Goal: Task Accomplishment & Management: Complete application form

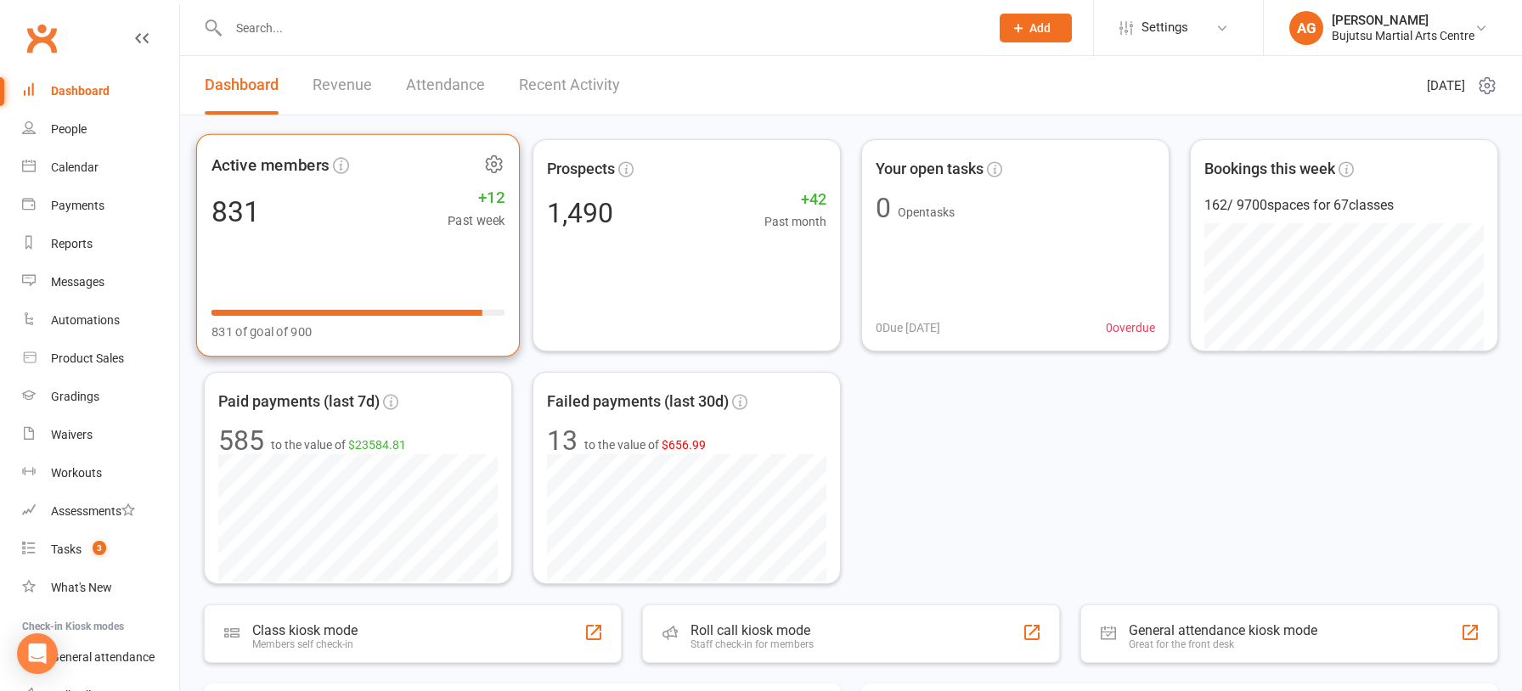
scroll to position [20, 0]
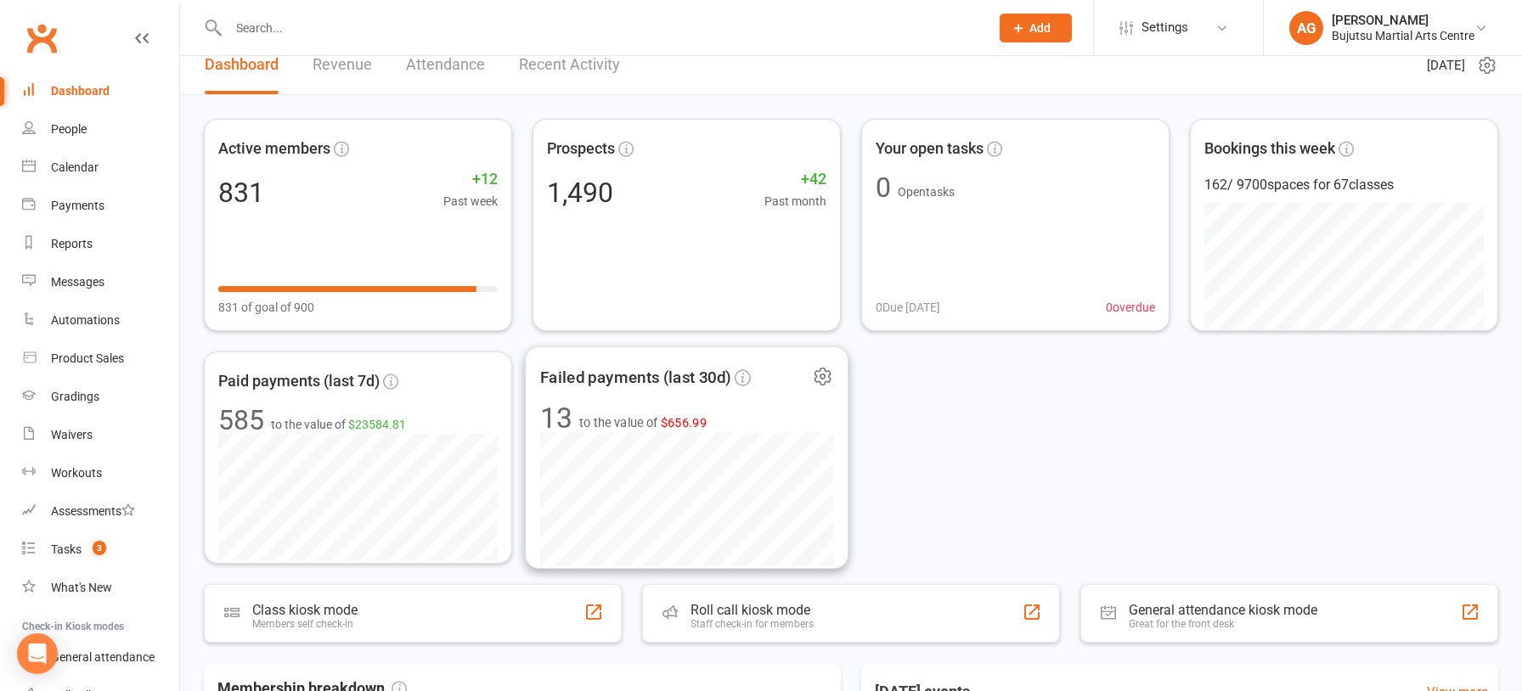
click at [677, 416] on span "$656.99" at bounding box center [684, 422] width 47 height 14
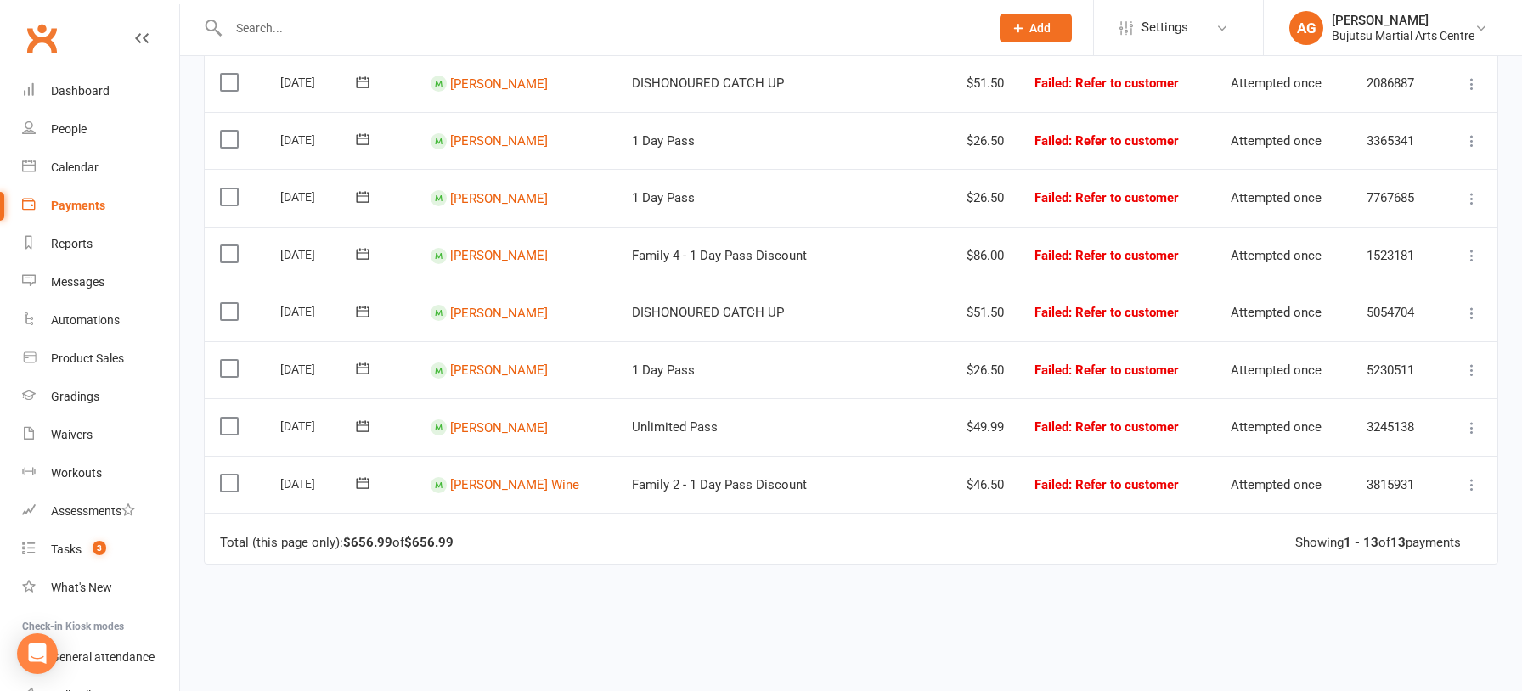
scroll to position [593, 0]
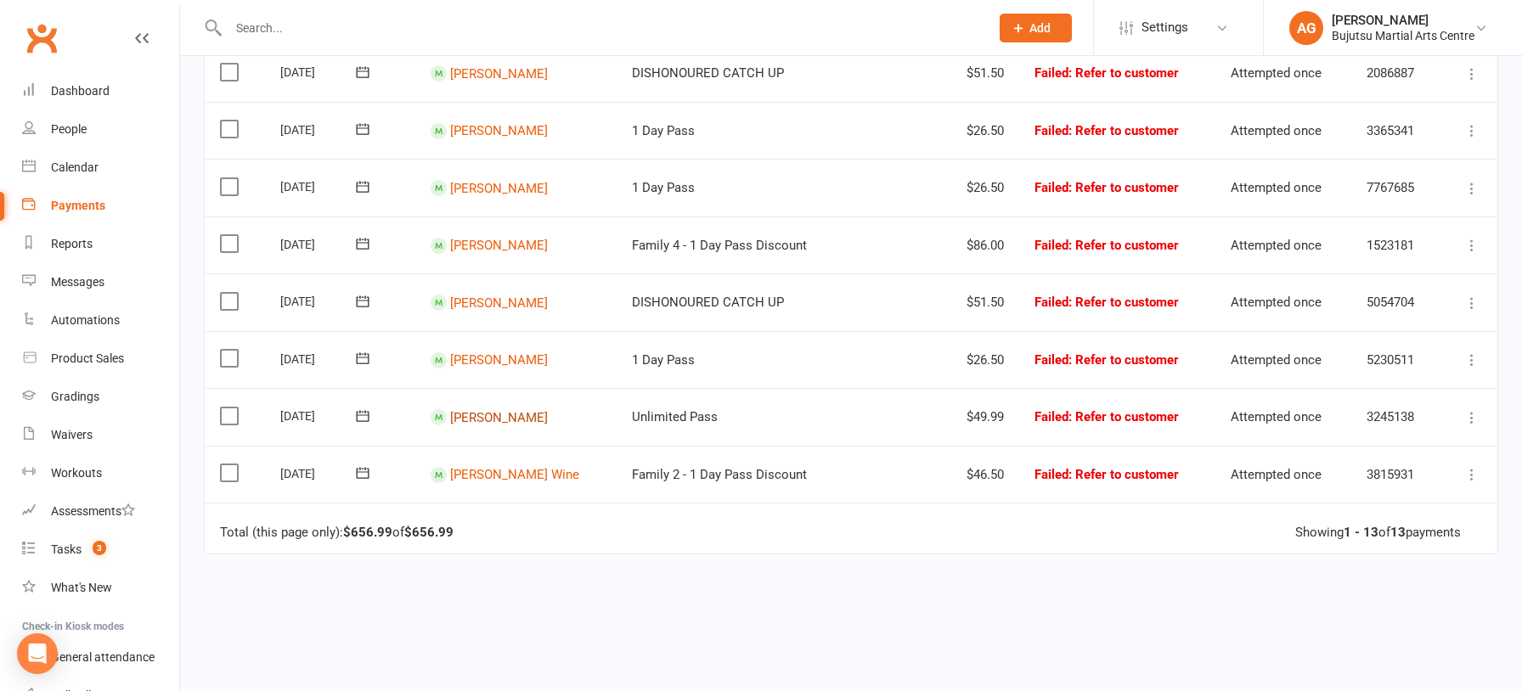
click at [494, 411] on link "Henry Thomson" at bounding box center [499, 416] width 98 height 15
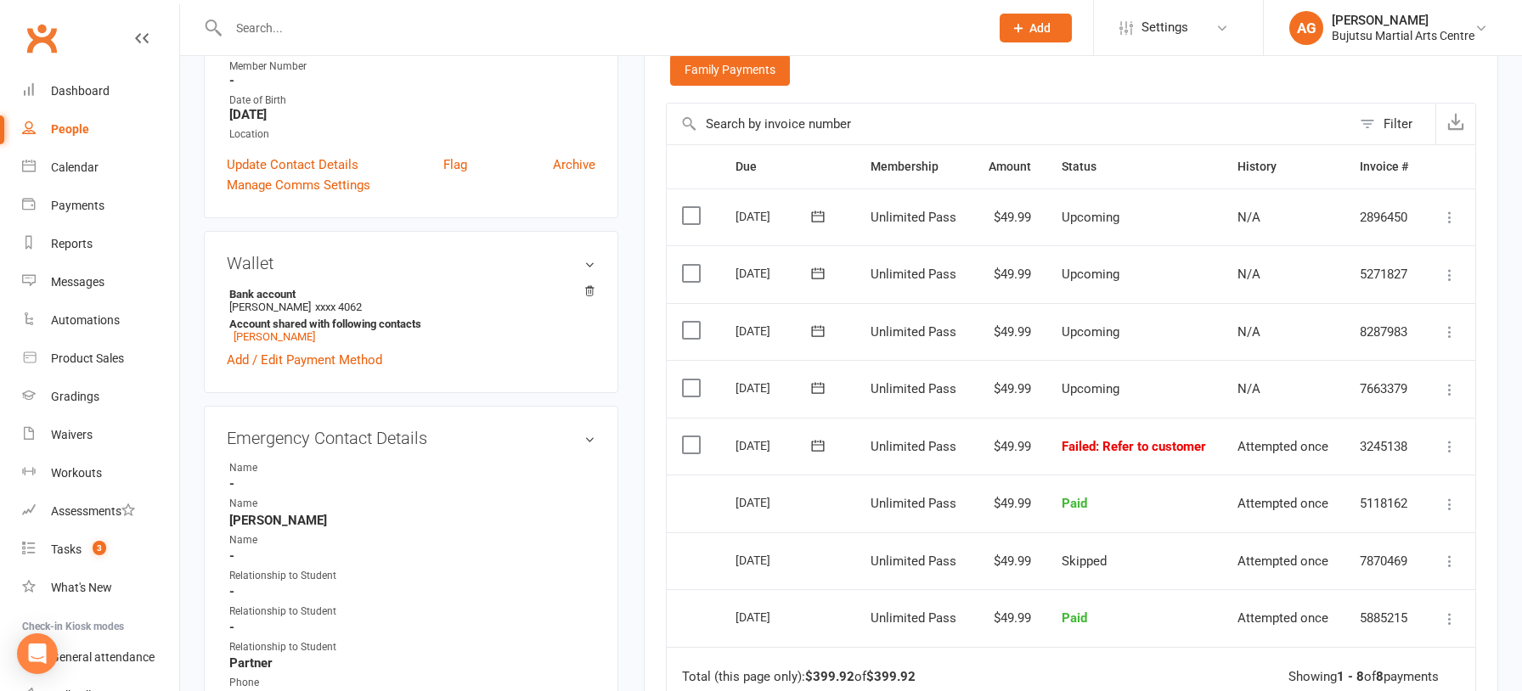
scroll to position [350, 0]
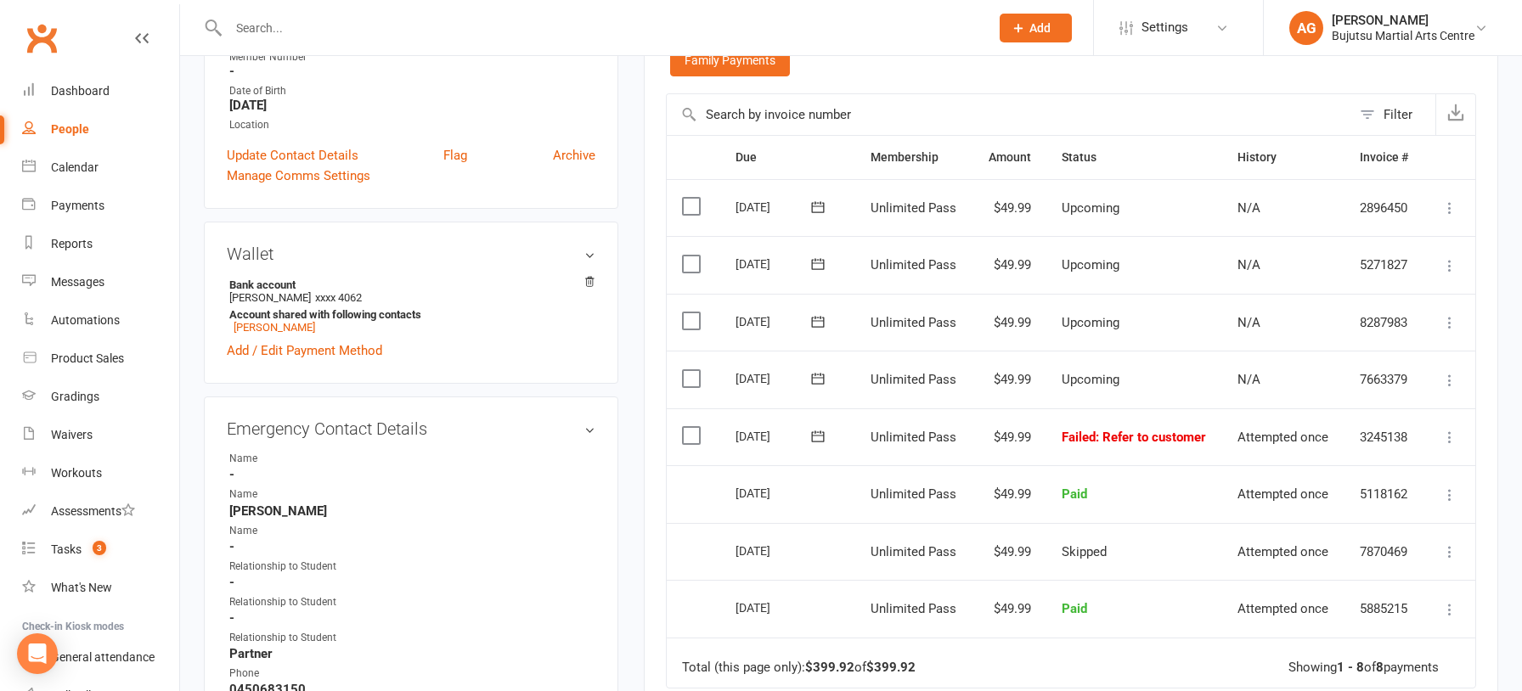
click at [1448, 436] on icon at bounding box center [1449, 437] width 17 height 17
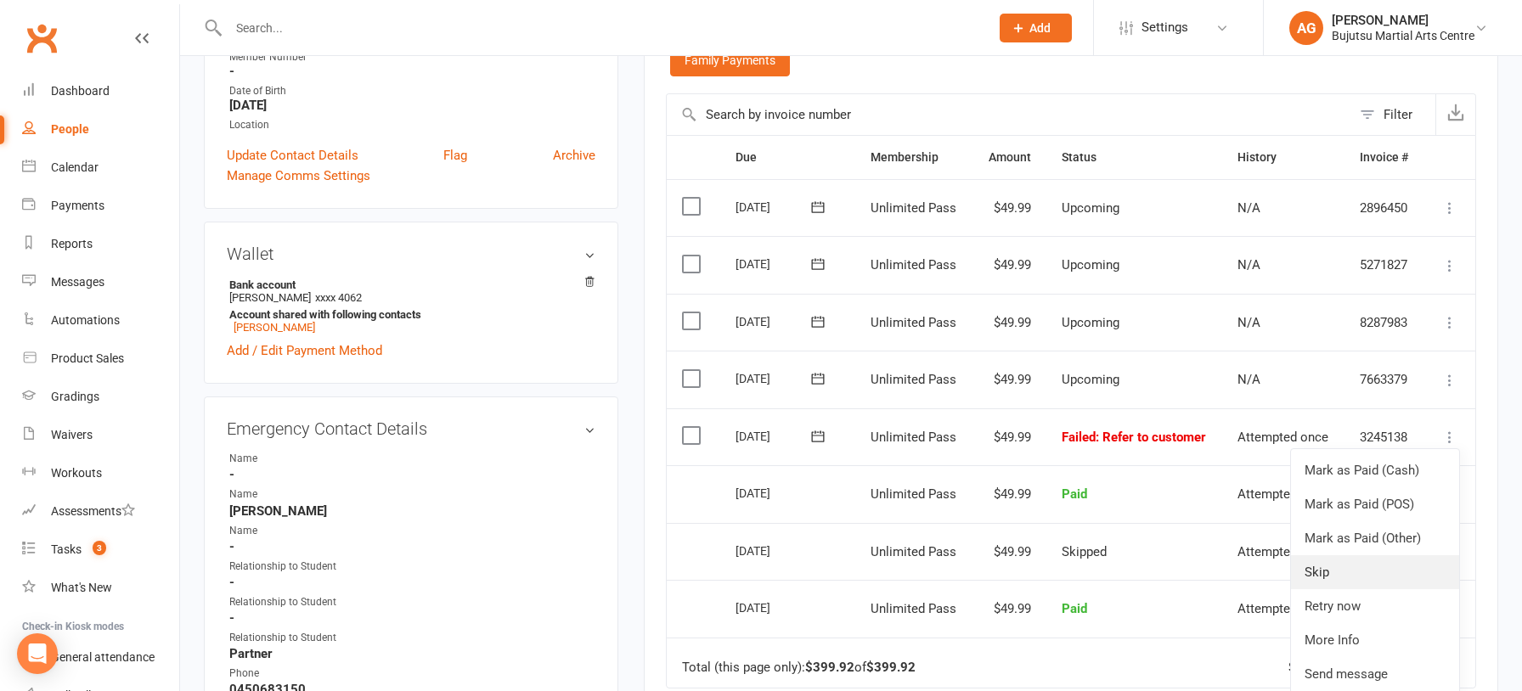
click at [1332, 571] on link "Skip" at bounding box center [1375, 572] width 168 height 34
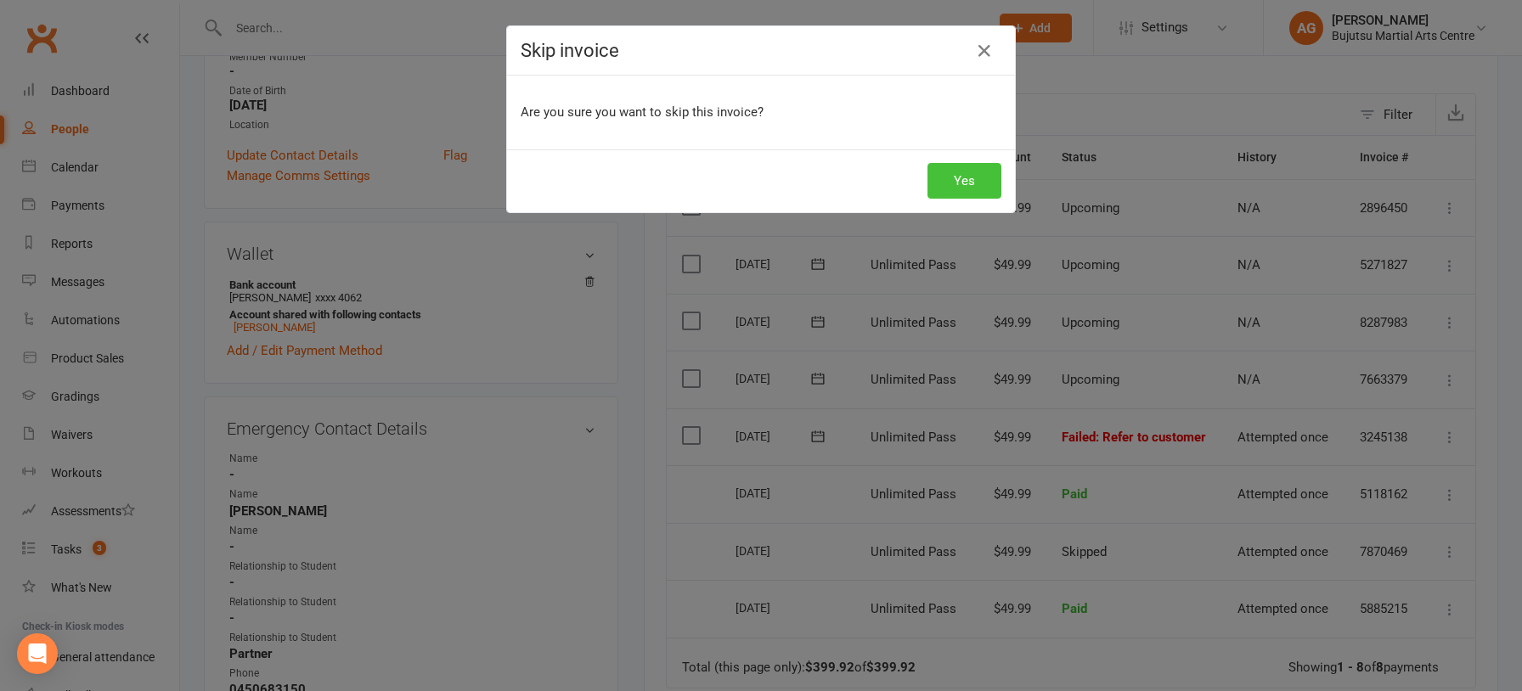
click at [954, 174] on button "Yes" at bounding box center [964, 181] width 74 height 36
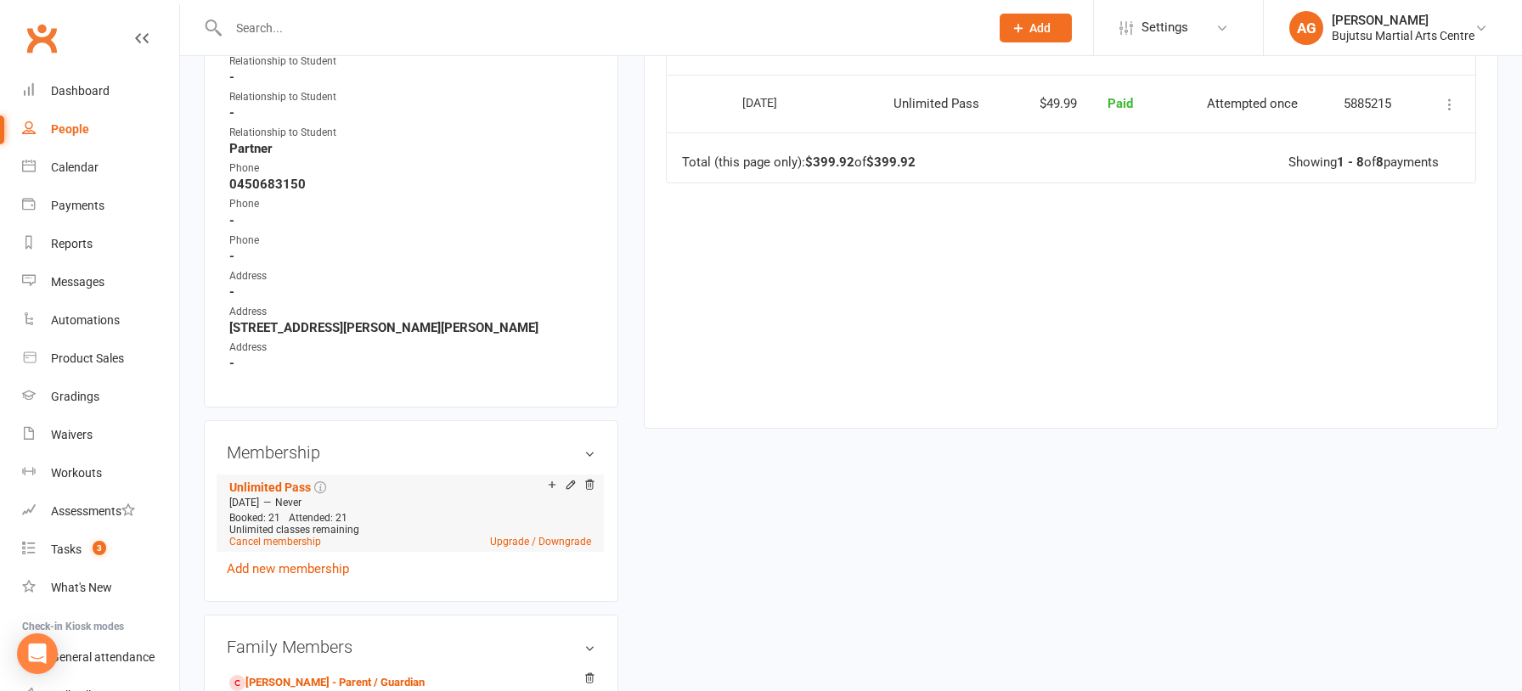
scroll to position [858, 0]
click at [282, 532] on link "Cancel membership" at bounding box center [275, 538] width 92 height 12
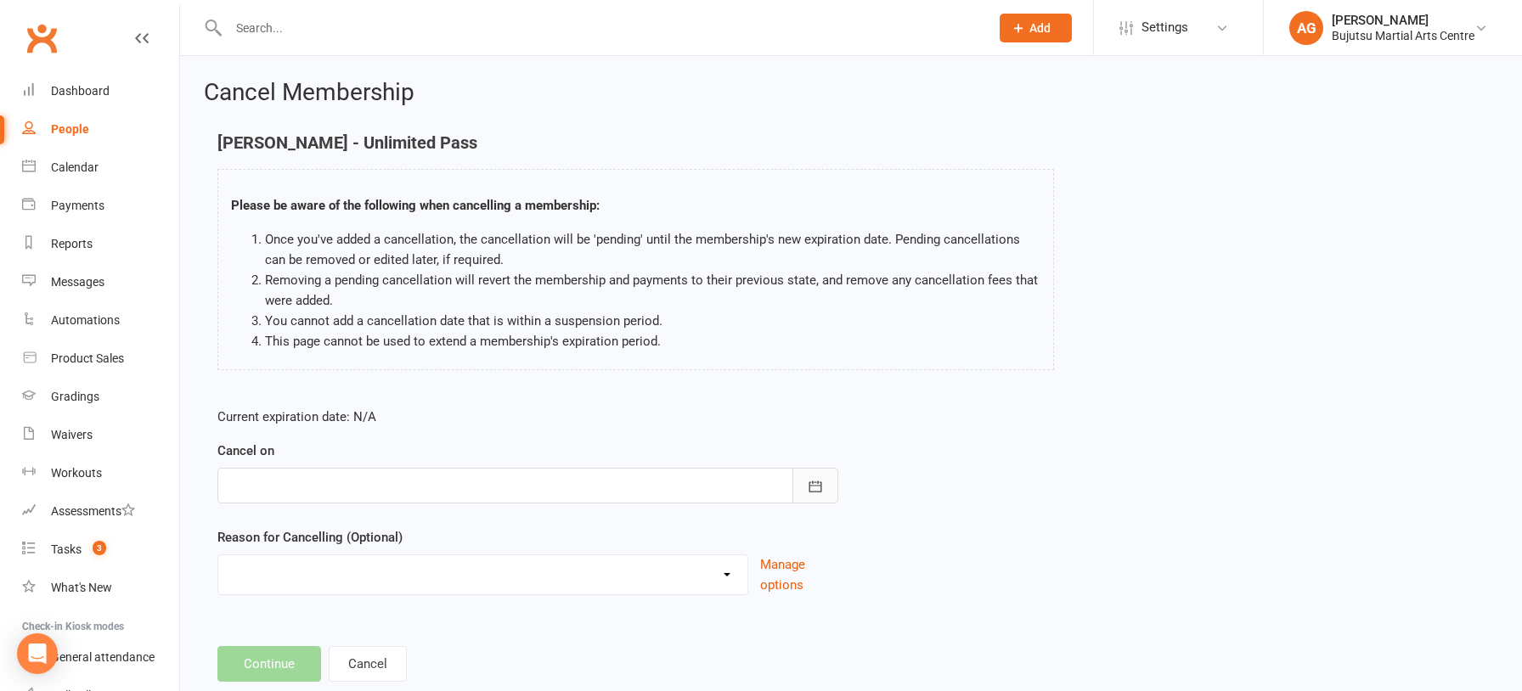
click at [813, 487] on icon "button" at bounding box center [815, 486] width 17 height 17
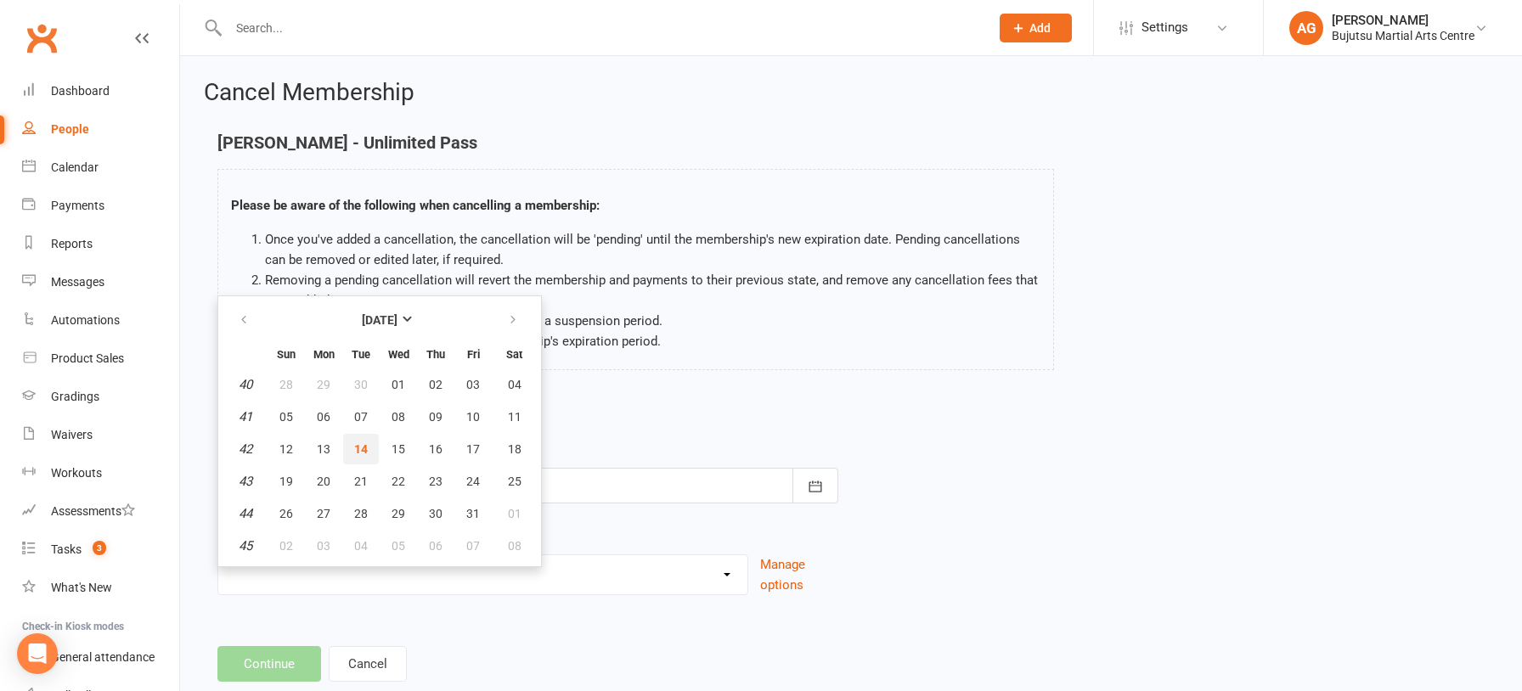
click at [359, 453] on span "14" at bounding box center [361, 449] width 14 height 14
type input "[DATE]"
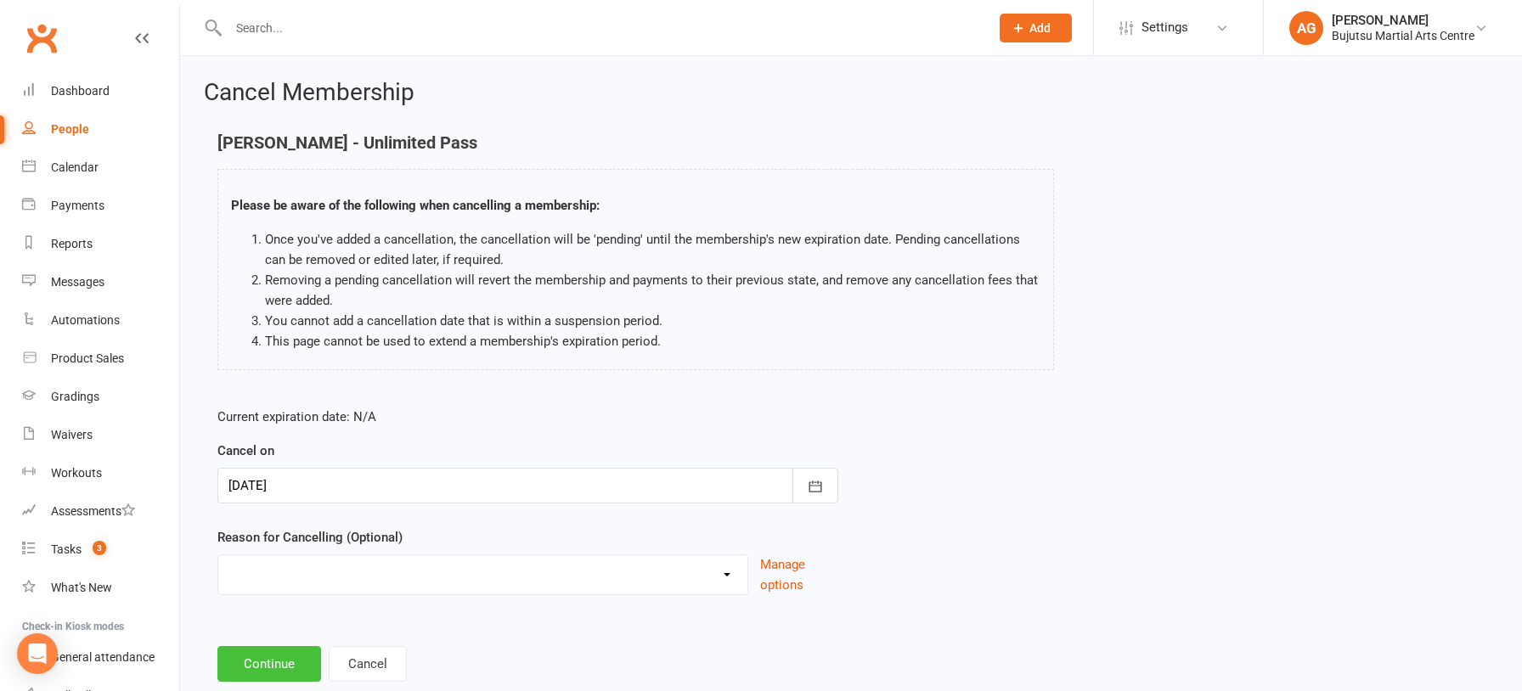
click at [263, 669] on button "Continue" at bounding box center [269, 664] width 104 height 36
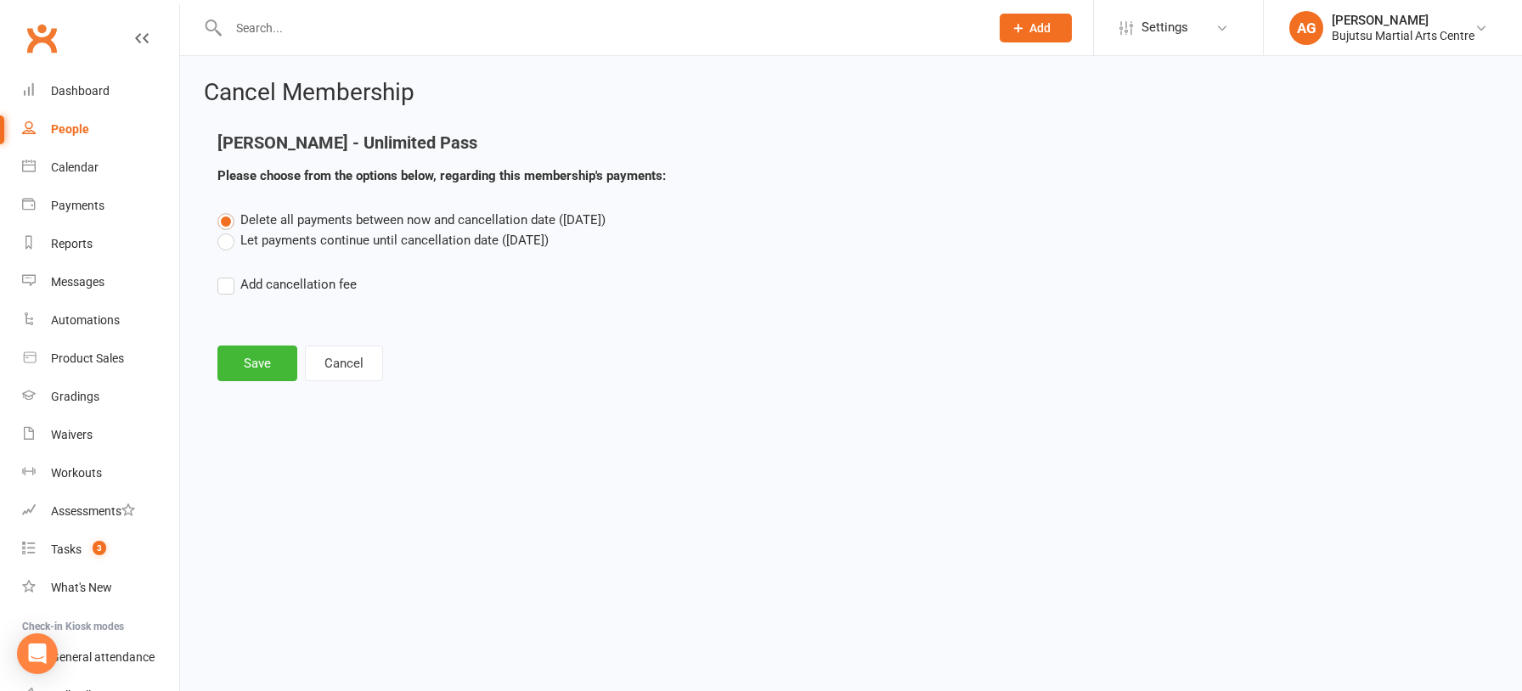
click at [229, 244] on label "Let payments continue until cancellation date (Oct 14, 2025)" at bounding box center [382, 240] width 331 height 20
click at [228, 230] on input "Let payments continue until cancellation date (Oct 14, 2025)" at bounding box center [222, 230] width 11 height 0
click at [233, 357] on button "Save" at bounding box center [257, 364] width 80 height 36
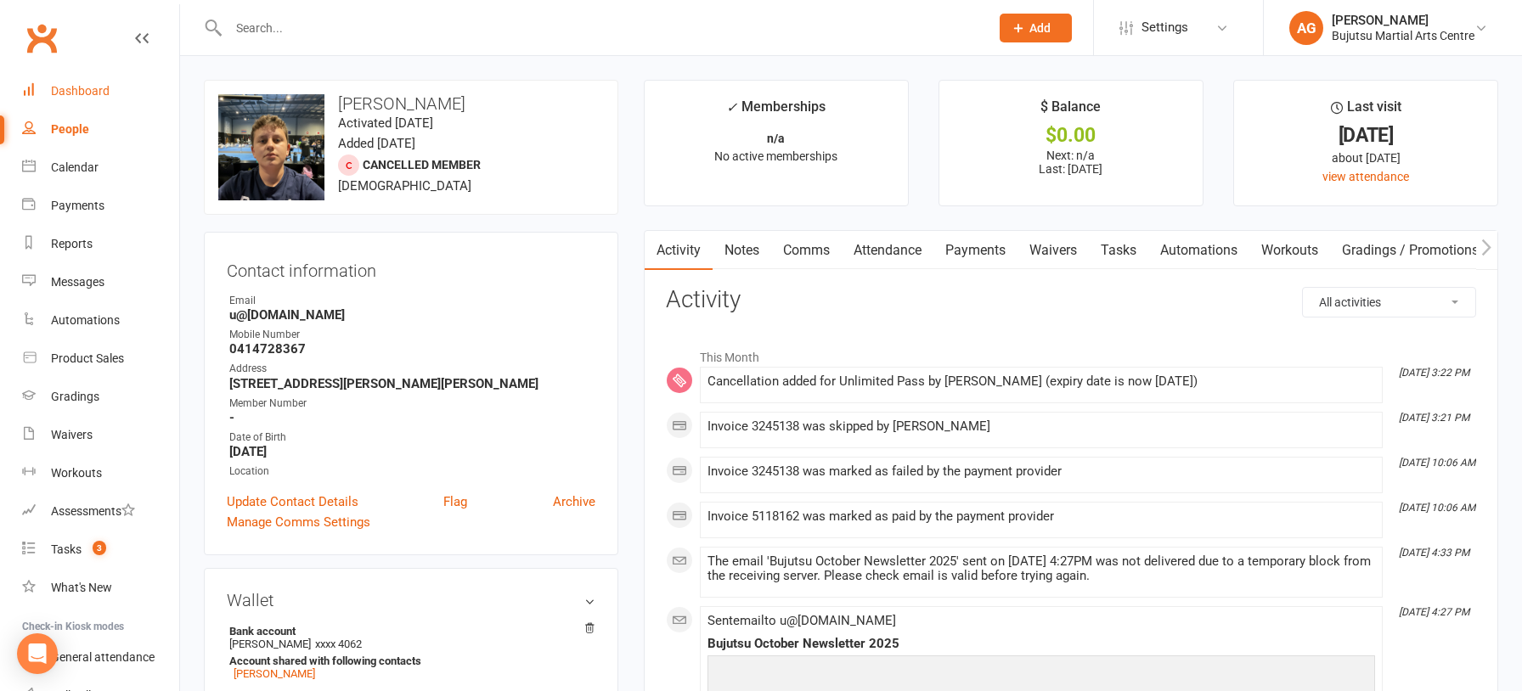
click at [79, 85] on div "Dashboard" at bounding box center [80, 91] width 59 height 14
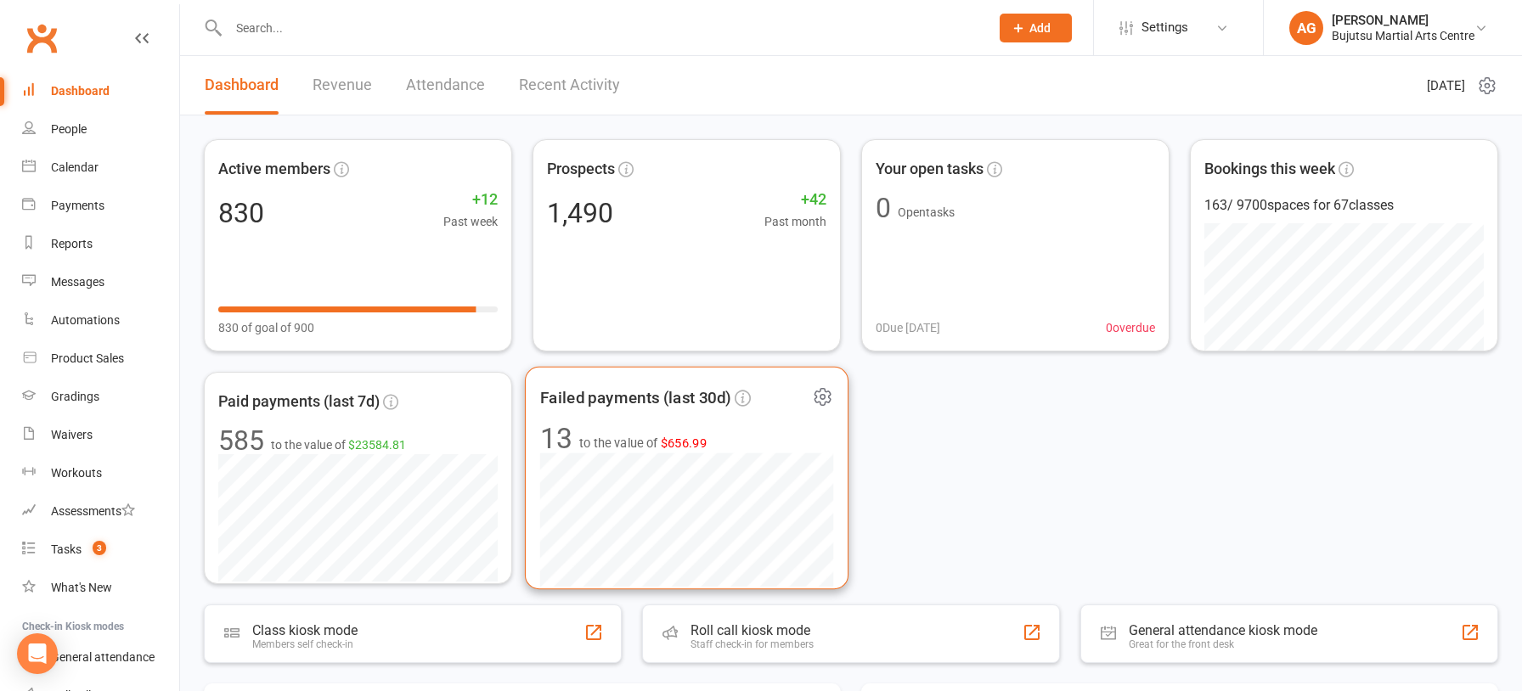
scroll to position [2, 0]
click at [689, 445] on span "$656.99" at bounding box center [684, 441] width 47 height 14
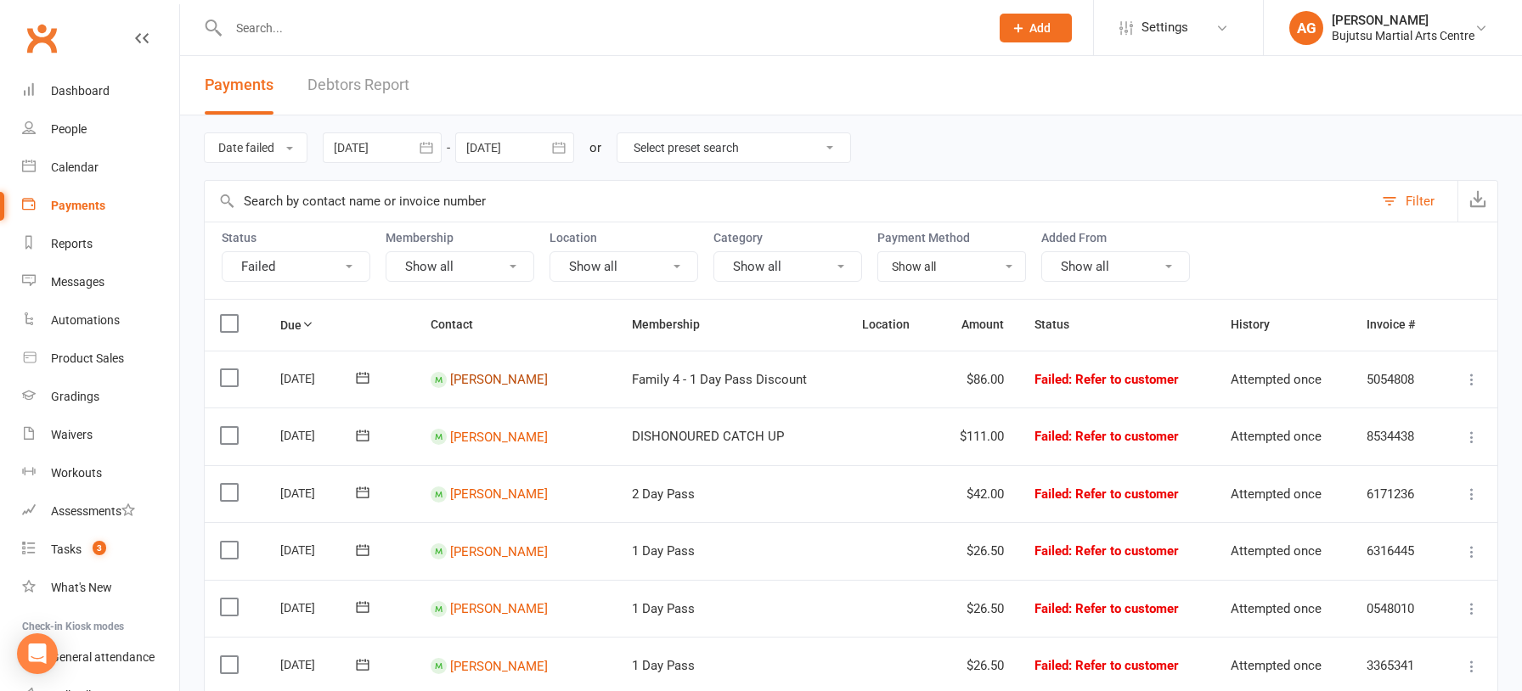
scroll to position [4, 0]
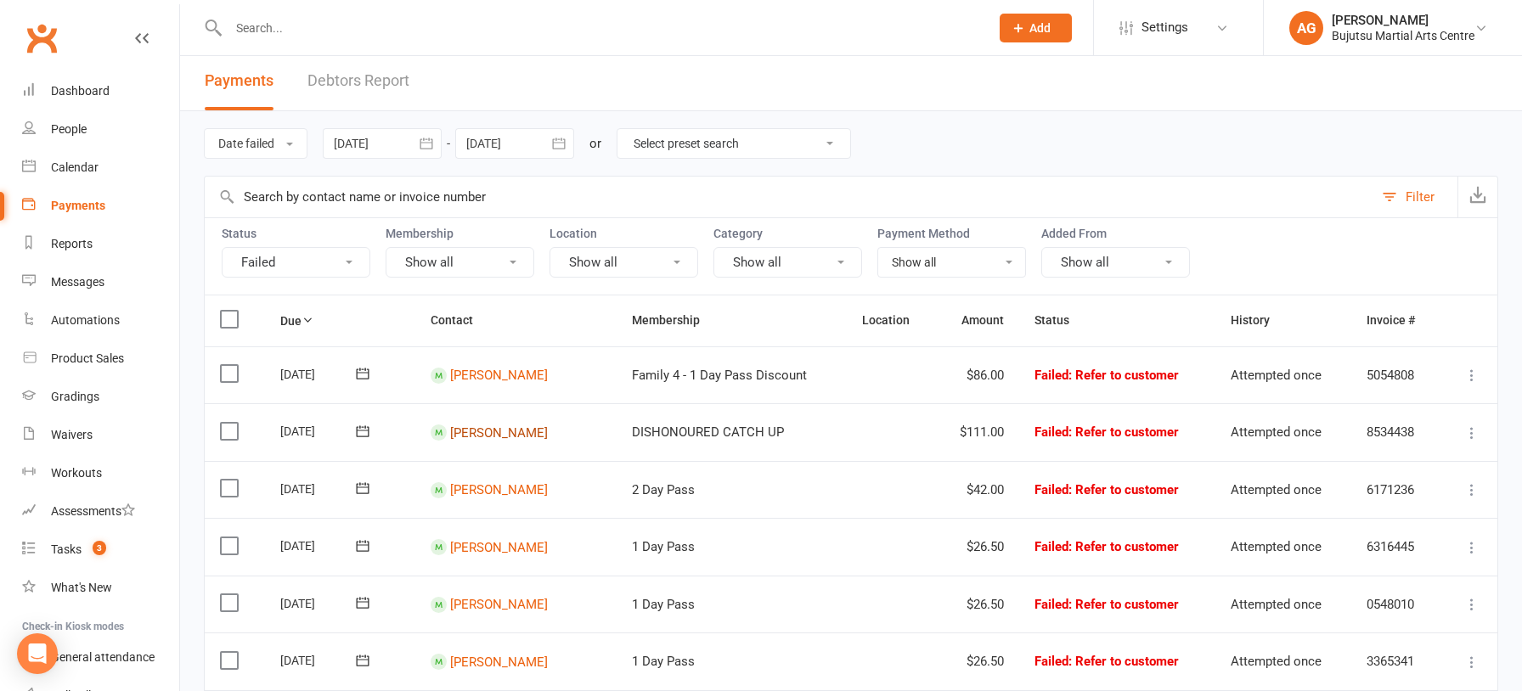
click at [474, 427] on link "Konnor Anderson" at bounding box center [499, 432] width 98 height 15
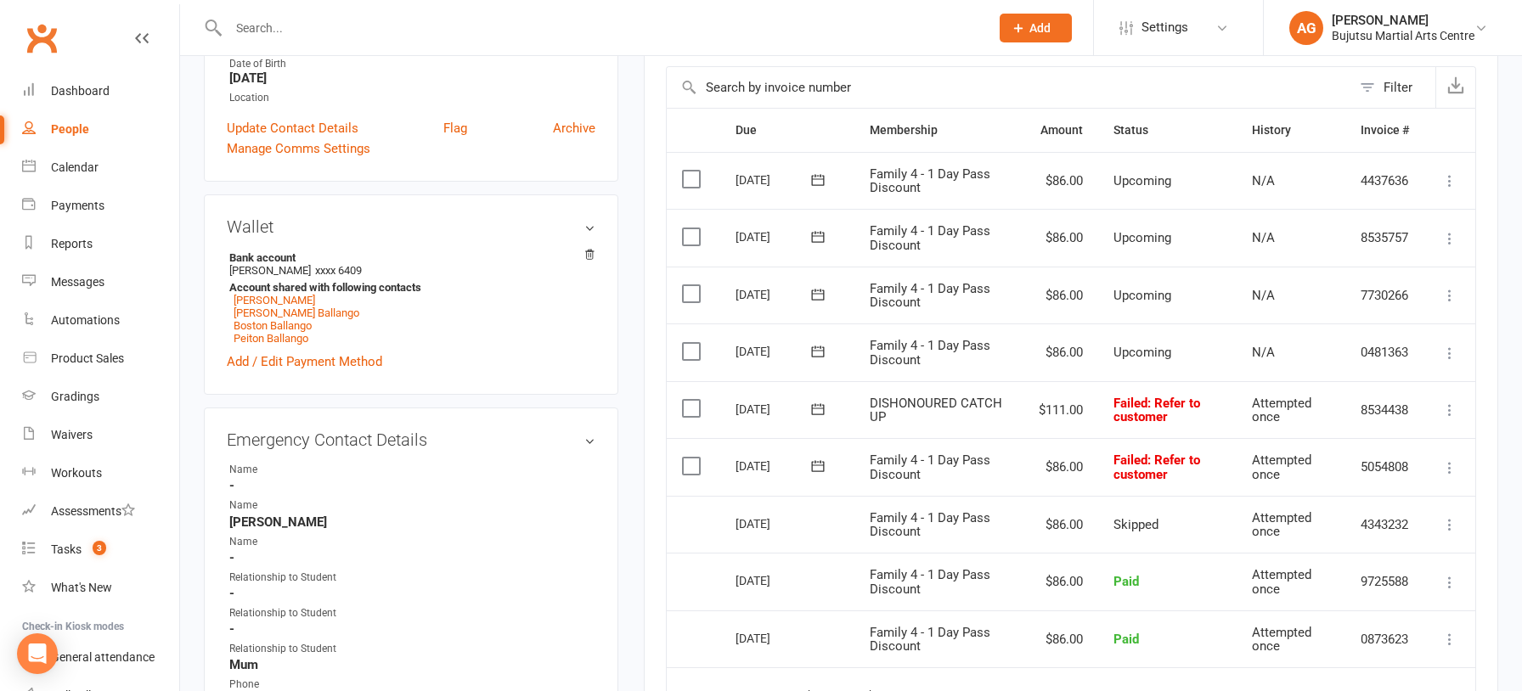
scroll to position [380, 0]
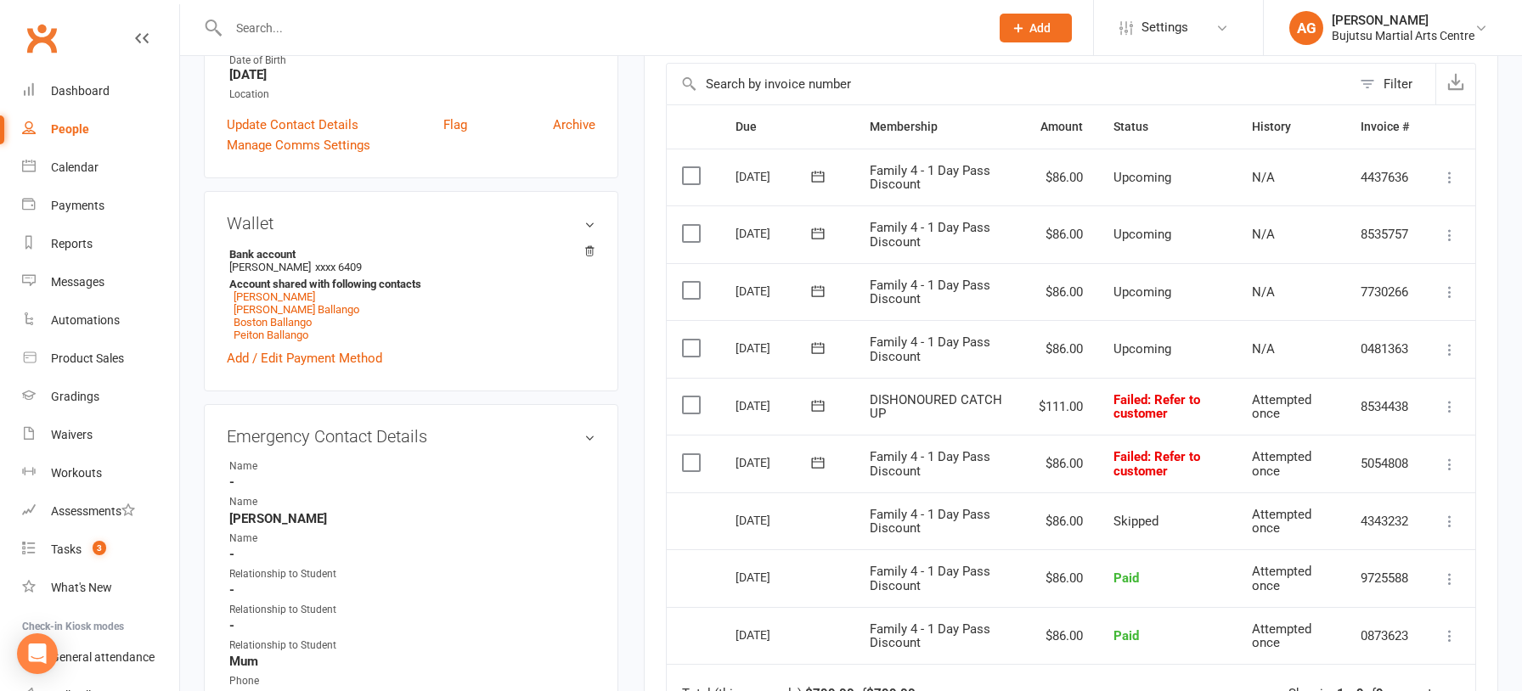
click at [1450, 461] on icon at bounding box center [1449, 464] width 17 height 17
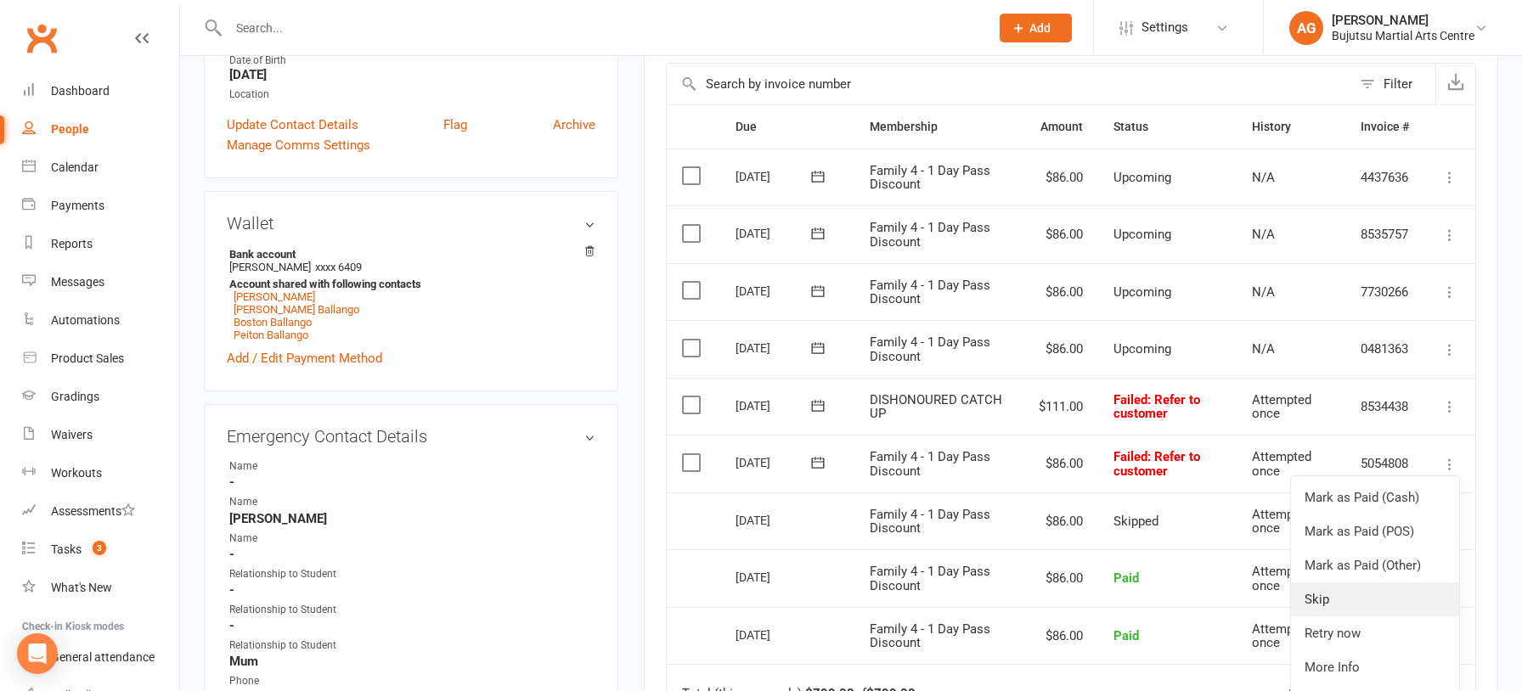
click at [1346, 592] on link "Skip" at bounding box center [1375, 600] width 168 height 34
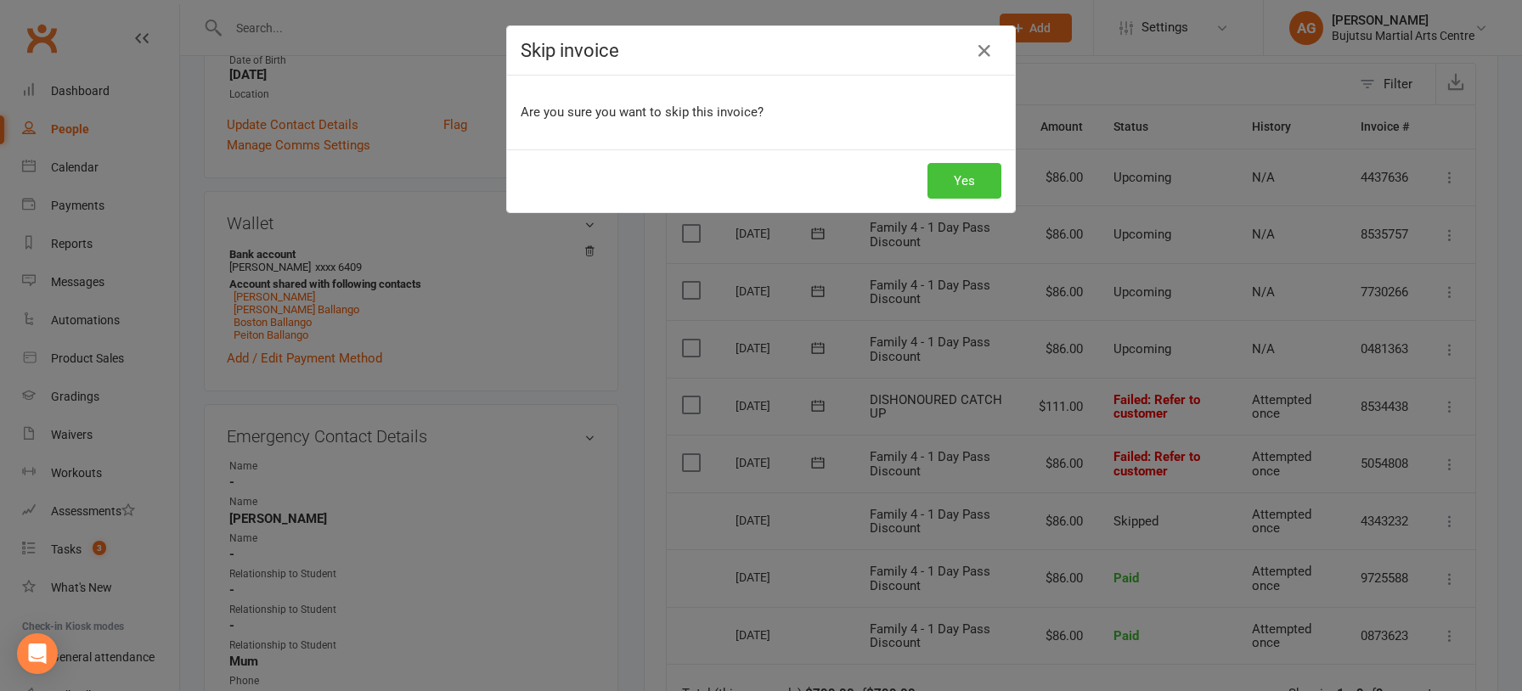
click at [975, 174] on button "Yes" at bounding box center [964, 181] width 74 height 36
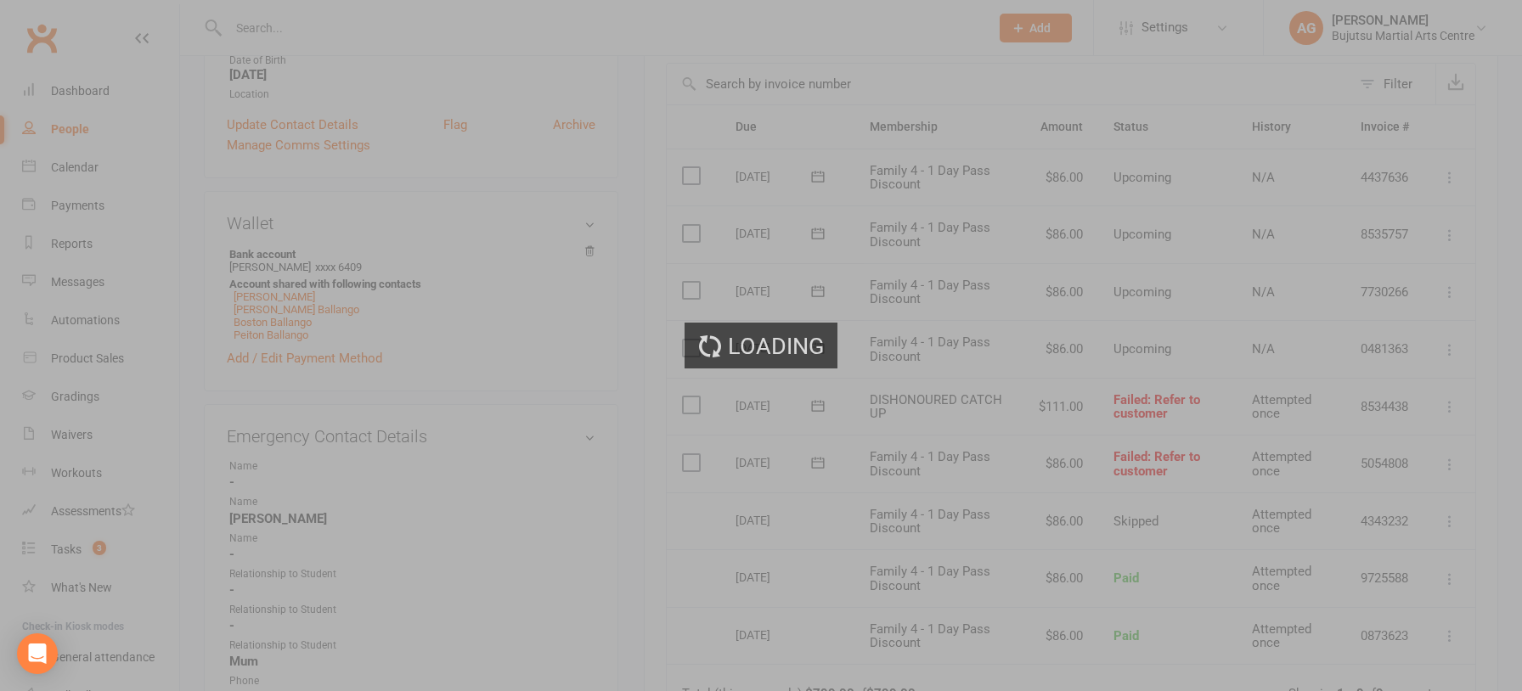
scroll to position [380, 0]
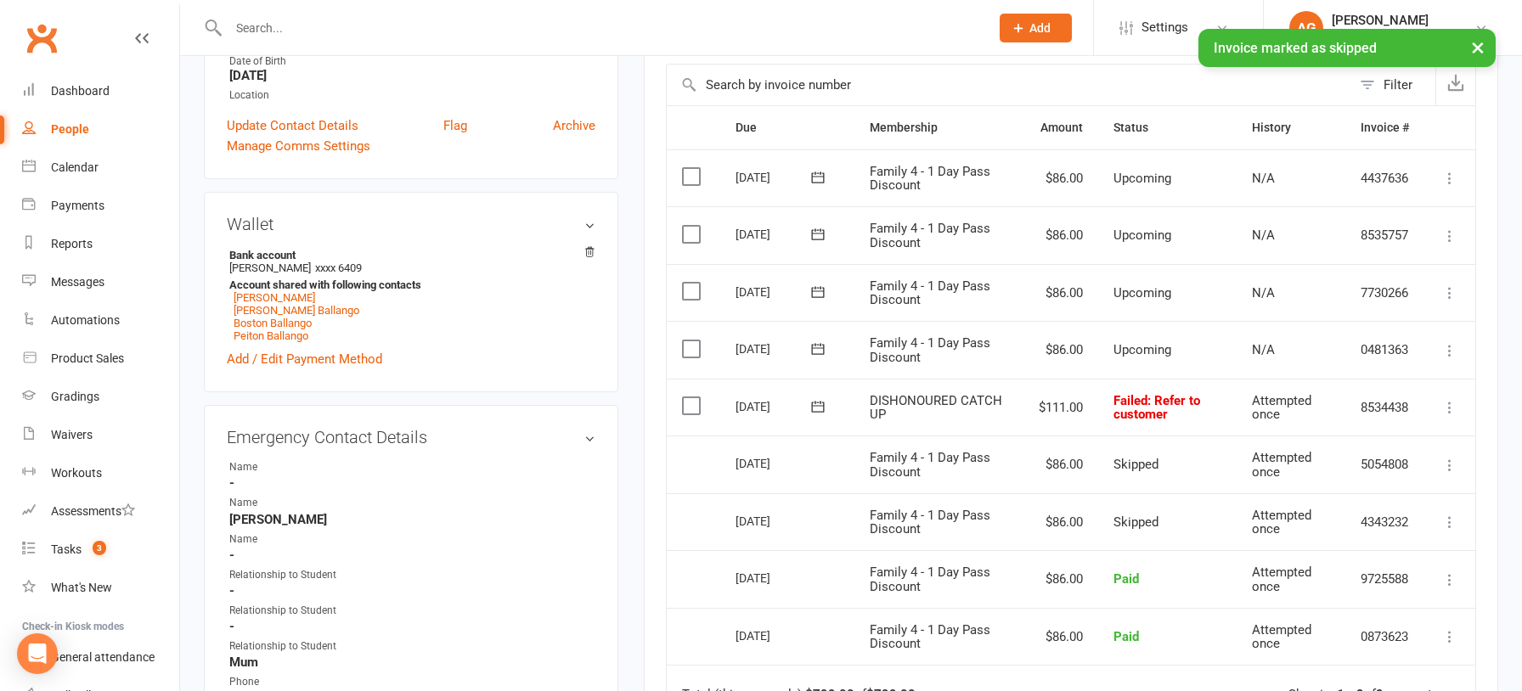
click at [1453, 402] on icon at bounding box center [1449, 407] width 17 height 17
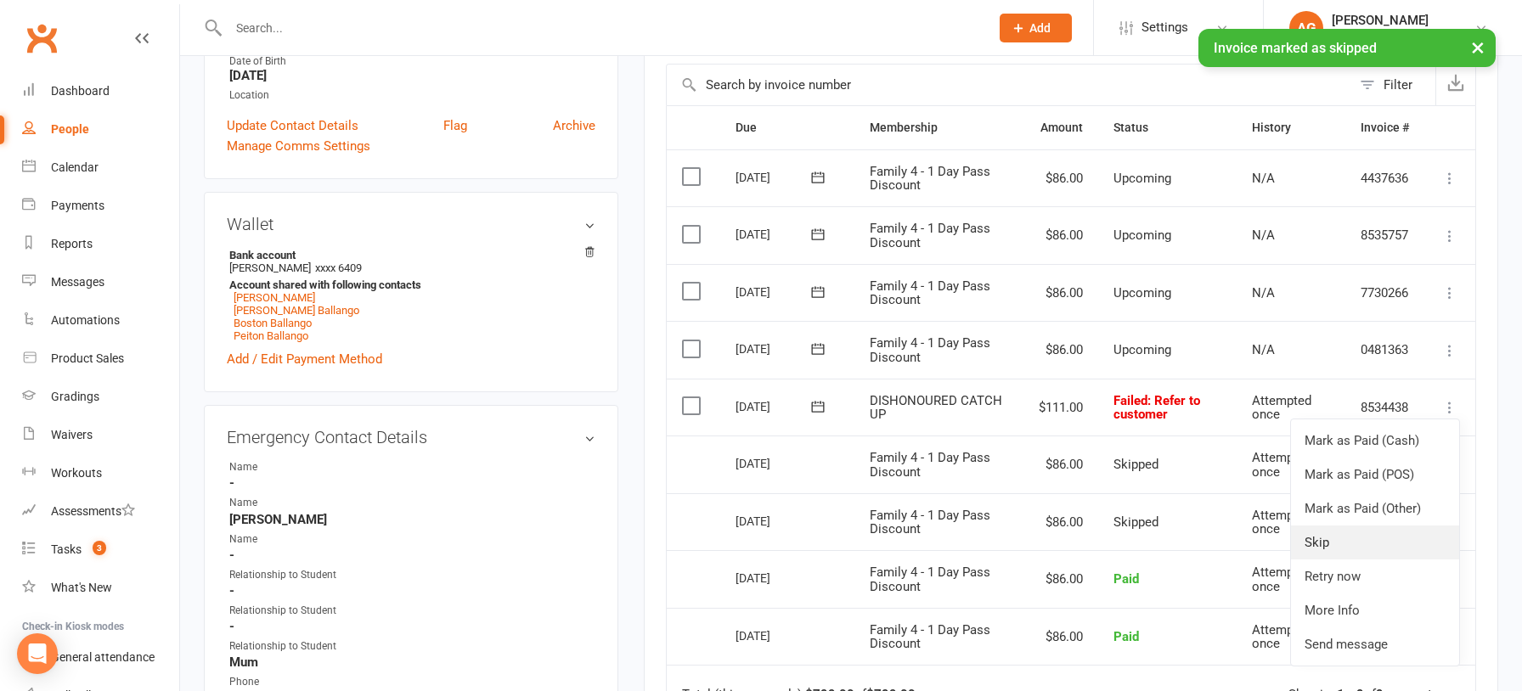
click at [1351, 537] on link "Skip" at bounding box center [1375, 543] width 168 height 34
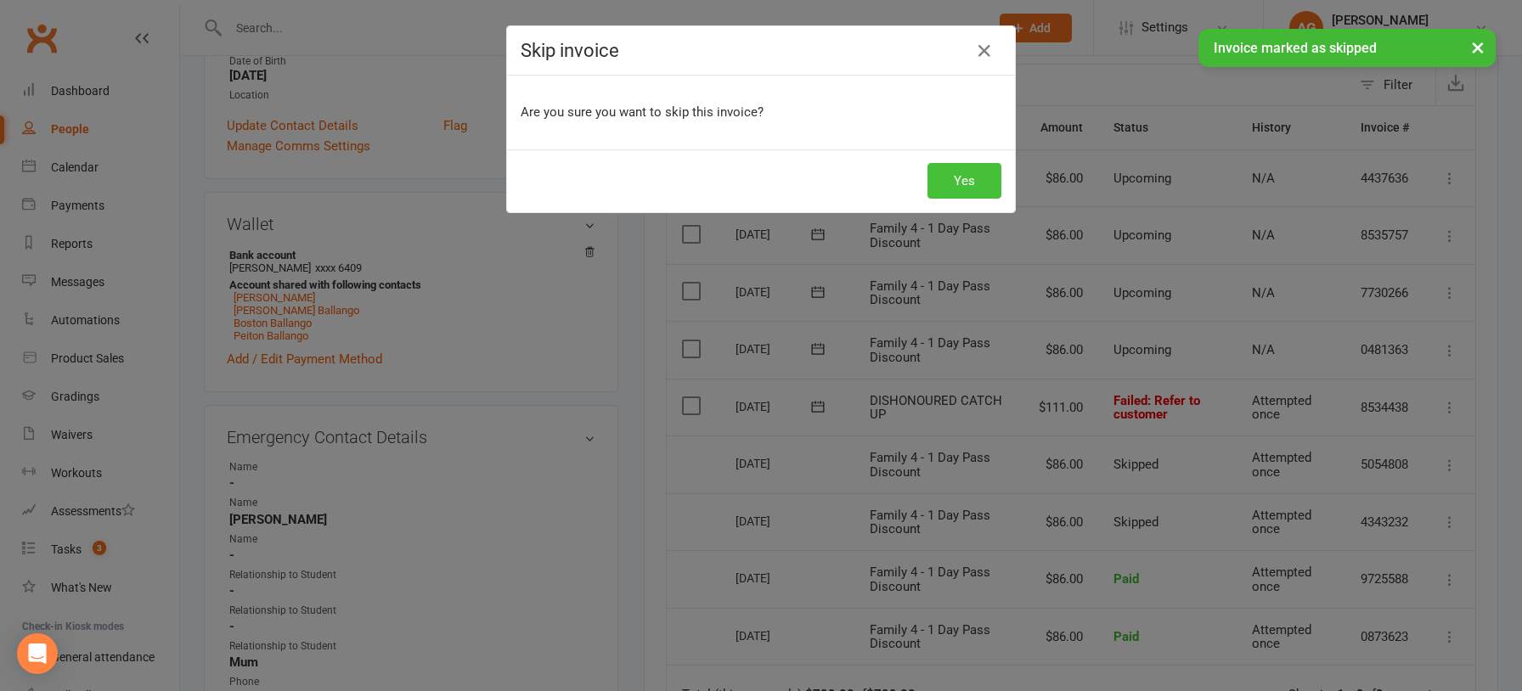
click at [965, 182] on button "Yes" at bounding box center [964, 181] width 74 height 36
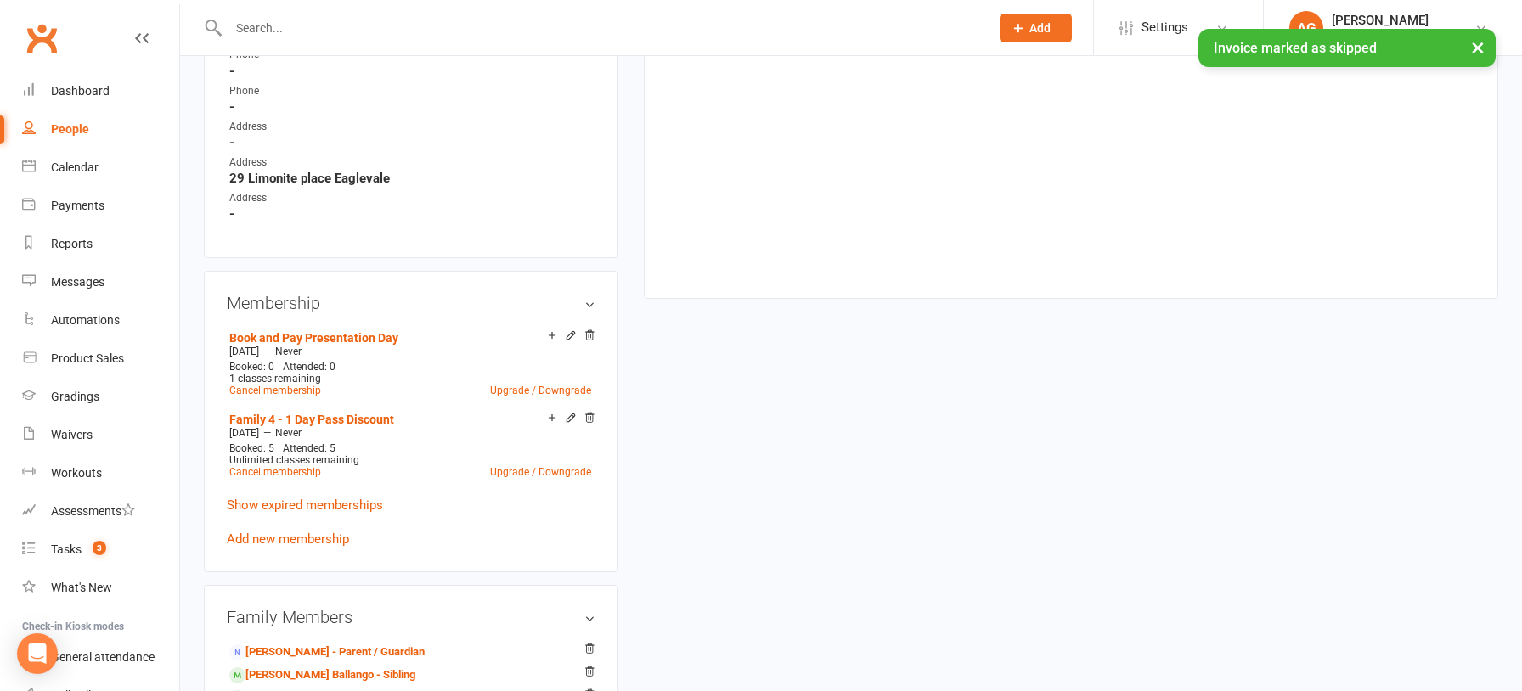
scroll to position [1056, 0]
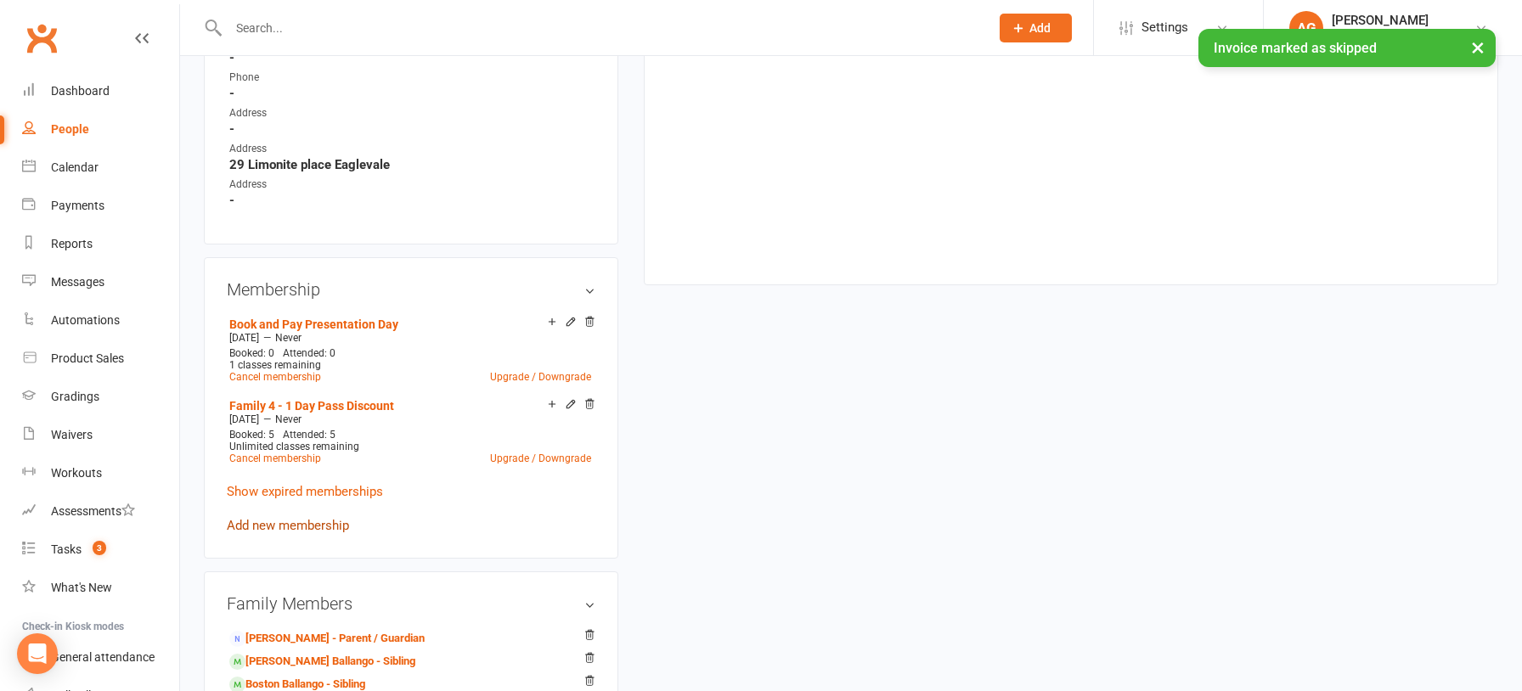
click at [294, 518] on link "Add new membership" at bounding box center [288, 525] width 122 height 15
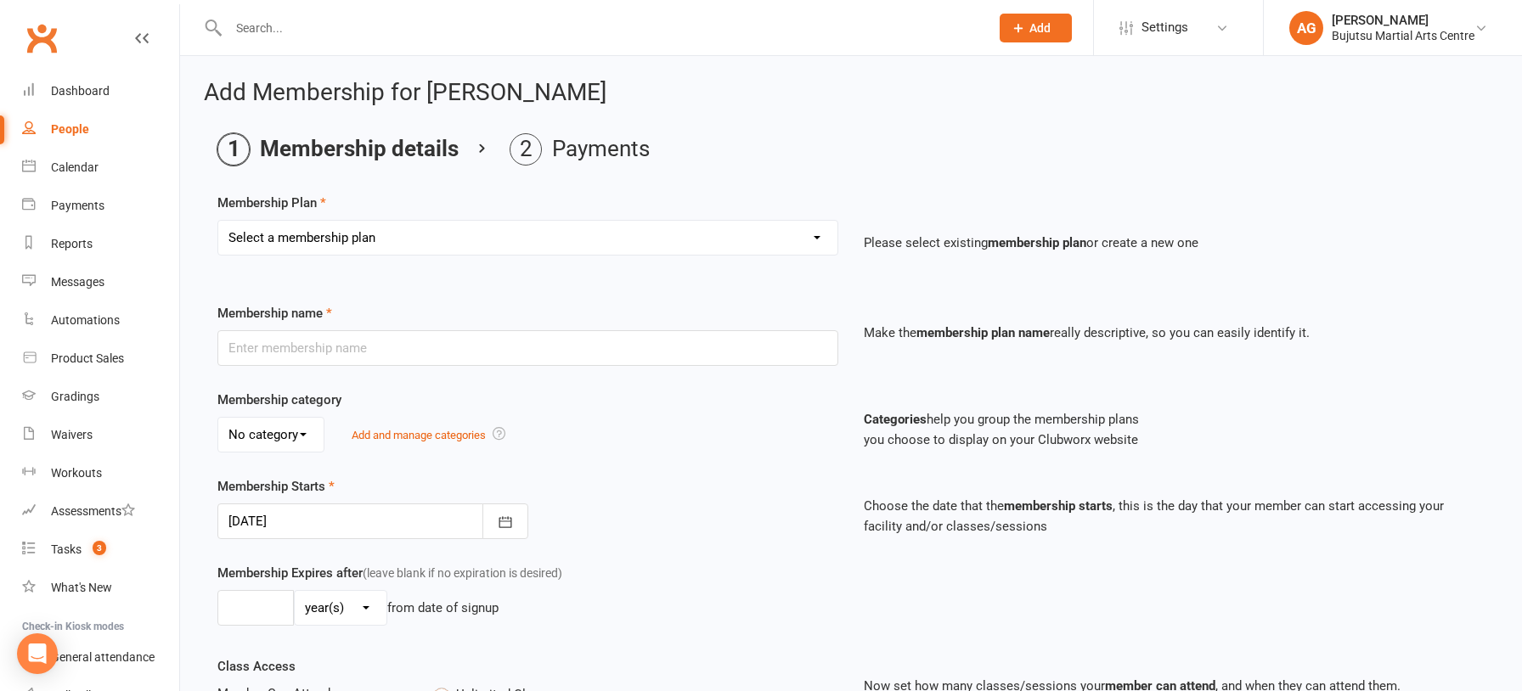
click at [389, 235] on select "Select a membership plan Create new Membership Plan 1 Day Pass 2 Day Pass Unlim…" at bounding box center [527, 238] width 619 height 34
select select "25"
click at [218, 221] on select "Select a membership plan Create new Membership Plan 1 Day Pass 2 Day Pass Unlim…" at bounding box center [527, 238] width 619 height 34
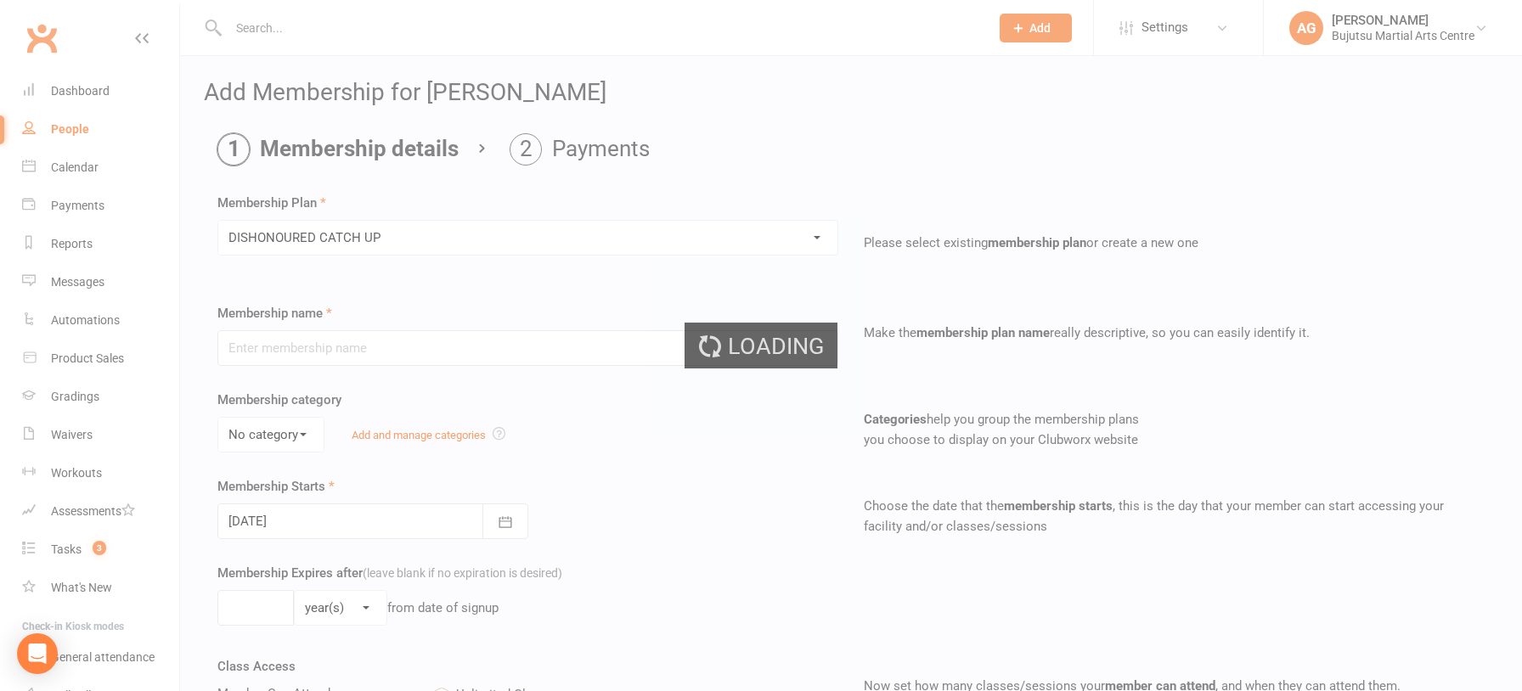
type input "DISHONOURED CATCH UP"
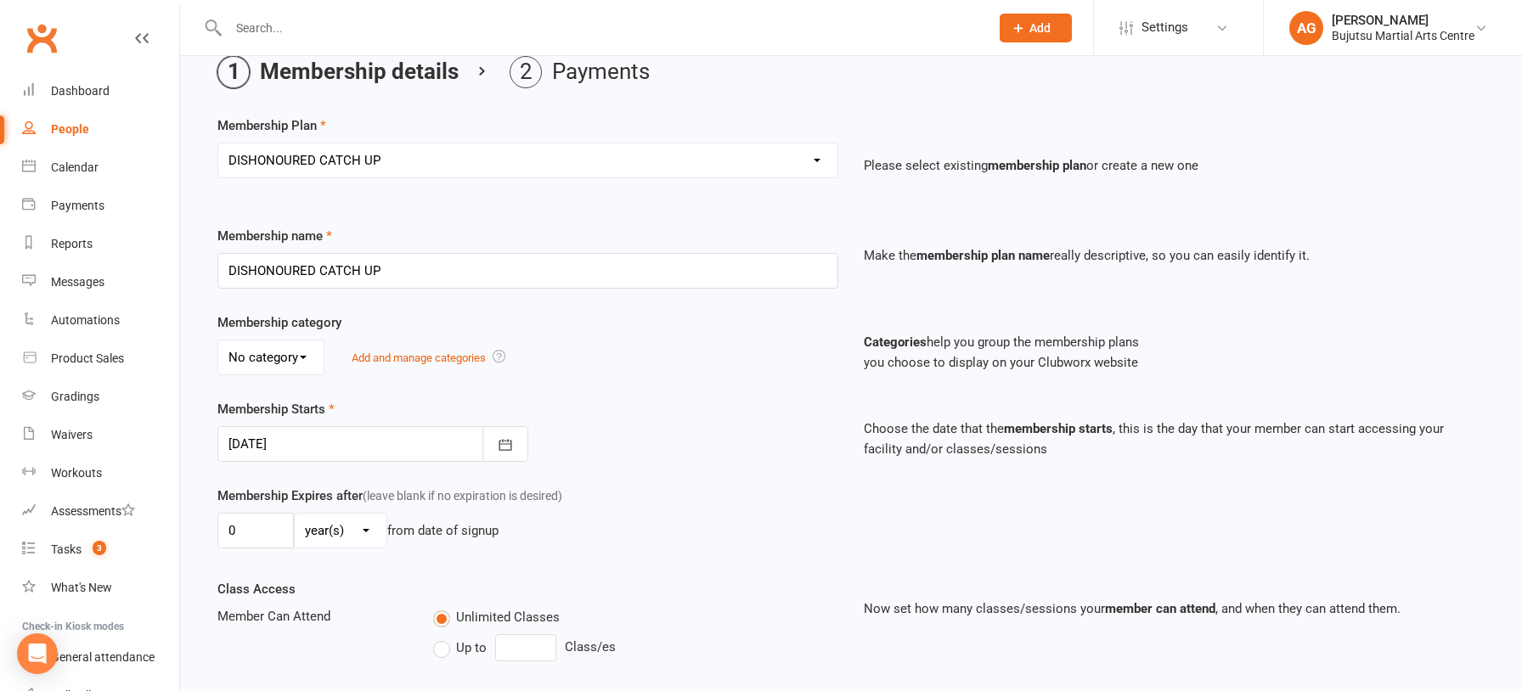
scroll to position [105, 0]
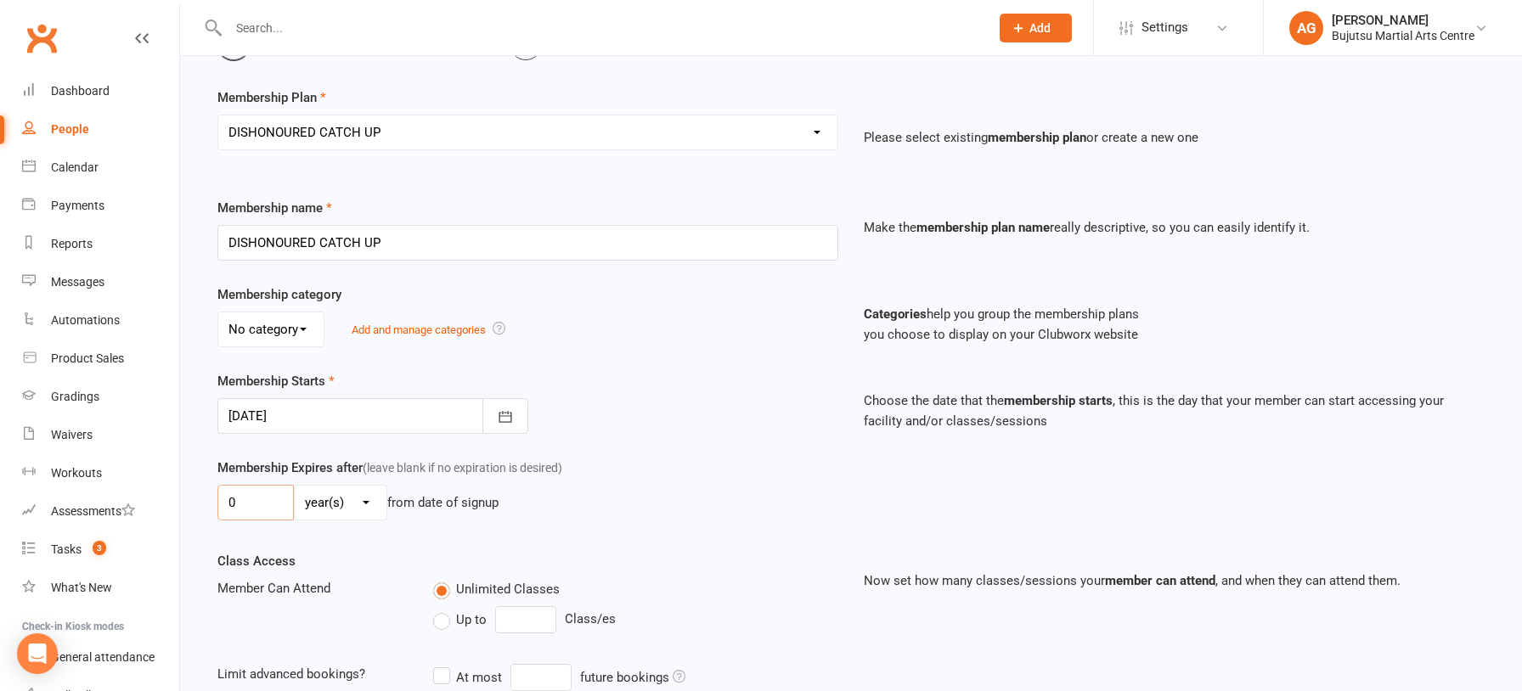
click at [263, 498] on input "0" at bounding box center [255, 503] width 76 height 36
type input "01"
click at [322, 505] on select "day(s) week(s) month(s) year(s)" at bounding box center [341, 503] width 92 height 34
select select "1"
click at [295, 486] on select "day(s) week(s) month(s) year(s)" at bounding box center [341, 503] width 92 height 34
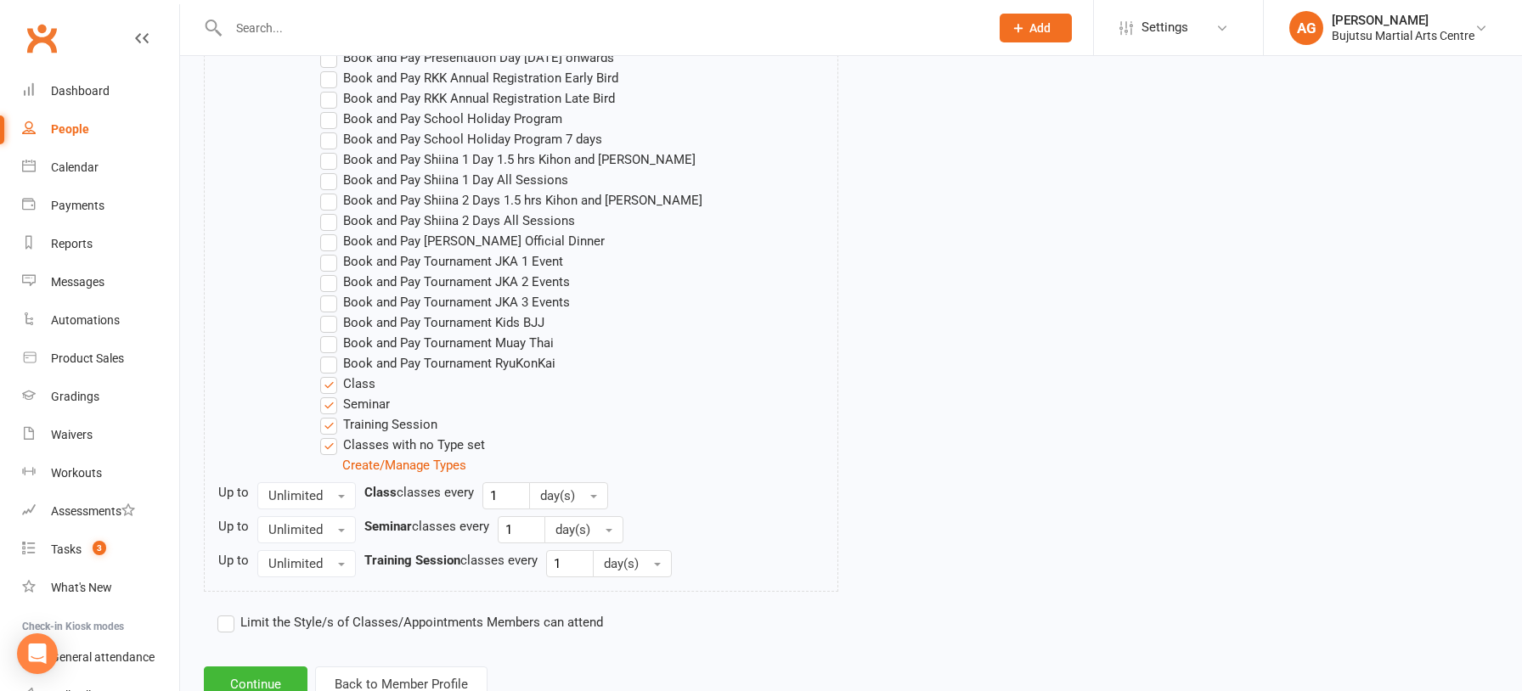
scroll to position [1486, 0]
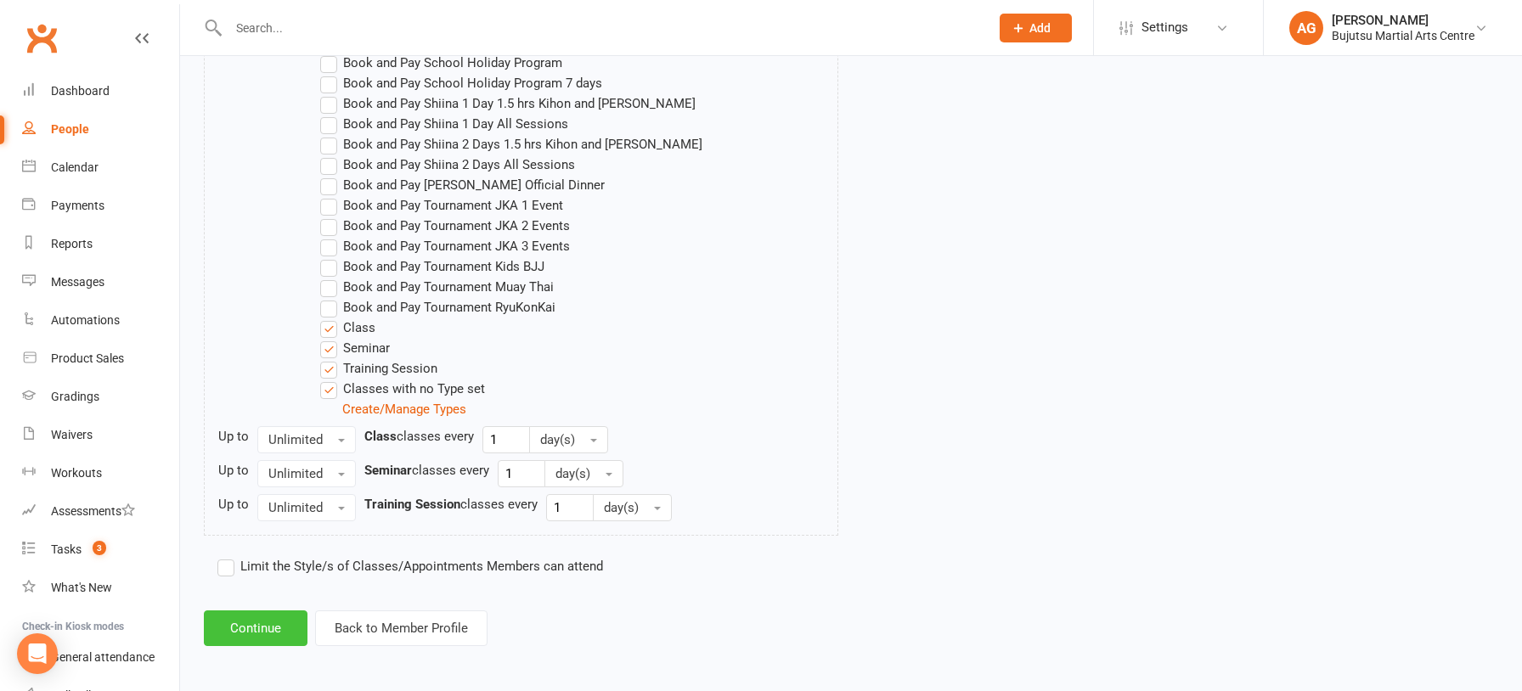
click at [265, 617] on button "Continue" at bounding box center [256, 629] width 104 height 36
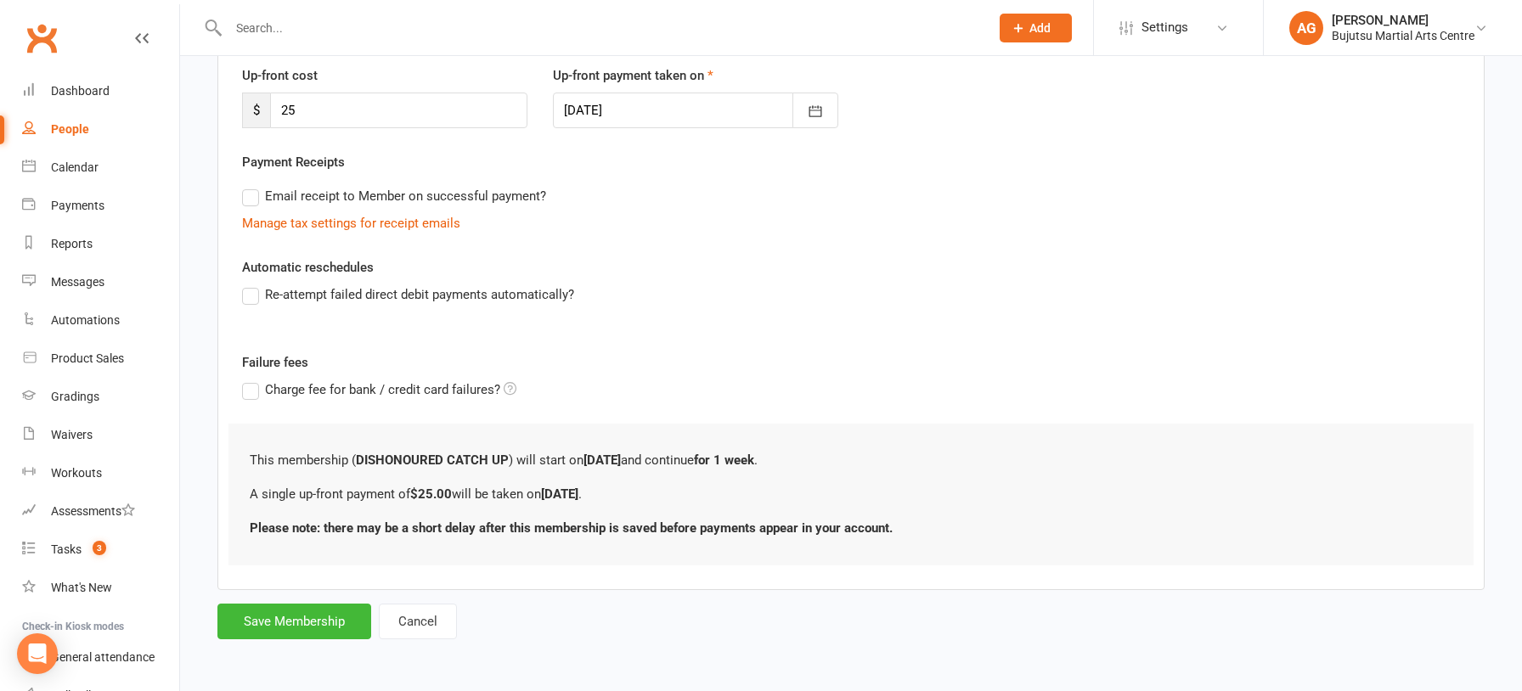
scroll to position [0, 0]
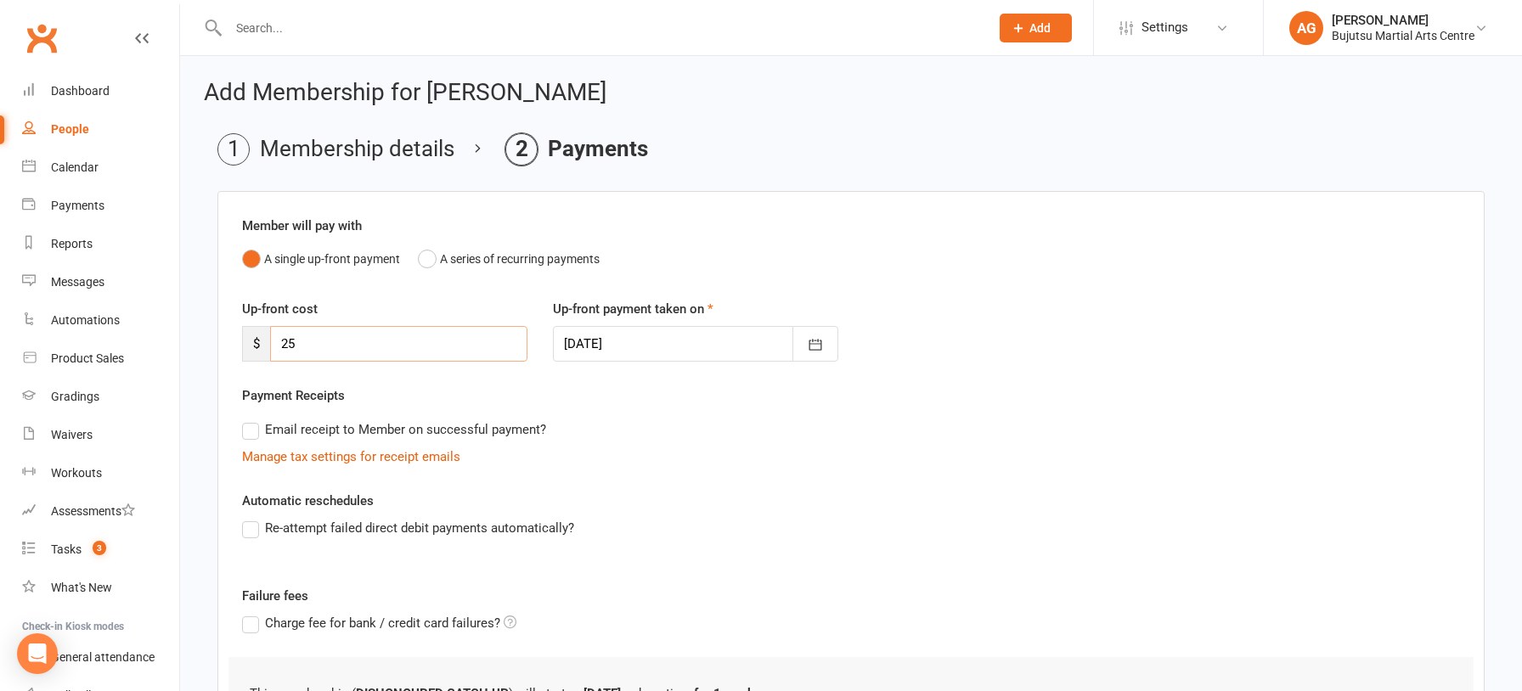
click at [308, 349] on input "25" at bounding box center [398, 344] width 257 height 36
type input "222"
click at [677, 344] on div at bounding box center [695, 344] width 285 height 36
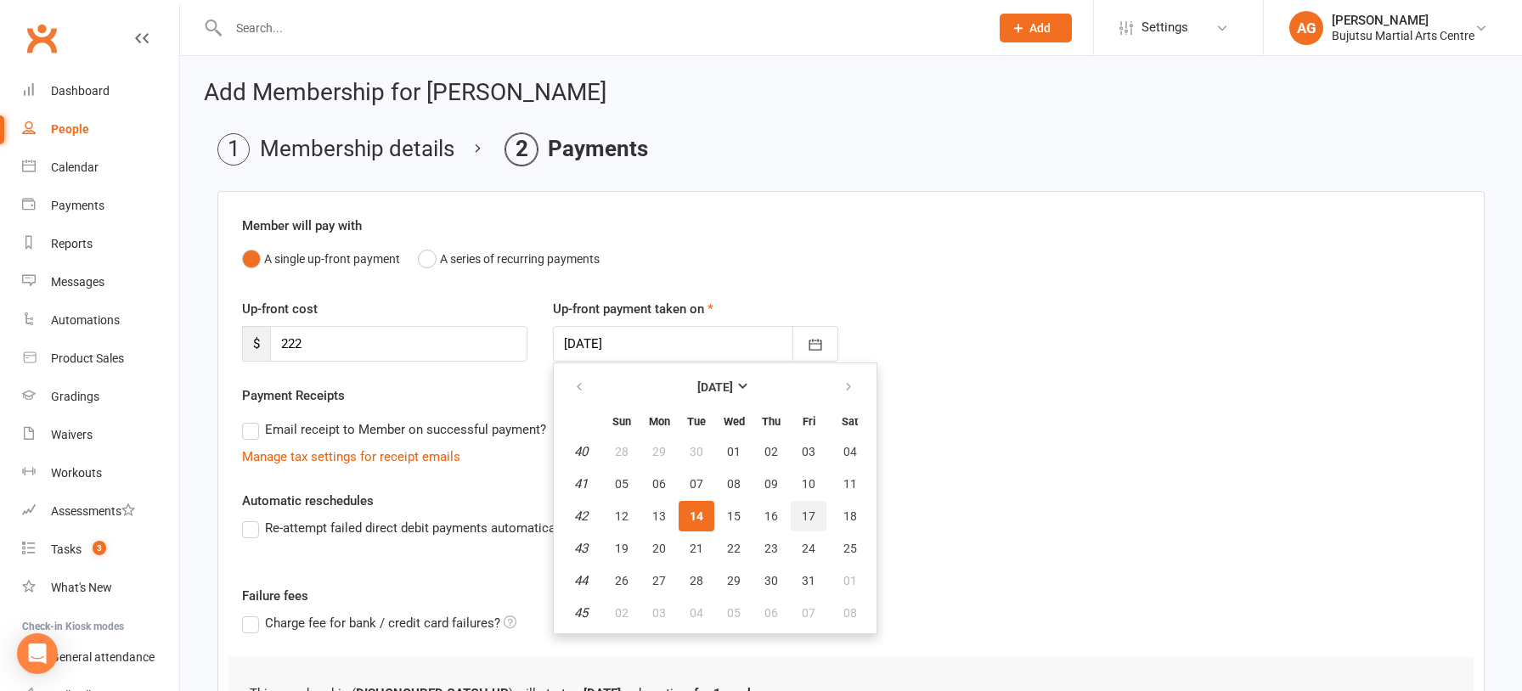
click at [802, 515] on span "17" at bounding box center [809, 516] width 14 height 14
type input "[DATE]"
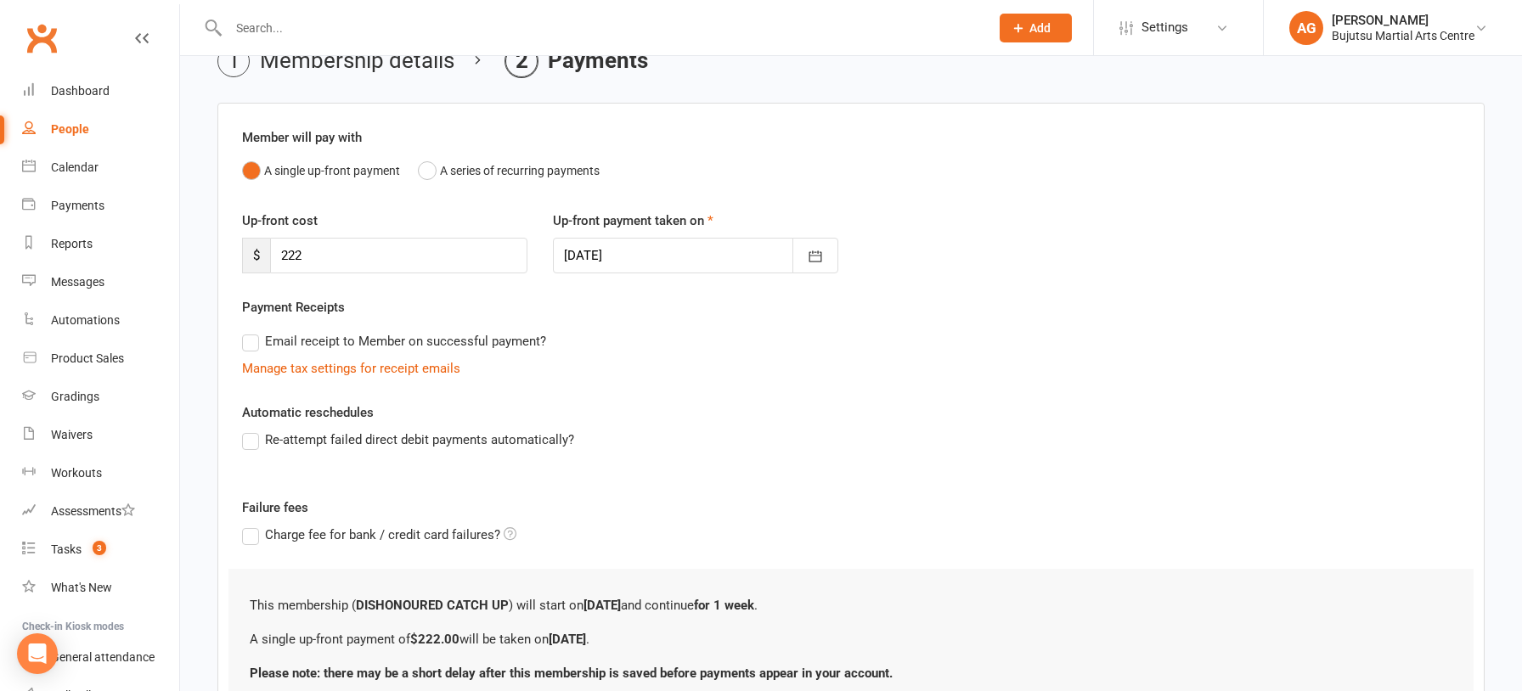
scroll to position [232, 0]
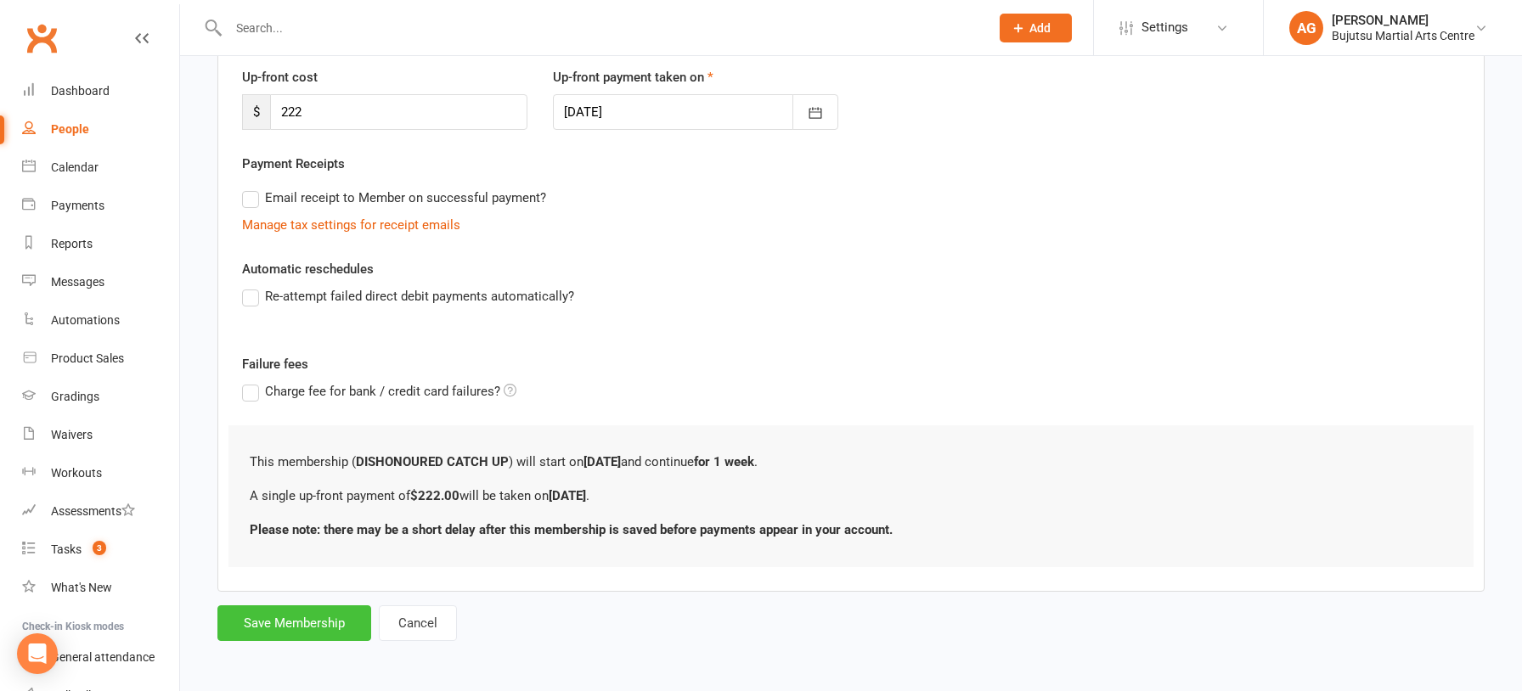
click at [317, 626] on button "Save Membership" at bounding box center [294, 623] width 154 height 36
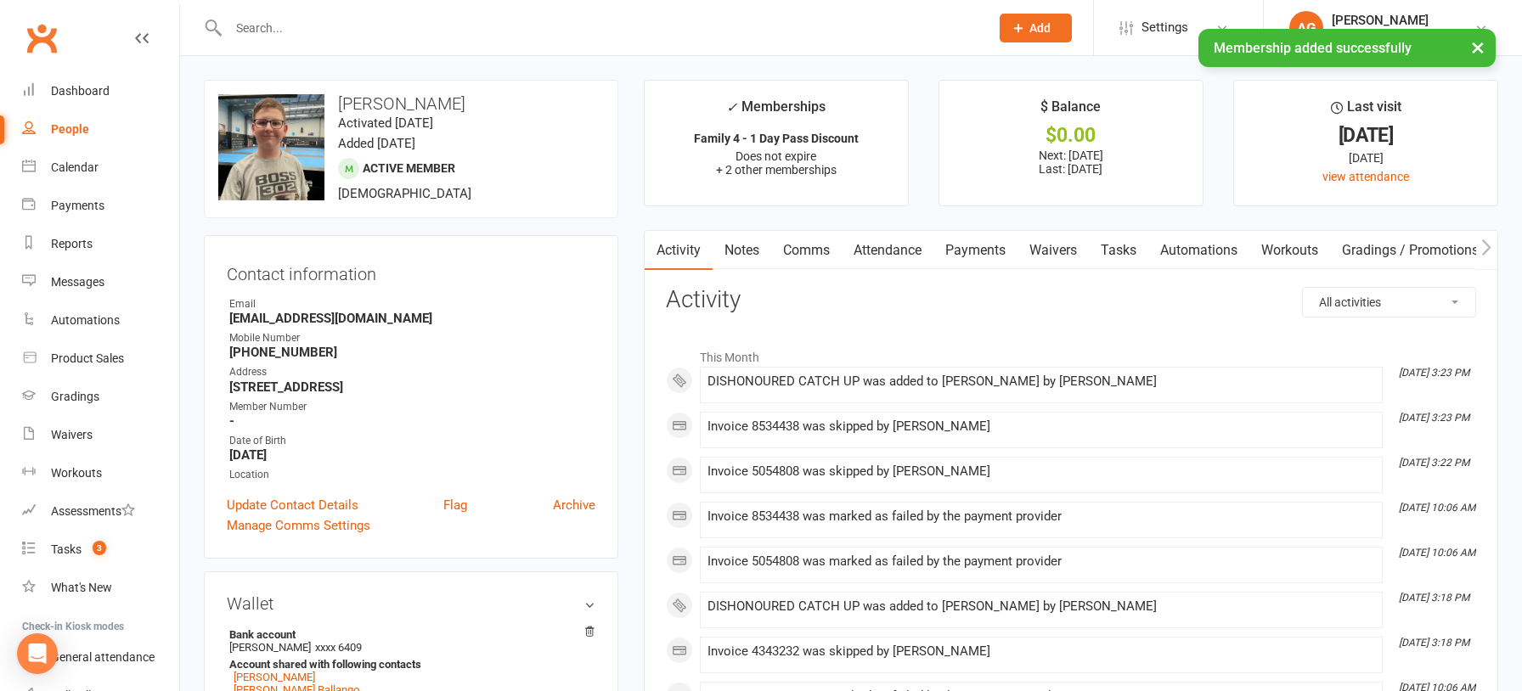
click at [251, 25] on input "text" at bounding box center [600, 28] width 754 height 24
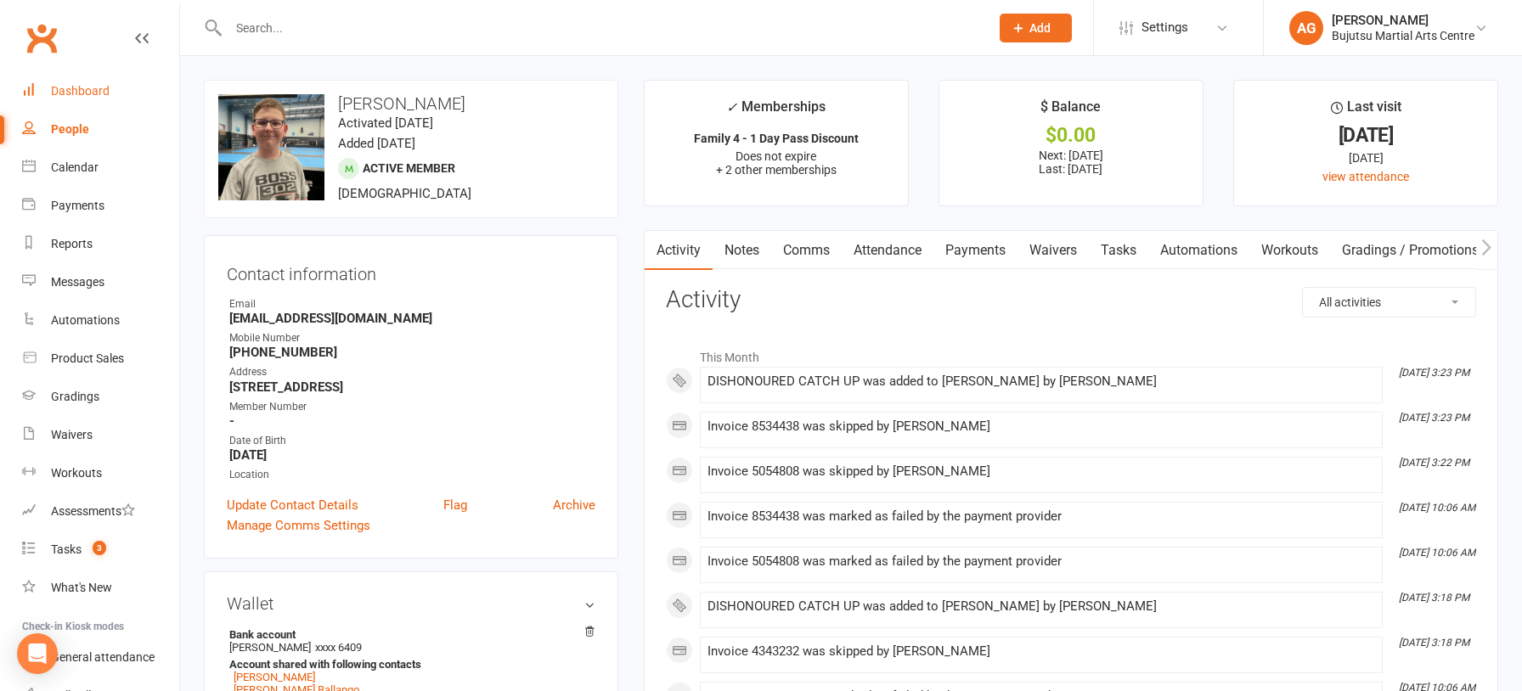
click at [83, 94] on div "Dashboard" at bounding box center [80, 91] width 59 height 14
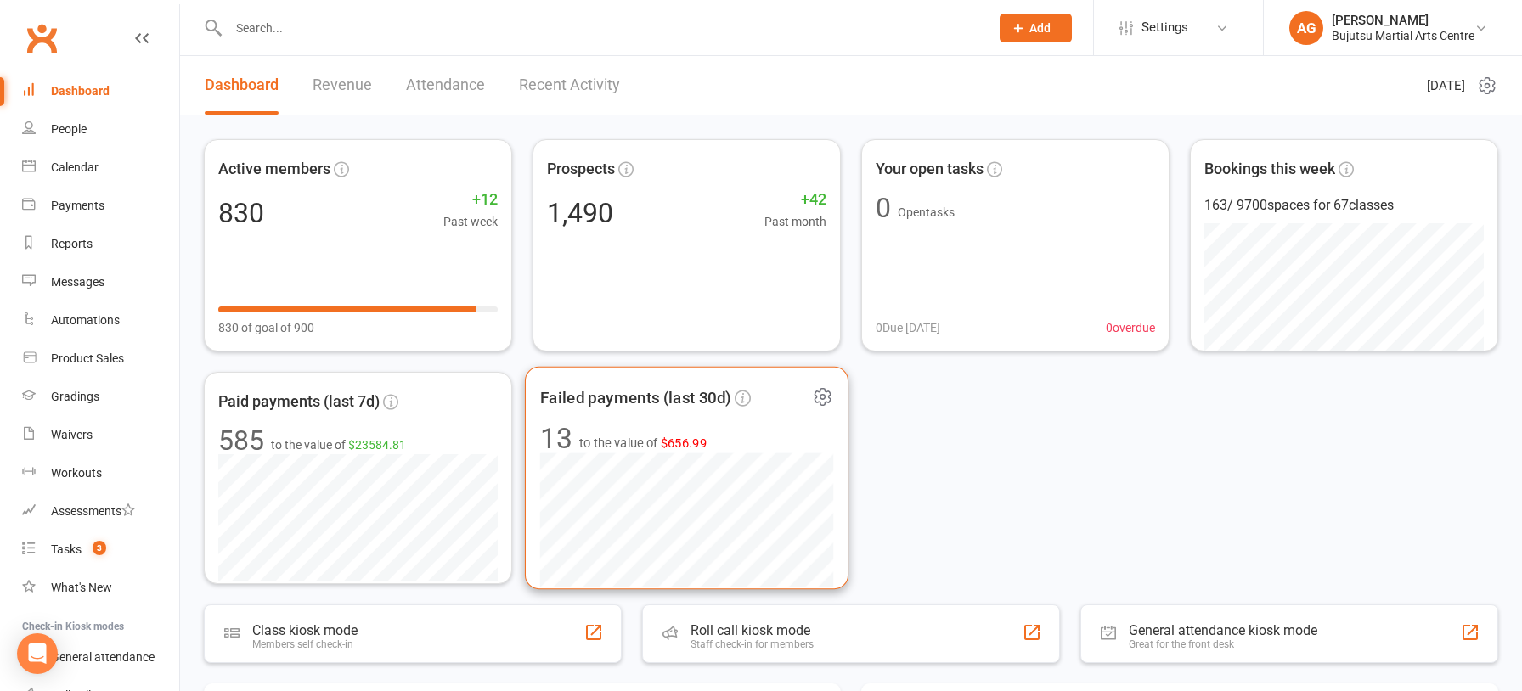
click at [689, 442] on span "$656.99" at bounding box center [684, 443] width 47 height 14
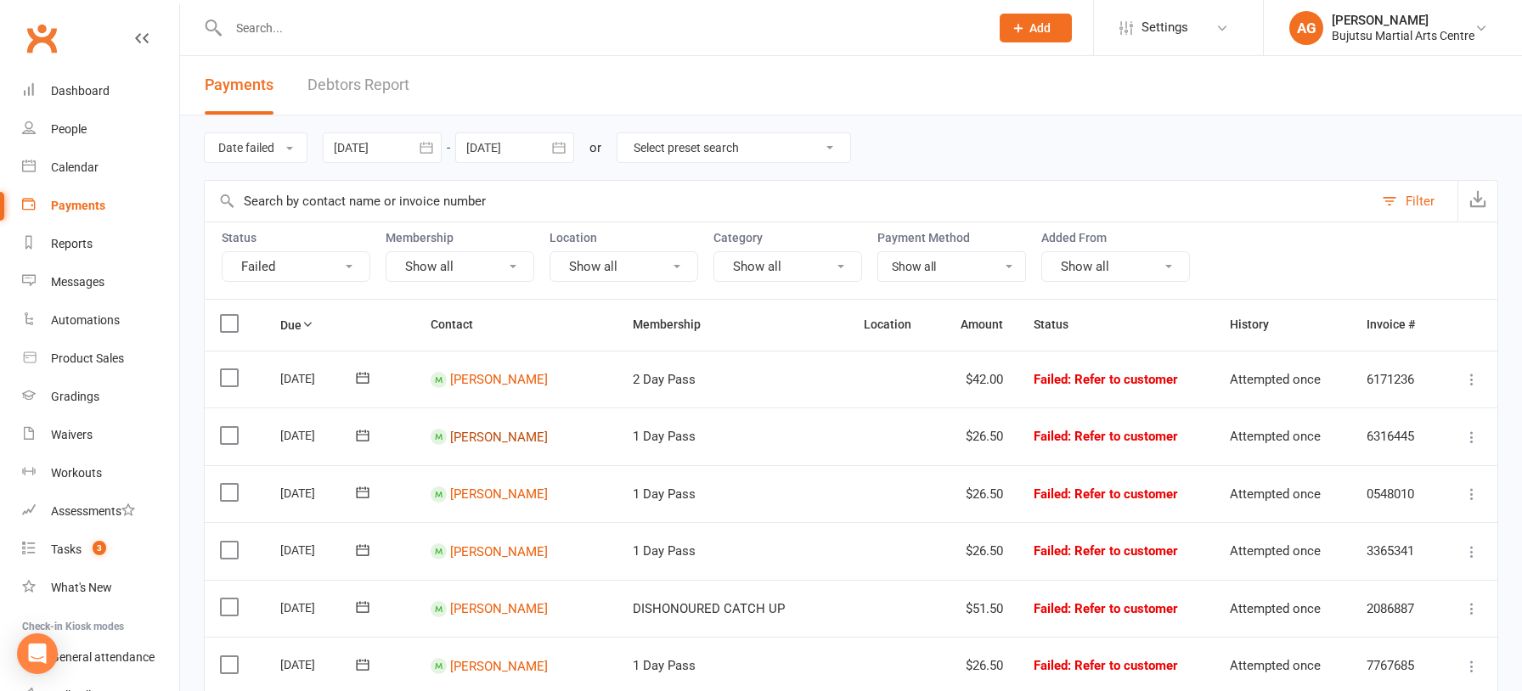
click at [511, 431] on link "Teina Kane Atkinson" at bounding box center [499, 436] width 98 height 15
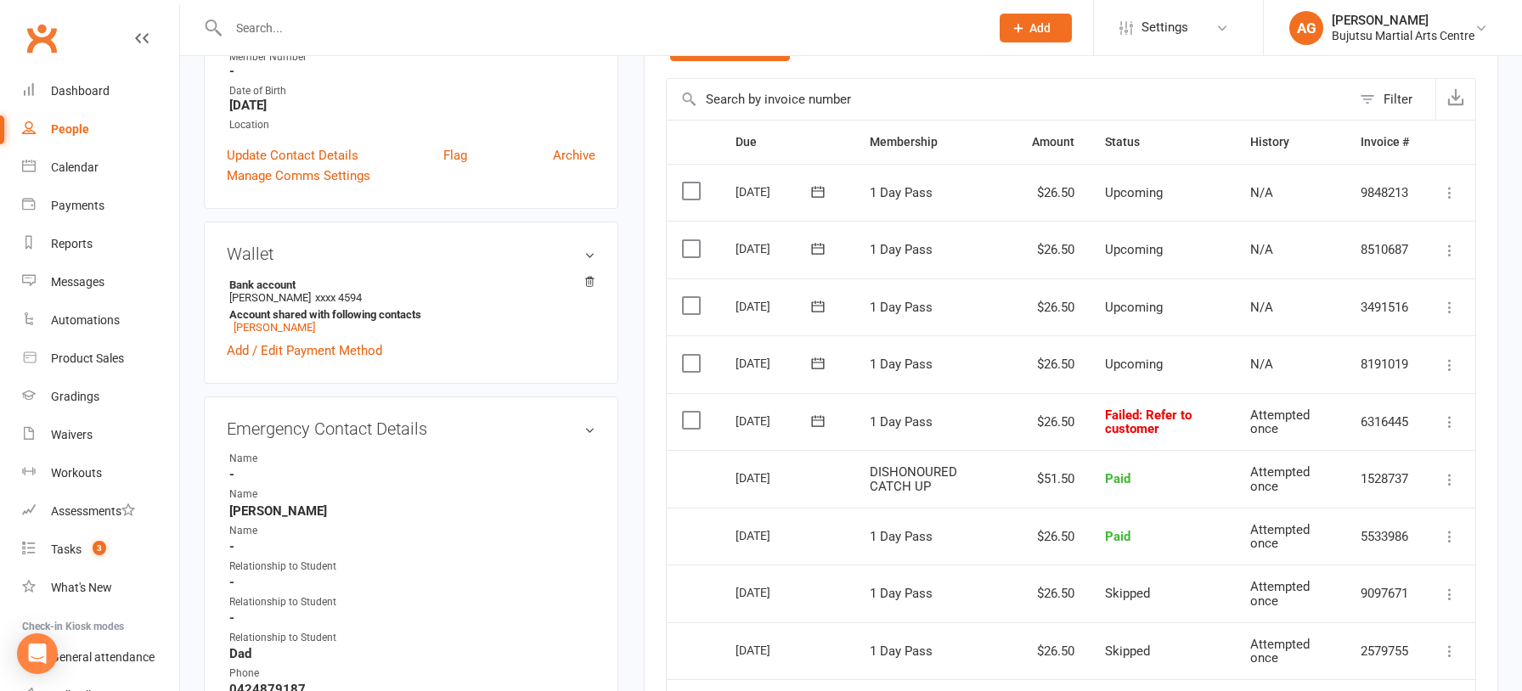
scroll to position [370, 0]
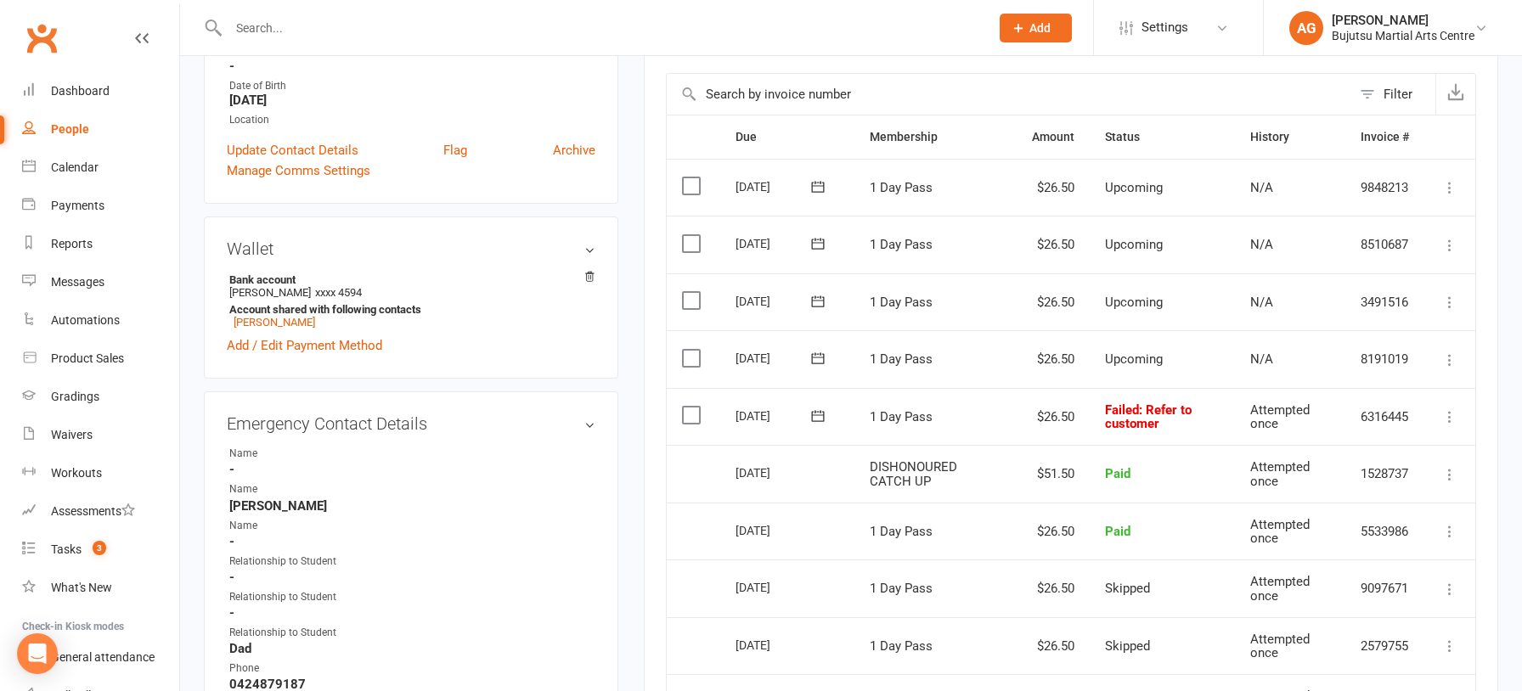
click at [1447, 414] on icon at bounding box center [1449, 416] width 17 height 17
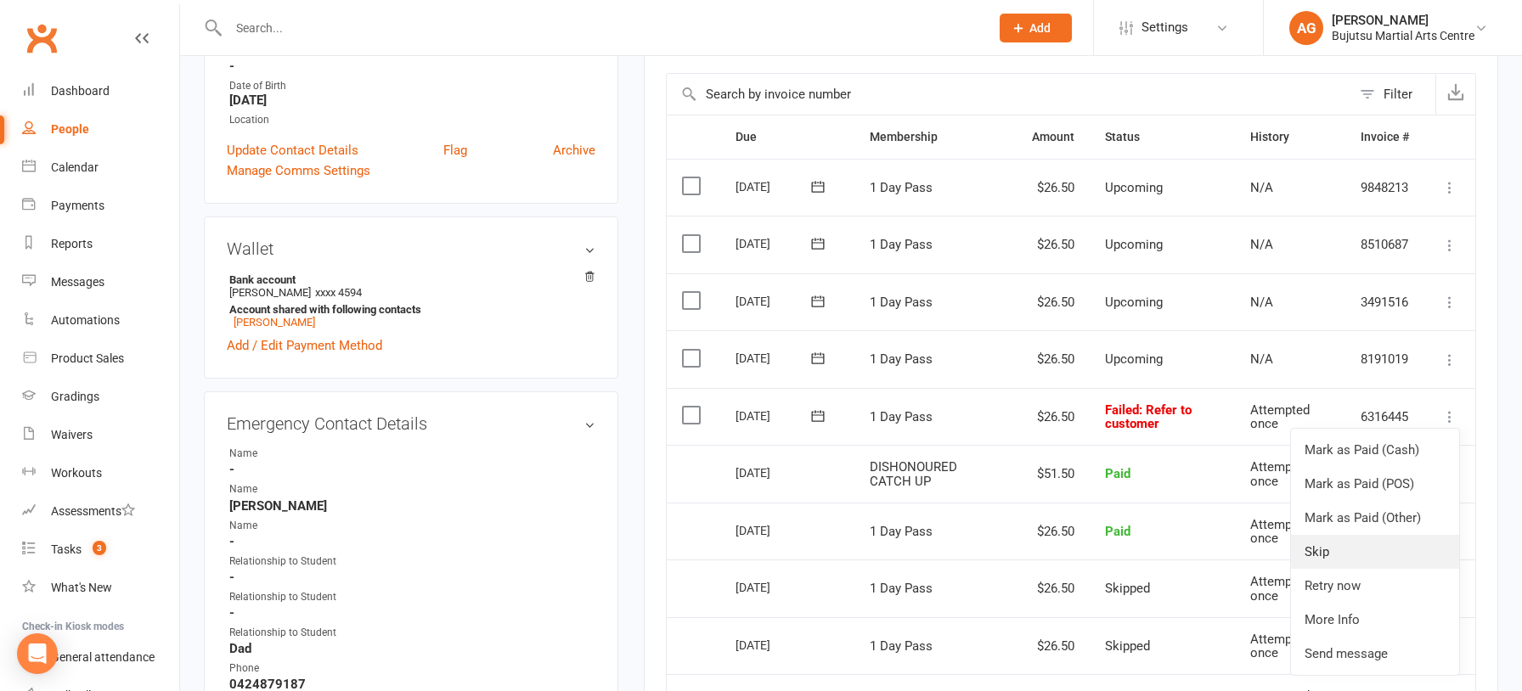
click at [1356, 537] on link "Skip" at bounding box center [1375, 552] width 168 height 34
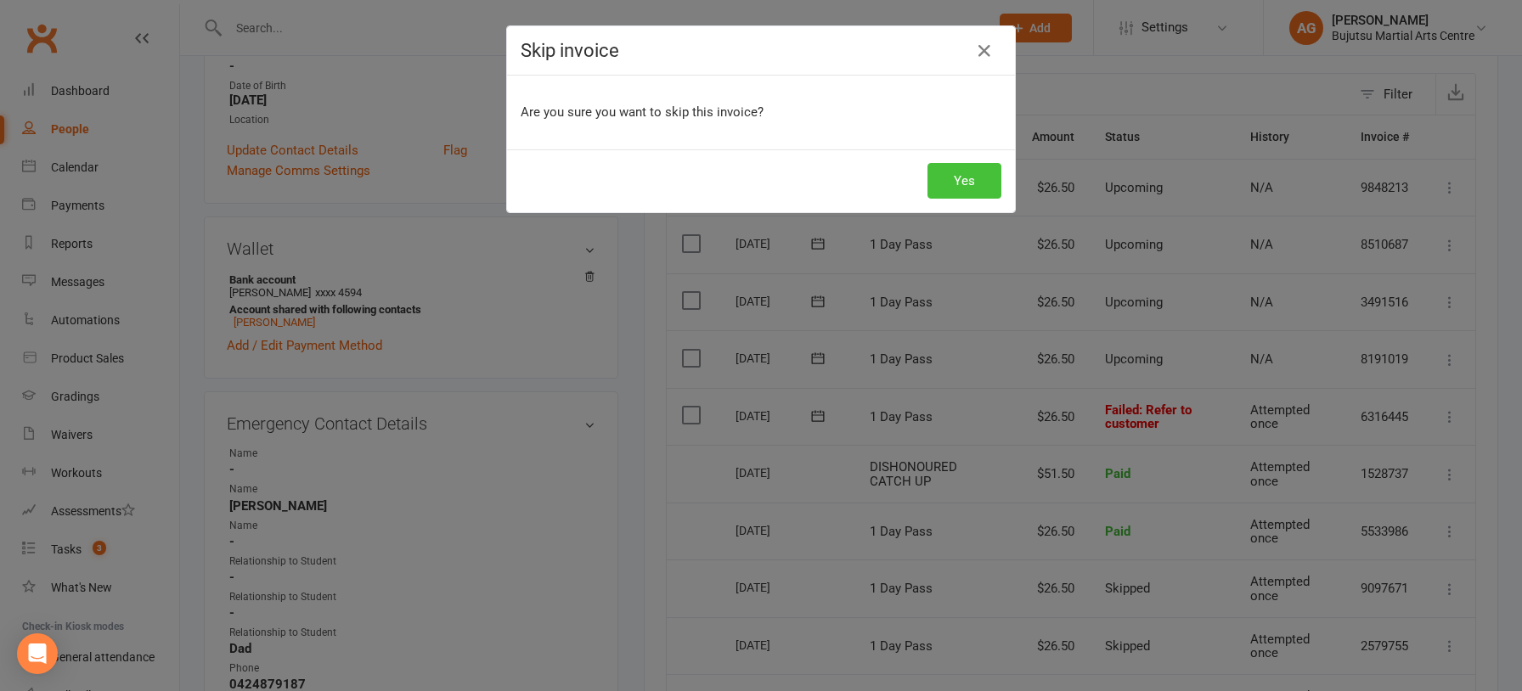
click at [971, 167] on button "Yes" at bounding box center [964, 181] width 74 height 36
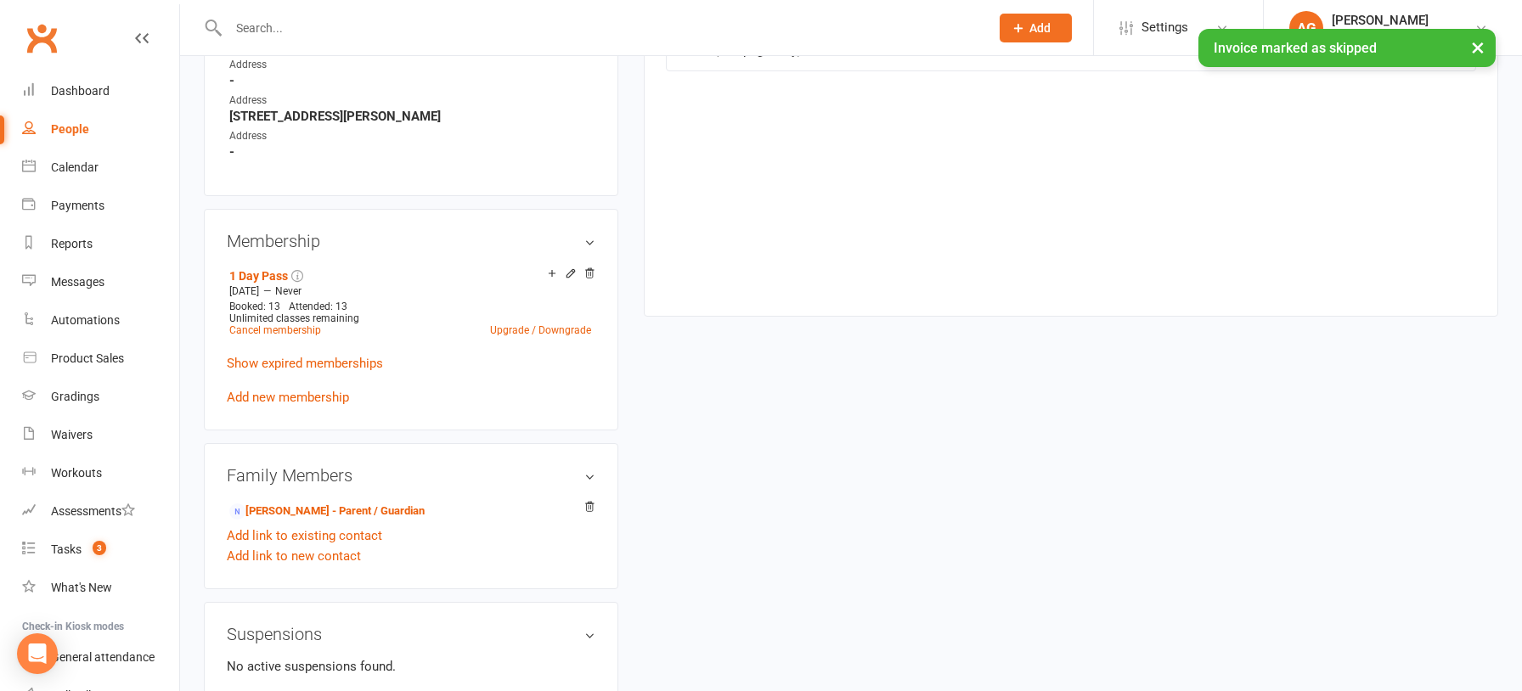
scroll to position [1100, 0]
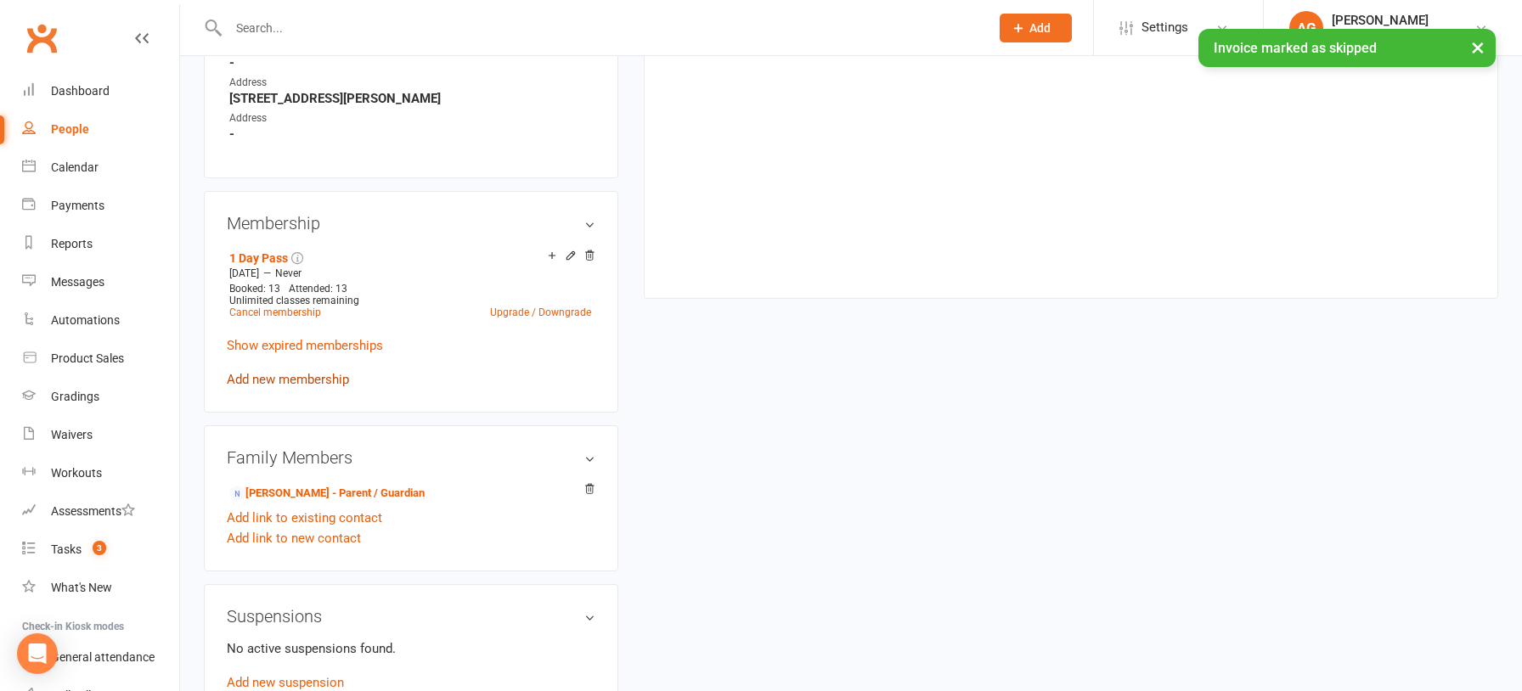
click at [334, 372] on link "Add new membership" at bounding box center [288, 379] width 122 height 15
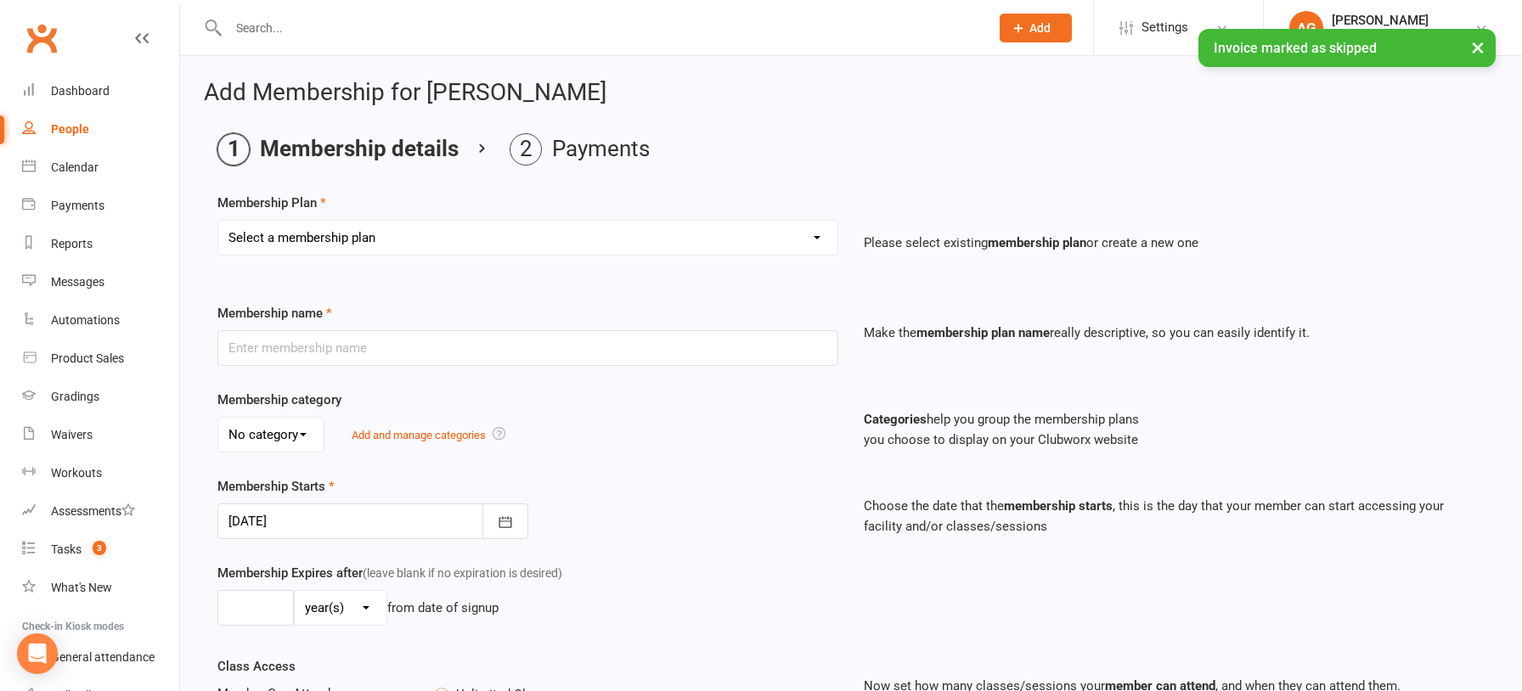
click at [493, 231] on select "Select a membership plan Create new Membership Plan 1 Day Pass 2 Day Pass Unlim…" at bounding box center [527, 238] width 619 height 34
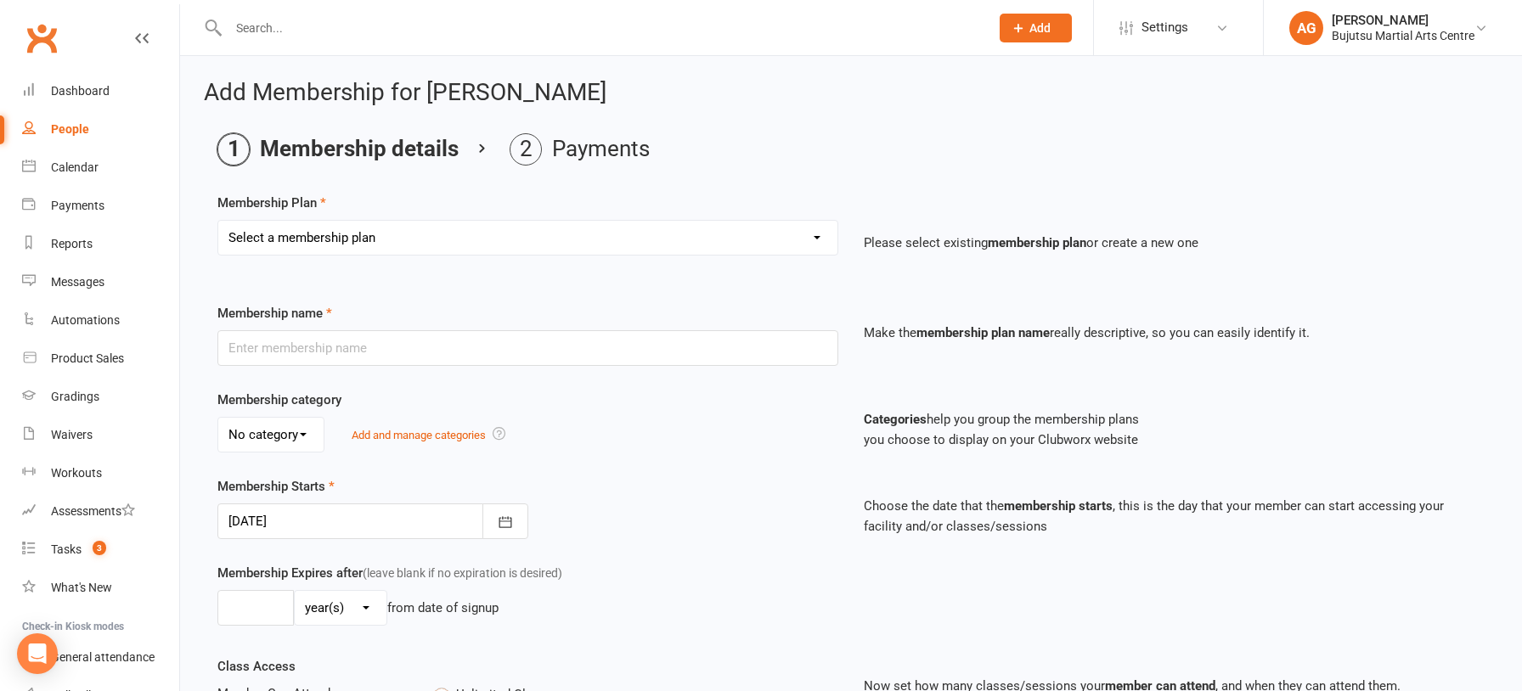
select select "25"
click at [218, 221] on select "Select a membership plan Create new Membership Plan 1 Day Pass 2 Day Pass Unlim…" at bounding box center [527, 238] width 619 height 34
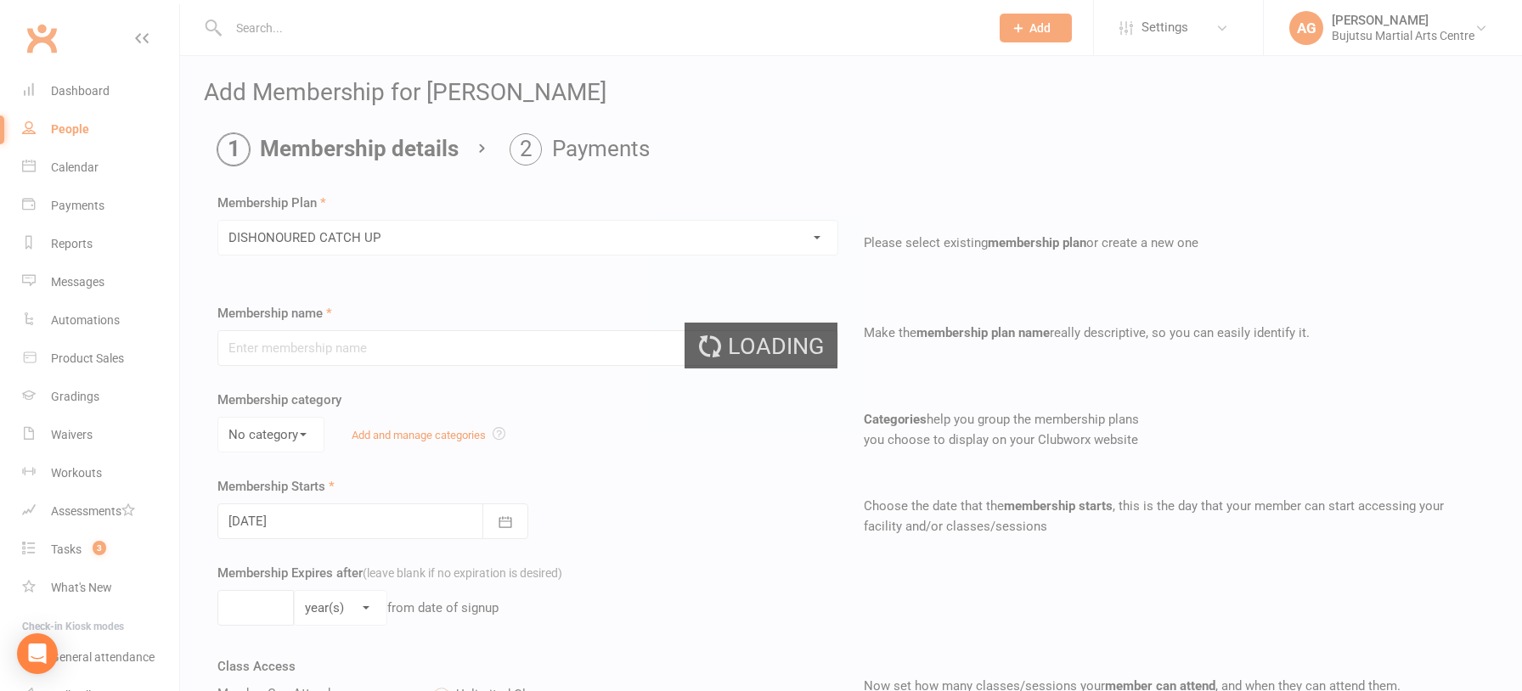
type input "DISHONOURED CATCH UP"
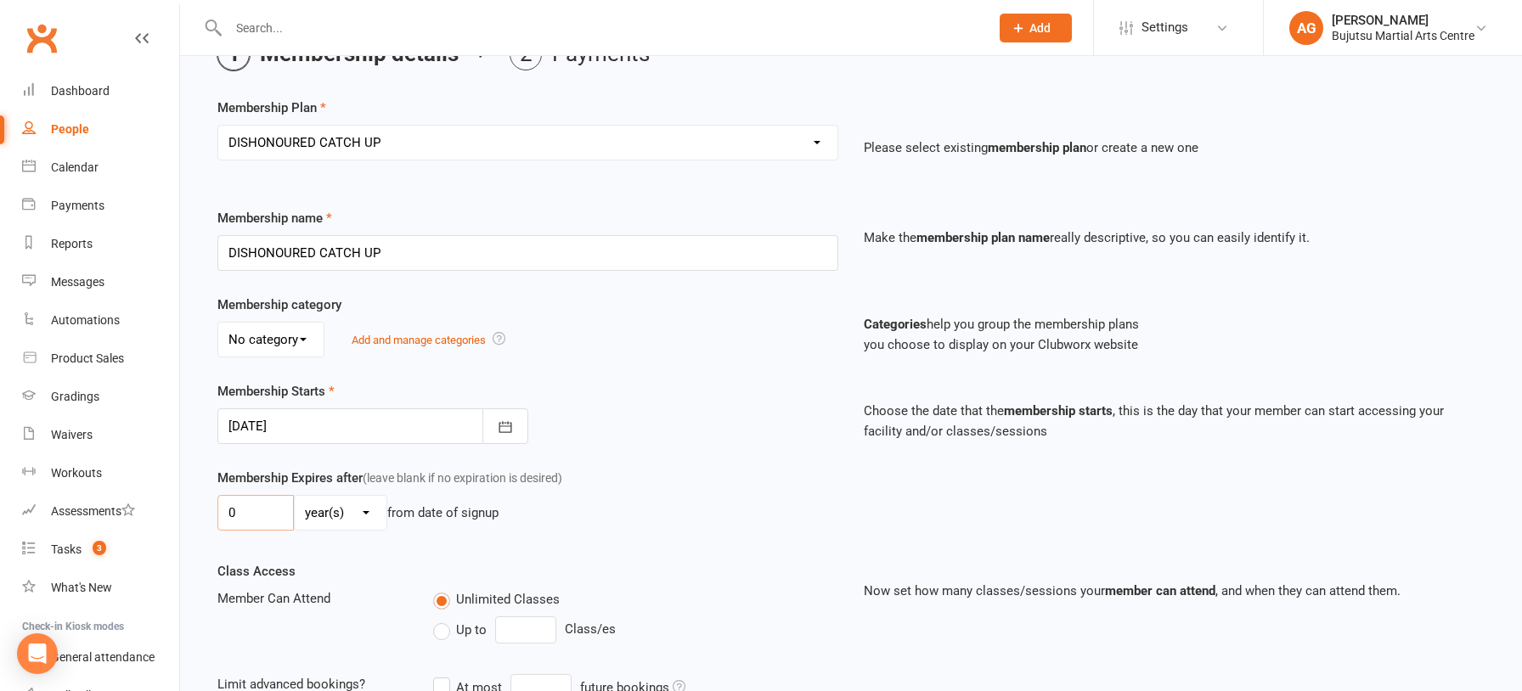
click at [253, 515] on input "0" at bounding box center [255, 513] width 76 height 36
type input "01"
click at [346, 511] on select "day(s) week(s) month(s) year(s)" at bounding box center [341, 510] width 92 height 34
select select "1"
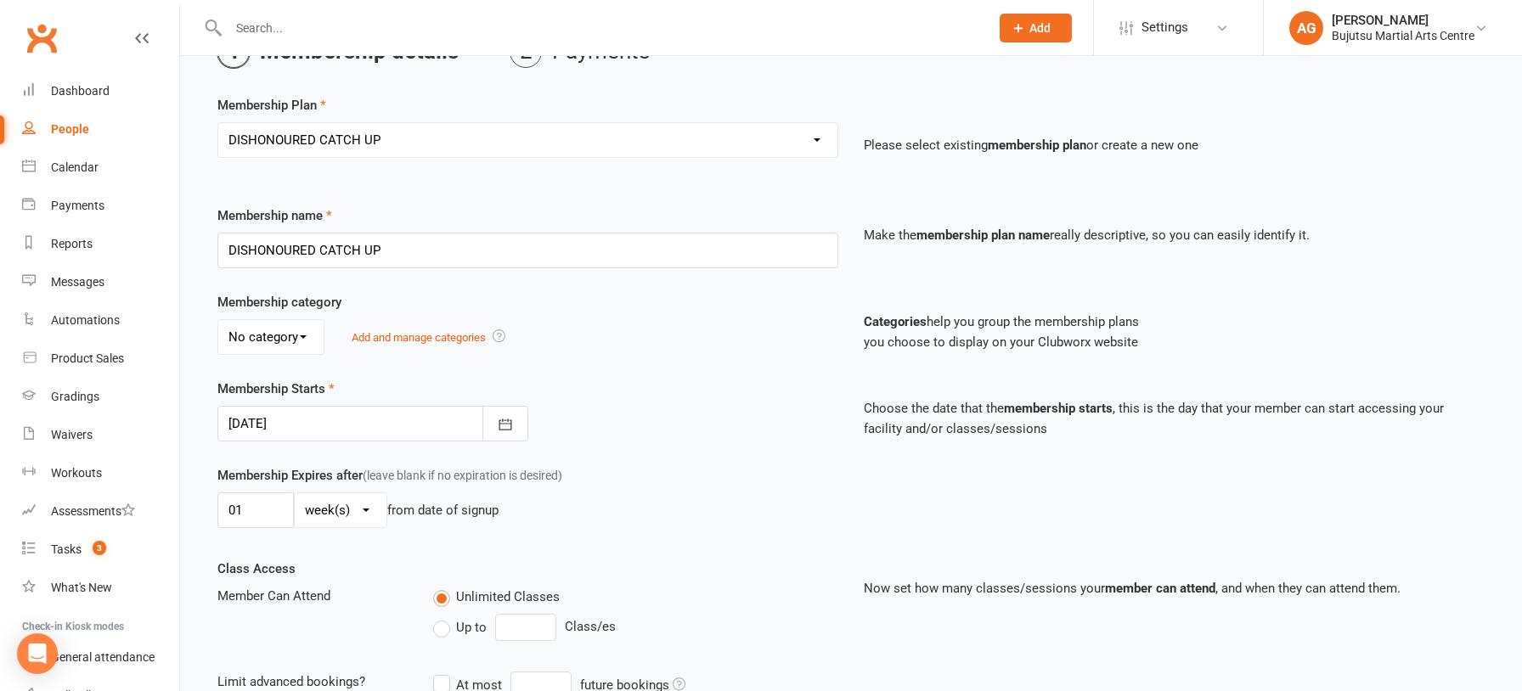
click at [295, 493] on select "day(s) week(s) month(s) year(s)" at bounding box center [341, 510] width 92 height 34
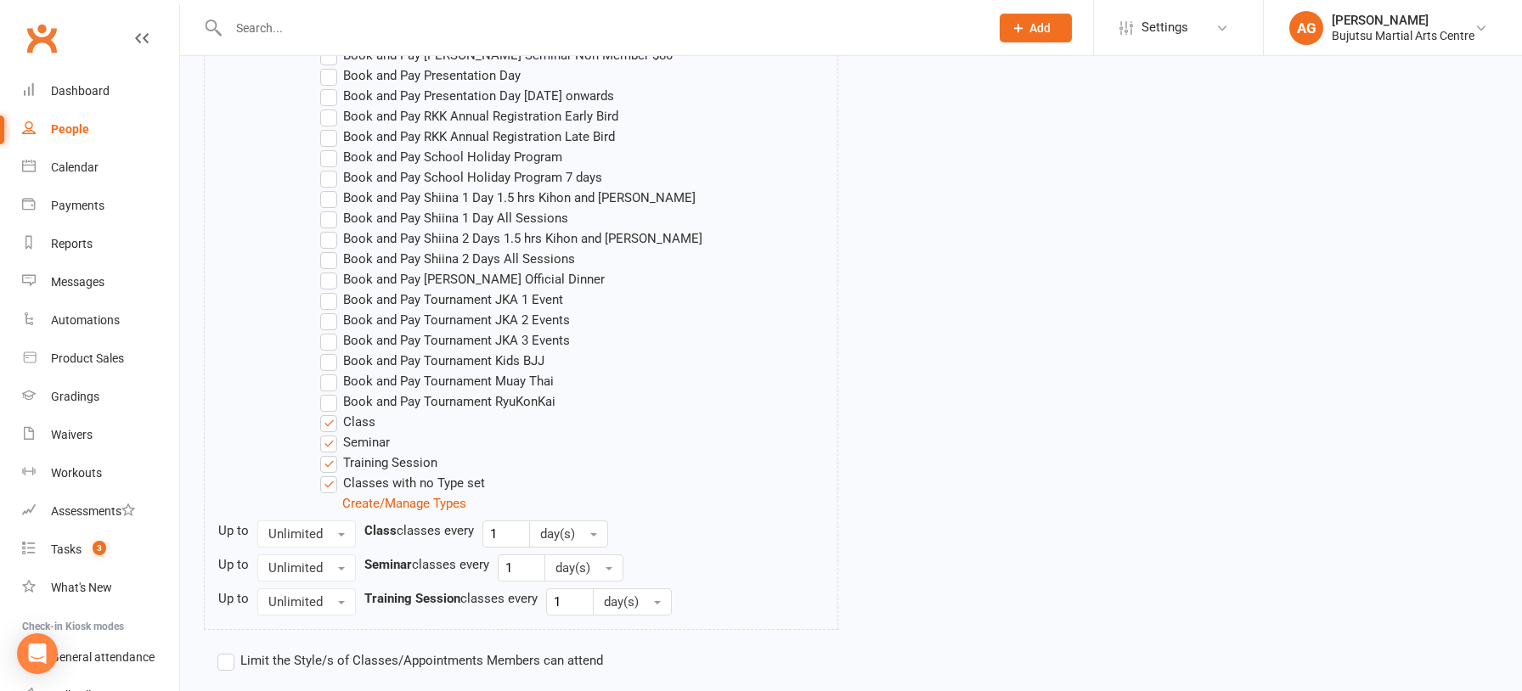
scroll to position [1486, 0]
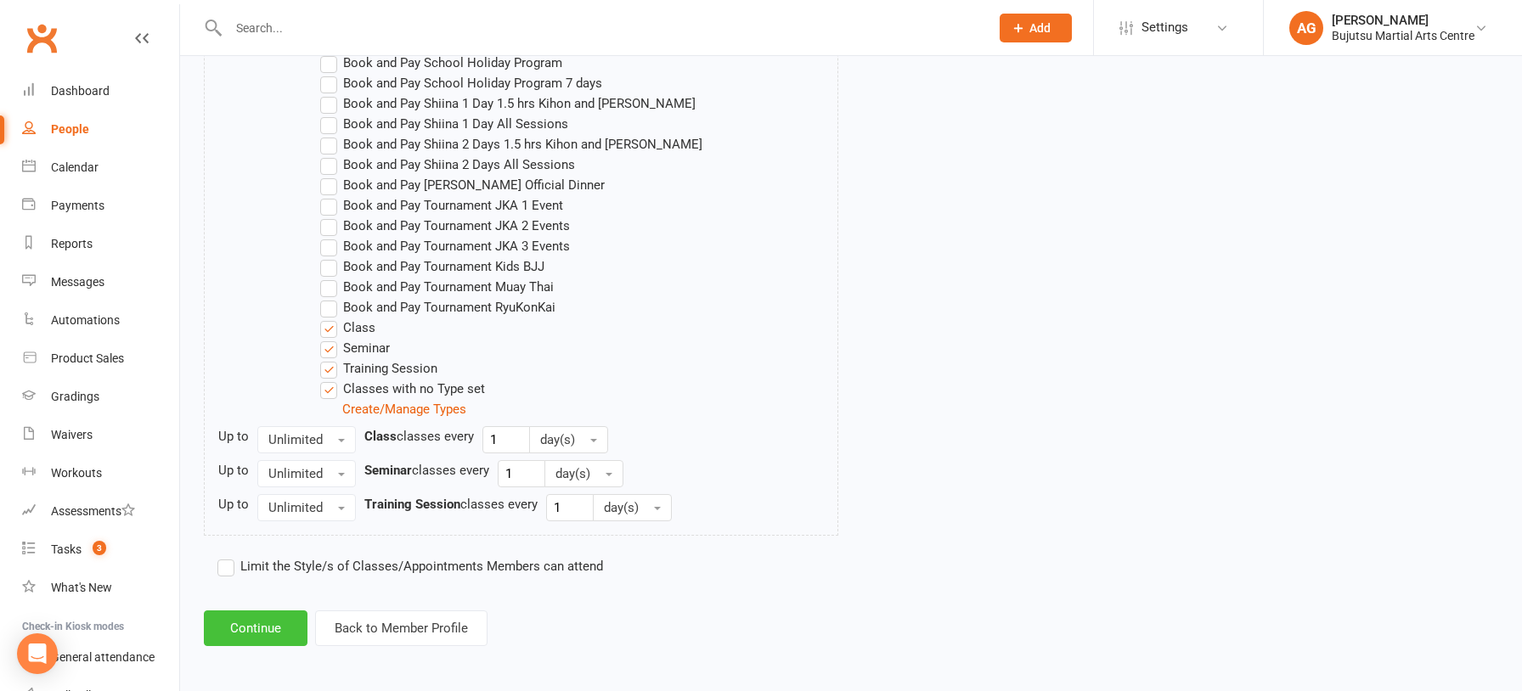
click at [282, 611] on button "Continue" at bounding box center [256, 629] width 104 height 36
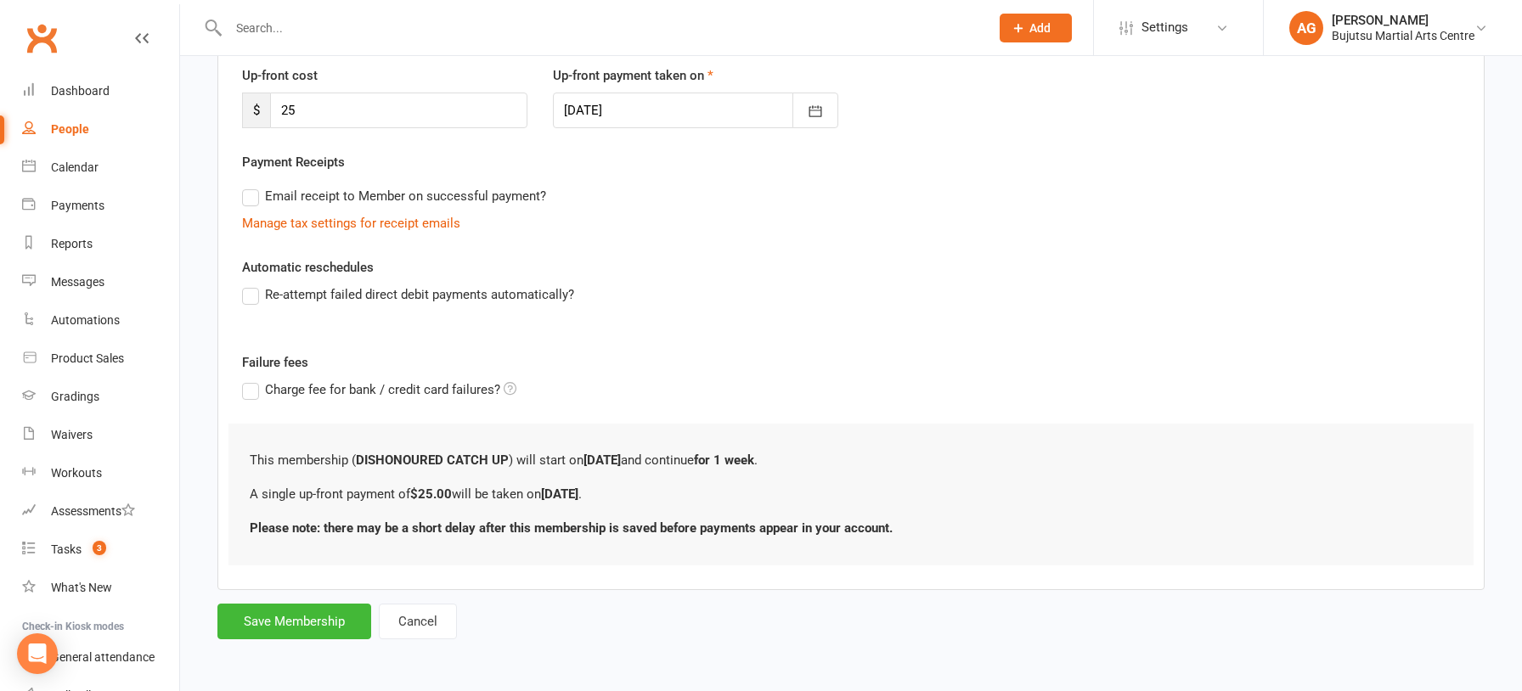
scroll to position [0, 0]
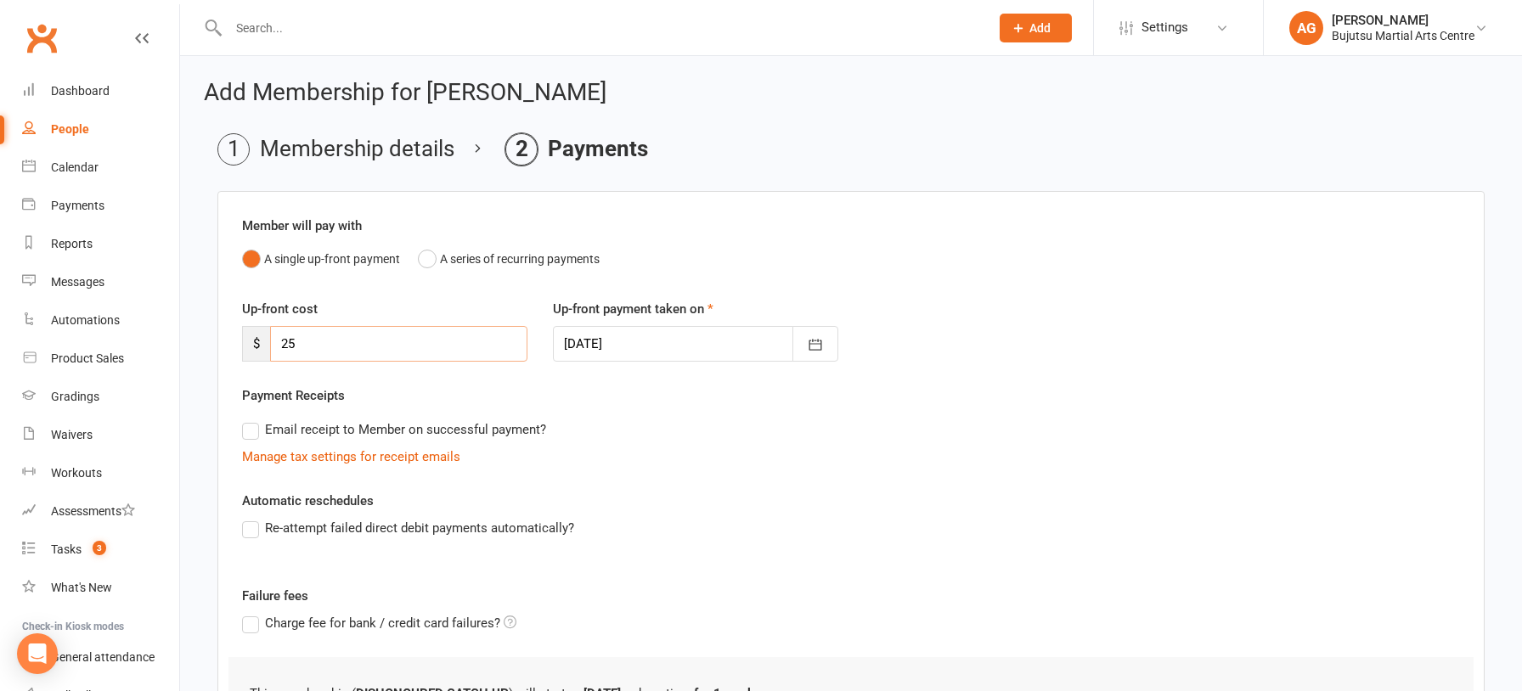
drag, startPoint x: 311, startPoint y: 346, endPoint x: 240, endPoint y: 338, distance: 70.9
click at [240, 338] on div "Up-front cost $ 25" at bounding box center [384, 330] width 311 height 63
type input "51.50"
click at [622, 341] on div at bounding box center [695, 344] width 285 height 36
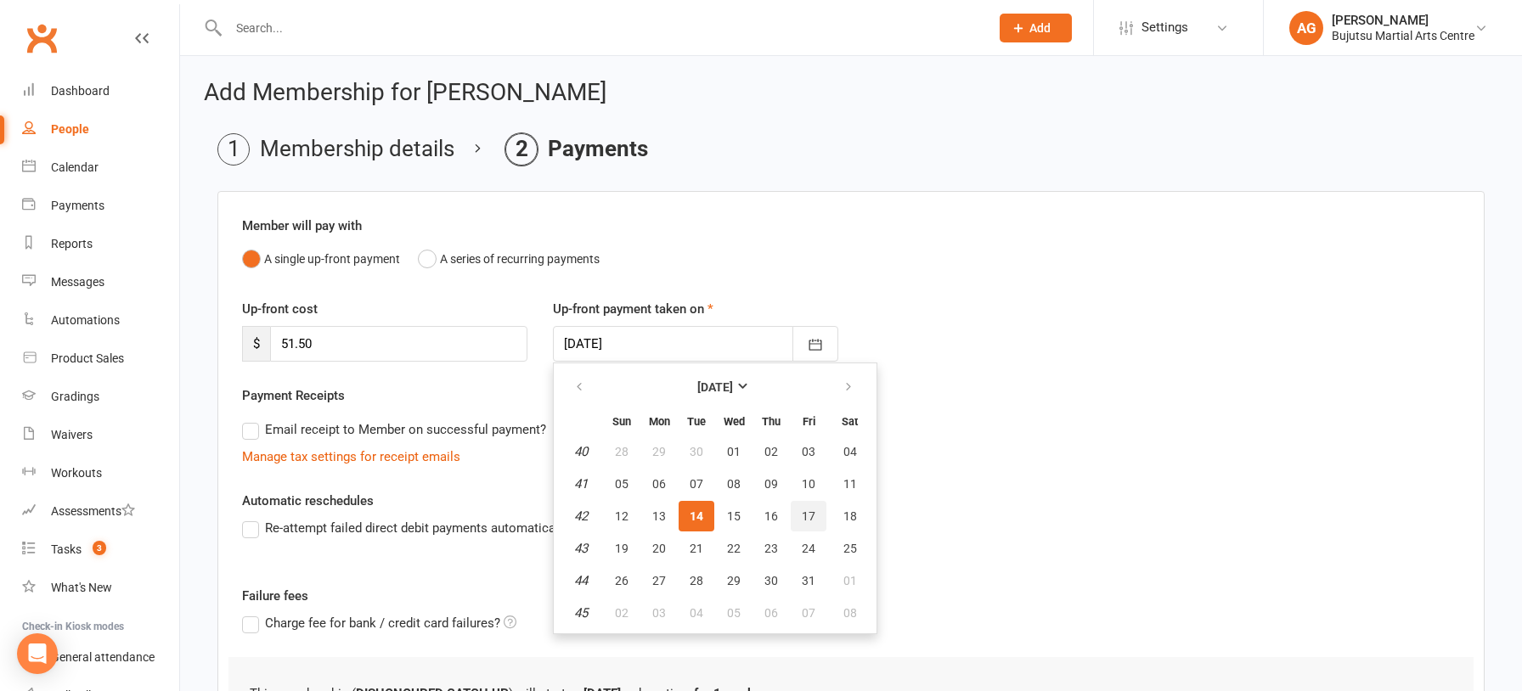
click at [813, 519] on span "17" at bounding box center [809, 516] width 14 height 14
type input "[DATE]"
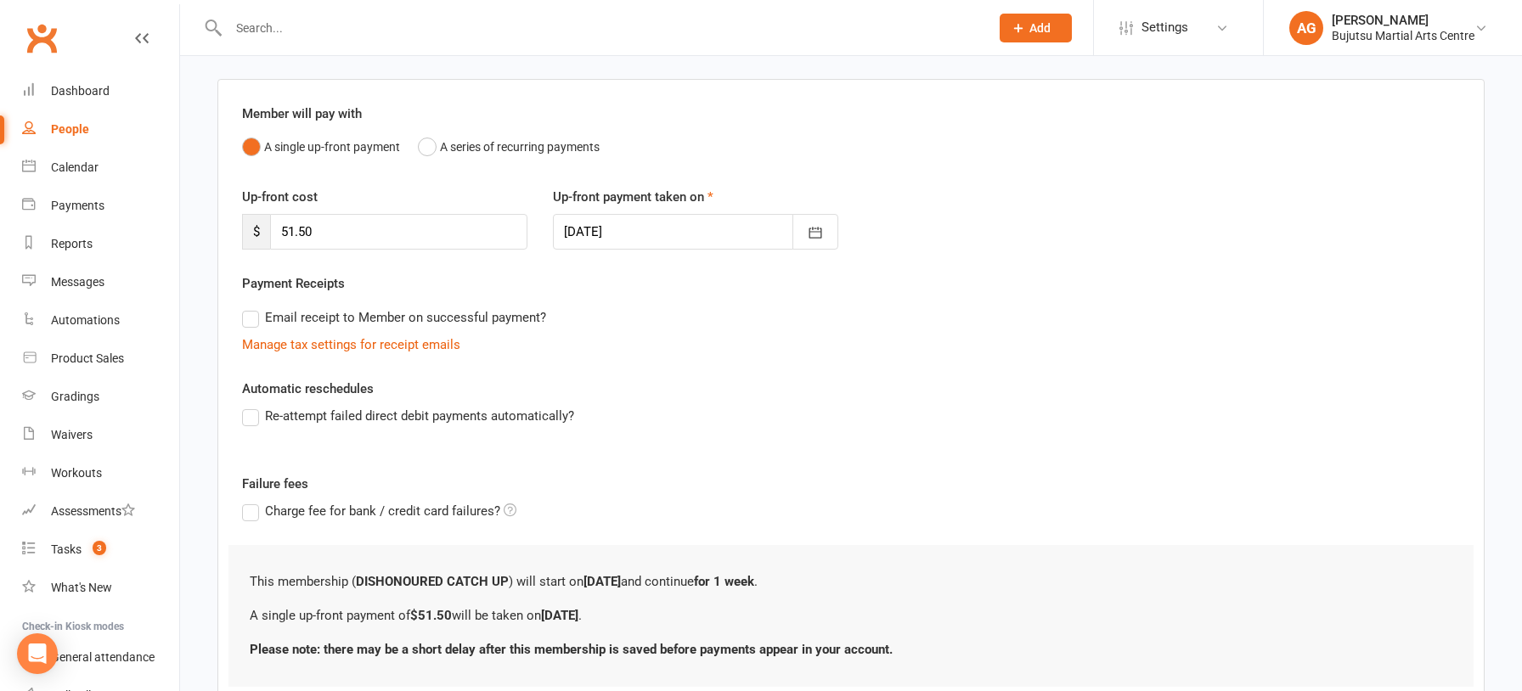
scroll to position [232, 0]
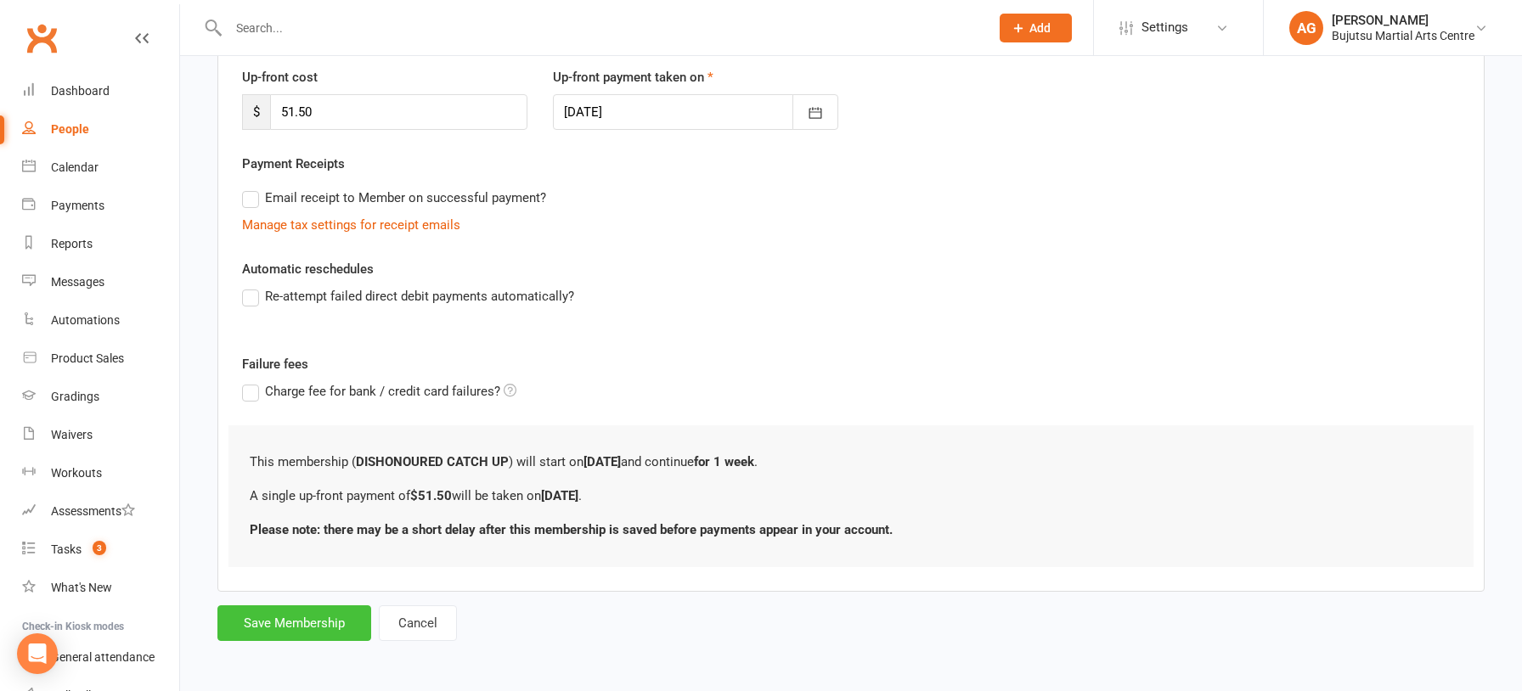
click at [329, 621] on button "Save Membership" at bounding box center [294, 623] width 154 height 36
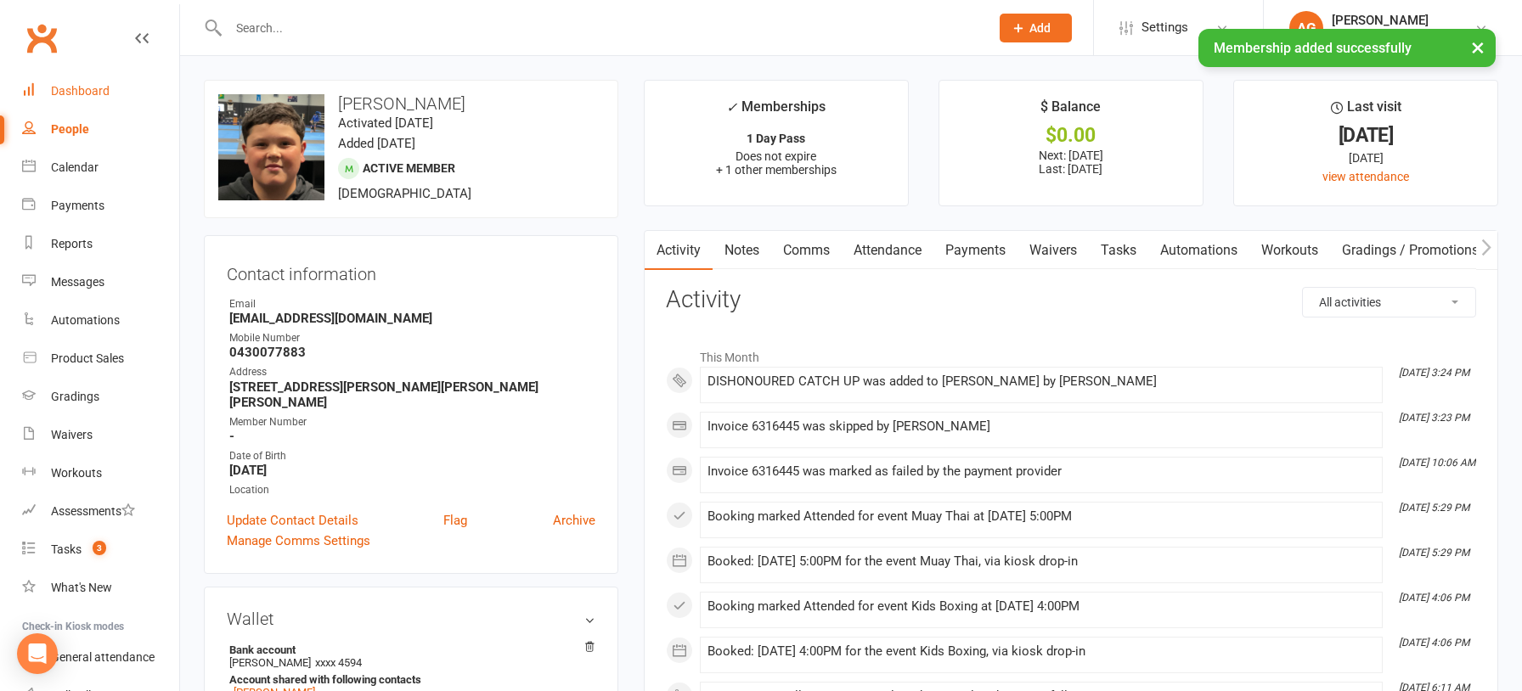
click at [80, 92] on div "Dashboard" at bounding box center [80, 91] width 59 height 14
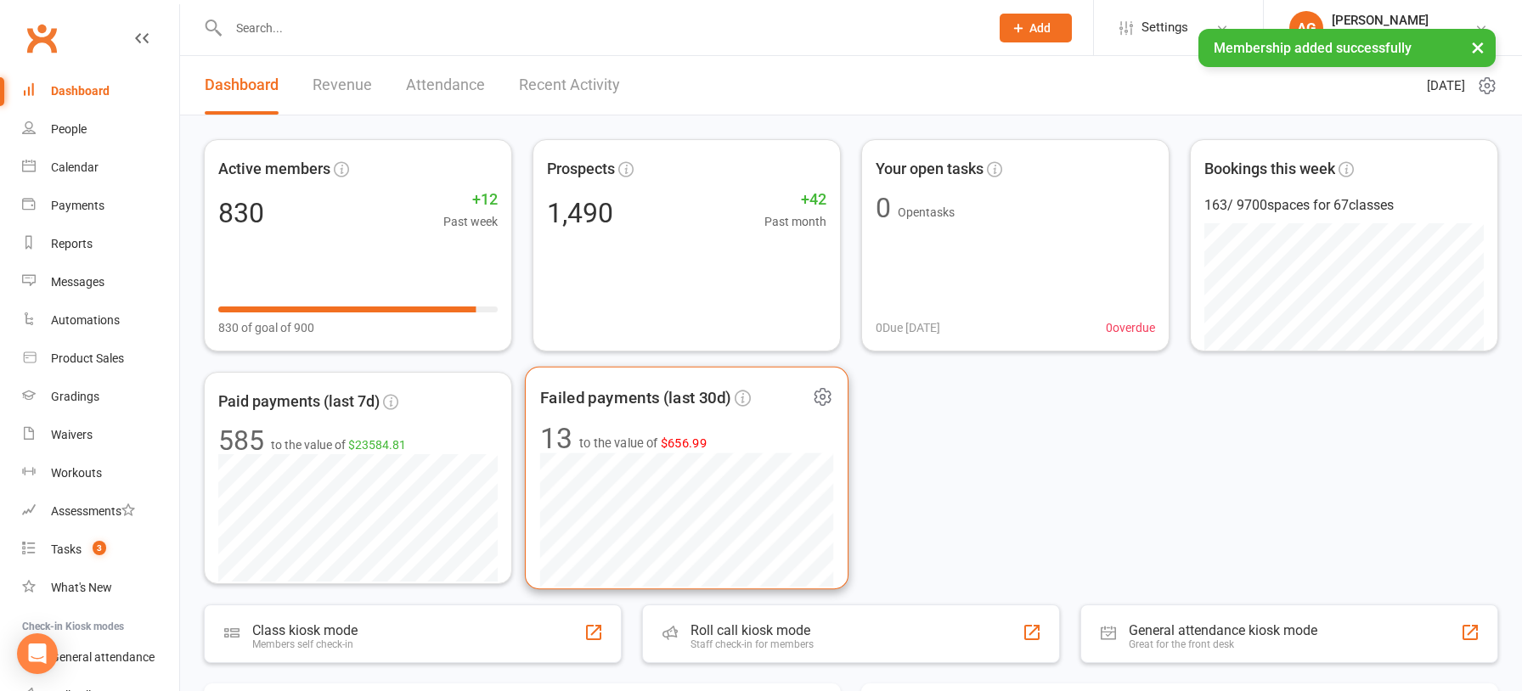
click at [685, 442] on span "$656.99" at bounding box center [684, 443] width 47 height 14
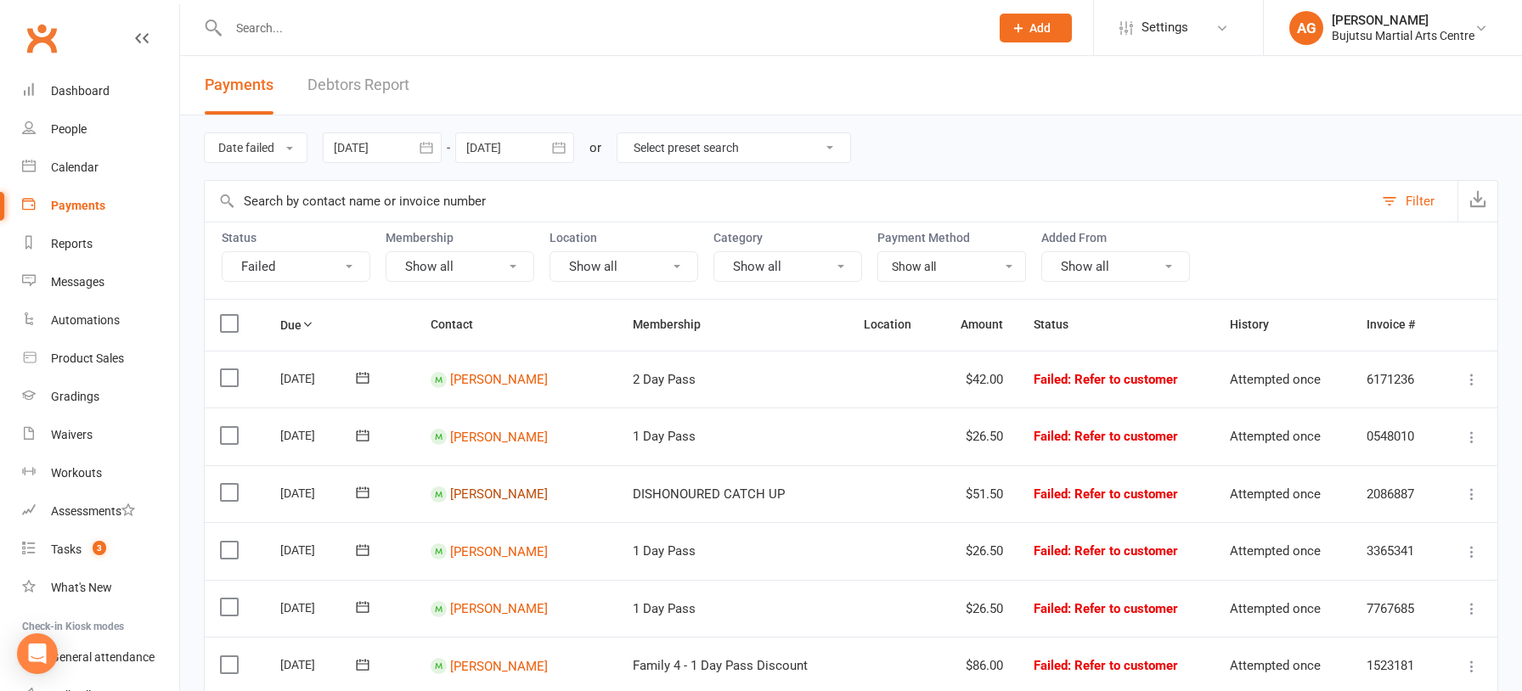
click at [494, 488] on link "Addison Kosa" at bounding box center [499, 494] width 98 height 15
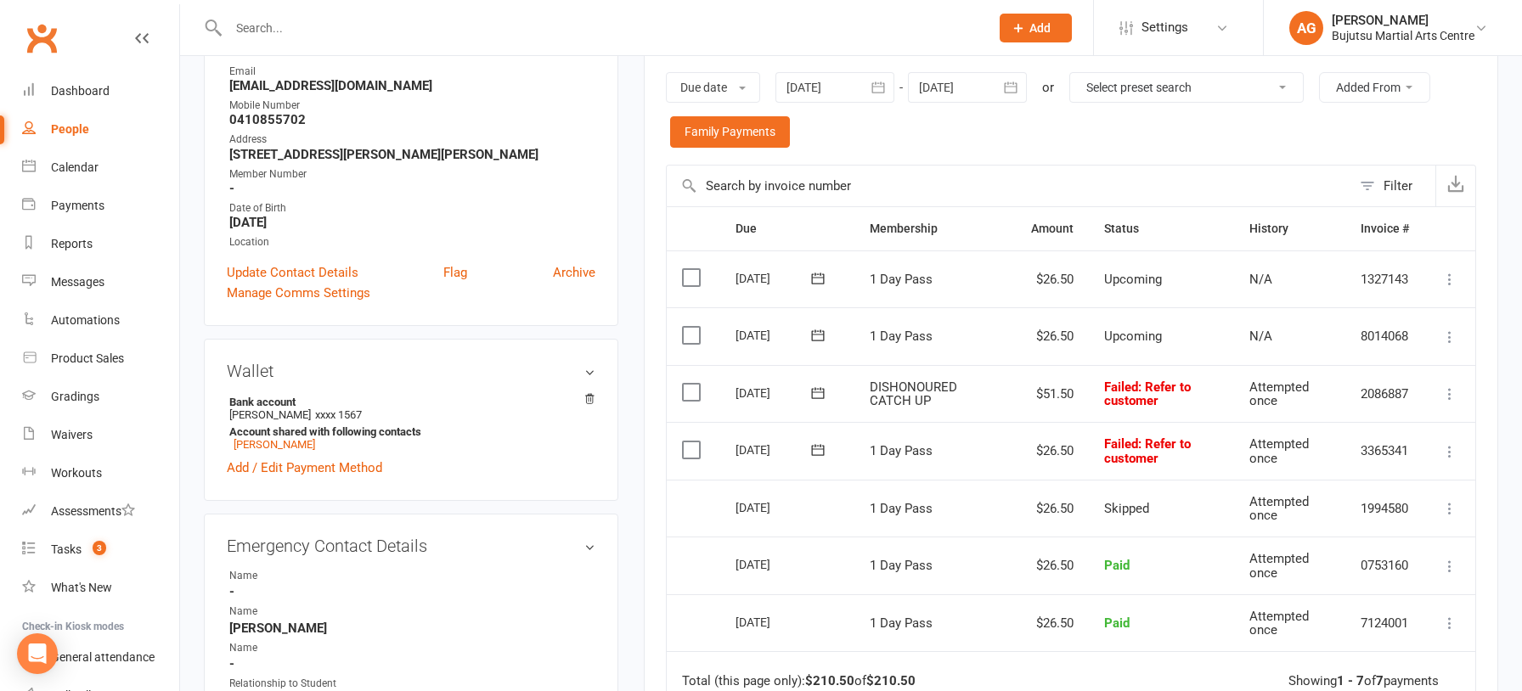
scroll to position [282, 0]
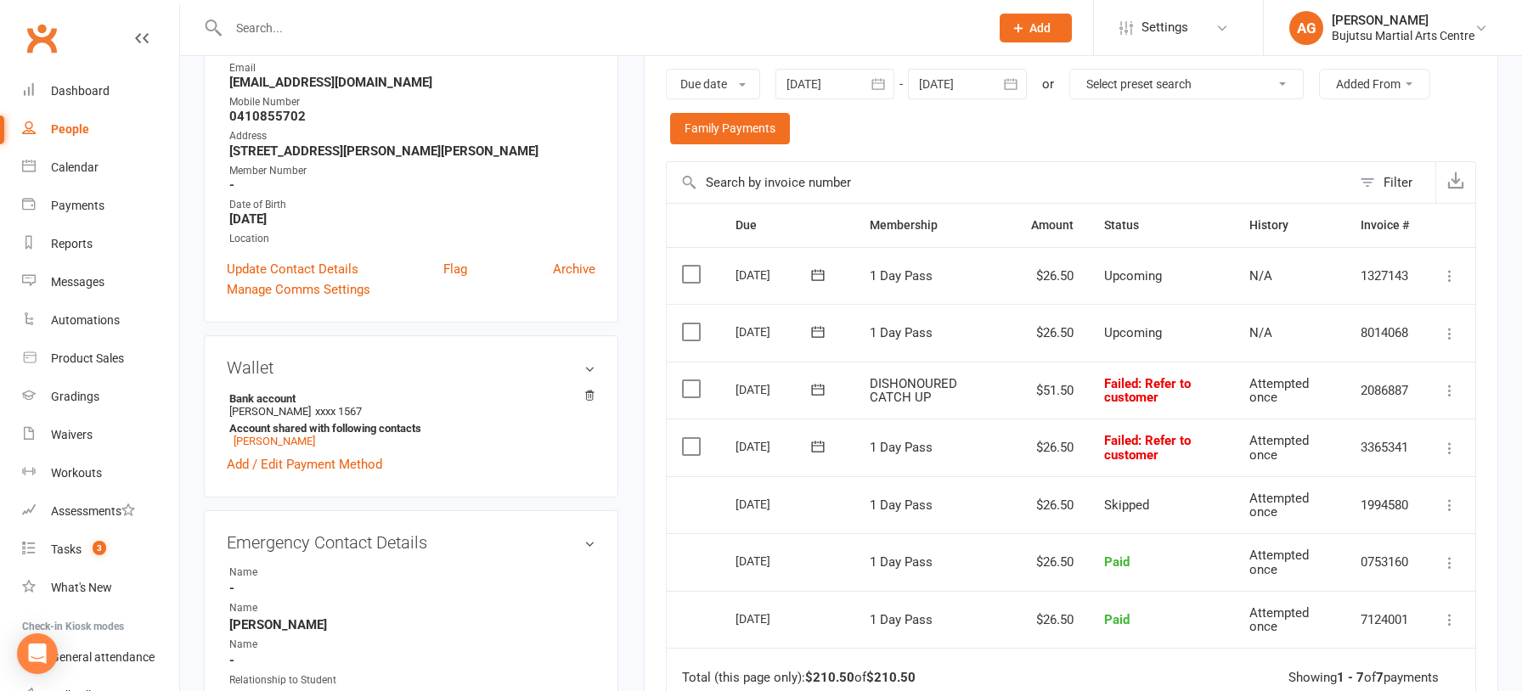
click at [1451, 446] on icon at bounding box center [1449, 448] width 17 height 17
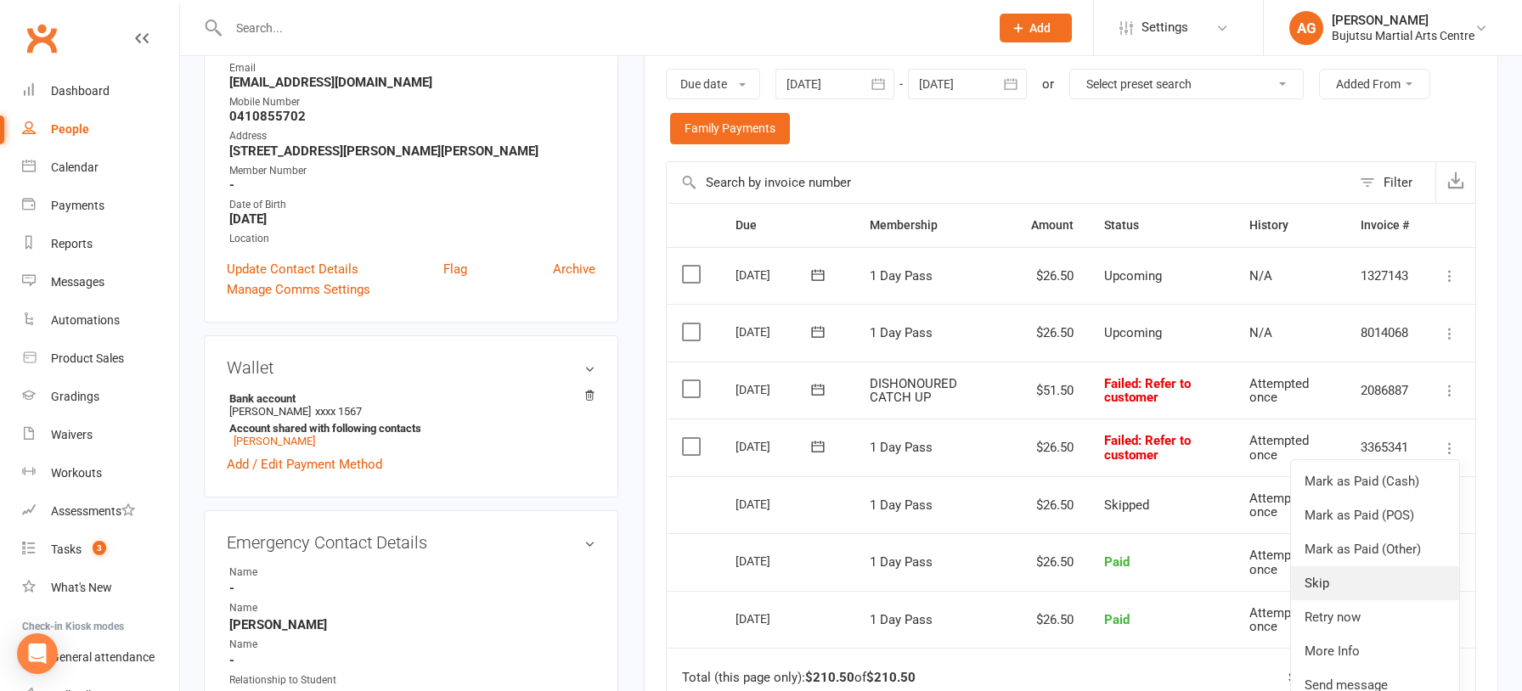
click at [1341, 576] on link "Skip" at bounding box center [1375, 583] width 168 height 34
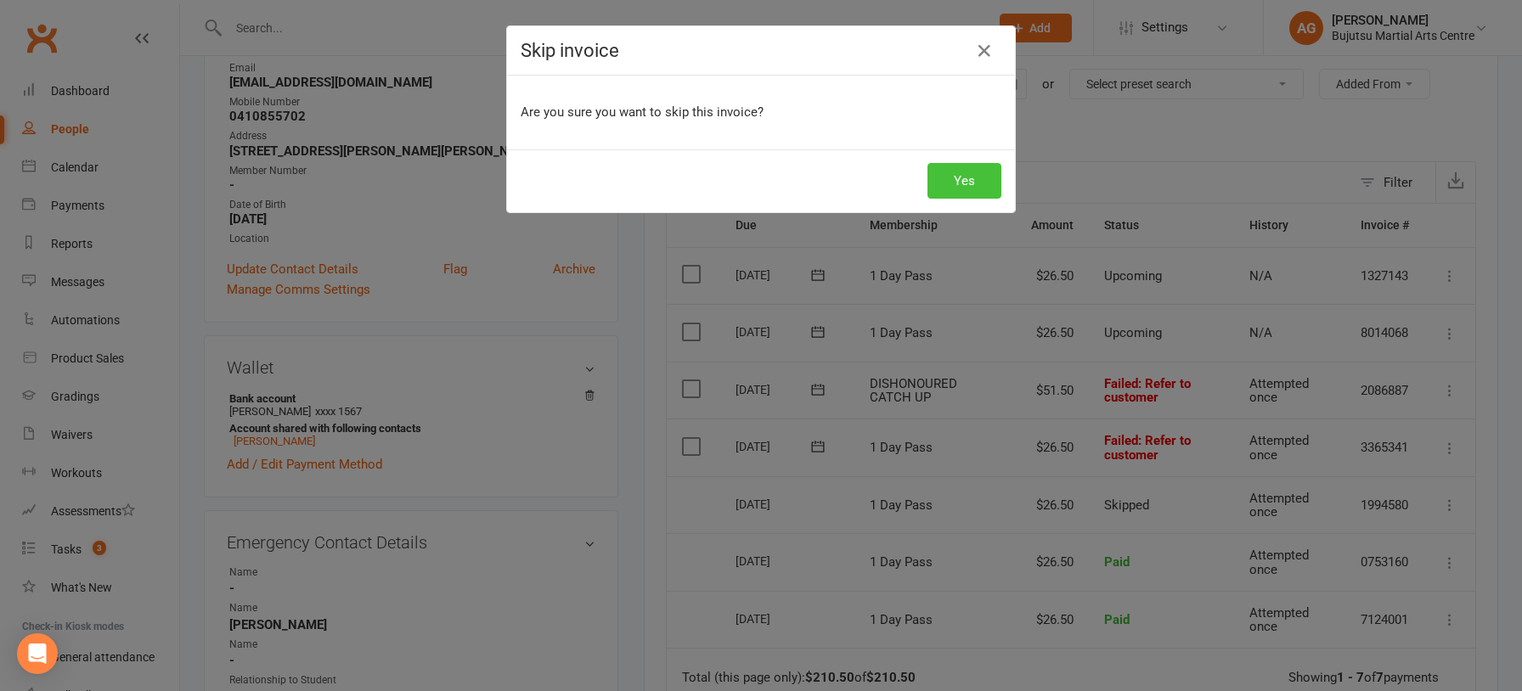
click at [964, 174] on button "Yes" at bounding box center [964, 181] width 74 height 36
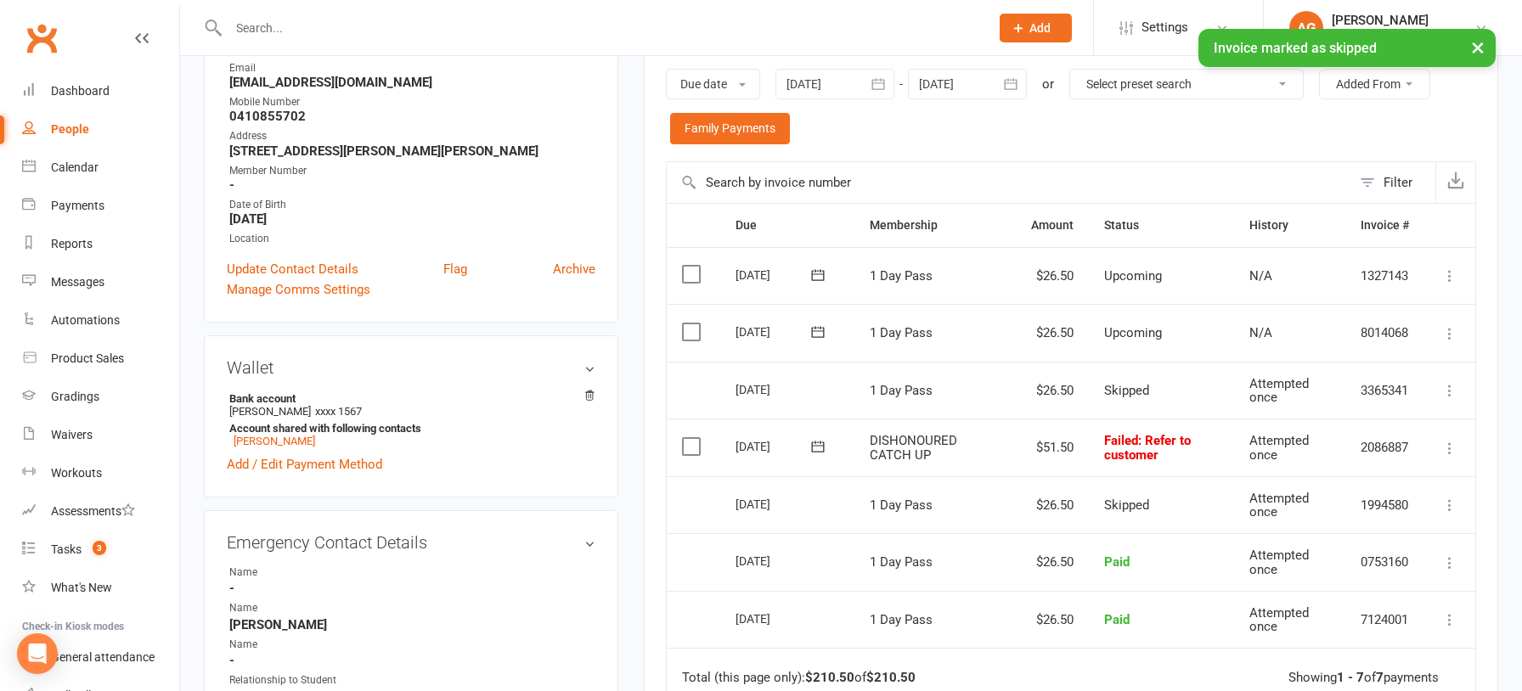
click at [1451, 444] on icon at bounding box center [1449, 448] width 17 height 17
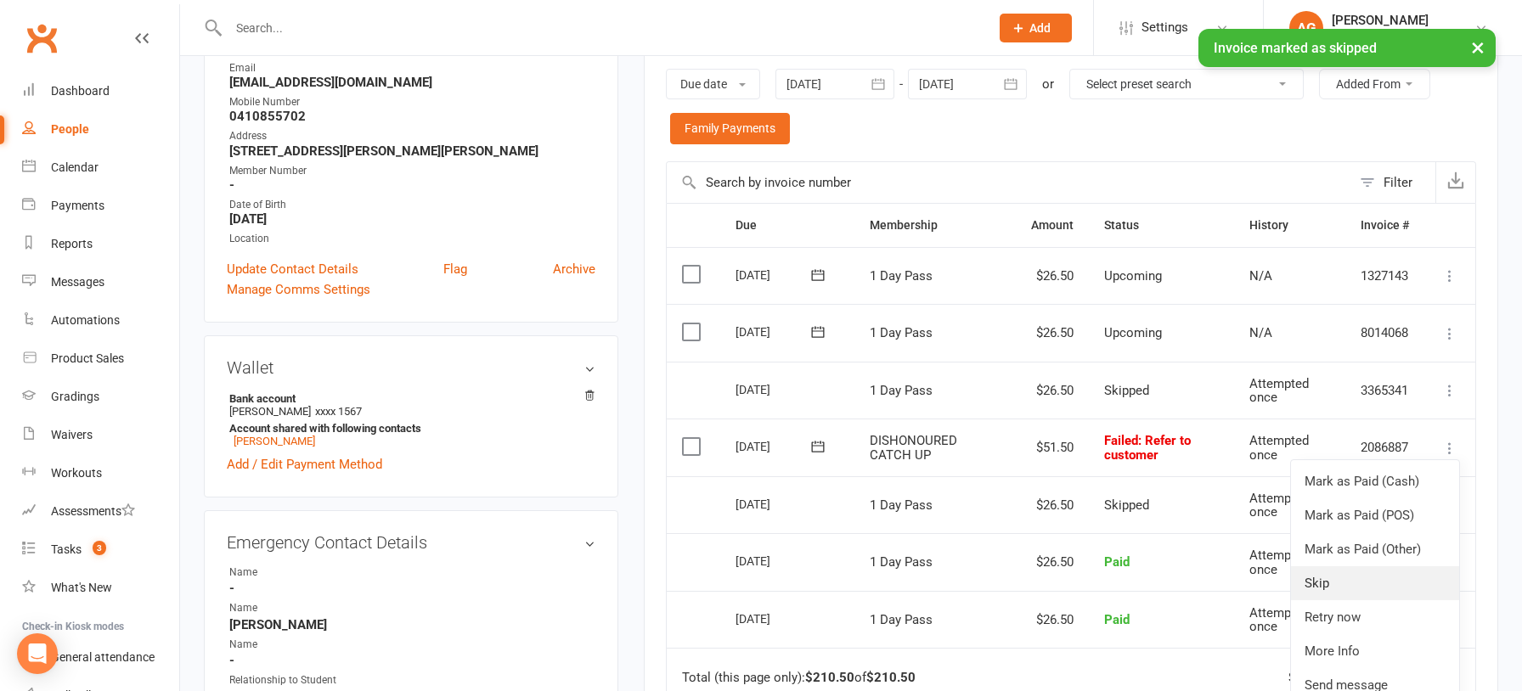
click at [1340, 578] on link "Skip" at bounding box center [1375, 583] width 168 height 34
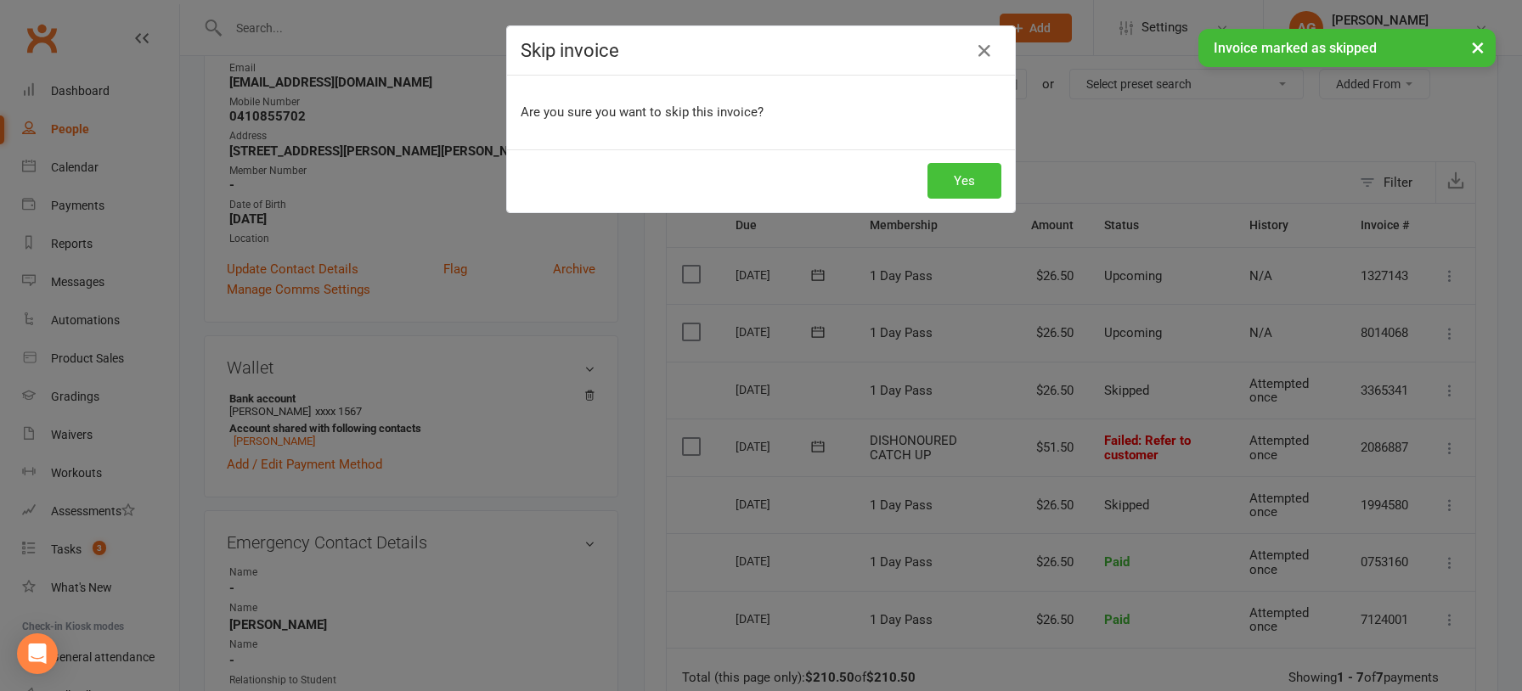
click at [954, 172] on button "Yes" at bounding box center [964, 181] width 74 height 36
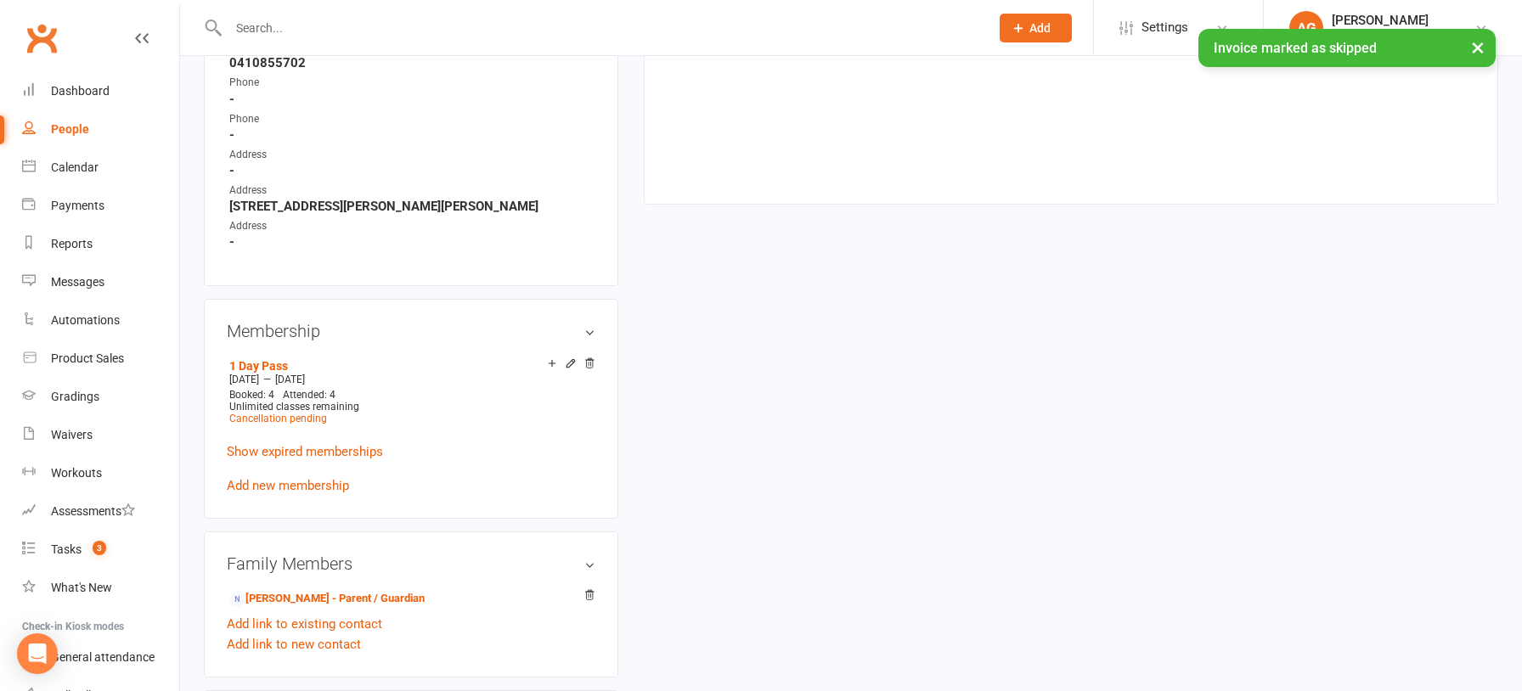
scroll to position [1034, 0]
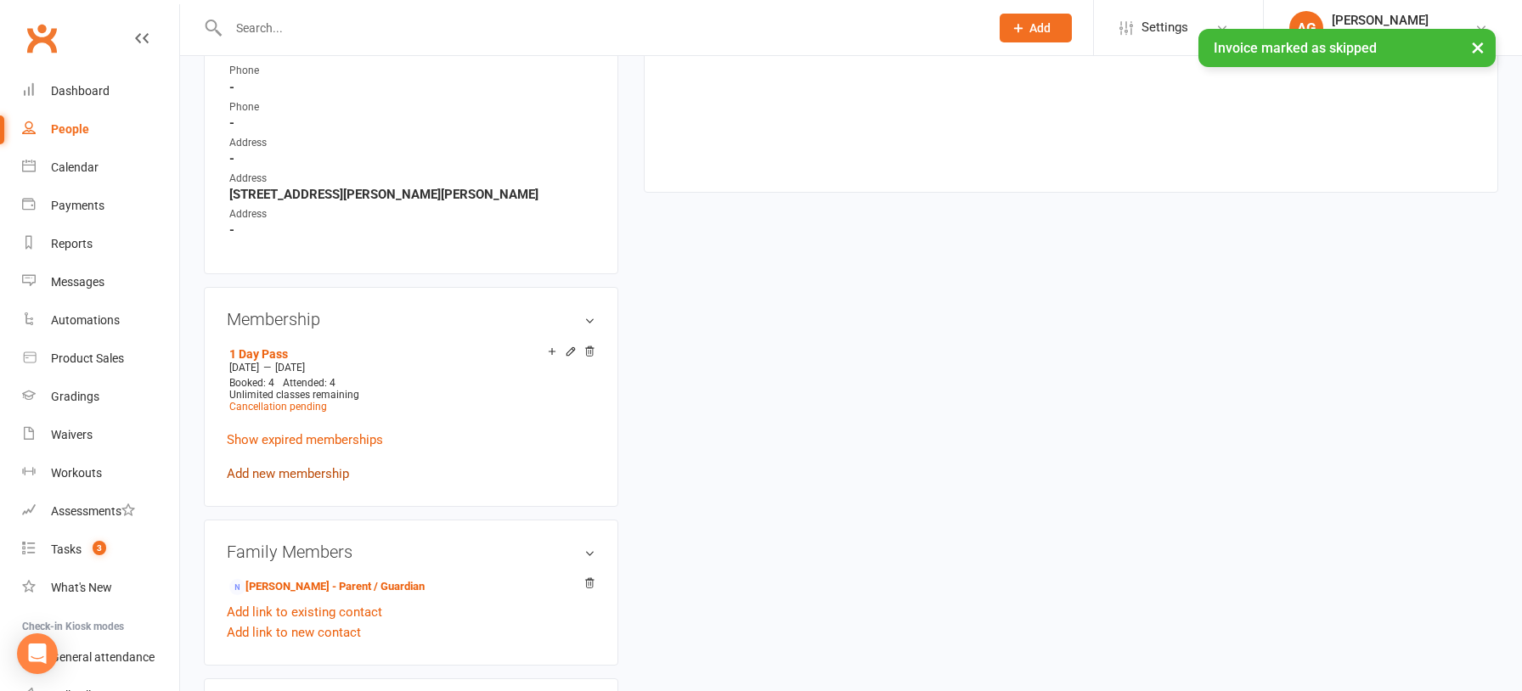
click at [304, 466] on link "Add new membership" at bounding box center [288, 473] width 122 height 15
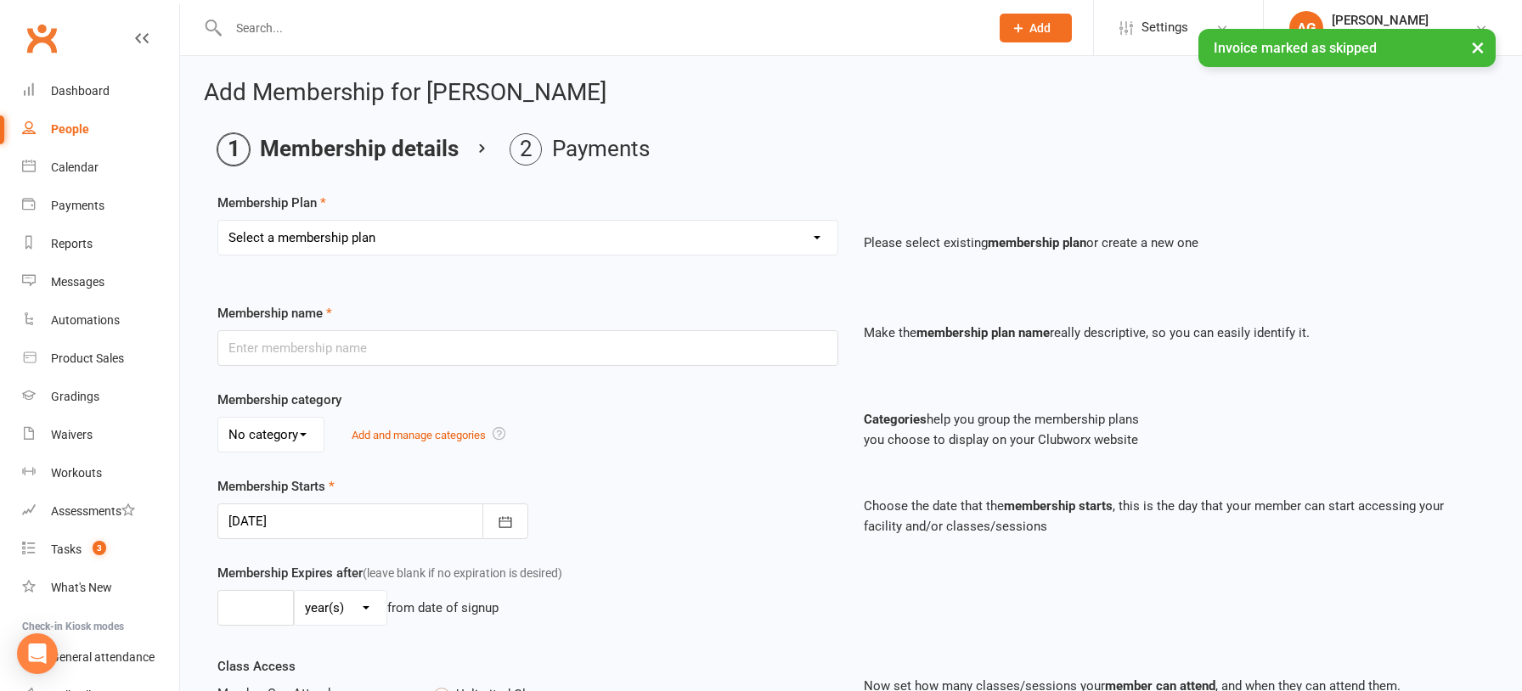
click at [584, 245] on select "Select a membership plan Create new Membership Plan 1 Day Pass 2 Day Pass Unlim…" at bounding box center [527, 238] width 619 height 34
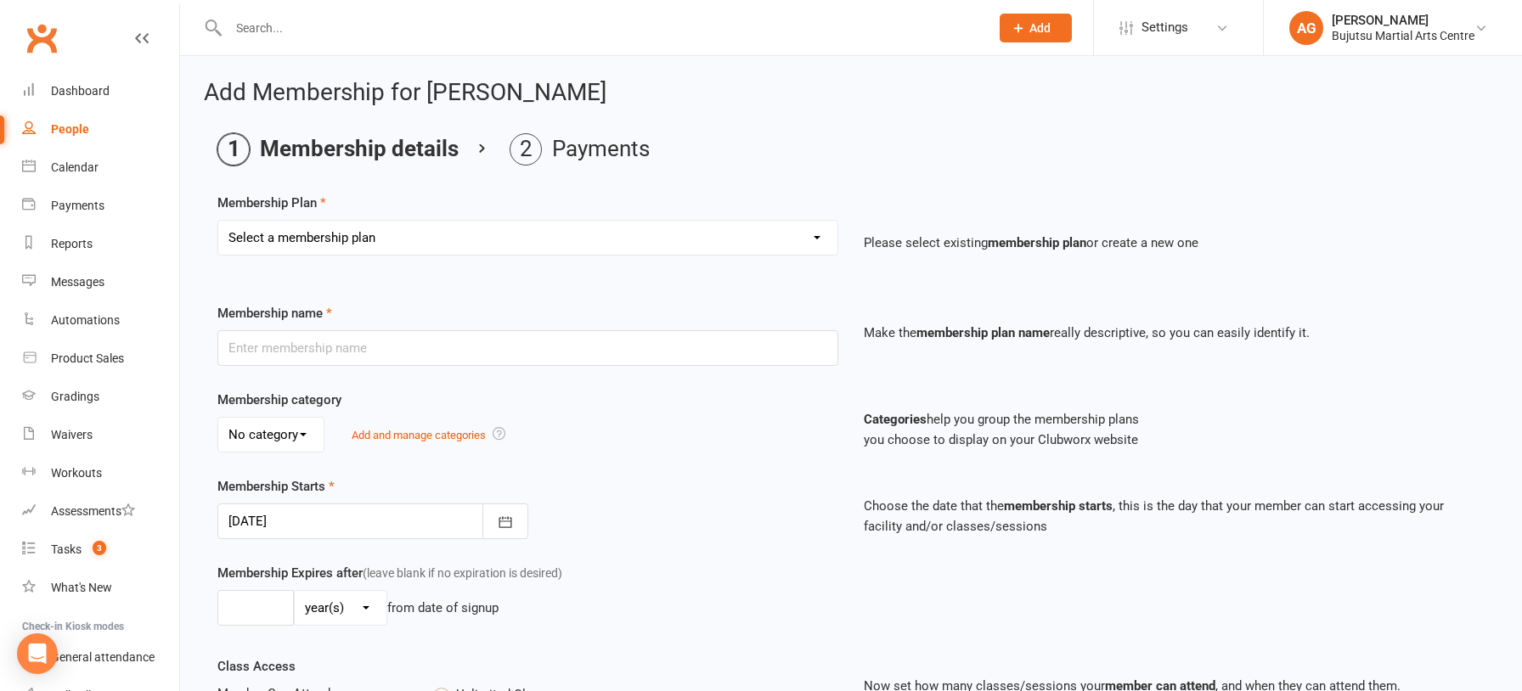
select select "25"
click at [218, 221] on select "Select a membership plan Create new Membership Plan 1 Day Pass 2 Day Pass Unlim…" at bounding box center [527, 238] width 619 height 34
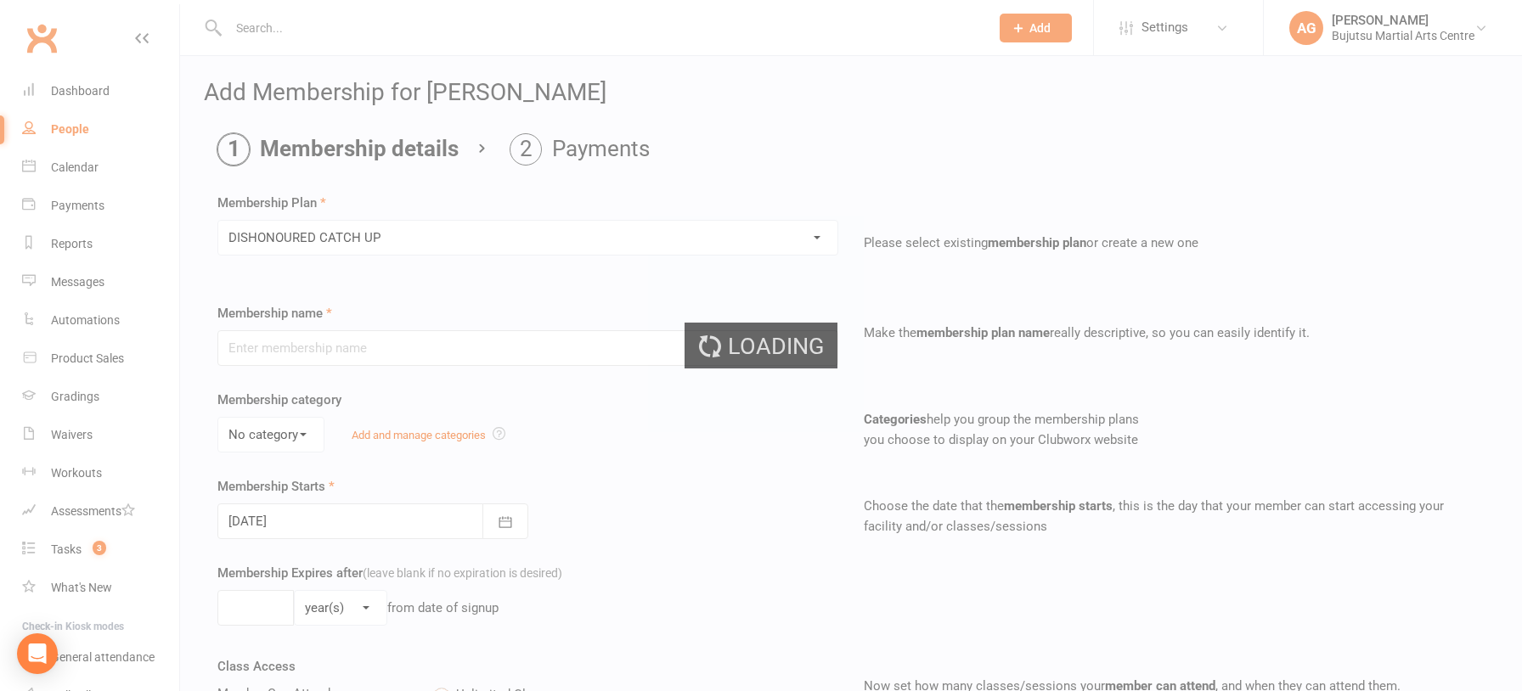
type input "DISHONOURED CATCH UP"
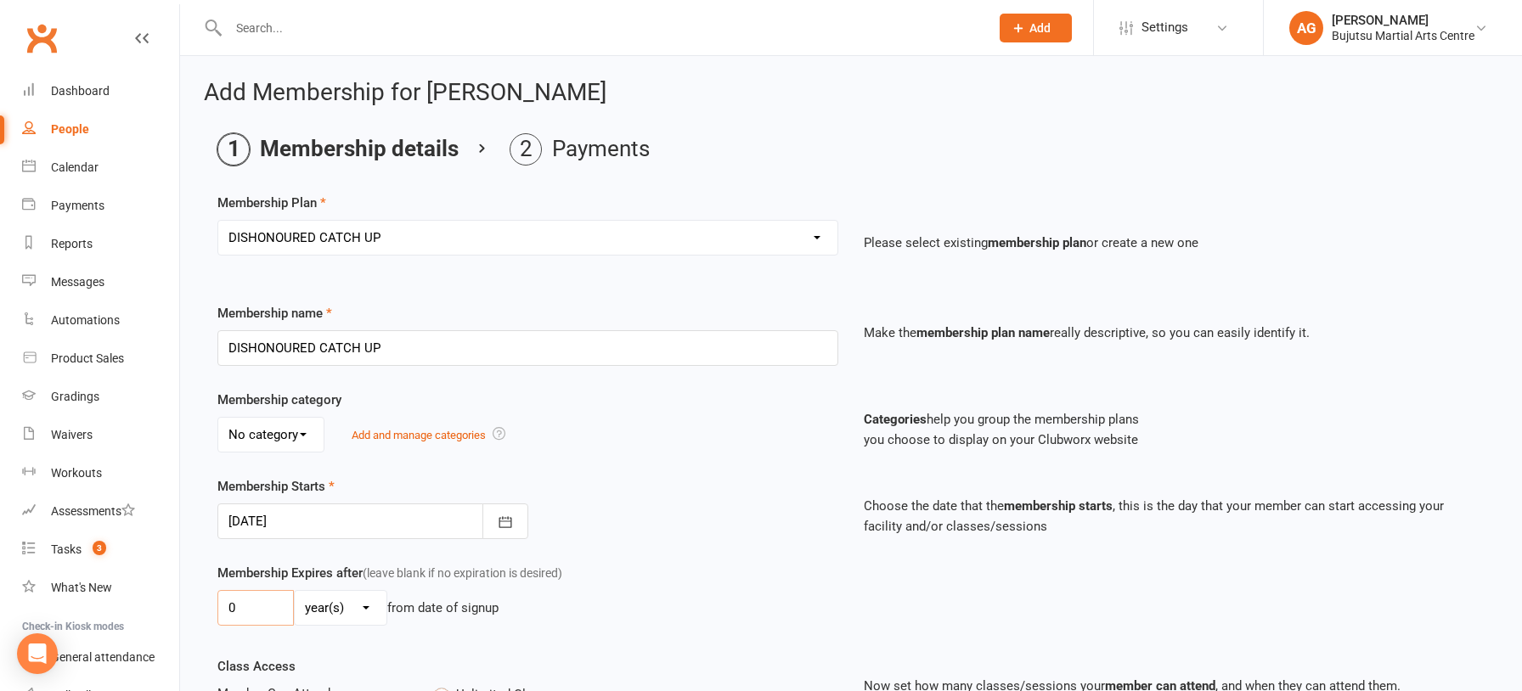
click at [248, 611] on input "0" at bounding box center [255, 608] width 76 height 36
type input "01"
click at [313, 606] on select "day(s) week(s) month(s) year(s)" at bounding box center [341, 608] width 92 height 34
select select "1"
click at [295, 591] on select "day(s) week(s) month(s) year(s)" at bounding box center [341, 608] width 92 height 34
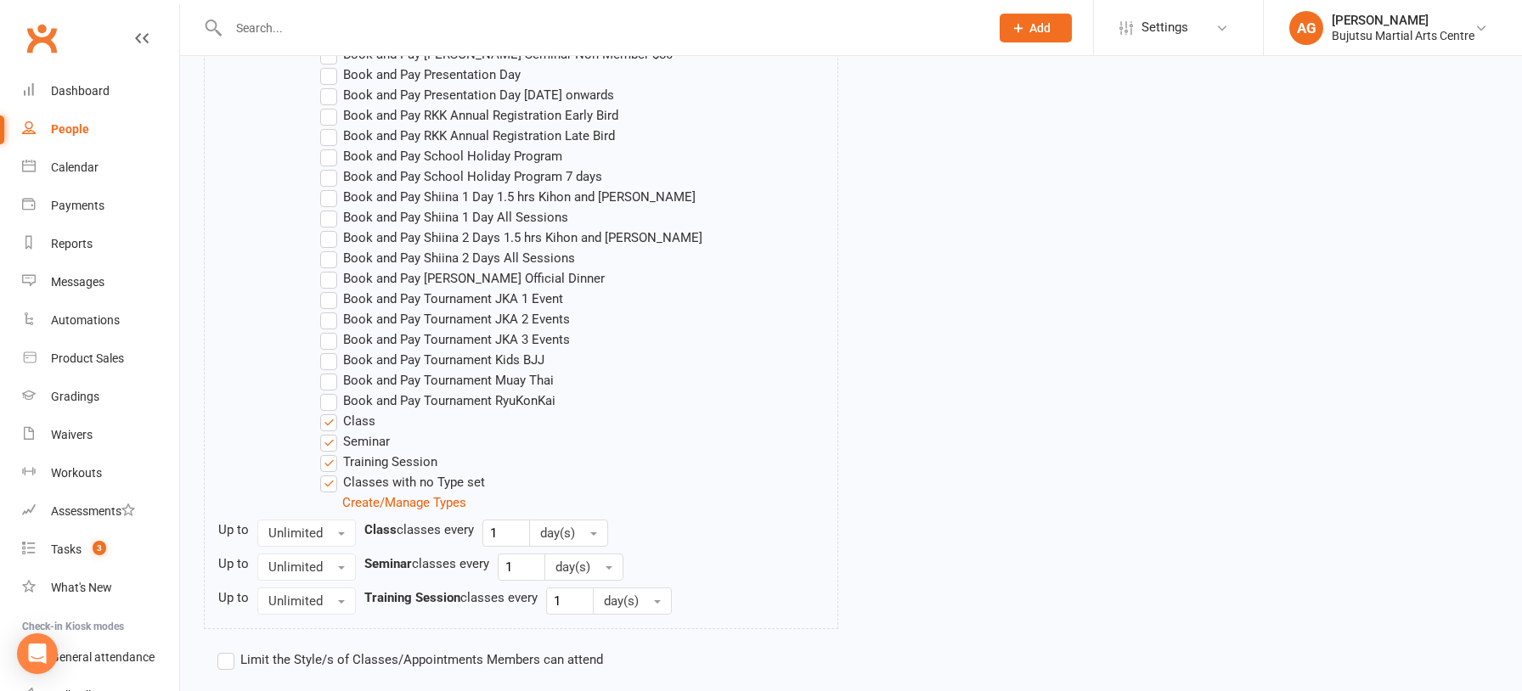
scroll to position [1486, 0]
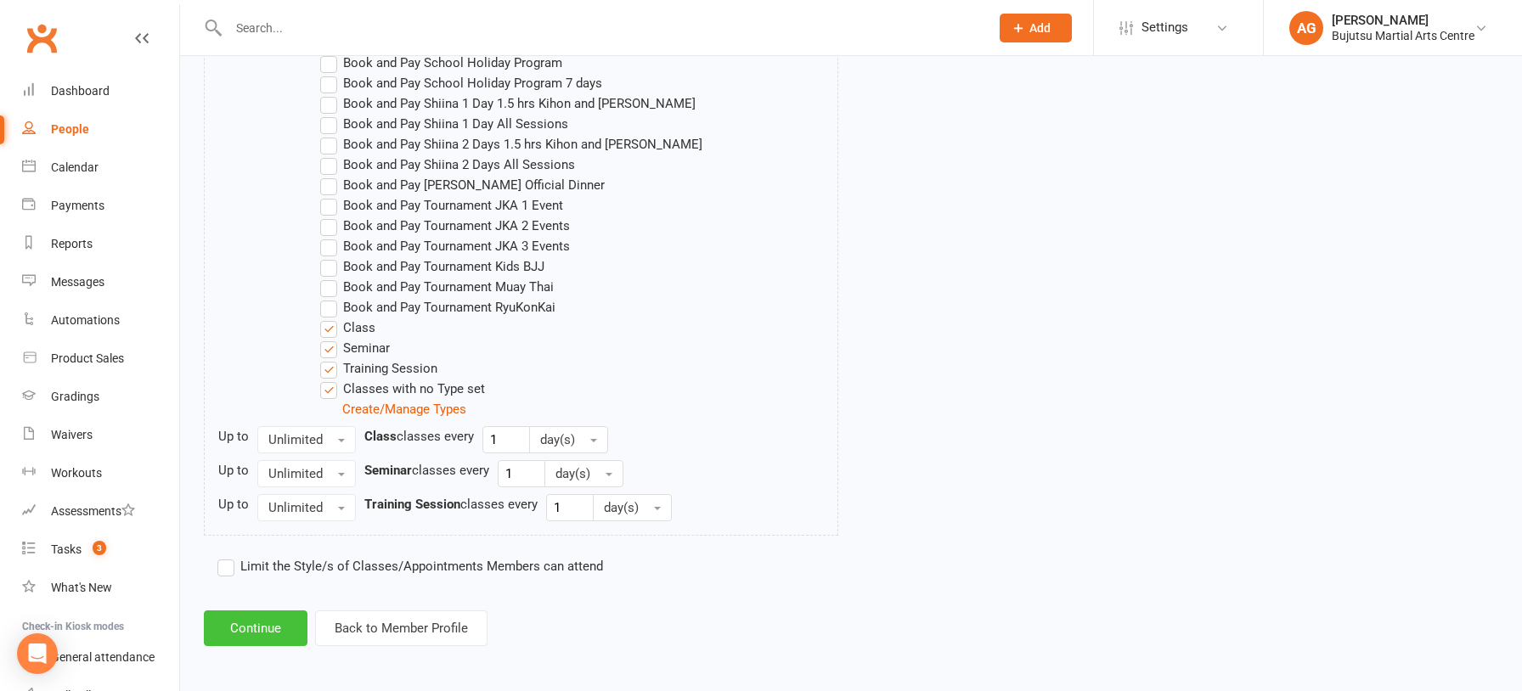
click at [240, 623] on button "Continue" at bounding box center [256, 629] width 104 height 36
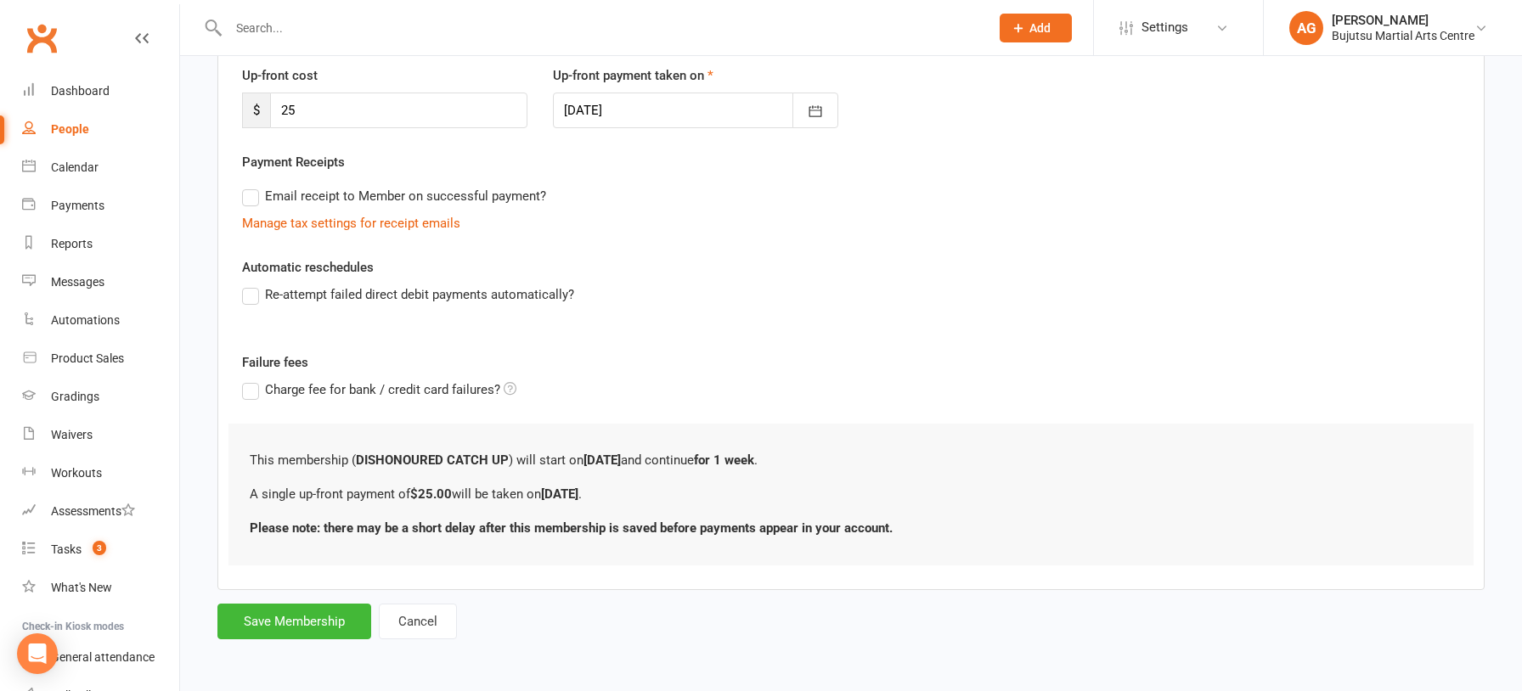
scroll to position [0, 0]
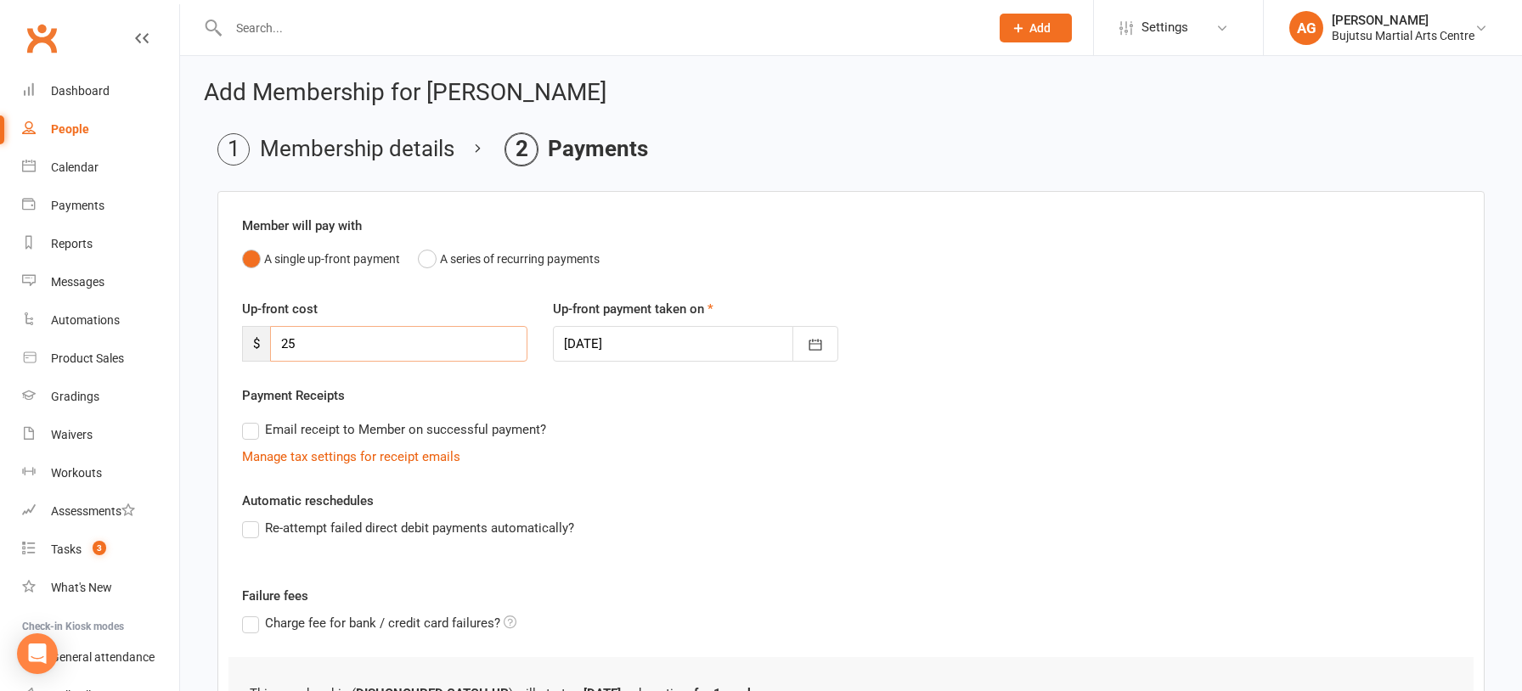
drag, startPoint x: 328, startPoint y: 343, endPoint x: 238, endPoint y: 344, distance: 90.0
click at [238, 344] on div "Up-front cost $ 25" at bounding box center [384, 330] width 311 height 63
type input "103"
click at [605, 339] on div at bounding box center [695, 344] width 285 height 36
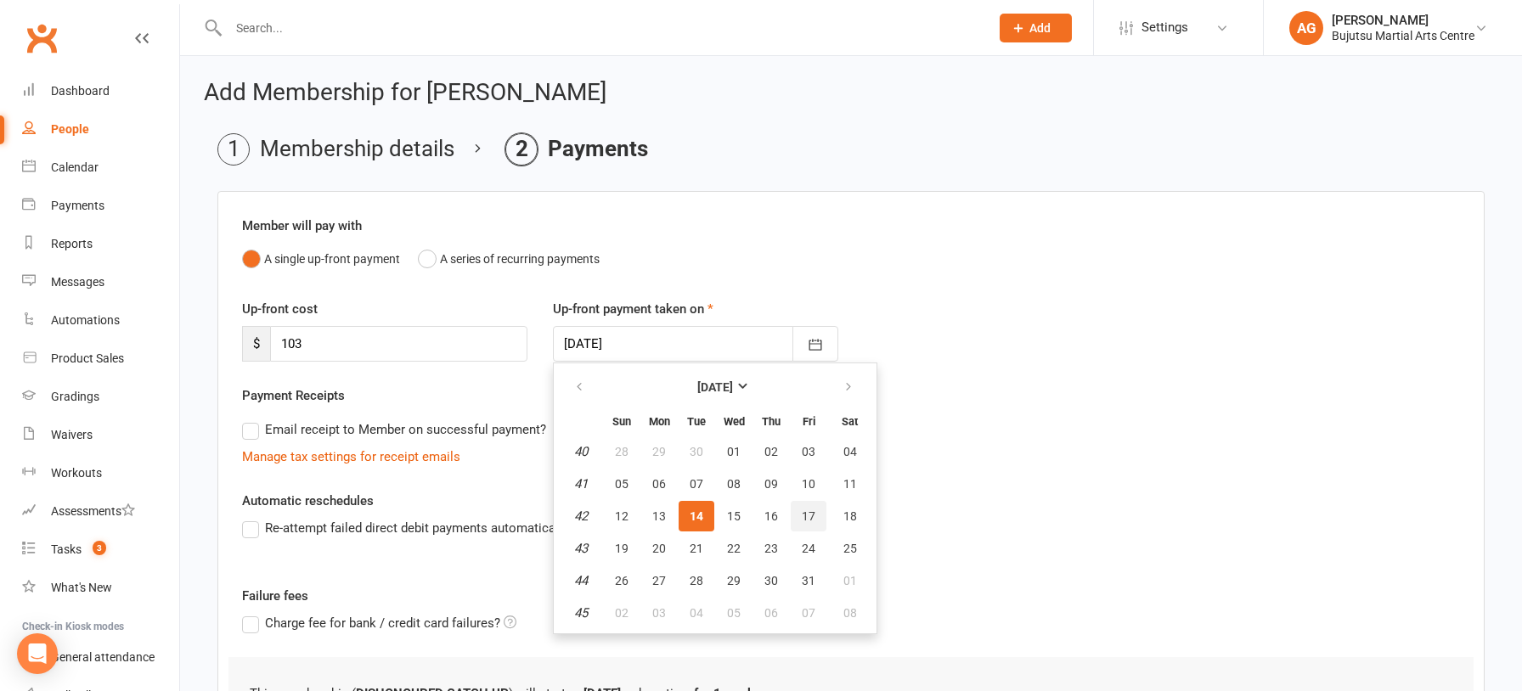
click at [805, 513] on span "17" at bounding box center [809, 516] width 14 height 14
type input "17 Oct 2025"
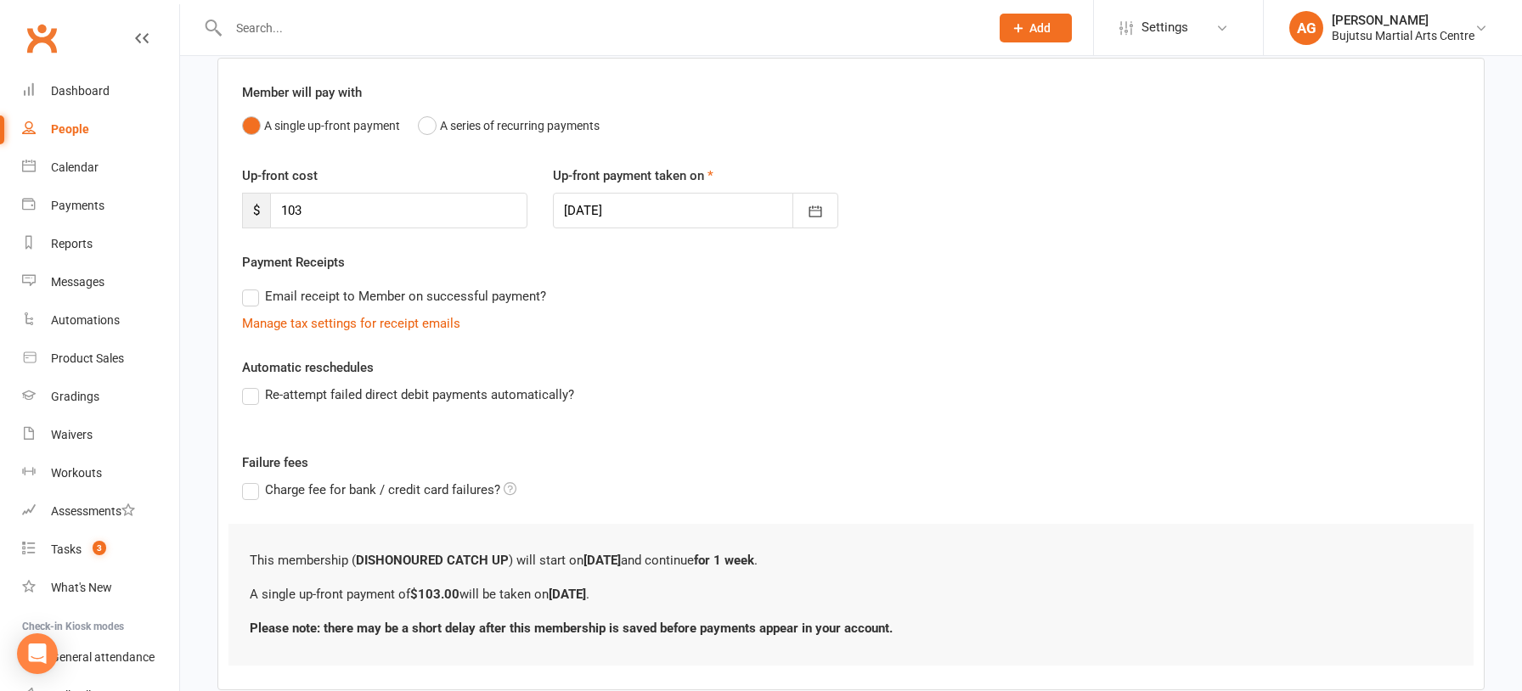
scroll to position [232, 0]
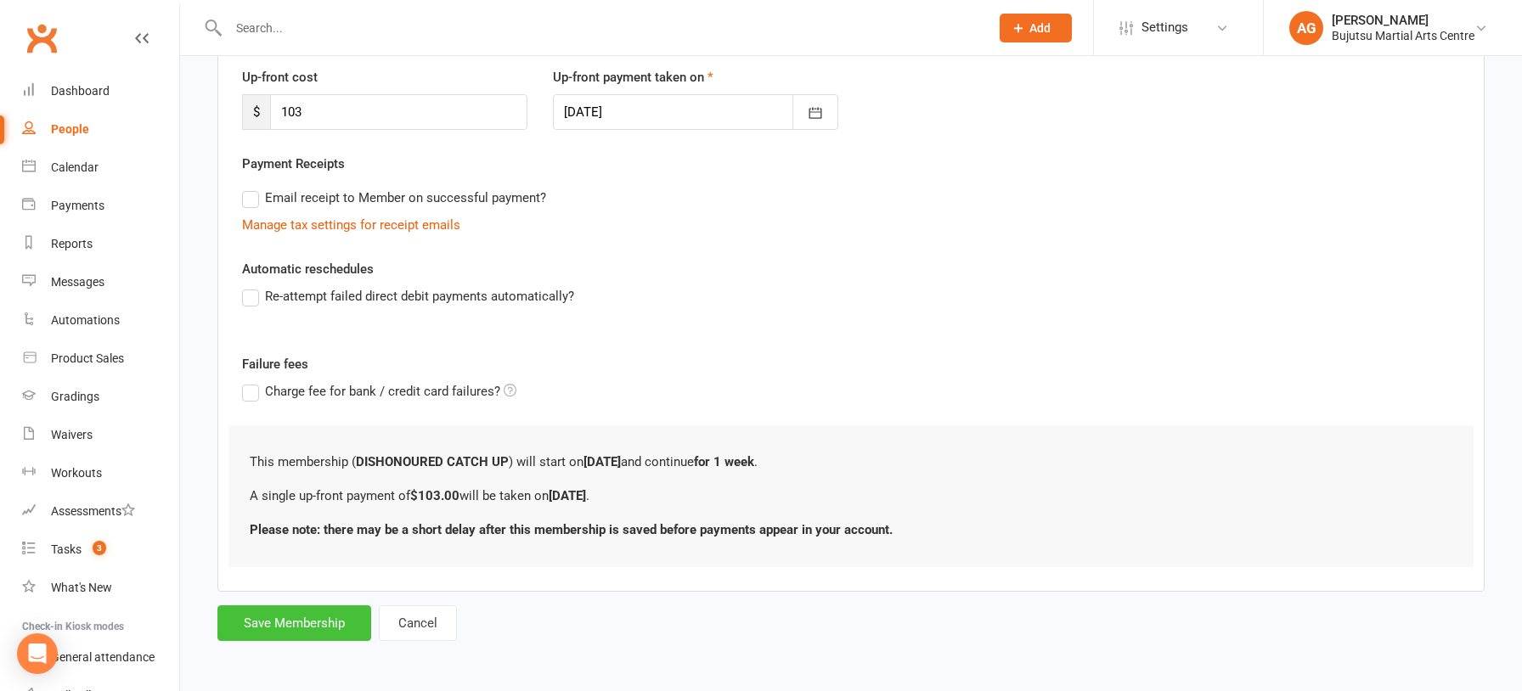
click at [318, 620] on button "Save Membership" at bounding box center [294, 623] width 154 height 36
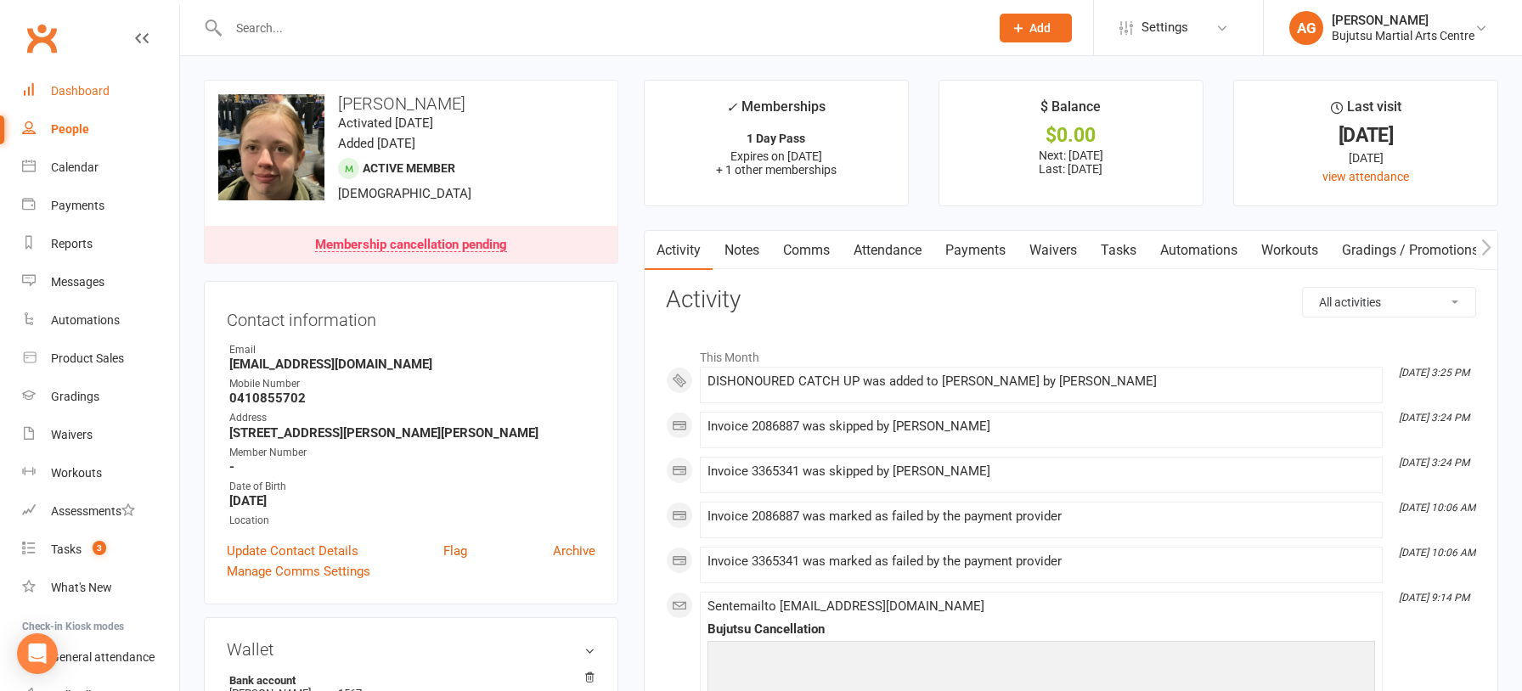
click at [75, 89] on div "Dashboard" at bounding box center [80, 91] width 59 height 14
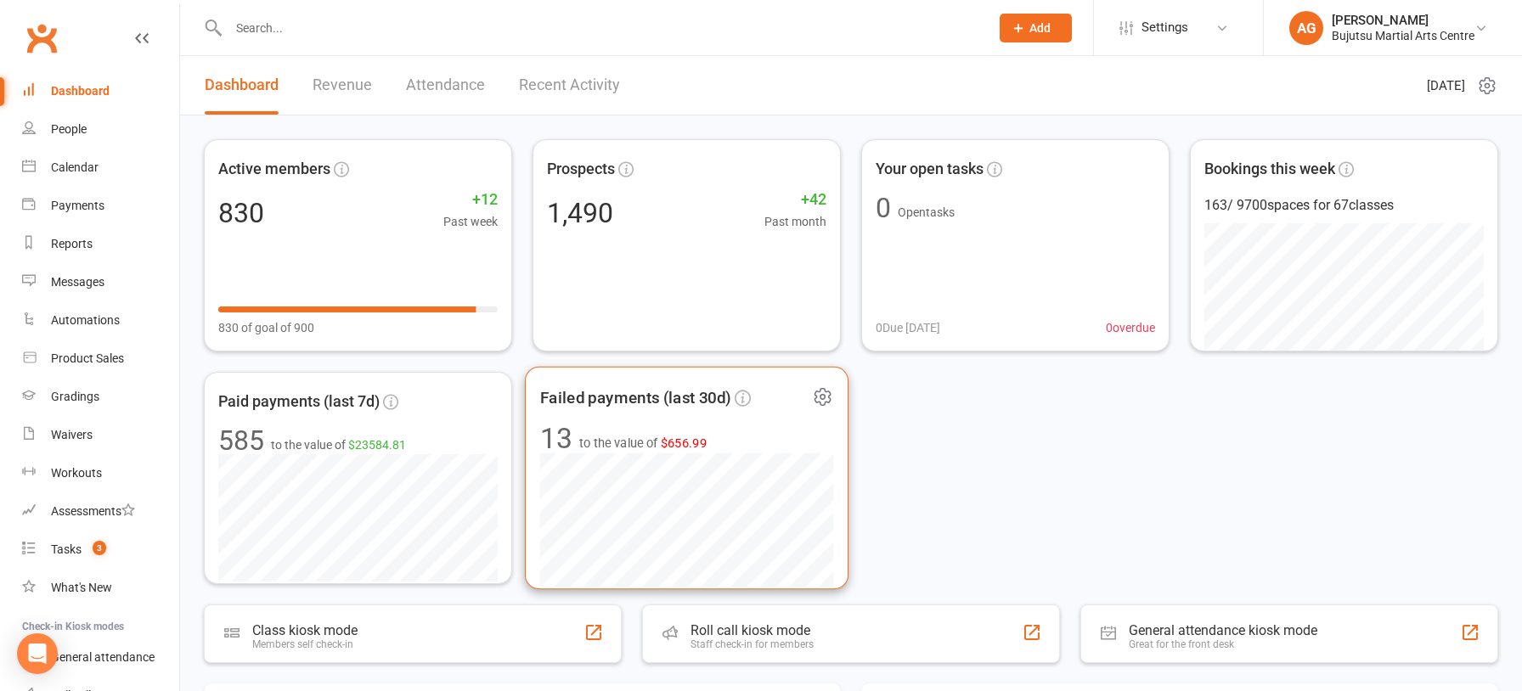
click at [692, 445] on span "$656.99" at bounding box center [684, 443] width 47 height 14
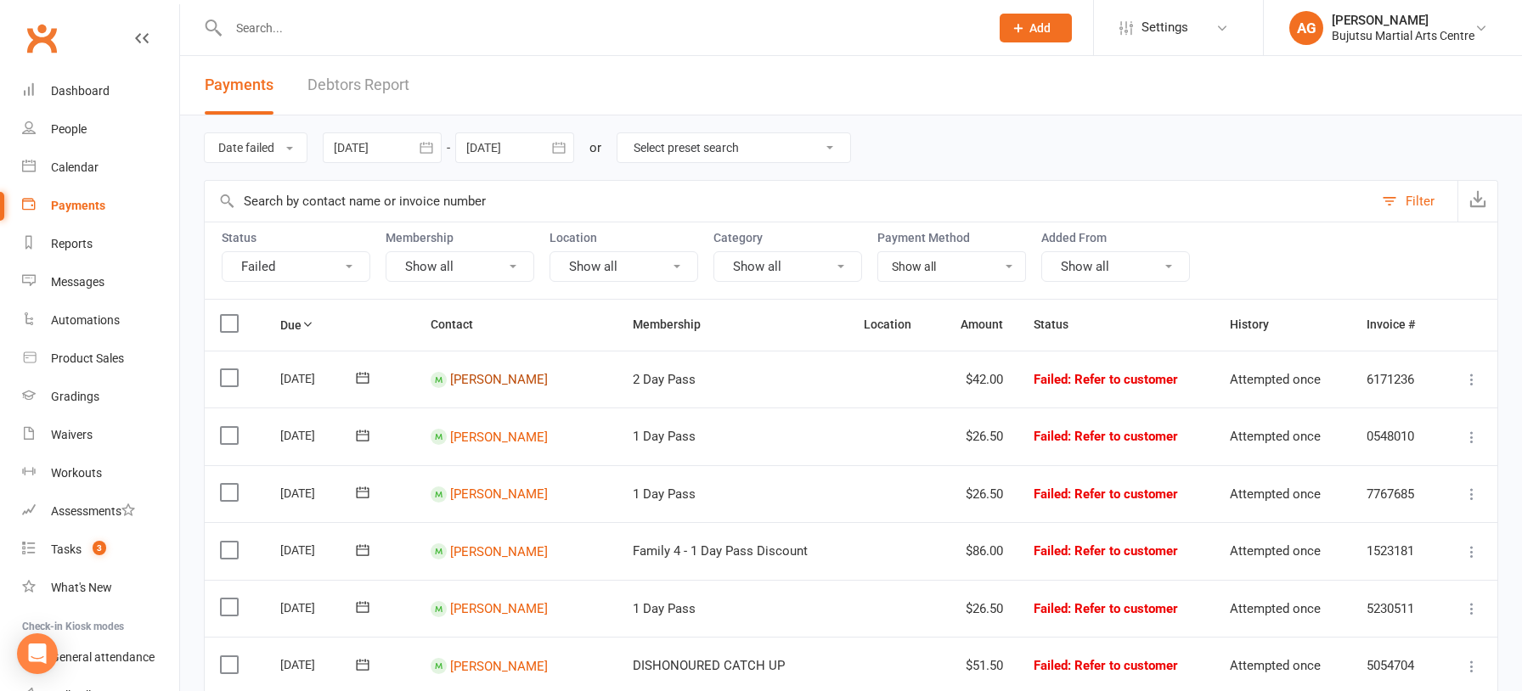
click at [496, 375] on link "Hanifa Asghari" at bounding box center [499, 379] width 98 height 15
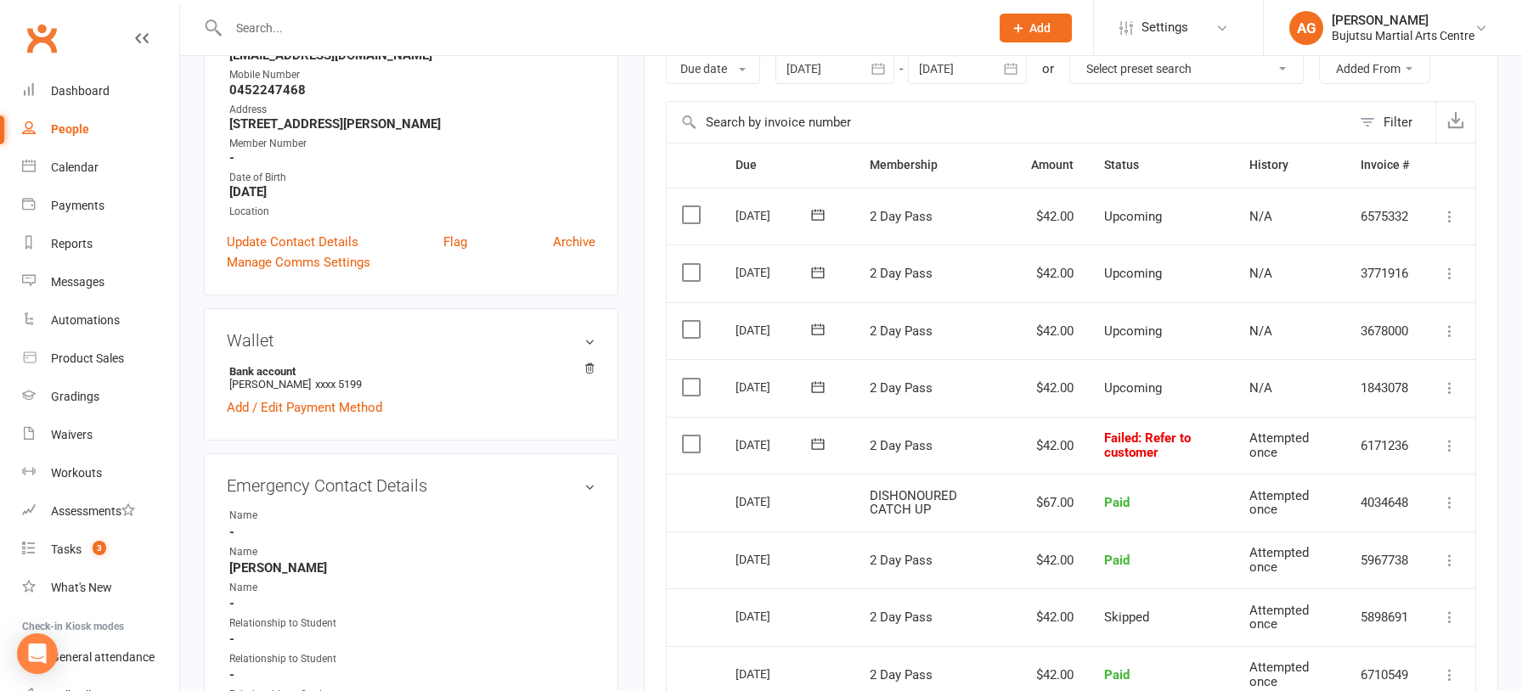
scroll to position [314, 0]
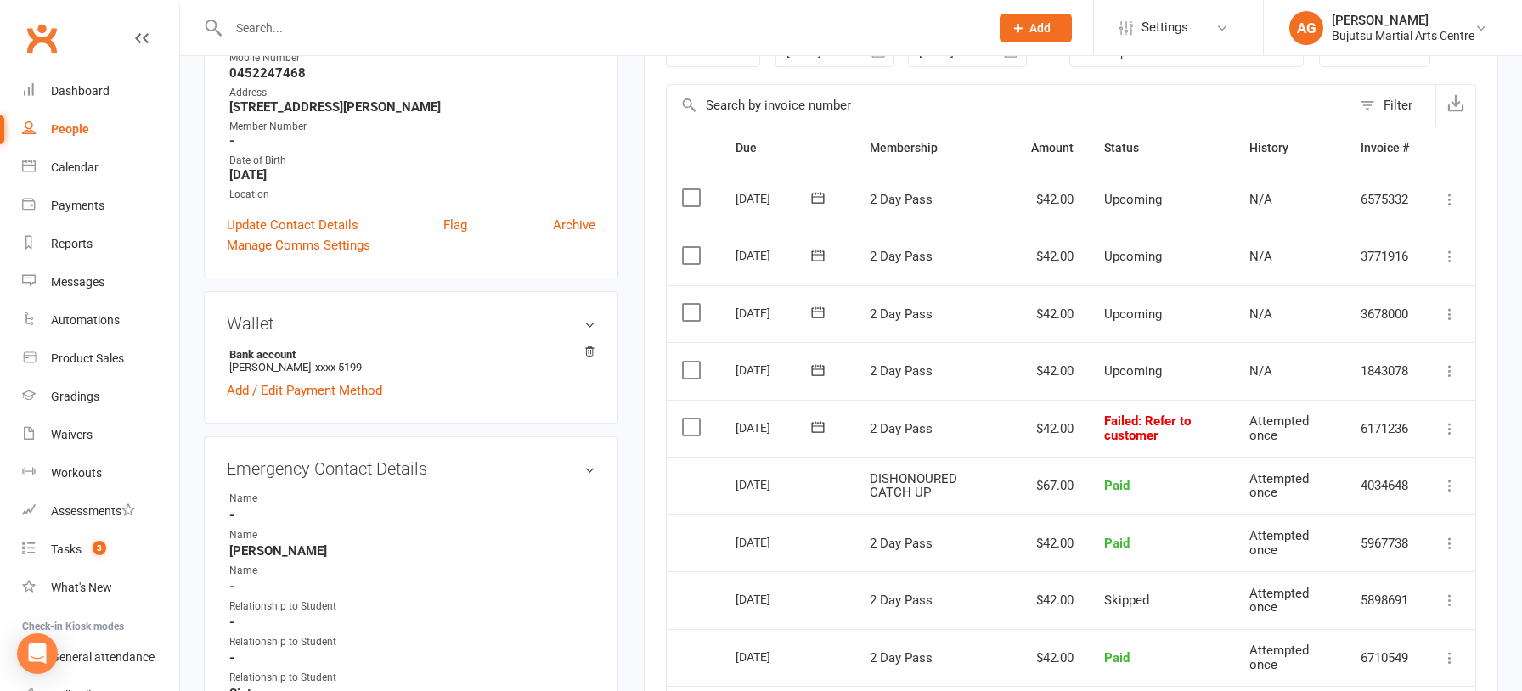
click at [1451, 423] on icon at bounding box center [1449, 428] width 17 height 17
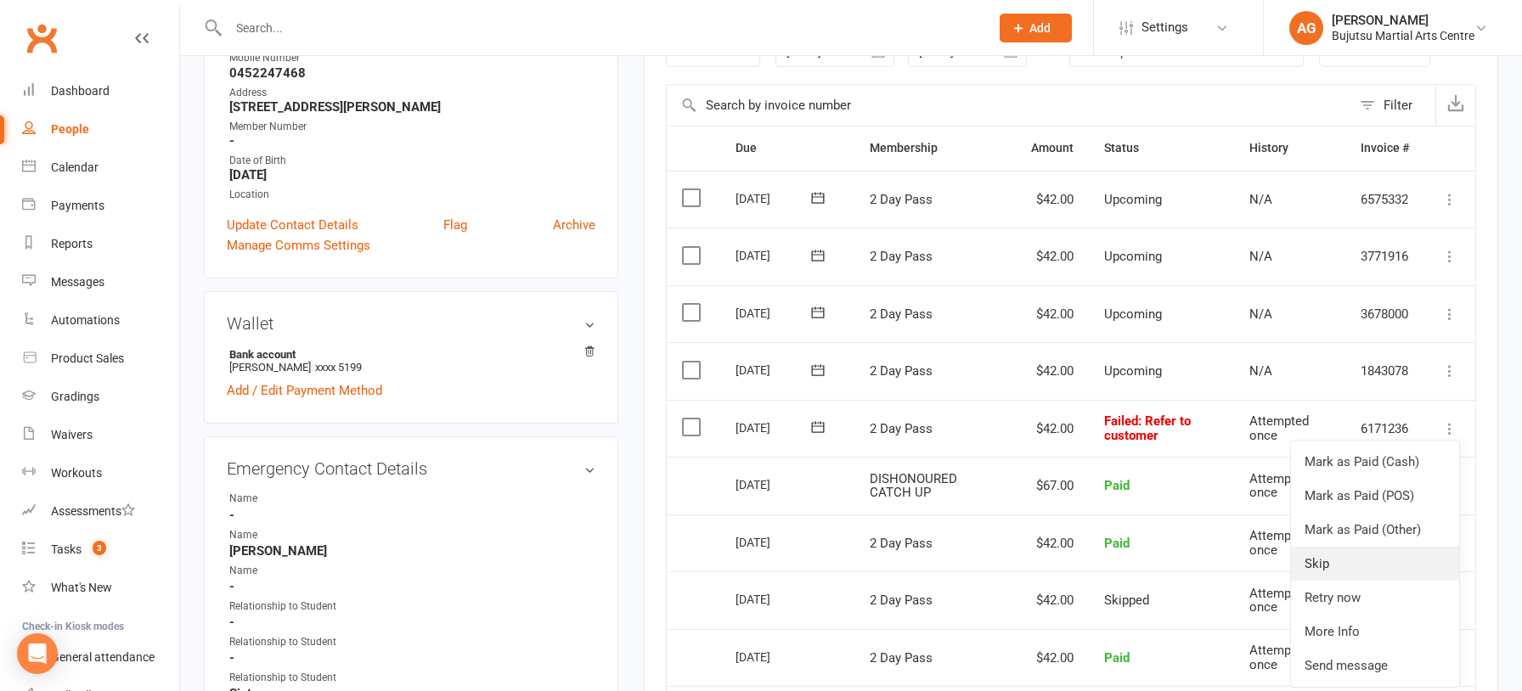
click at [1326, 563] on link "Skip" at bounding box center [1375, 564] width 168 height 34
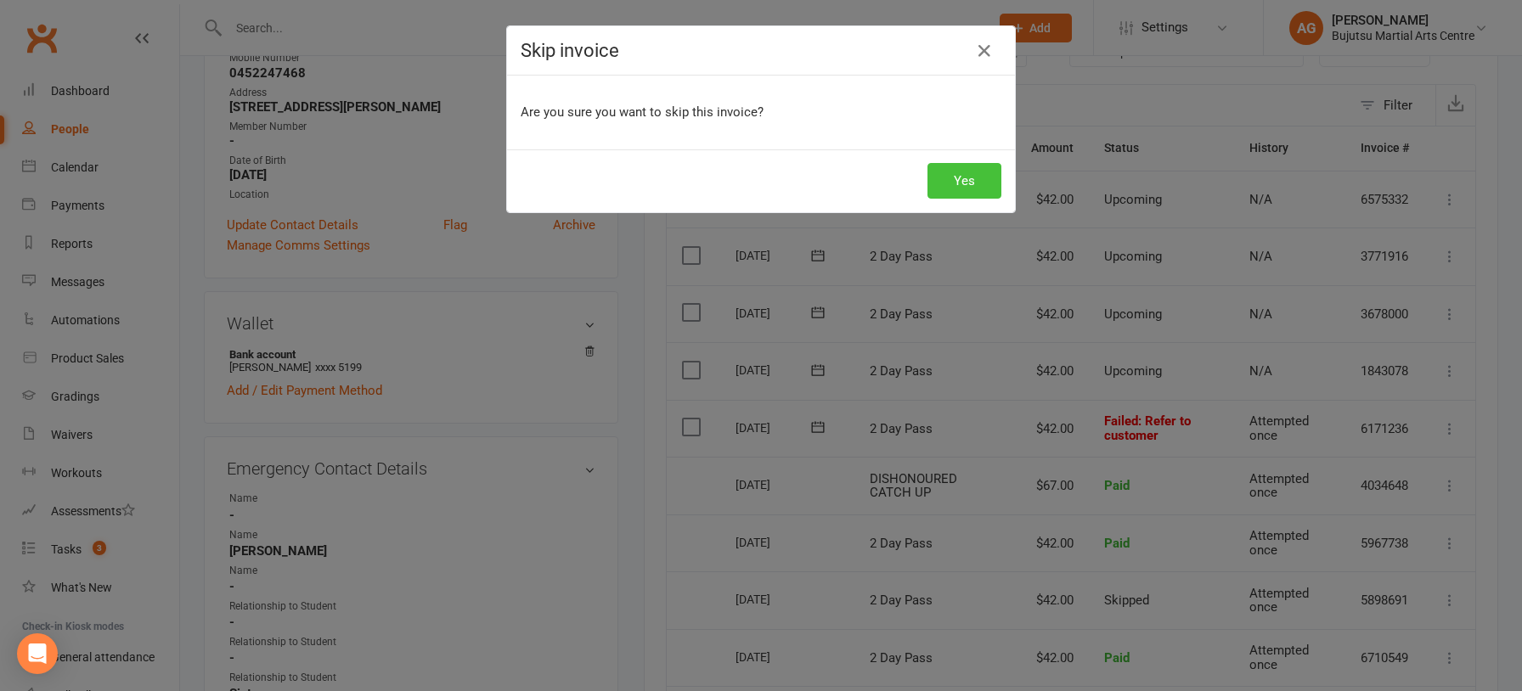
click at [971, 183] on button "Yes" at bounding box center [964, 181] width 74 height 36
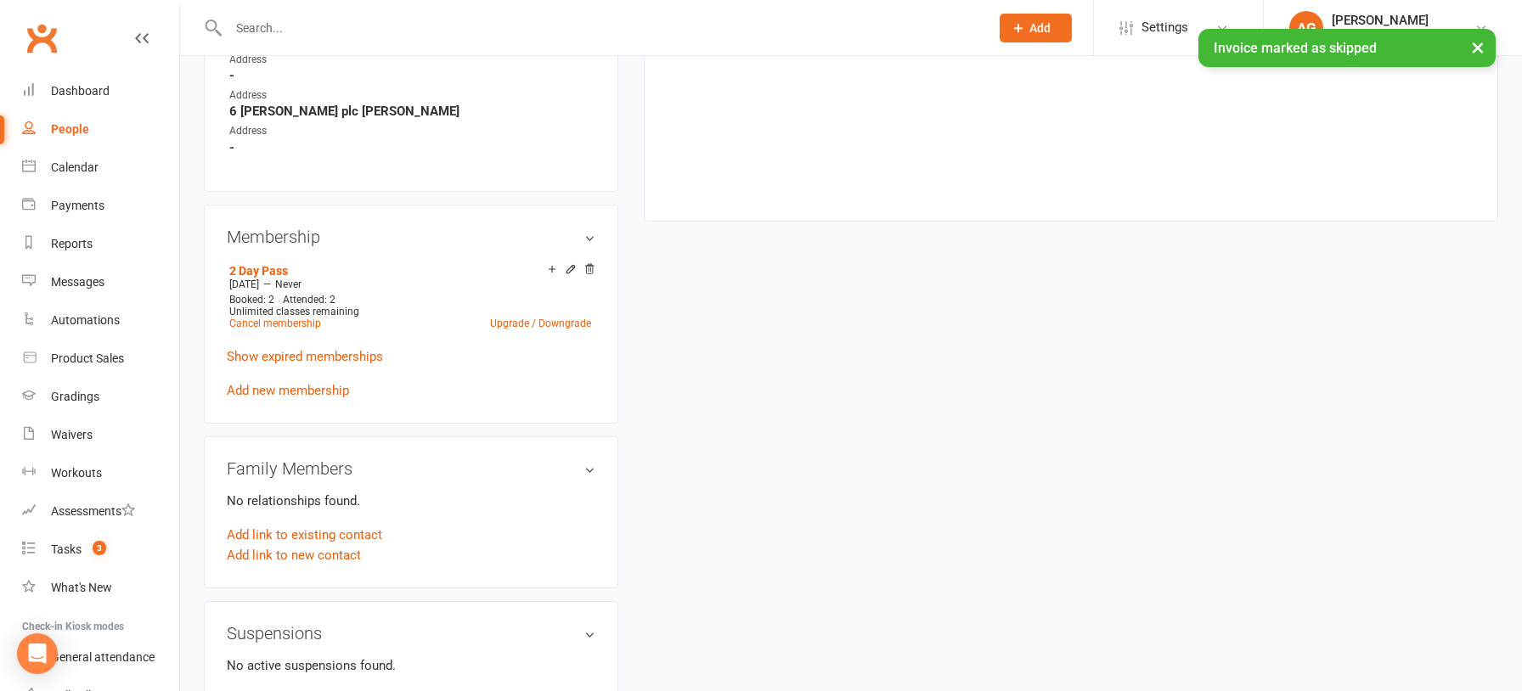
scroll to position [1060, 0]
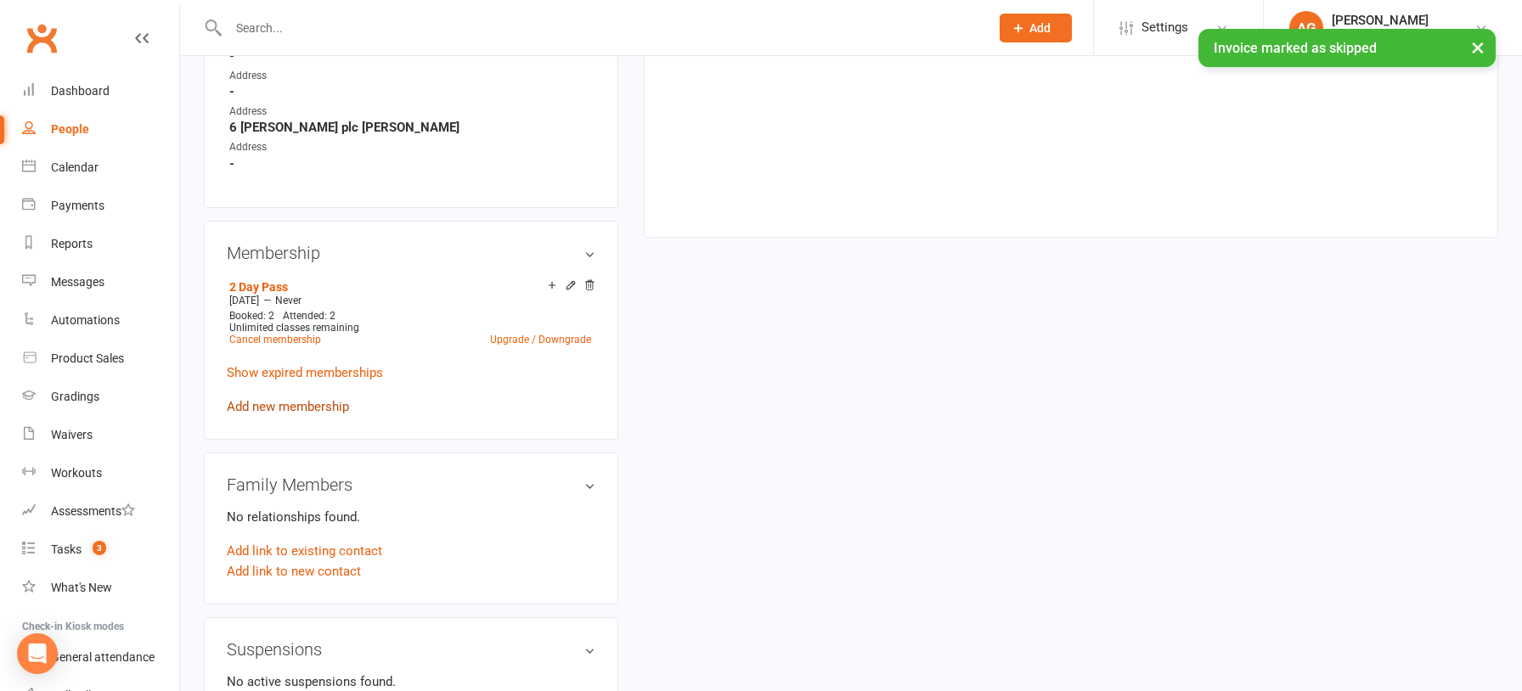
click at [274, 399] on link "Add new membership" at bounding box center [288, 406] width 122 height 15
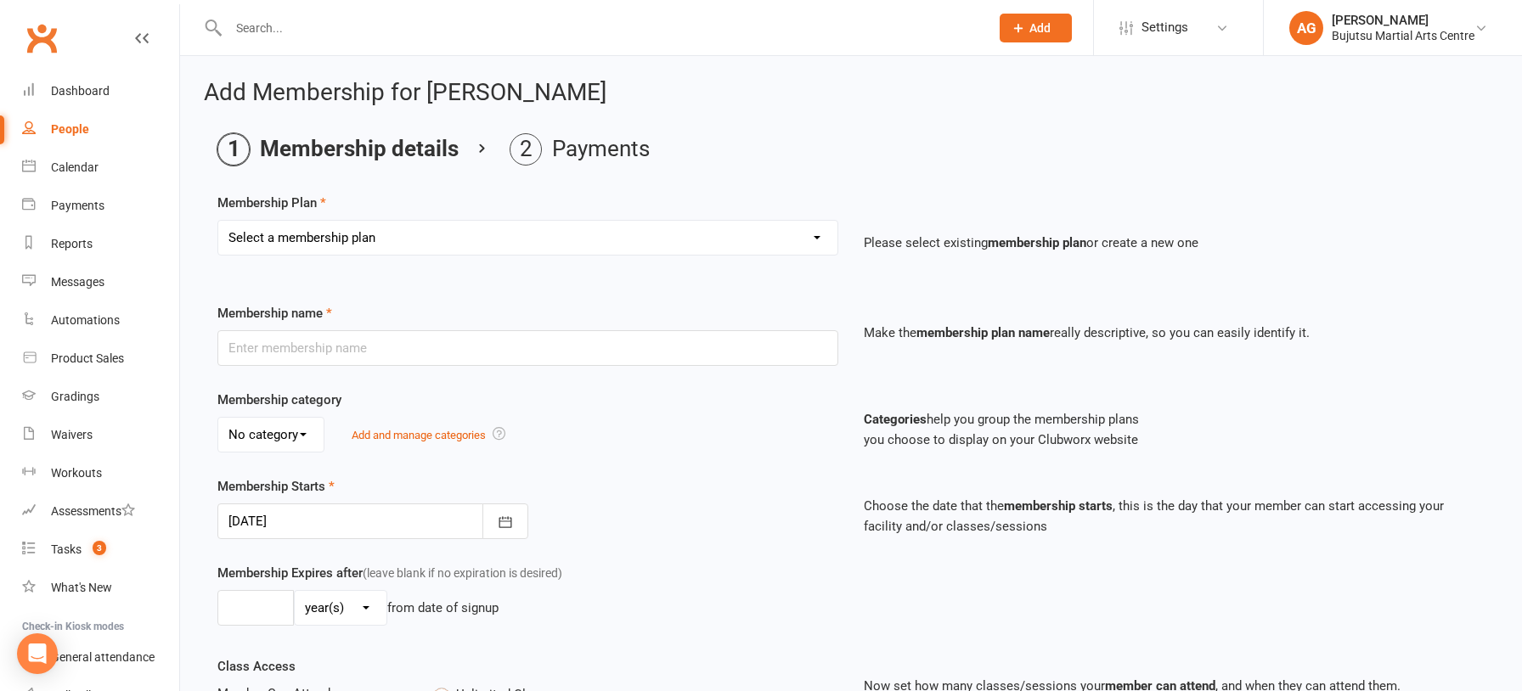
click at [344, 231] on select "Select a membership plan Create new Membership Plan 1 Day Pass 2 Day Pass Unlim…" at bounding box center [527, 238] width 619 height 34
select select "25"
click at [218, 221] on select "Select a membership plan Create new Membership Plan 1 Day Pass 2 Day Pass Unlim…" at bounding box center [527, 238] width 619 height 34
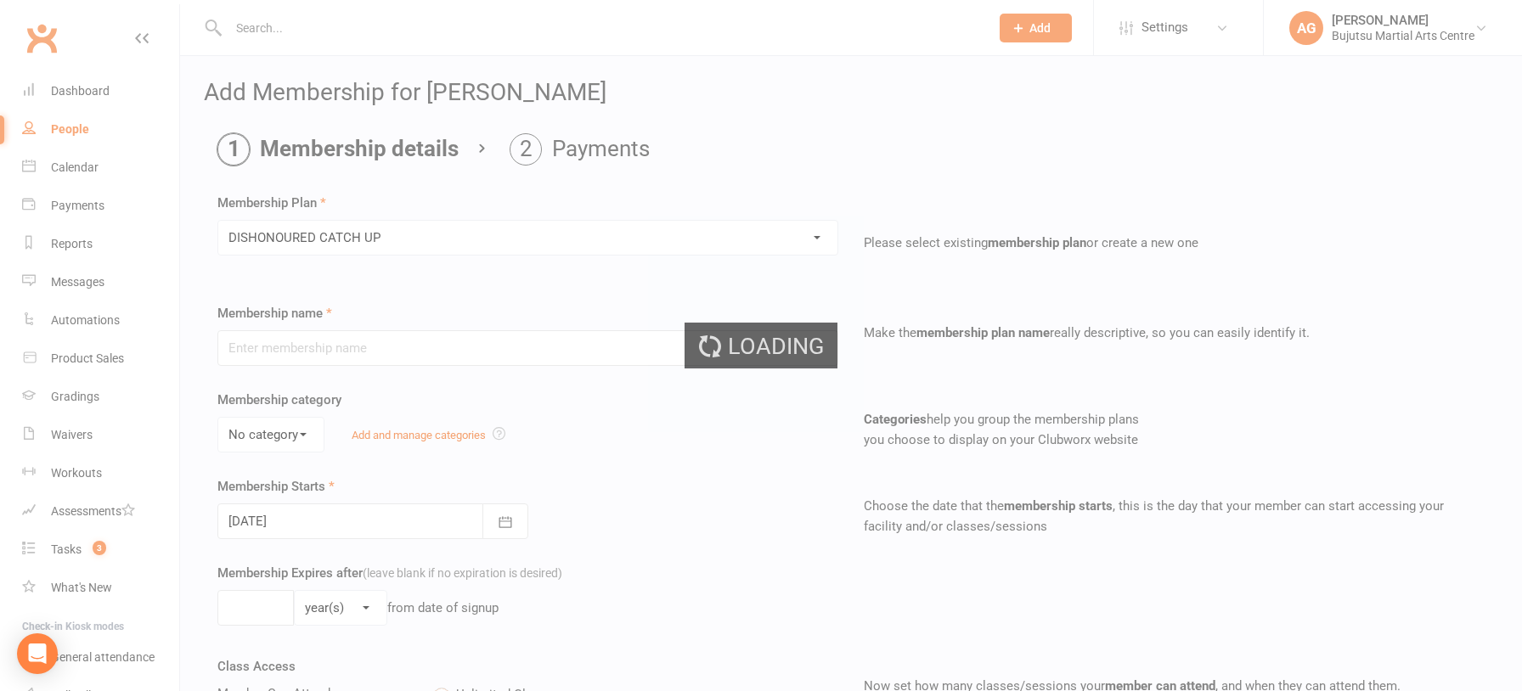
type input "DISHONOURED CATCH UP"
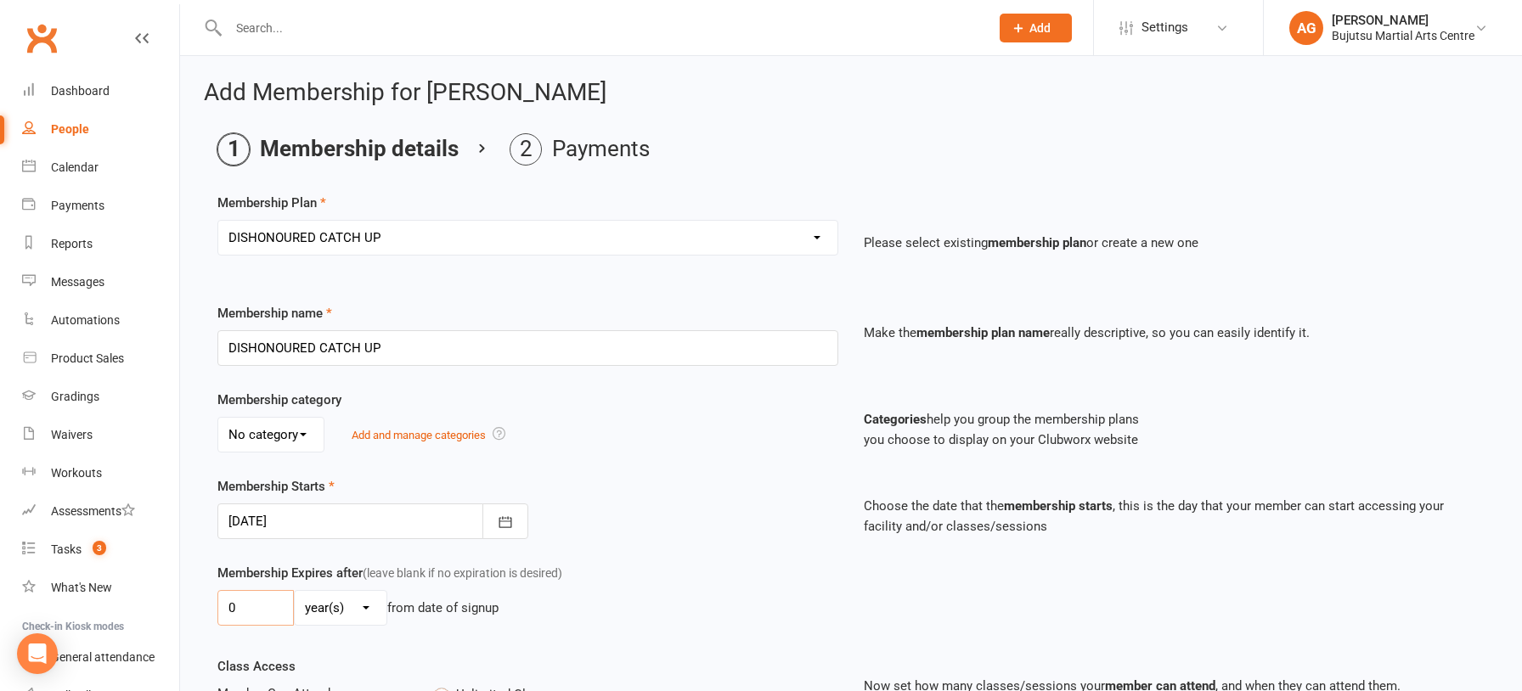
click at [258, 603] on input "0" at bounding box center [255, 608] width 76 height 36
type input "01"
click at [318, 610] on select "day(s) week(s) month(s) year(s)" at bounding box center [341, 608] width 92 height 34
select select "1"
click at [295, 591] on select "day(s) week(s) month(s) year(s)" at bounding box center [341, 608] width 92 height 34
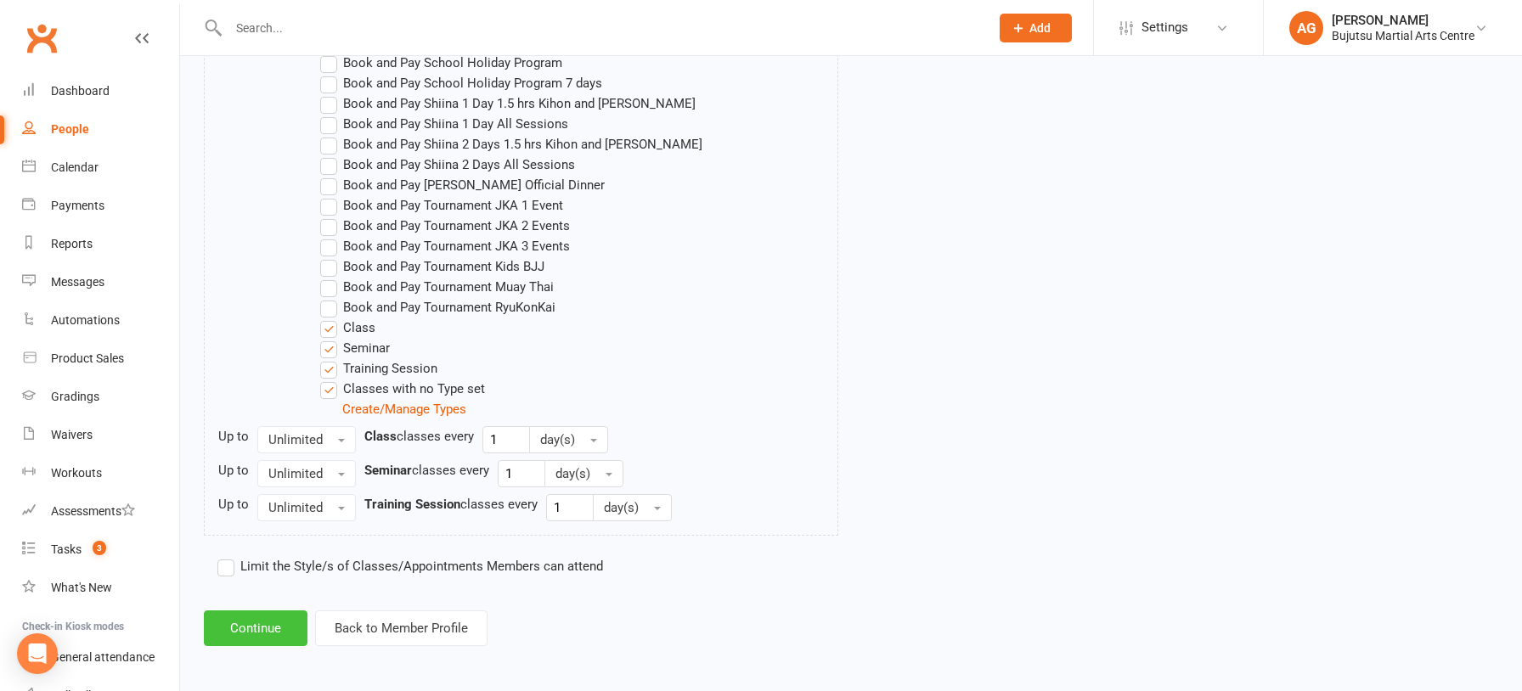
click at [274, 614] on button "Continue" at bounding box center [256, 629] width 104 height 36
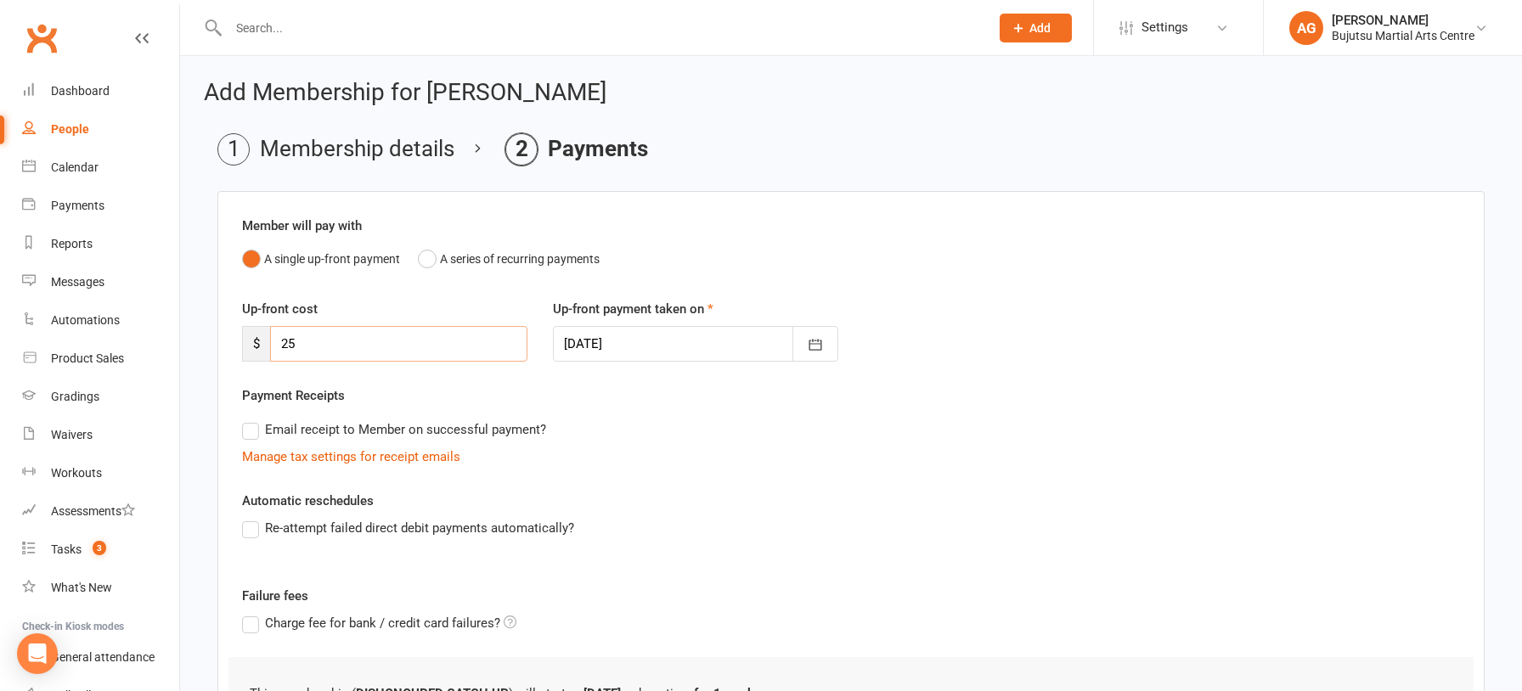
scroll to position [3, 0]
drag, startPoint x: 305, startPoint y: 345, endPoint x: 262, endPoint y: 341, distance: 42.6
click at [262, 342] on div "$ 25" at bounding box center [384, 342] width 285 height 36
type input "67"
click at [626, 344] on div at bounding box center [695, 342] width 285 height 36
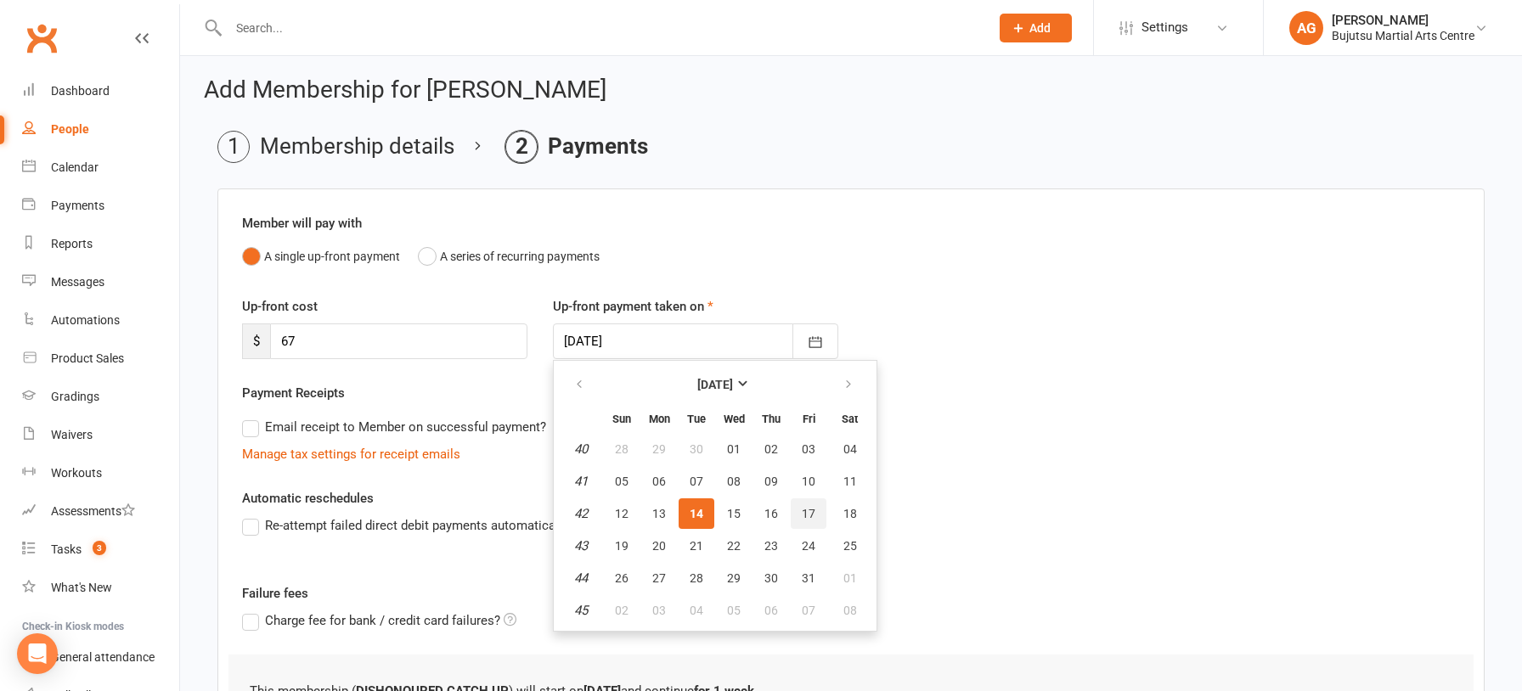
click at [807, 515] on span "17" at bounding box center [809, 514] width 14 height 14
type input "17 Oct 2025"
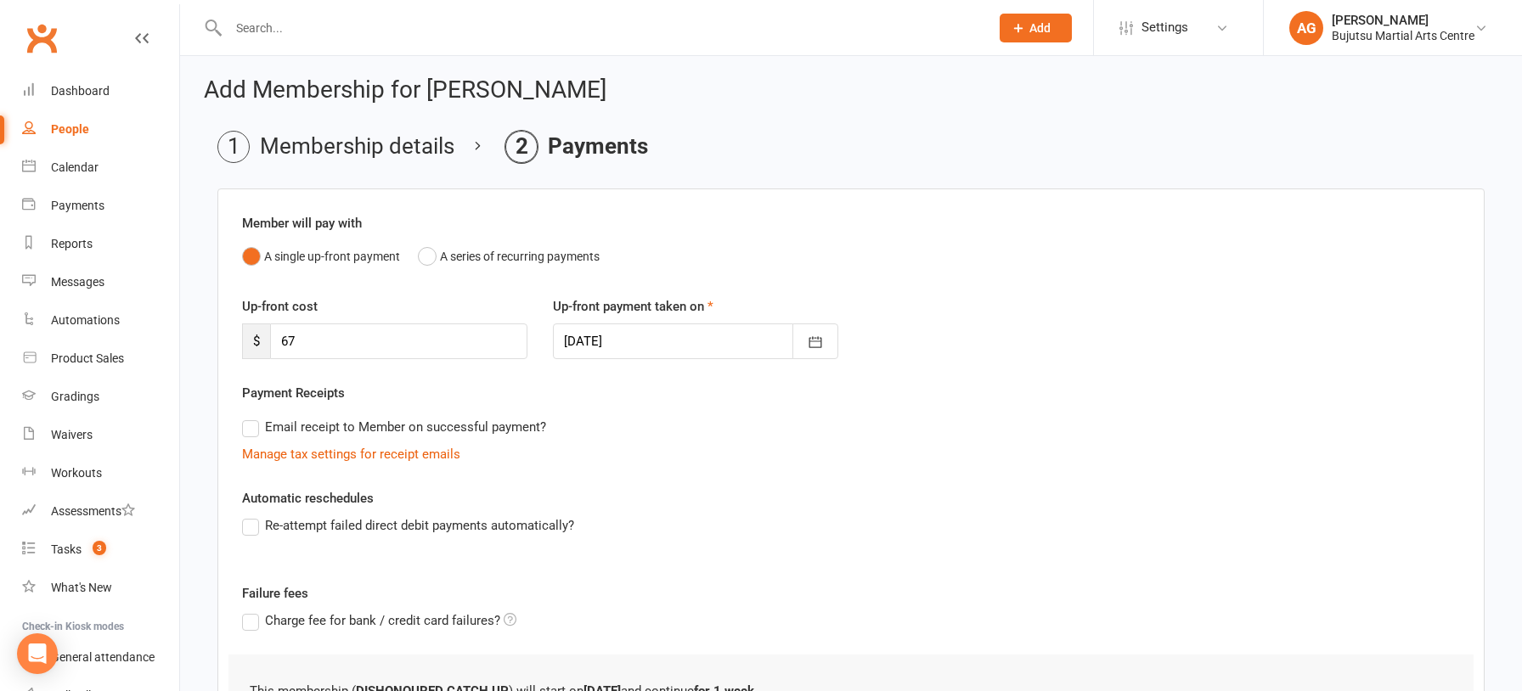
scroll to position [232, 0]
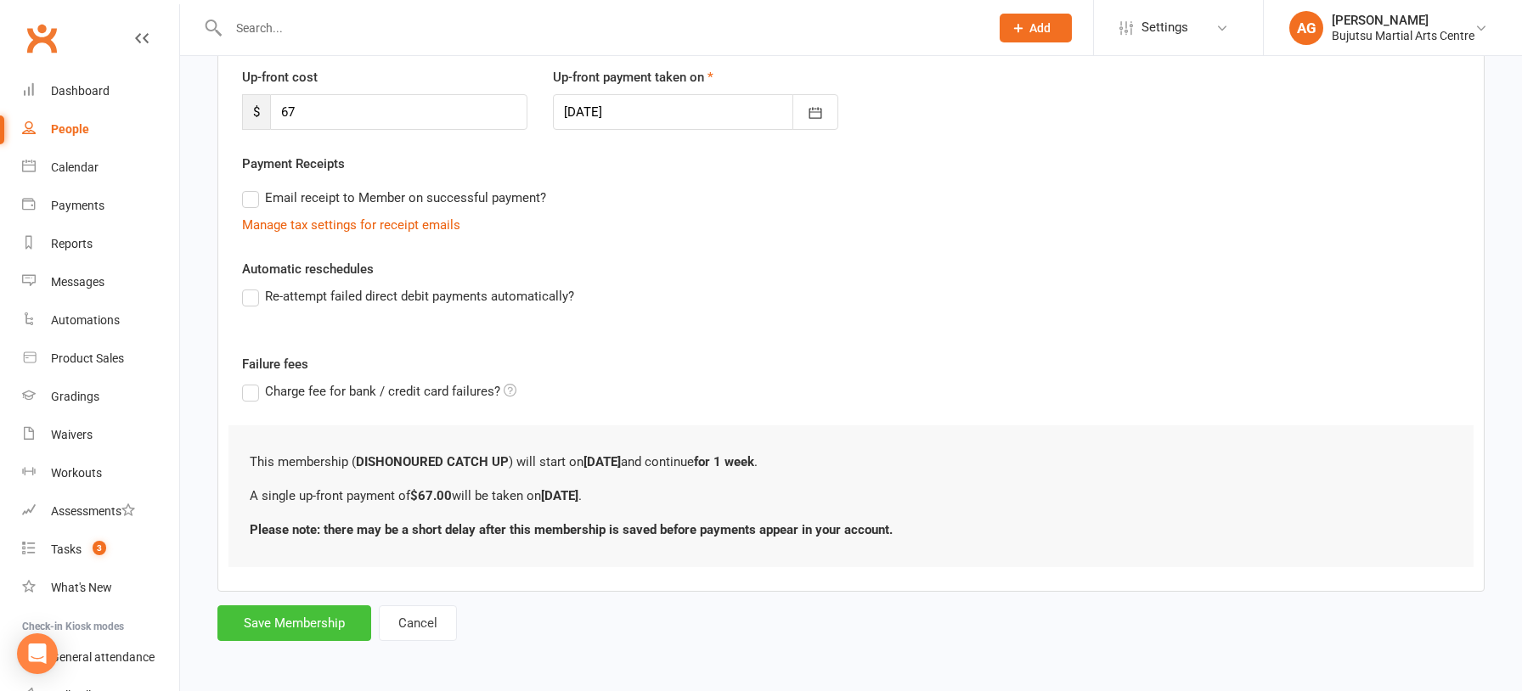
click at [348, 628] on button "Save Membership" at bounding box center [294, 623] width 154 height 36
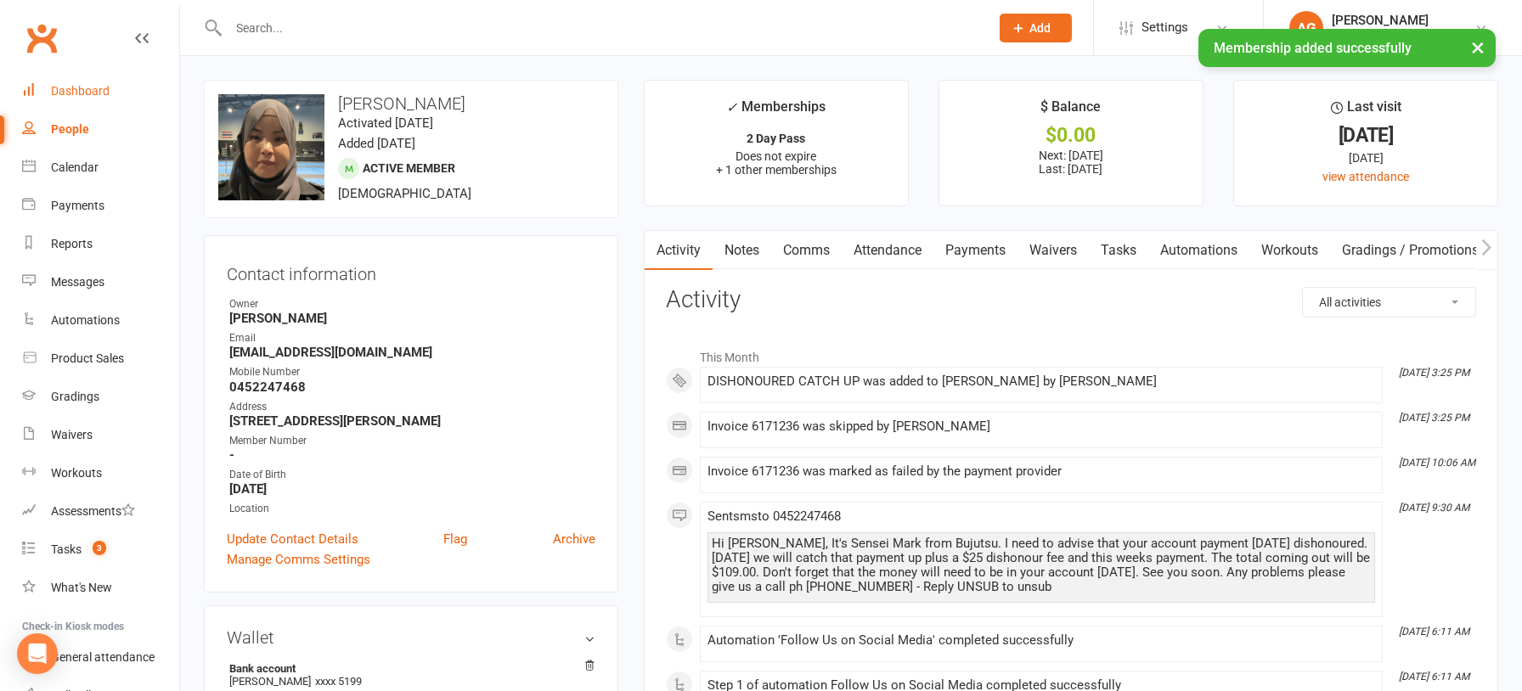
click at [98, 92] on div "Dashboard" at bounding box center [80, 91] width 59 height 14
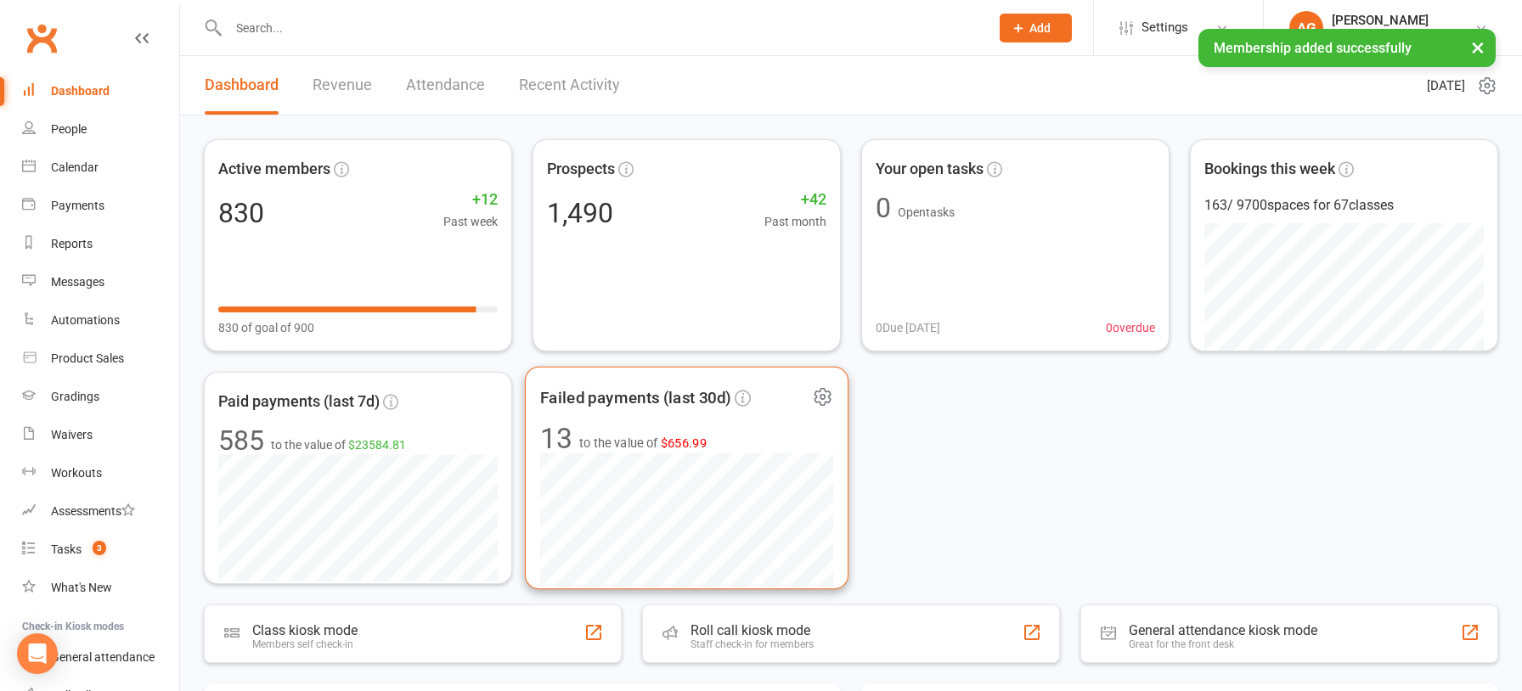
click at [689, 442] on span "$656.99" at bounding box center [684, 443] width 47 height 14
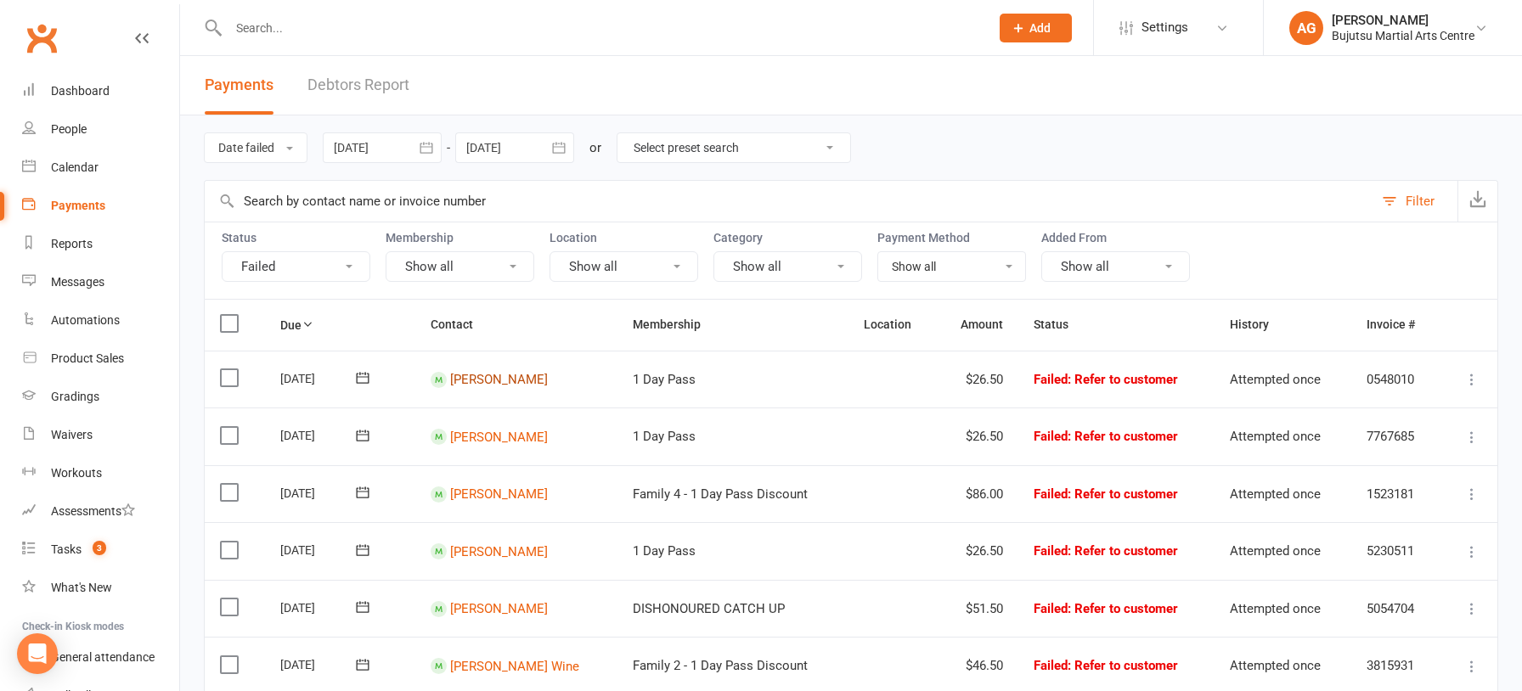
click at [481, 378] on link "Jahkye Clarke" at bounding box center [499, 379] width 98 height 15
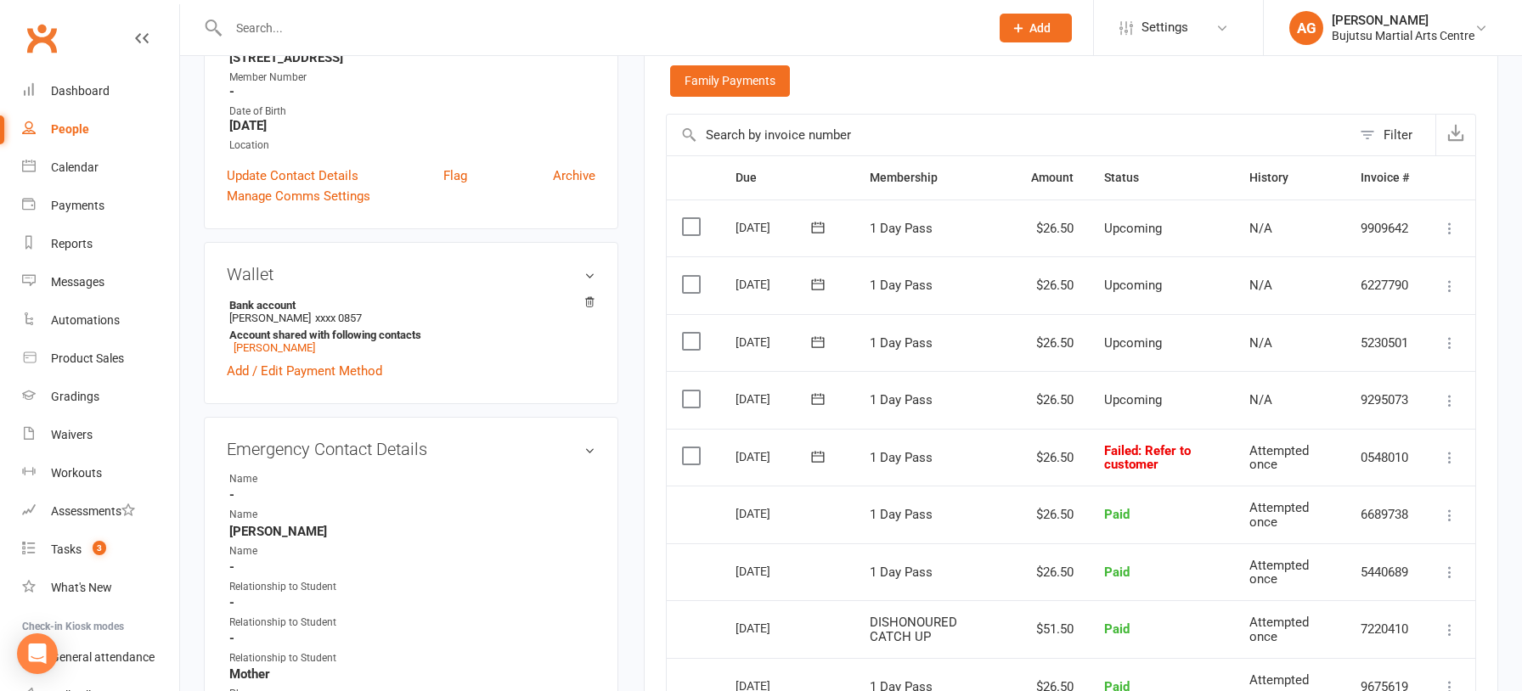
scroll to position [330, 0]
click at [1449, 456] on icon at bounding box center [1449, 456] width 17 height 17
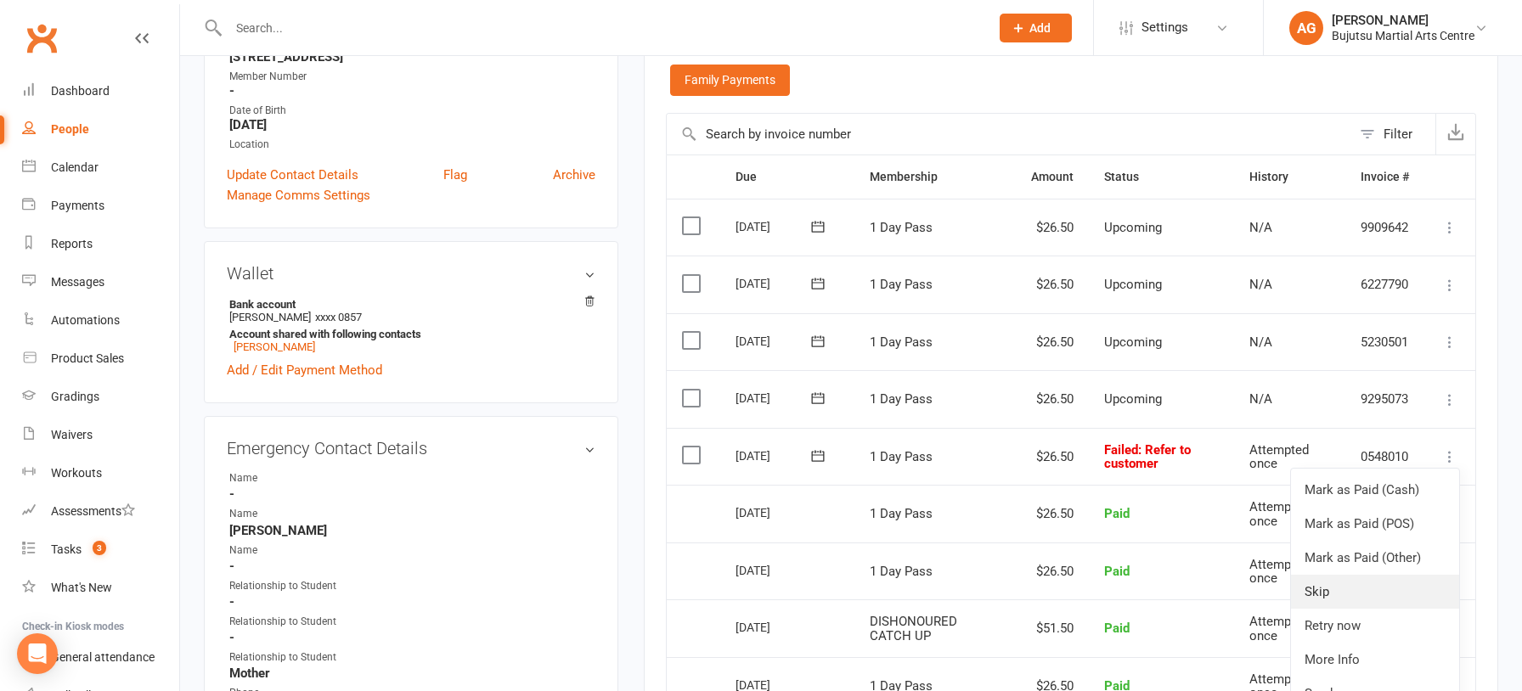
click at [1329, 587] on link "Skip" at bounding box center [1375, 592] width 168 height 34
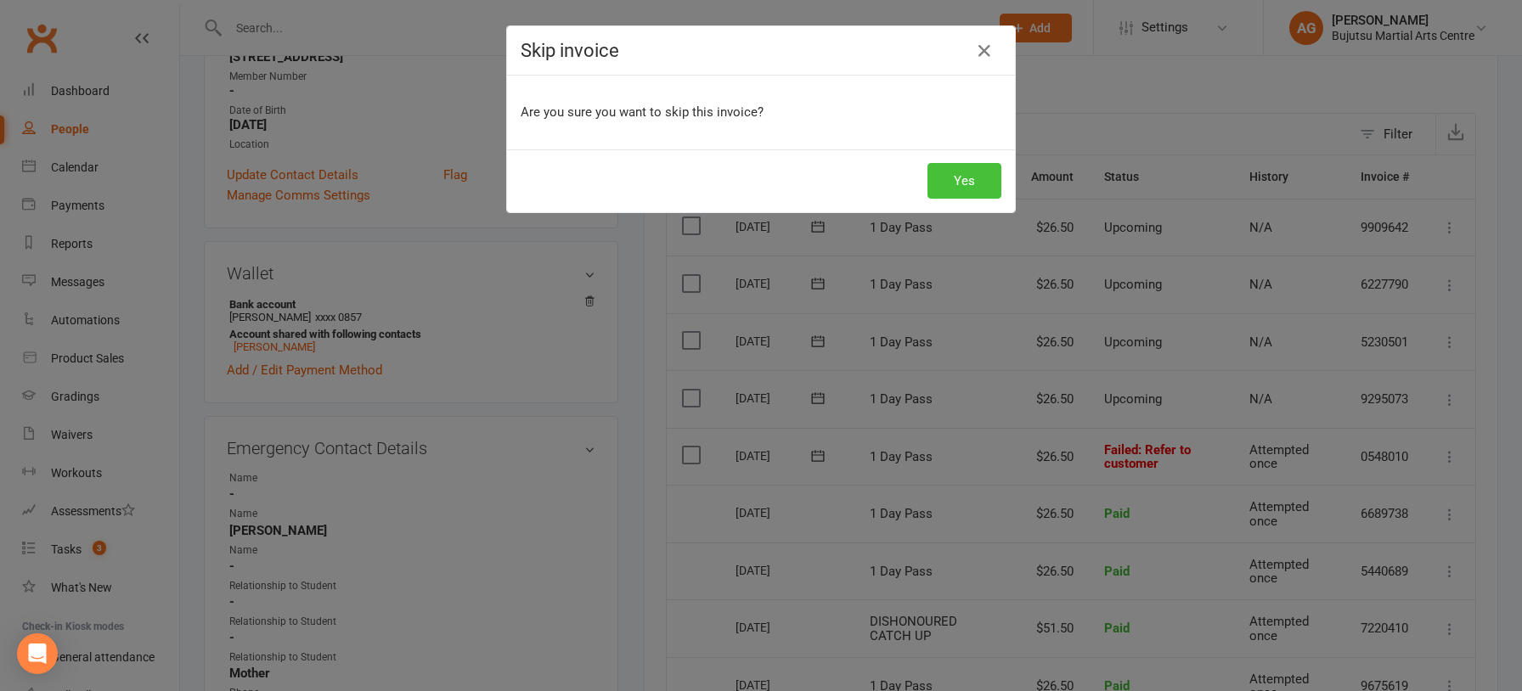
click at [956, 182] on button "Yes" at bounding box center [964, 181] width 74 height 36
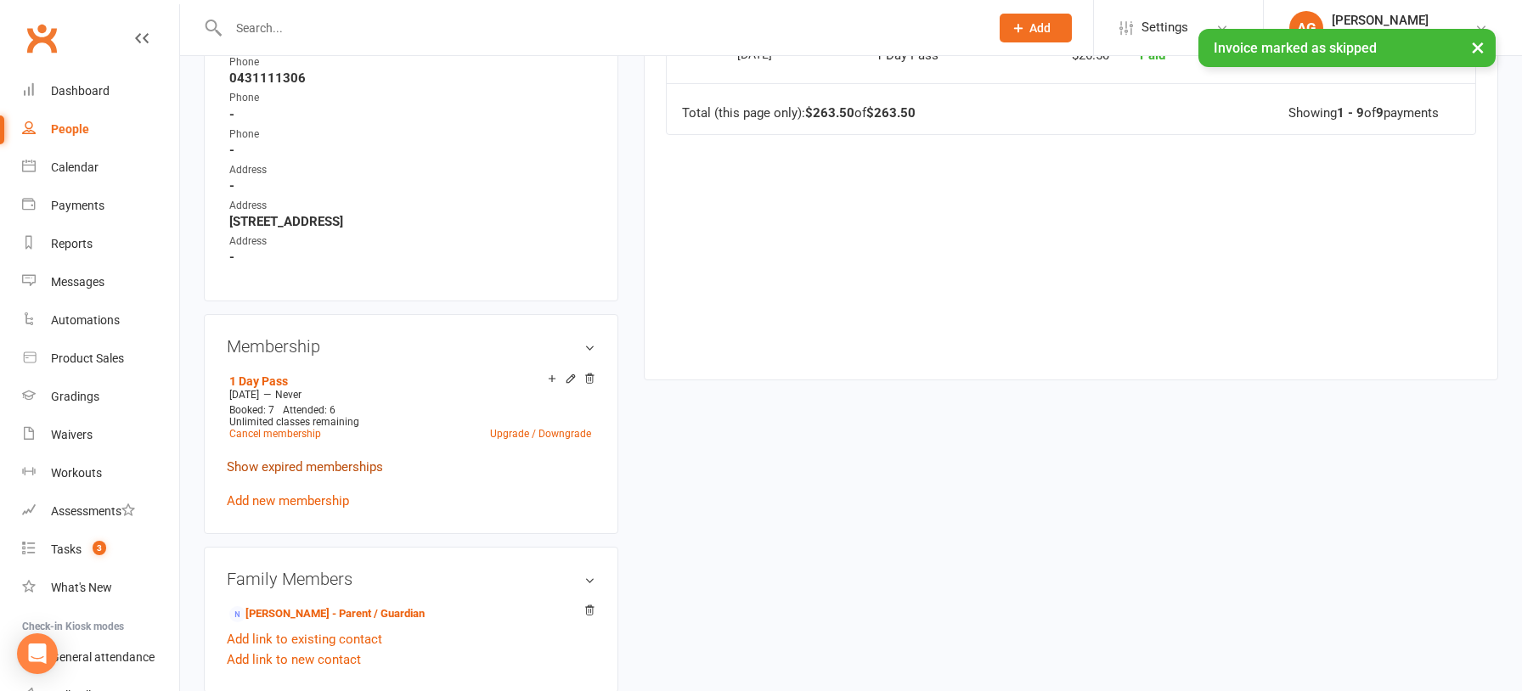
scroll to position [965, 0]
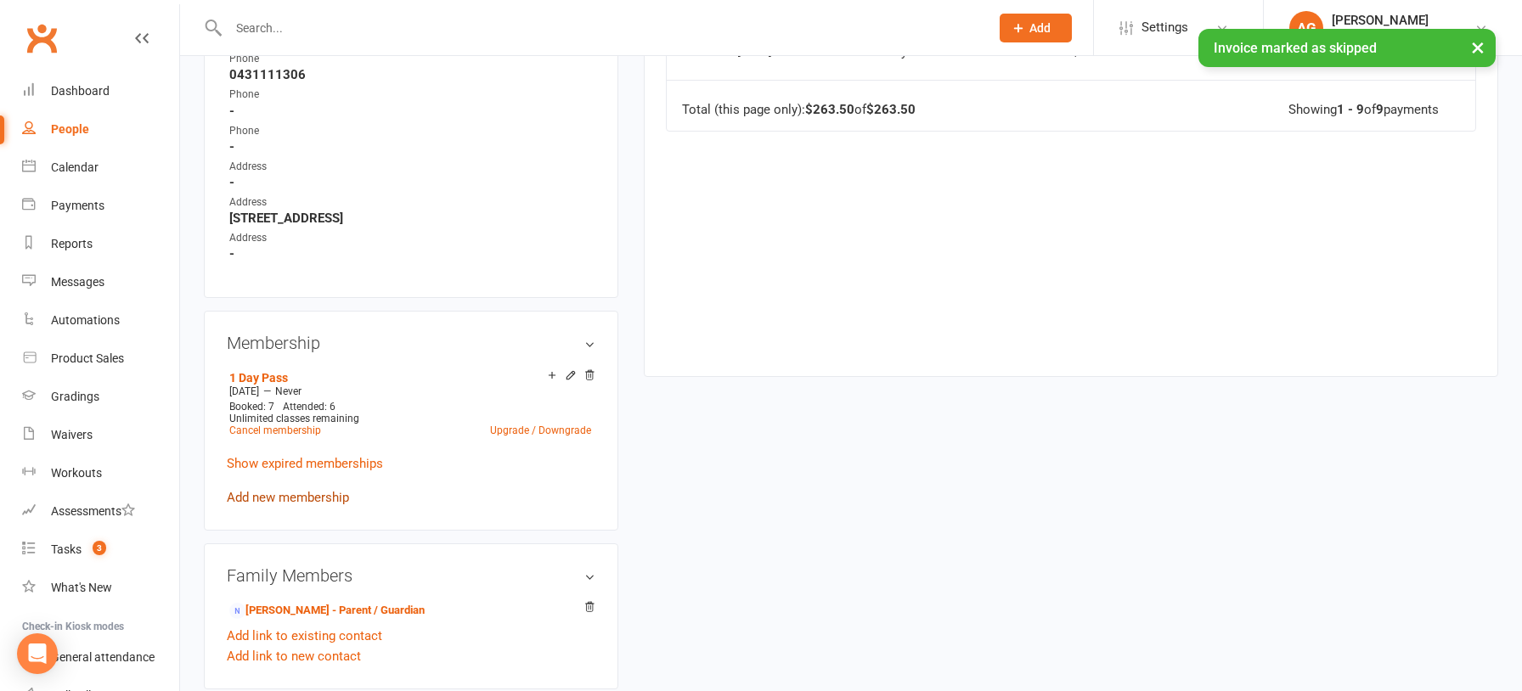
click at [292, 490] on link "Add new membership" at bounding box center [288, 497] width 122 height 15
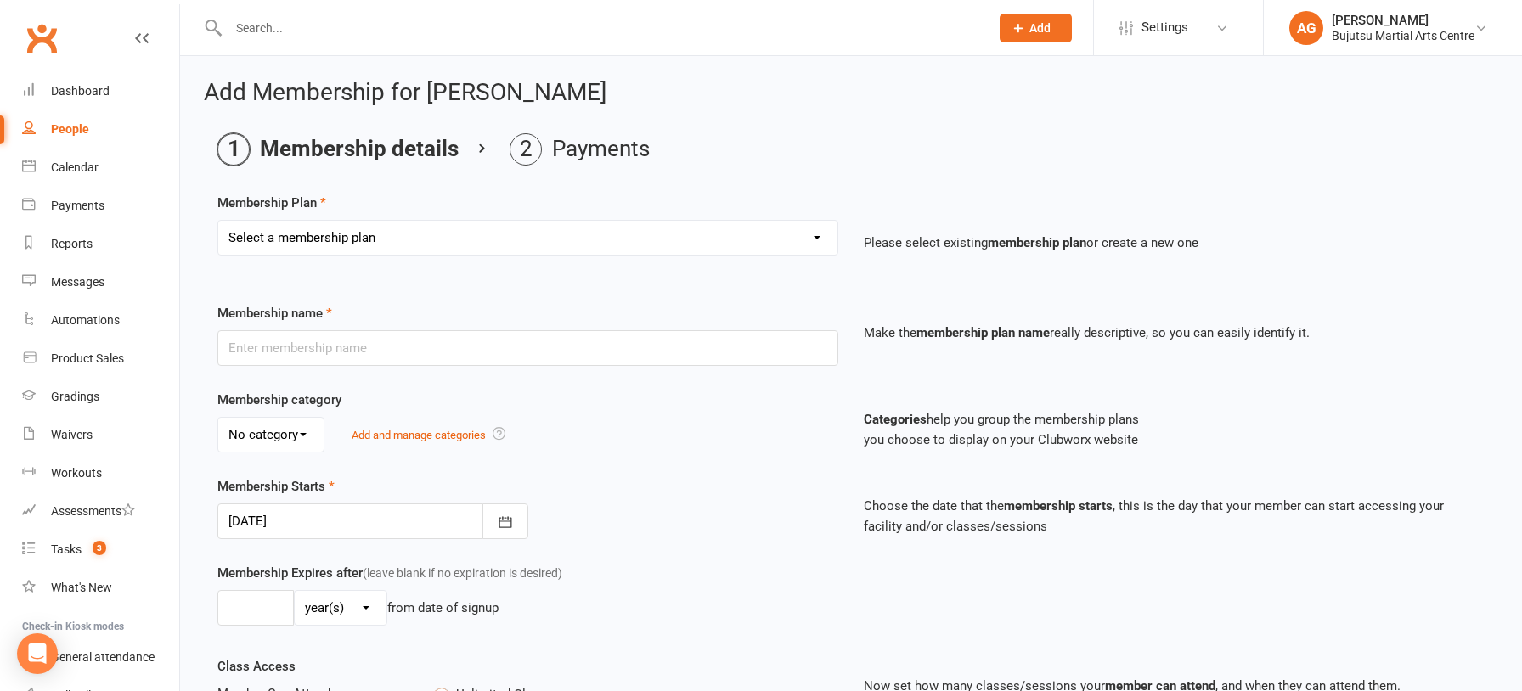
click at [359, 237] on select "Select a membership plan Create new Membership Plan 1 Day Pass 2 Day Pass Unlim…" at bounding box center [527, 238] width 619 height 34
select select "25"
click at [218, 221] on select "Select a membership plan Create new Membership Plan 1 Day Pass 2 Day Pass Unlim…" at bounding box center [527, 238] width 619 height 34
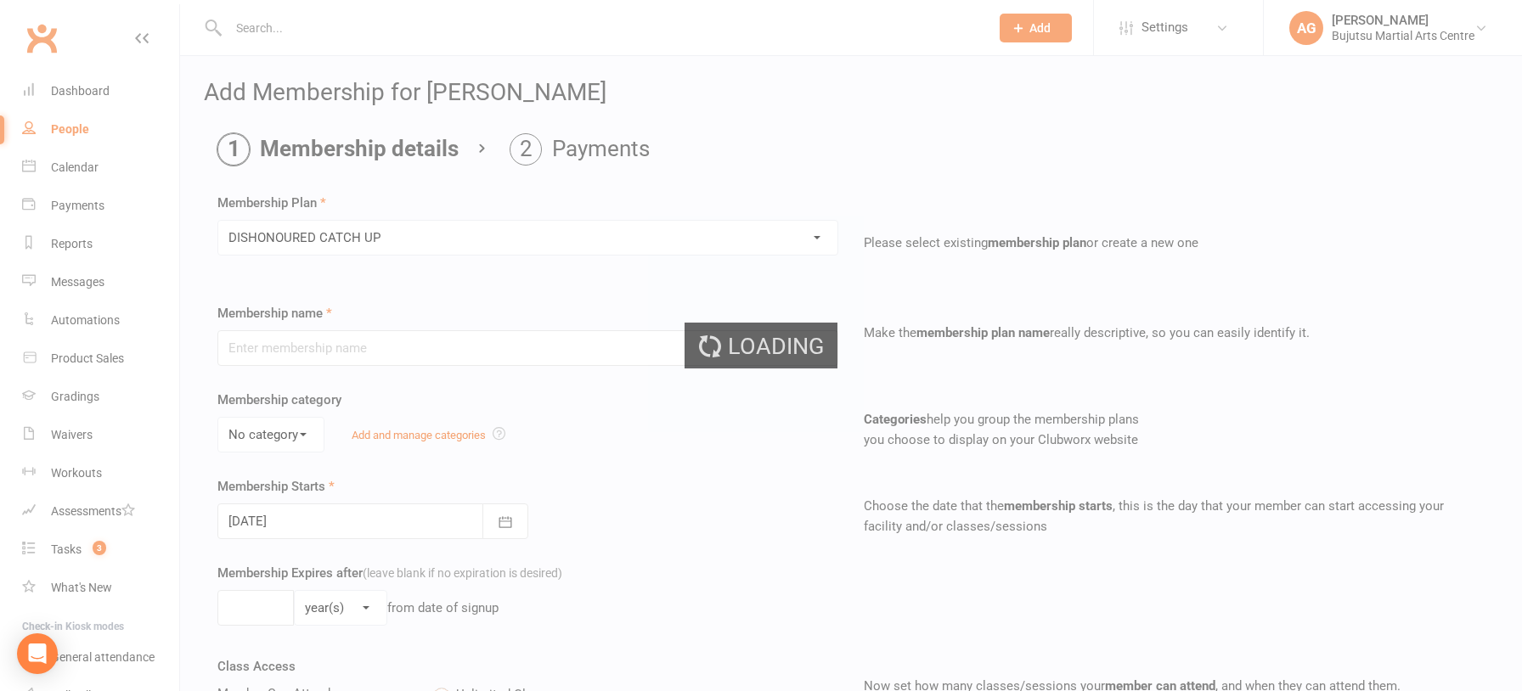
type input "DISHONOURED CATCH UP"
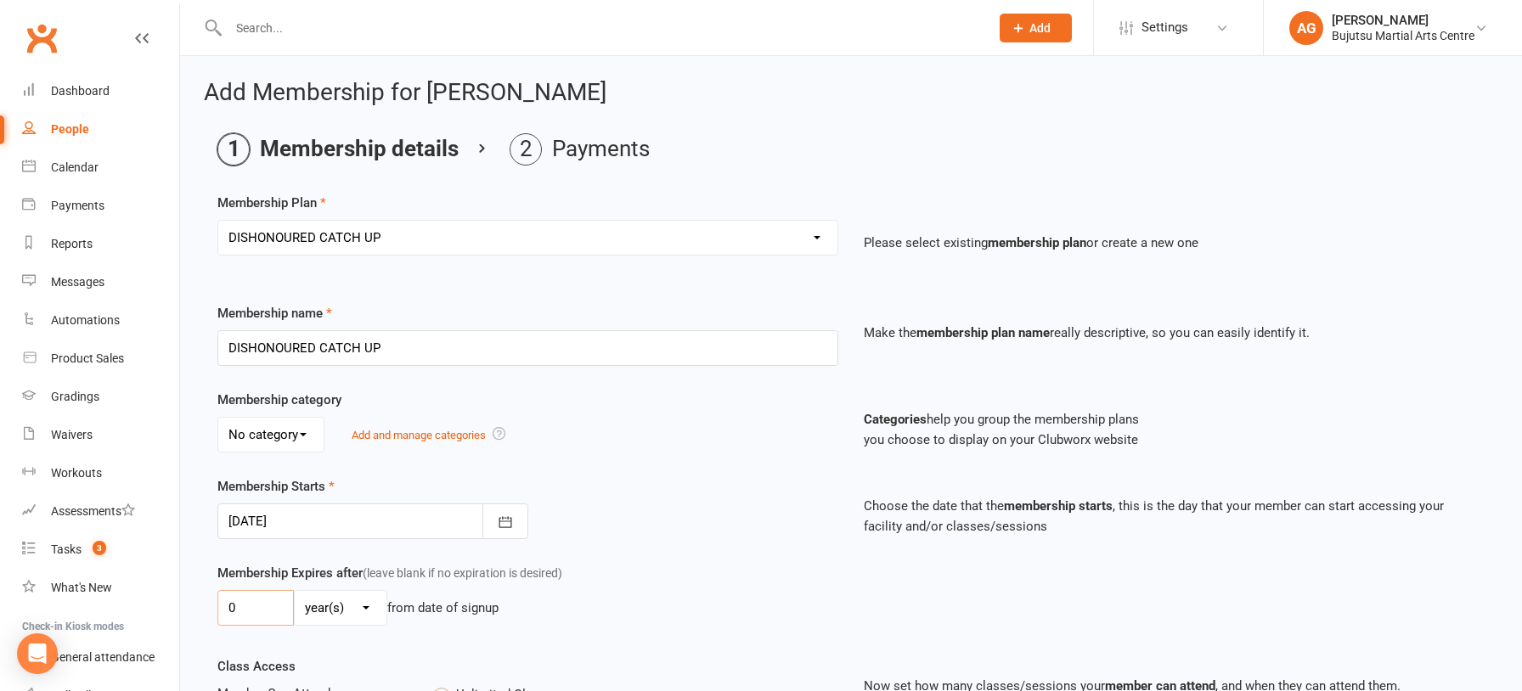
click at [268, 597] on input "0" at bounding box center [255, 608] width 76 height 36
type input "01"
click at [317, 606] on select "day(s) week(s) month(s) year(s)" at bounding box center [341, 608] width 92 height 34
select select "1"
click at [295, 591] on select "day(s) week(s) month(s) year(s)" at bounding box center [341, 608] width 92 height 34
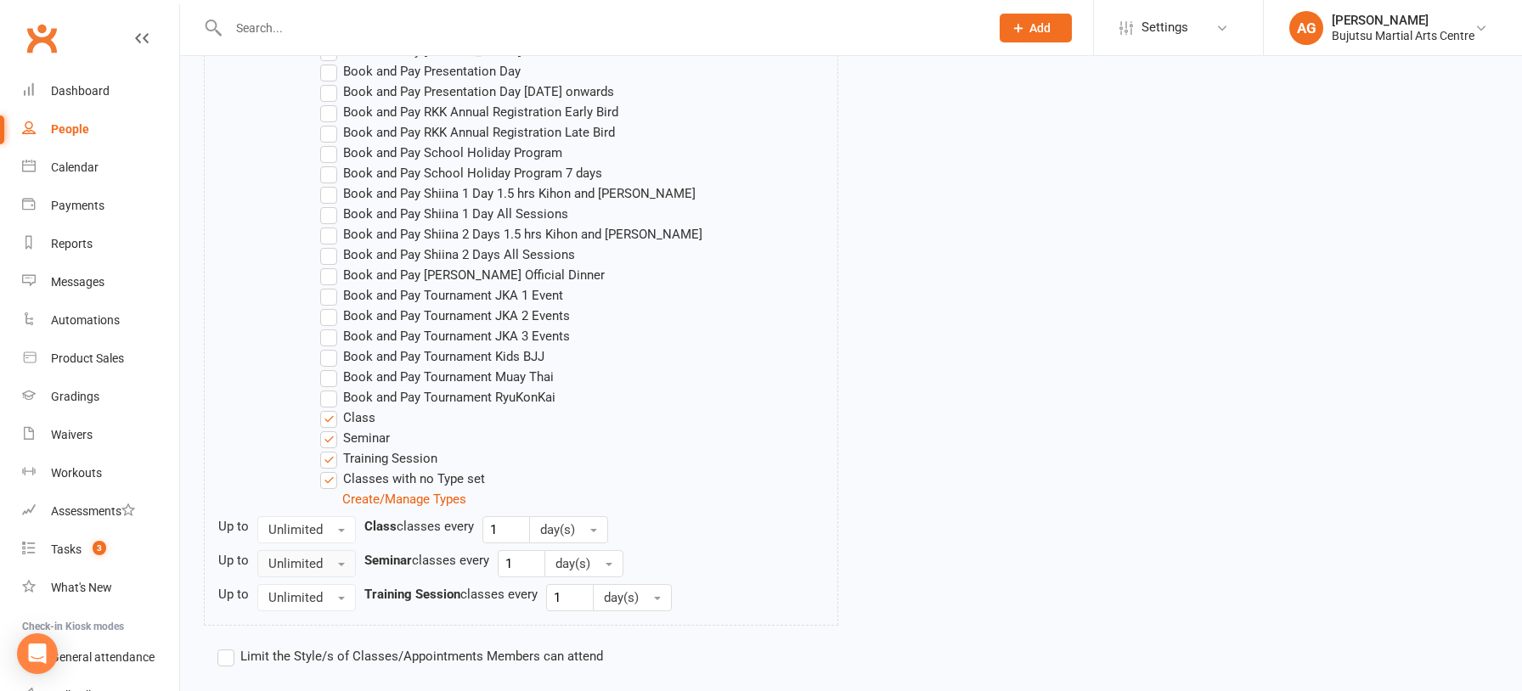
scroll to position [1486, 0]
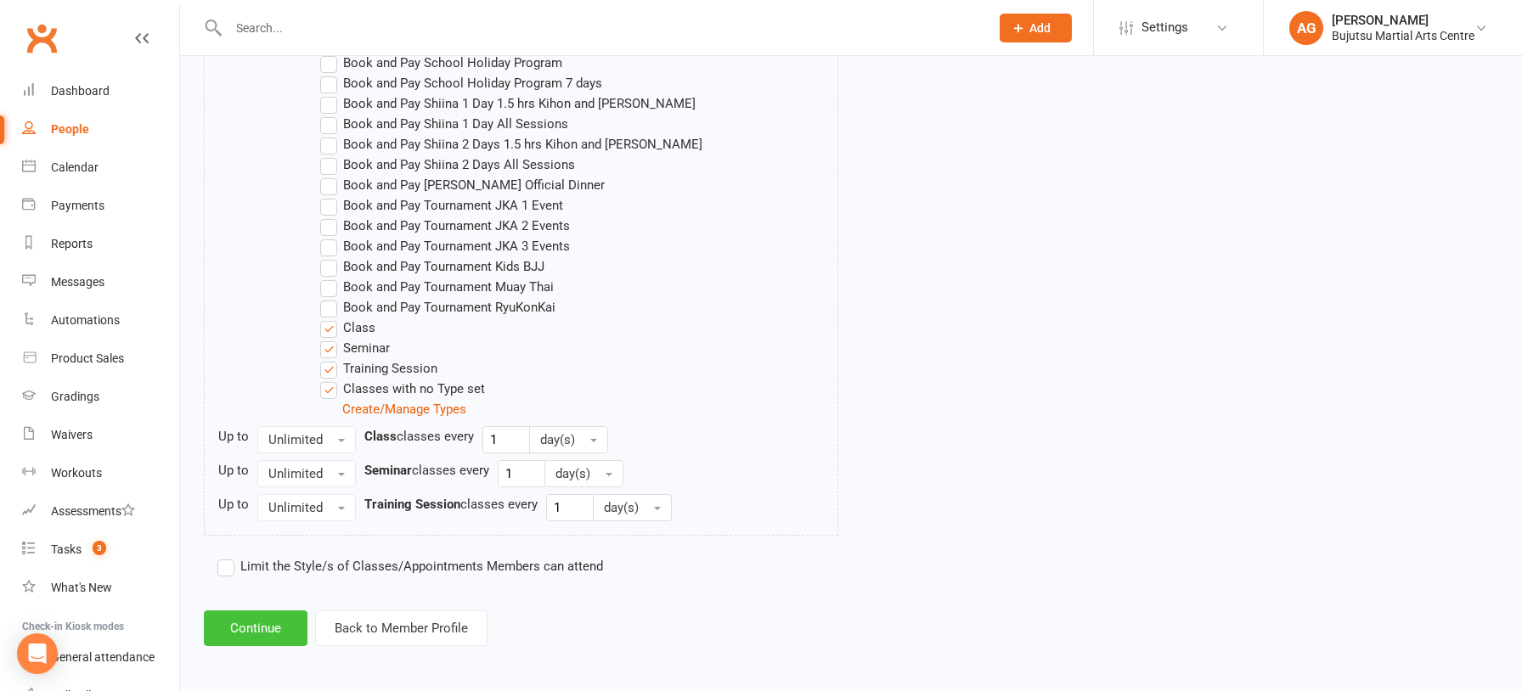
click at [271, 611] on button "Continue" at bounding box center [256, 629] width 104 height 36
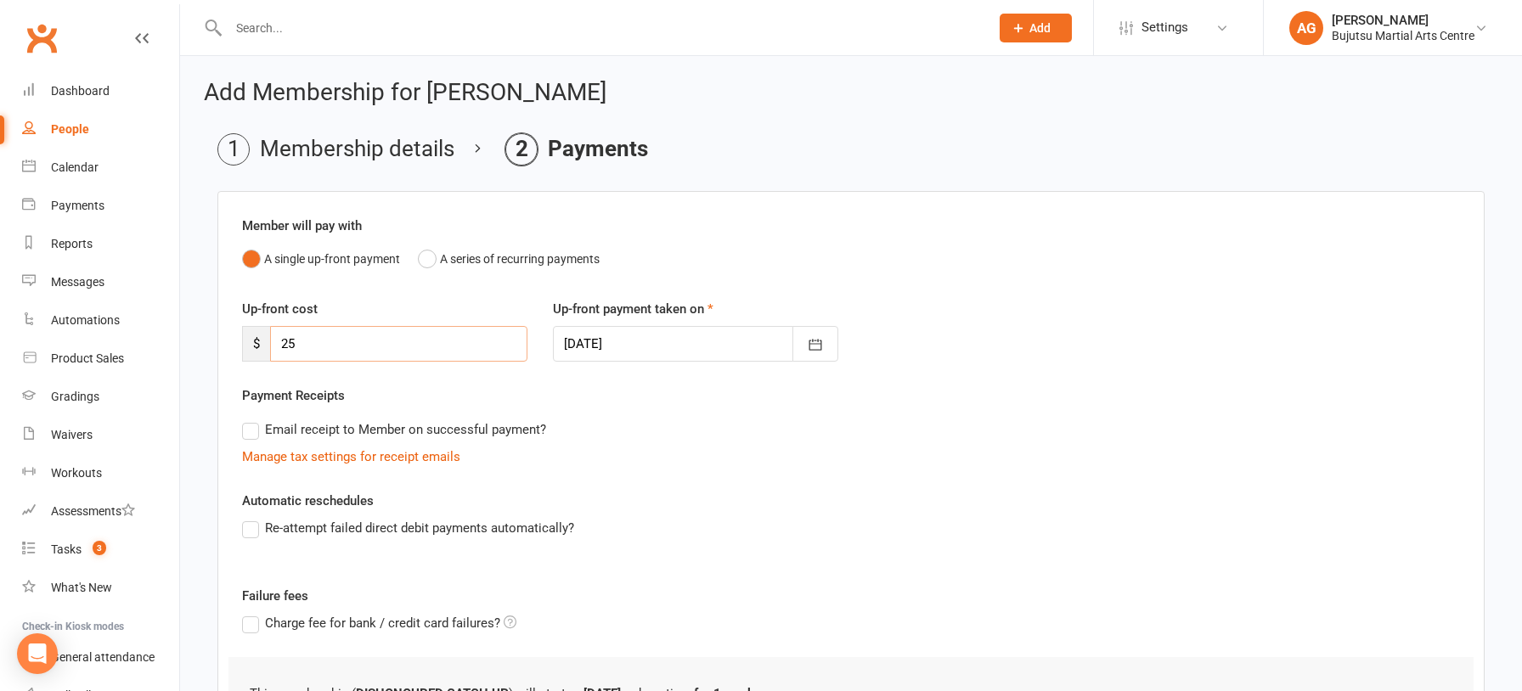
drag, startPoint x: 304, startPoint y: 343, endPoint x: 235, endPoint y: 335, distance: 69.2
click at [235, 335] on div "Up-front cost $ 25" at bounding box center [384, 330] width 311 height 63
type input "51.5"
click at [588, 343] on div at bounding box center [695, 344] width 285 height 36
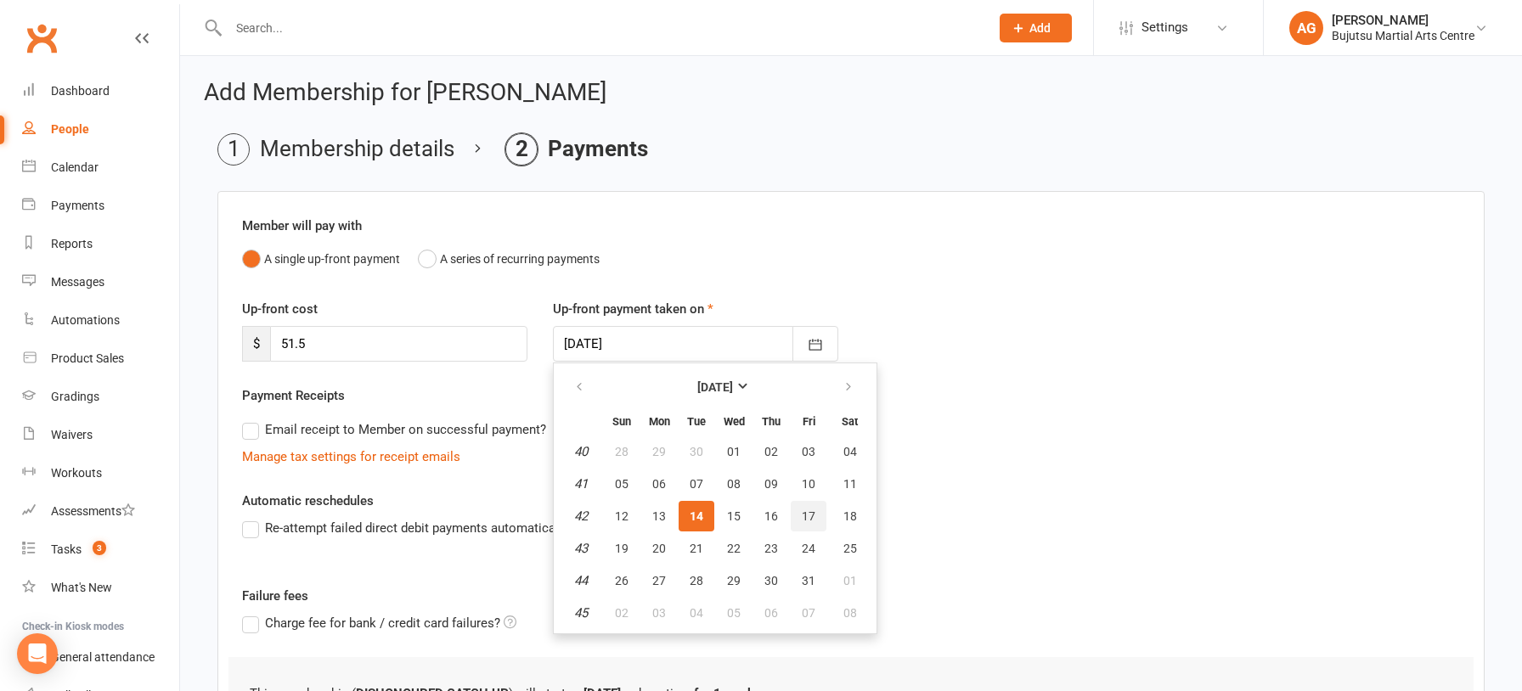
click at [808, 511] on span "17" at bounding box center [809, 516] width 14 height 14
type input "17 Oct 2025"
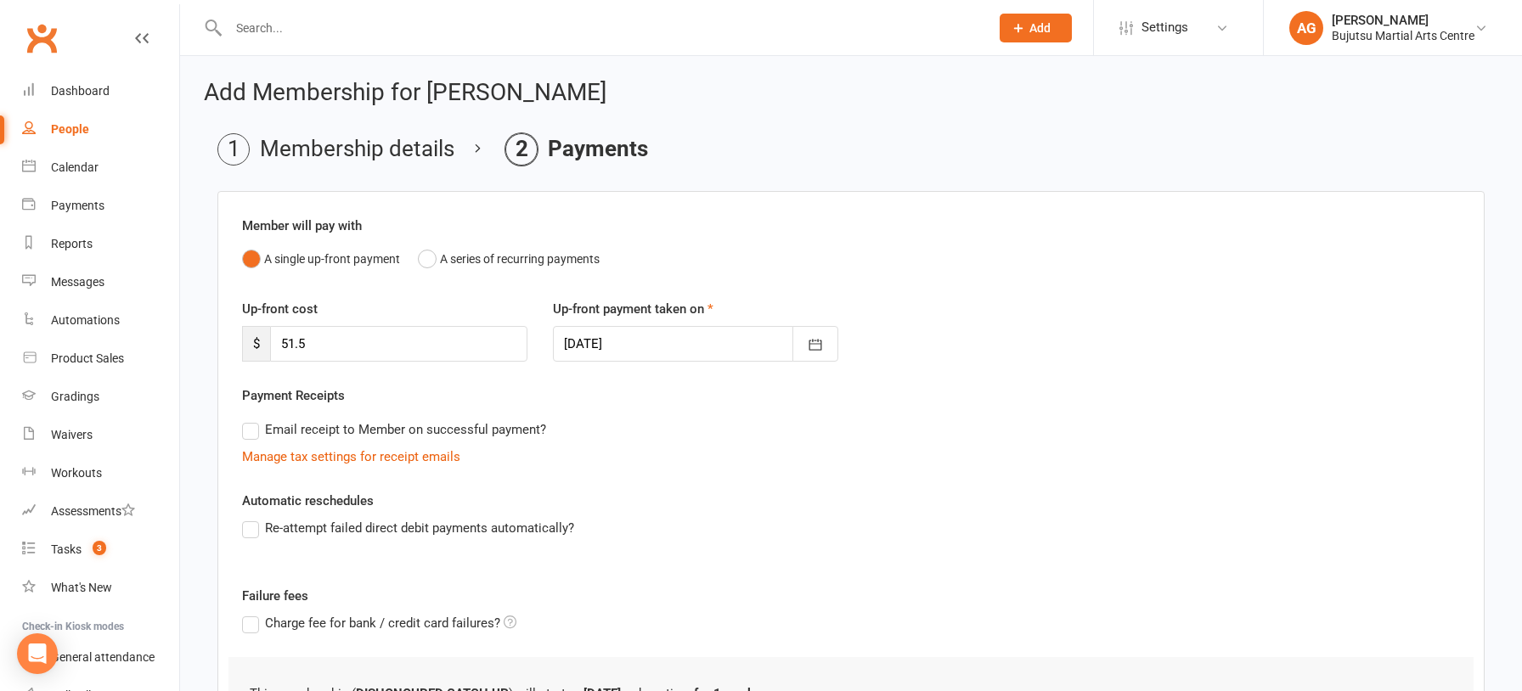
scroll to position [232, 0]
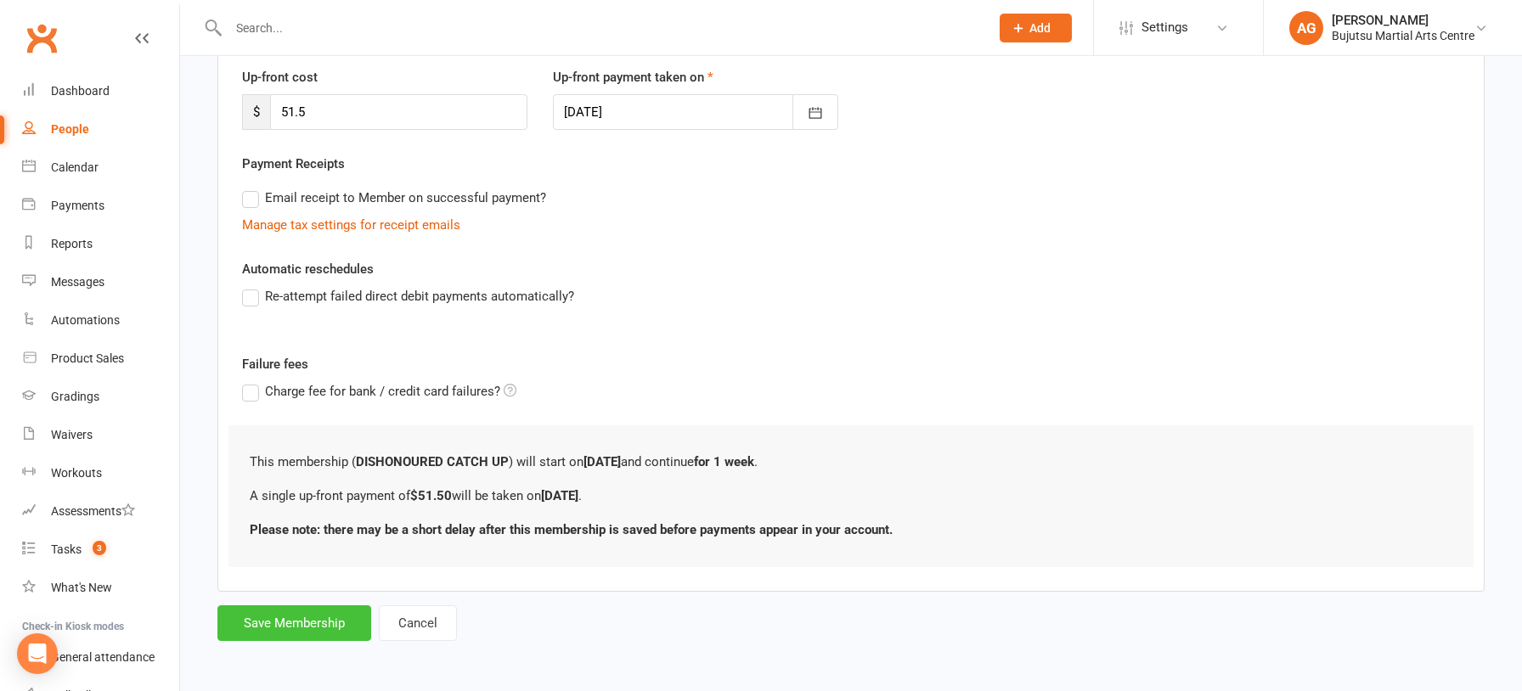
click at [328, 614] on button "Save Membership" at bounding box center [294, 623] width 154 height 36
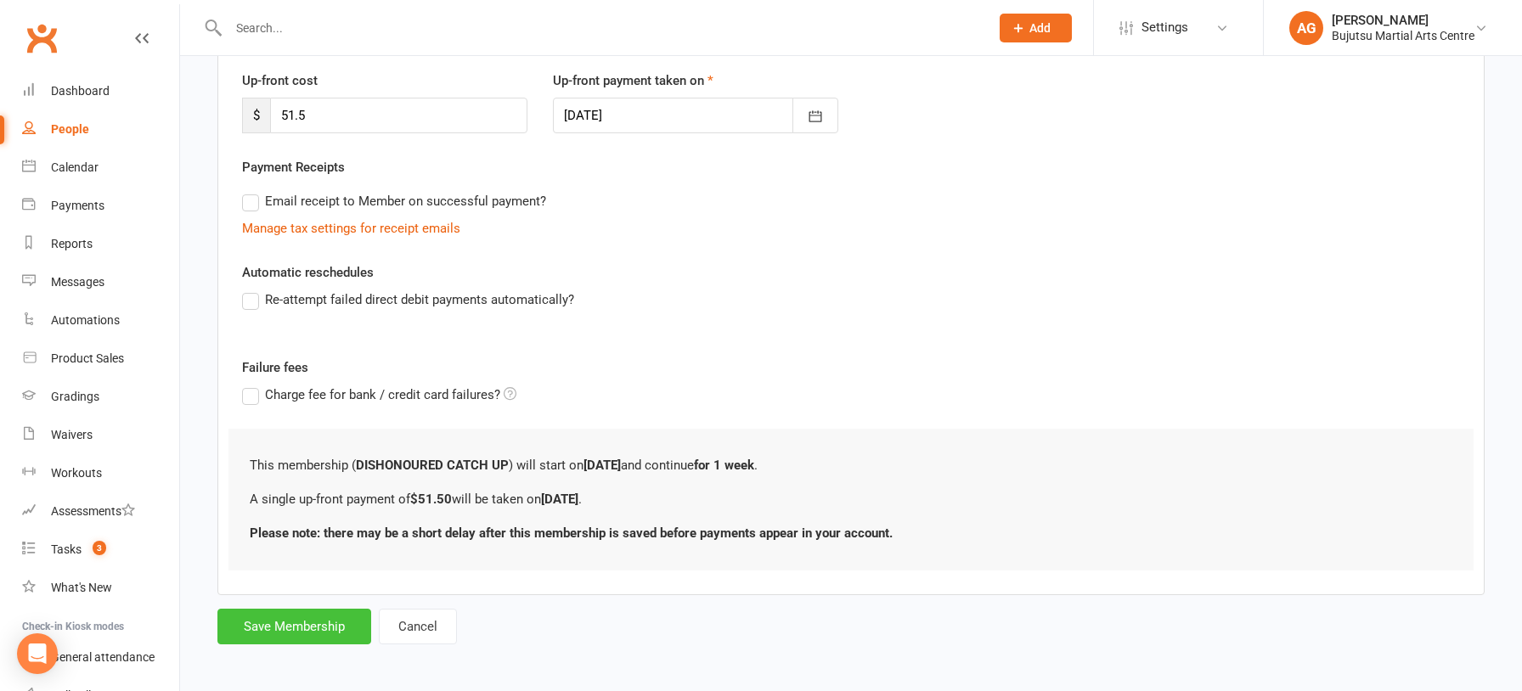
scroll to position [228, 0]
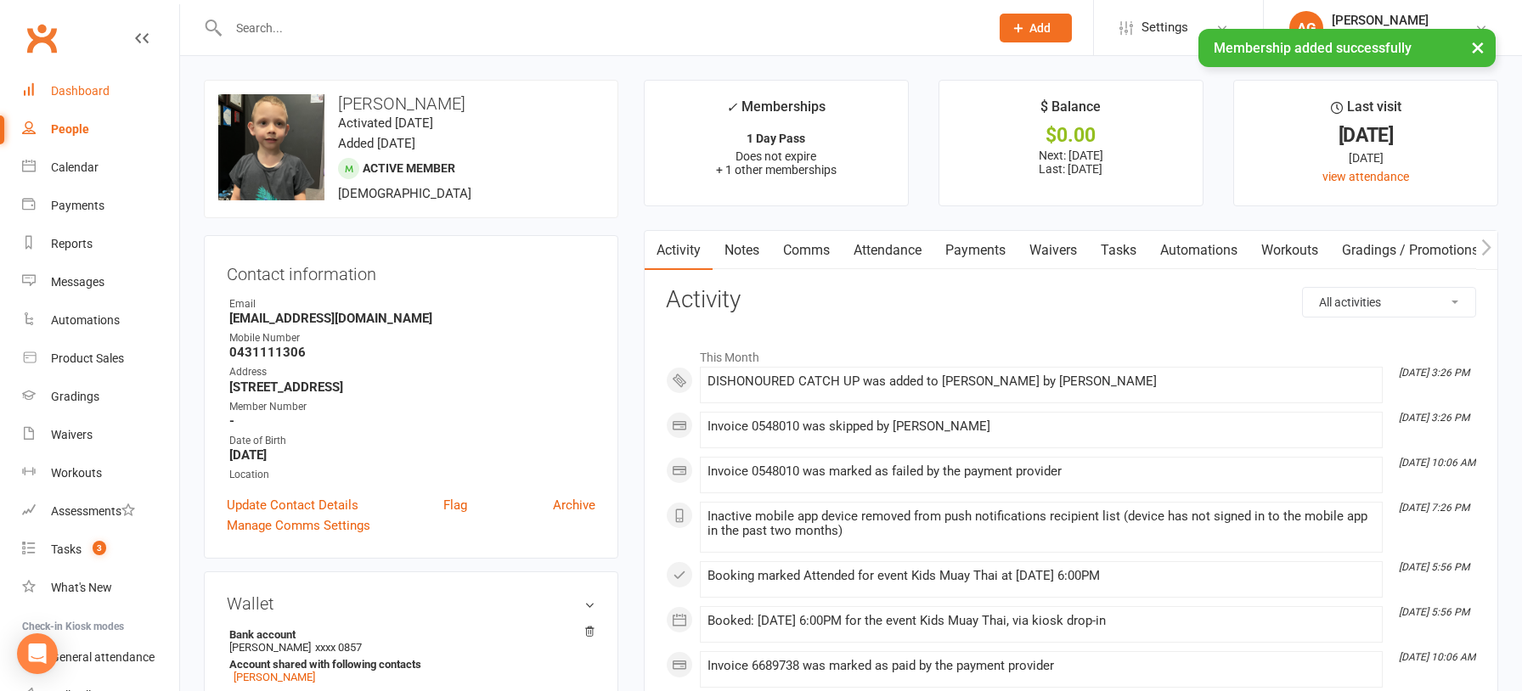
scroll to position [1, 0]
click at [92, 84] on div "Dashboard" at bounding box center [80, 91] width 59 height 14
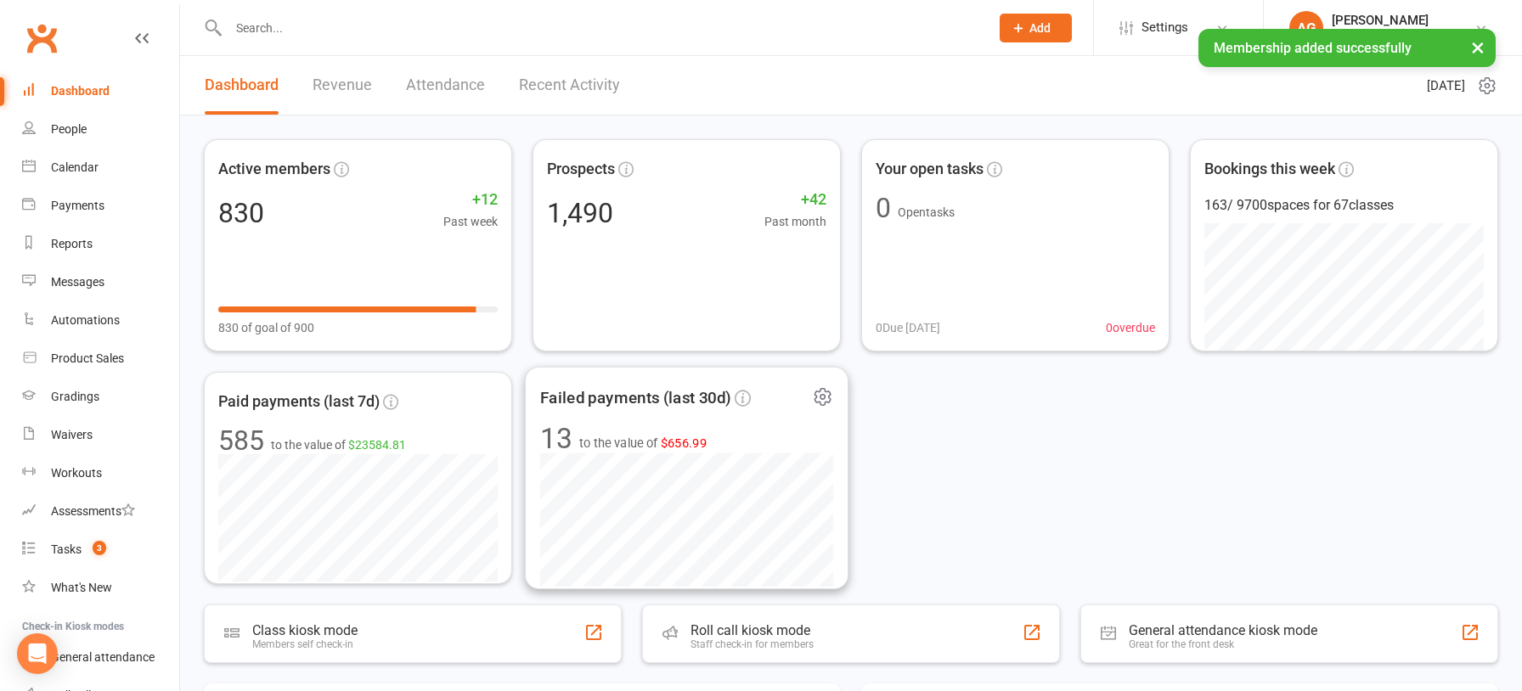
click at [691, 436] on span "$656.99" at bounding box center [684, 443] width 47 height 14
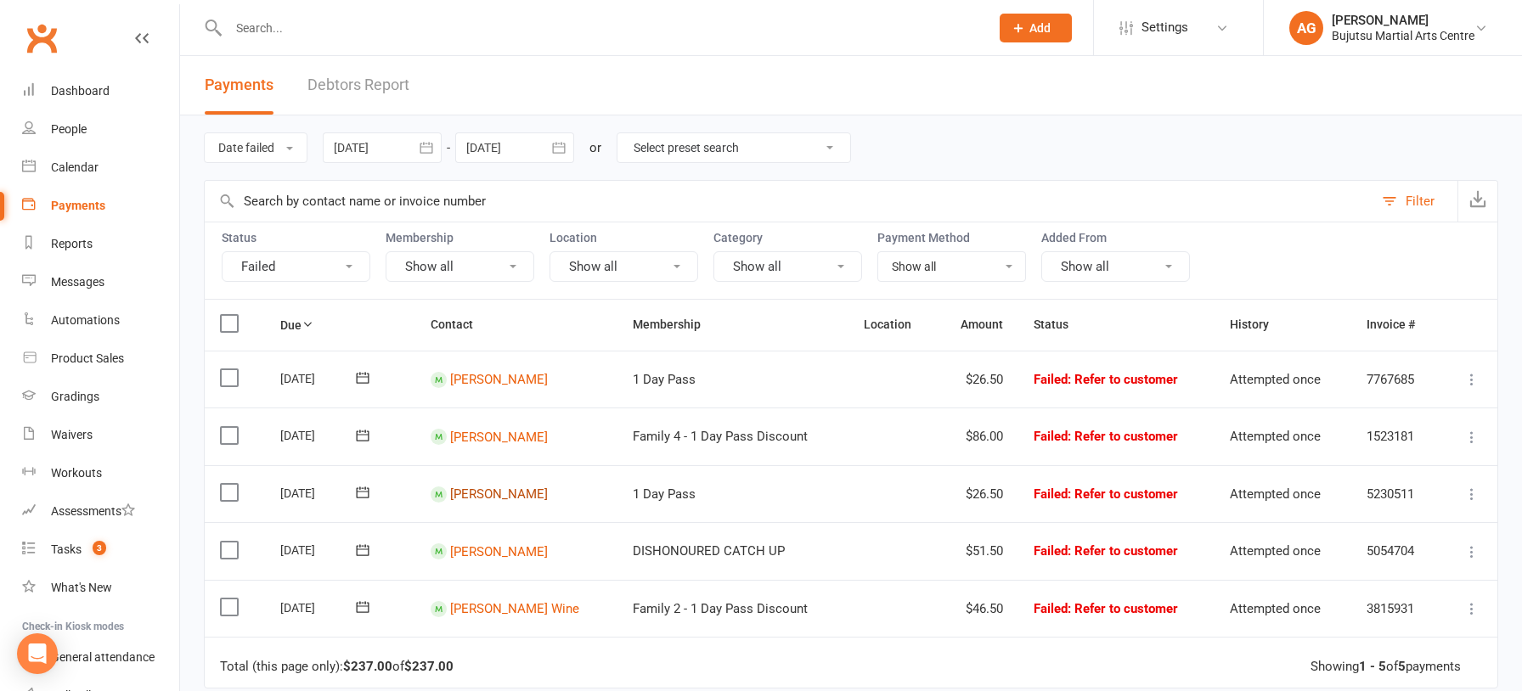
click at [512, 492] on link "Tristan Okeefe" at bounding box center [499, 494] width 98 height 15
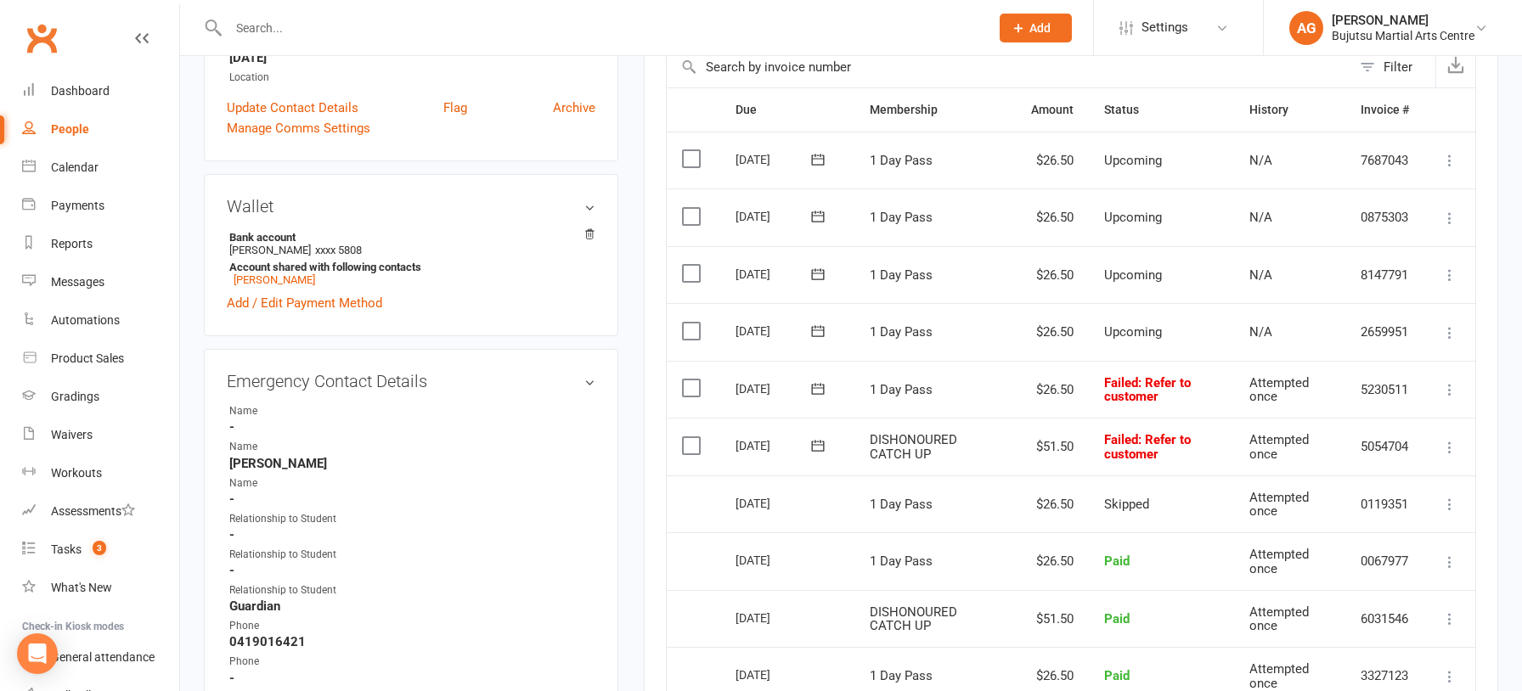
scroll to position [399, 0]
click at [1451, 442] on icon at bounding box center [1449, 445] width 17 height 17
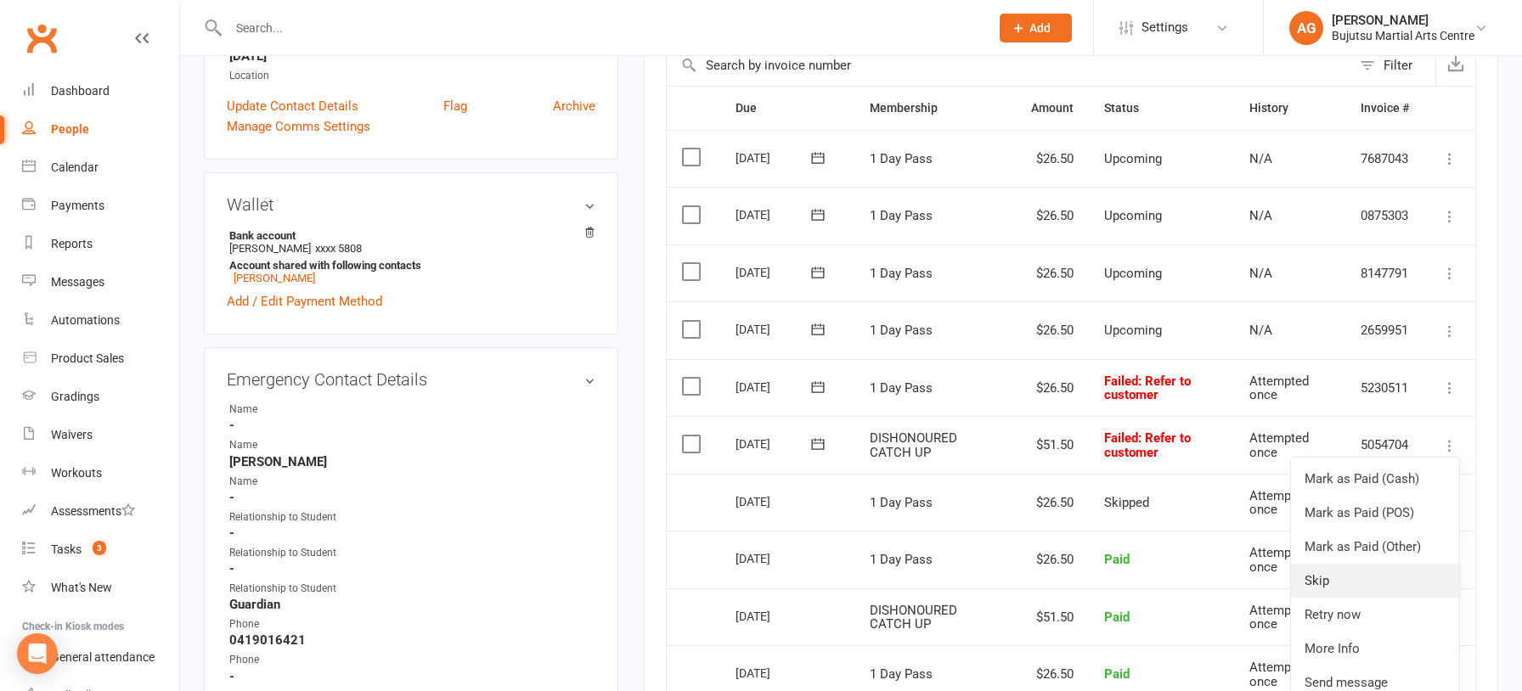
click at [1354, 575] on link "Skip" at bounding box center [1375, 581] width 168 height 34
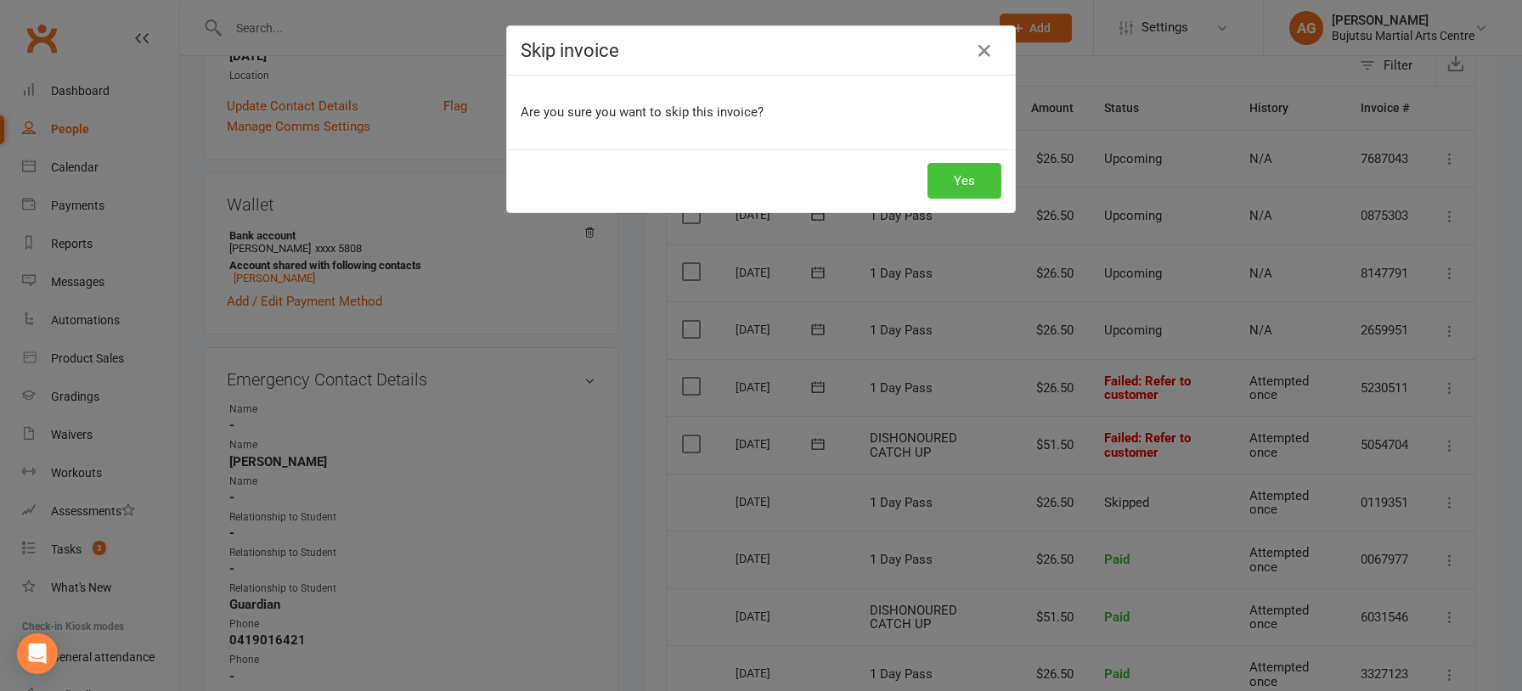
click at [965, 182] on button "Yes" at bounding box center [964, 181] width 74 height 36
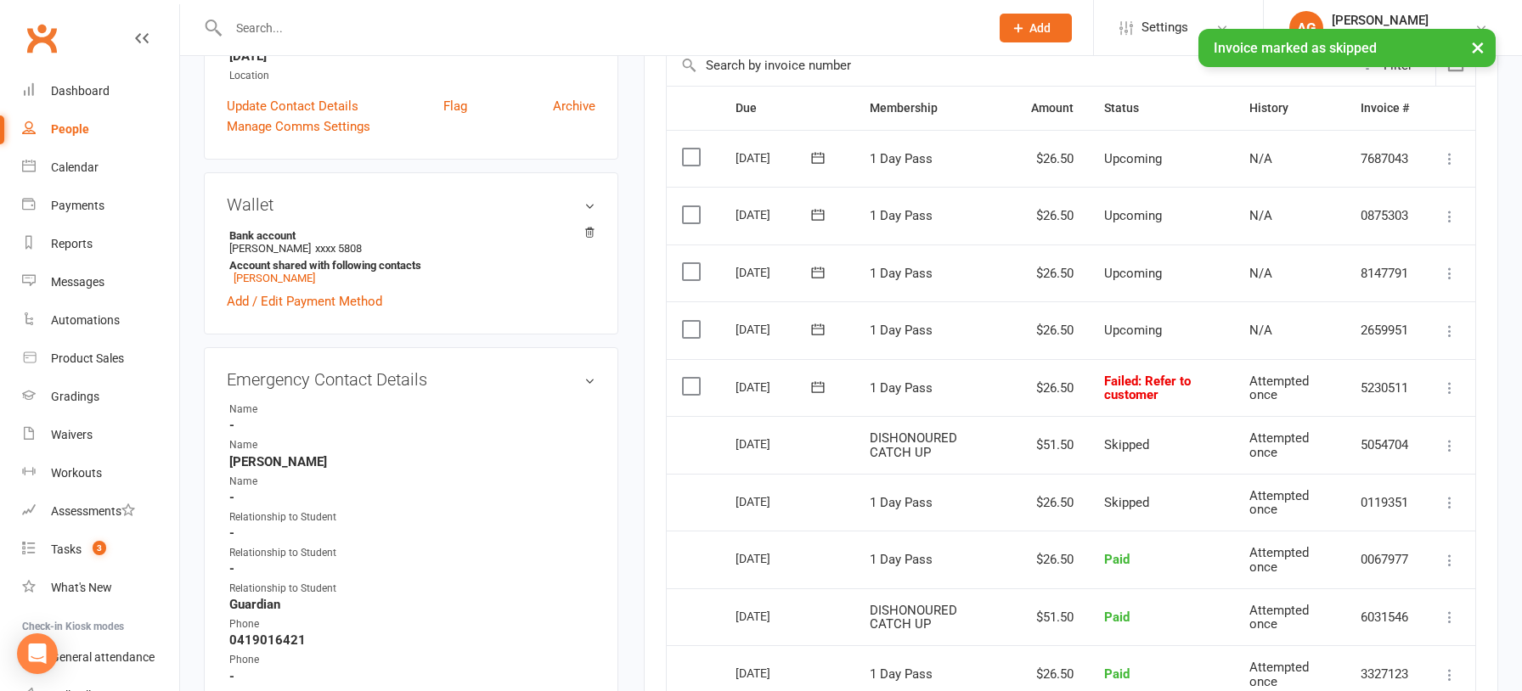
click at [1451, 384] on icon at bounding box center [1449, 388] width 17 height 17
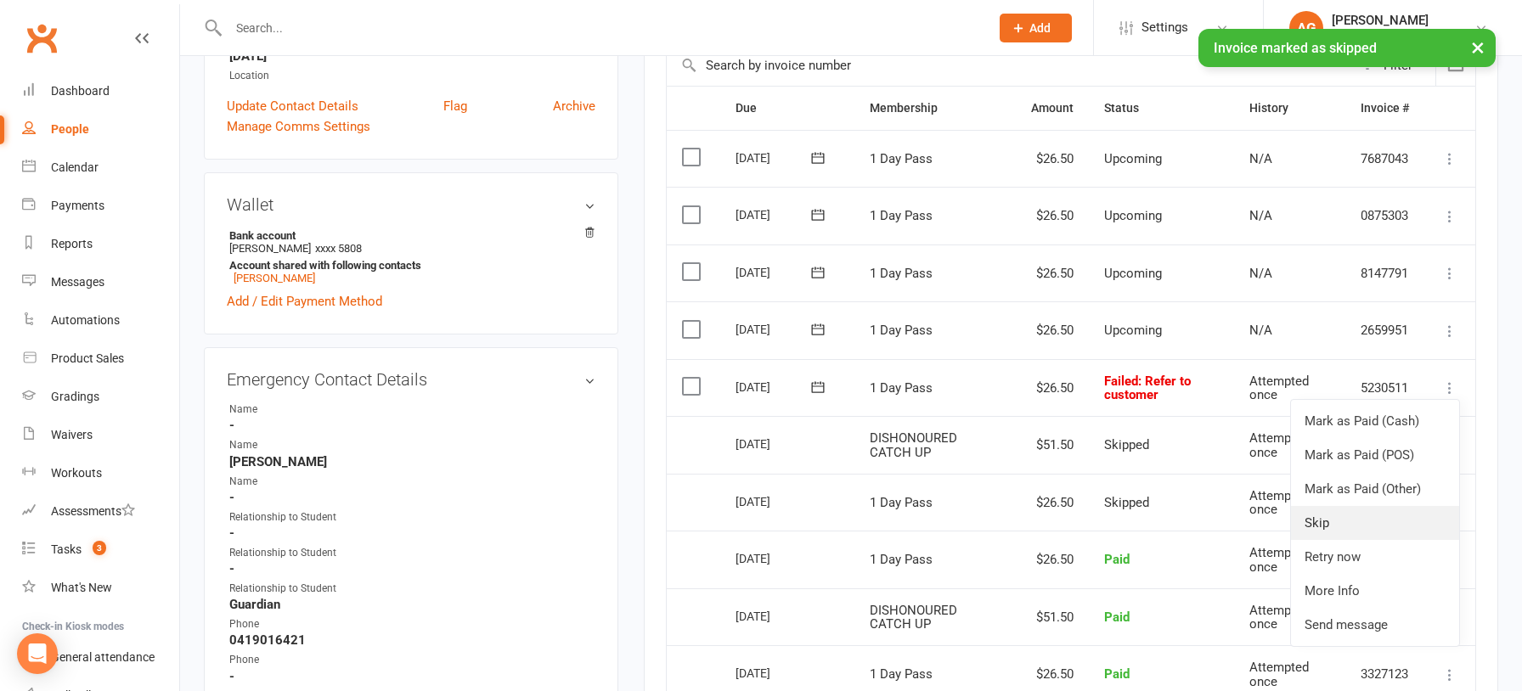
click at [1365, 521] on link "Skip" at bounding box center [1375, 523] width 168 height 34
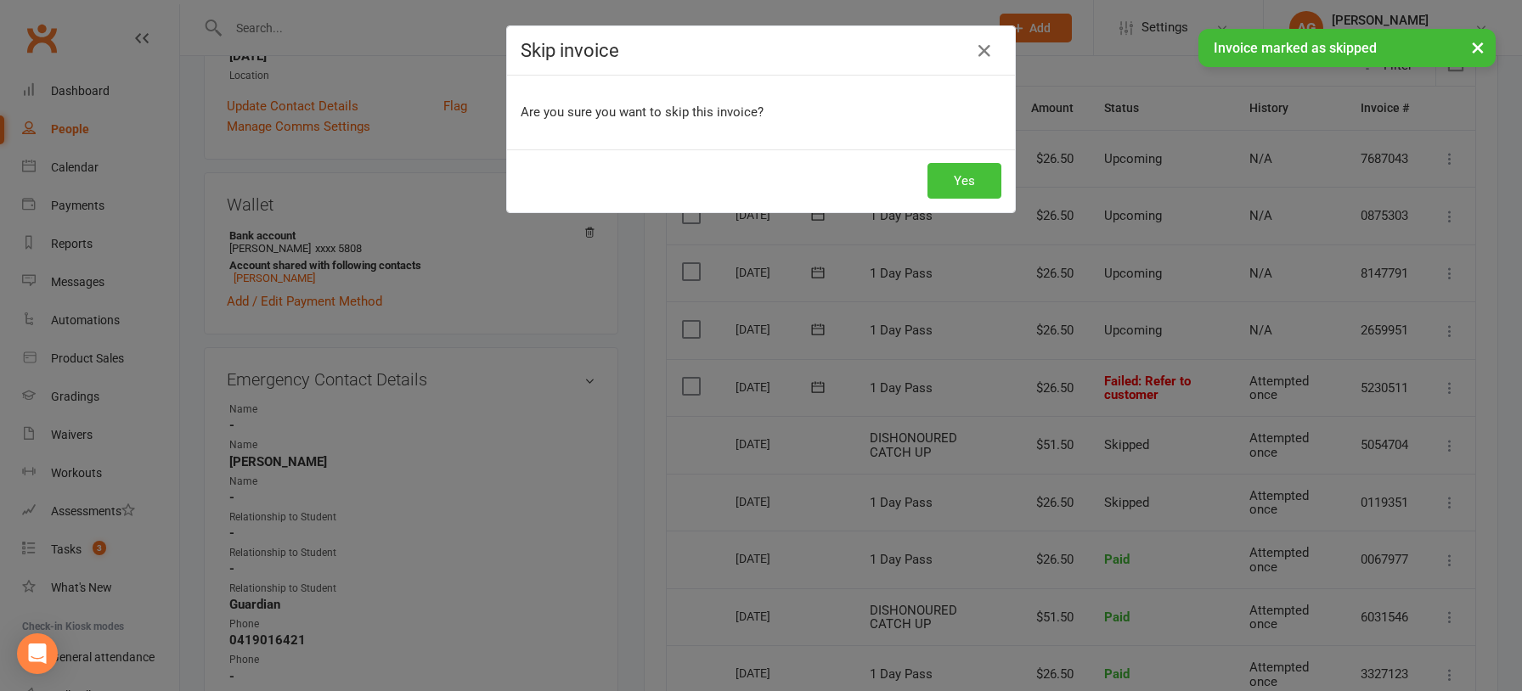
click at [977, 168] on button "Yes" at bounding box center [964, 181] width 74 height 36
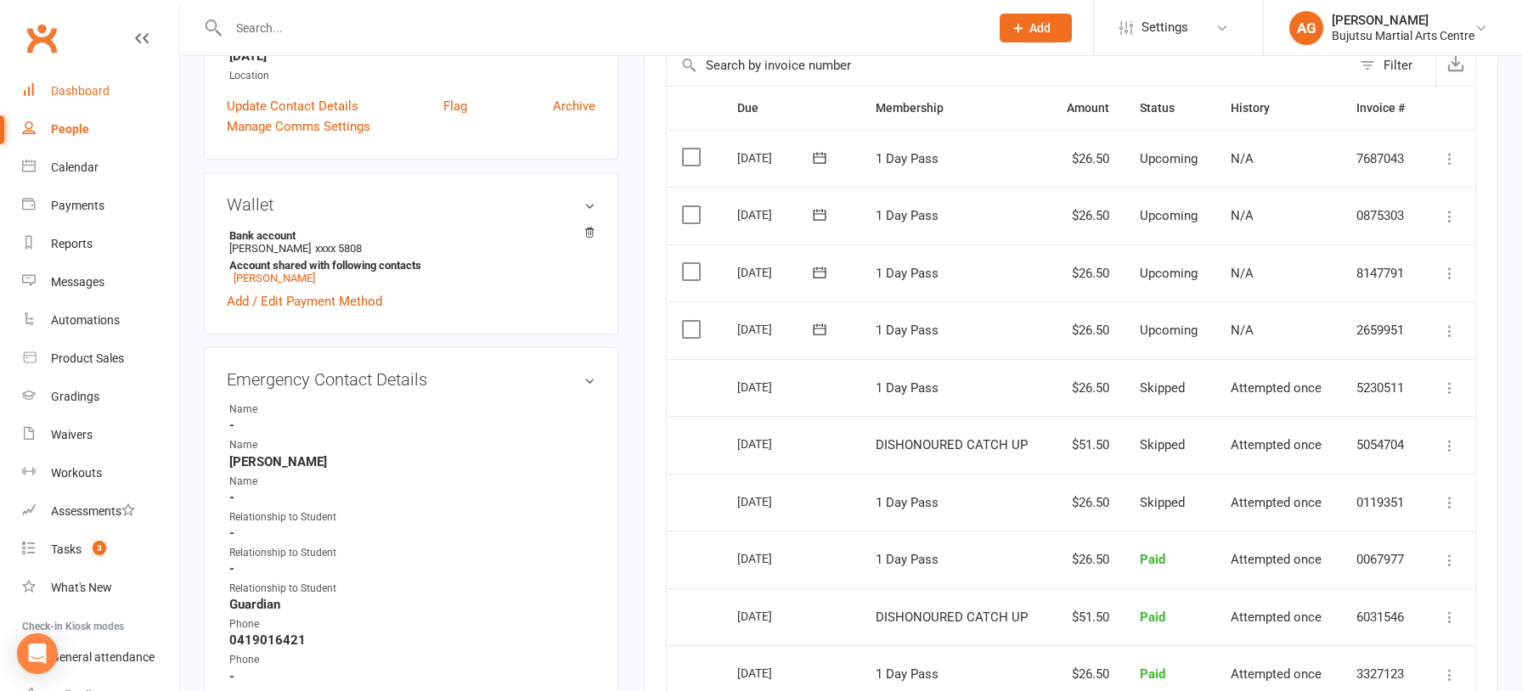
click at [66, 93] on div "Dashboard" at bounding box center [80, 91] width 59 height 14
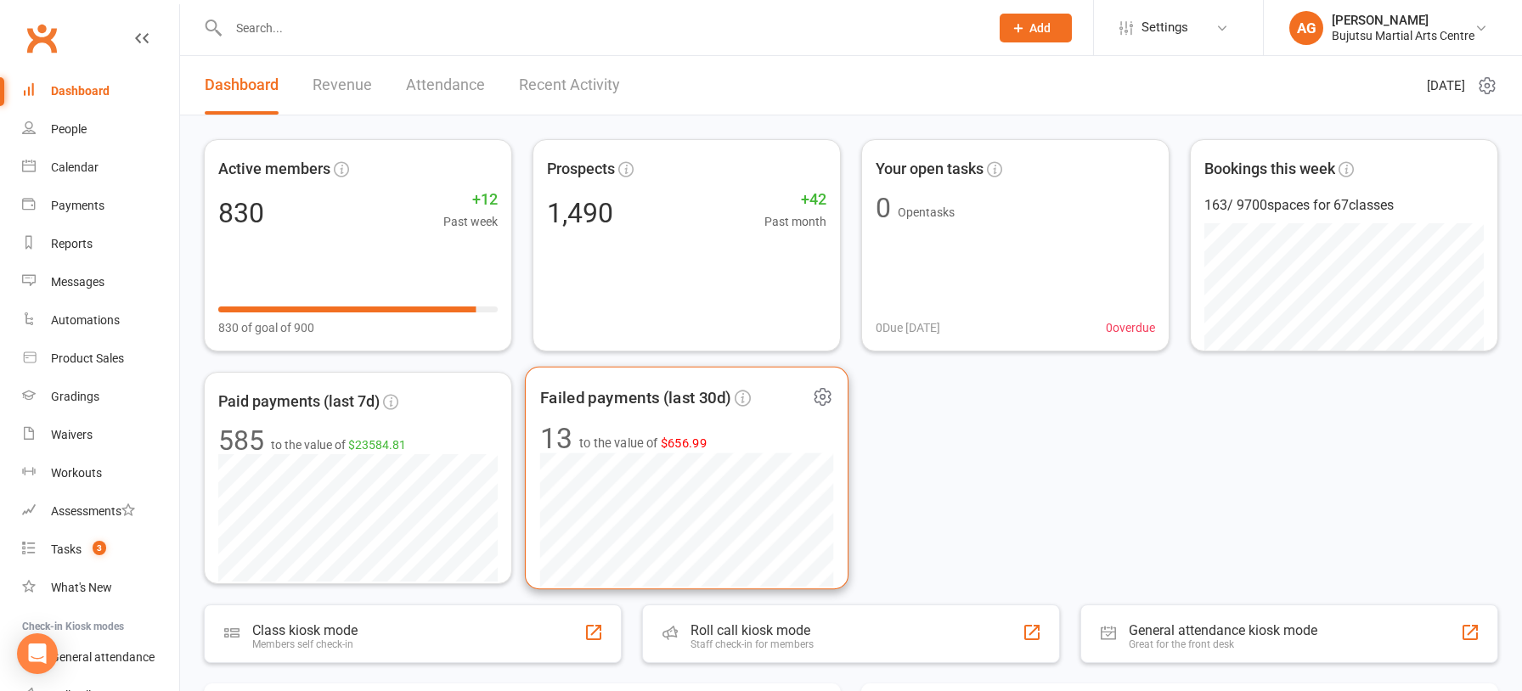
click at [688, 445] on span "$656.99" at bounding box center [684, 443] width 47 height 14
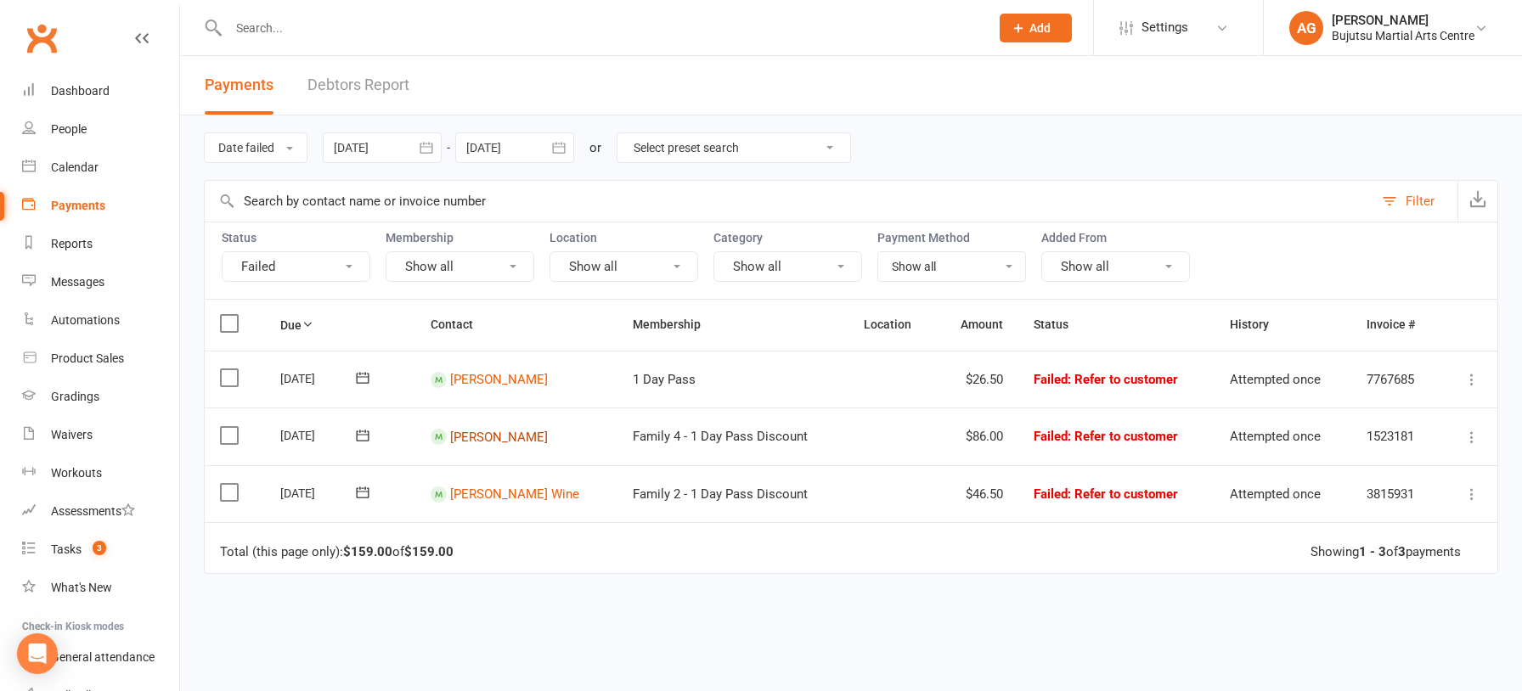
click at [496, 436] on link "Amelia Lawson" at bounding box center [499, 436] width 98 height 15
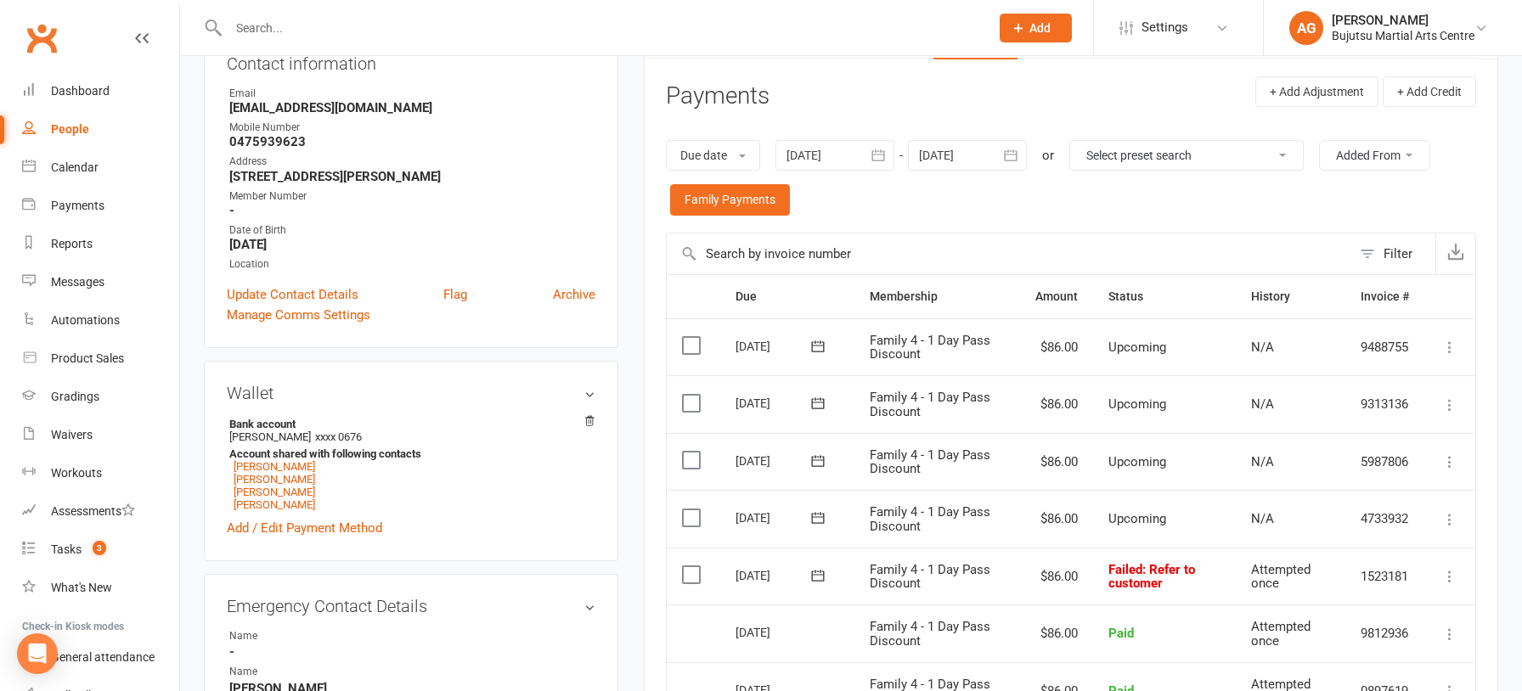
scroll to position [214, 0]
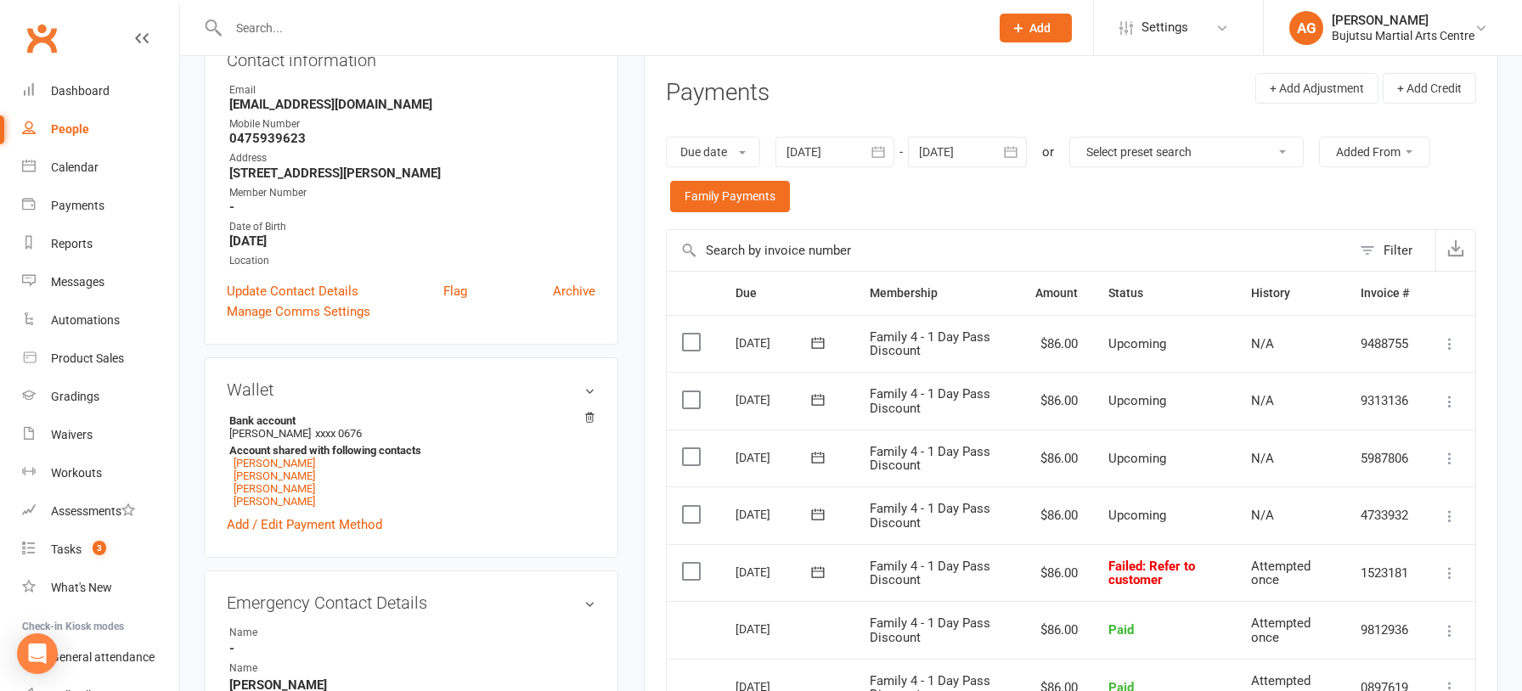
click at [1449, 570] on icon at bounding box center [1449, 573] width 17 height 17
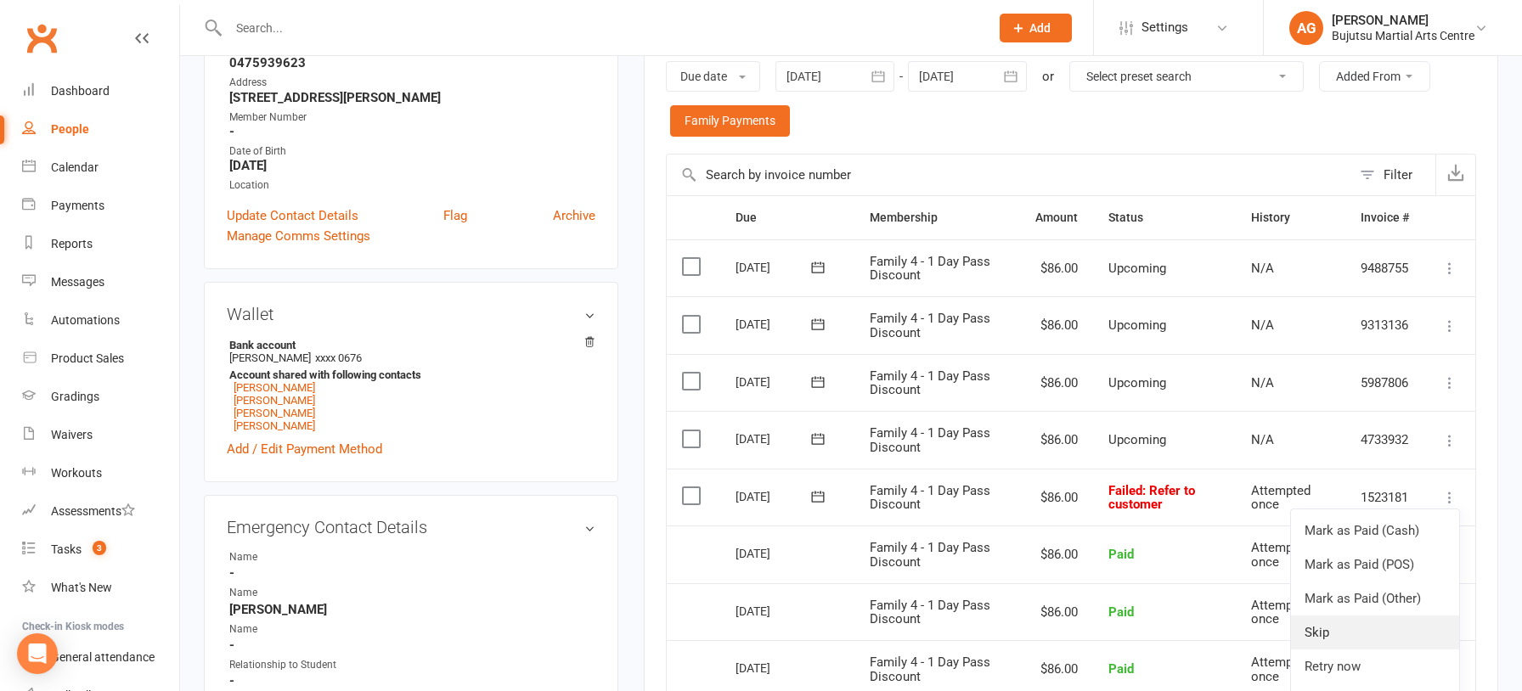
click at [1343, 625] on link "Skip" at bounding box center [1375, 633] width 168 height 34
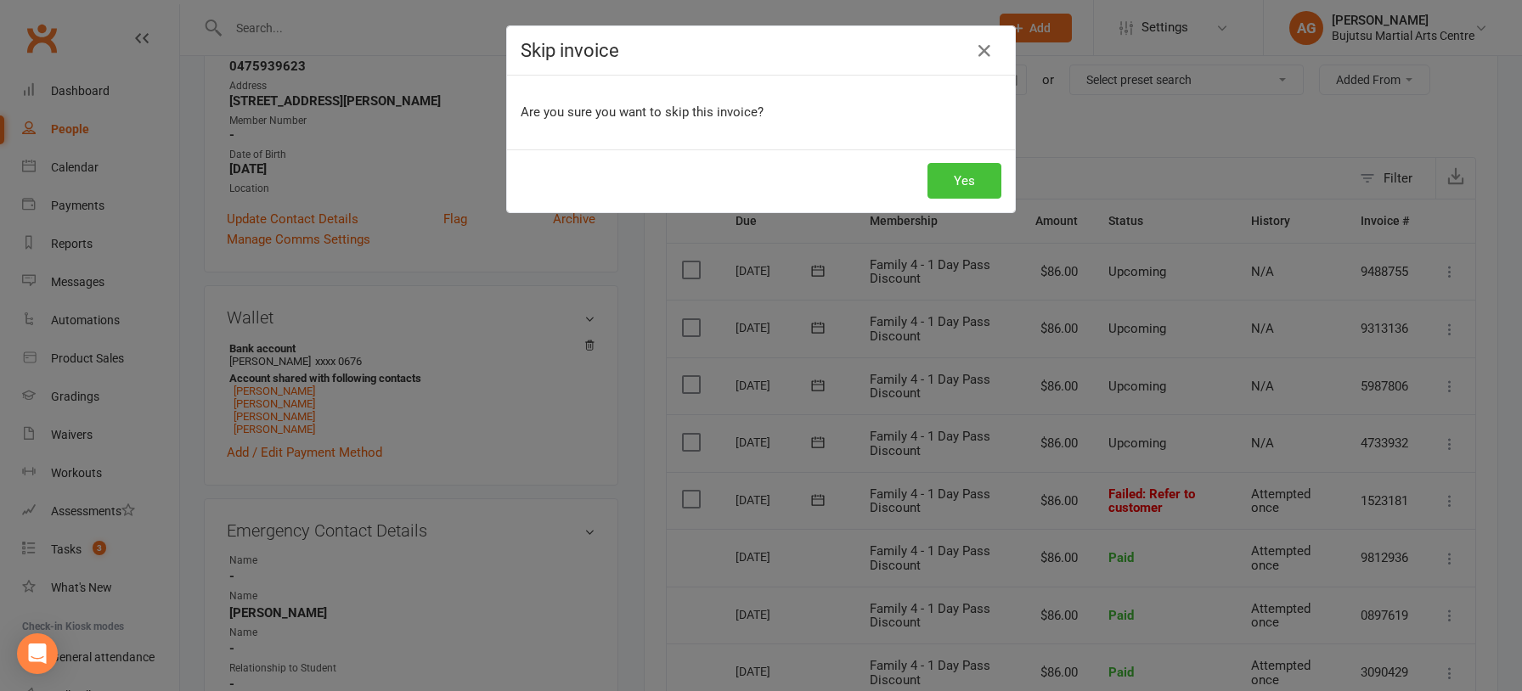
click at [950, 183] on button "Yes" at bounding box center [964, 181] width 74 height 36
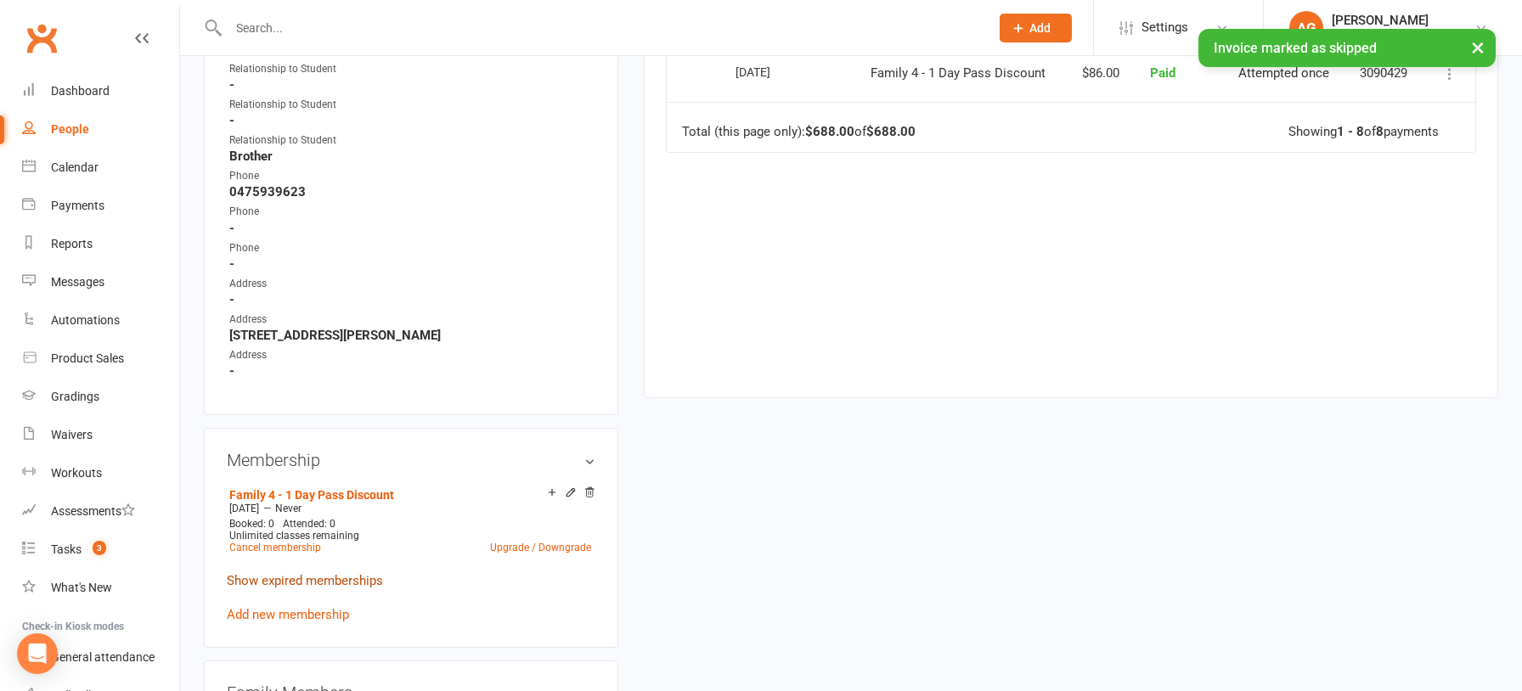
scroll to position [886, 0]
click at [266, 609] on link "Add new membership" at bounding box center [288, 613] width 122 height 15
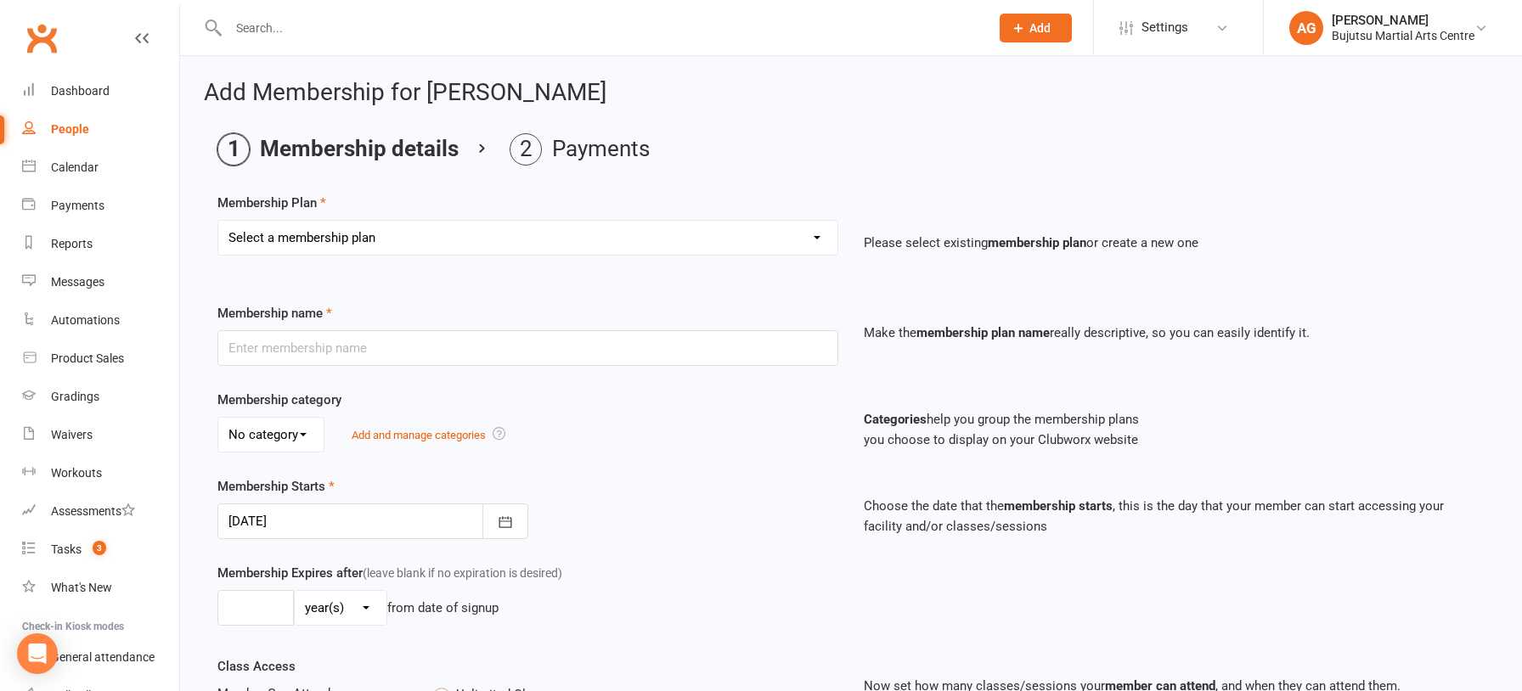
click at [386, 228] on select "Select a membership plan Create new Membership Plan 1 Day Pass 2 Day Pass Unlim…" at bounding box center [527, 238] width 619 height 34
select select "25"
click at [218, 221] on select "Select a membership plan Create new Membership Plan 1 Day Pass 2 Day Pass Unlim…" at bounding box center [527, 238] width 619 height 34
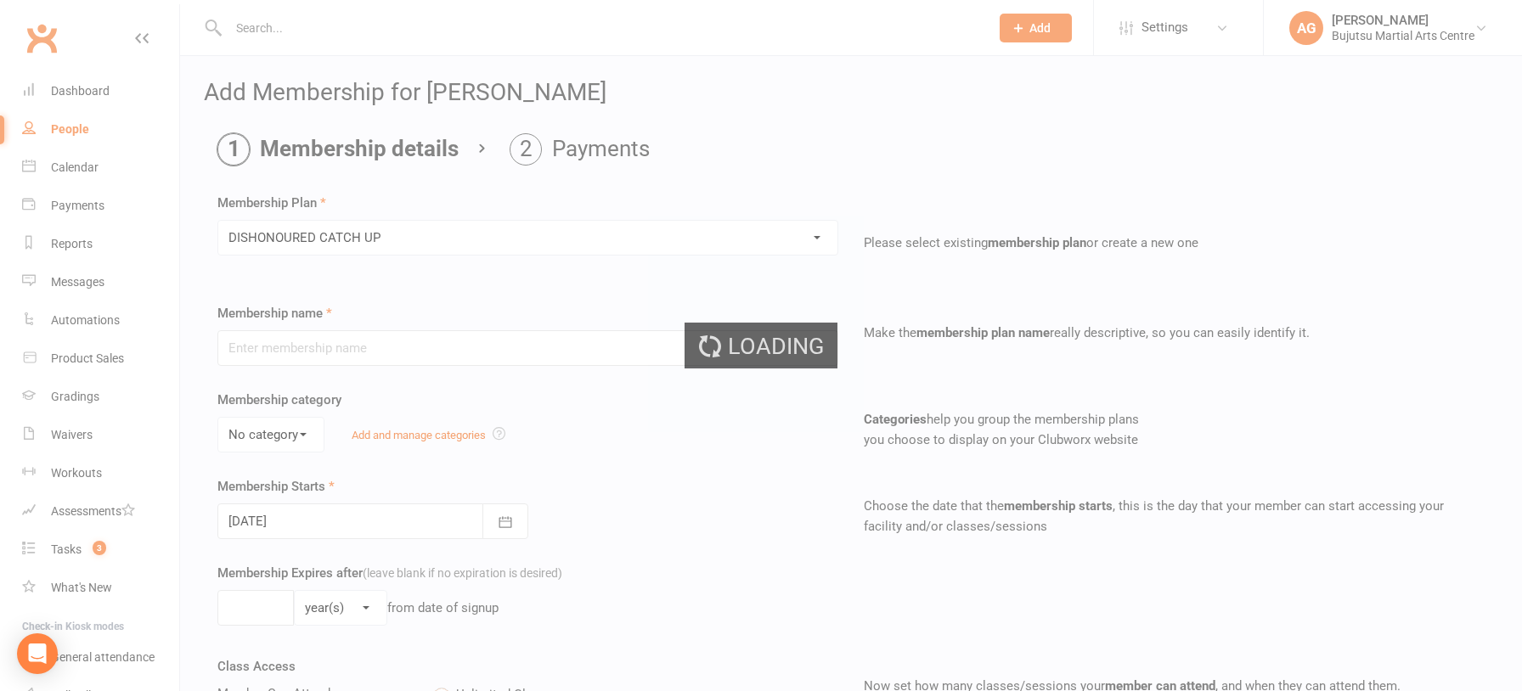
type input "DISHONOURED CATCH UP"
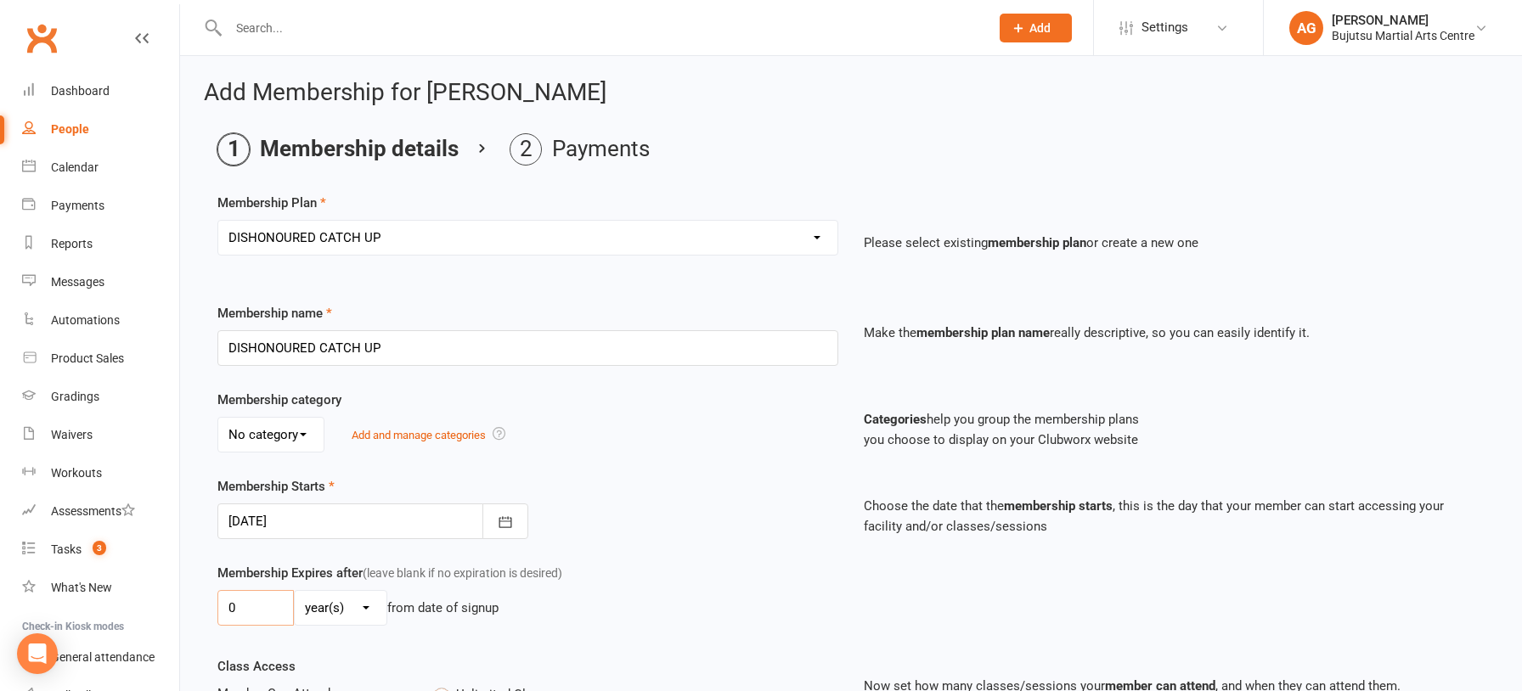
click at [246, 606] on input "0" at bounding box center [255, 608] width 76 height 36
type input "01"
click at [322, 612] on select "day(s) week(s) month(s) year(s)" at bounding box center [341, 608] width 92 height 34
select select "1"
click at [295, 591] on select "day(s) week(s) month(s) year(s)" at bounding box center [341, 608] width 92 height 34
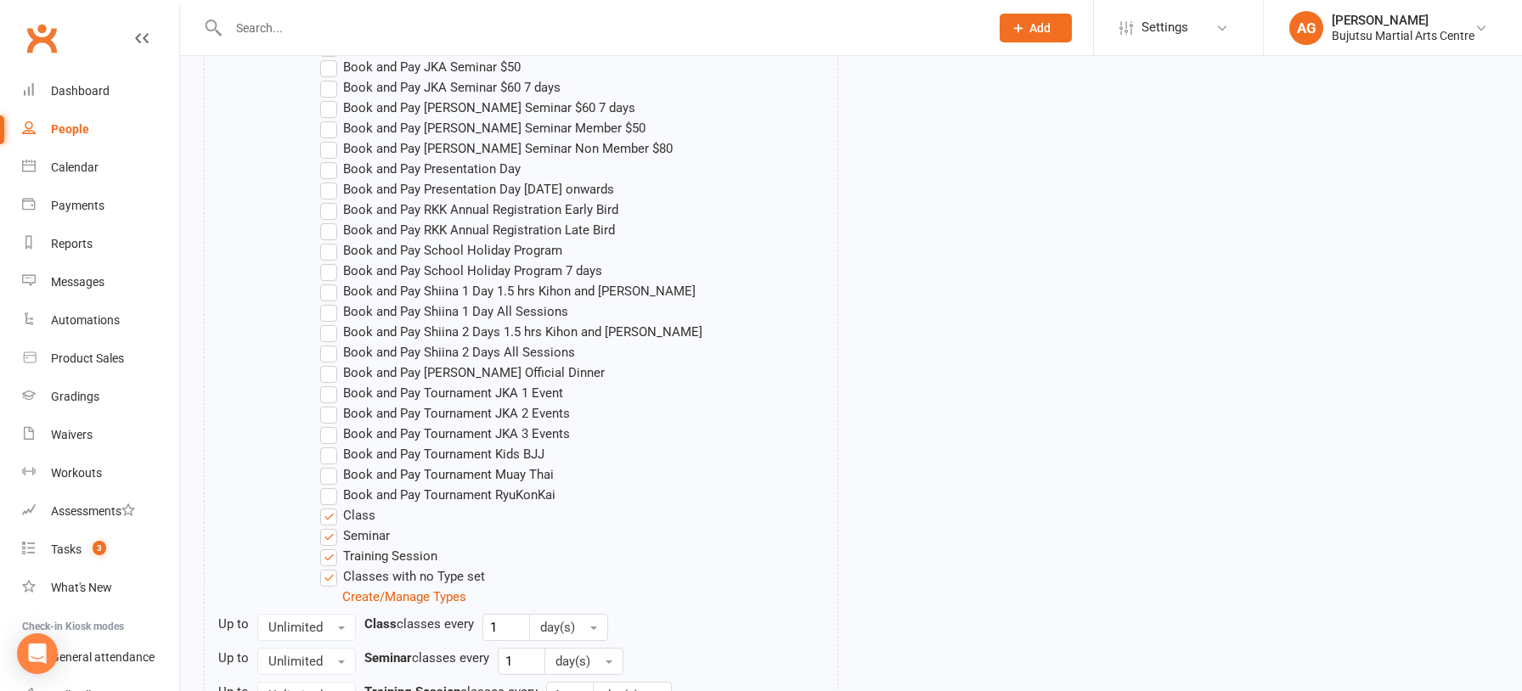
scroll to position [1486, 0]
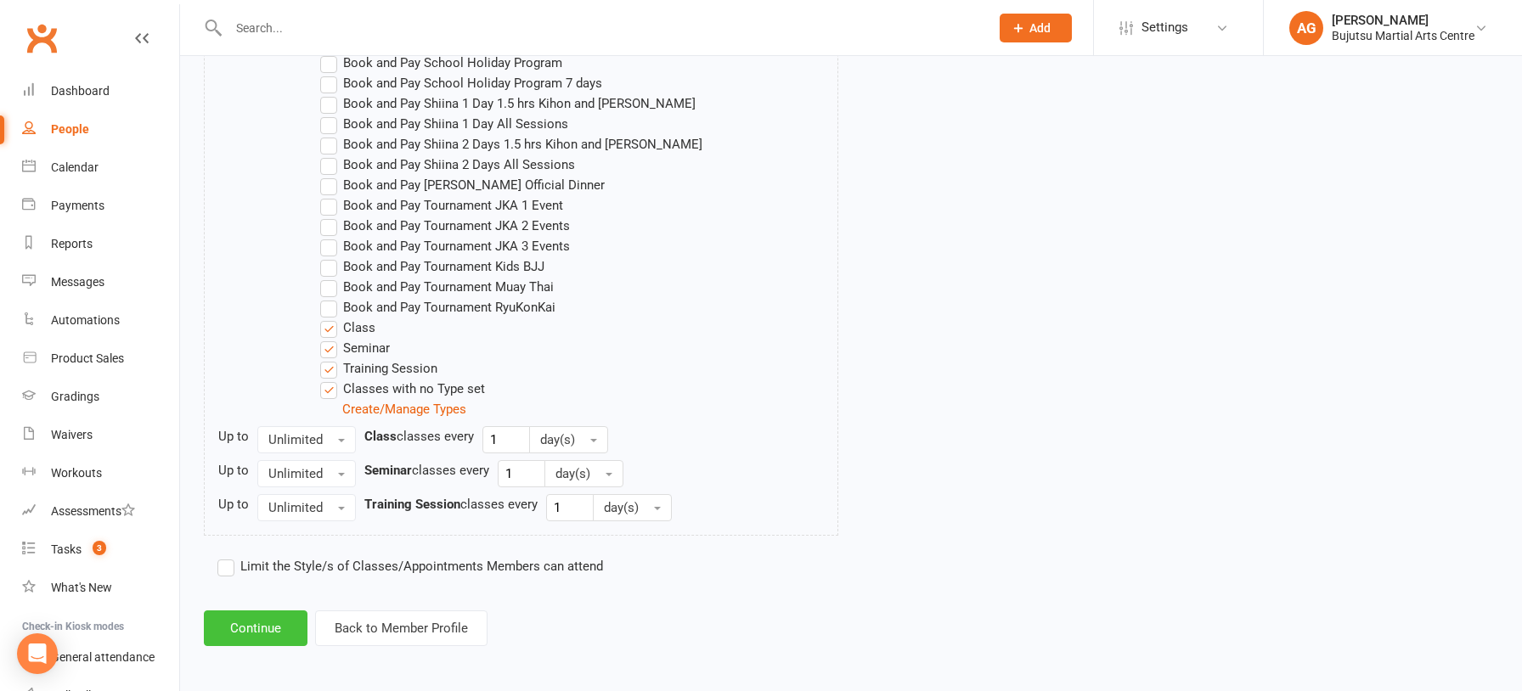
click at [283, 615] on button "Continue" at bounding box center [256, 629] width 104 height 36
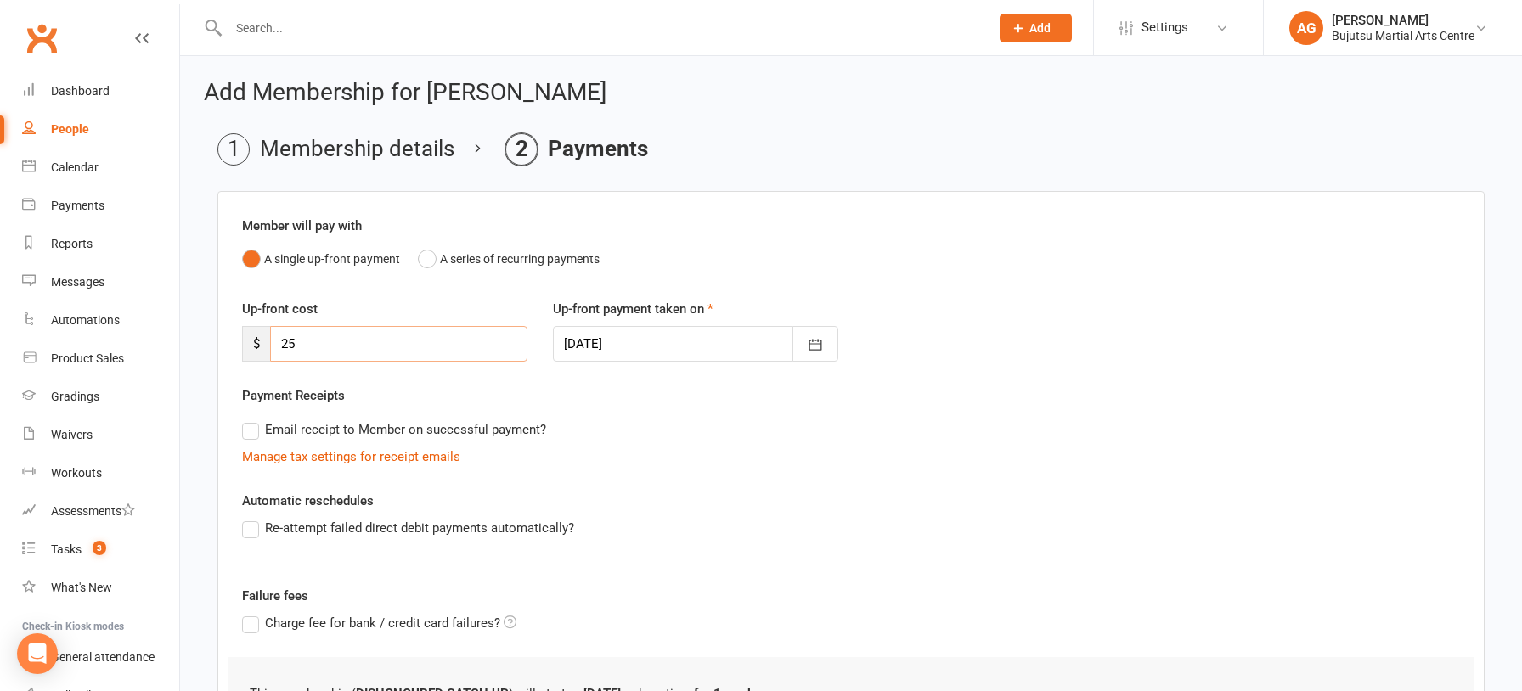
drag, startPoint x: 329, startPoint y: 343, endPoint x: 252, endPoint y: 342, distance: 76.4
click at [252, 342] on div "$ 25" at bounding box center [384, 344] width 285 height 36
type input "111"
click at [701, 341] on div at bounding box center [695, 344] width 285 height 36
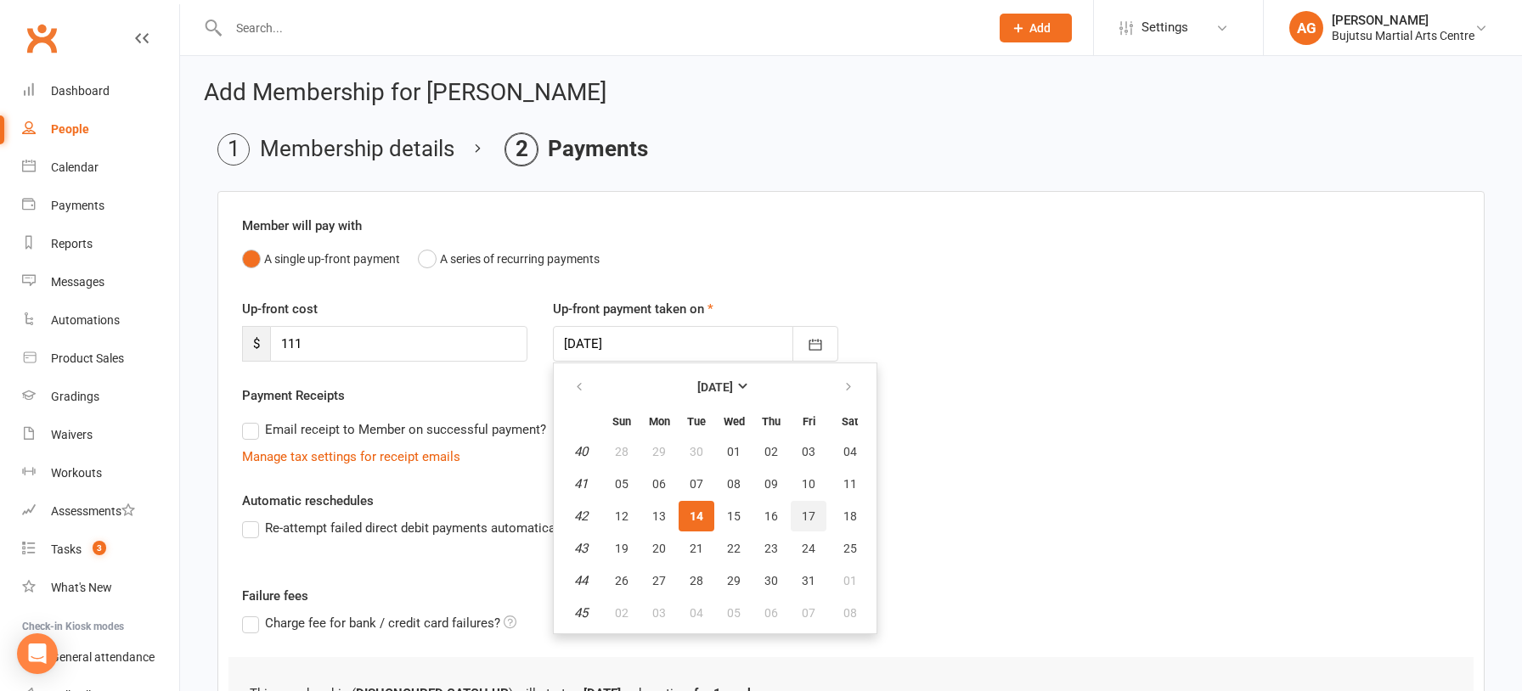
click at [805, 510] on span "17" at bounding box center [809, 516] width 14 height 14
type input "17 Oct 2025"
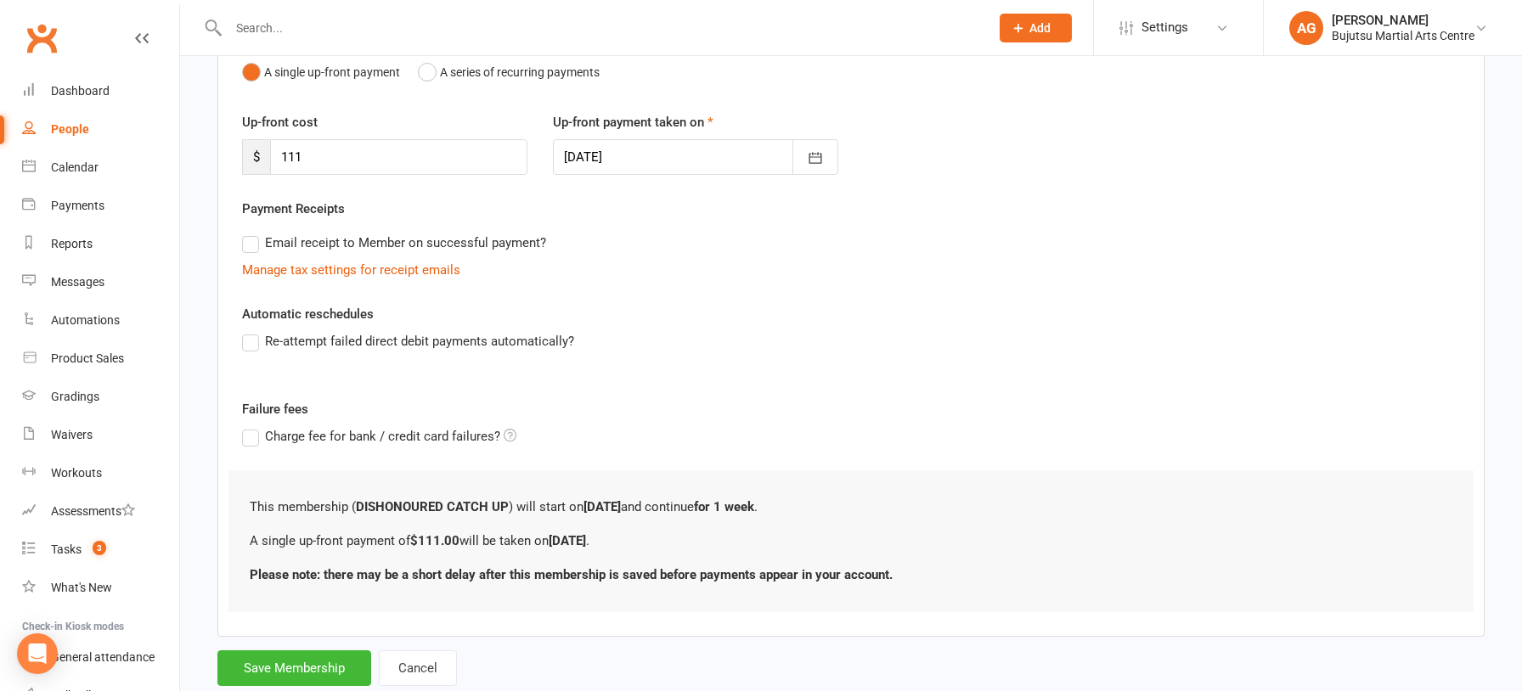
scroll to position [232, 0]
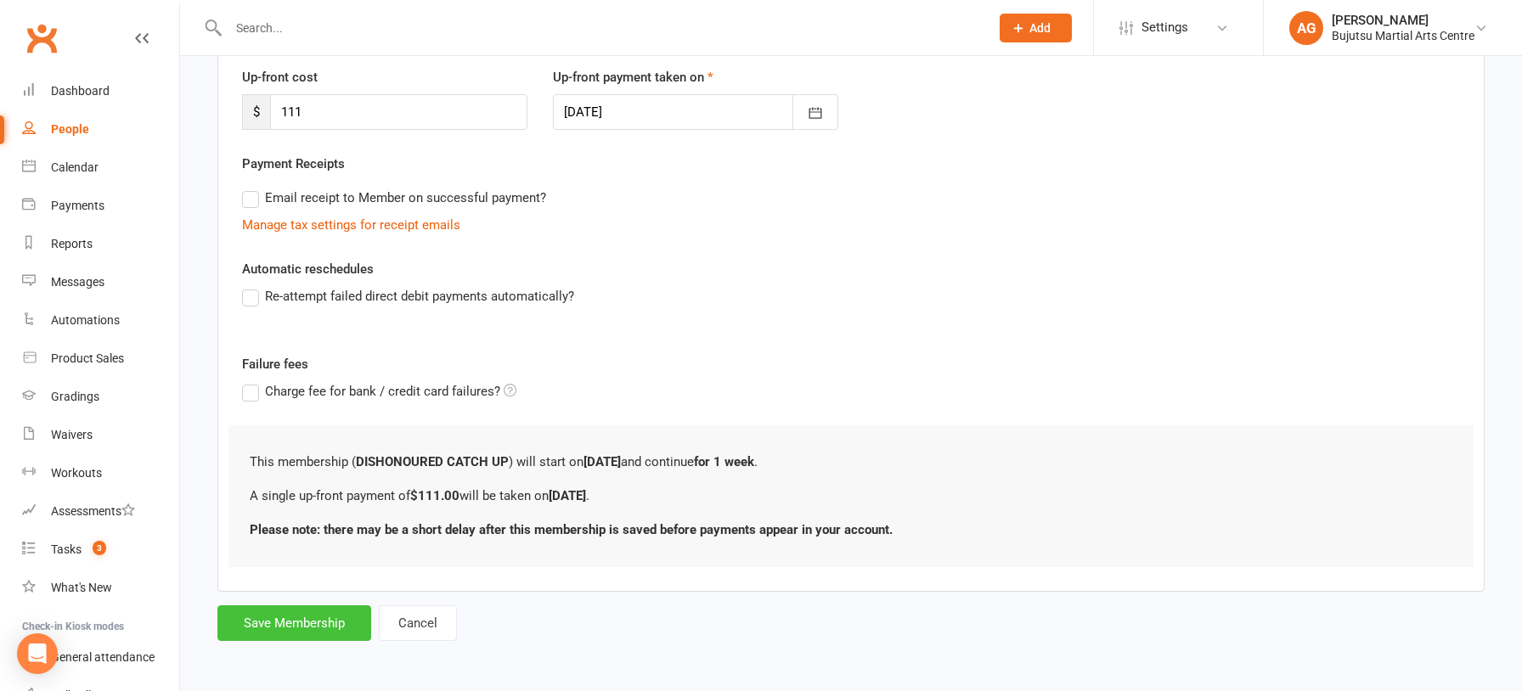
click at [339, 611] on button "Save Membership" at bounding box center [294, 623] width 154 height 36
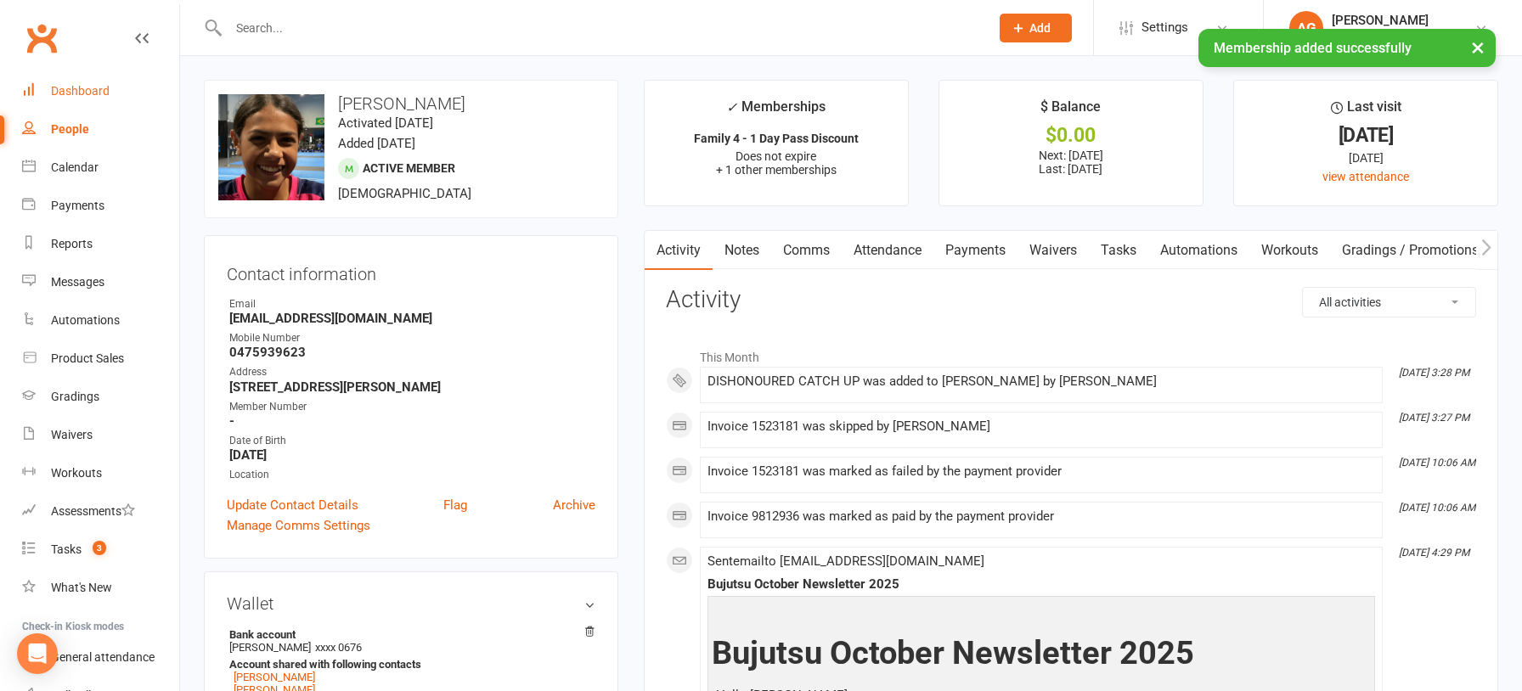
click at [70, 88] on div "Dashboard" at bounding box center [80, 91] width 59 height 14
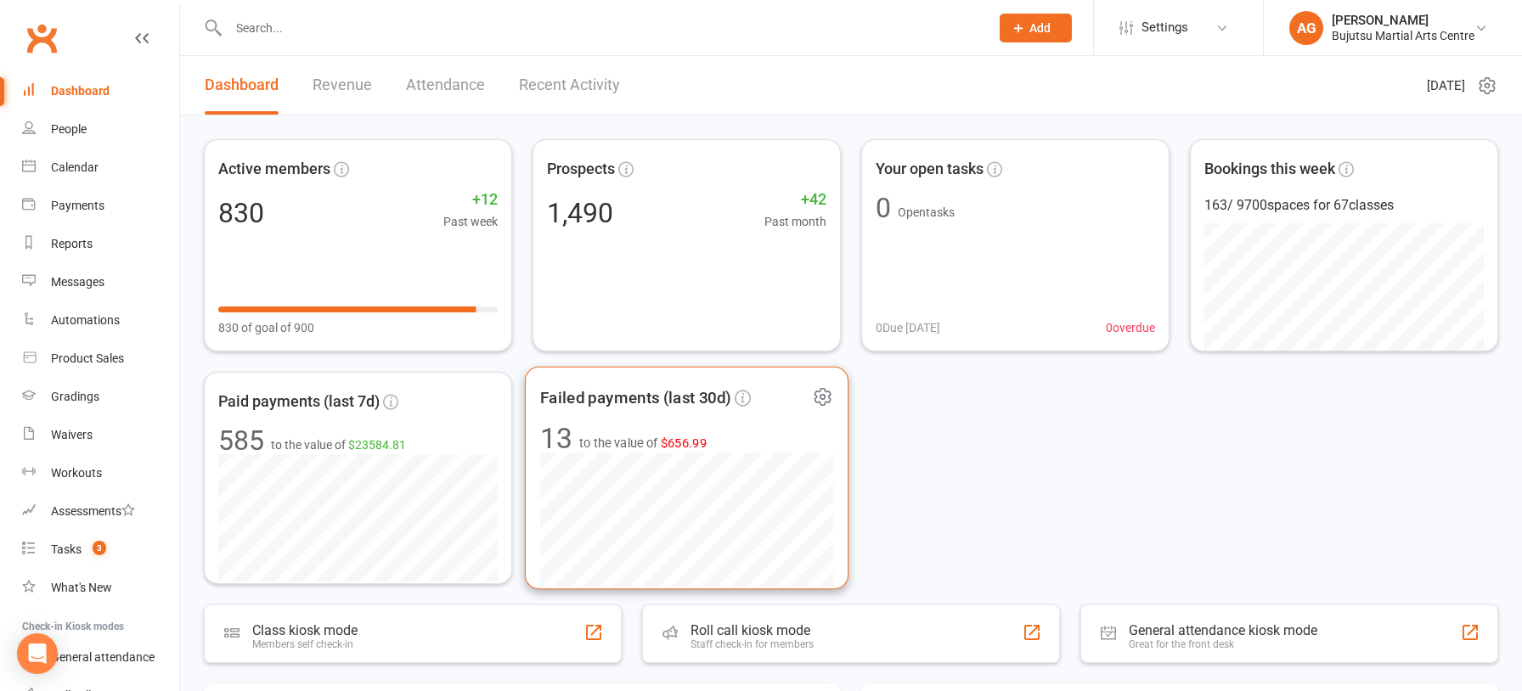
click at [676, 447] on span "$656.99" at bounding box center [684, 443] width 47 height 14
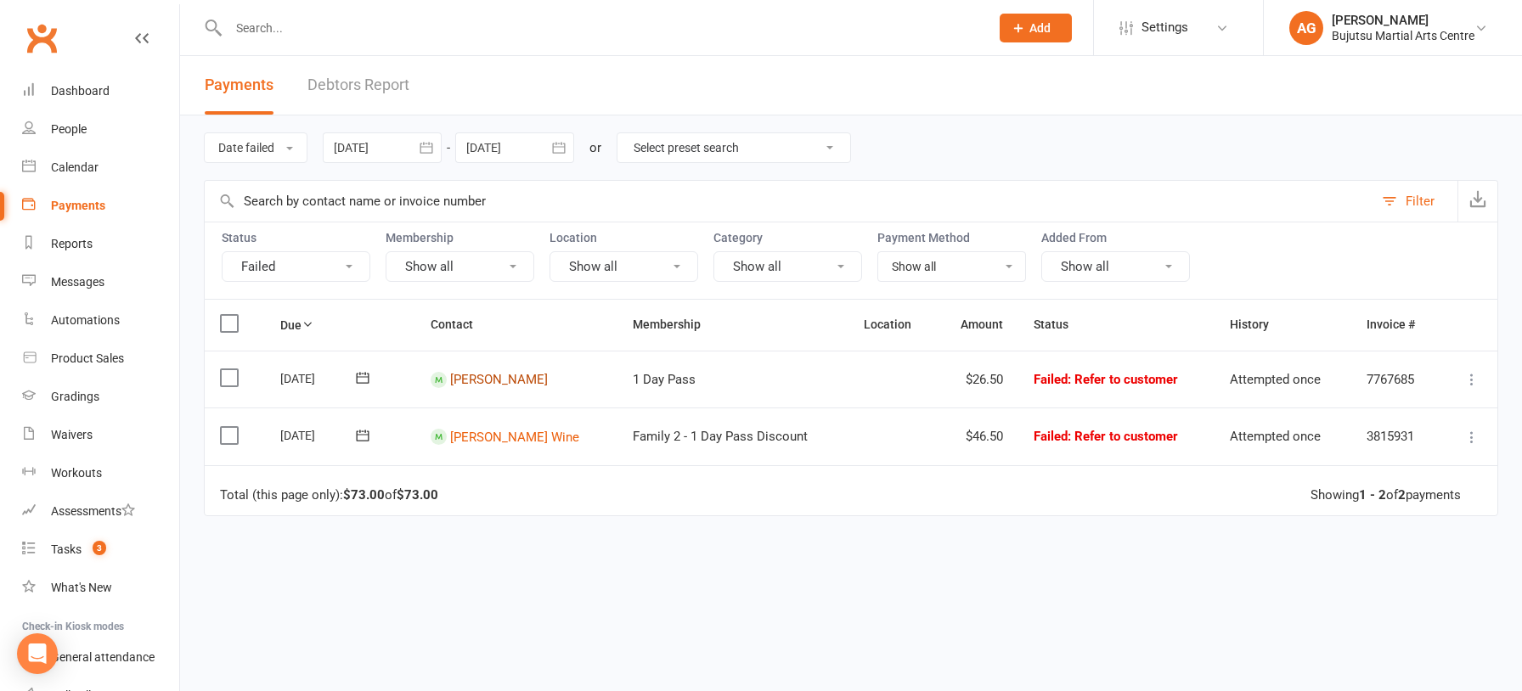
click at [518, 379] on link "Saanvi Kumar" at bounding box center [499, 379] width 98 height 15
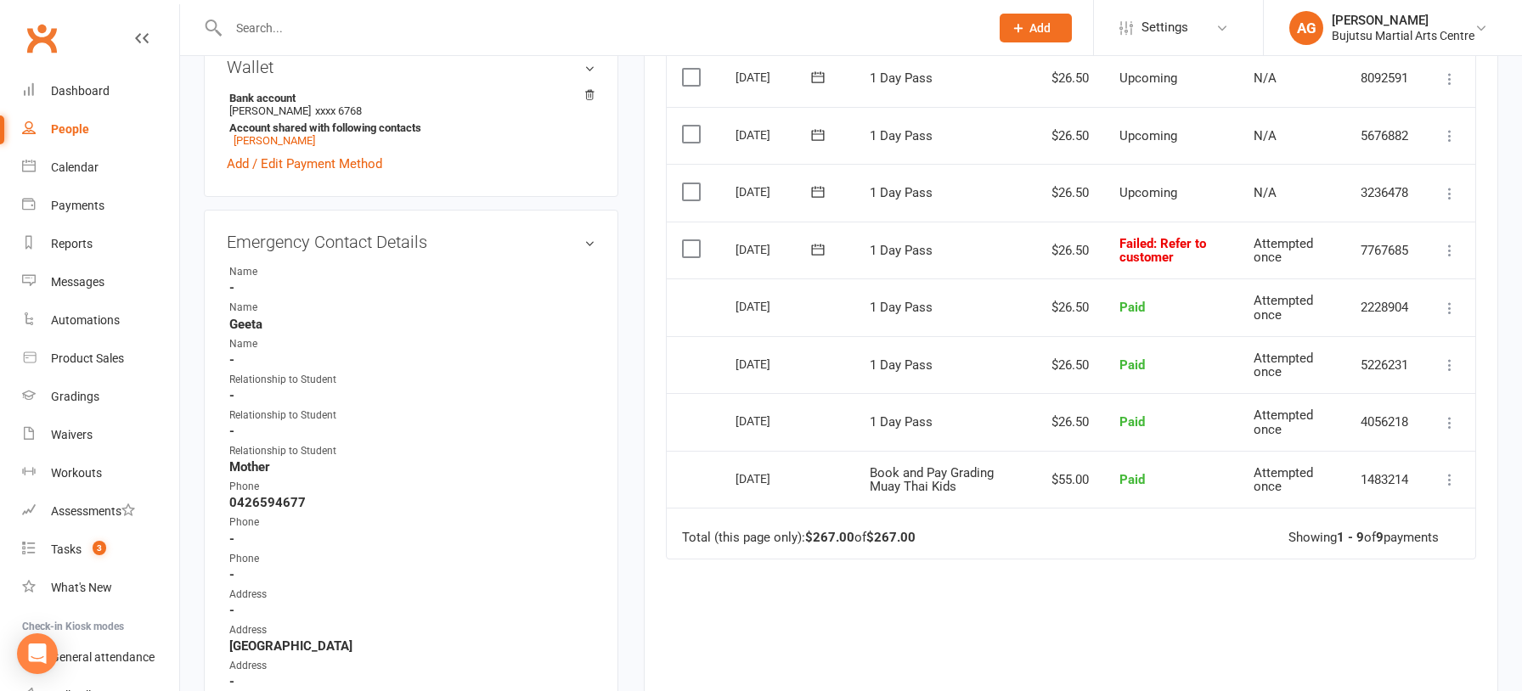
scroll to position [548, 0]
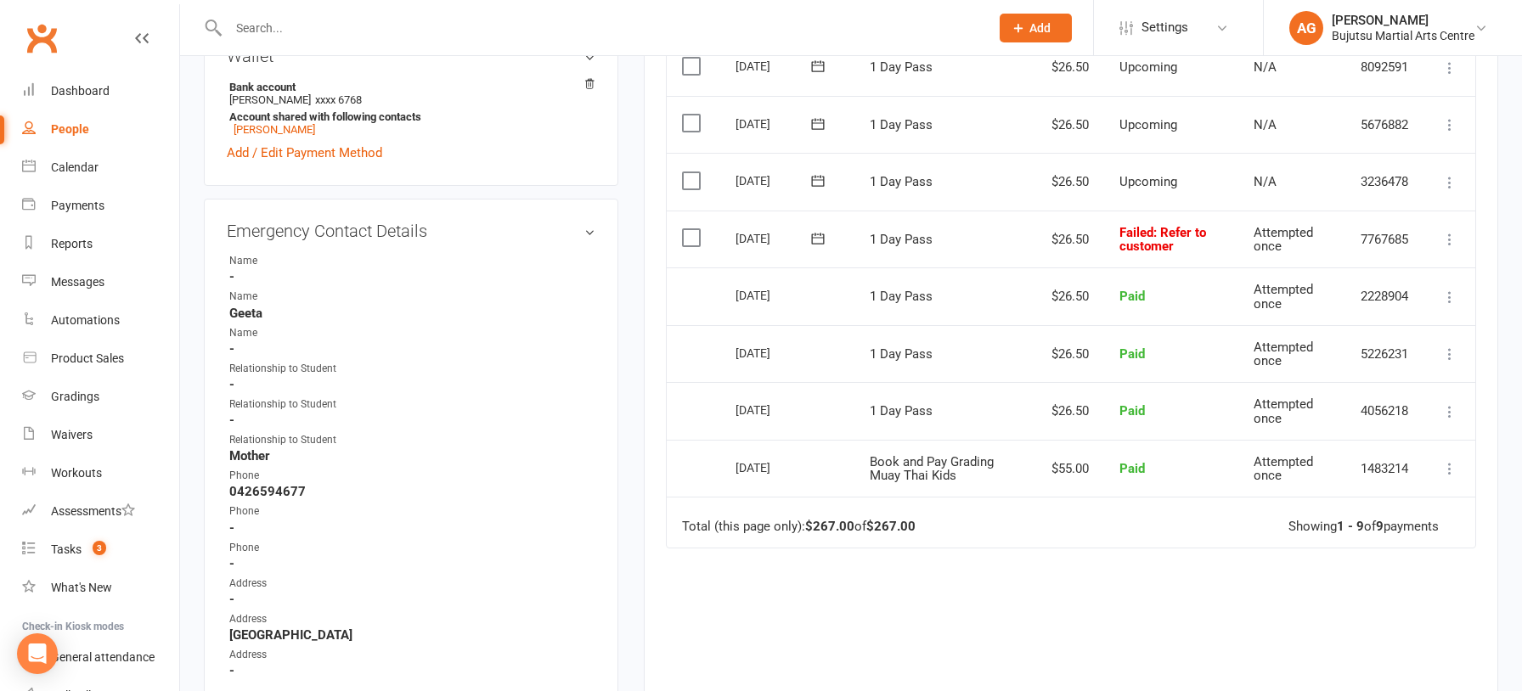
click at [1447, 235] on icon at bounding box center [1449, 239] width 17 height 17
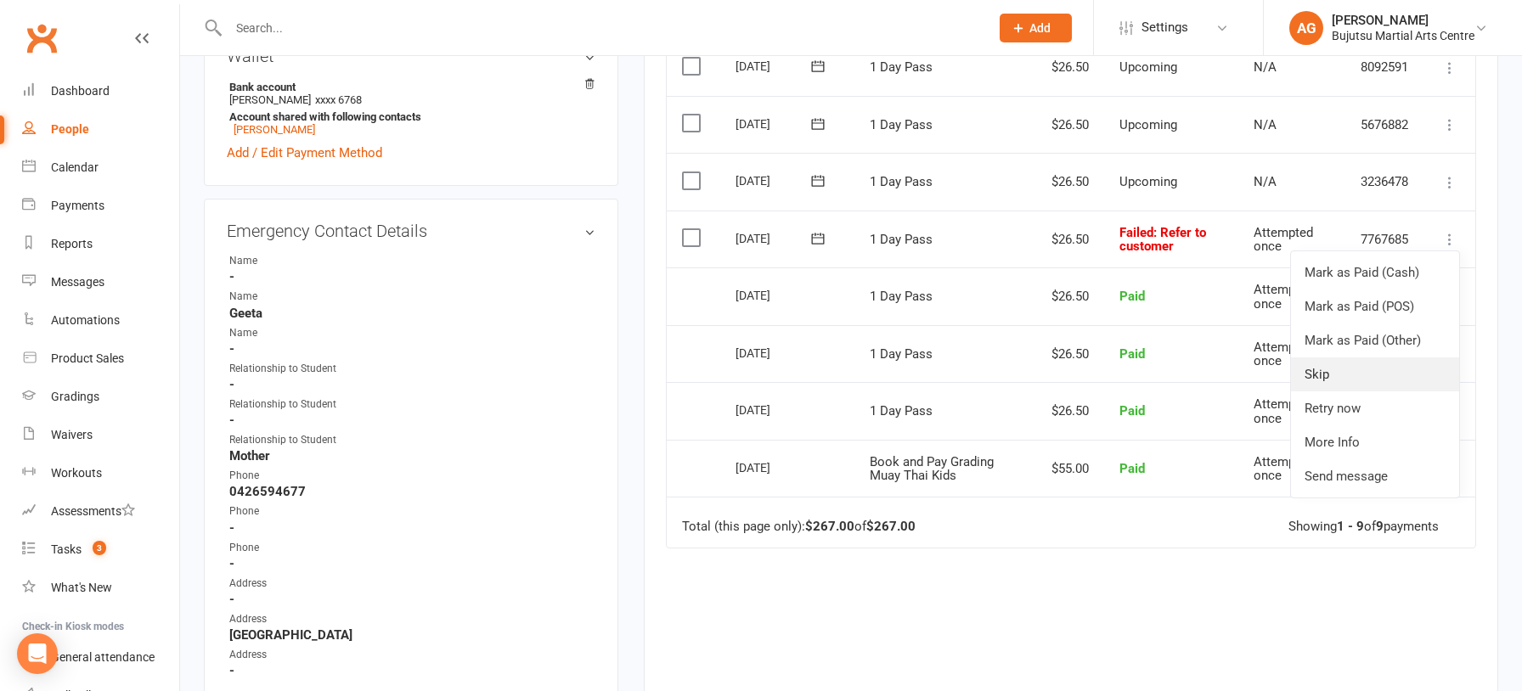
click at [1320, 371] on link "Skip" at bounding box center [1375, 374] width 168 height 34
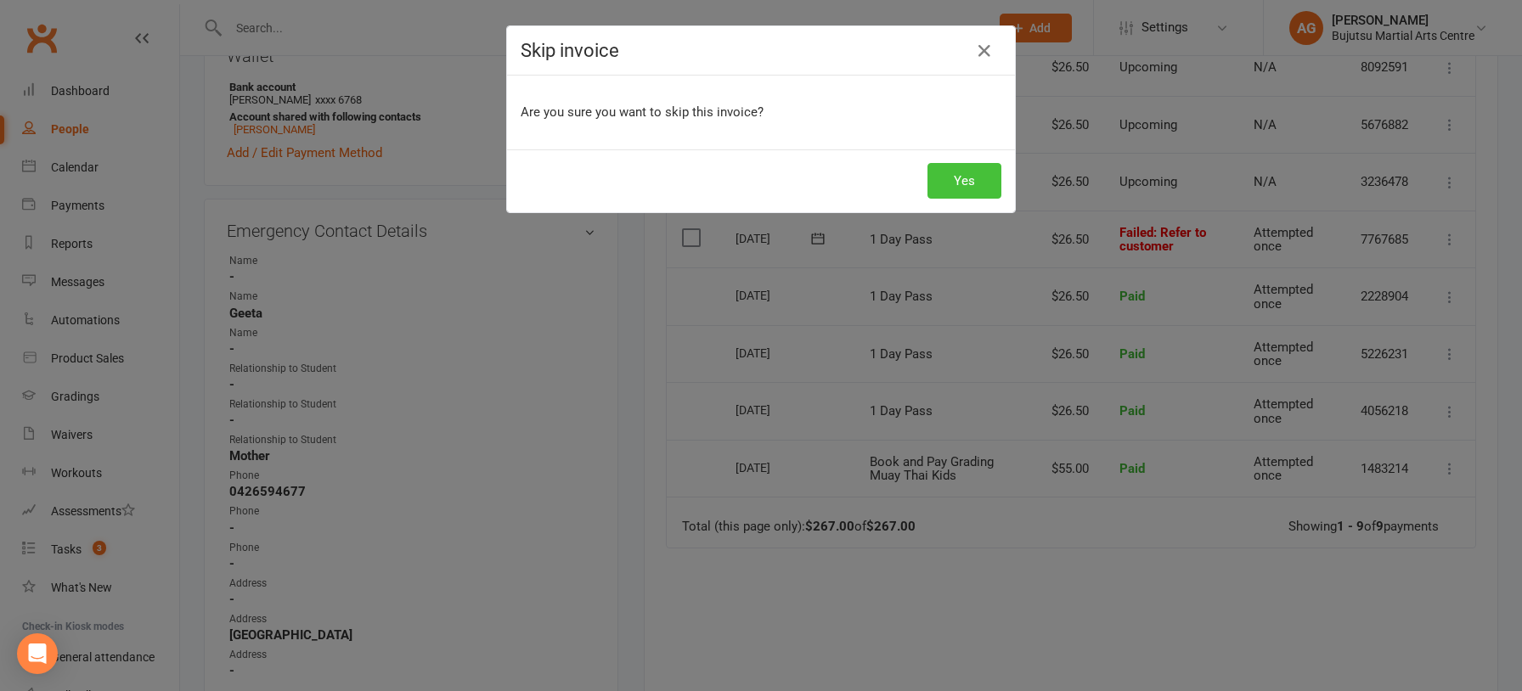
click at [981, 183] on button "Yes" at bounding box center [964, 181] width 74 height 36
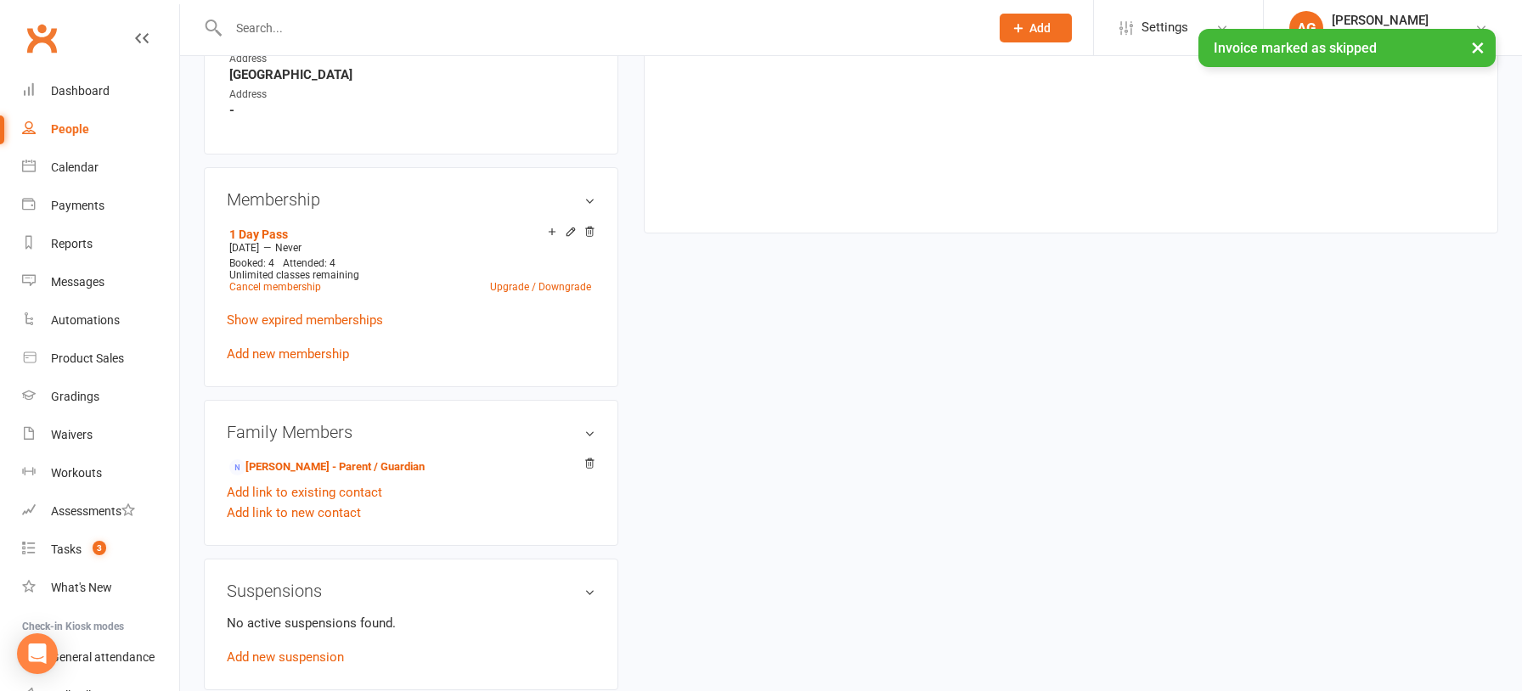
scroll to position [1099, 0]
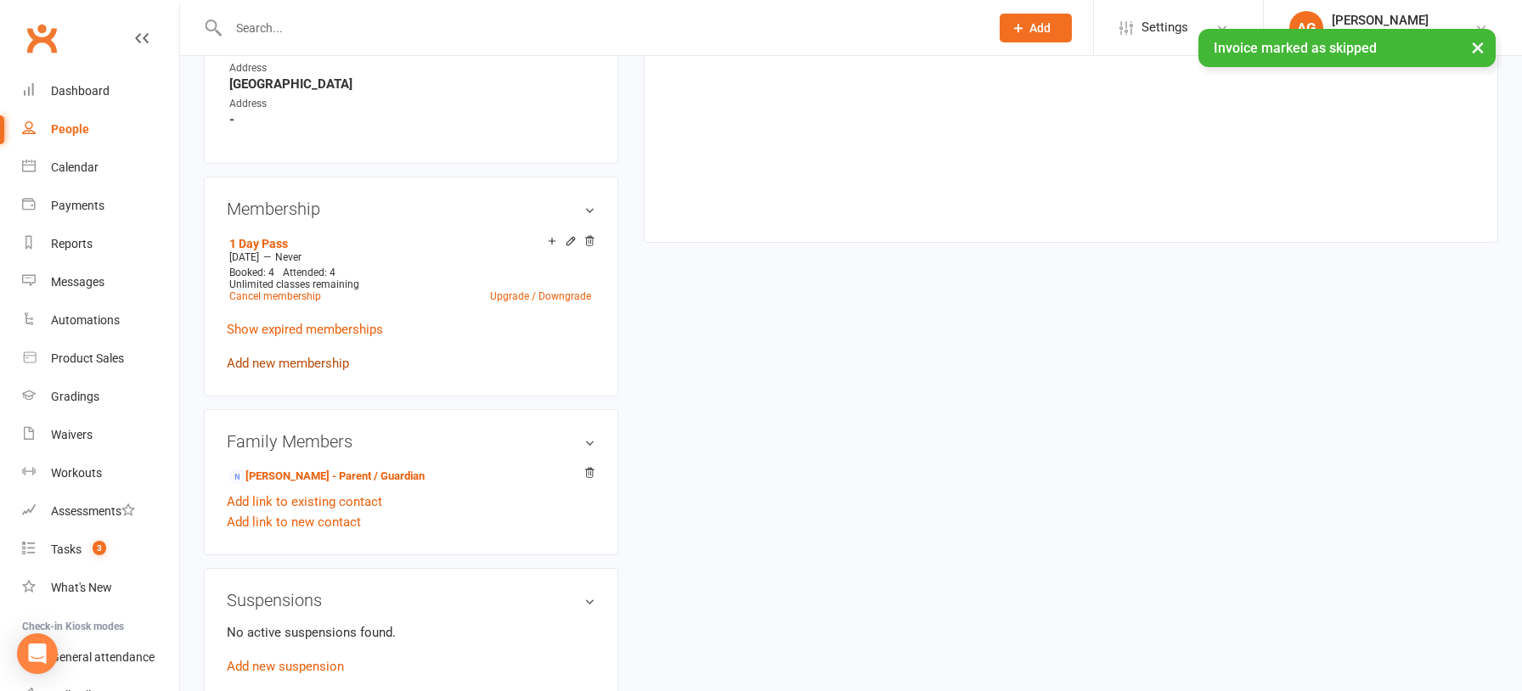
click at [284, 356] on link "Add new membership" at bounding box center [288, 363] width 122 height 15
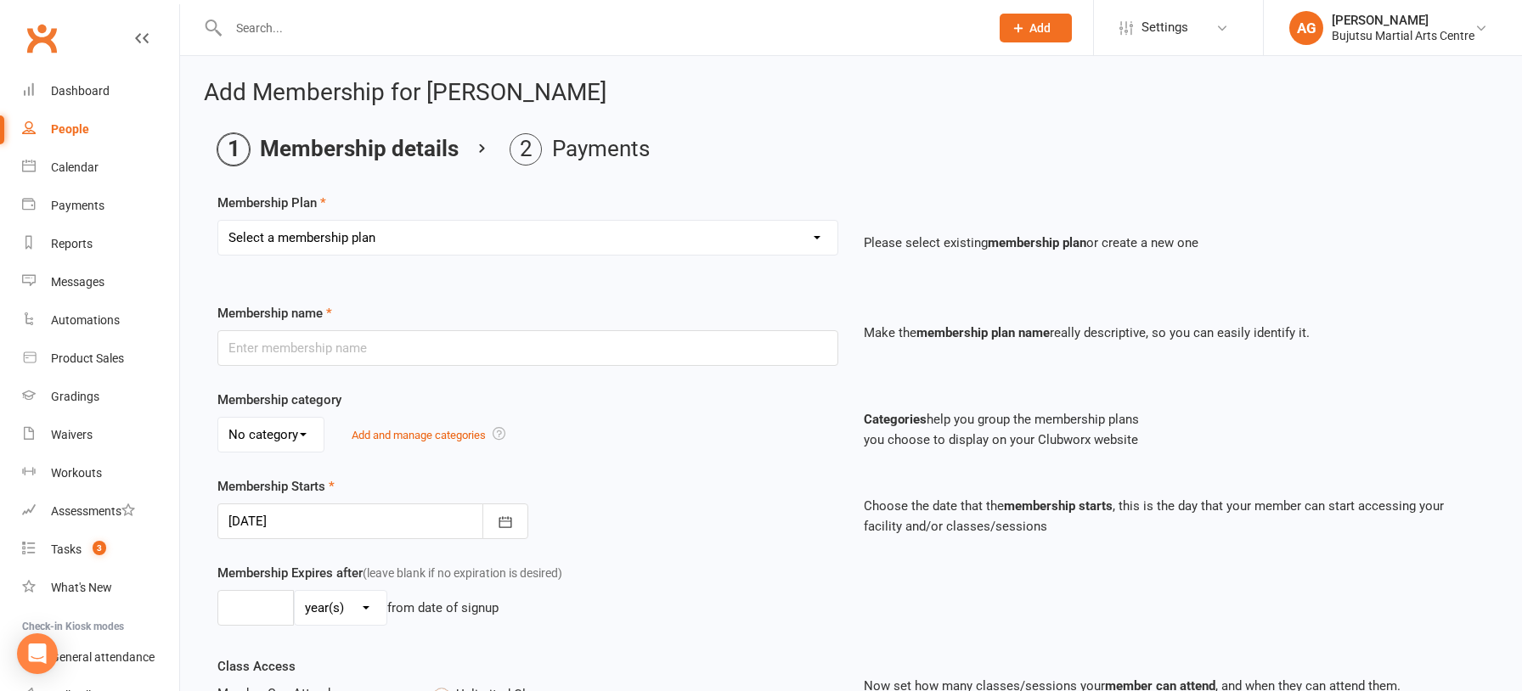
click at [283, 235] on select "Select a membership plan Create new Membership Plan 1 Day Pass 2 Day Pass Unlim…" at bounding box center [527, 238] width 619 height 34
select select "25"
click at [218, 221] on select "Select a membership plan Create new Membership Plan 1 Day Pass 2 Day Pass Unlim…" at bounding box center [527, 238] width 619 height 34
type input "DISHONOURED CATCH UP"
click at [267, 605] on input "0" at bounding box center [255, 608] width 76 height 36
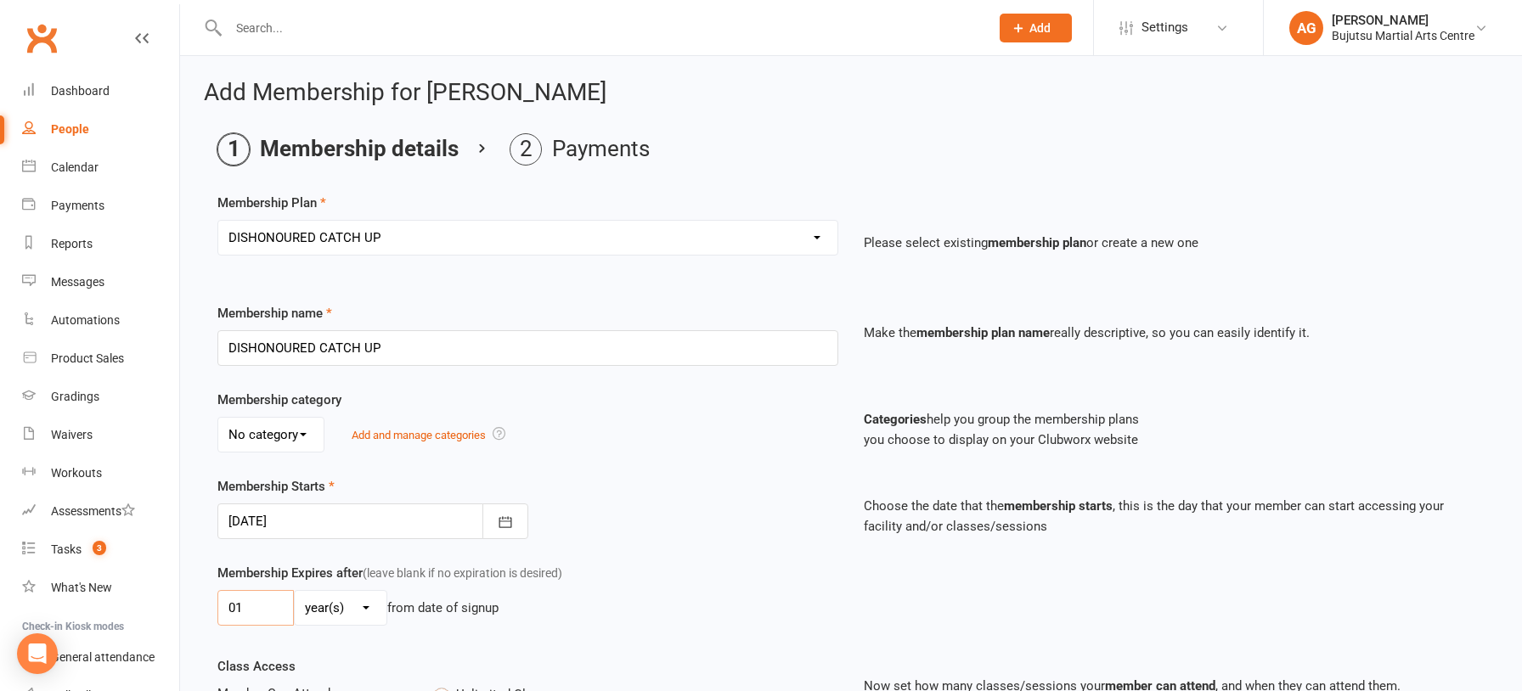
type input "01"
click at [330, 610] on select "day(s) week(s) month(s) year(s)" at bounding box center [341, 608] width 92 height 34
select select "1"
click at [295, 591] on select "day(s) week(s) month(s) year(s)" at bounding box center [341, 608] width 92 height 34
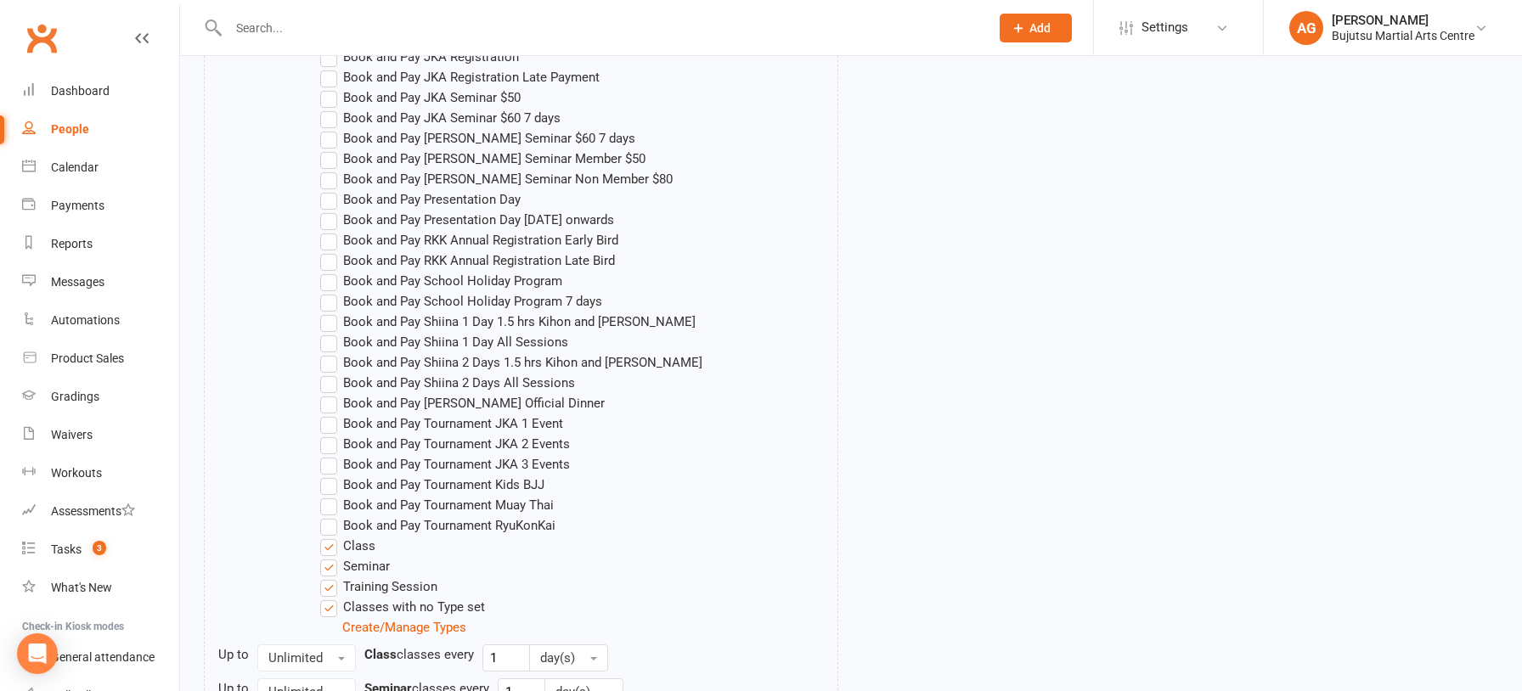
scroll to position [1486, 0]
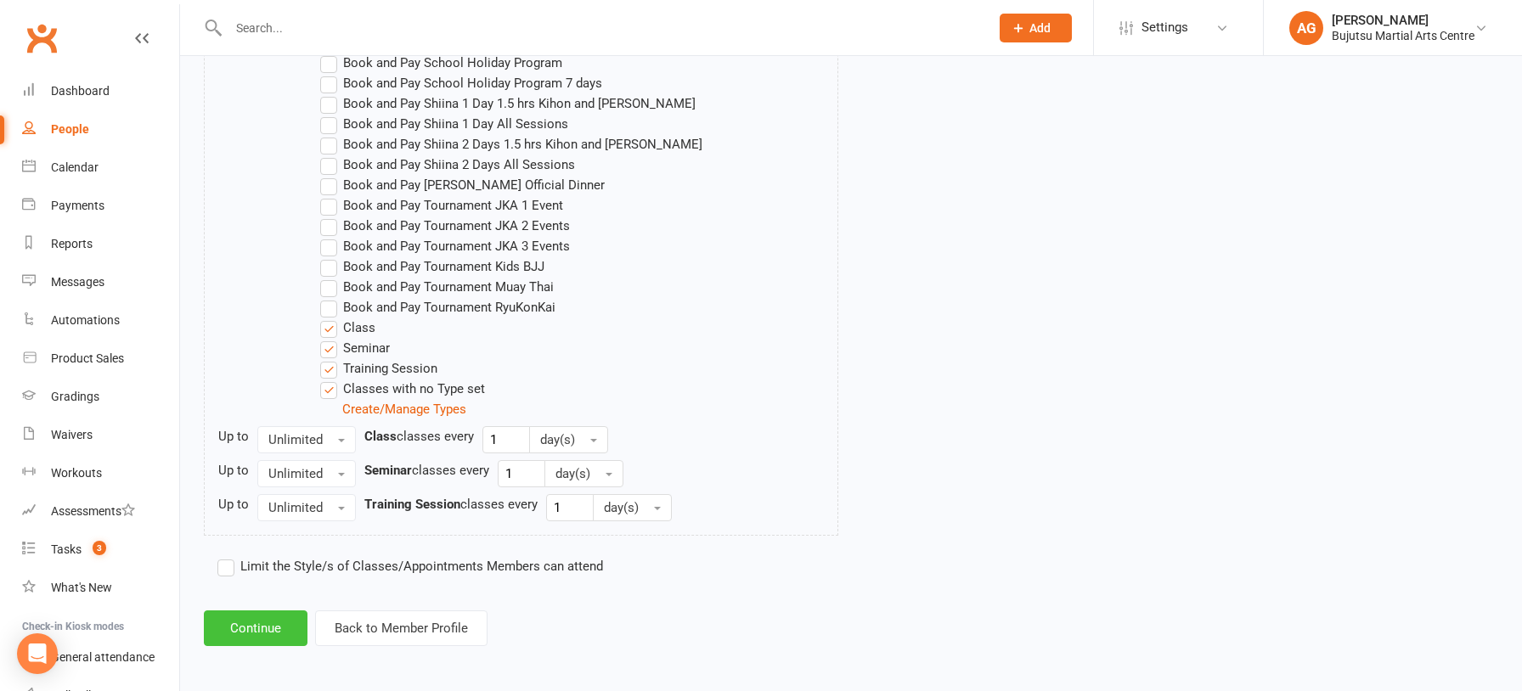
click at [276, 623] on button "Continue" at bounding box center [256, 629] width 104 height 36
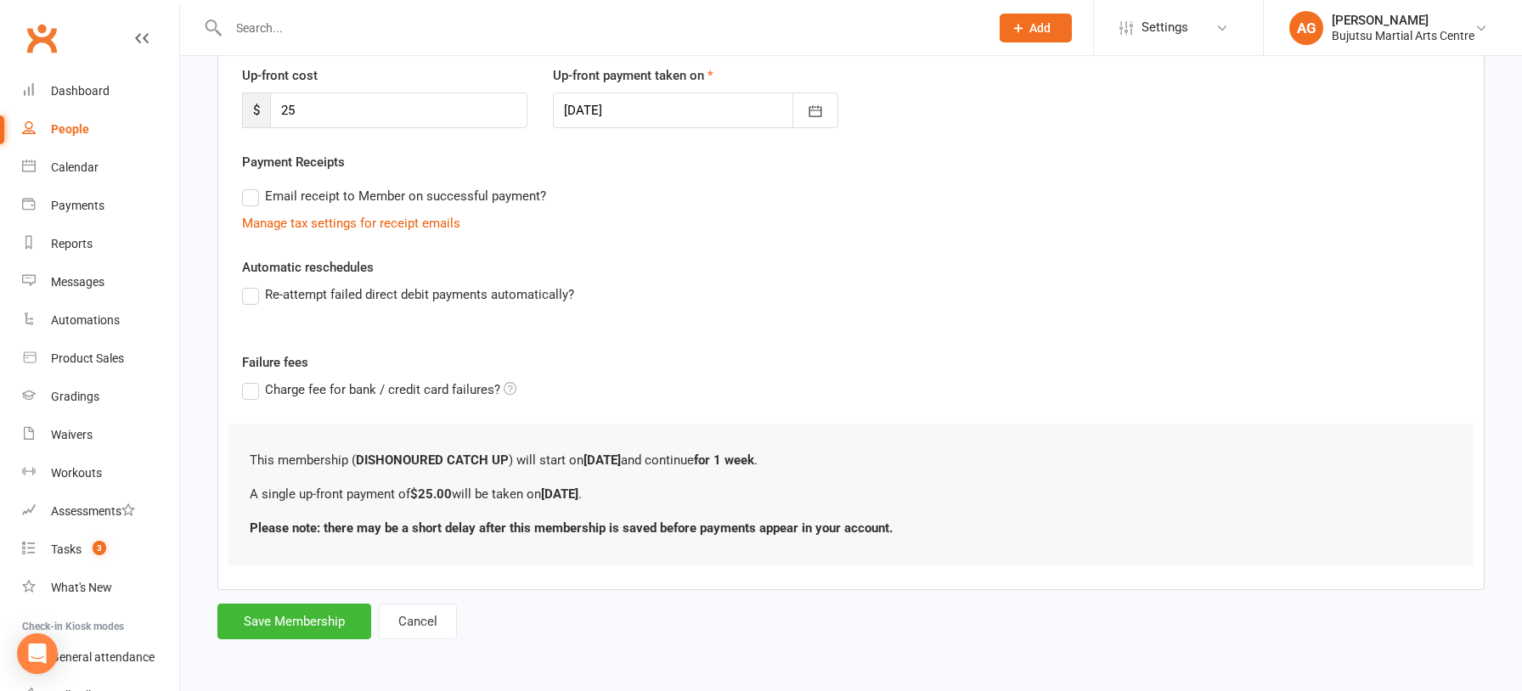
scroll to position [0, 0]
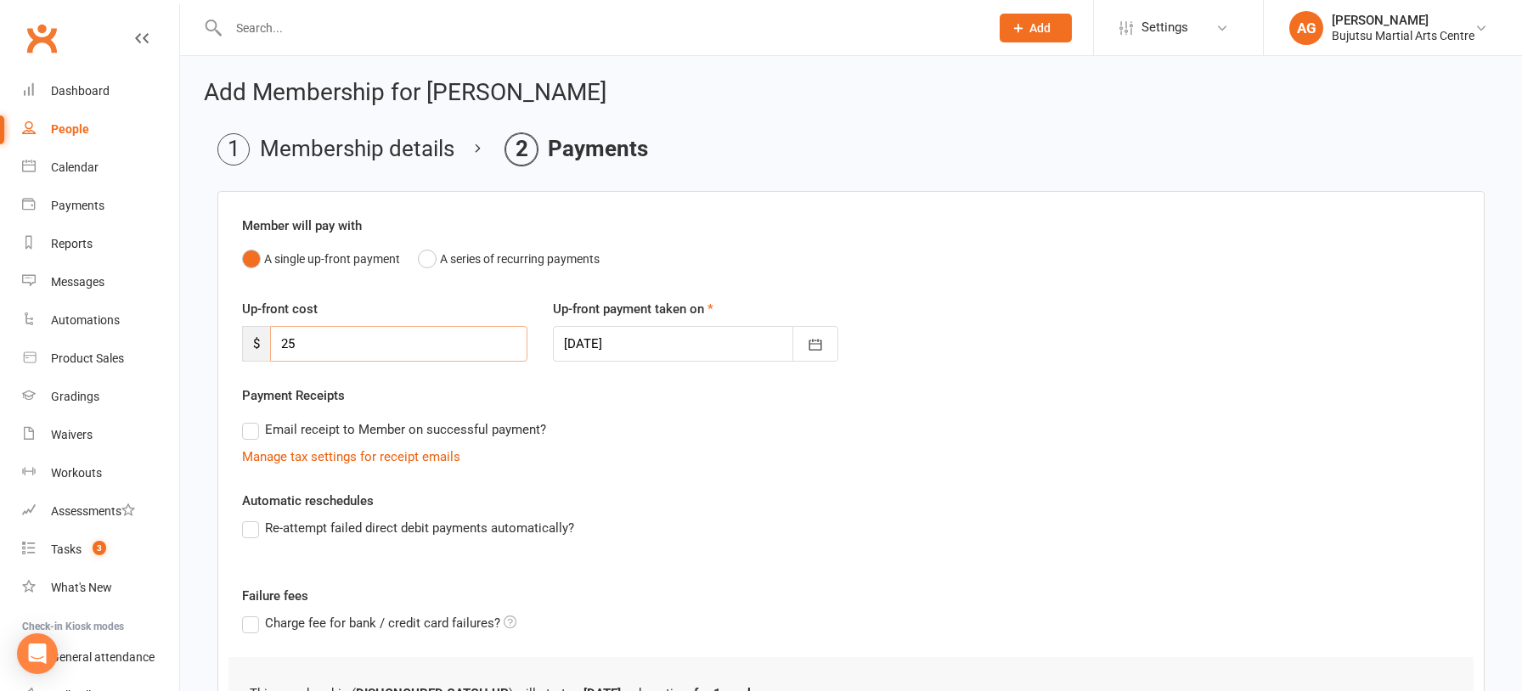
drag, startPoint x: 308, startPoint y: 346, endPoint x: 229, endPoint y: 340, distance: 79.3
click at [229, 340] on div "Up-front cost $ 25" at bounding box center [384, 330] width 311 height 63
type input "51.5"
click at [592, 350] on div at bounding box center [695, 344] width 285 height 36
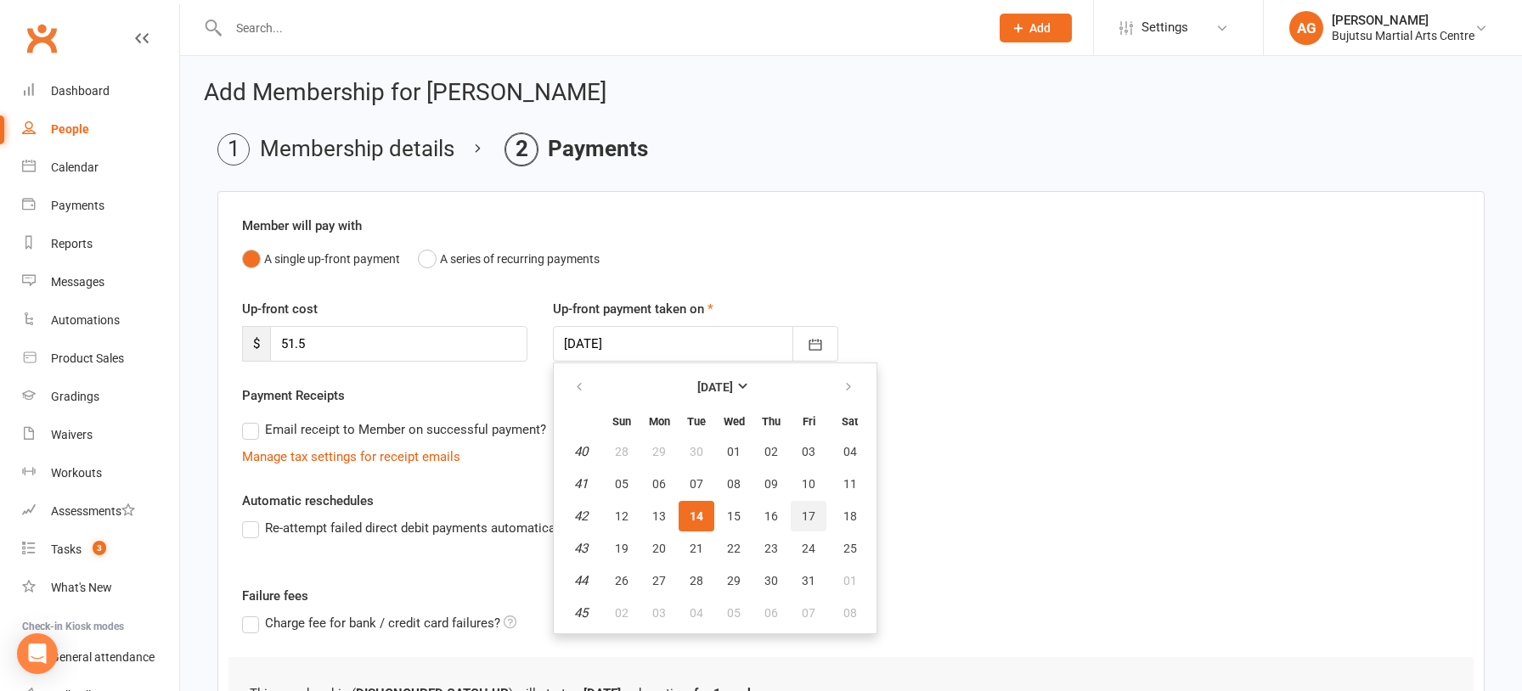
click at [802, 509] on span "17" at bounding box center [809, 516] width 14 height 14
type input "17 Oct 2025"
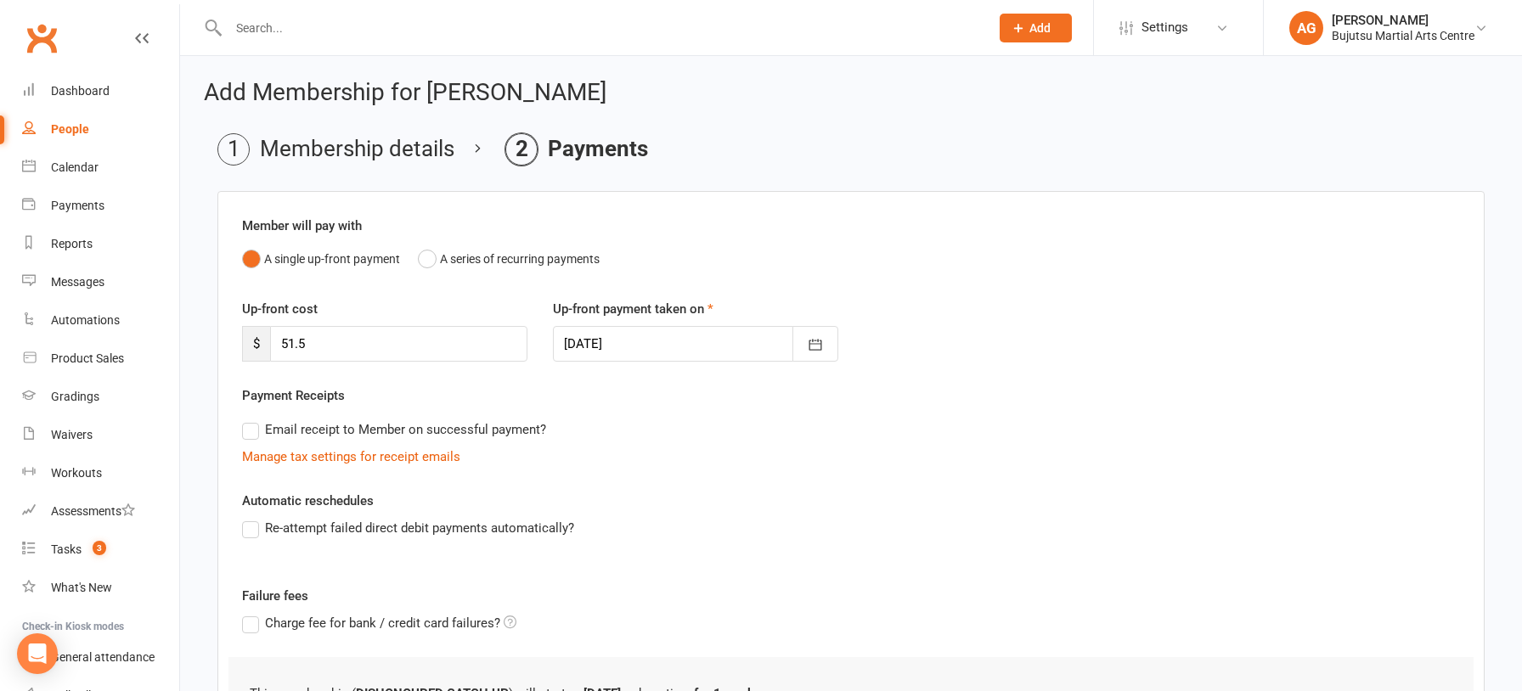
scroll to position [232, 0]
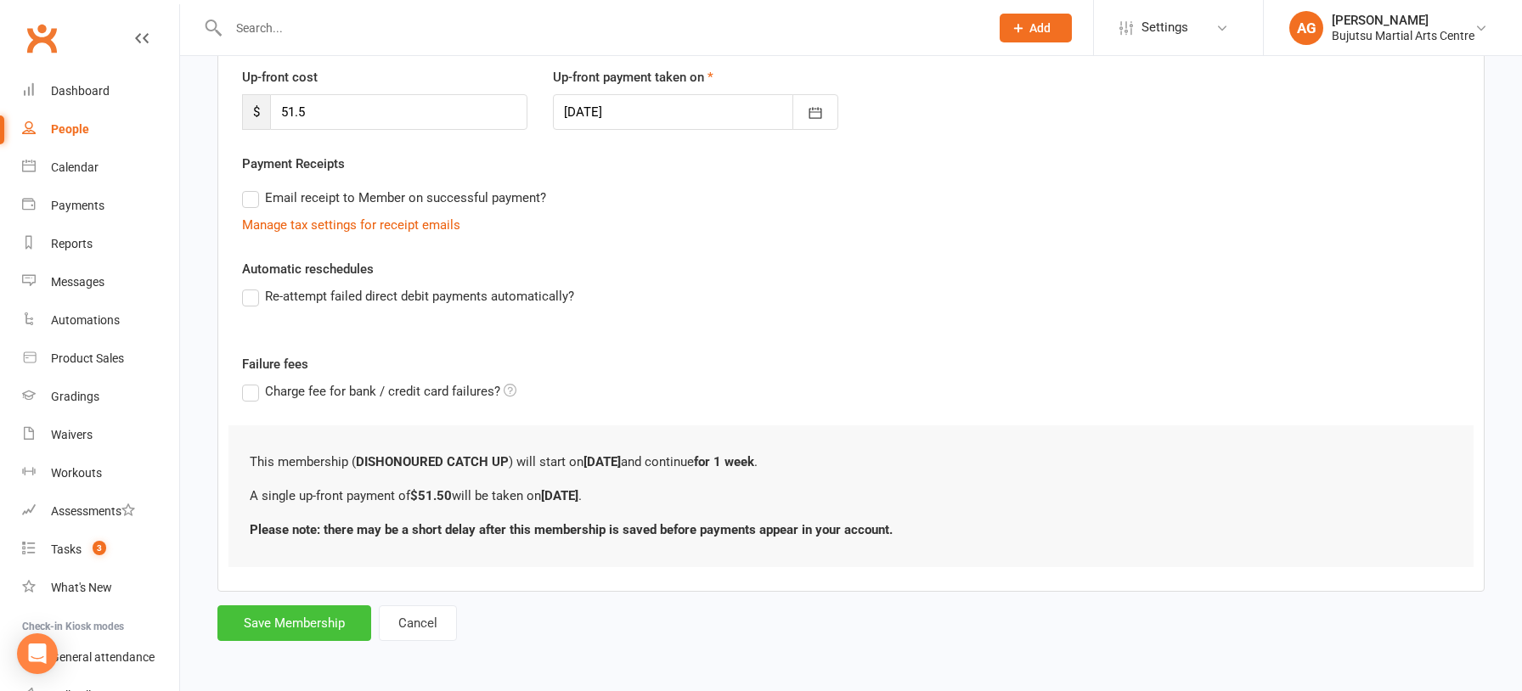
click at [256, 631] on button "Save Membership" at bounding box center [294, 623] width 154 height 36
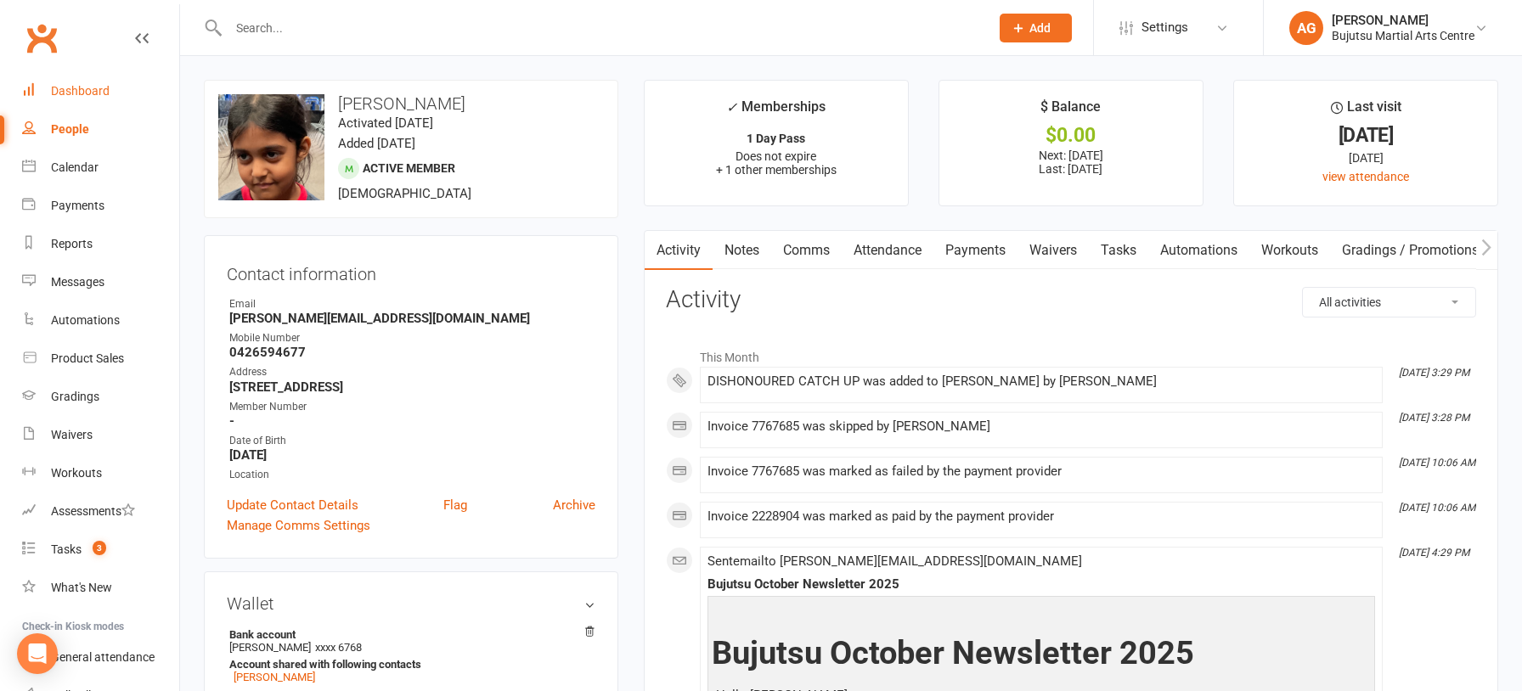
click at [82, 91] on div "Dashboard" at bounding box center [80, 91] width 59 height 14
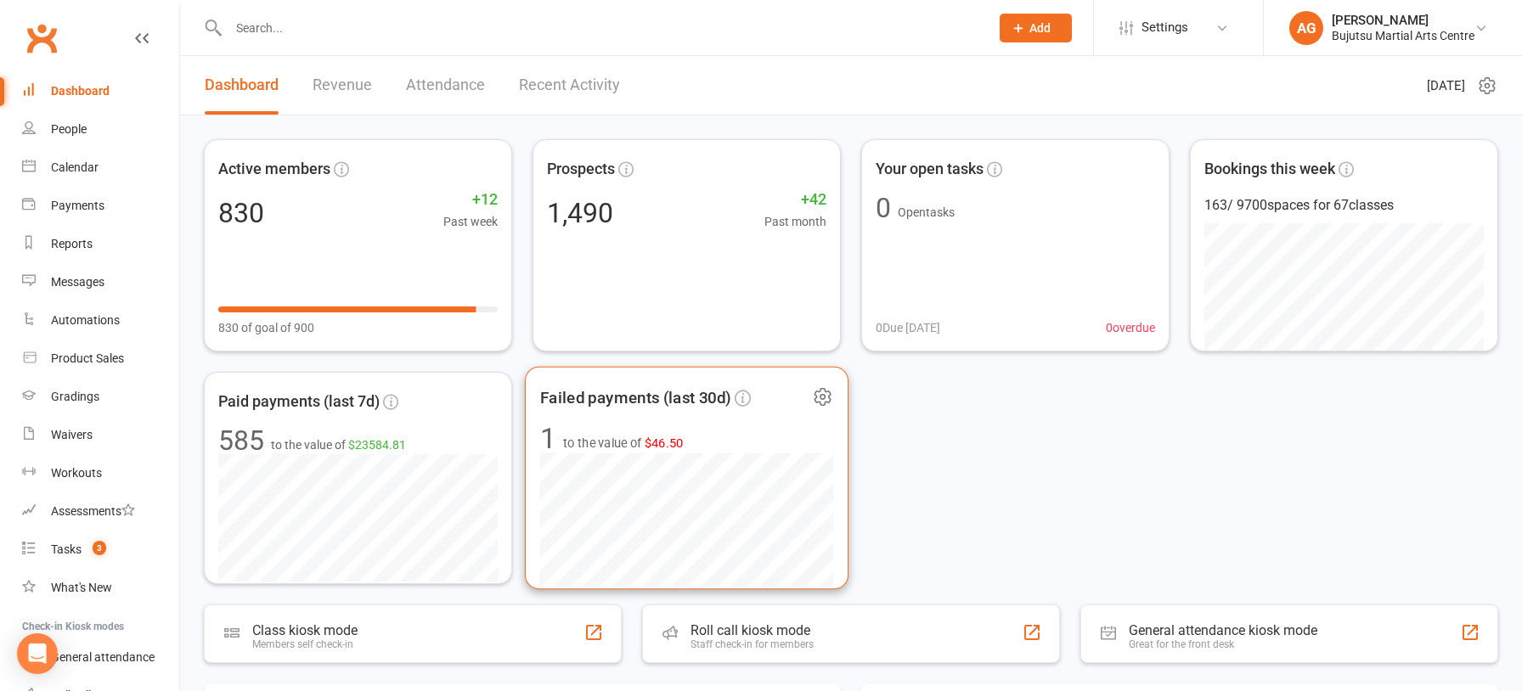
click at [660, 442] on span "$46.50" at bounding box center [663, 443] width 39 height 14
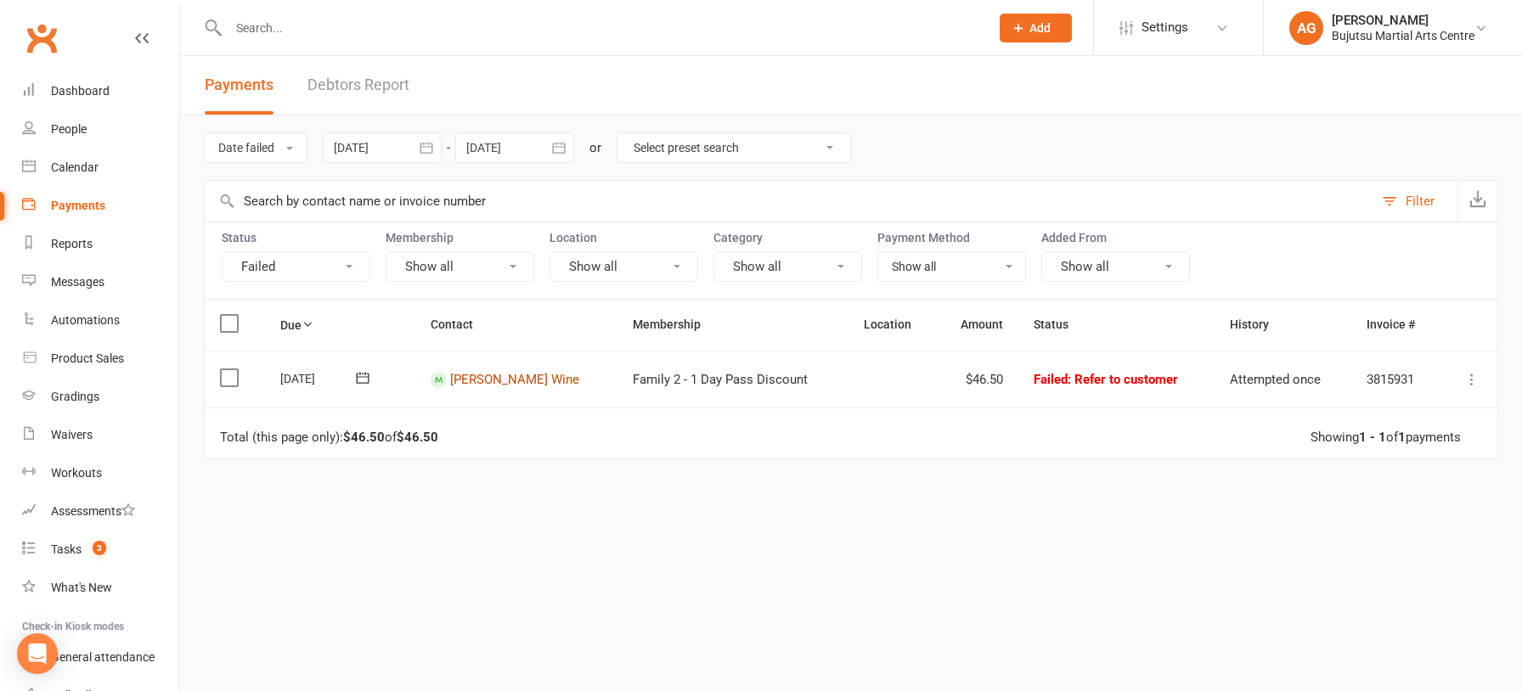
click at [496, 374] on link "Bradley Wine" at bounding box center [514, 379] width 129 height 15
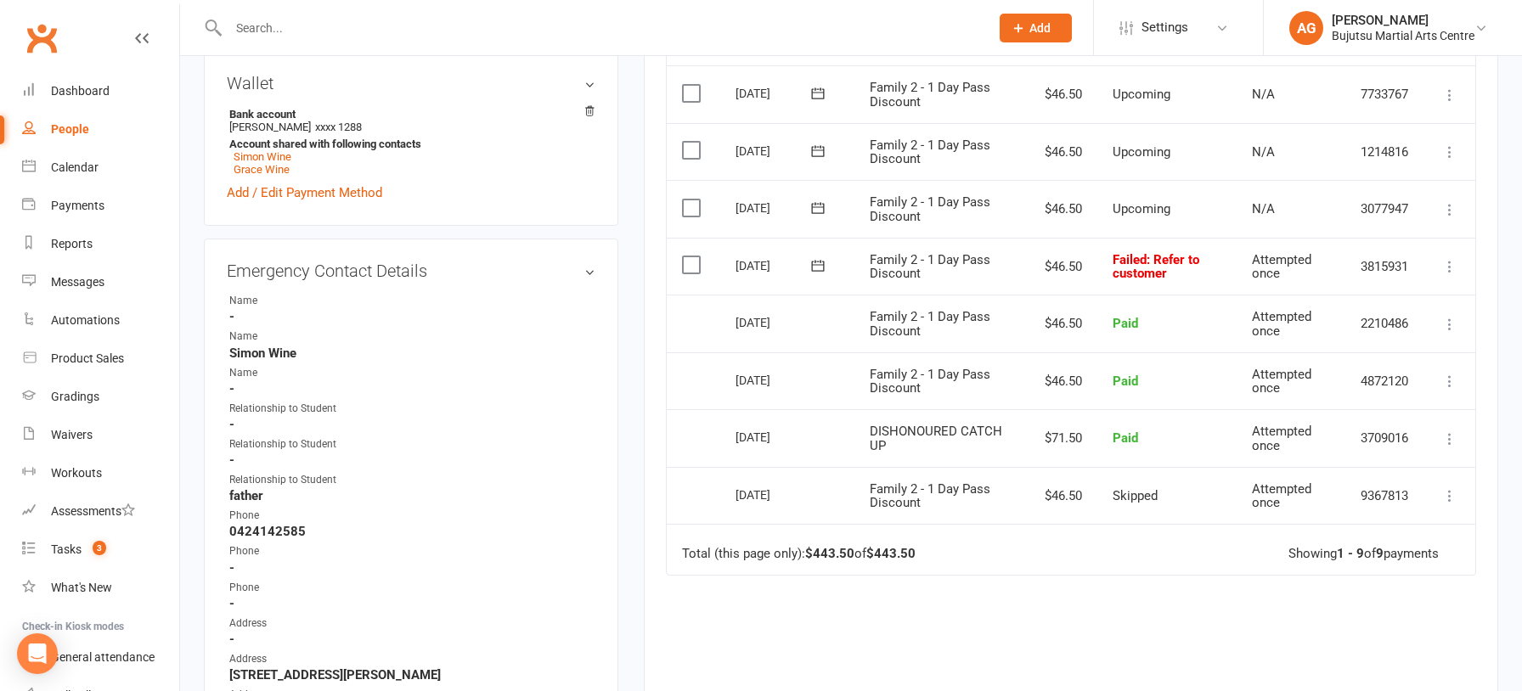
scroll to position [521, 0]
click at [1448, 262] on icon at bounding box center [1449, 265] width 17 height 17
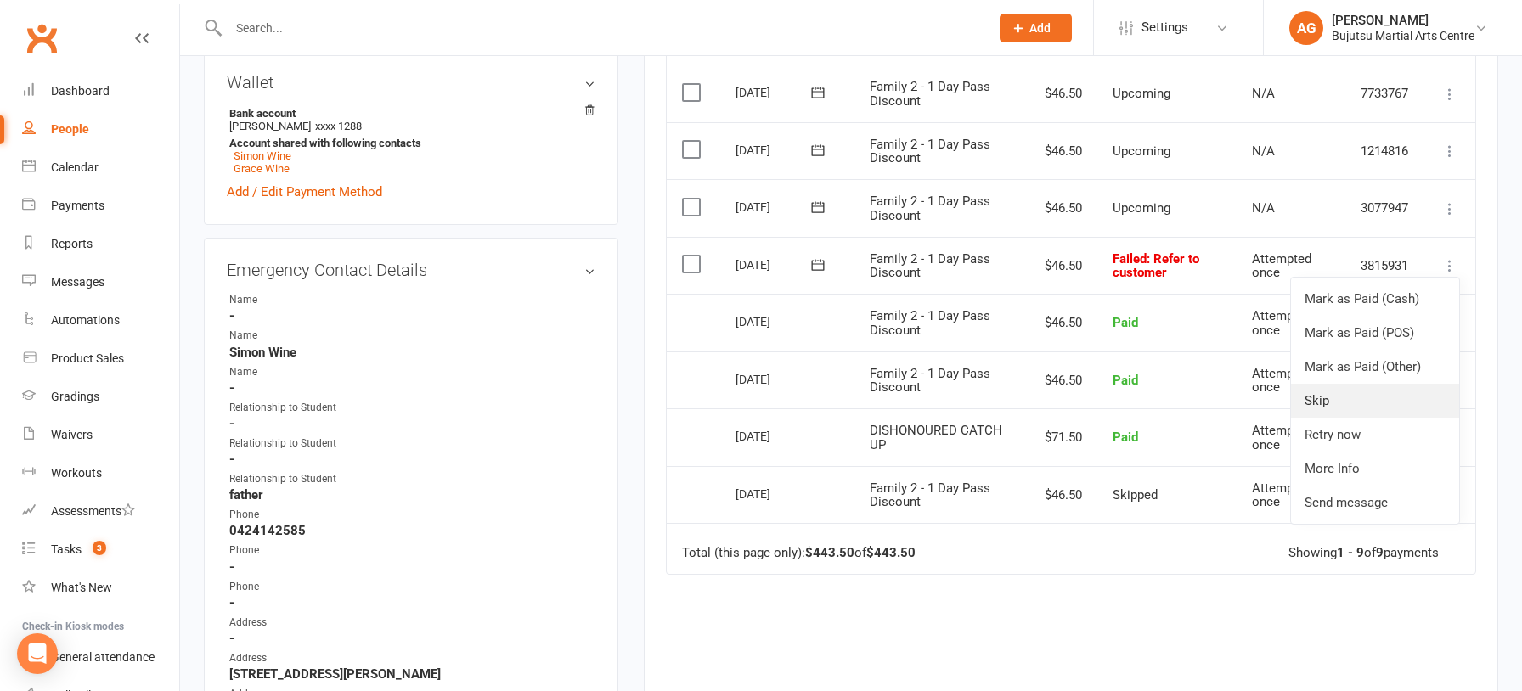
click at [1346, 395] on link "Skip" at bounding box center [1375, 401] width 168 height 34
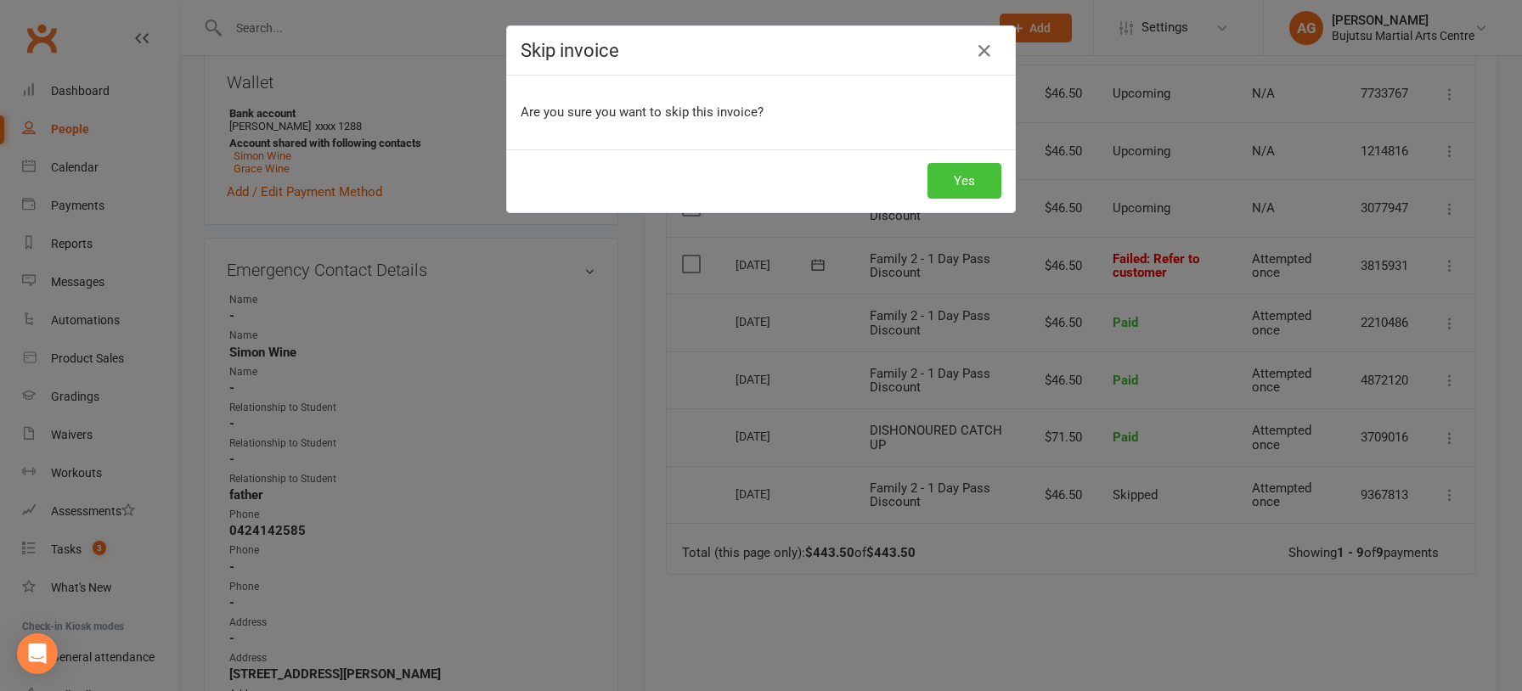
click at [957, 172] on button "Yes" at bounding box center [964, 181] width 74 height 36
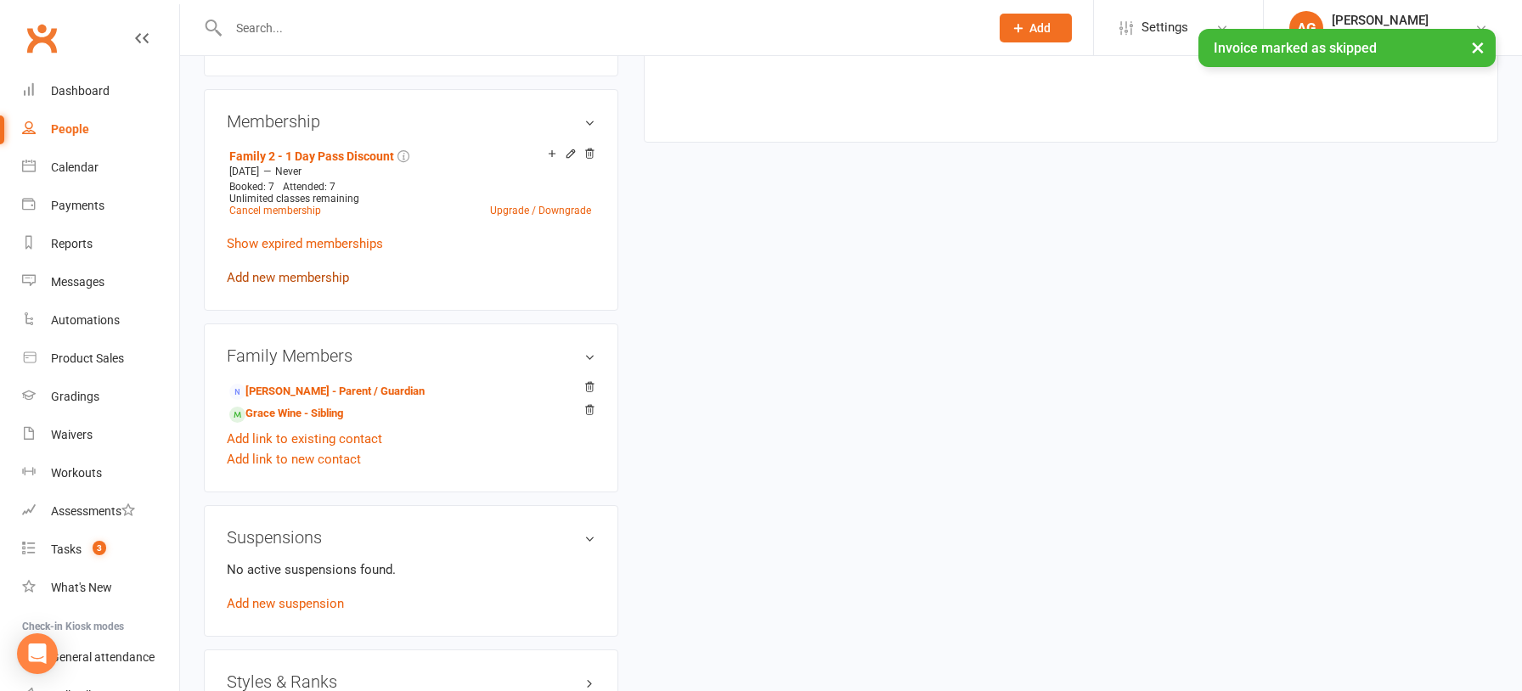
scroll to position [1193, 0]
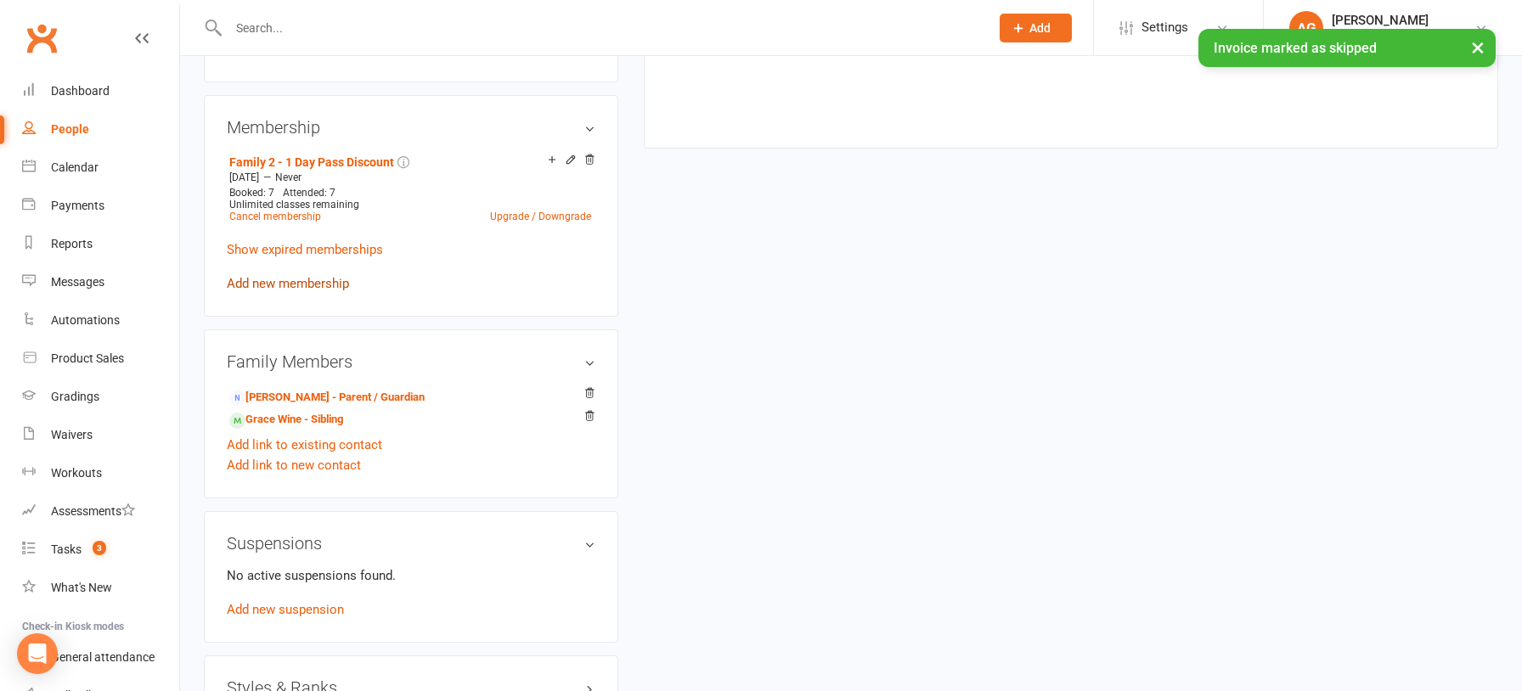
click at [276, 278] on link "Add new membership" at bounding box center [288, 283] width 122 height 15
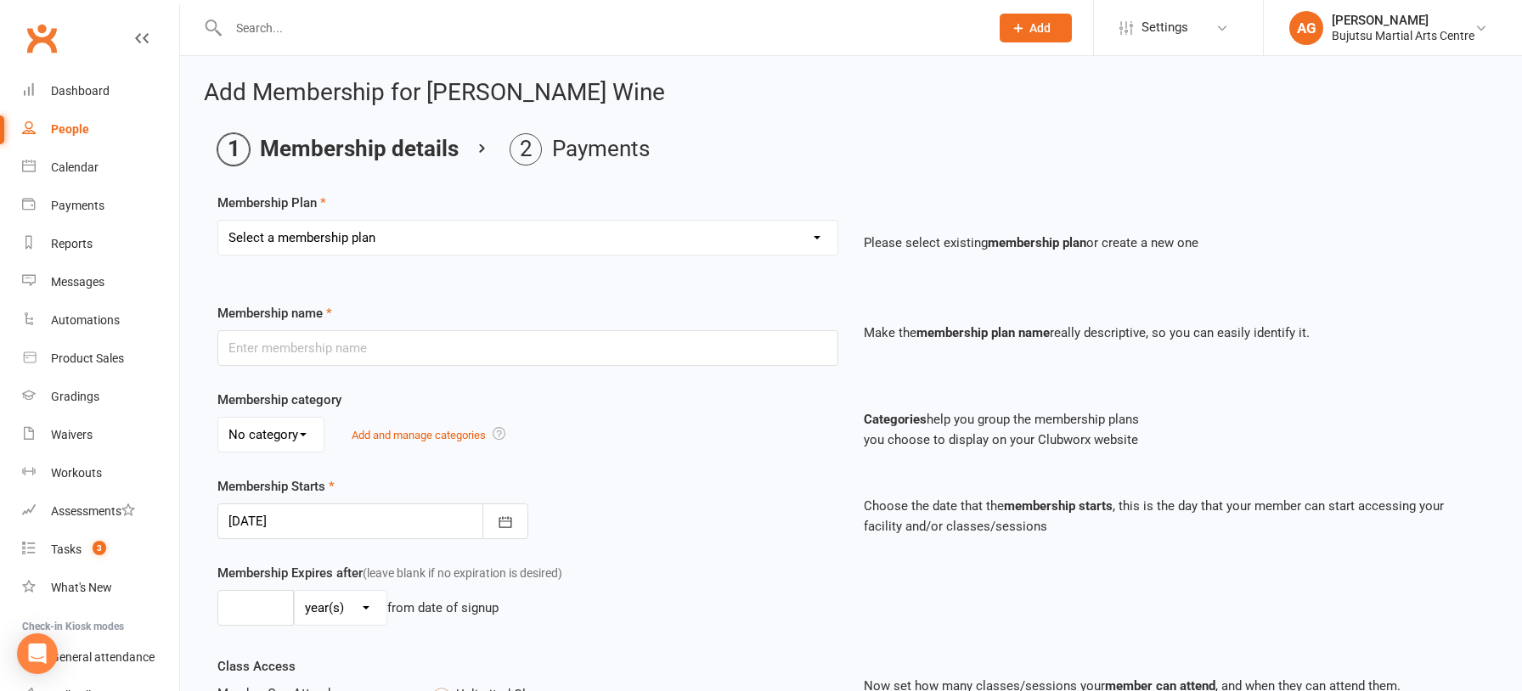
click at [355, 234] on select "Select a membership plan Create new Membership Plan 1 Day Pass 2 Day Pass Unlim…" at bounding box center [527, 238] width 619 height 34
select select "25"
click at [218, 221] on select "Select a membership plan Create new Membership Plan 1 Day Pass 2 Day Pass Unlim…" at bounding box center [527, 238] width 619 height 34
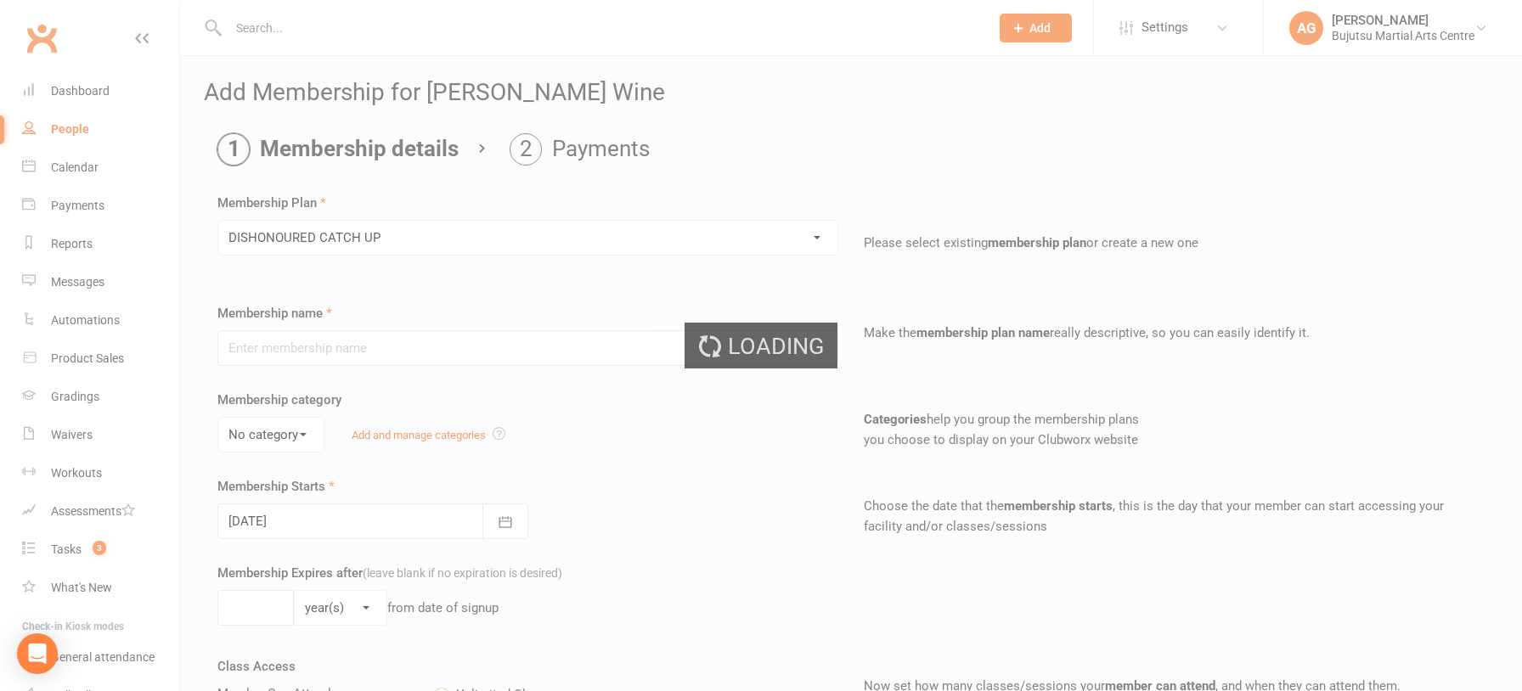
type input "DISHONOURED CATCH UP"
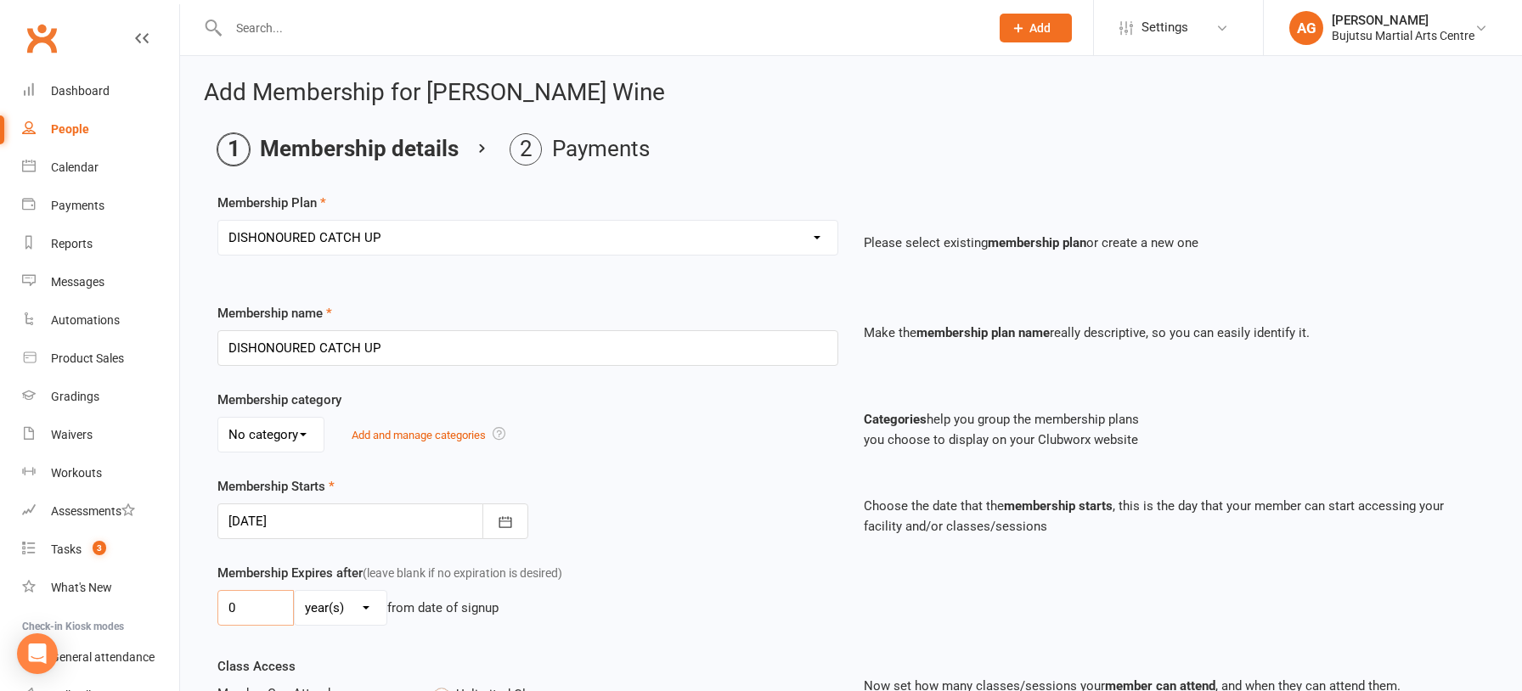
click at [274, 596] on input "0" at bounding box center [255, 608] width 76 height 36
type input "01"
click at [320, 597] on select "day(s) week(s) month(s) year(s)" at bounding box center [341, 608] width 92 height 34
select select "1"
click at [295, 591] on select "day(s) week(s) month(s) year(s)" at bounding box center [341, 608] width 92 height 34
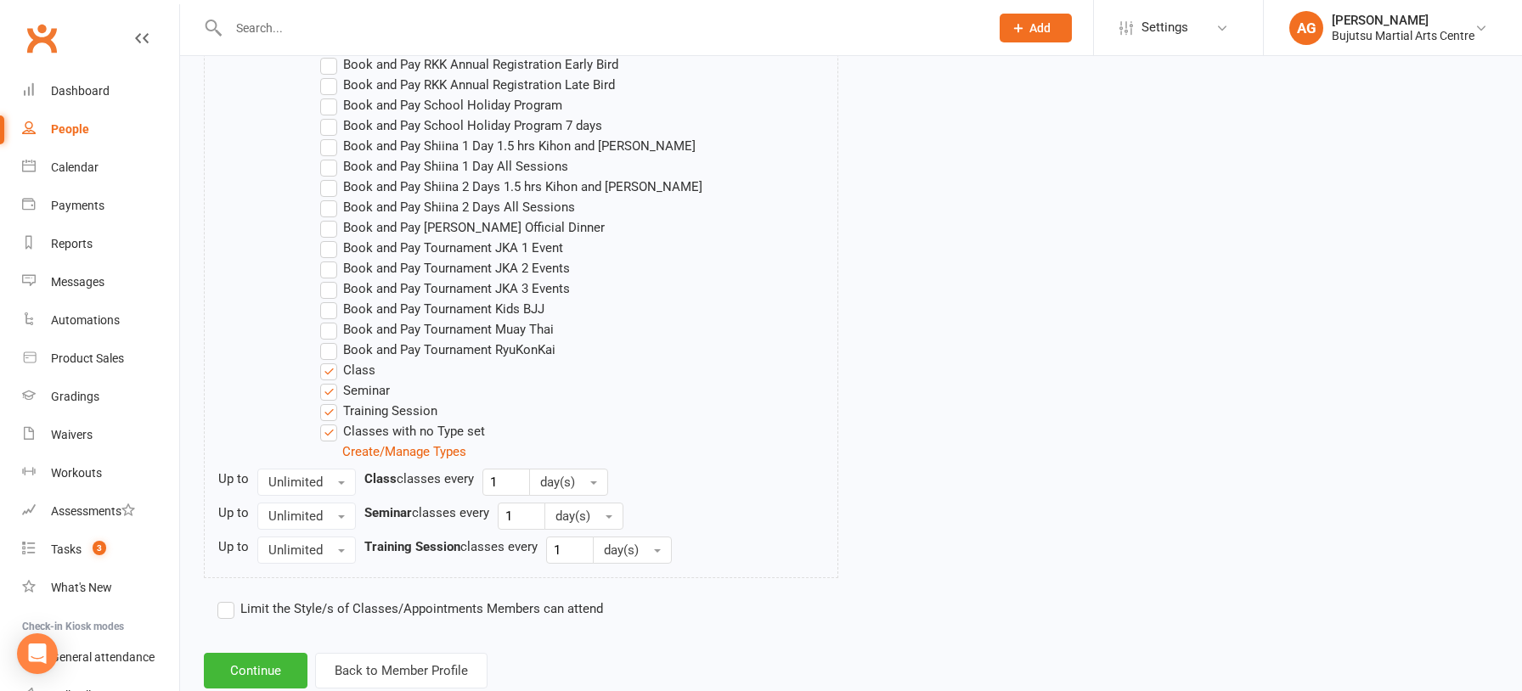
scroll to position [1486, 0]
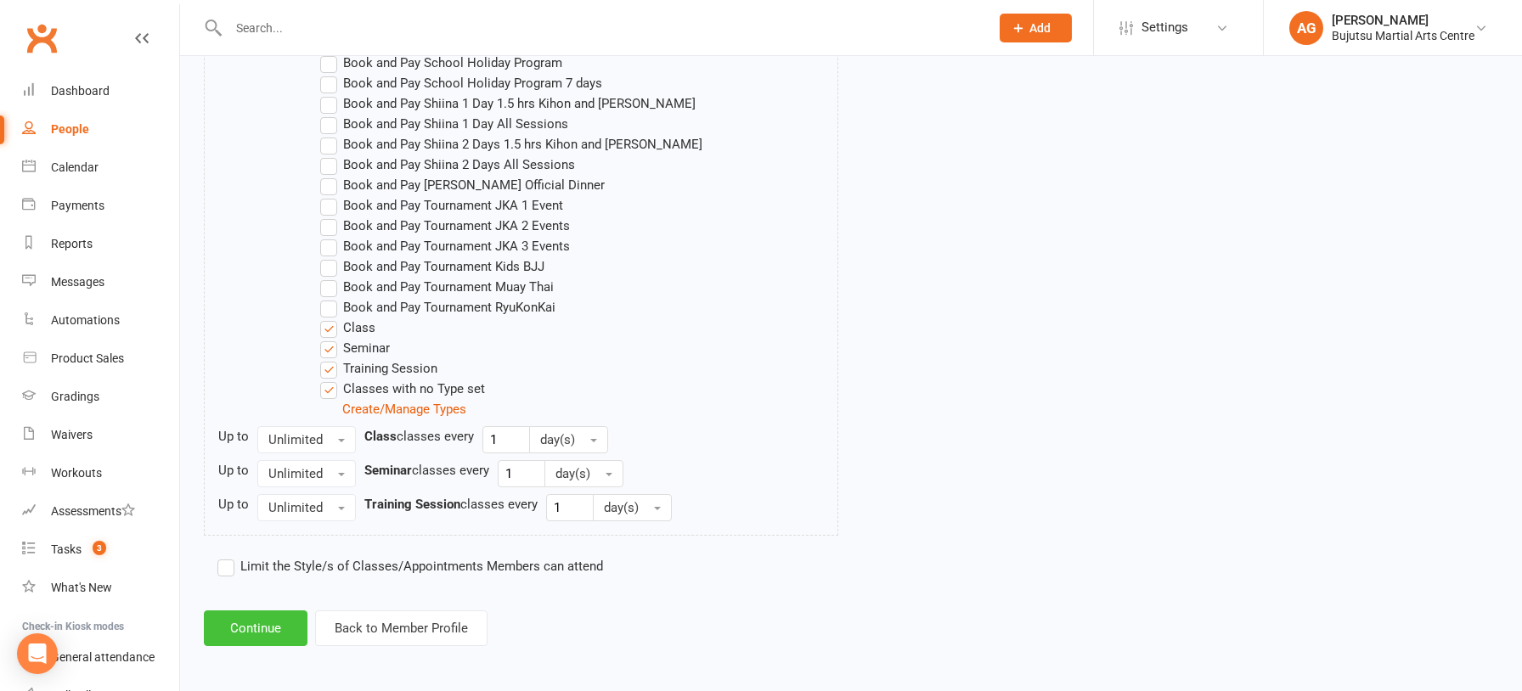
click at [253, 620] on button "Continue" at bounding box center [256, 629] width 104 height 36
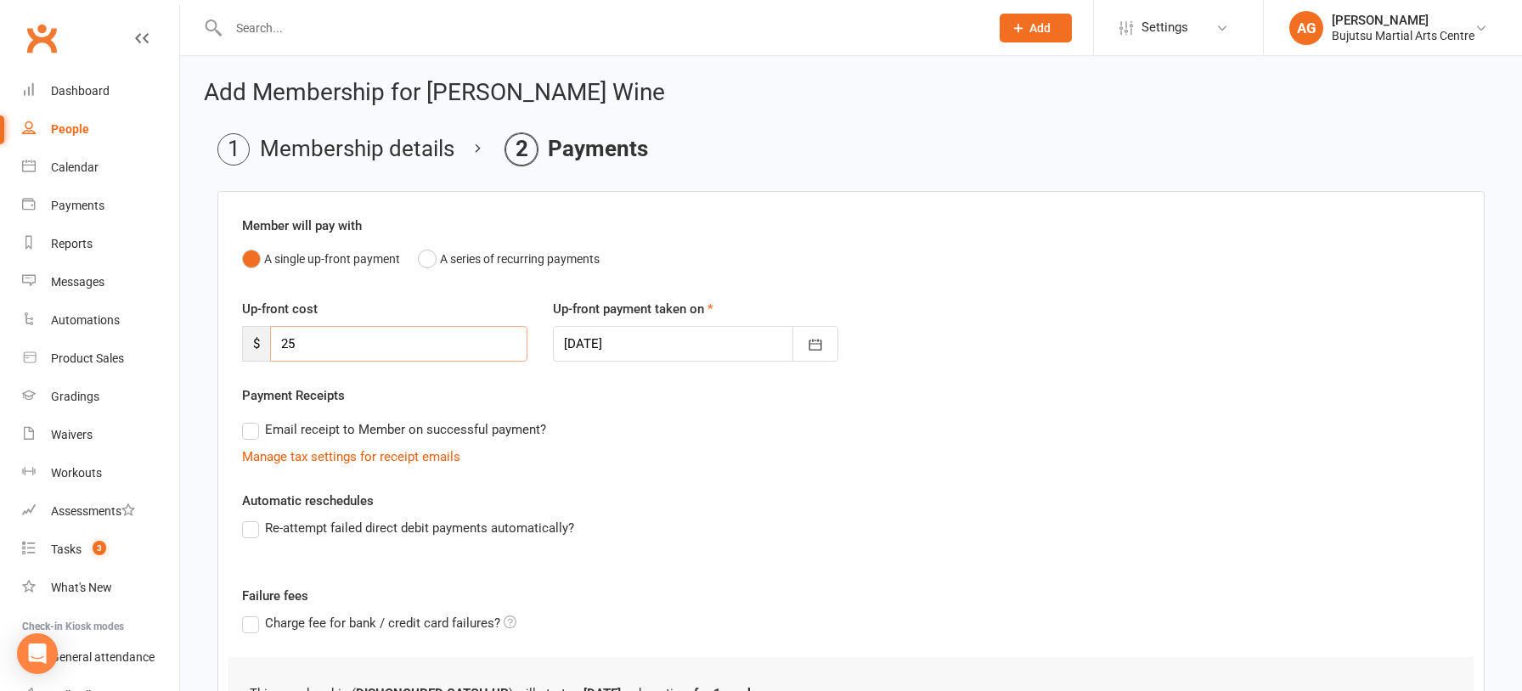
drag, startPoint x: 314, startPoint y: 343, endPoint x: 270, endPoint y: 342, distance: 44.2
click at [270, 342] on input "25" at bounding box center [398, 344] width 257 height 36
type input "71.5"
click at [693, 342] on div at bounding box center [695, 344] width 285 height 36
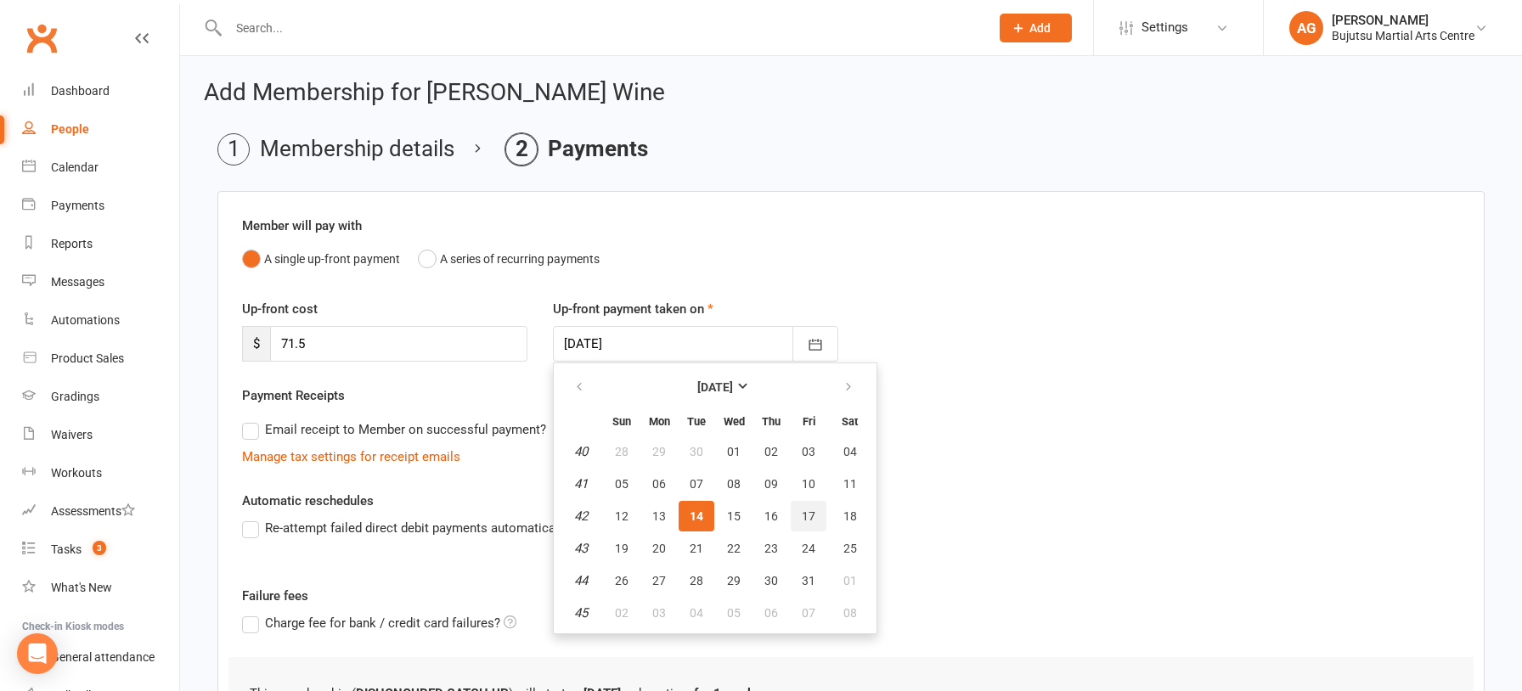
click at [808, 512] on span "17" at bounding box center [809, 516] width 14 height 14
type input "17 Oct 2025"
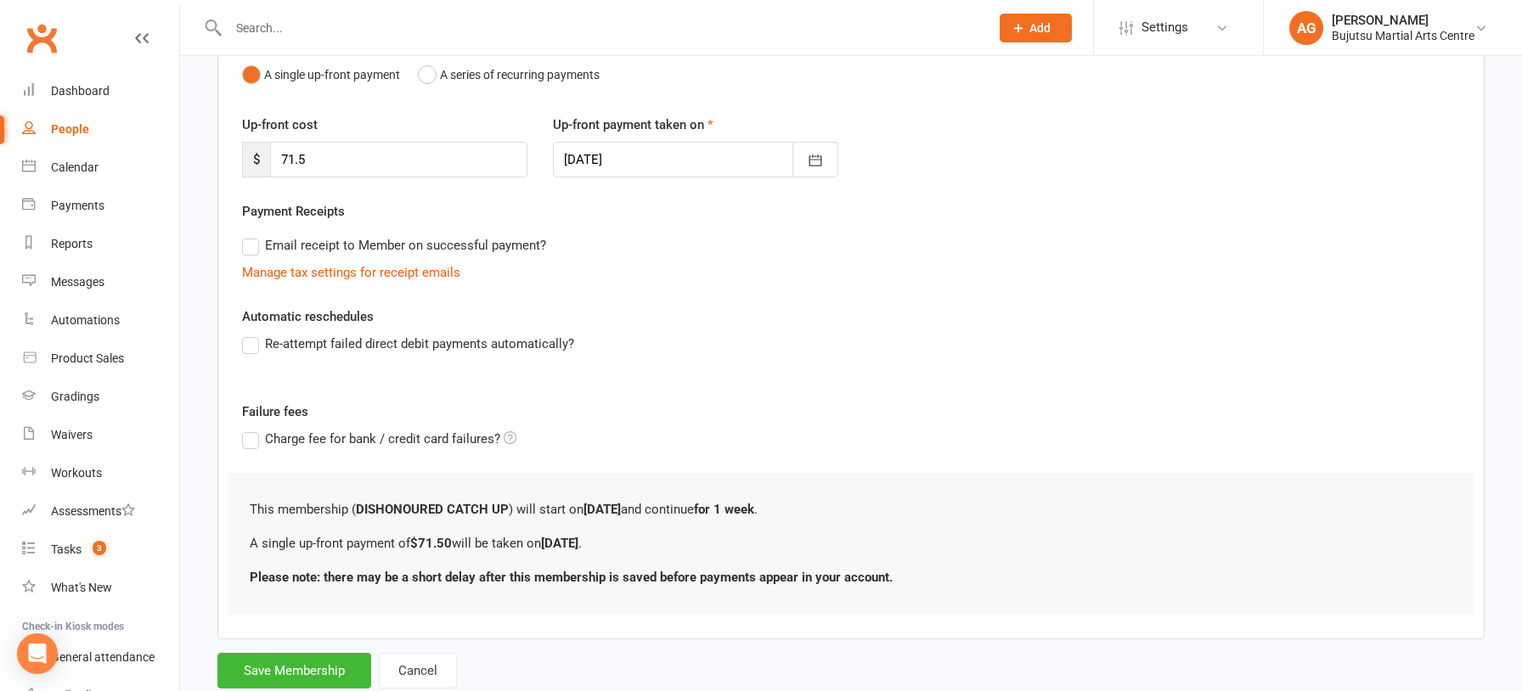
scroll to position [232, 0]
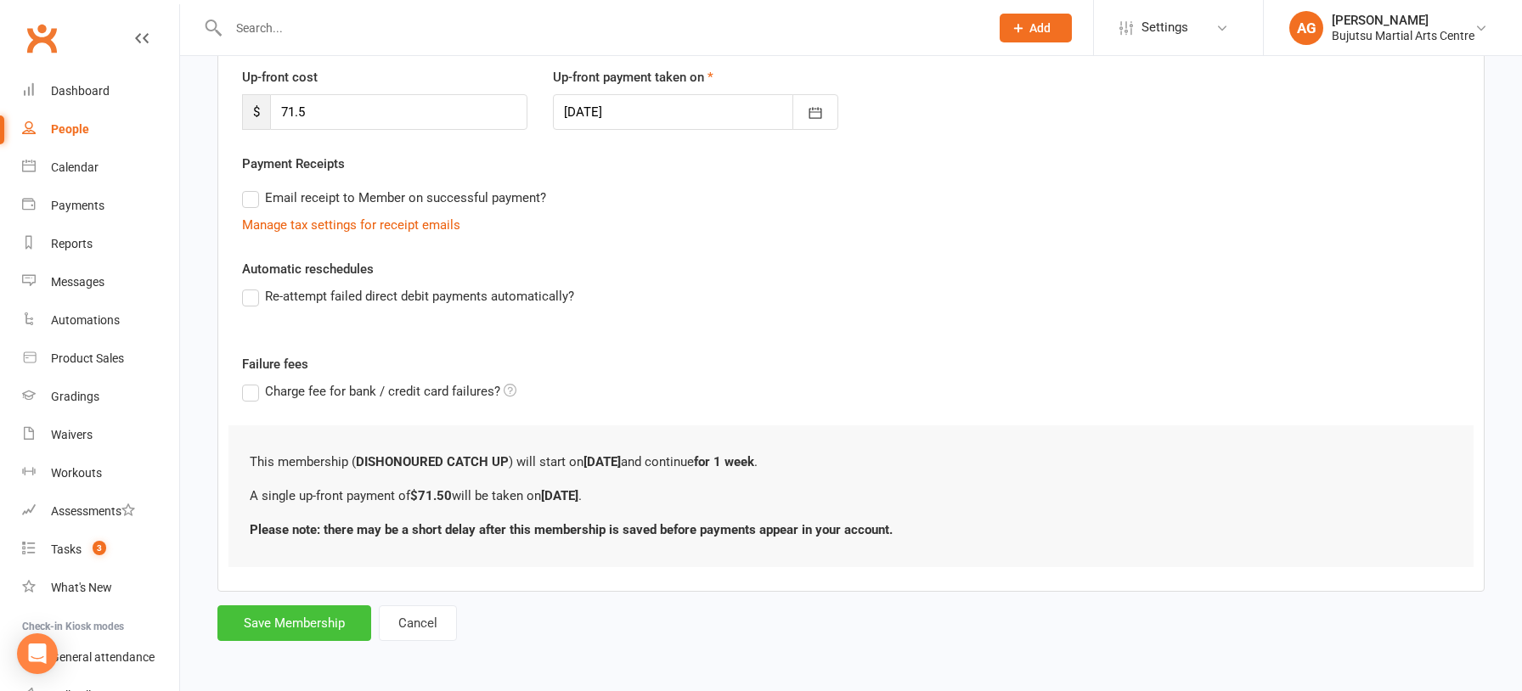
click at [263, 618] on button "Save Membership" at bounding box center [294, 623] width 154 height 36
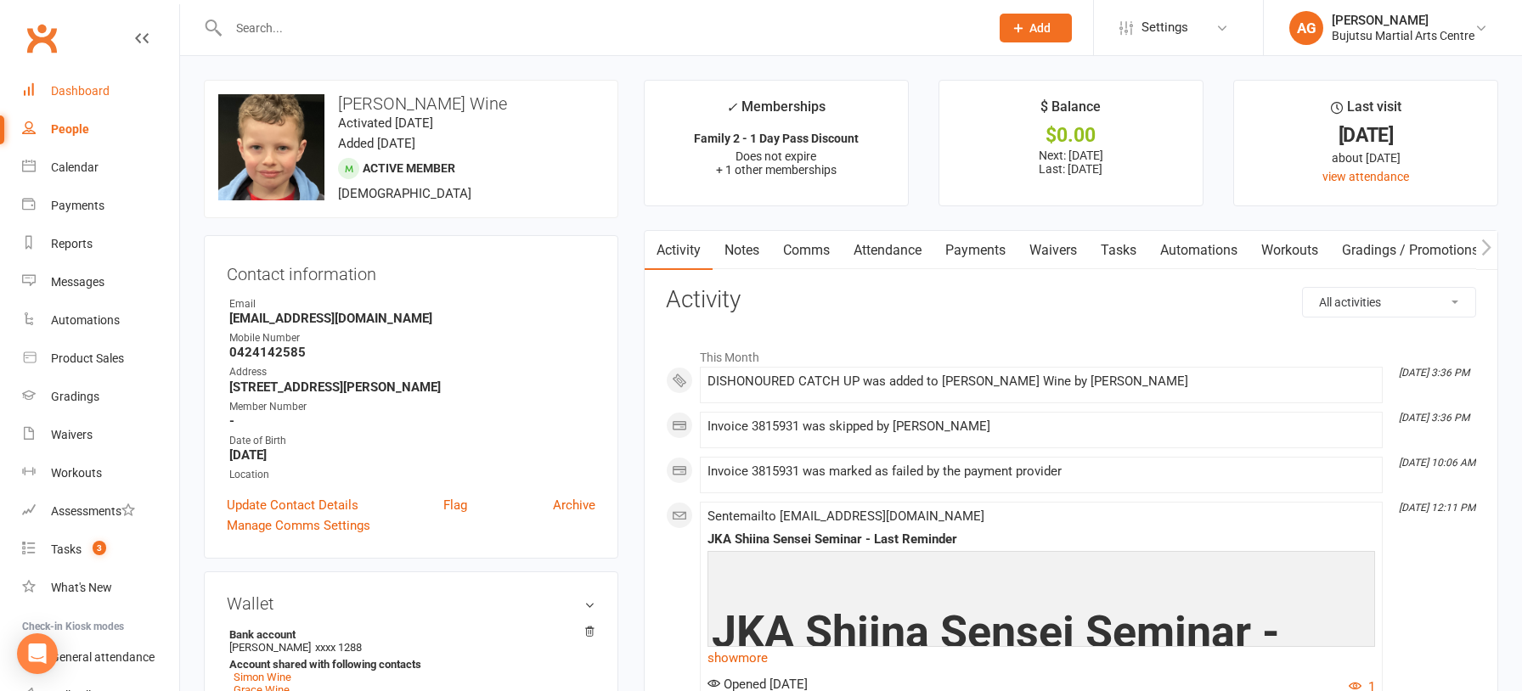
click at [89, 88] on div "Dashboard" at bounding box center [80, 91] width 59 height 14
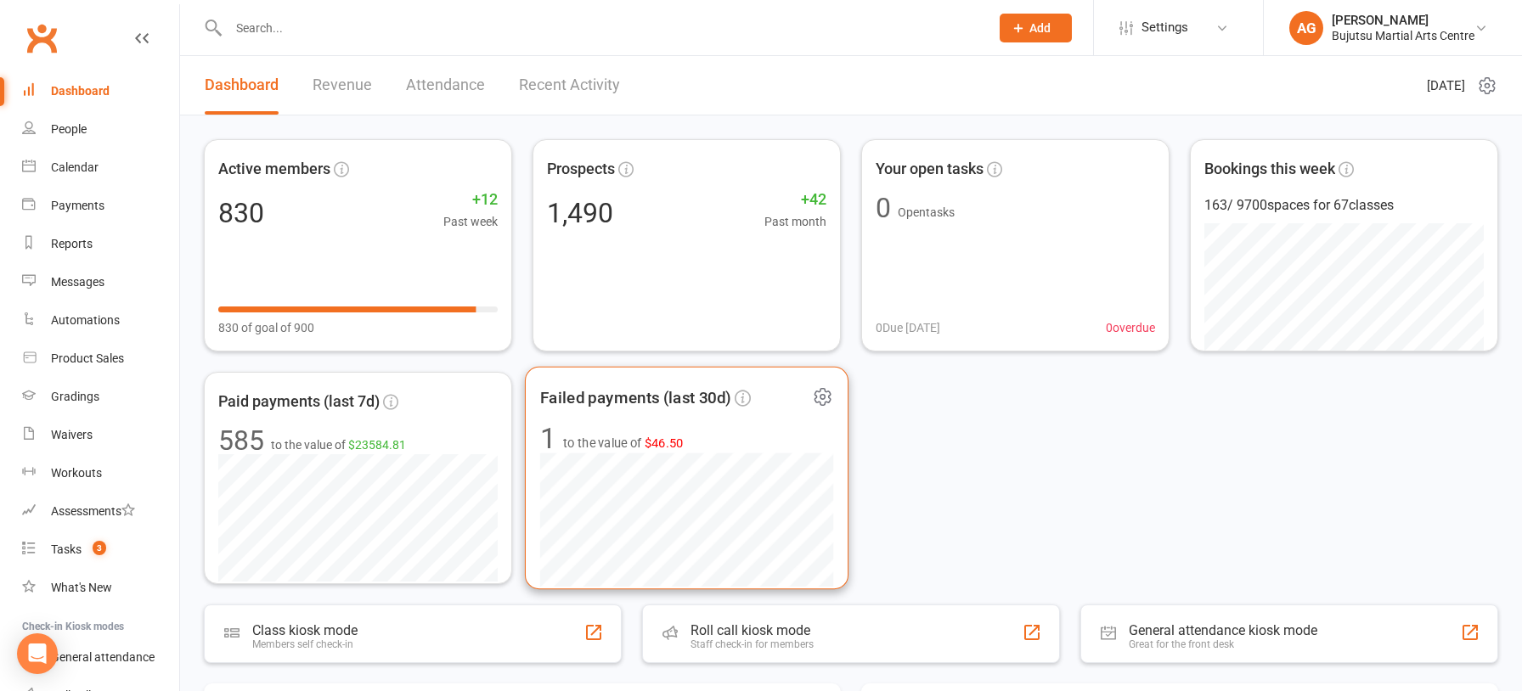
click at [668, 446] on span "$46.50" at bounding box center [663, 443] width 39 height 14
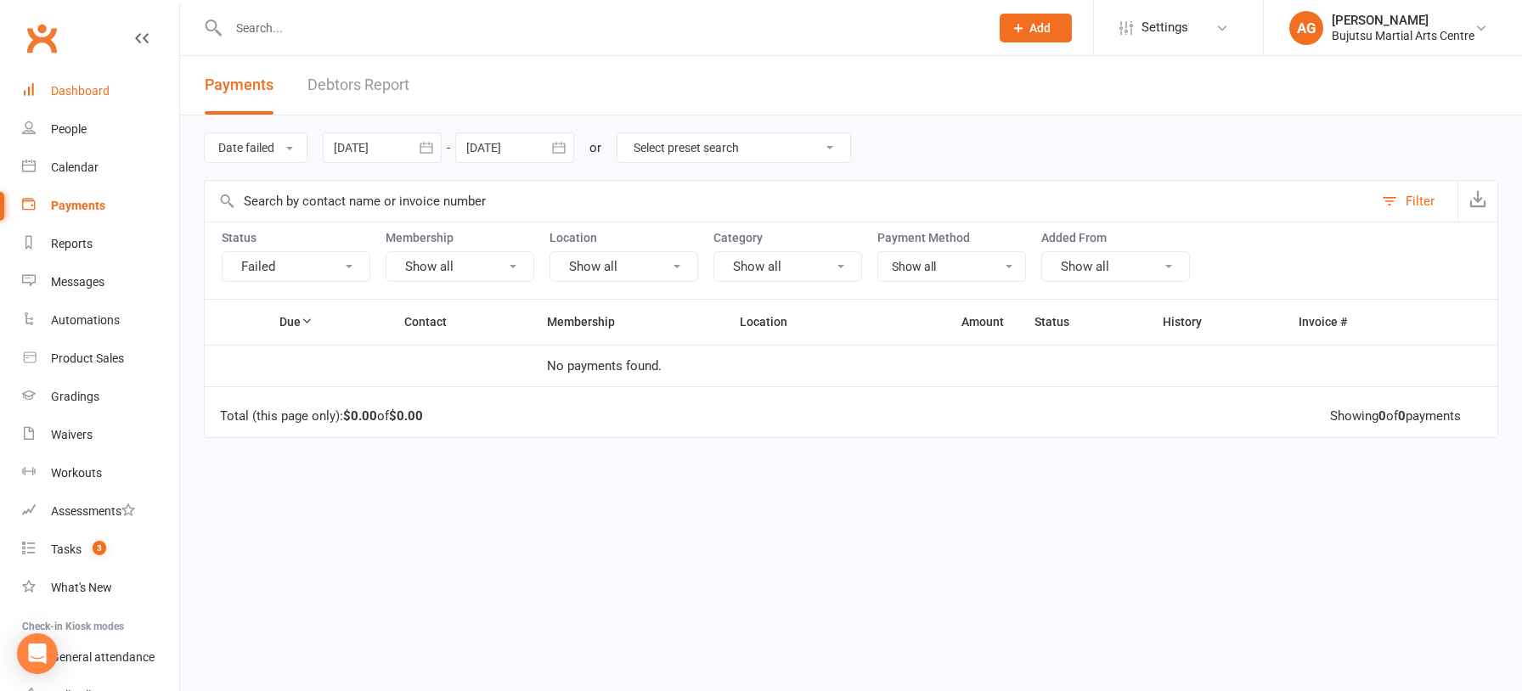
click at [70, 88] on div "Dashboard" at bounding box center [80, 91] width 59 height 14
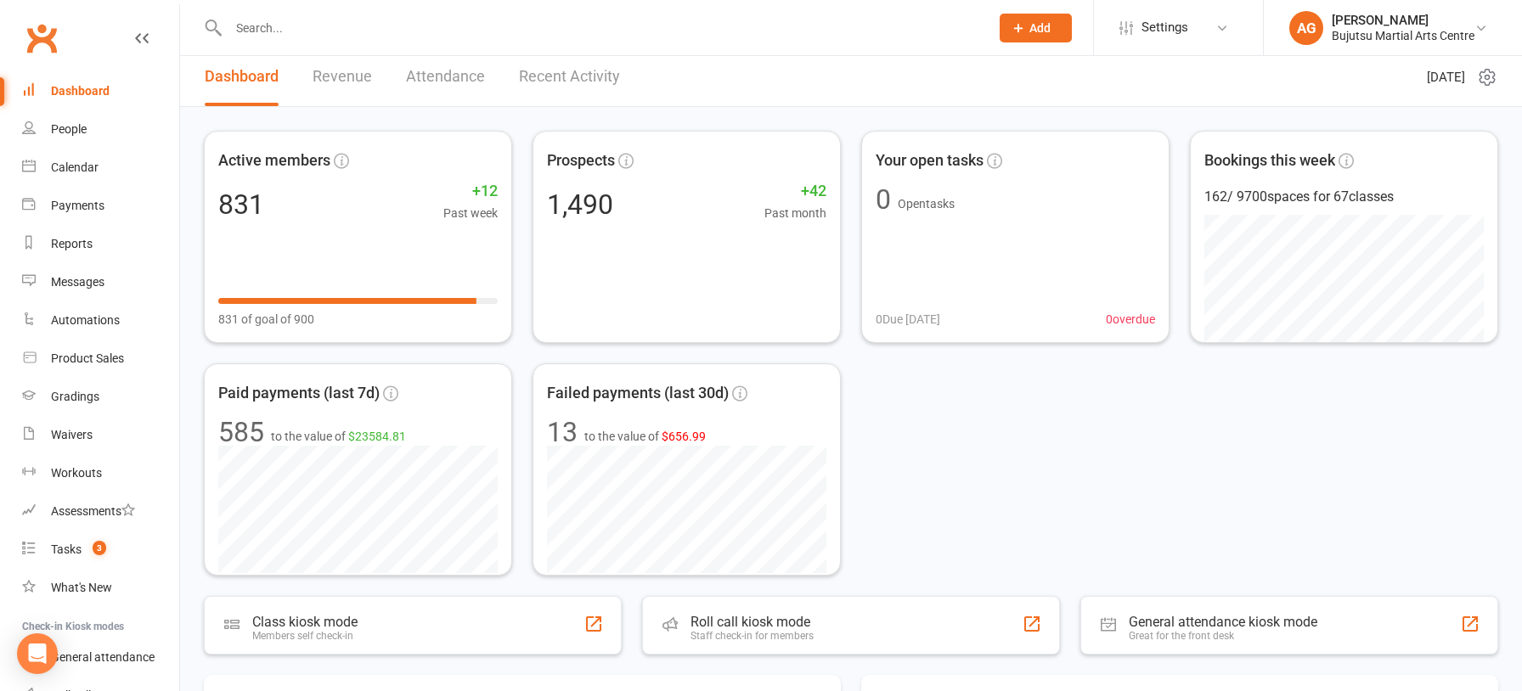
scroll to position [12, 0]
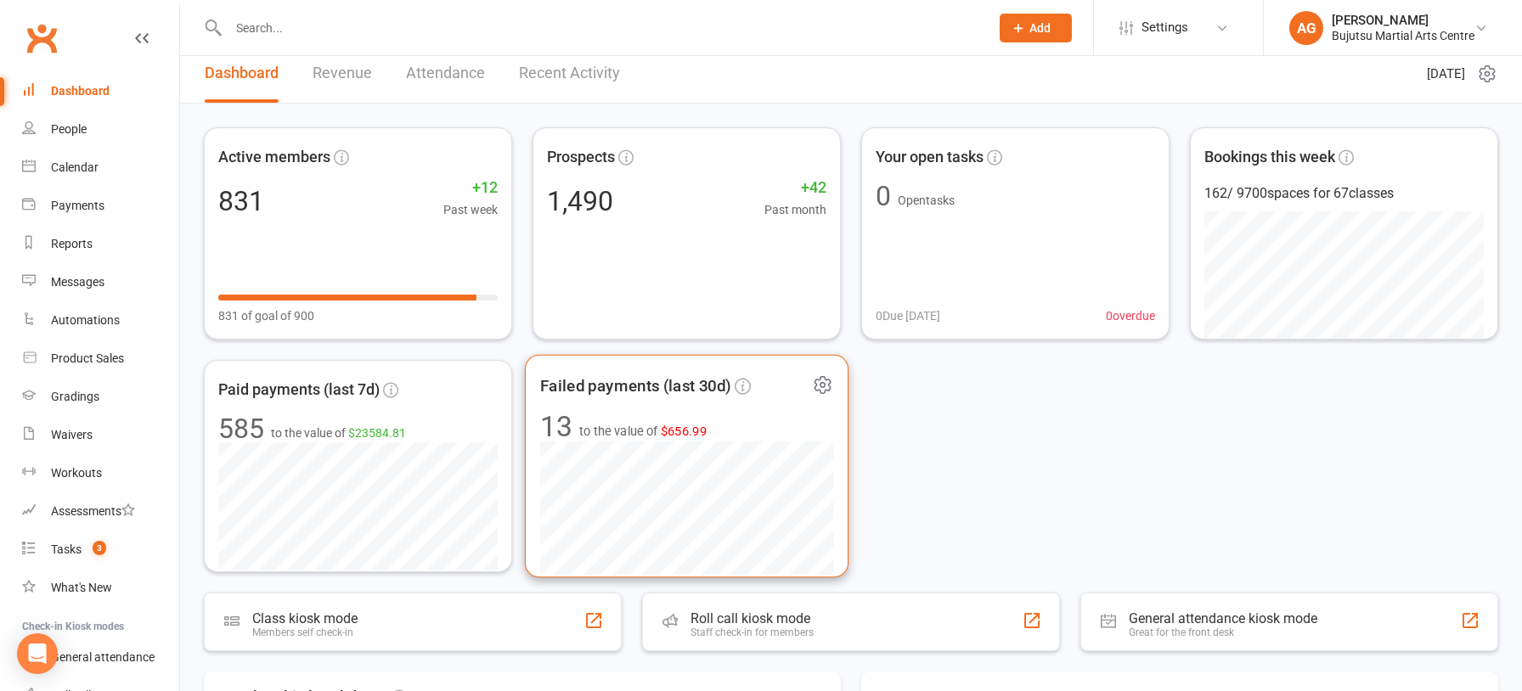
click at [680, 433] on span "$656.99" at bounding box center [684, 431] width 47 height 14
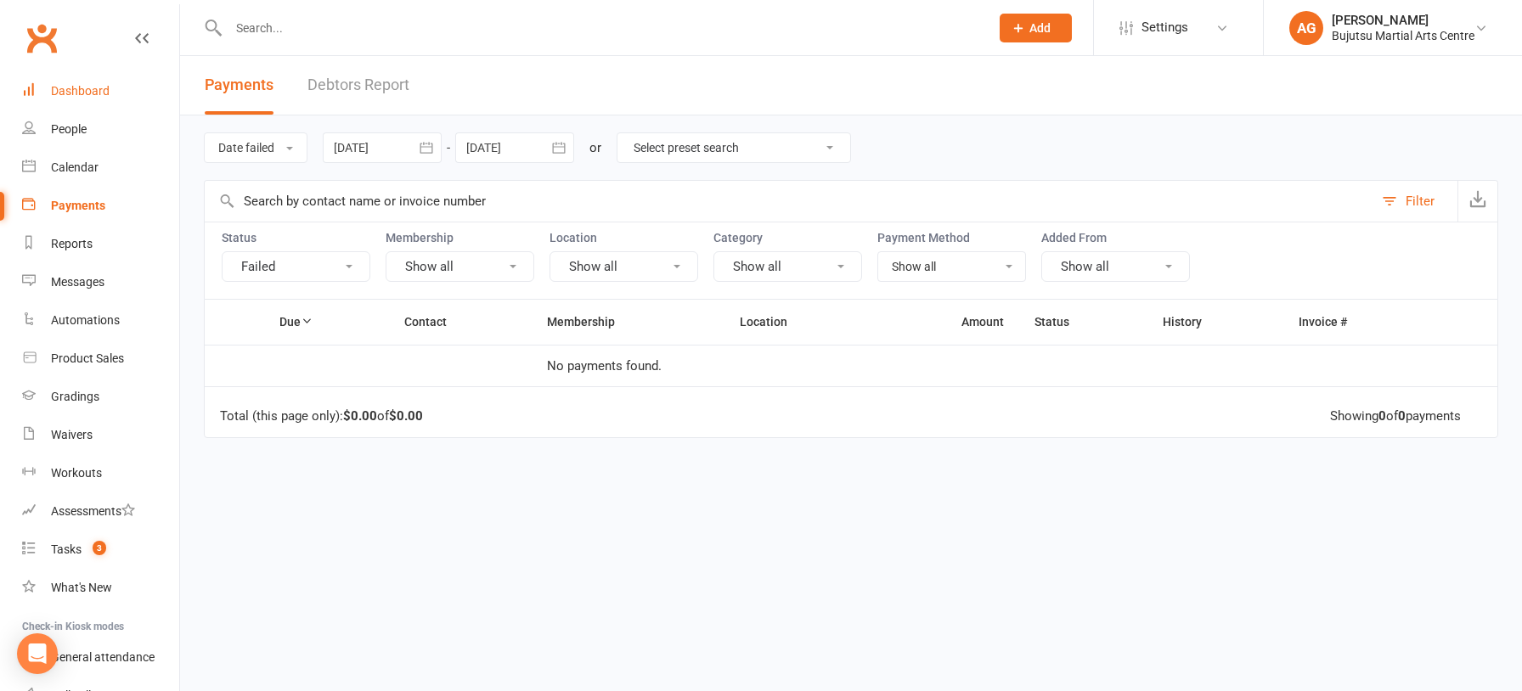
click at [67, 87] on div "Dashboard" at bounding box center [80, 91] width 59 height 14
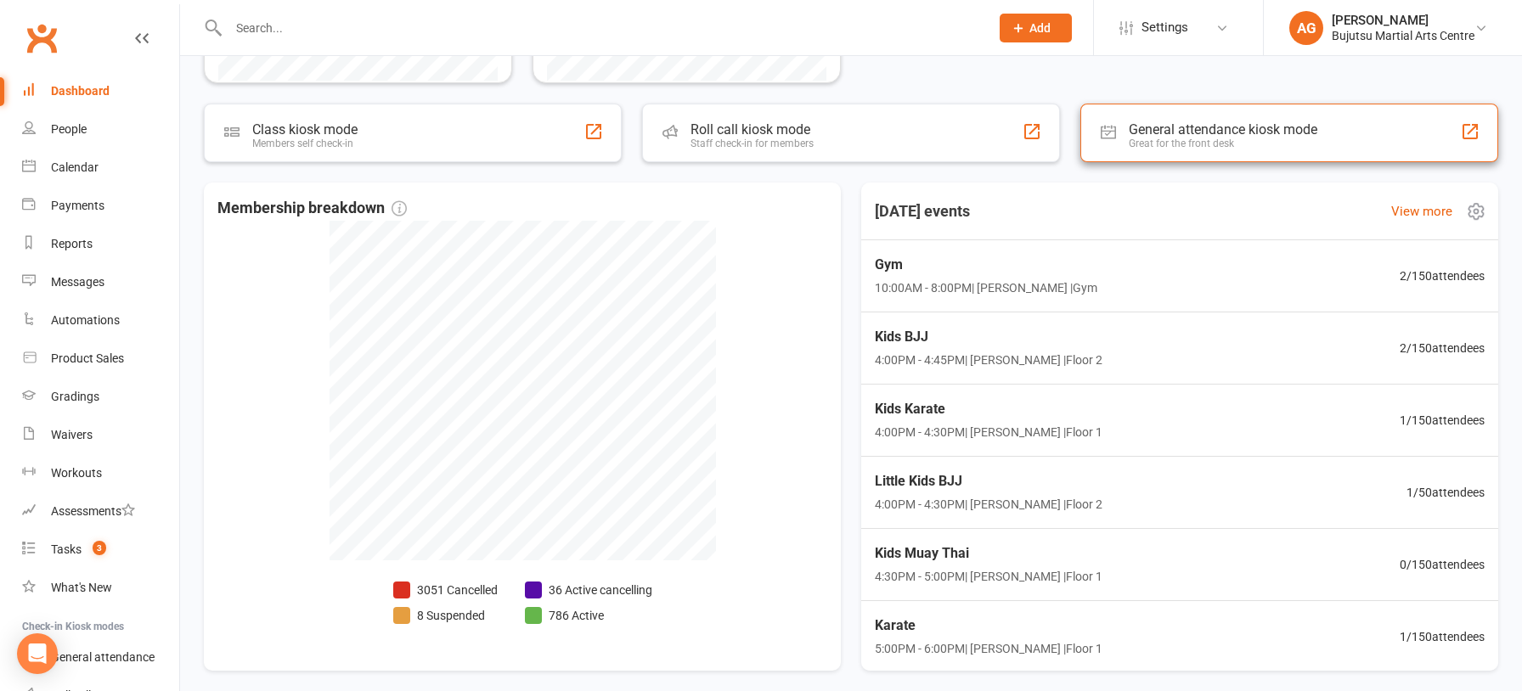
scroll to position [569, 0]
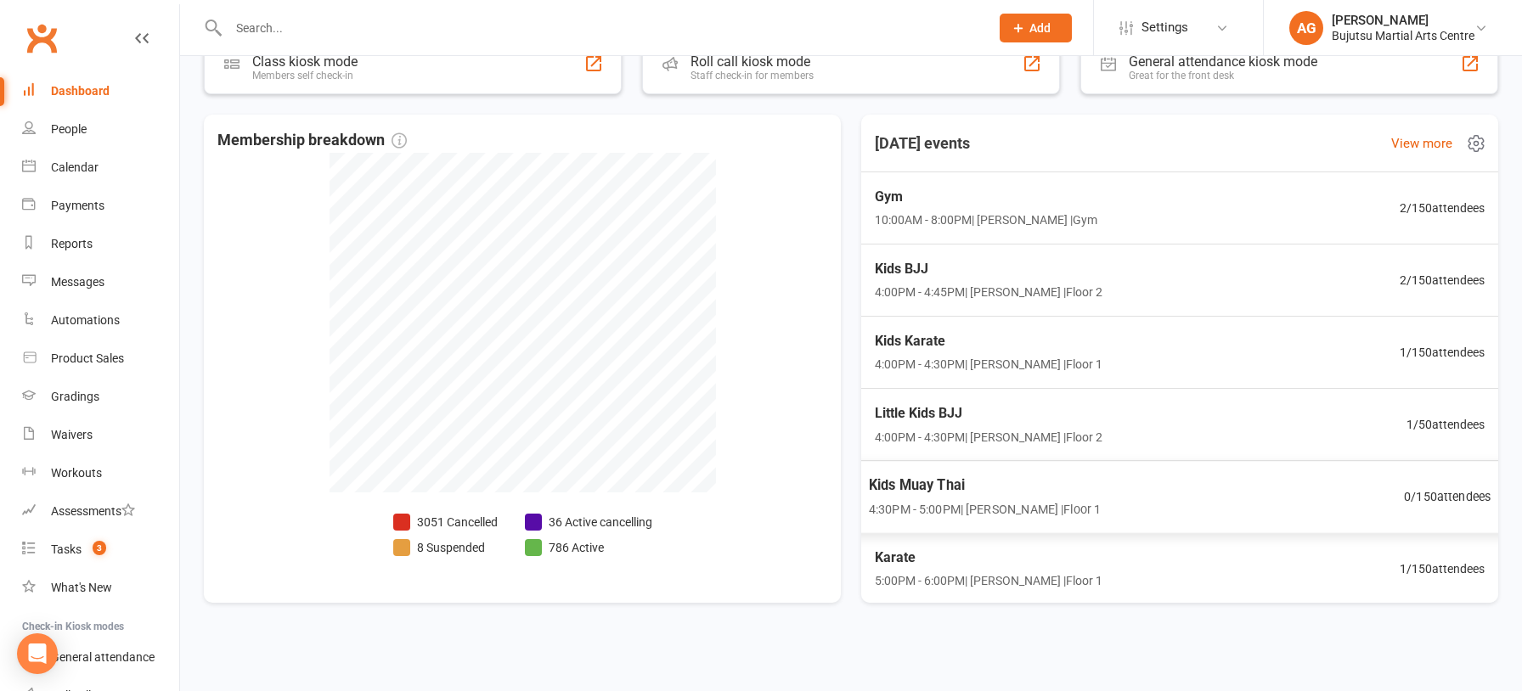
click at [924, 480] on span "Kids Muay Thai" at bounding box center [985, 485] width 232 height 22
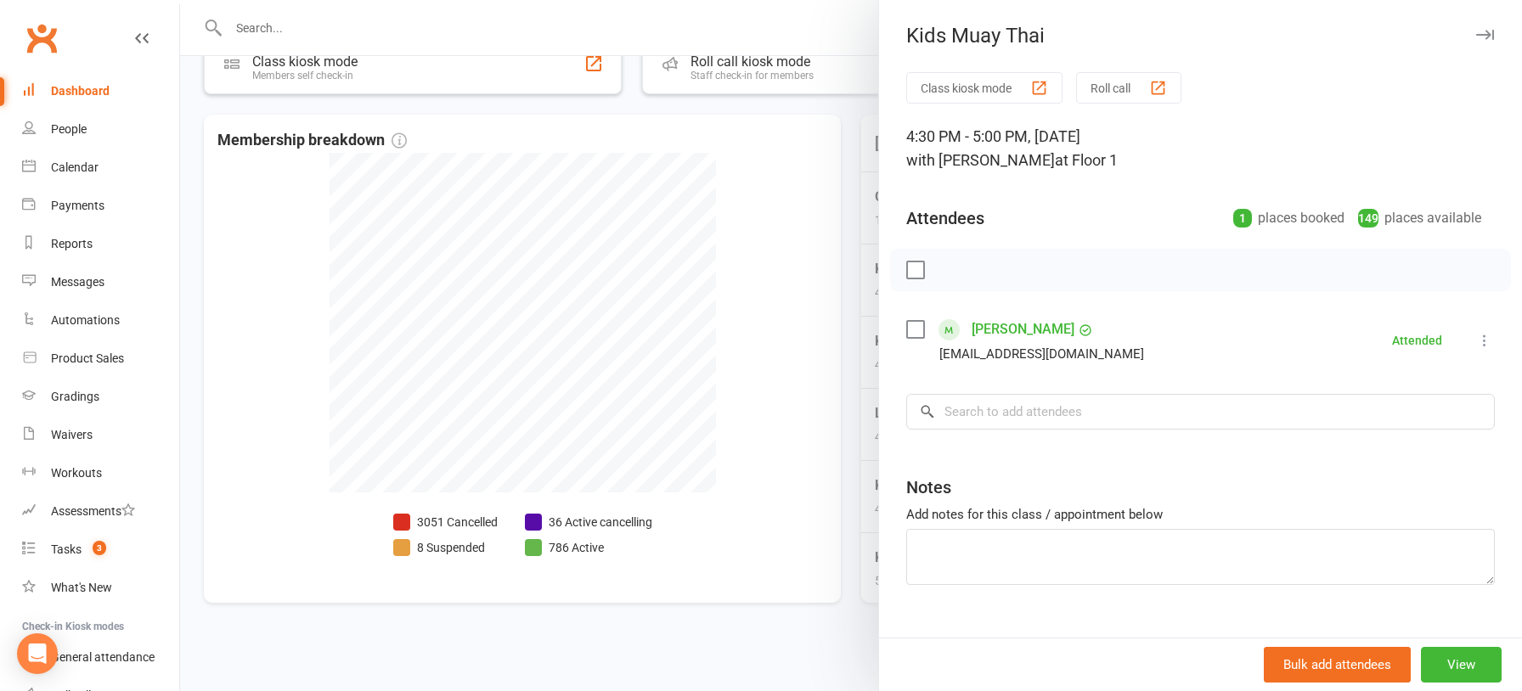
click at [763, 435] on div at bounding box center [851, 345] width 1342 height 691
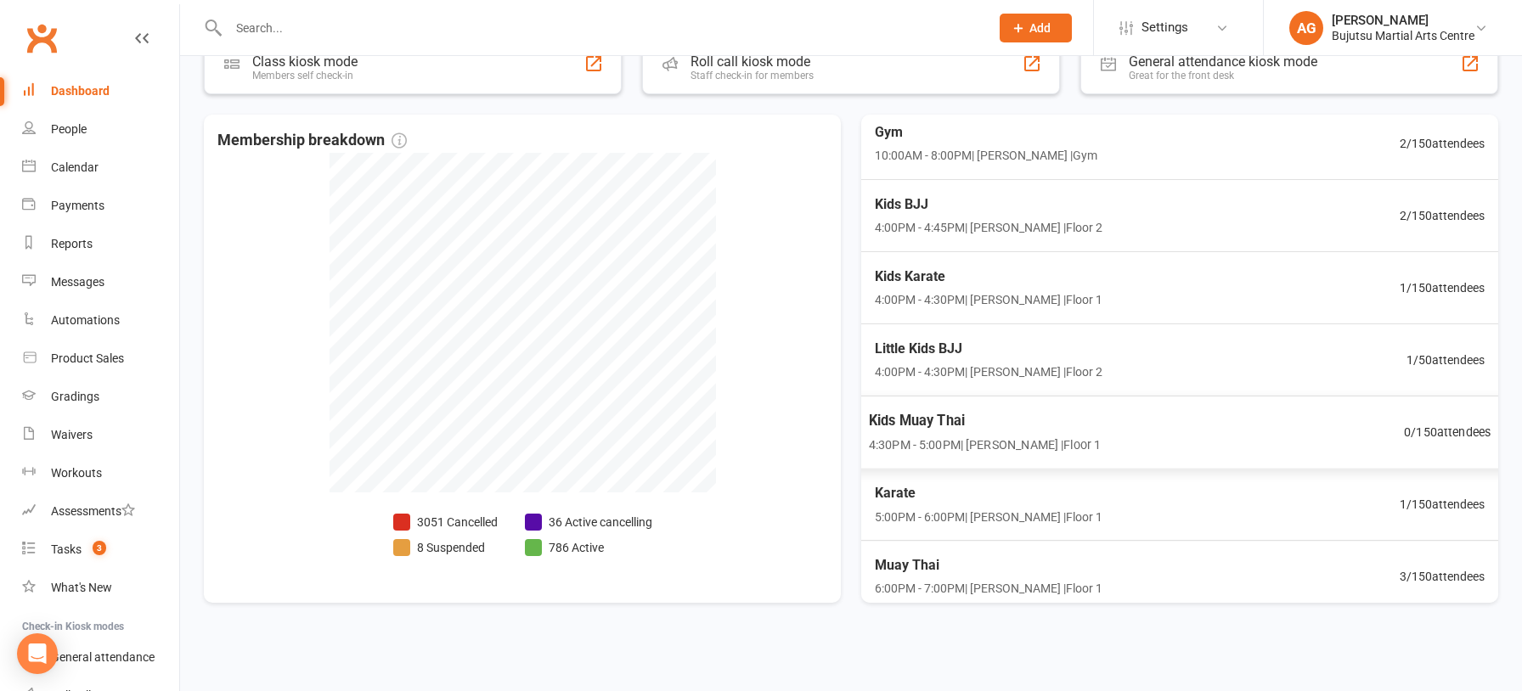
scroll to position [70, 0]
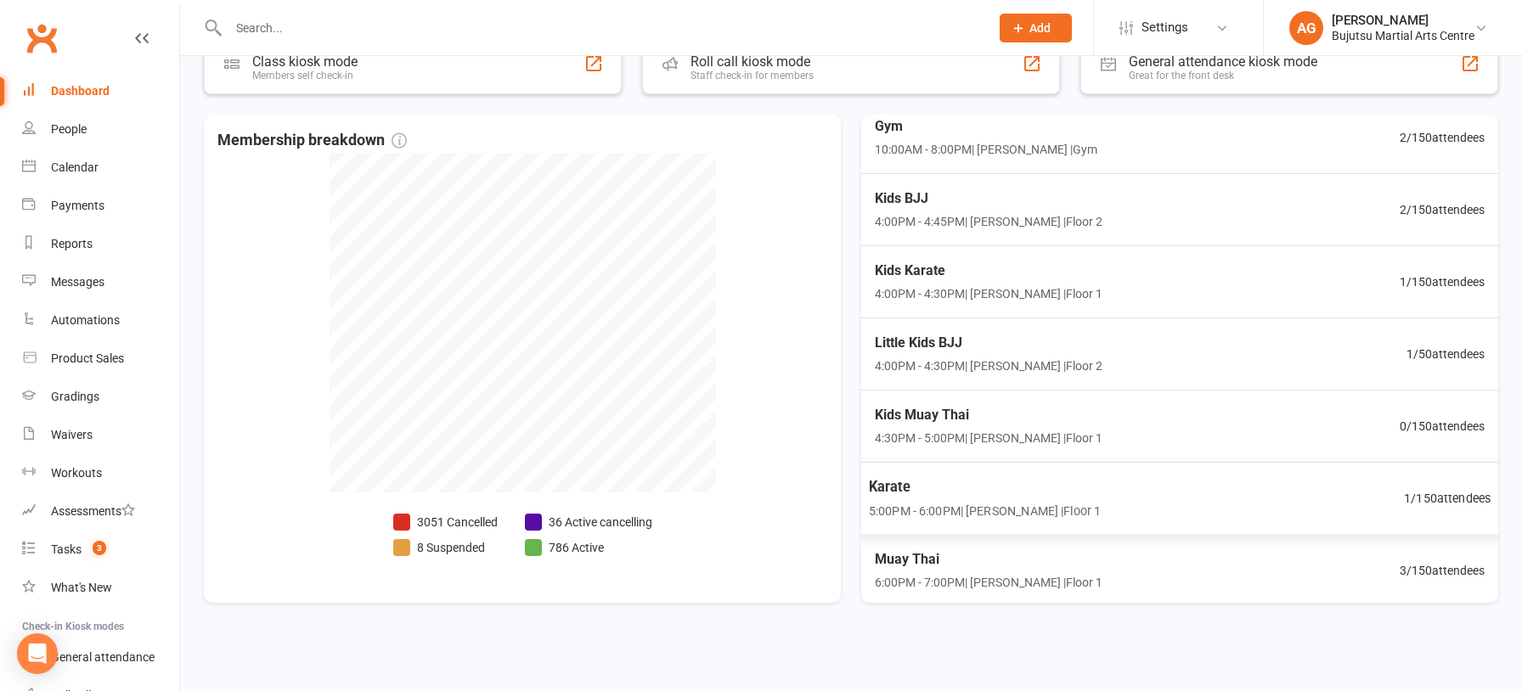
click at [896, 486] on span "Karate" at bounding box center [985, 487] width 232 height 22
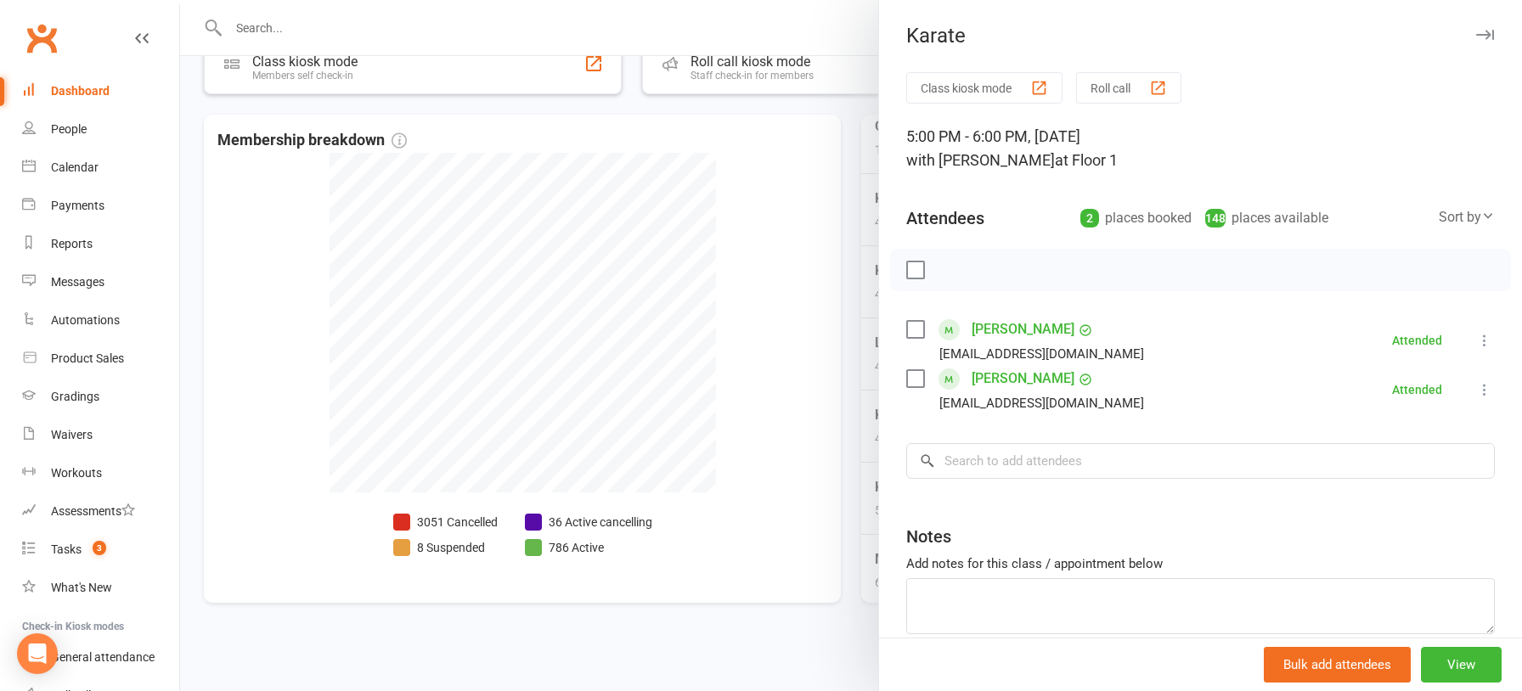
drag, startPoint x: 752, startPoint y: 440, endPoint x: 784, endPoint y: 454, distance: 34.6
click at [752, 440] on div at bounding box center [851, 345] width 1342 height 691
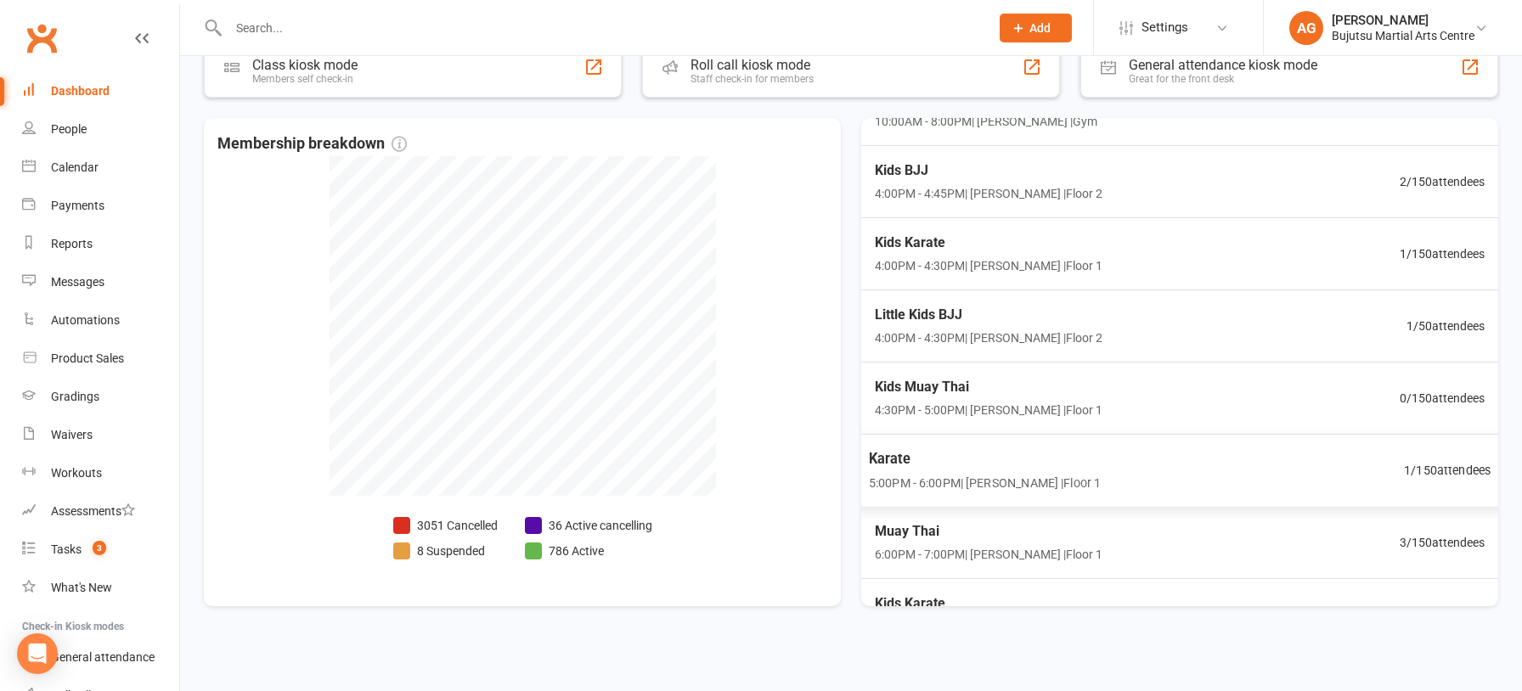
scroll to position [126, 0]
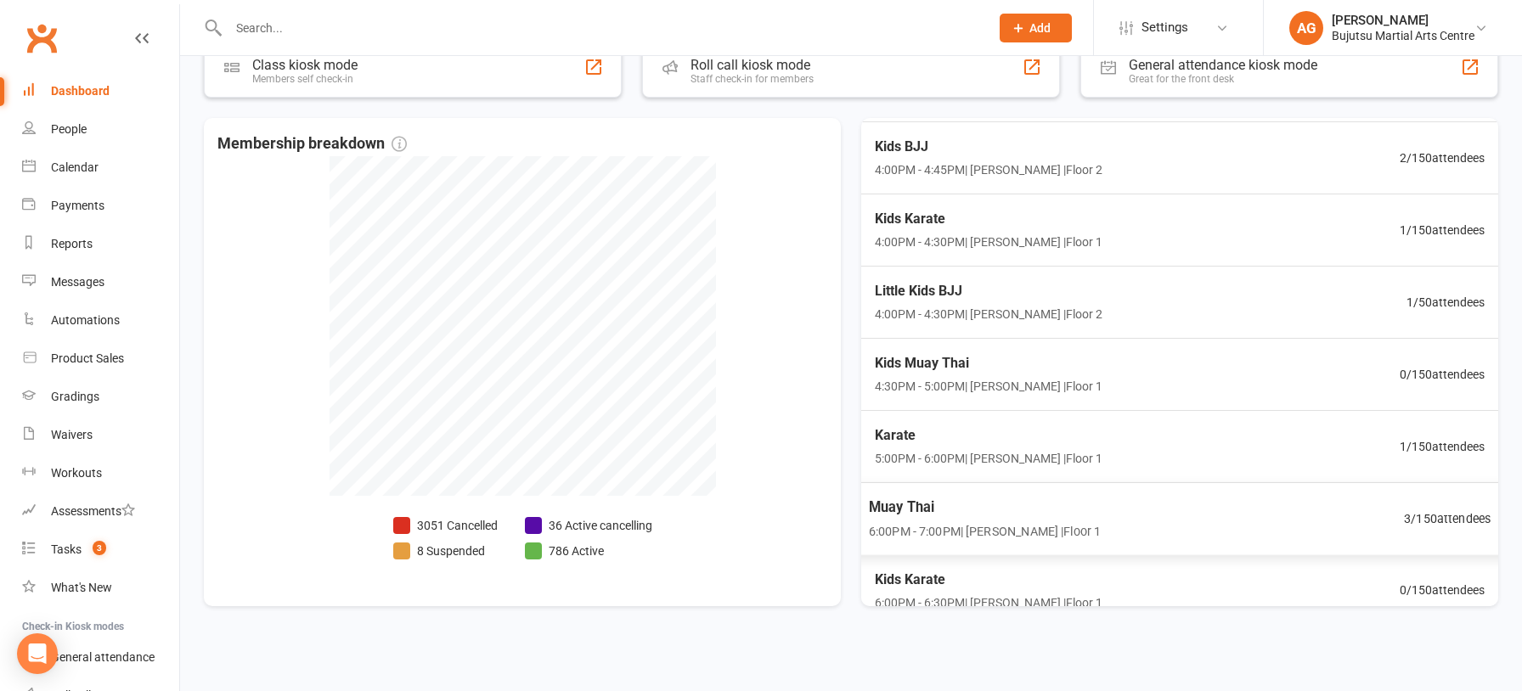
click at [925, 503] on span "Muay Thai" at bounding box center [985, 507] width 232 height 22
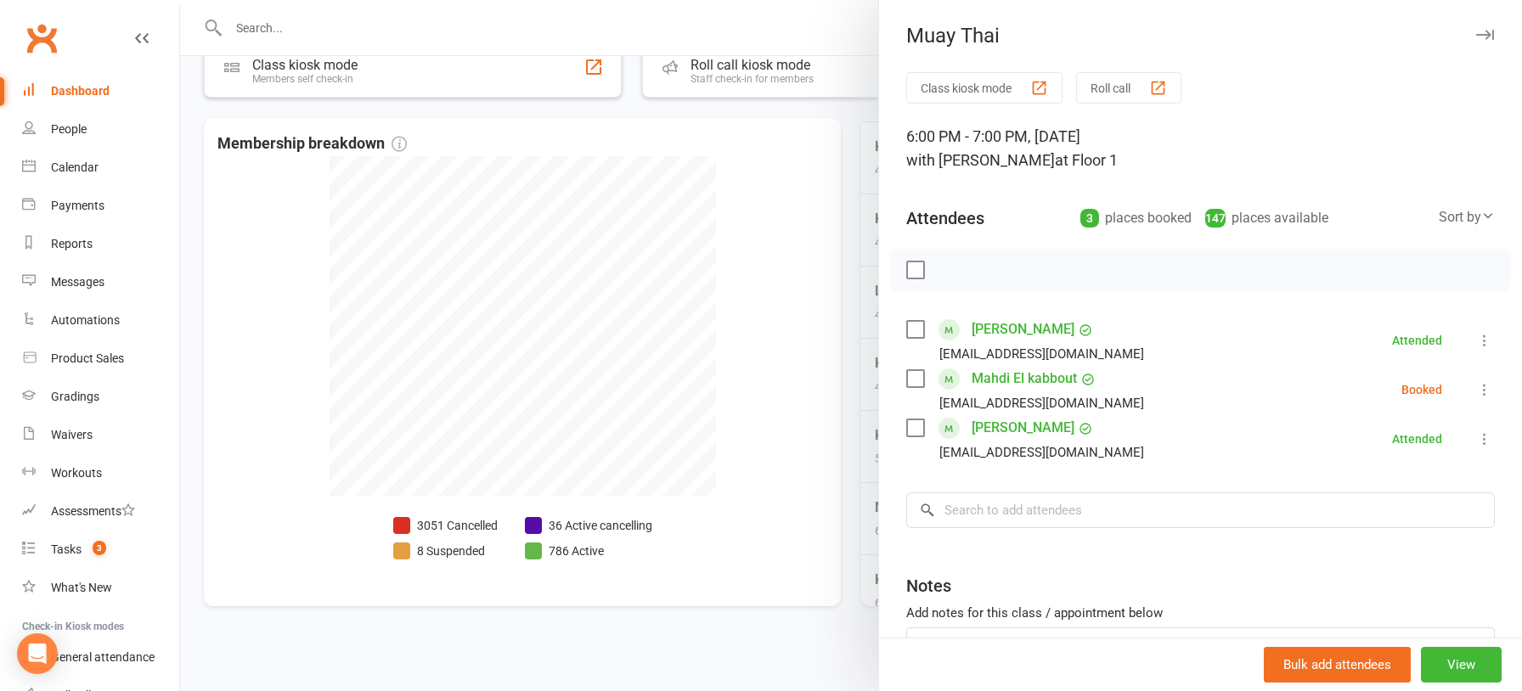
drag, startPoint x: 714, startPoint y: 432, endPoint x: 768, endPoint y: 449, distance: 56.9
click at [715, 432] on div at bounding box center [851, 345] width 1342 height 691
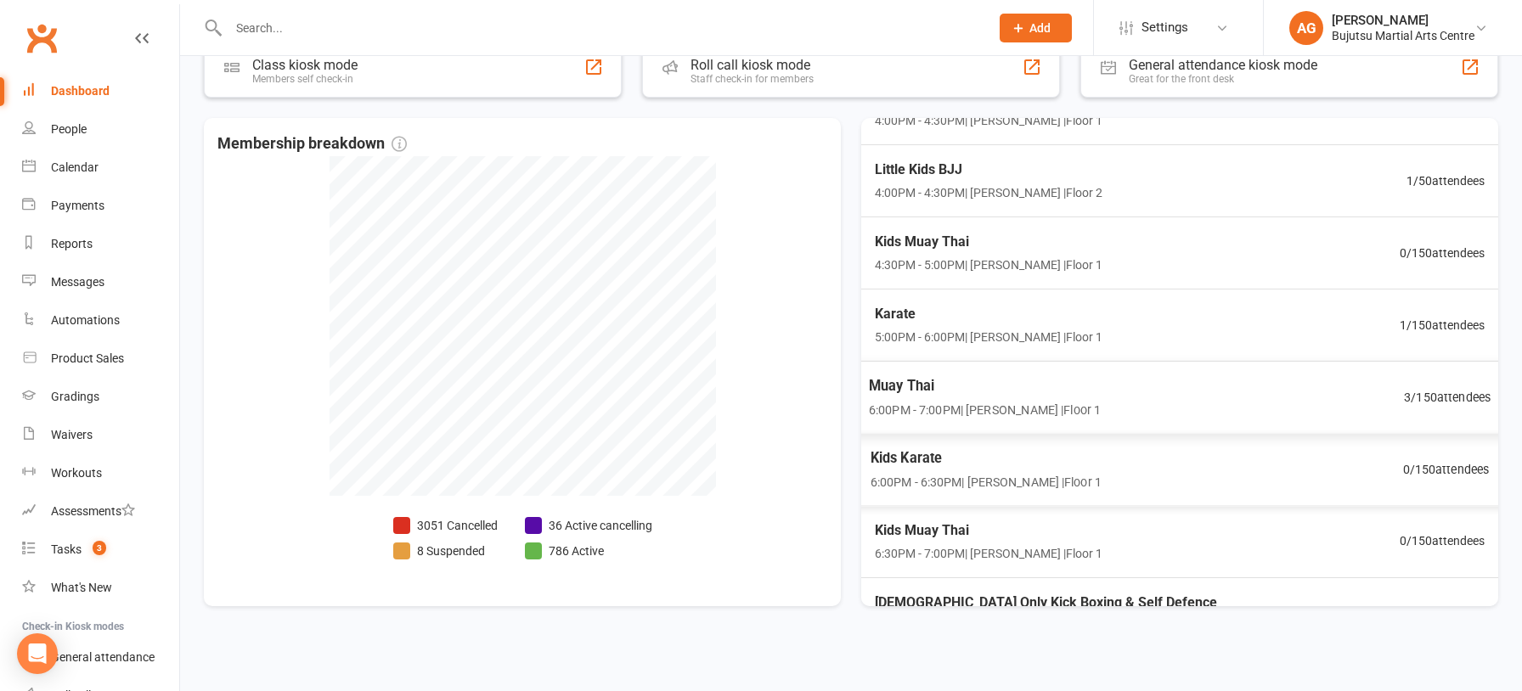
scroll to position [263, 0]
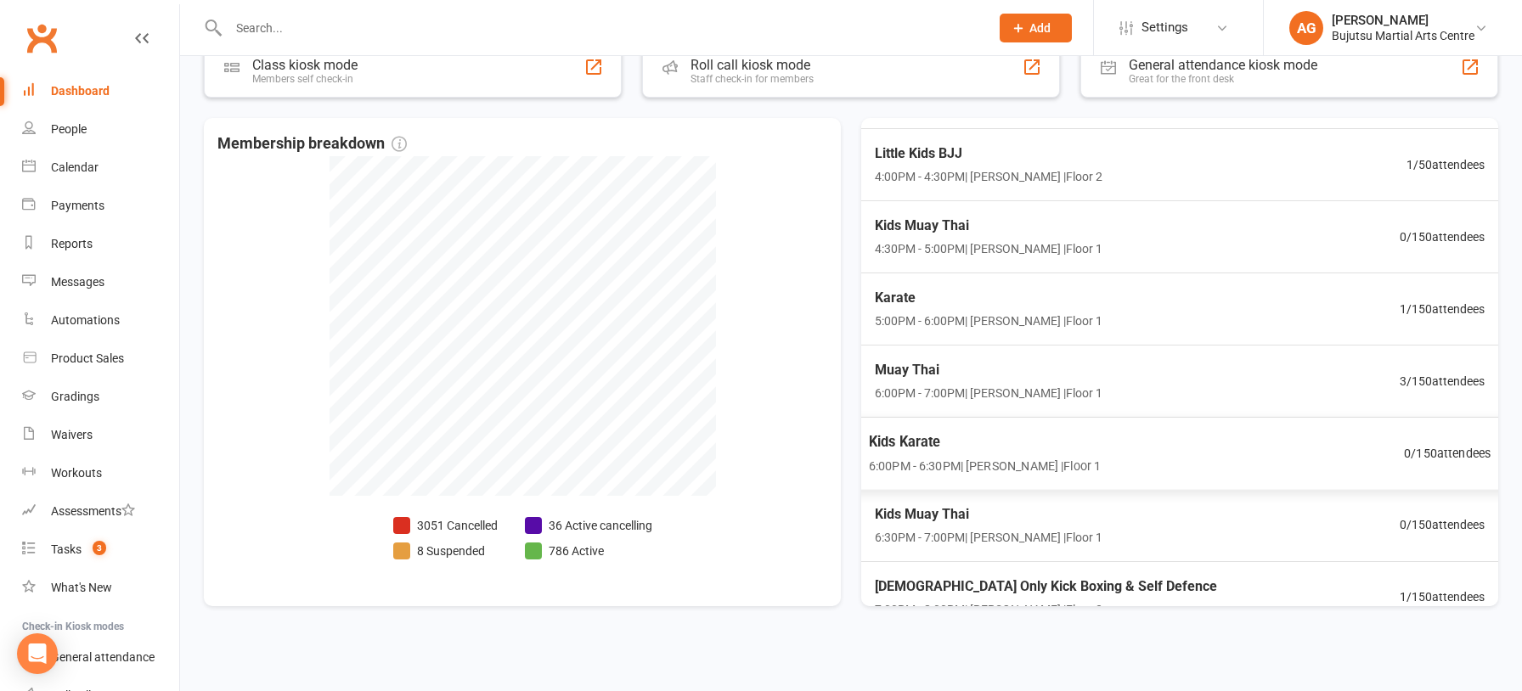
click at [896, 438] on span "Kids Karate" at bounding box center [985, 442] width 232 height 22
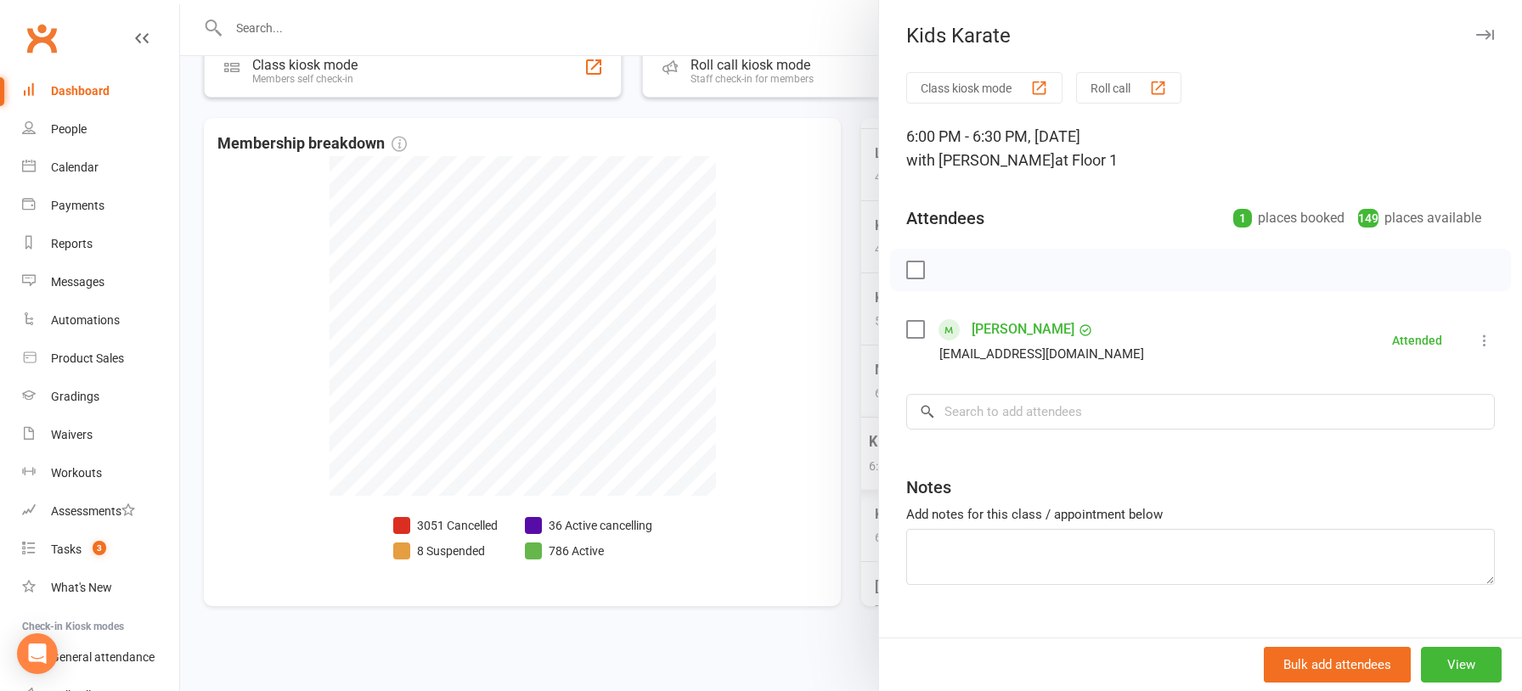
click at [760, 408] on div at bounding box center [851, 345] width 1342 height 691
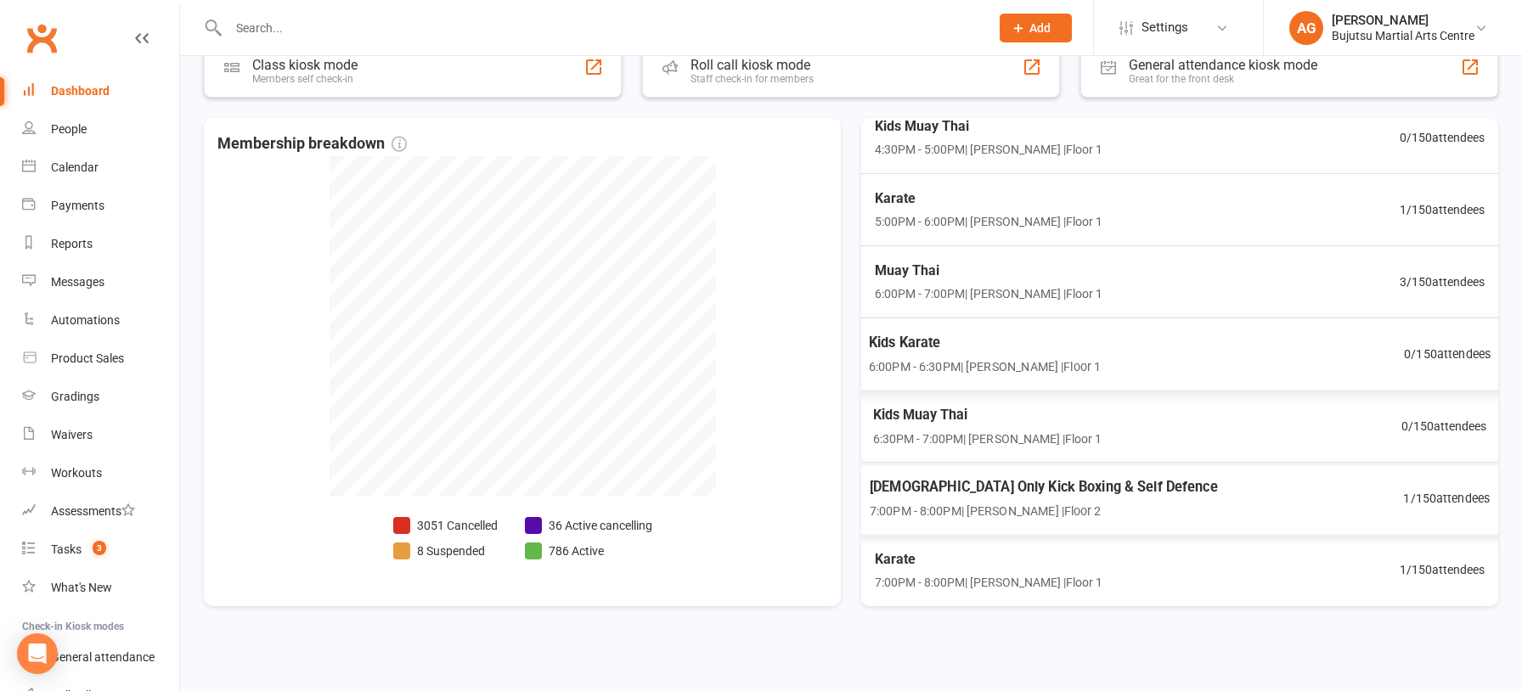
scroll to position [363, 0]
click at [918, 414] on span "Kids Muay Thai" at bounding box center [985, 413] width 232 height 22
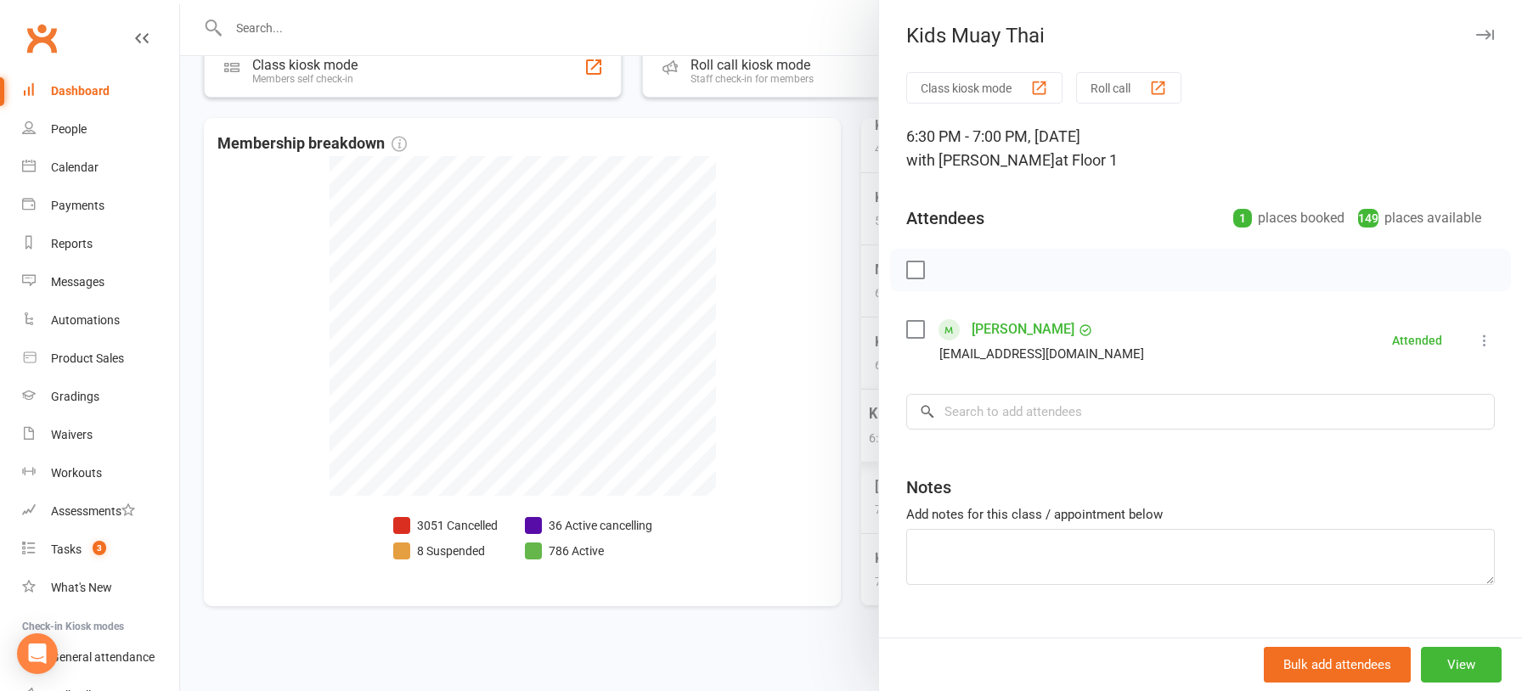
click at [792, 407] on div at bounding box center [851, 345] width 1342 height 691
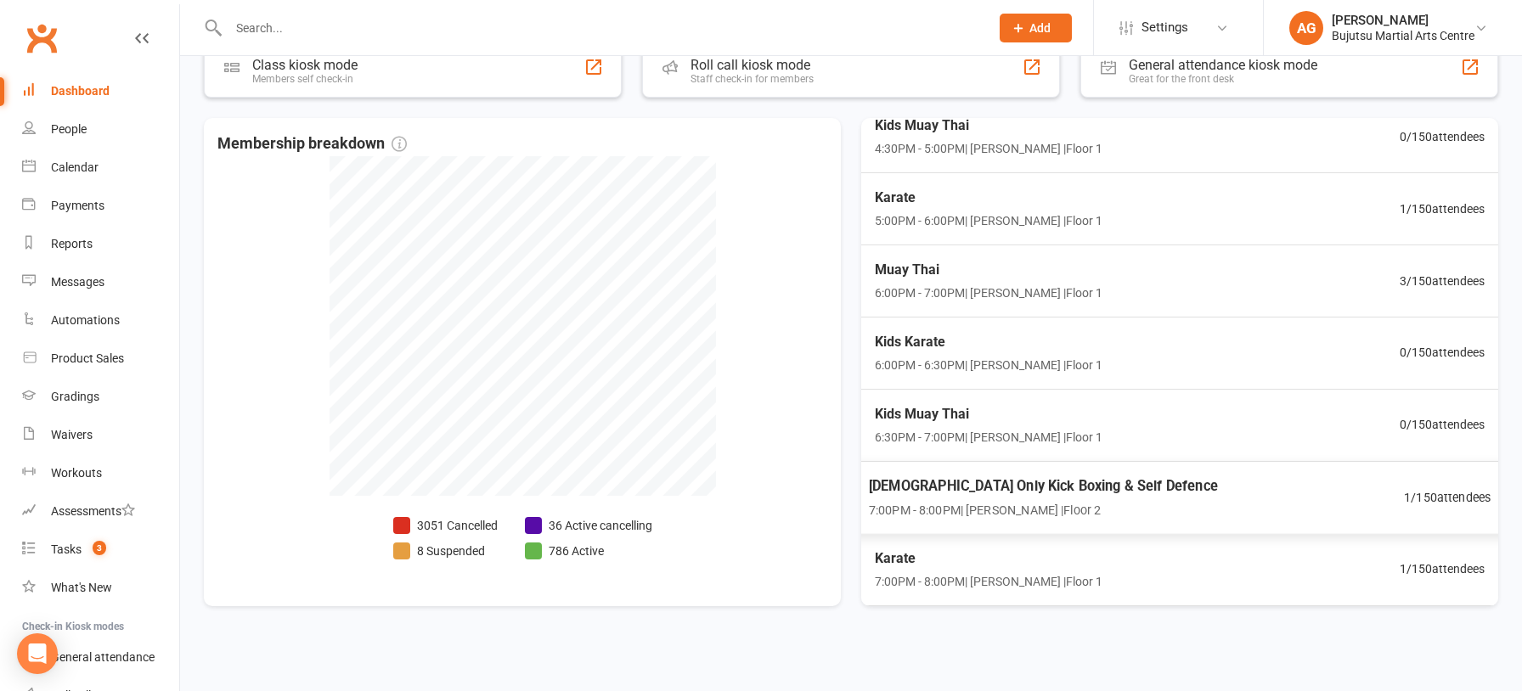
click at [954, 484] on span "[DEMOGRAPHIC_DATA] Only Kick Boxing & Self Defence" at bounding box center [1043, 486] width 349 height 22
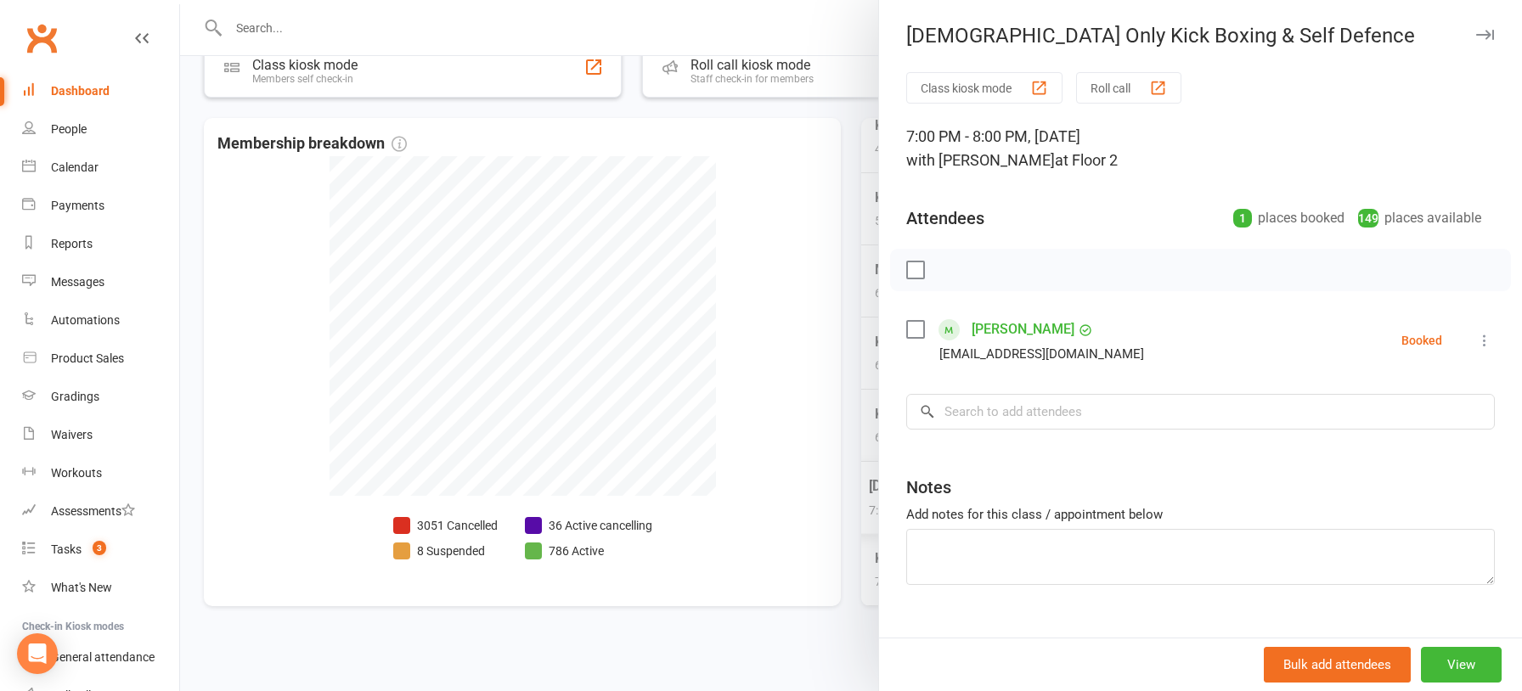
click at [797, 453] on div at bounding box center [851, 345] width 1342 height 691
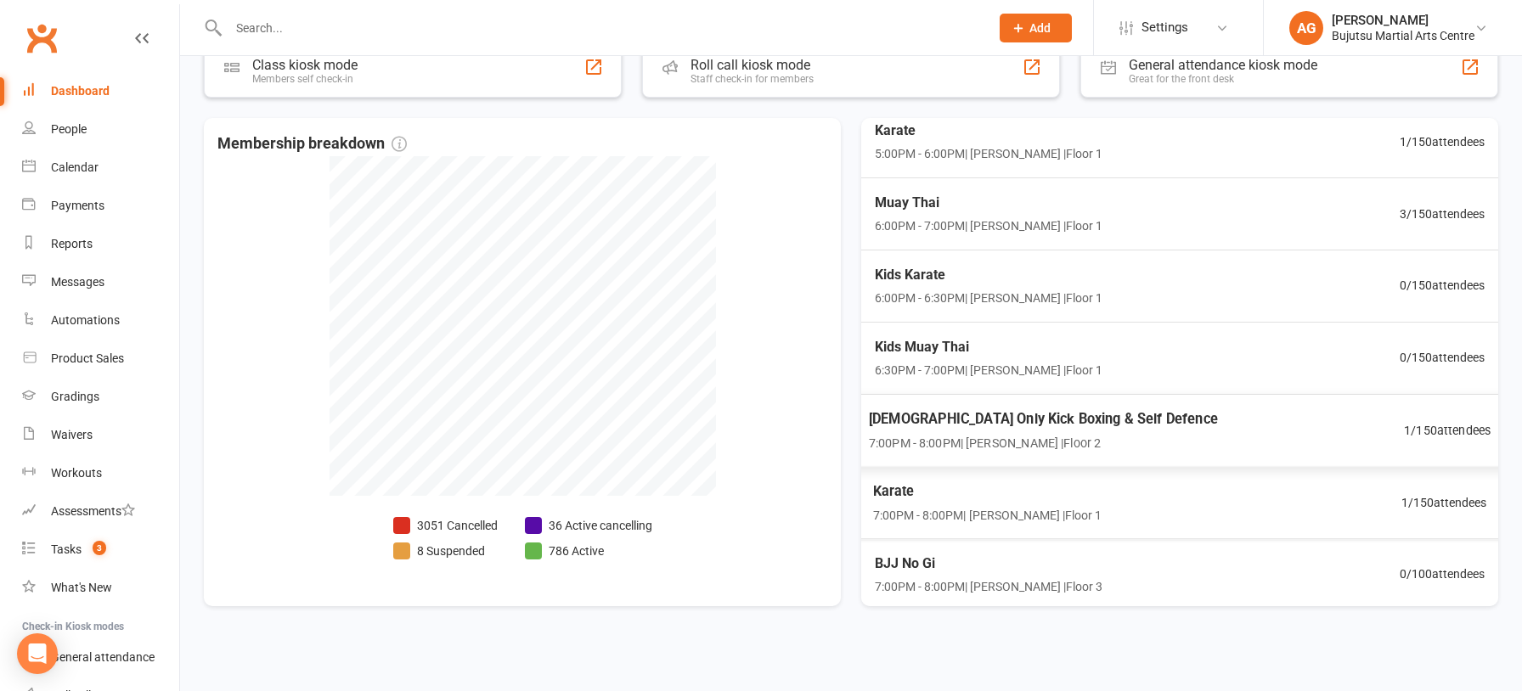
scroll to position [432, 0]
click at [898, 484] on span "Karate" at bounding box center [985, 489] width 232 height 22
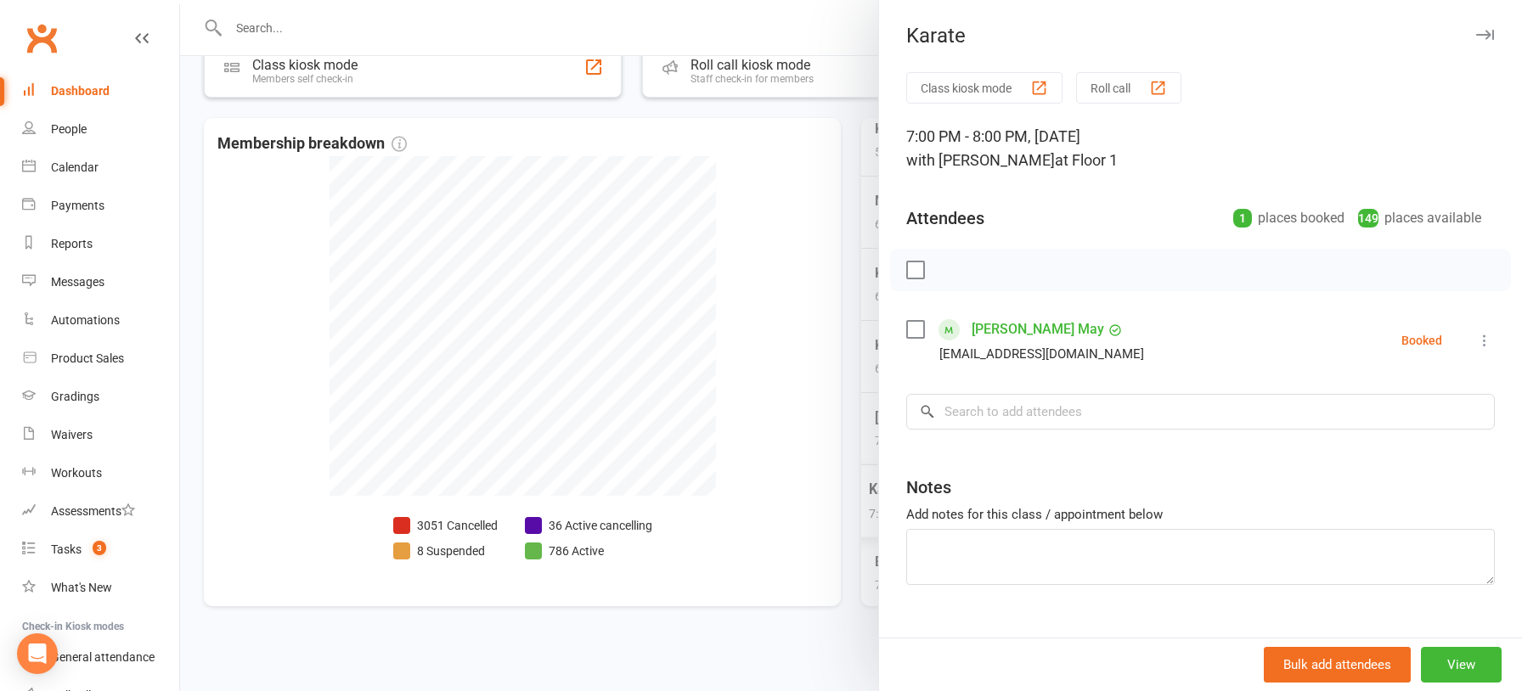
click at [766, 451] on div at bounding box center [851, 345] width 1342 height 691
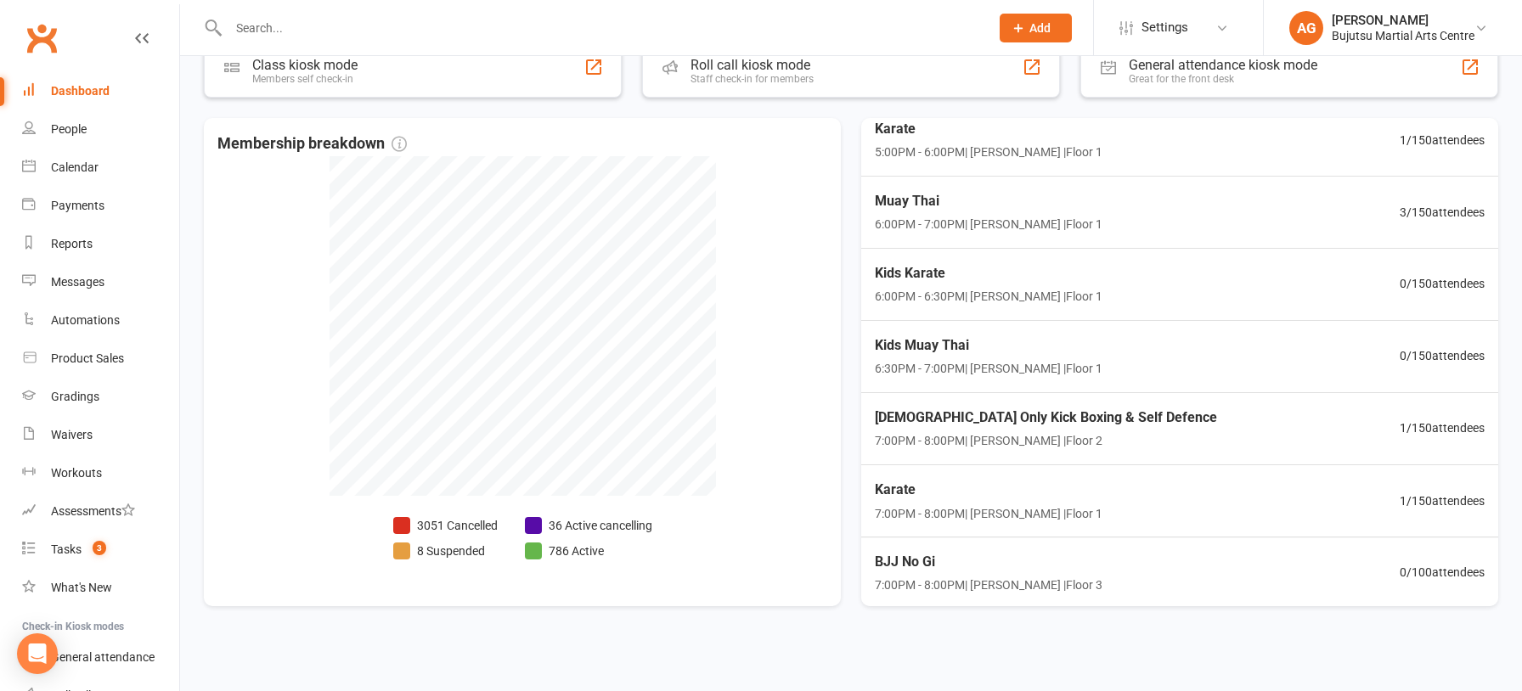
scroll to position [569, 0]
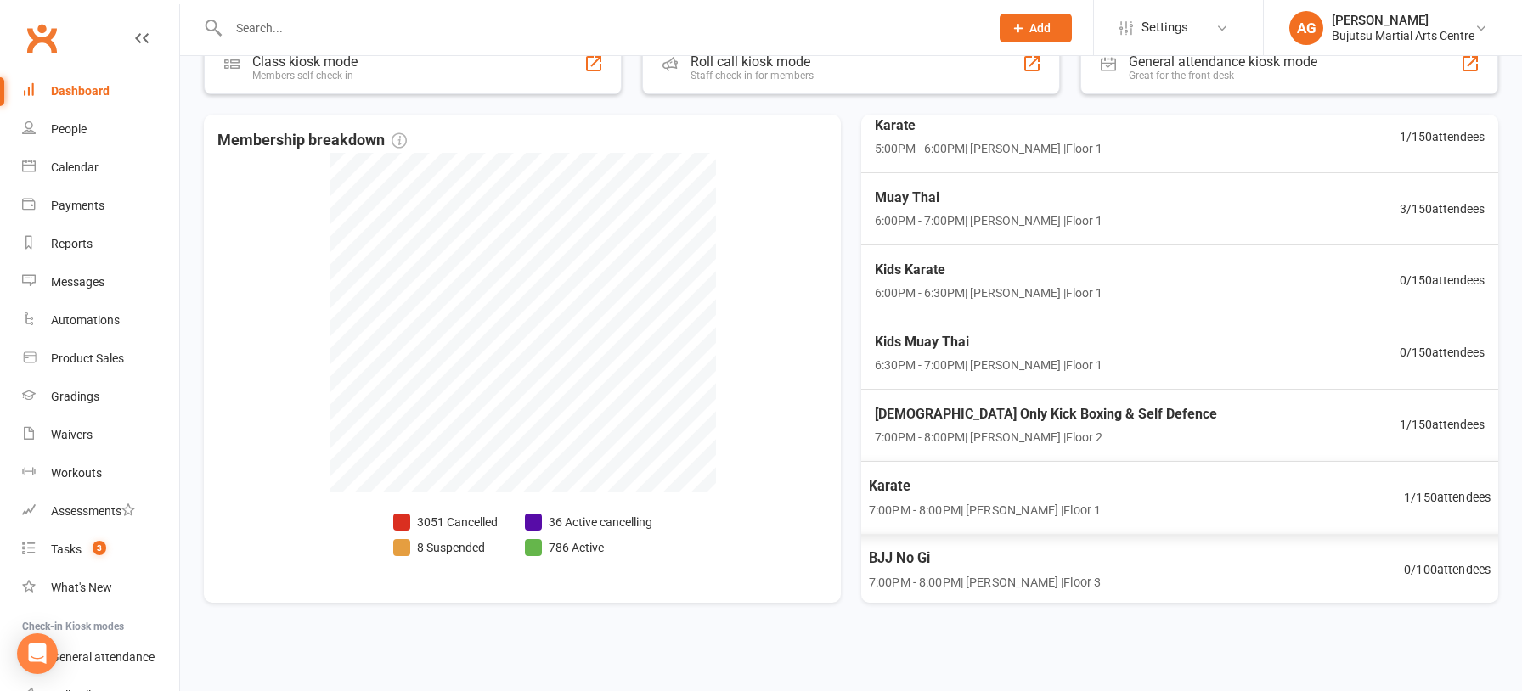
click at [921, 554] on span "BJJ No Gi" at bounding box center [985, 558] width 232 height 22
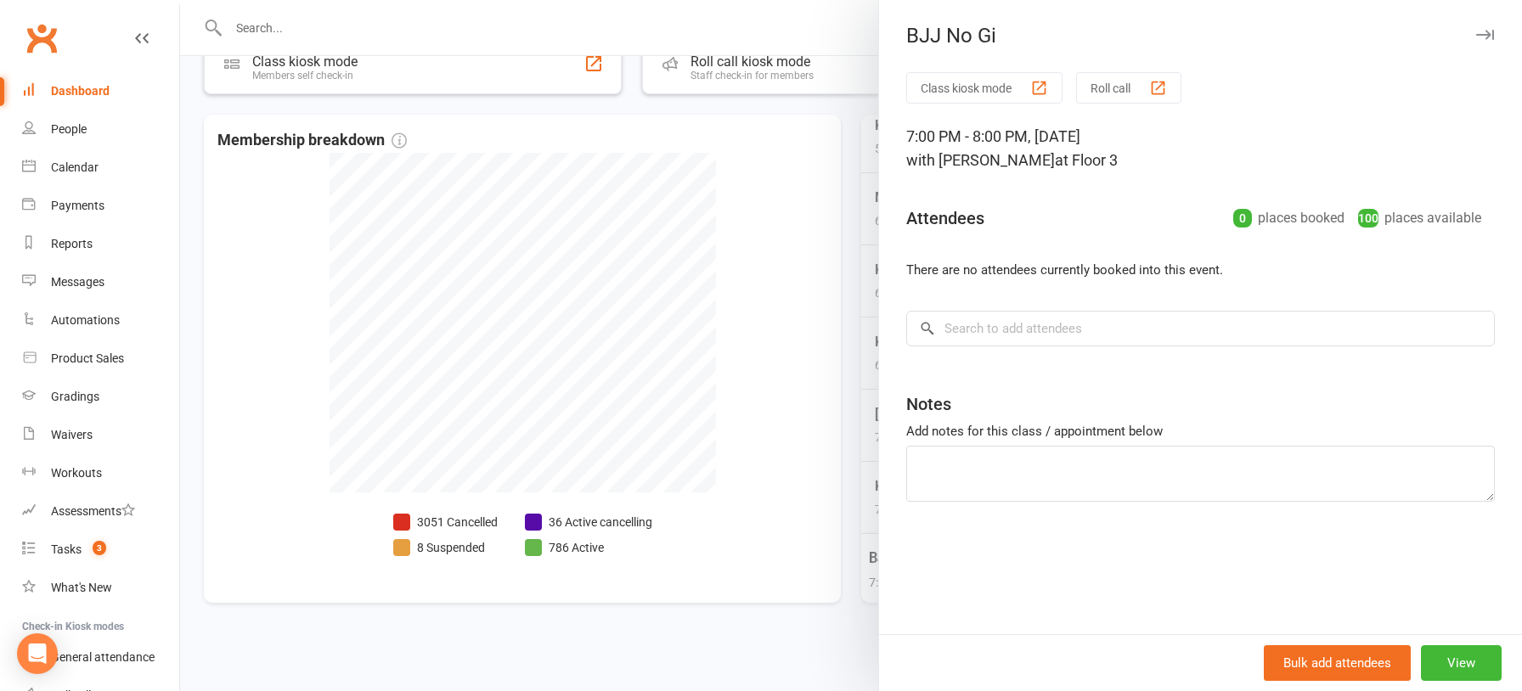
click at [729, 451] on div at bounding box center [851, 345] width 1342 height 691
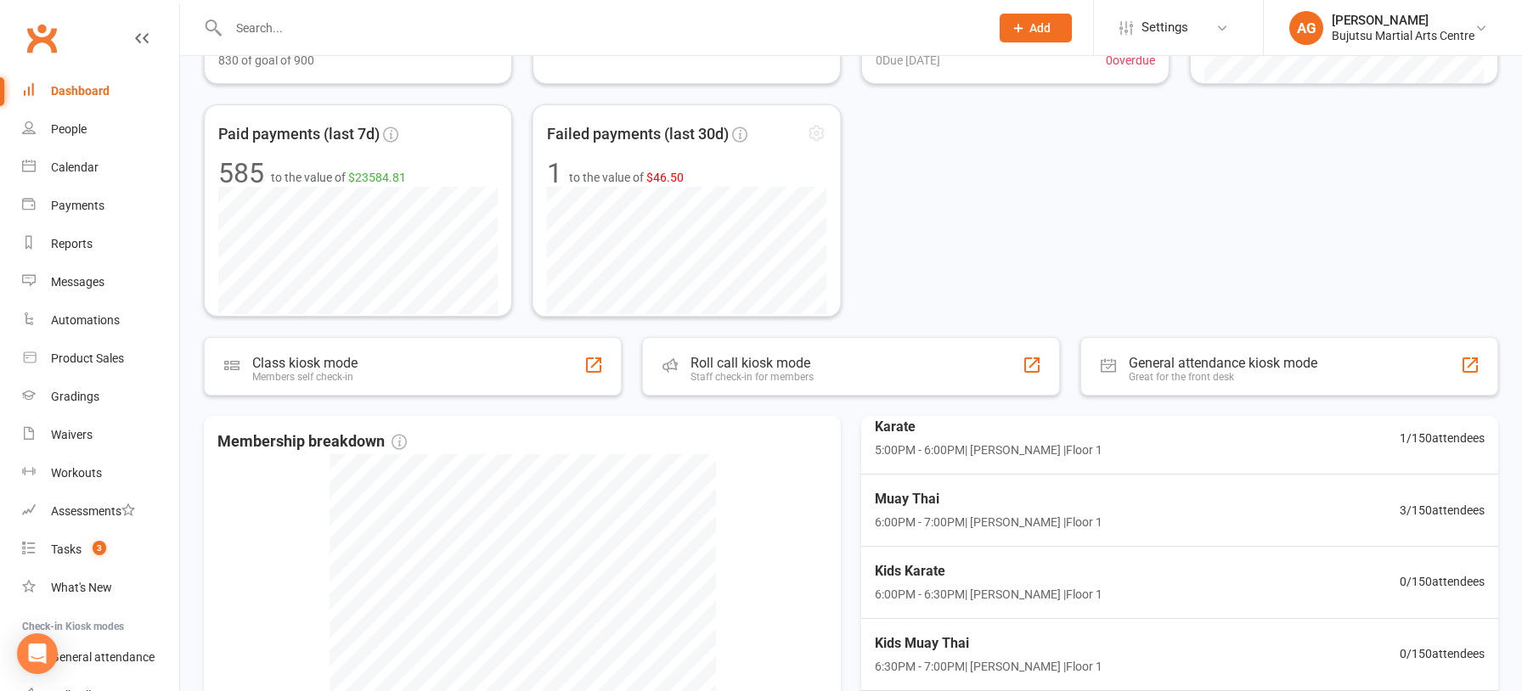
scroll to position [0, 0]
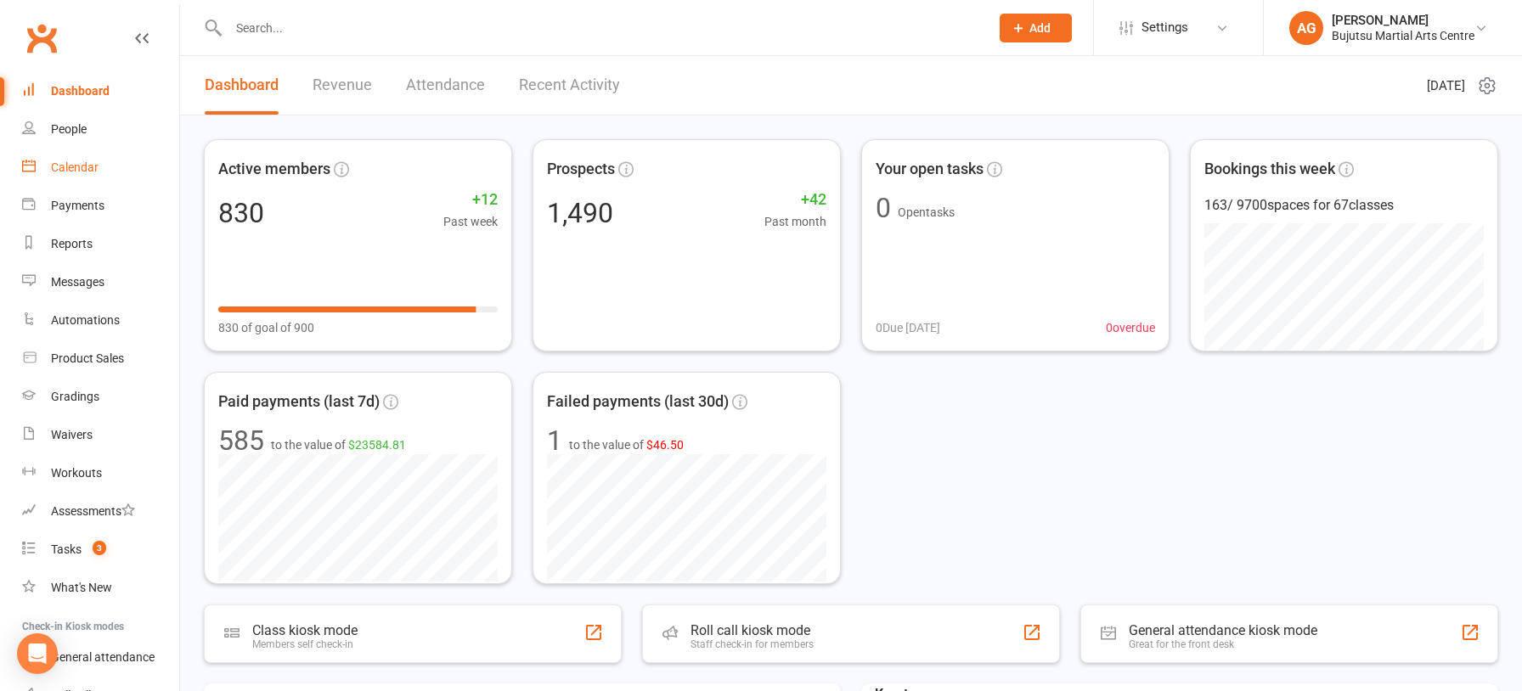
click at [80, 164] on div "Calendar" at bounding box center [75, 167] width 48 height 14
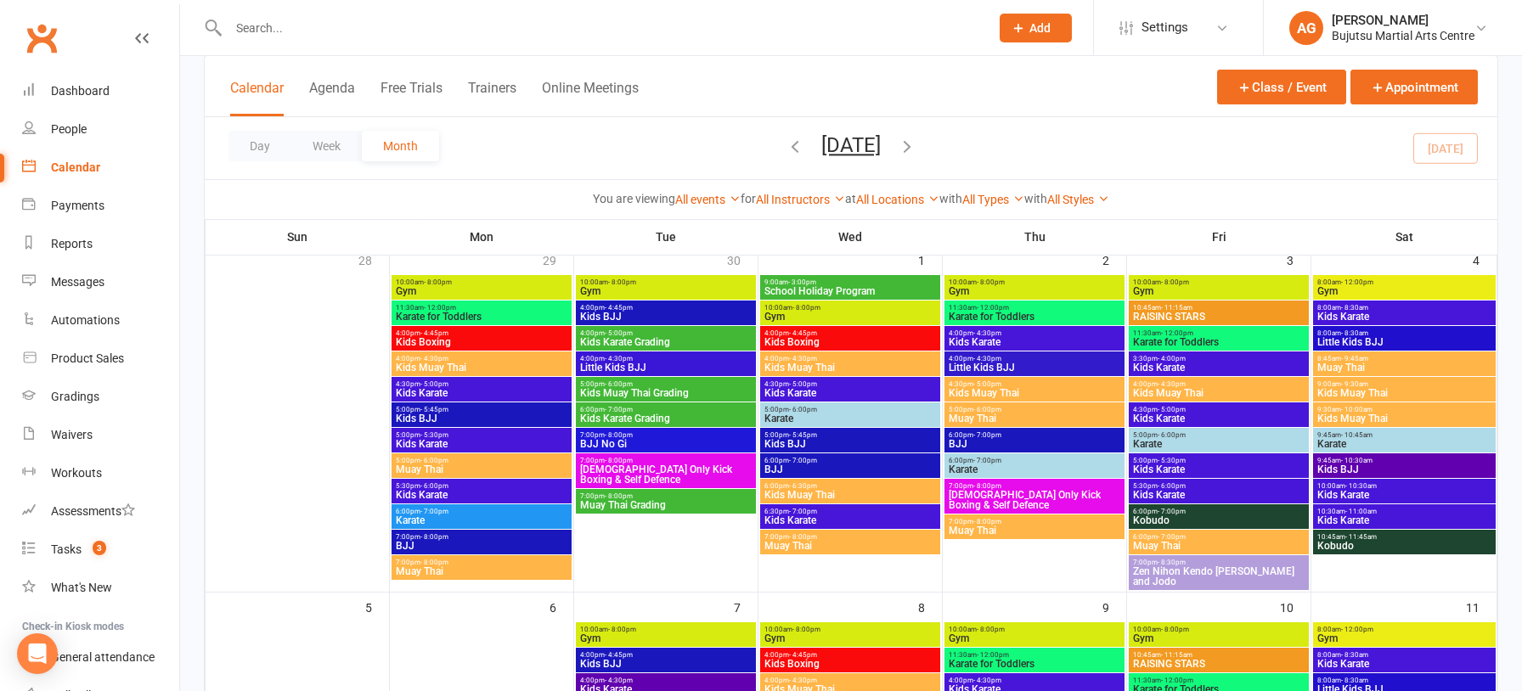
scroll to position [119, 0]
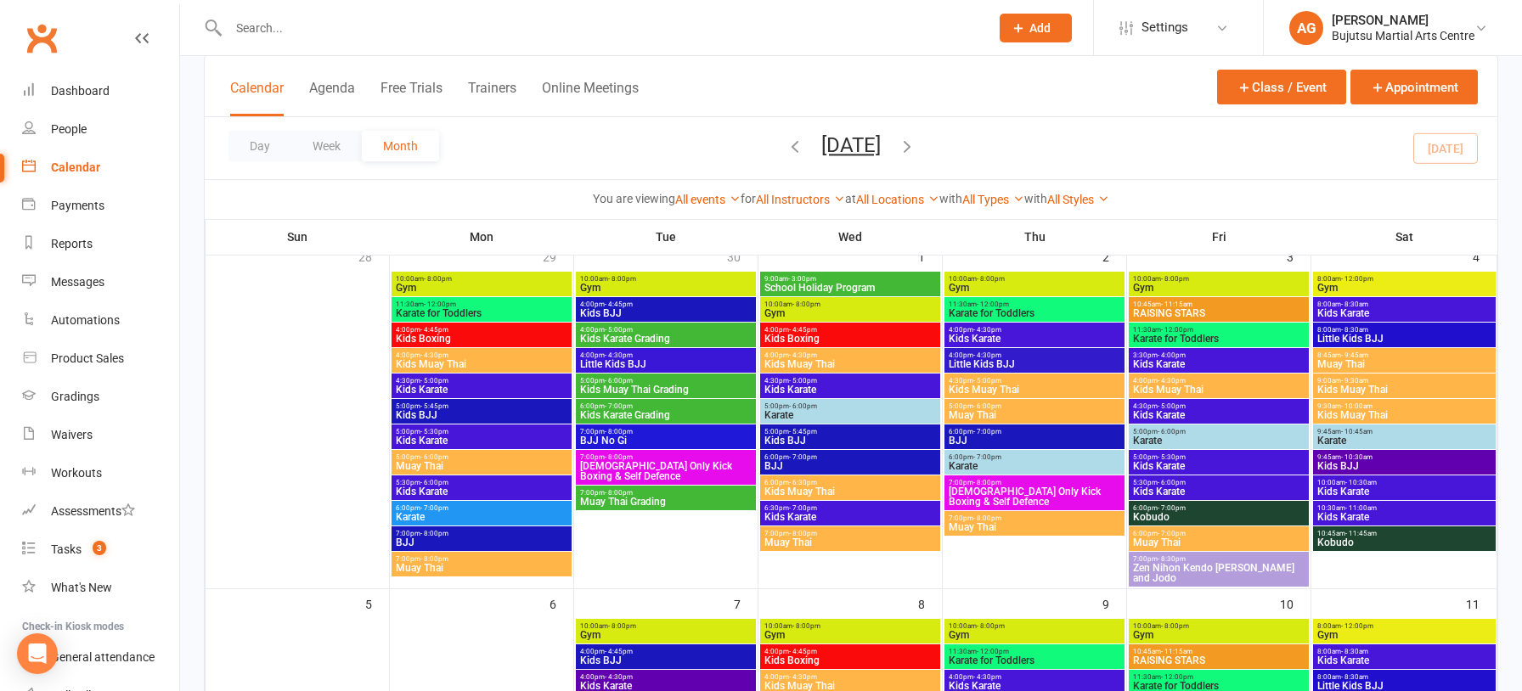
click at [916, 148] on icon "button" at bounding box center [907, 146] width 19 height 19
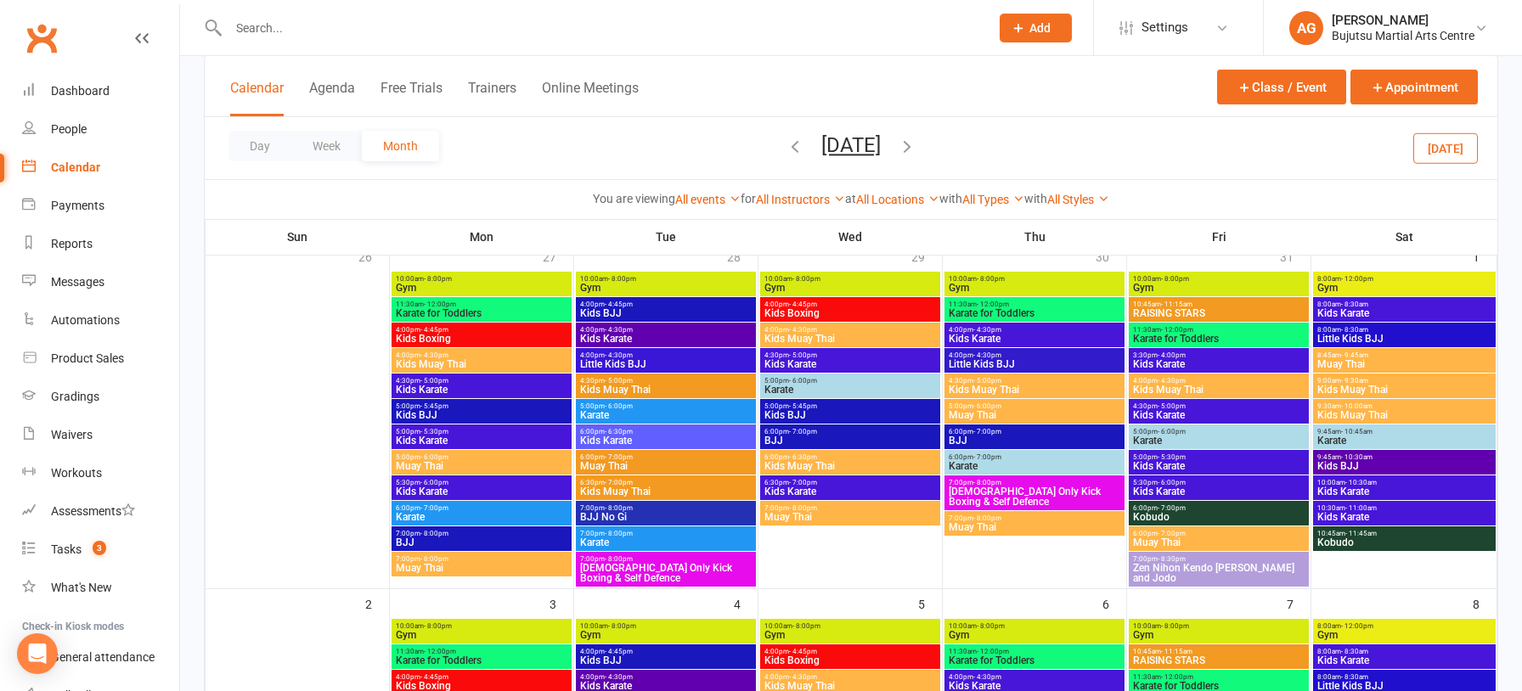
click at [916, 148] on icon "button" at bounding box center [907, 146] width 19 height 19
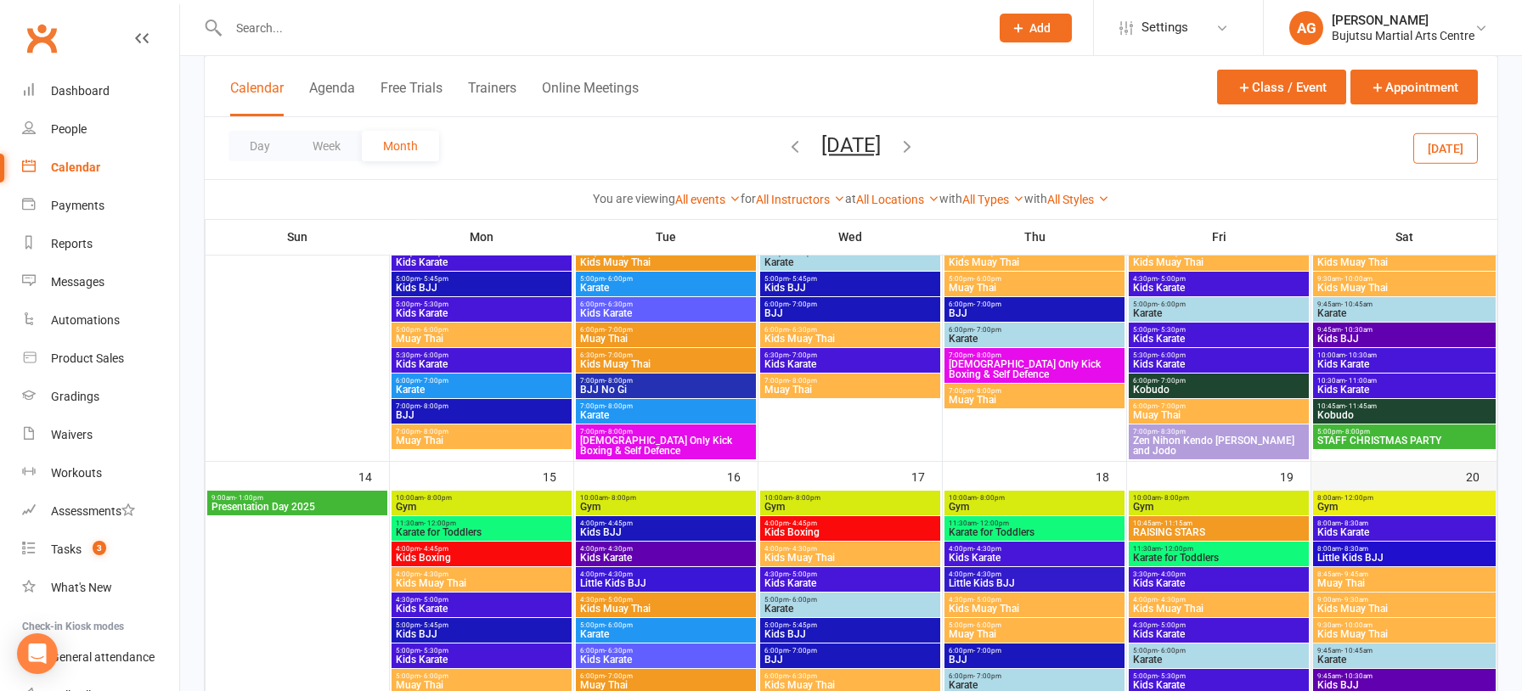
scroll to position [596, 0]
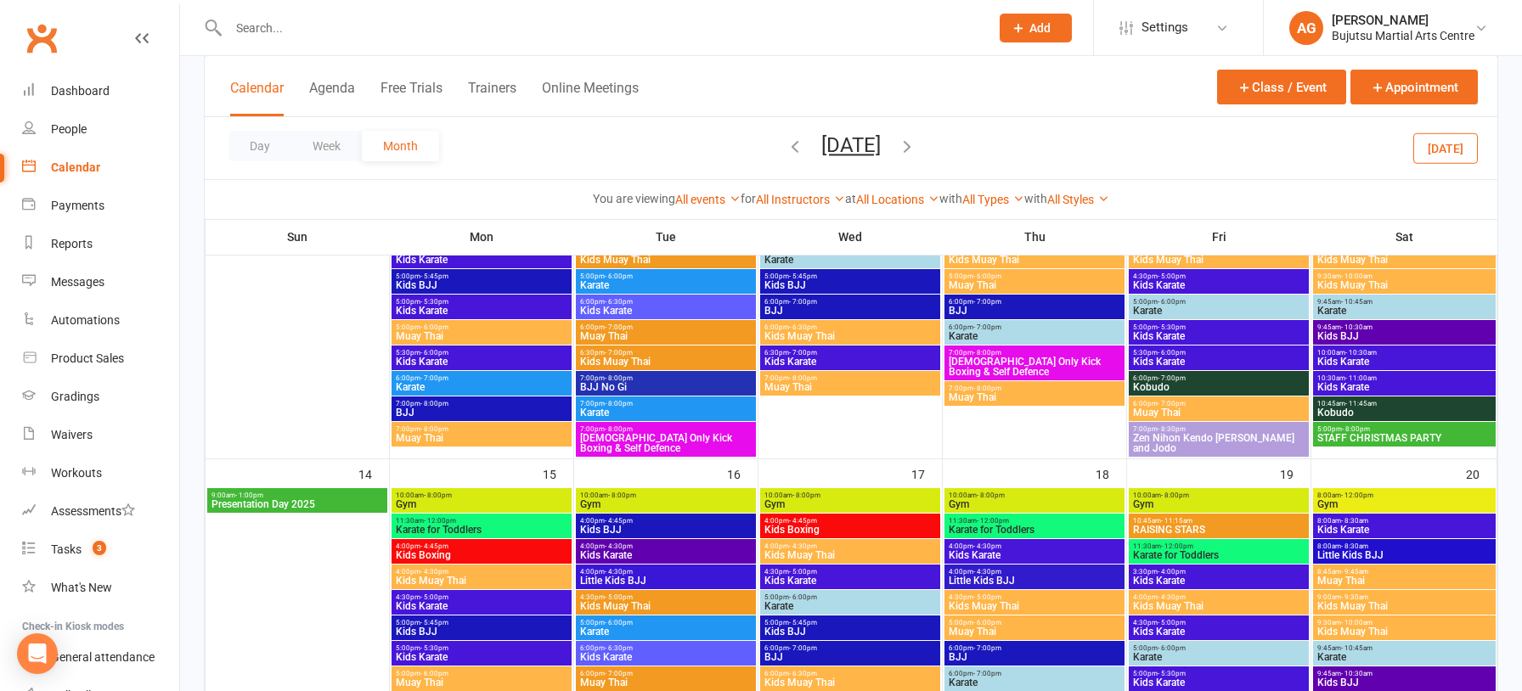
click at [1392, 435] on span "STAFF CHRISTMAS PARTY" at bounding box center [1404, 438] width 176 height 10
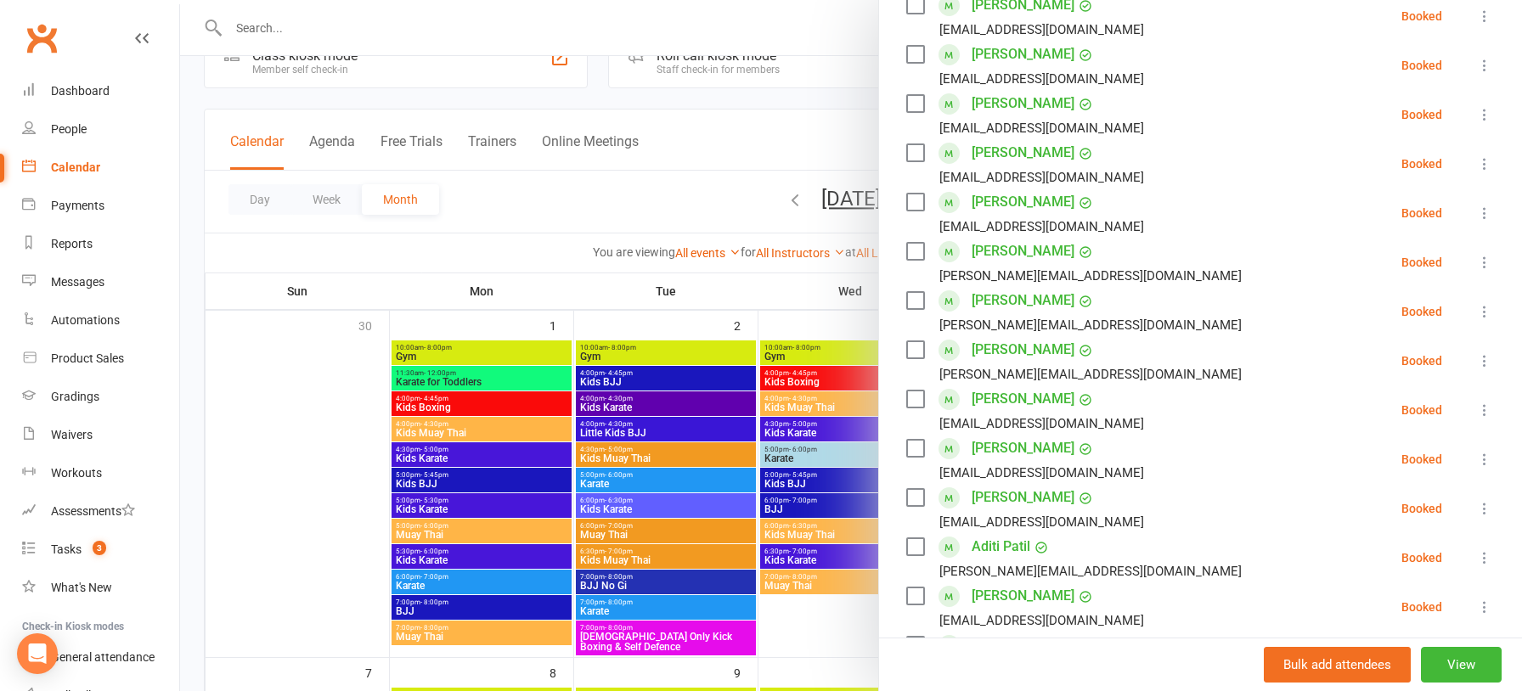
scroll to position [0, 0]
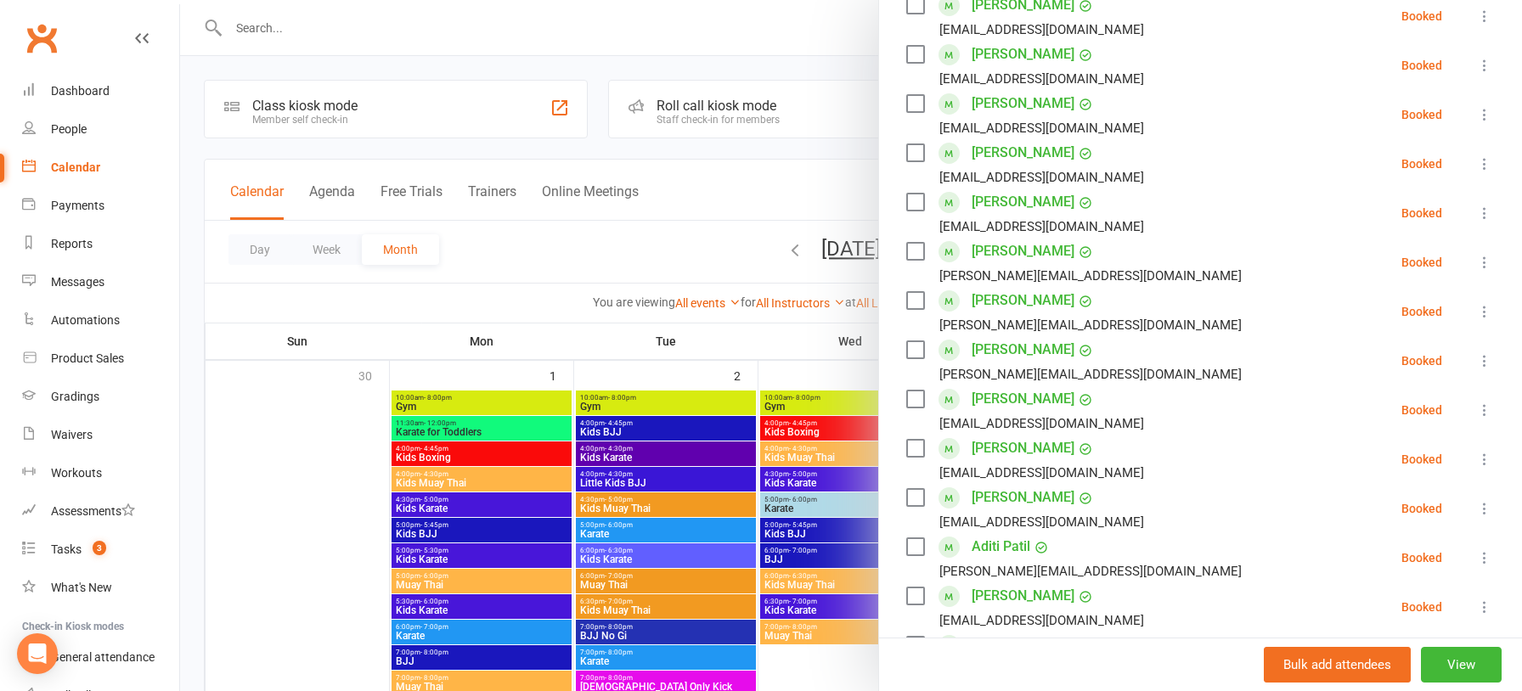
click at [650, 140] on div at bounding box center [851, 345] width 1342 height 691
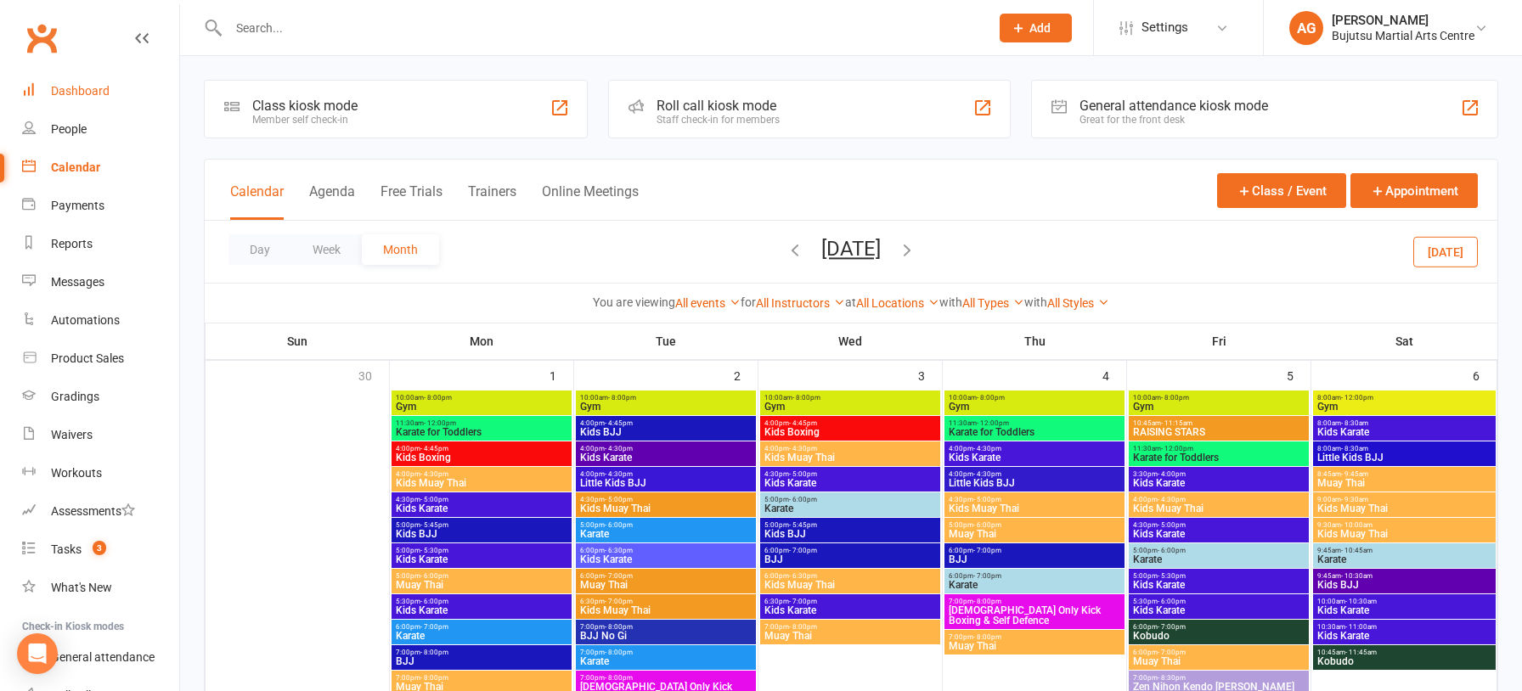
click at [66, 88] on div "Dashboard" at bounding box center [80, 91] width 59 height 14
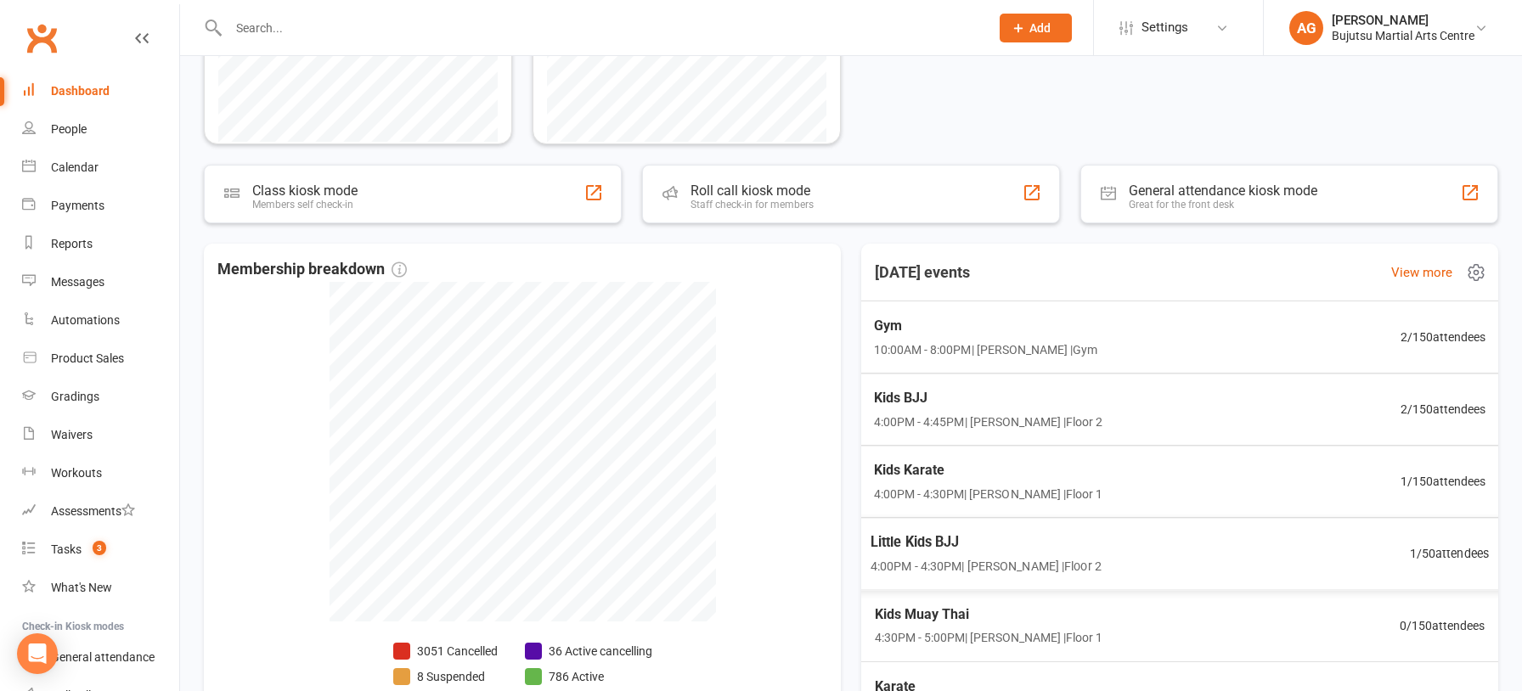
scroll to position [442, 0]
click at [898, 395] on span "Kids BJJ" at bounding box center [985, 396] width 232 height 22
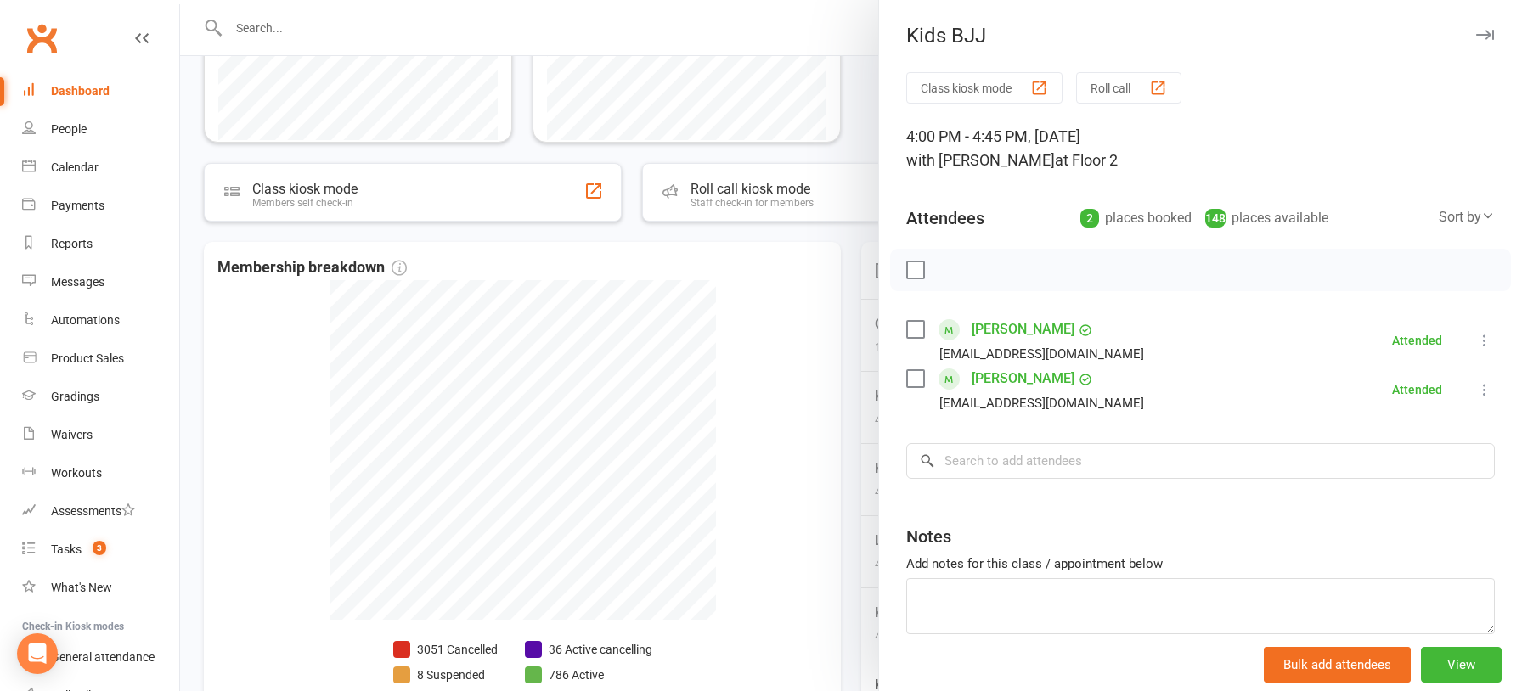
drag, startPoint x: 837, startPoint y: 390, endPoint x: 847, endPoint y: 397, distance: 12.7
click at [837, 391] on div at bounding box center [851, 345] width 1342 height 691
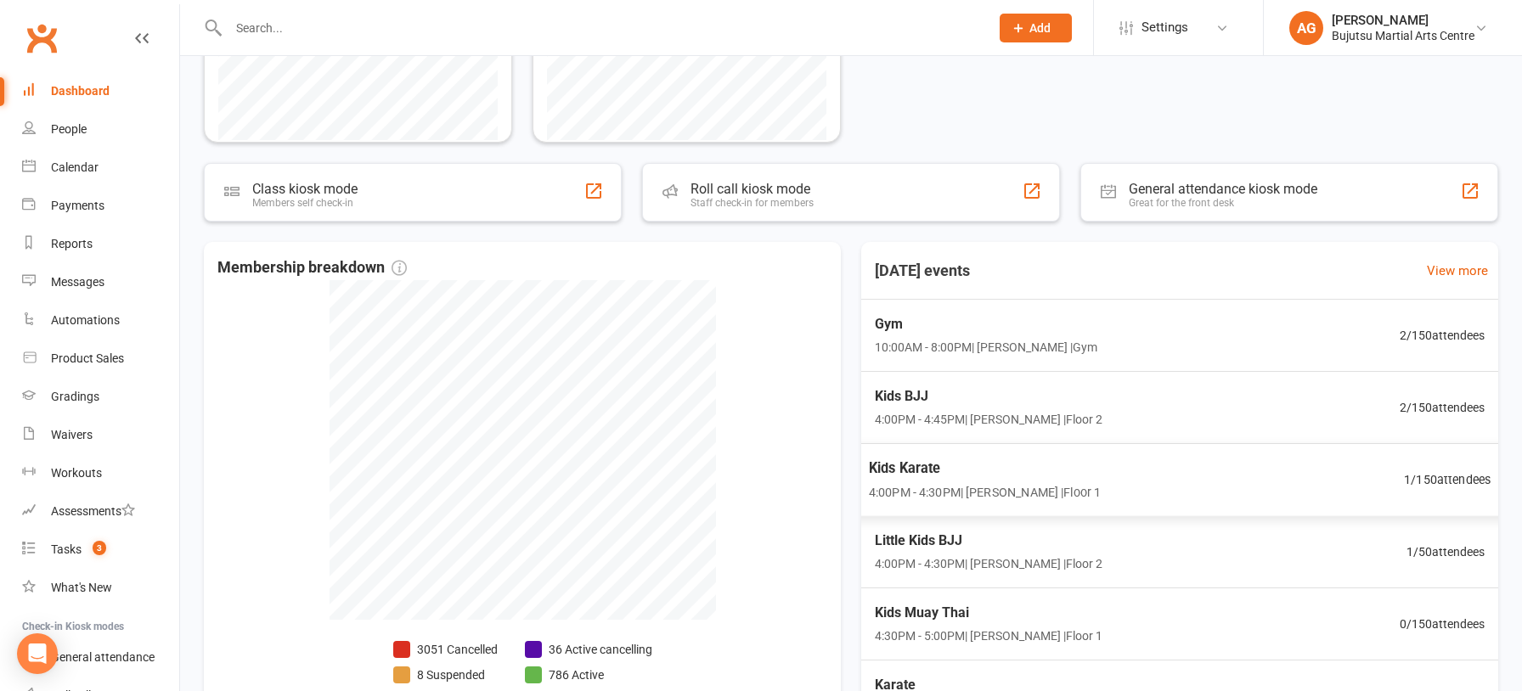
click at [930, 464] on span "Kids Karate" at bounding box center [985, 468] width 232 height 22
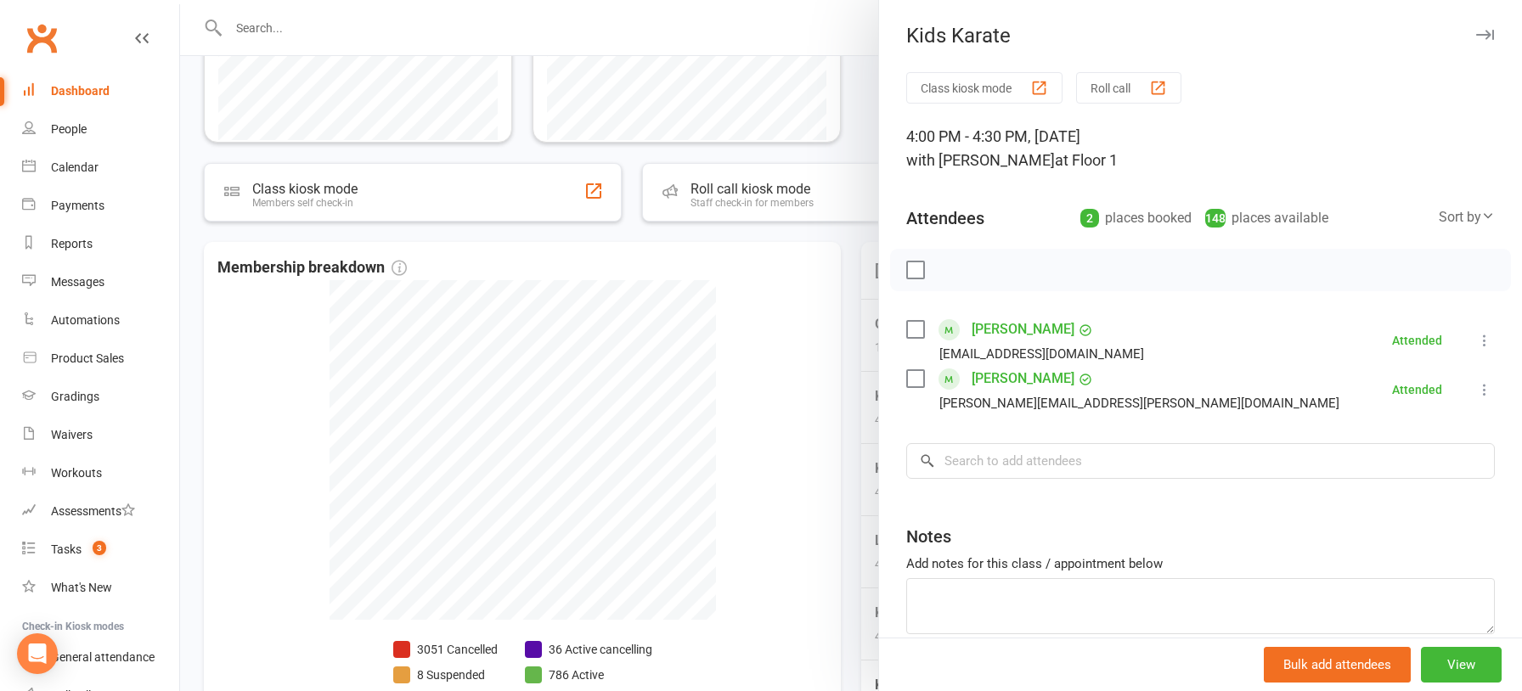
drag, startPoint x: 788, startPoint y: 442, endPoint x: 915, endPoint y: 481, distance: 133.0
click at [791, 443] on div at bounding box center [851, 345] width 1342 height 691
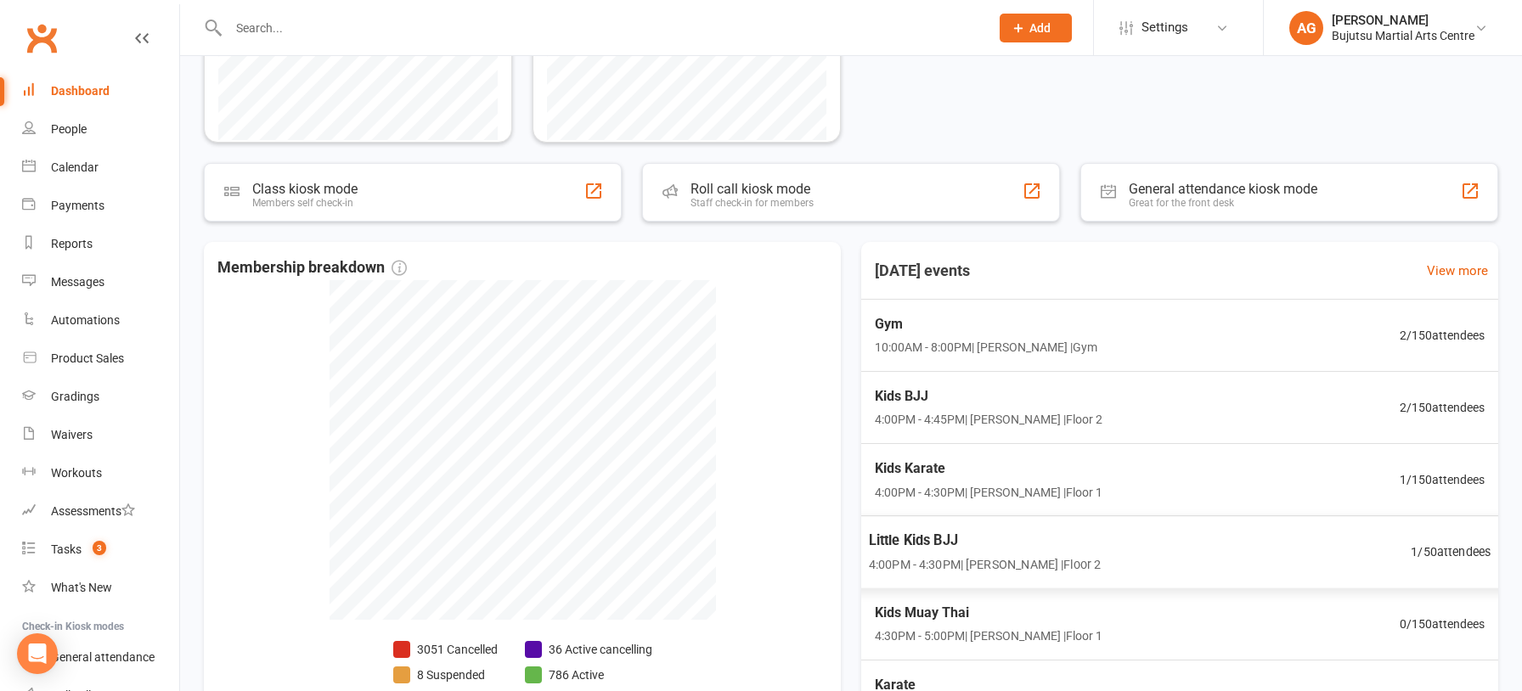
click at [916, 541] on span "Little Kids BJJ" at bounding box center [985, 540] width 232 height 22
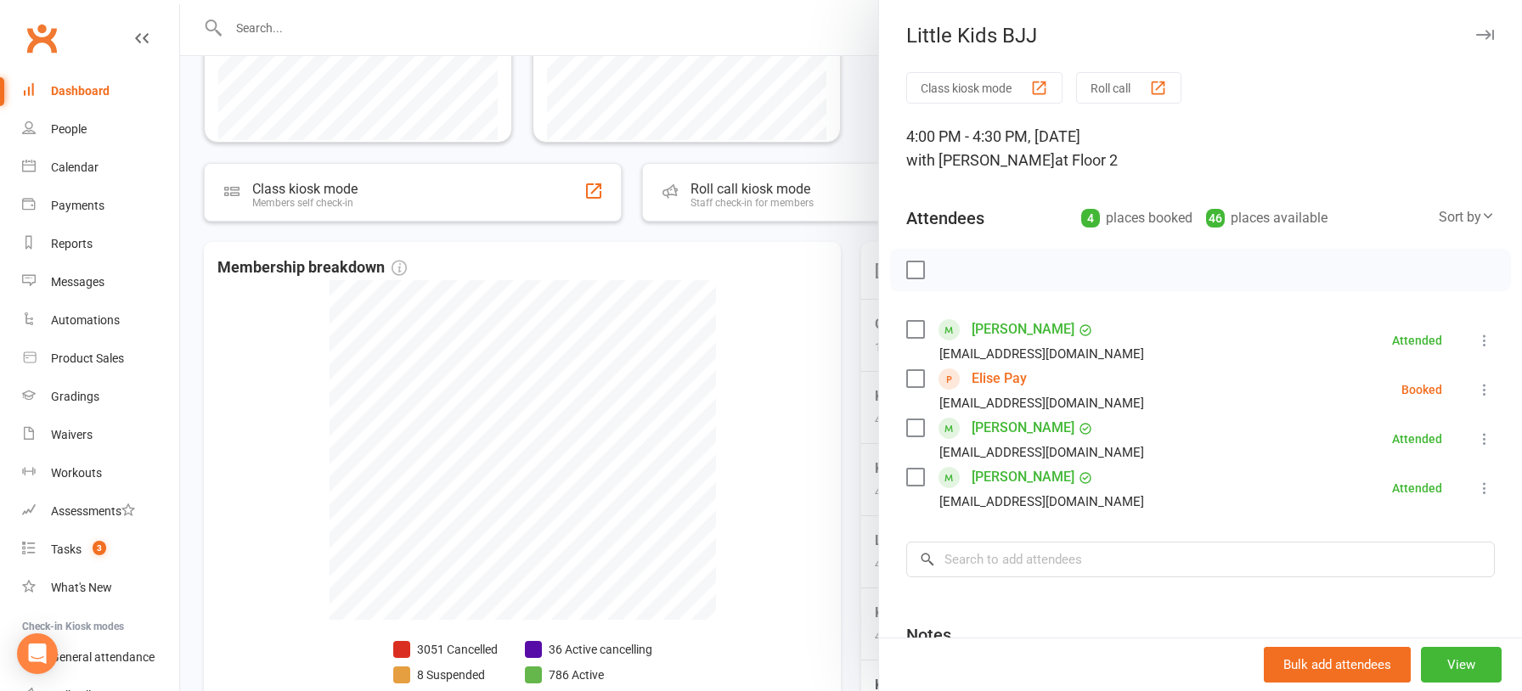
click at [1007, 373] on link "Elise Pay" at bounding box center [998, 378] width 55 height 27
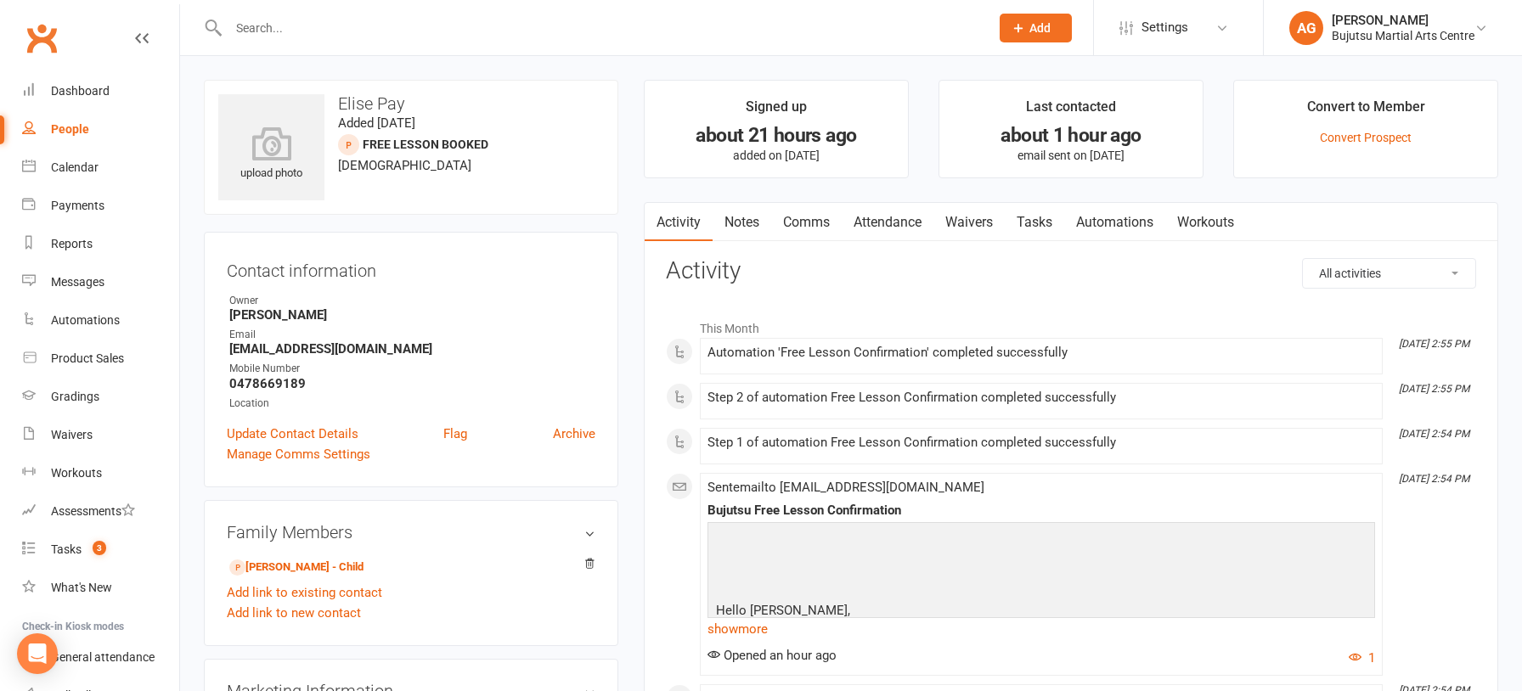
click at [975, 219] on link "Waivers" at bounding box center [968, 222] width 71 height 39
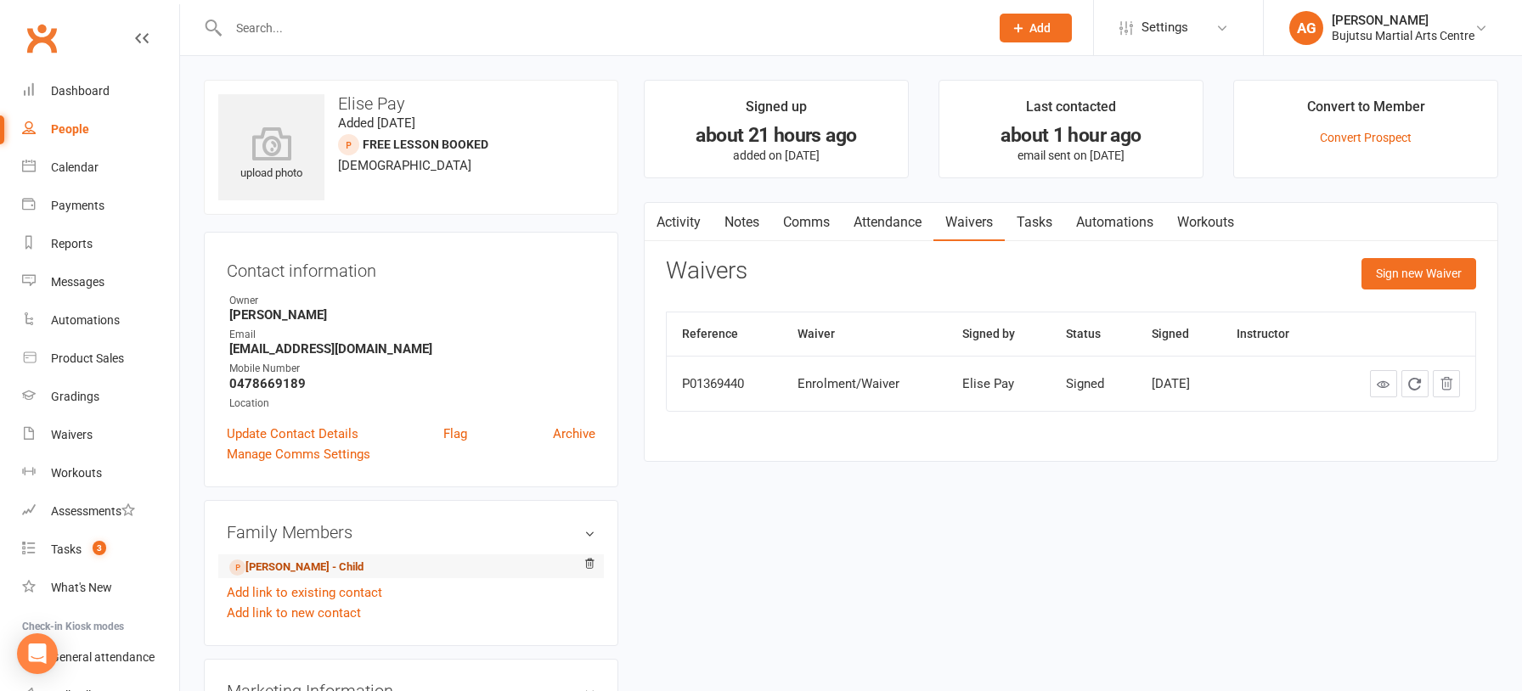
click at [264, 561] on link "[PERSON_NAME] - Child" at bounding box center [296, 568] width 134 height 18
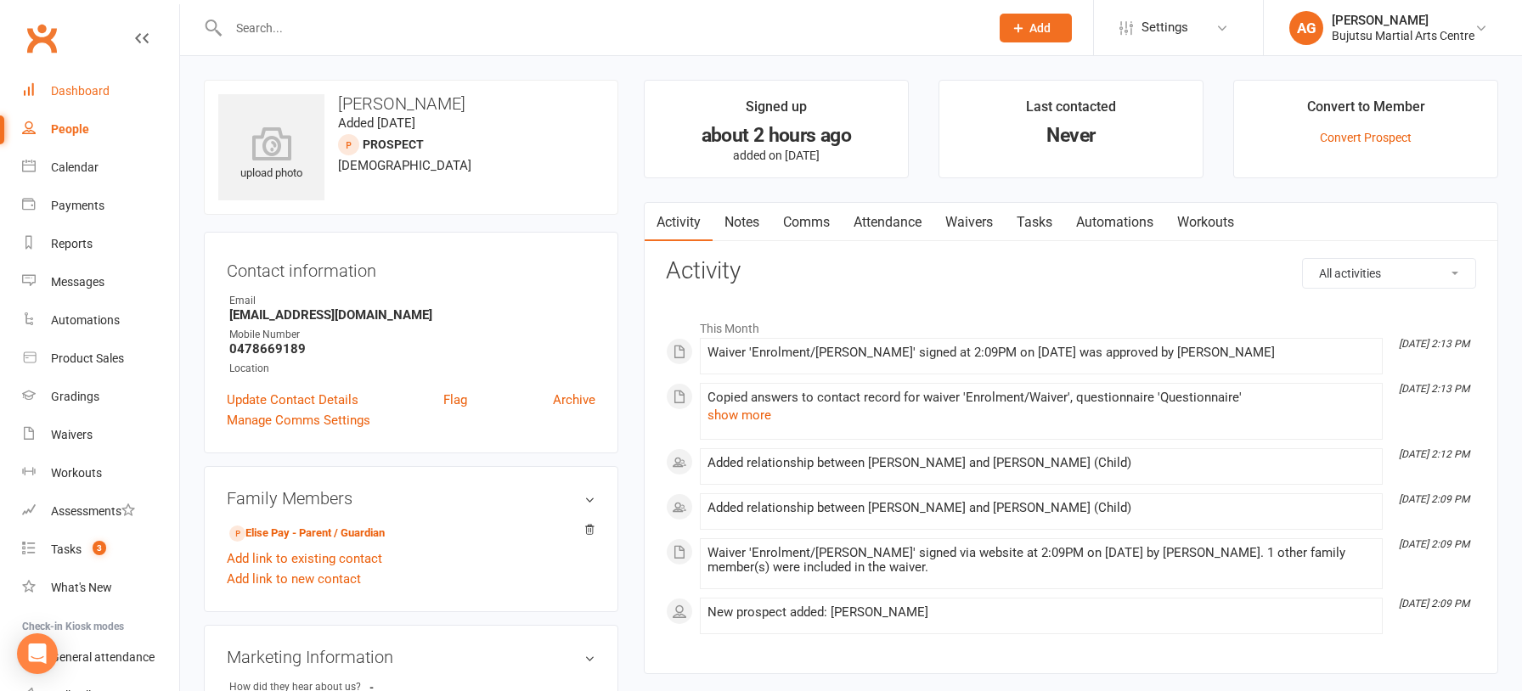
click at [73, 93] on div "Dashboard" at bounding box center [80, 91] width 59 height 14
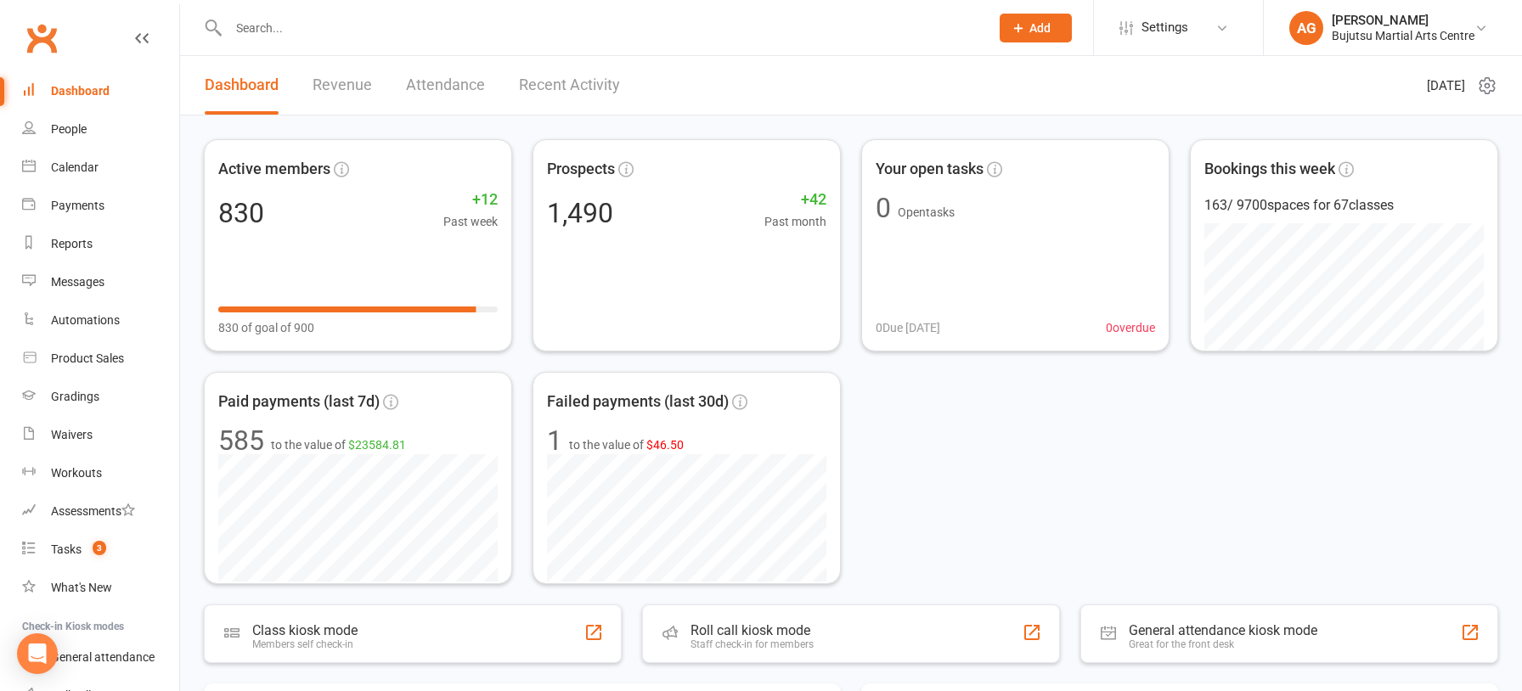
click at [1035, 31] on span "Add" at bounding box center [1039, 28] width 21 height 14
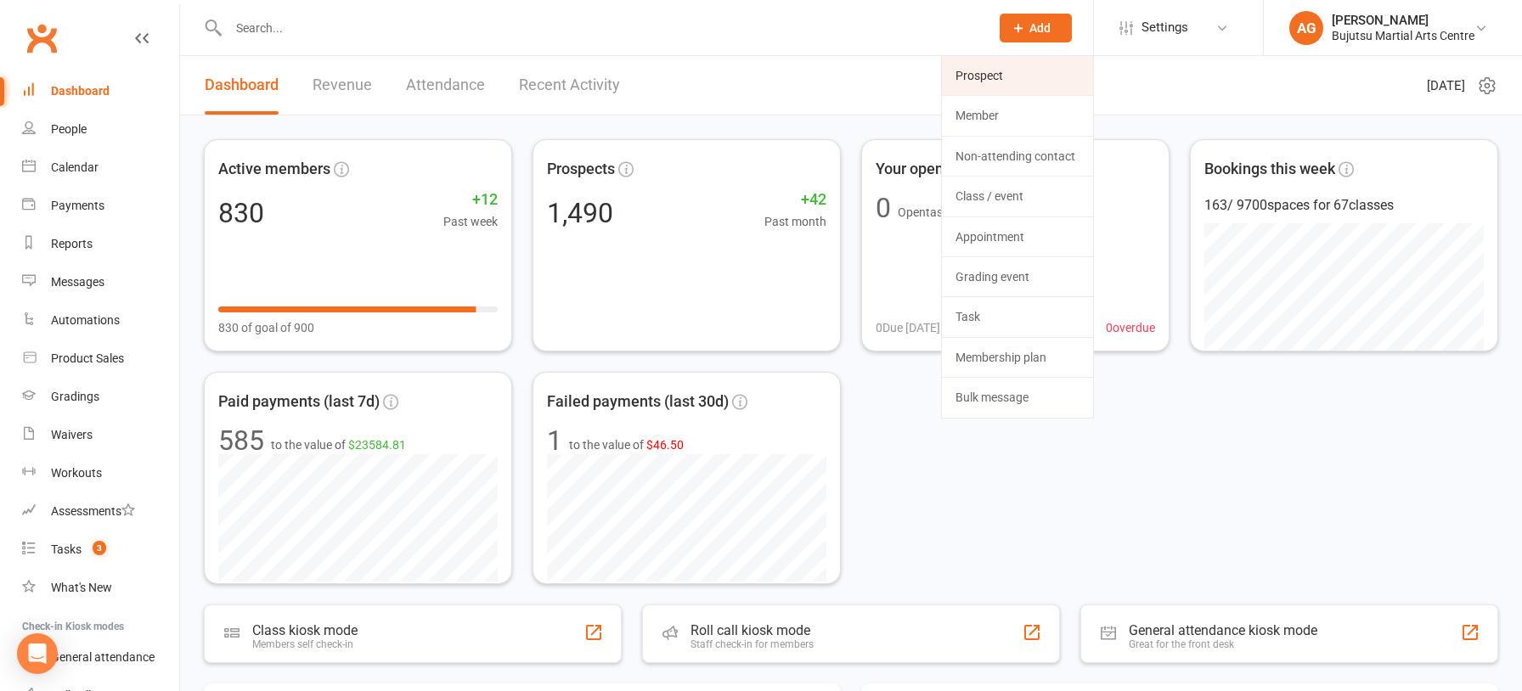
click at [1007, 76] on link "Prospect" at bounding box center [1017, 75] width 151 height 39
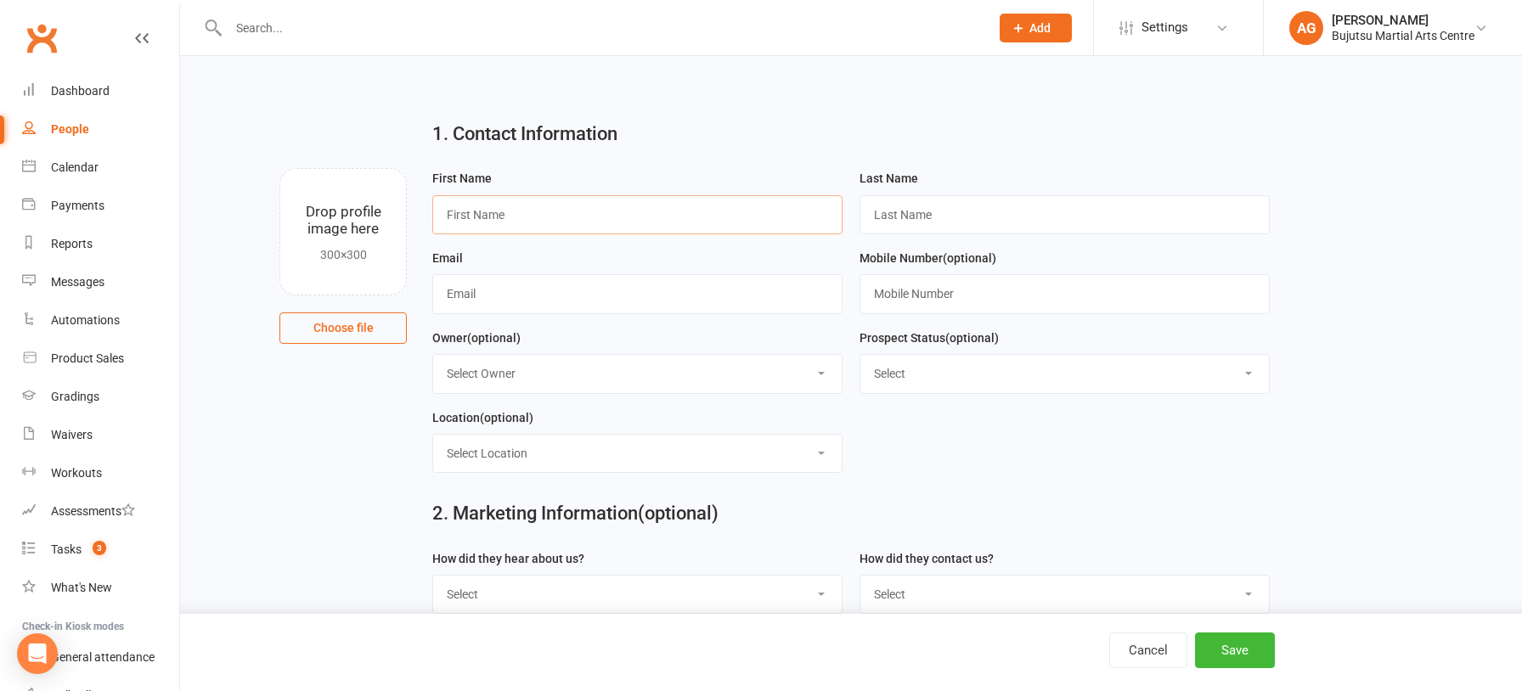
click at [577, 203] on input "text" at bounding box center [637, 214] width 410 height 39
type input "[PERSON_NAME]"
click at [463, 294] on input "text" at bounding box center [637, 293] width 410 height 39
type input "[EMAIL_ADDRESS][DOMAIN_NAME]"
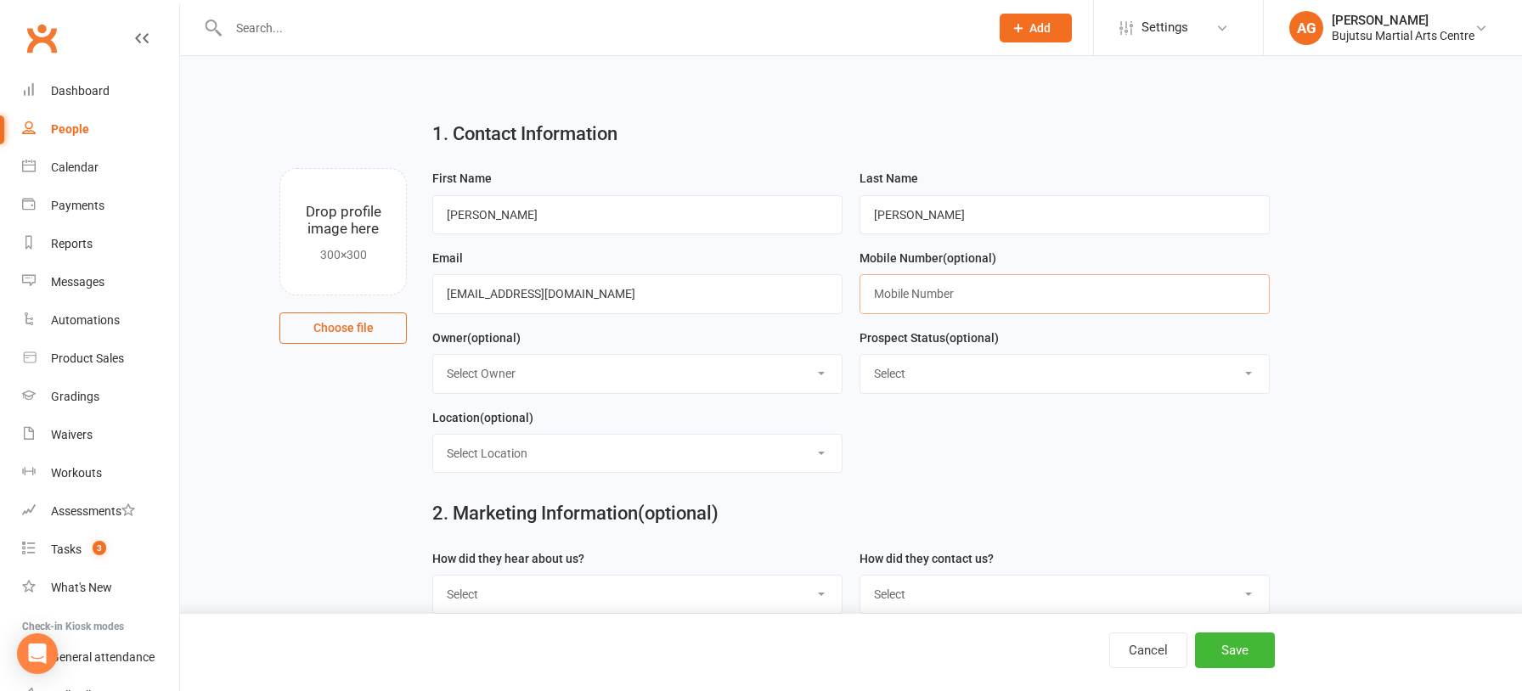
click at [995, 293] on input "text" at bounding box center [1064, 293] width 410 height 39
type input "0404040554"
click at [965, 365] on select "Select Initial Inquiry Information Package Sent Free Lesson Booked Follow Up Em…" at bounding box center [1064, 373] width 408 height 37
select select "Free Lesson Booked"
click at [860, 356] on select "Select Initial Inquiry Information Package Sent Free Lesson Booked Follow Up Em…" at bounding box center [1064, 373] width 408 height 37
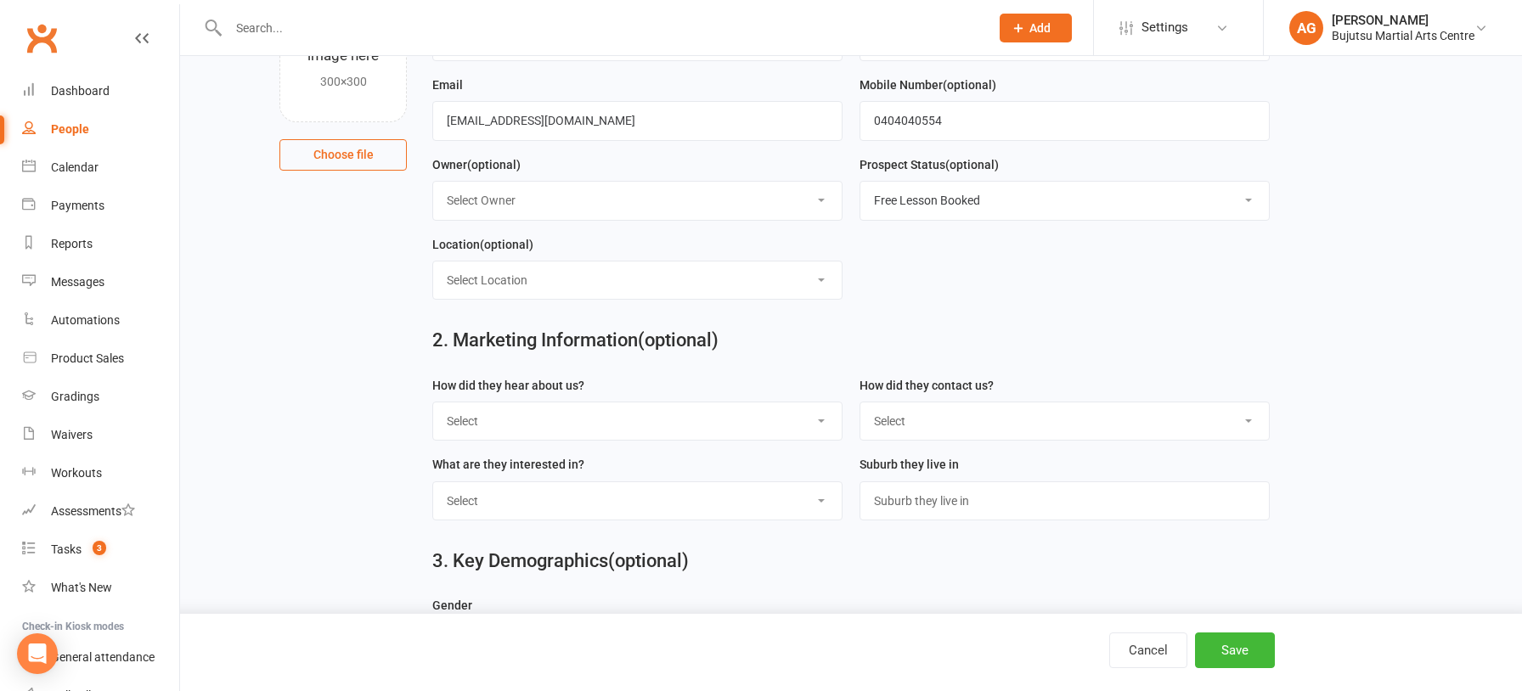
scroll to position [174, 0]
click at [638, 414] on select "Select Google Other Social Media Through A Friend Walk by Referred" at bounding box center [637, 420] width 408 height 37
select select "Walk by"
click at [433, 402] on select "Select Google Other Social Media Through A Friend Walk by Referred" at bounding box center [637, 420] width 408 height 37
click at [949, 413] on select "Select Phone Email In-Facility Social Media Website Chat" at bounding box center [1064, 420] width 408 height 37
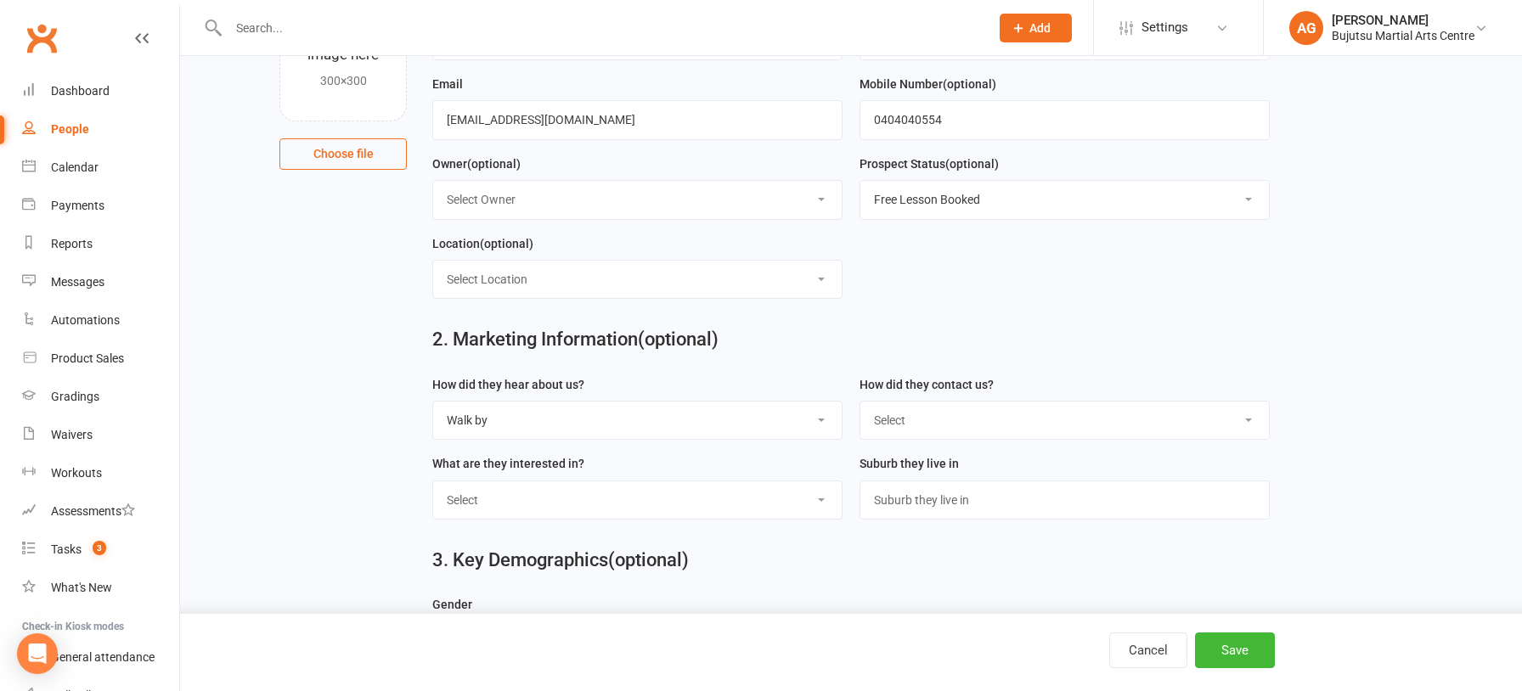
select select "In-Facility"
click at [860, 402] on select "Select Phone Email In-Facility Social Media Website Chat" at bounding box center [1064, 420] width 408 height 37
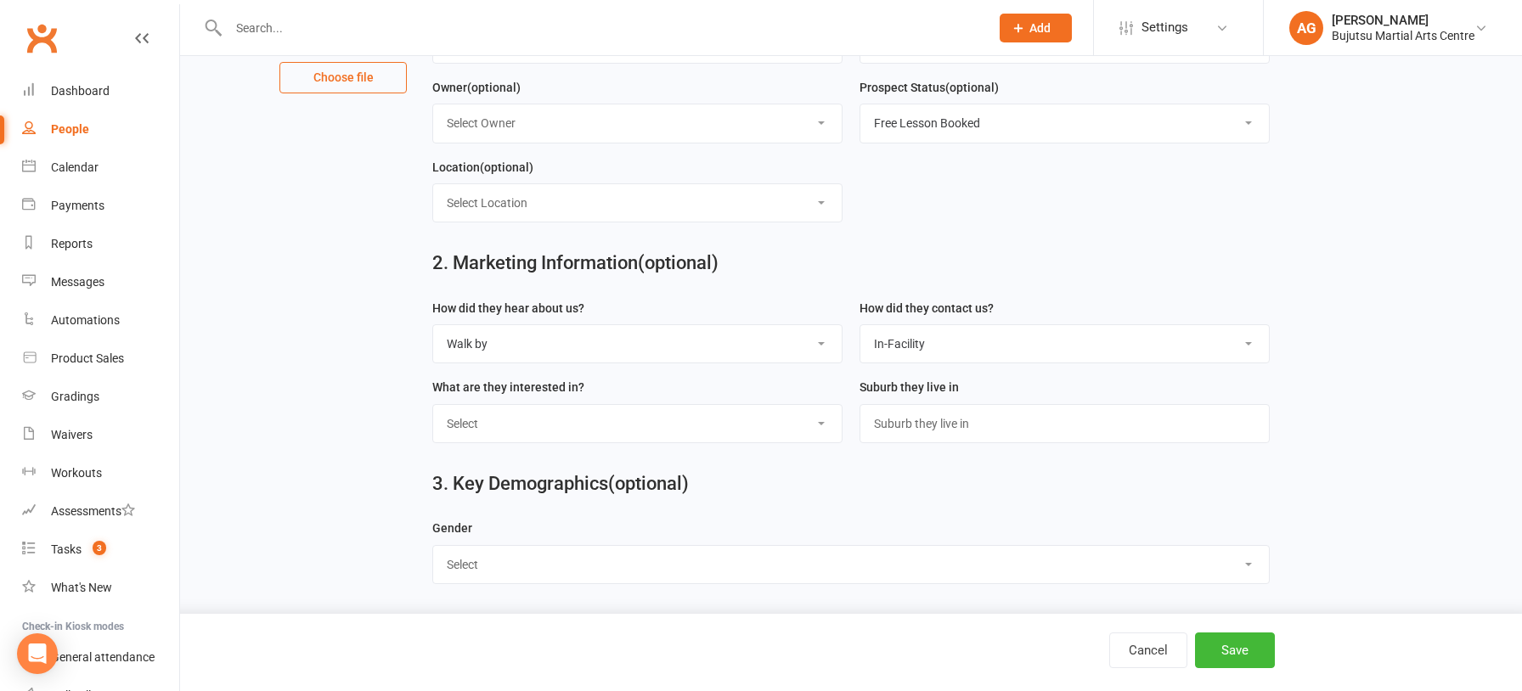
scroll to position [252, 0]
click at [642, 425] on select "Select BJJ Boxing Gym Iaido Jodo Karate Karate for Toddlers Kobudo Kids BJJ Kid…" at bounding box center [637, 422] width 408 height 37
select select "Muay Thai"
click at [433, 404] on select "Select BJJ Boxing Gym Iaido Jodo Karate Karate for Toddlers Kobudo Kids BJJ Kid…" at bounding box center [637, 422] width 408 height 37
click at [976, 564] on select "Select Male Female" at bounding box center [851, 563] width 836 height 37
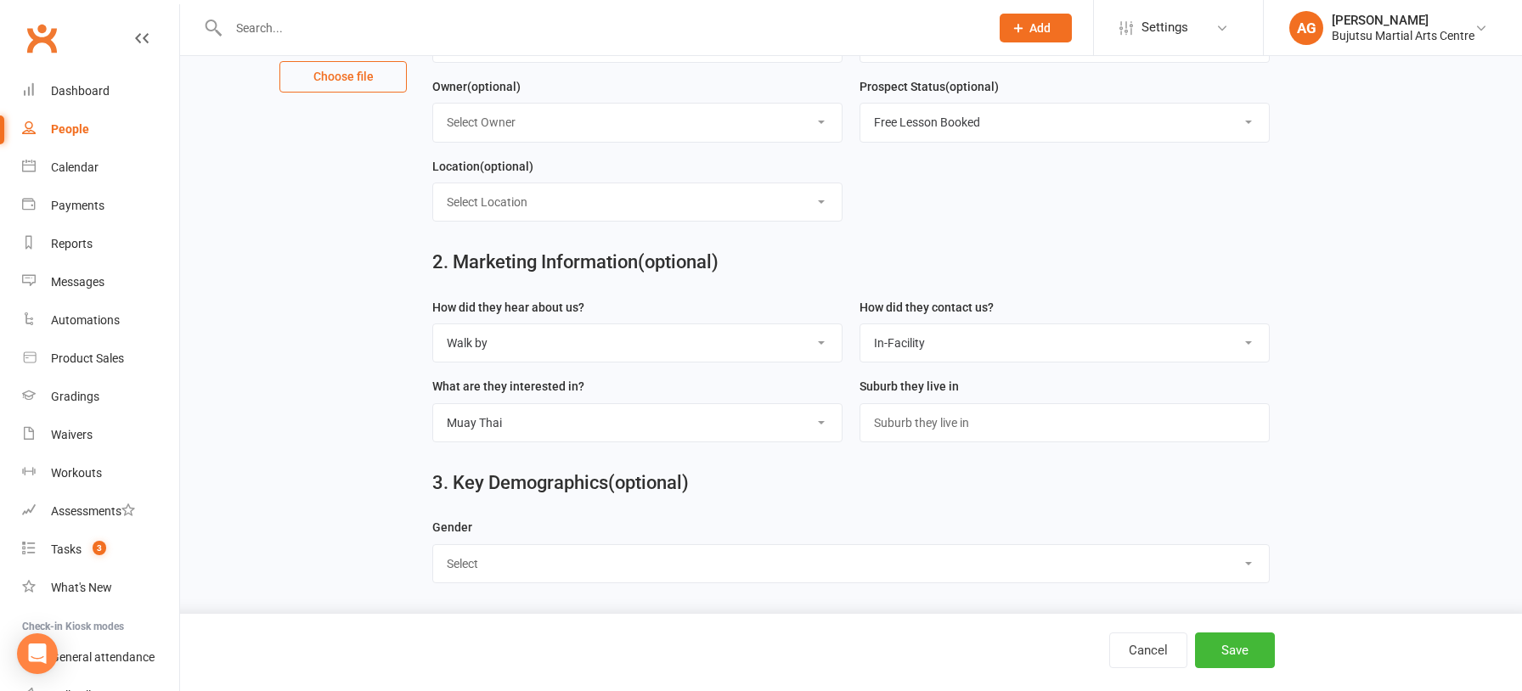
select select "Male"
click at [433, 545] on select "Select Male Female" at bounding box center [851, 563] width 836 height 37
click at [1249, 639] on button "Save" at bounding box center [1235, 651] width 80 height 36
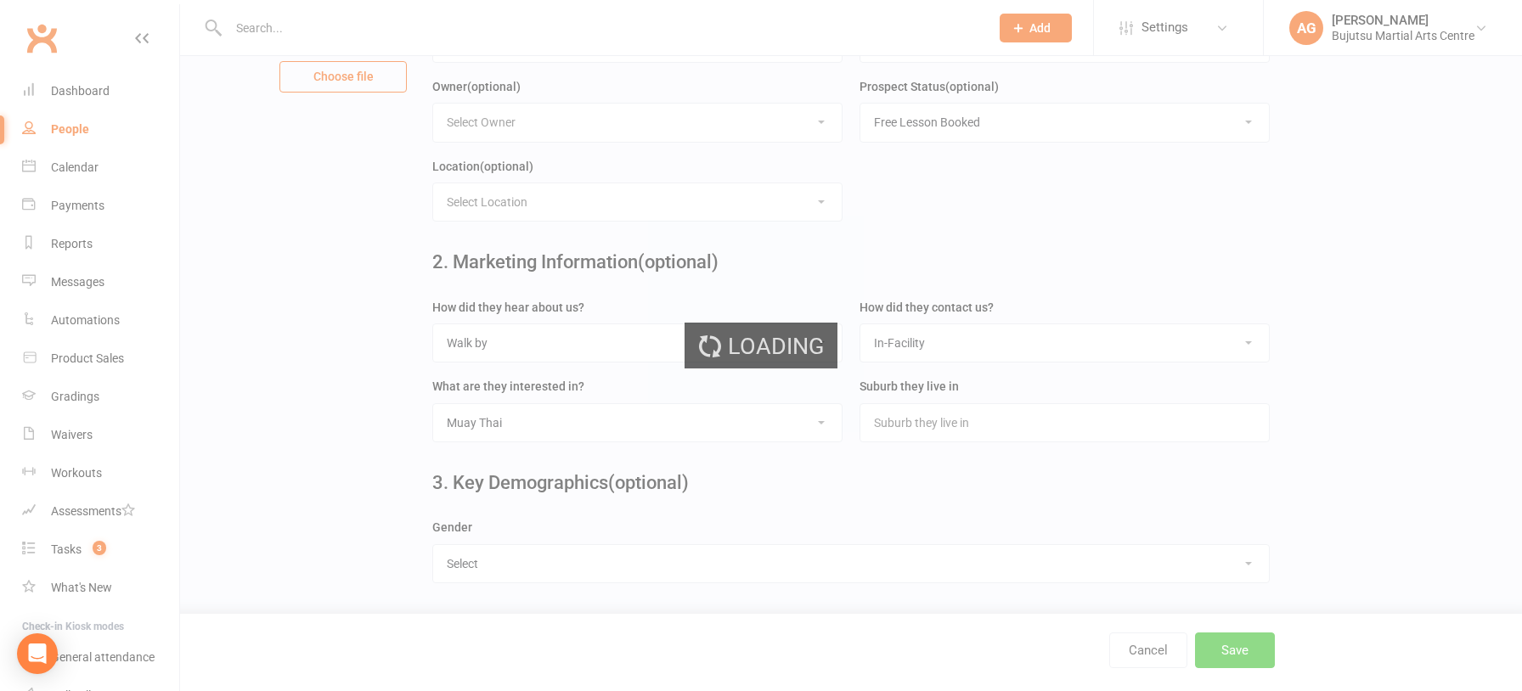
scroll to position [0, 0]
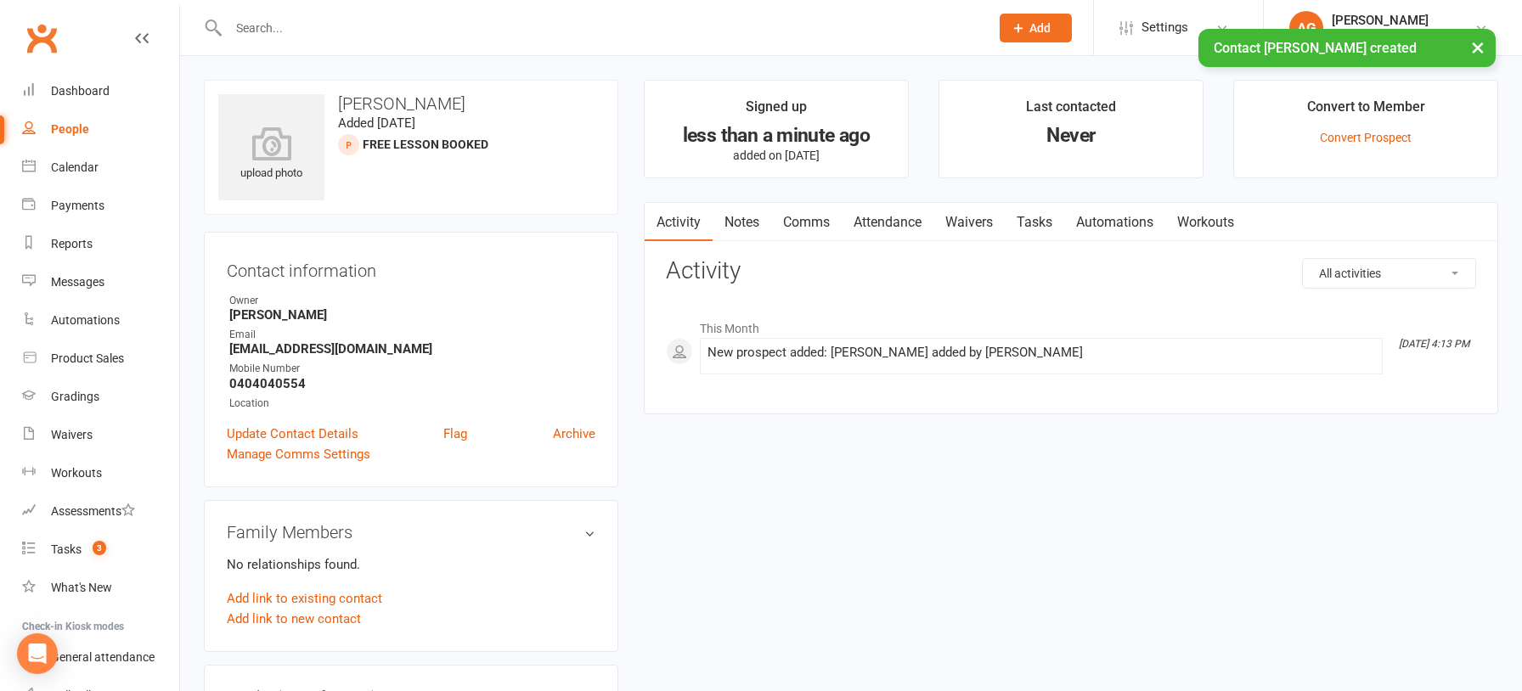
click at [874, 220] on link "Attendance" at bounding box center [887, 222] width 92 height 39
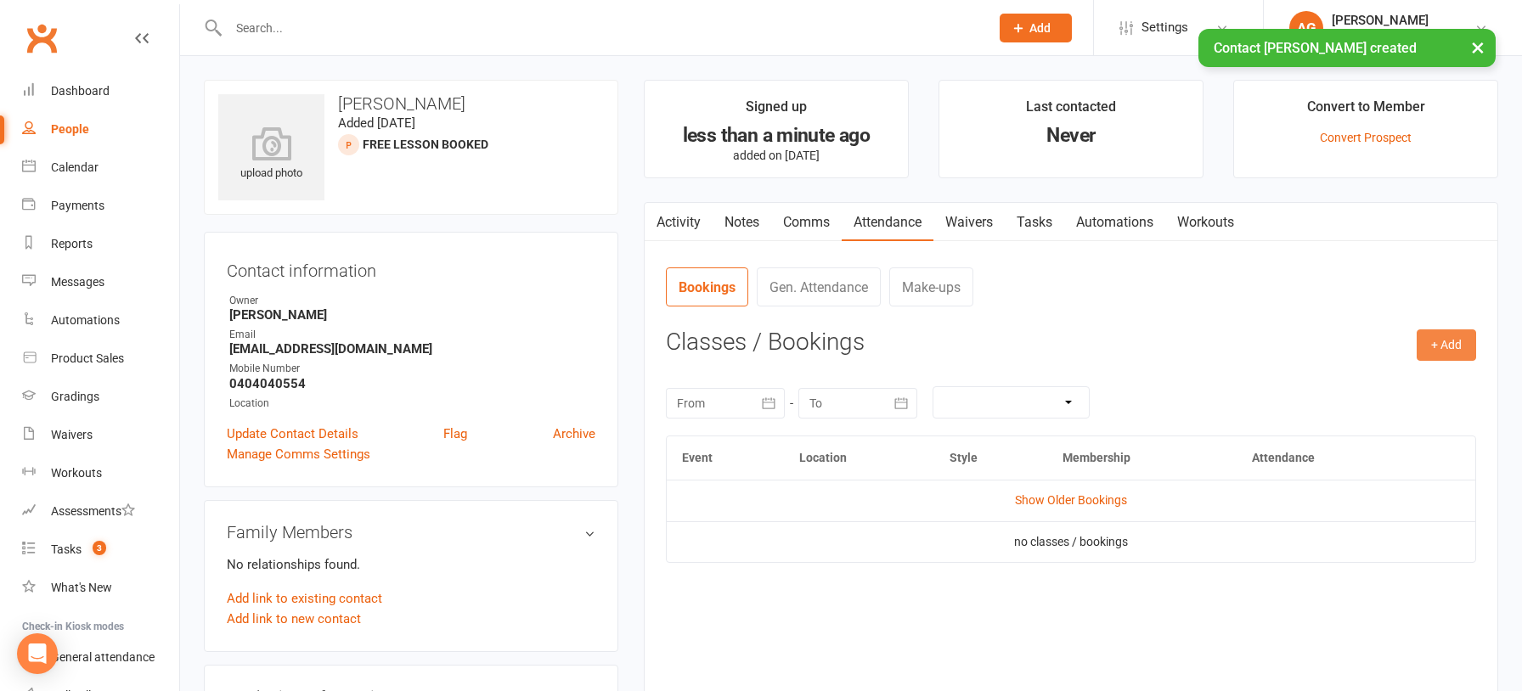
click at [1460, 337] on button "+ Add" at bounding box center [1445, 344] width 59 height 31
click at [1358, 374] on link "Book Event" at bounding box center [1391, 384] width 168 height 34
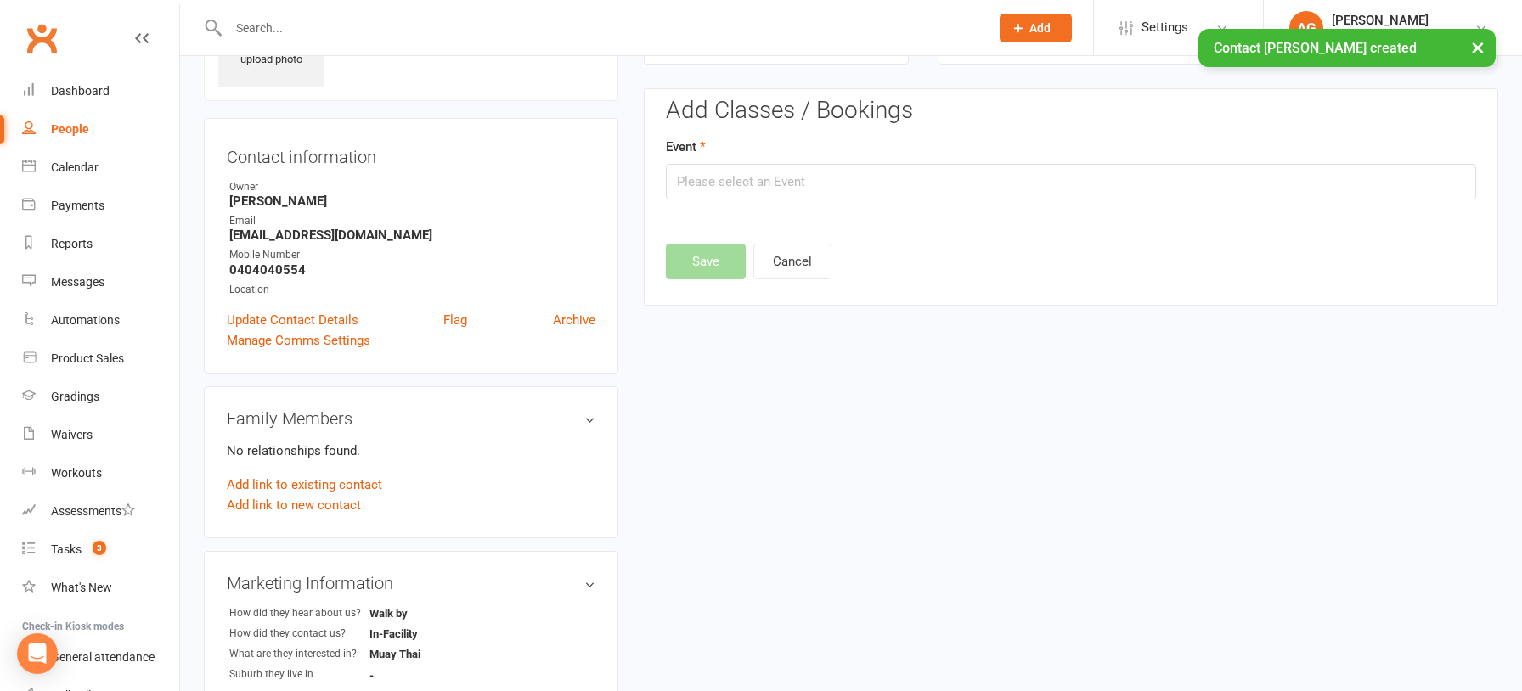
scroll to position [116, 0]
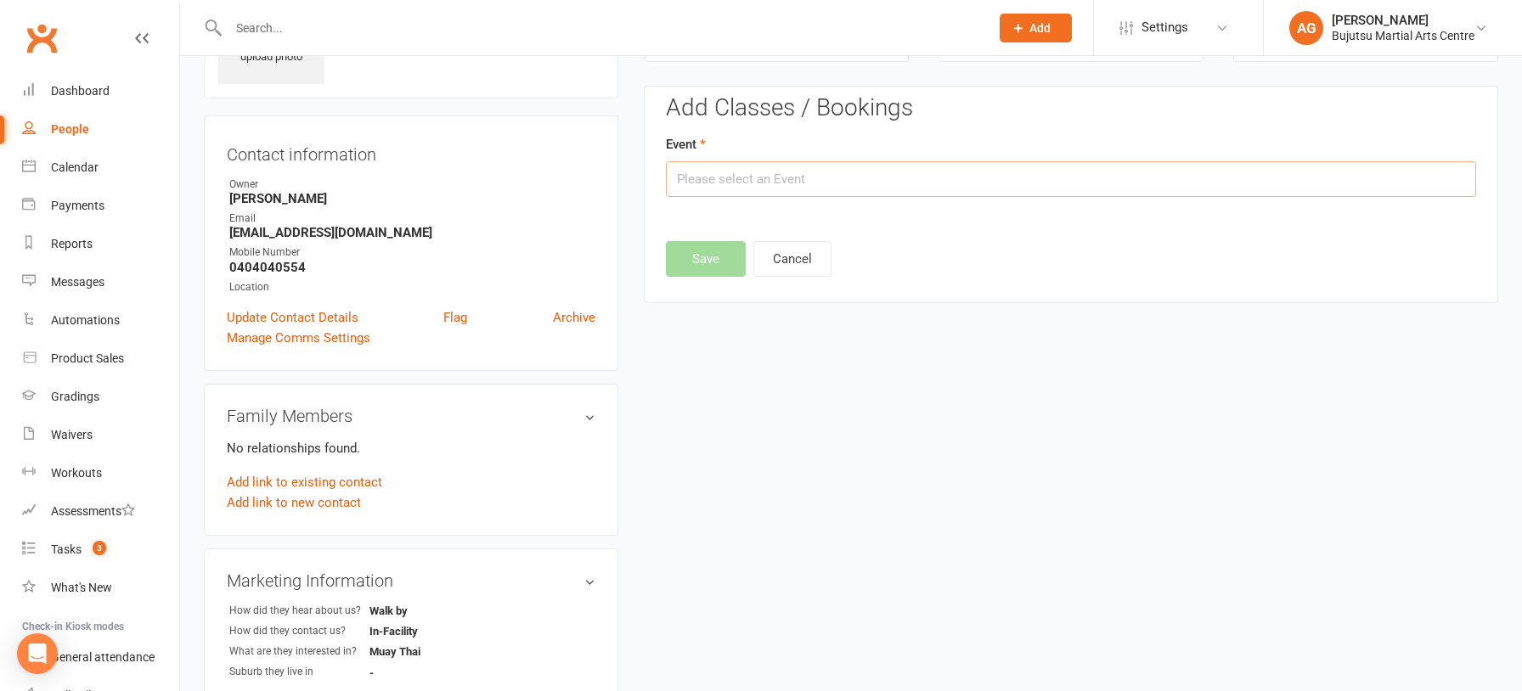
click at [808, 183] on input "text" at bounding box center [1071, 179] width 810 height 36
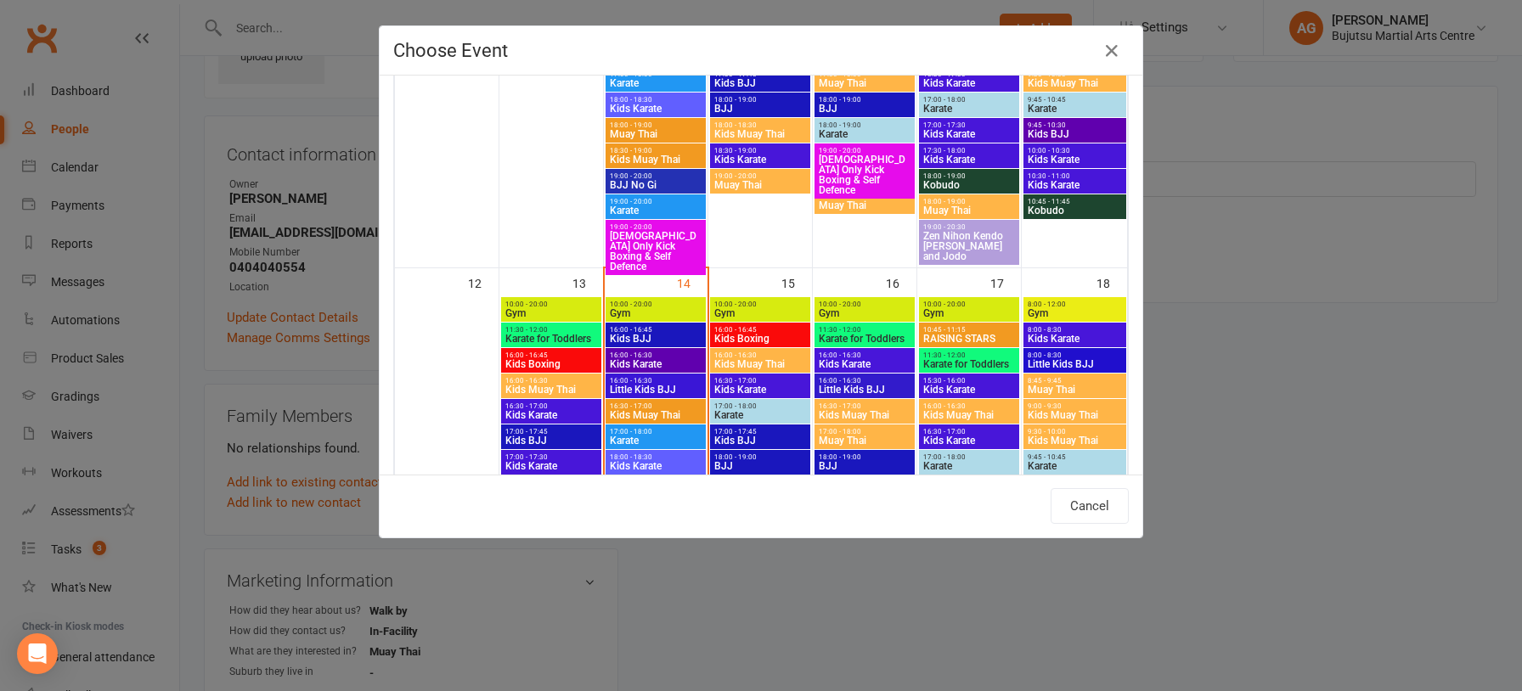
scroll to position [645, 0]
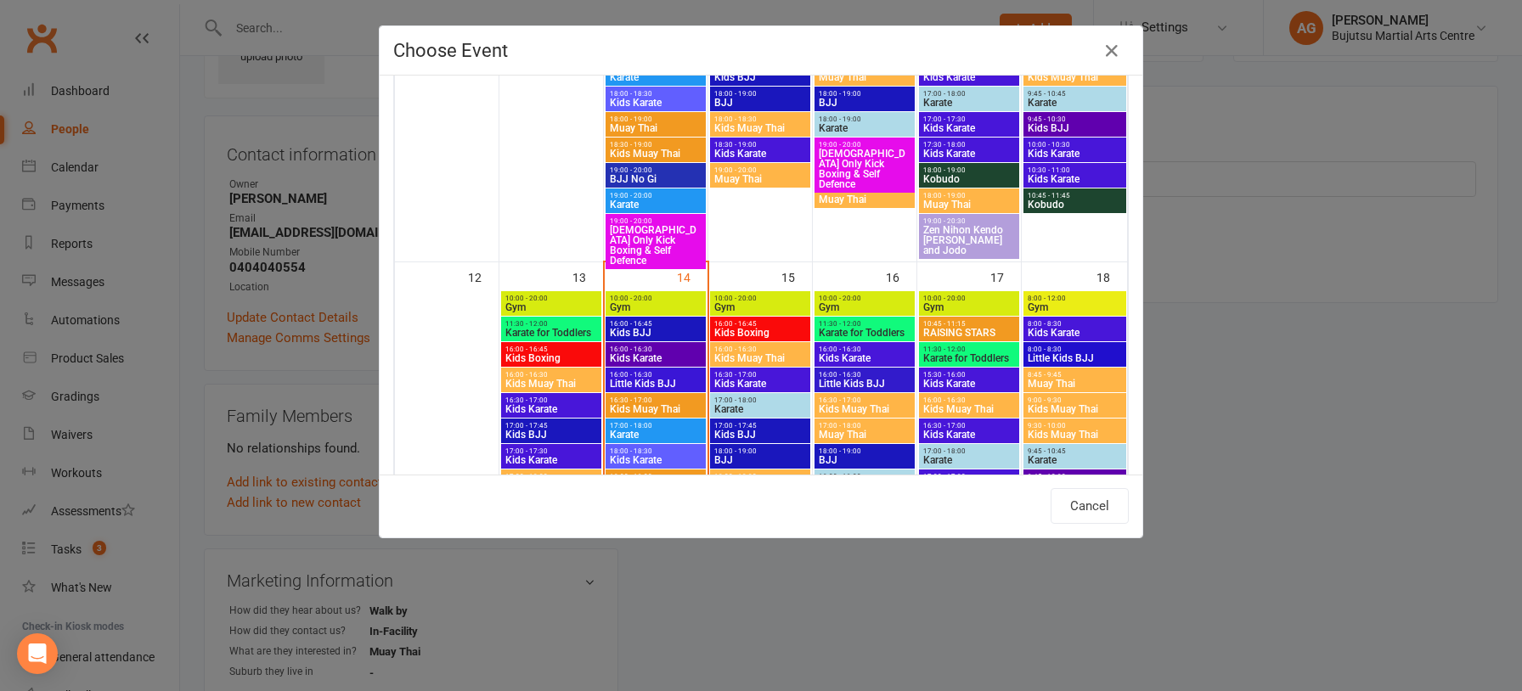
click at [868, 431] on span "Muay Thai" at bounding box center [864, 435] width 93 height 10
type input "Muay Thai - Oct 16, 2025 5:00:00 PM"
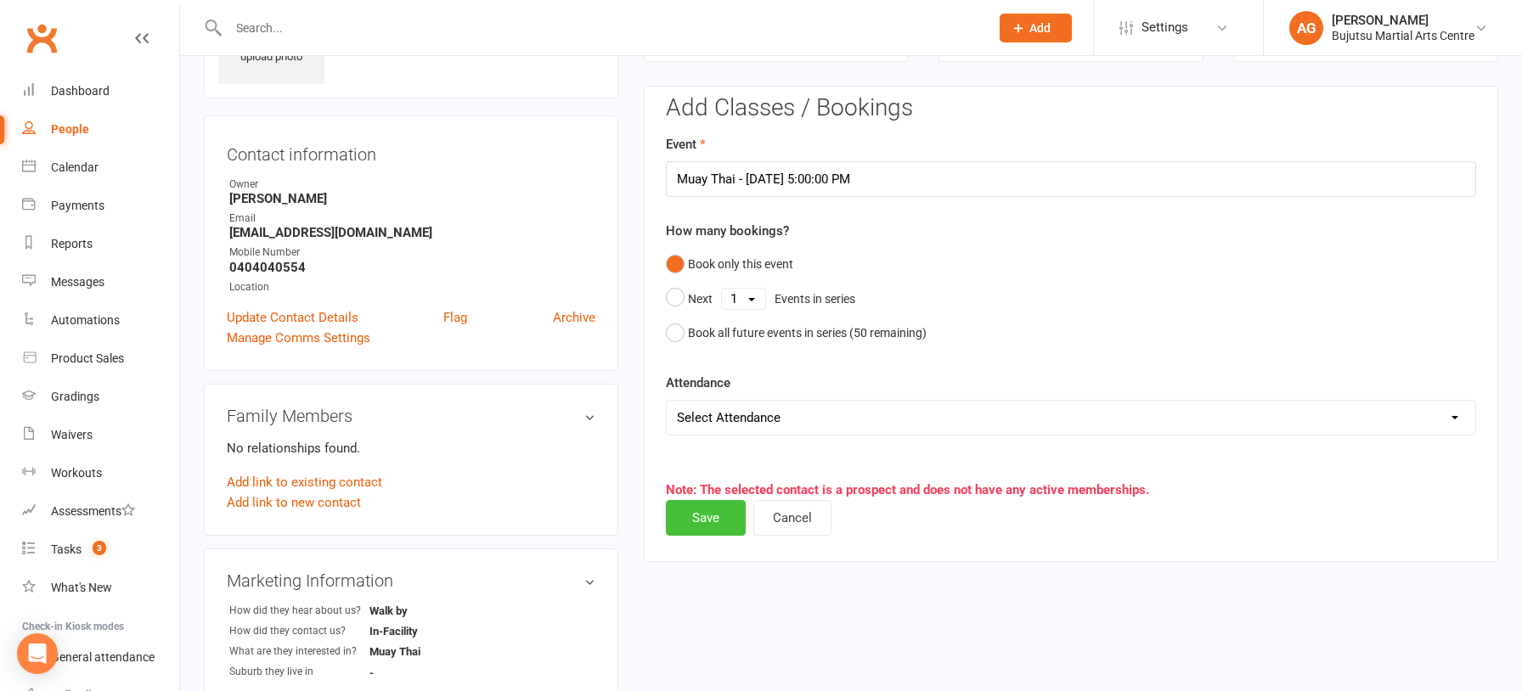
click at [714, 517] on button "Save" at bounding box center [706, 518] width 80 height 36
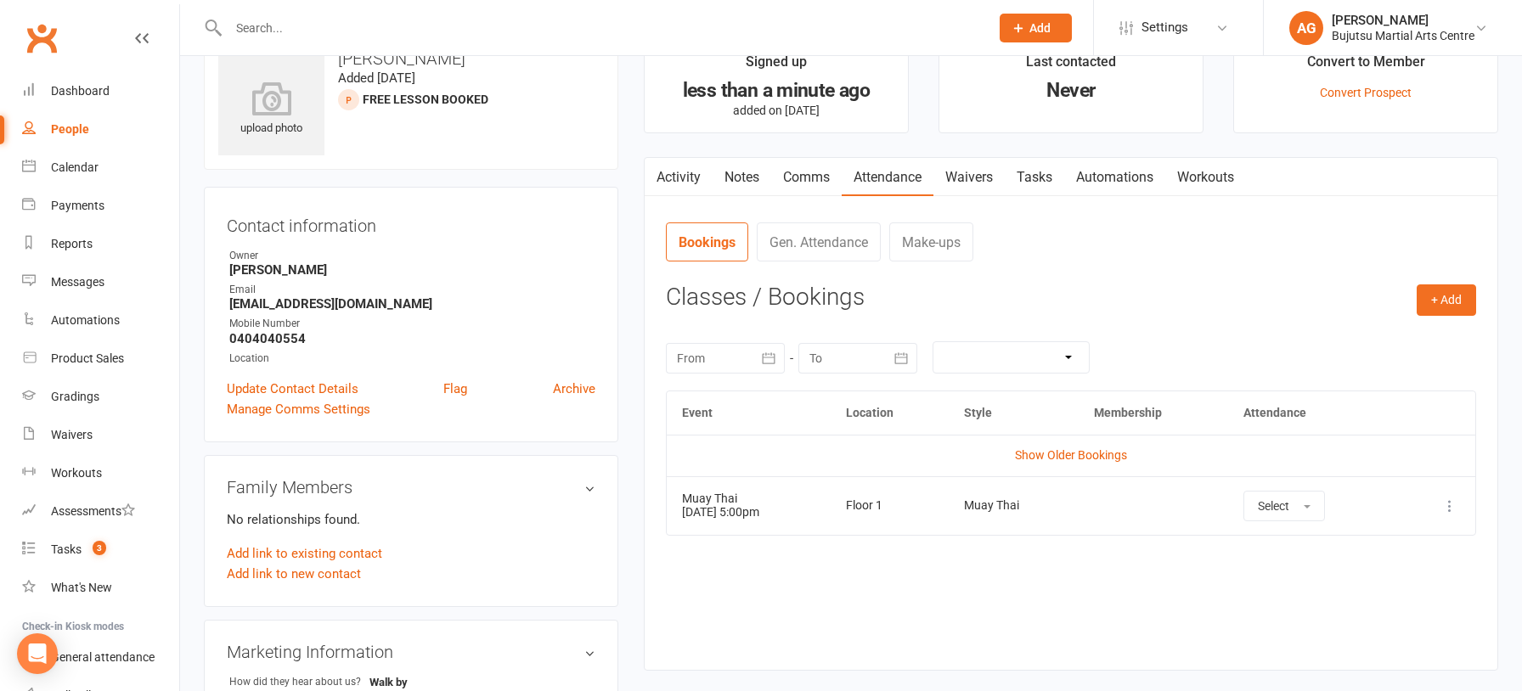
scroll to position [0, 0]
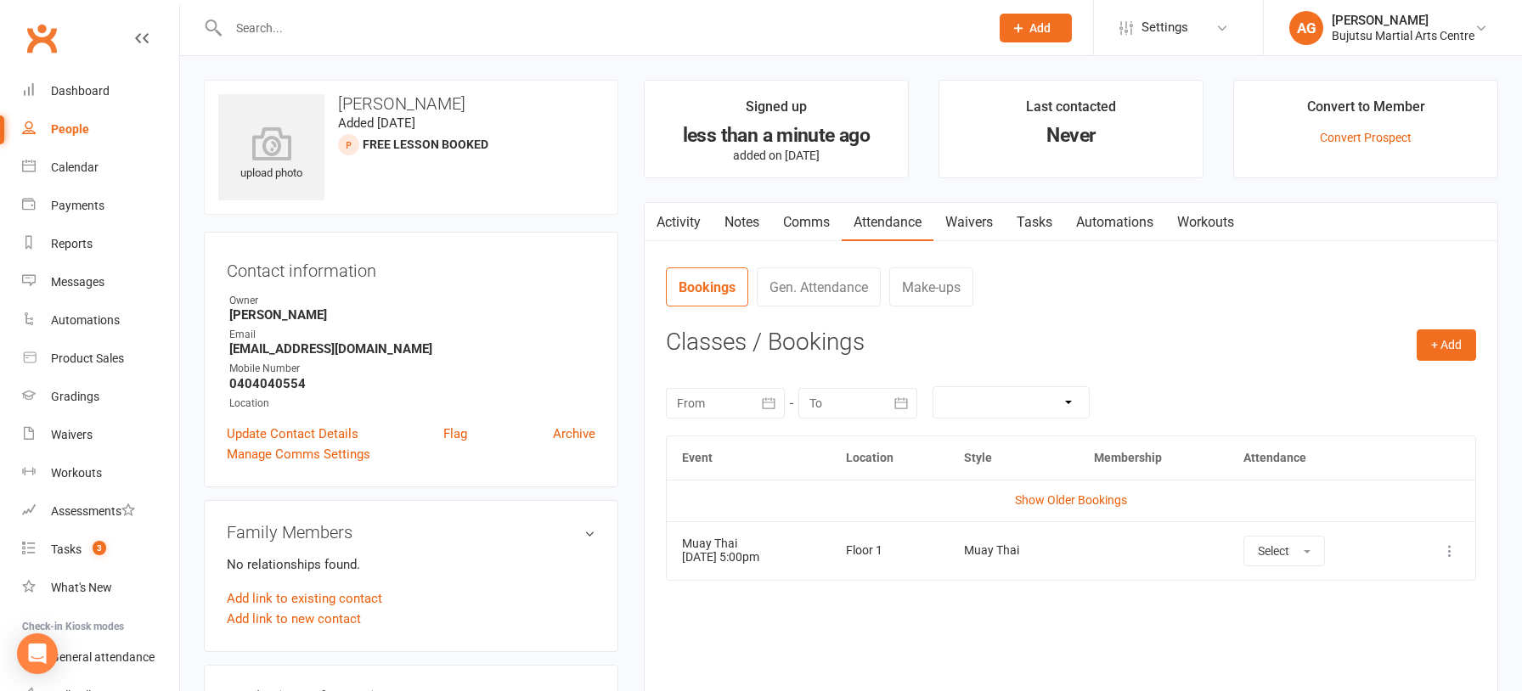
click at [296, 23] on input "text" at bounding box center [600, 28] width 754 height 24
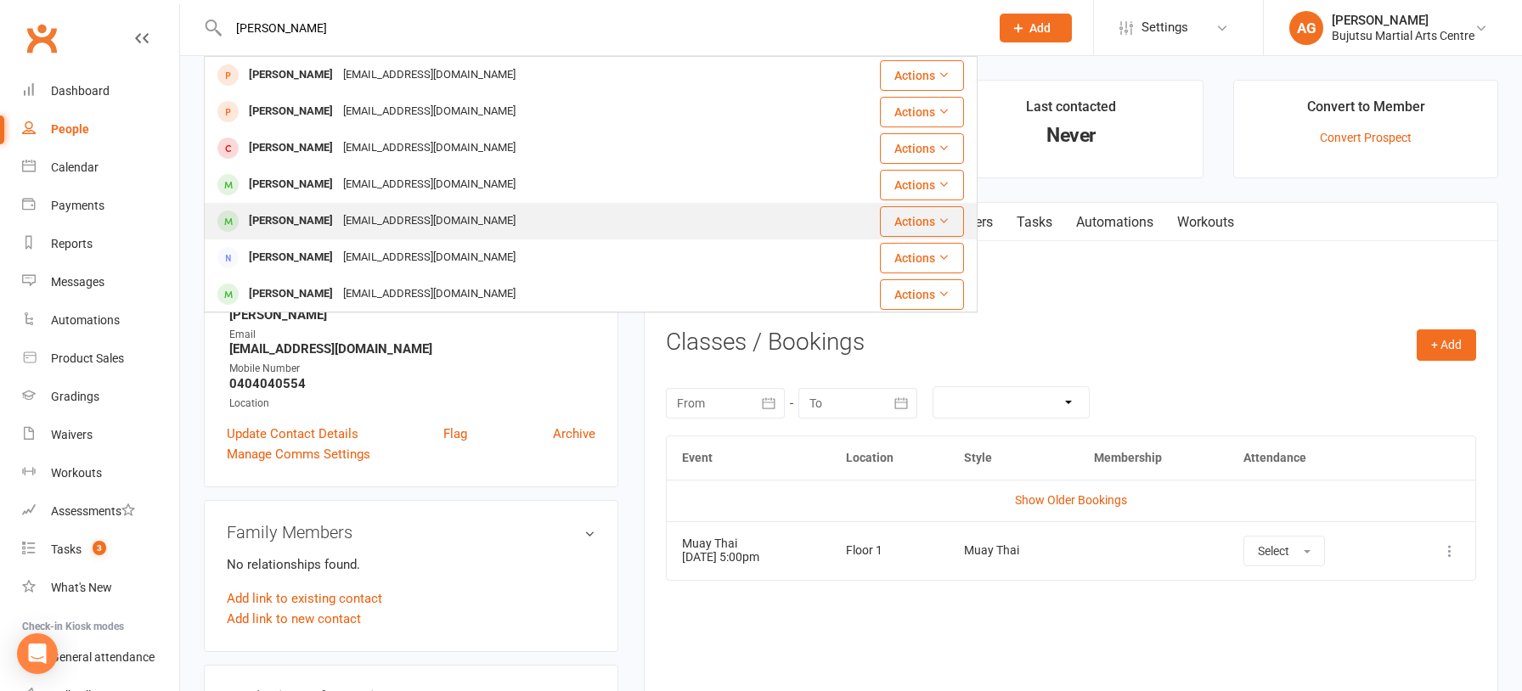
type input "mariam"
click at [359, 221] on div "bankzahra@hotmail.com" at bounding box center [429, 221] width 183 height 25
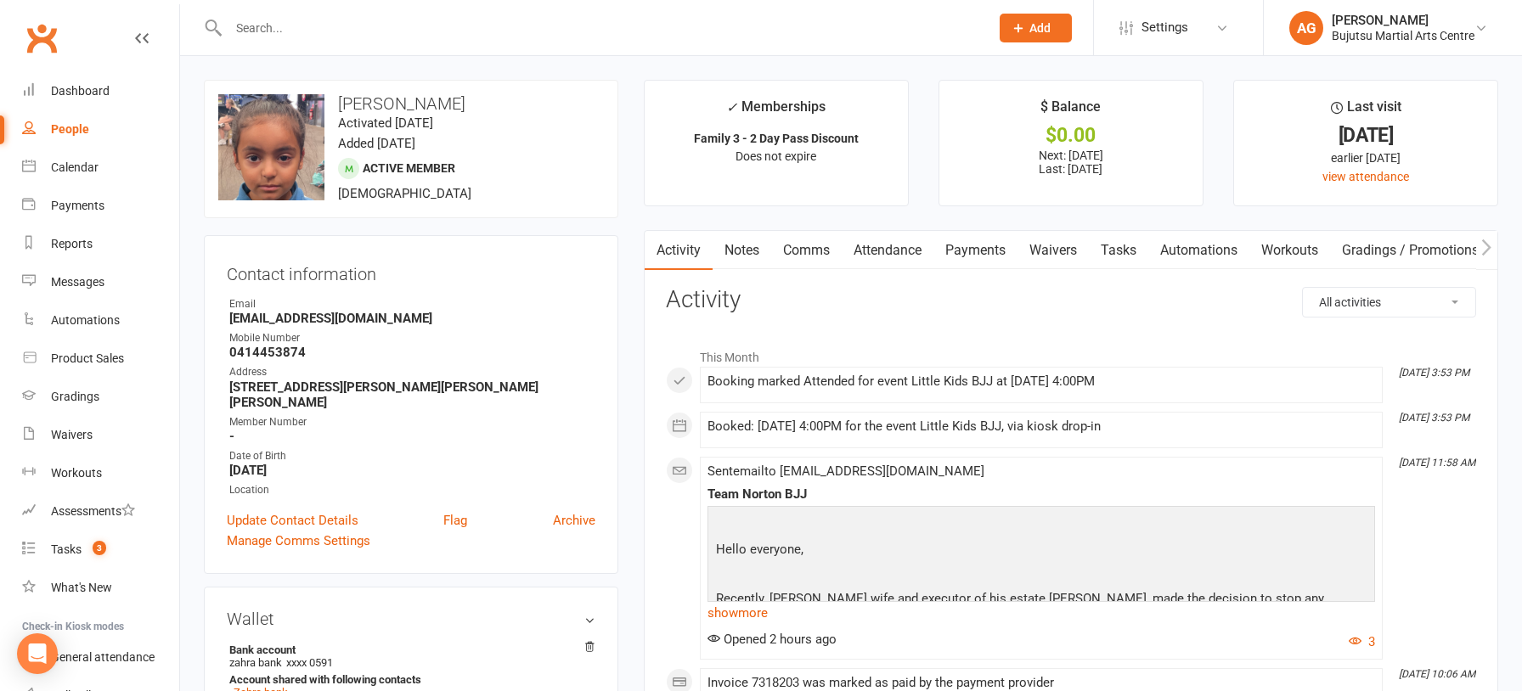
click at [977, 251] on link "Payments" at bounding box center [975, 250] width 84 height 39
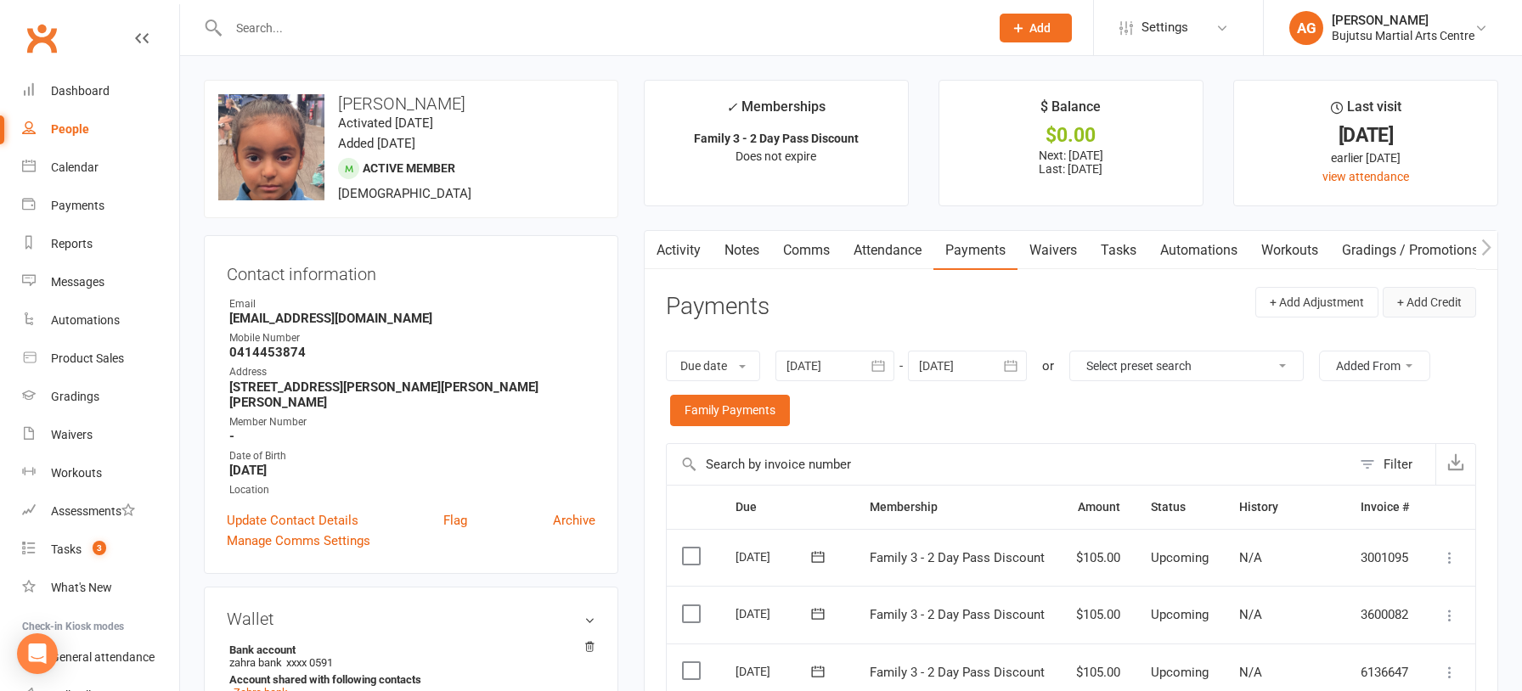
click at [1438, 300] on button "+ Add Credit" at bounding box center [1428, 302] width 93 height 31
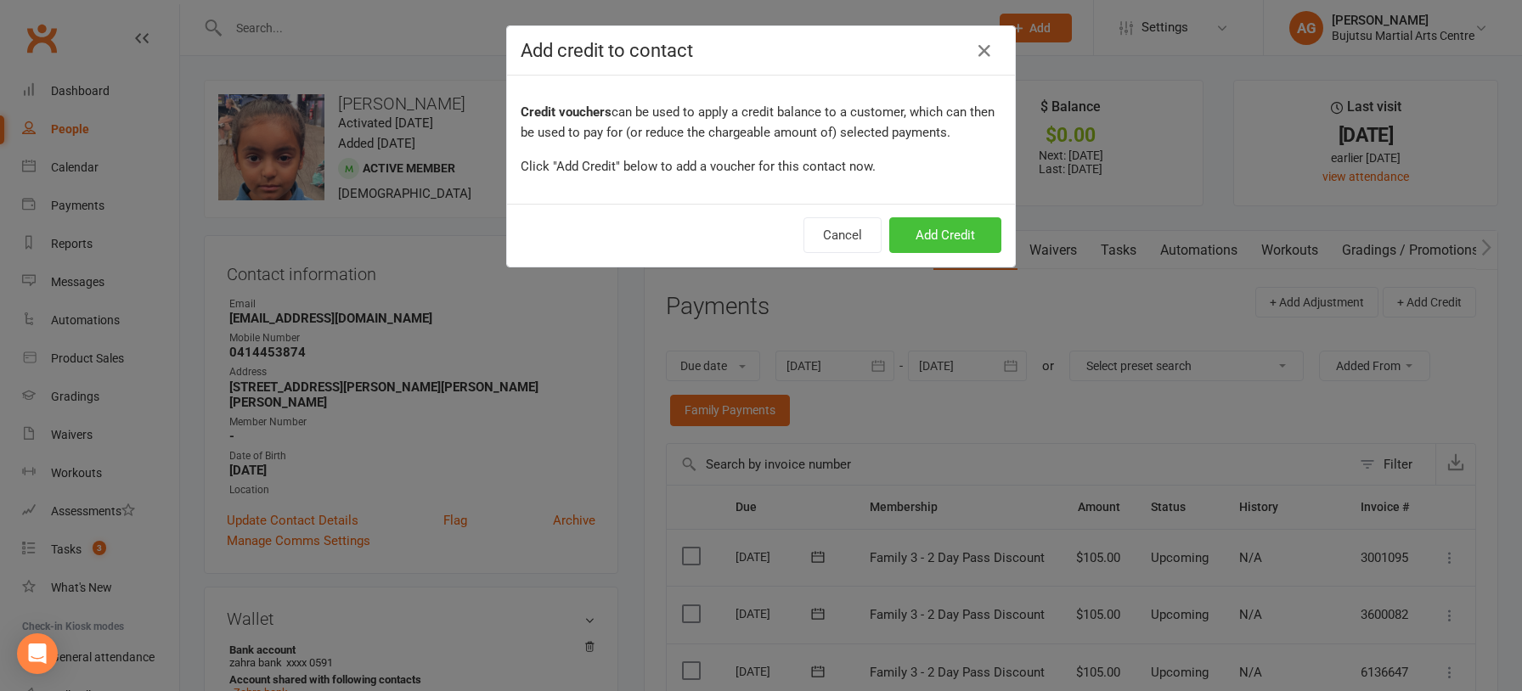
click at [944, 235] on button "Add Credit" at bounding box center [945, 235] width 112 height 36
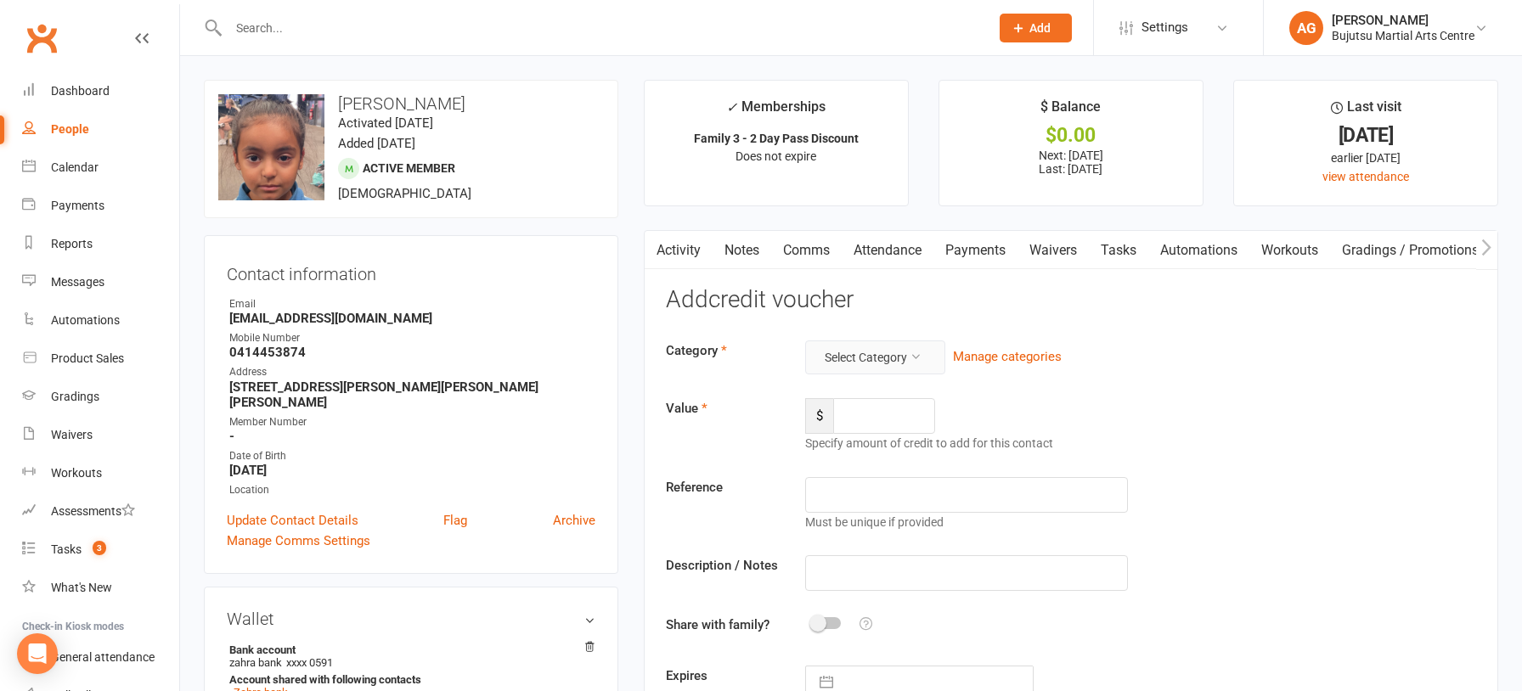
click at [869, 353] on button "Select Category" at bounding box center [875, 358] width 140 height 34
click at [836, 391] on link "Active Kids Voucher" at bounding box center [861, 397] width 168 height 34
click at [849, 422] on input "number" at bounding box center [884, 416] width 102 height 36
type input "100"
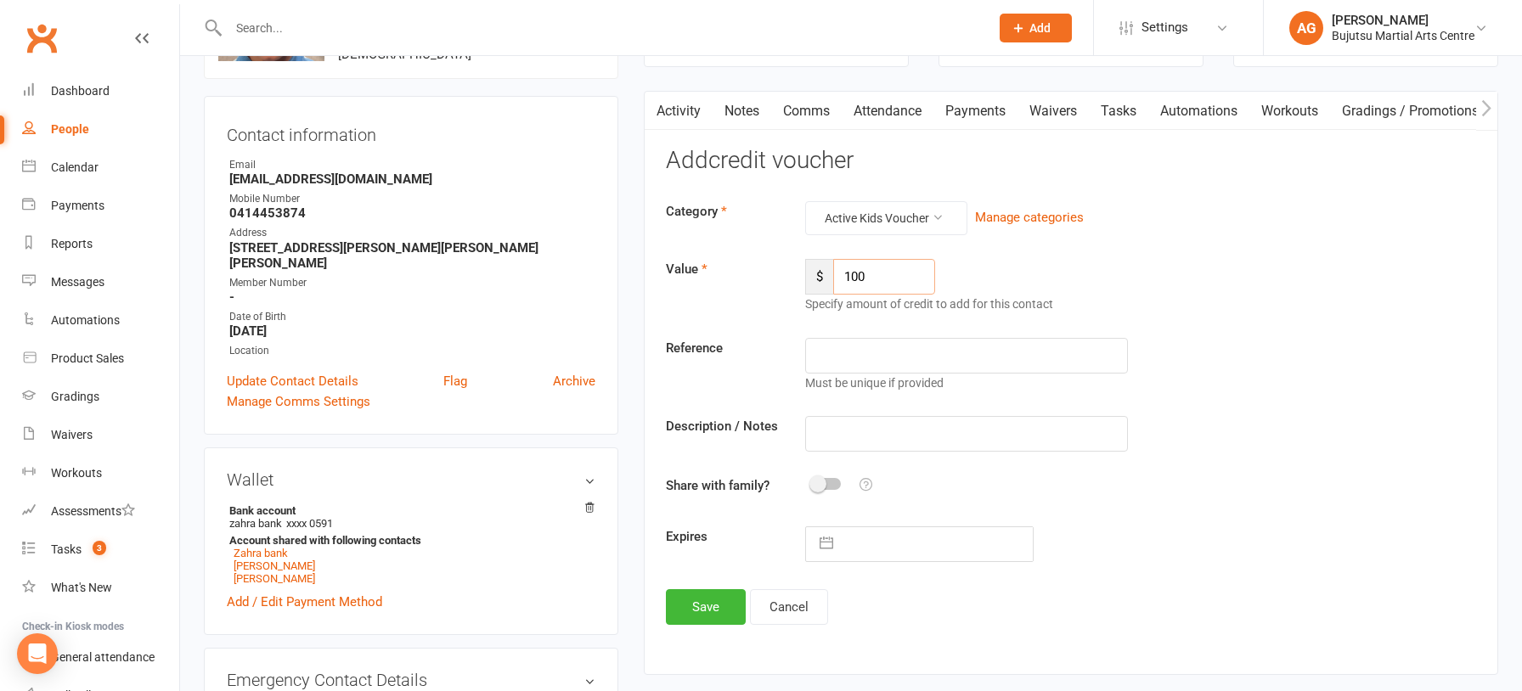
scroll to position [140, 0]
click at [869, 437] on input "text" at bounding box center [966, 433] width 323 height 36
type input "Active kids x2"
click at [720, 599] on button "Save" at bounding box center [706, 606] width 80 height 36
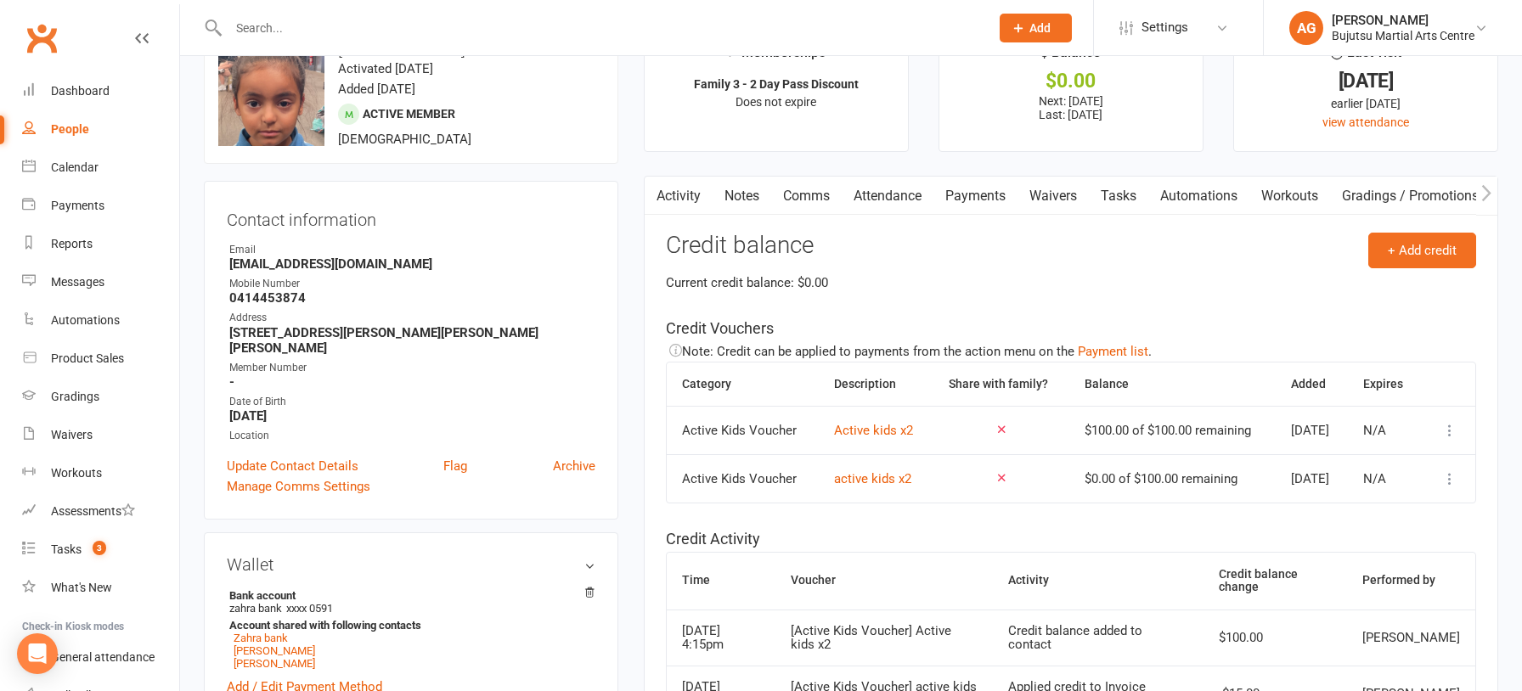
scroll to position [0, 0]
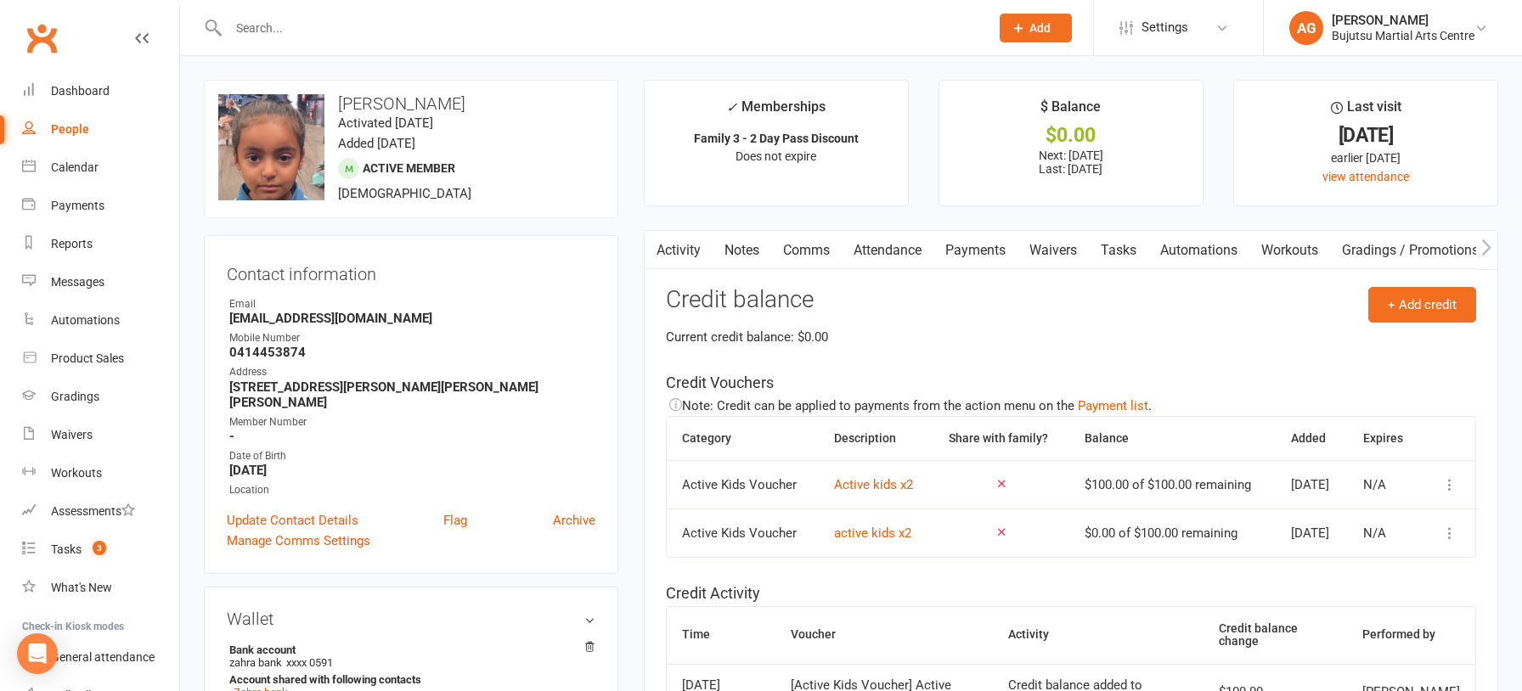
click at [981, 248] on link "Payments" at bounding box center [975, 250] width 84 height 39
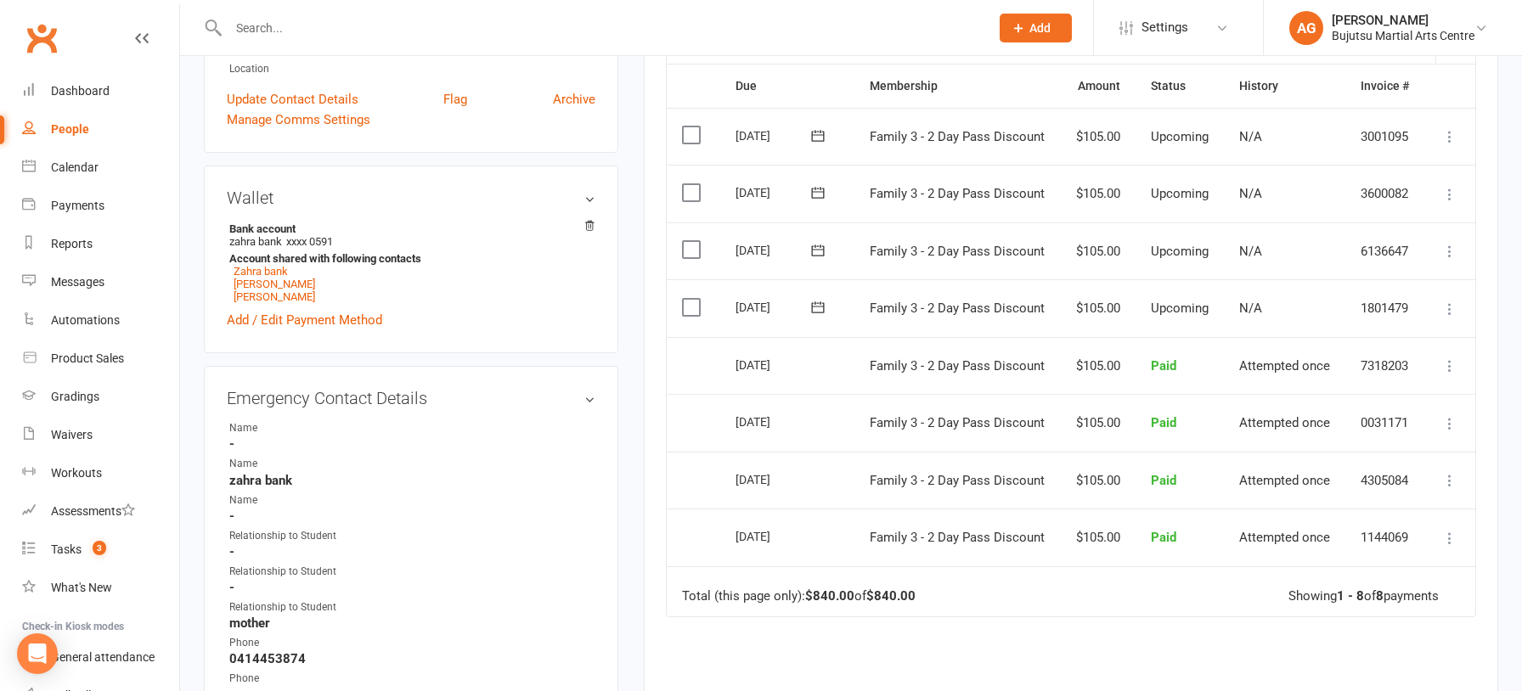
scroll to position [419, 0]
click at [1446, 307] on icon at bounding box center [1449, 310] width 17 height 17
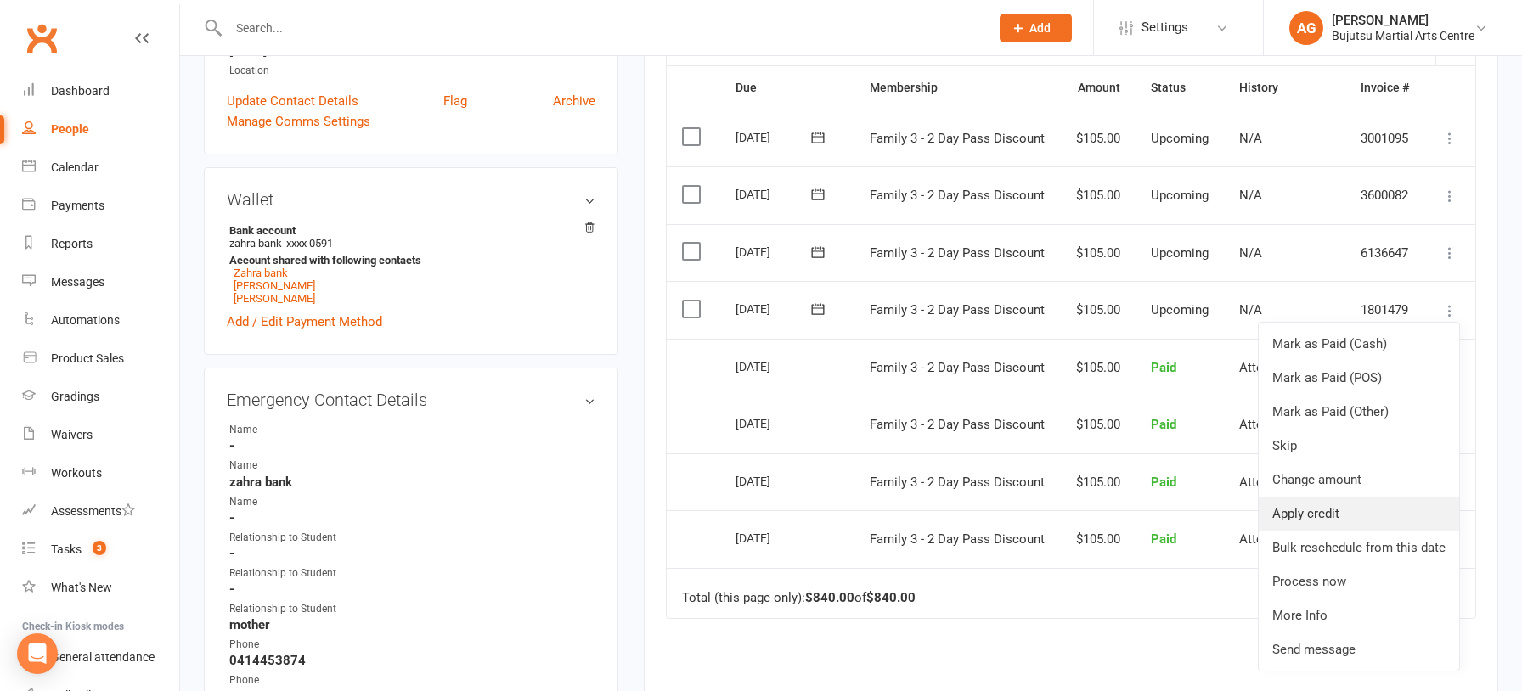
click at [1339, 509] on link "Apply credit" at bounding box center [1358, 514] width 200 height 34
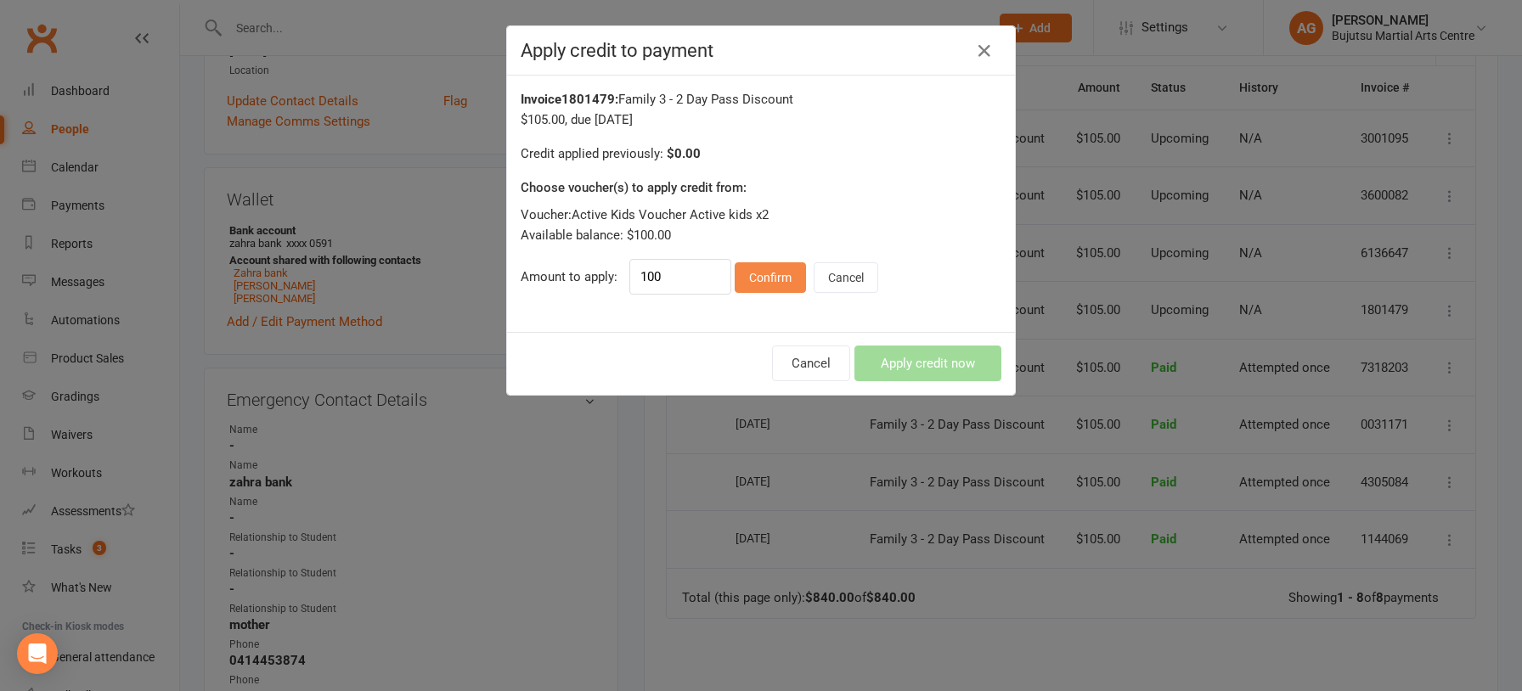
click at [766, 280] on button "Confirm" at bounding box center [770, 277] width 71 height 31
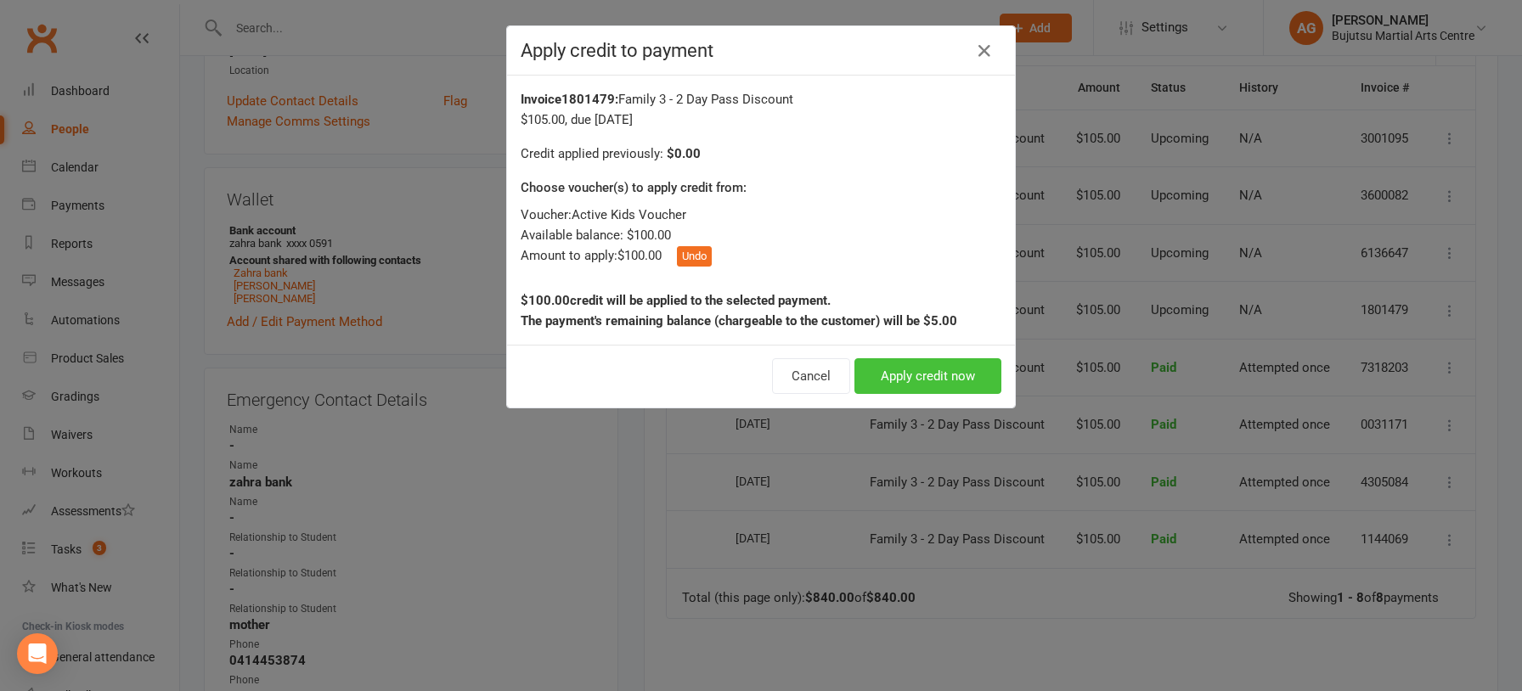
click at [922, 377] on button "Apply credit now" at bounding box center [927, 376] width 147 height 36
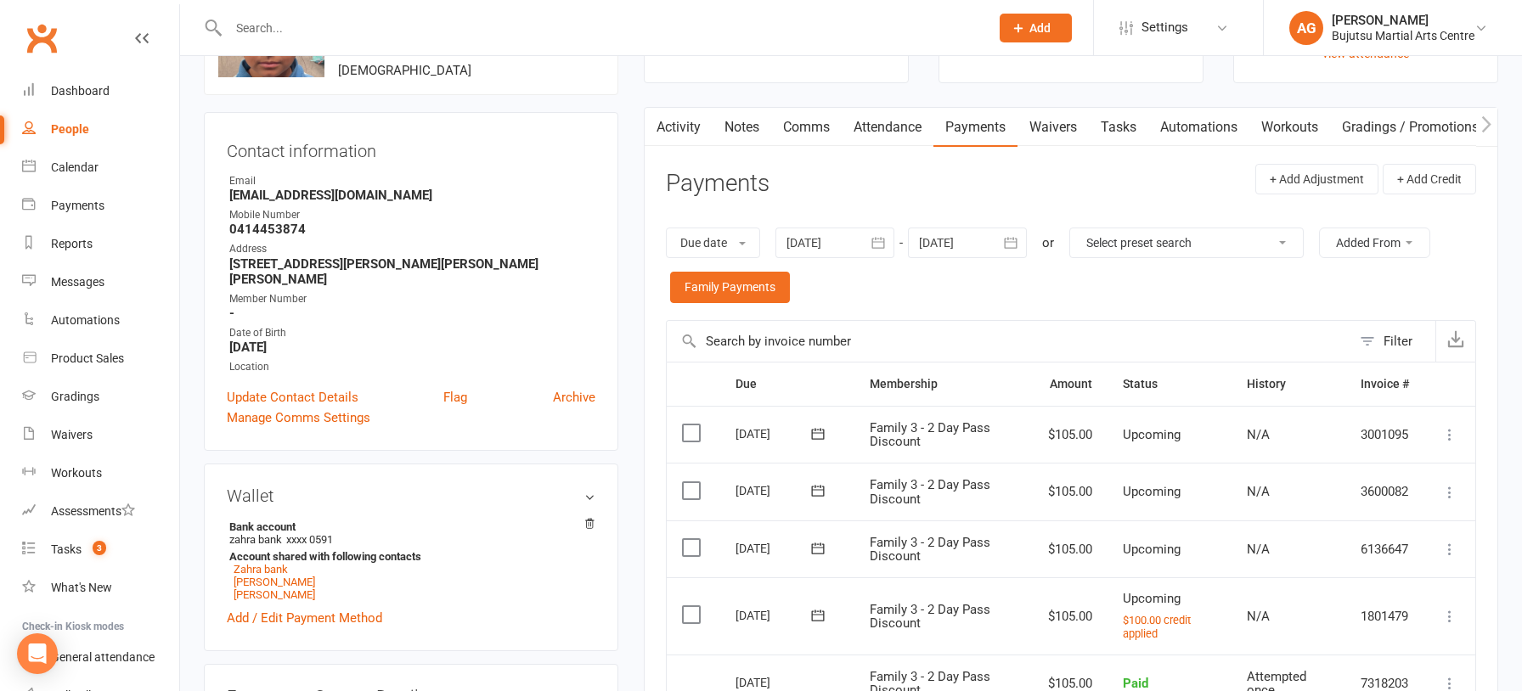
scroll to position [120, 0]
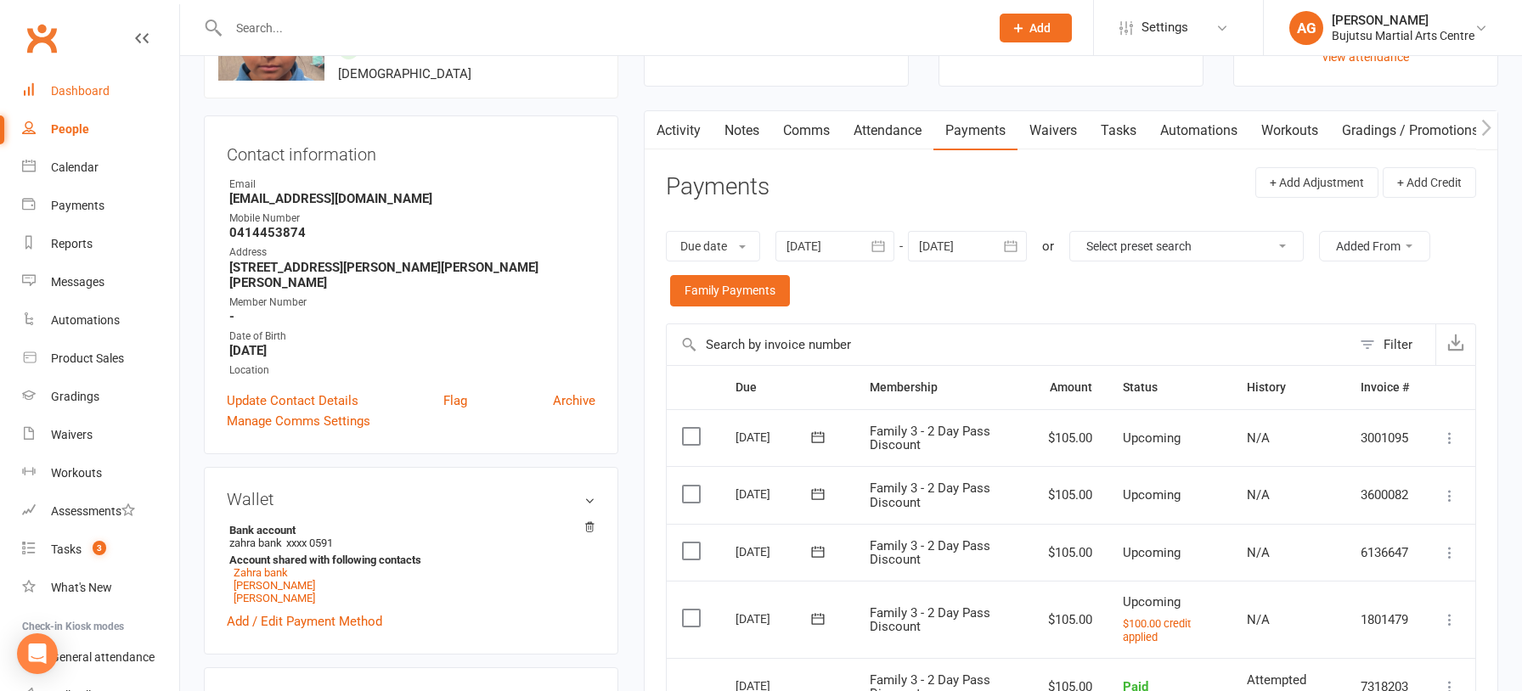
click at [67, 85] on div "Dashboard" at bounding box center [80, 91] width 59 height 14
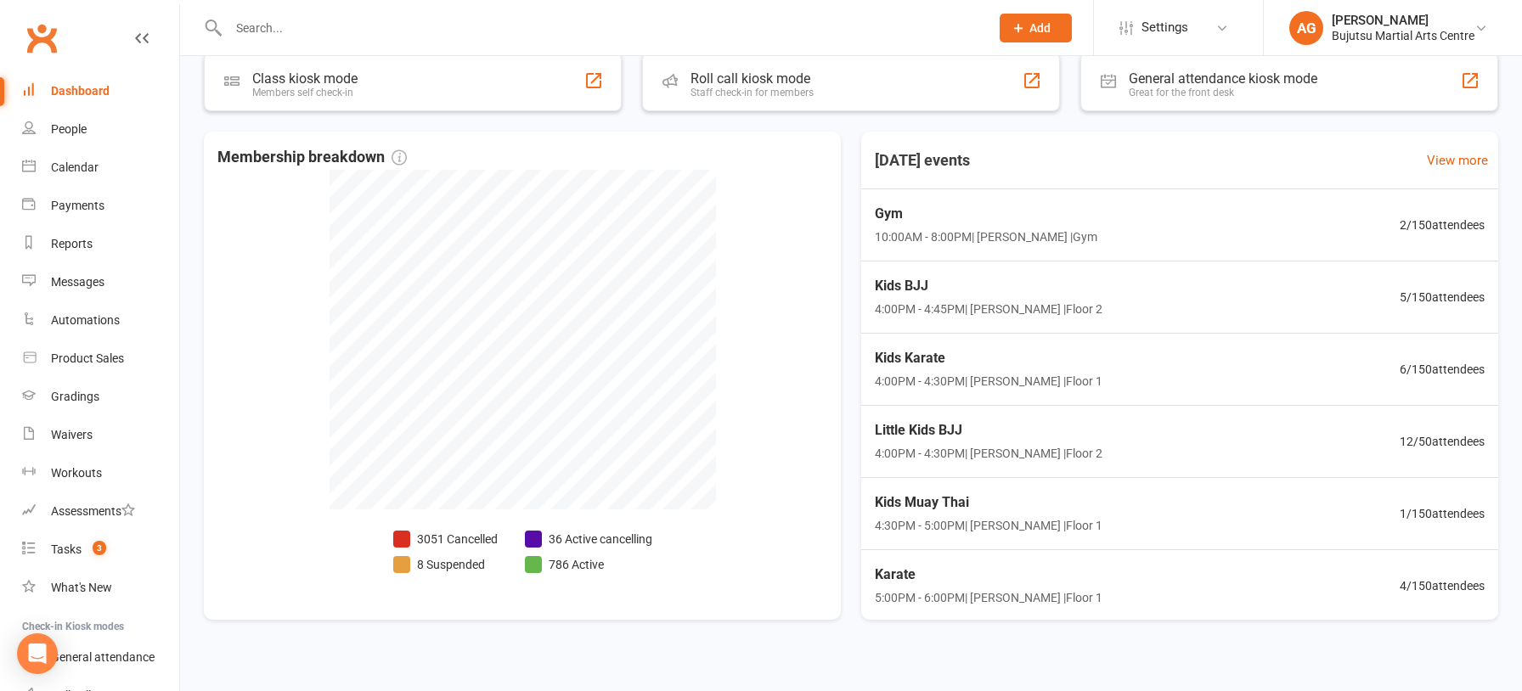
scroll to position [569, 0]
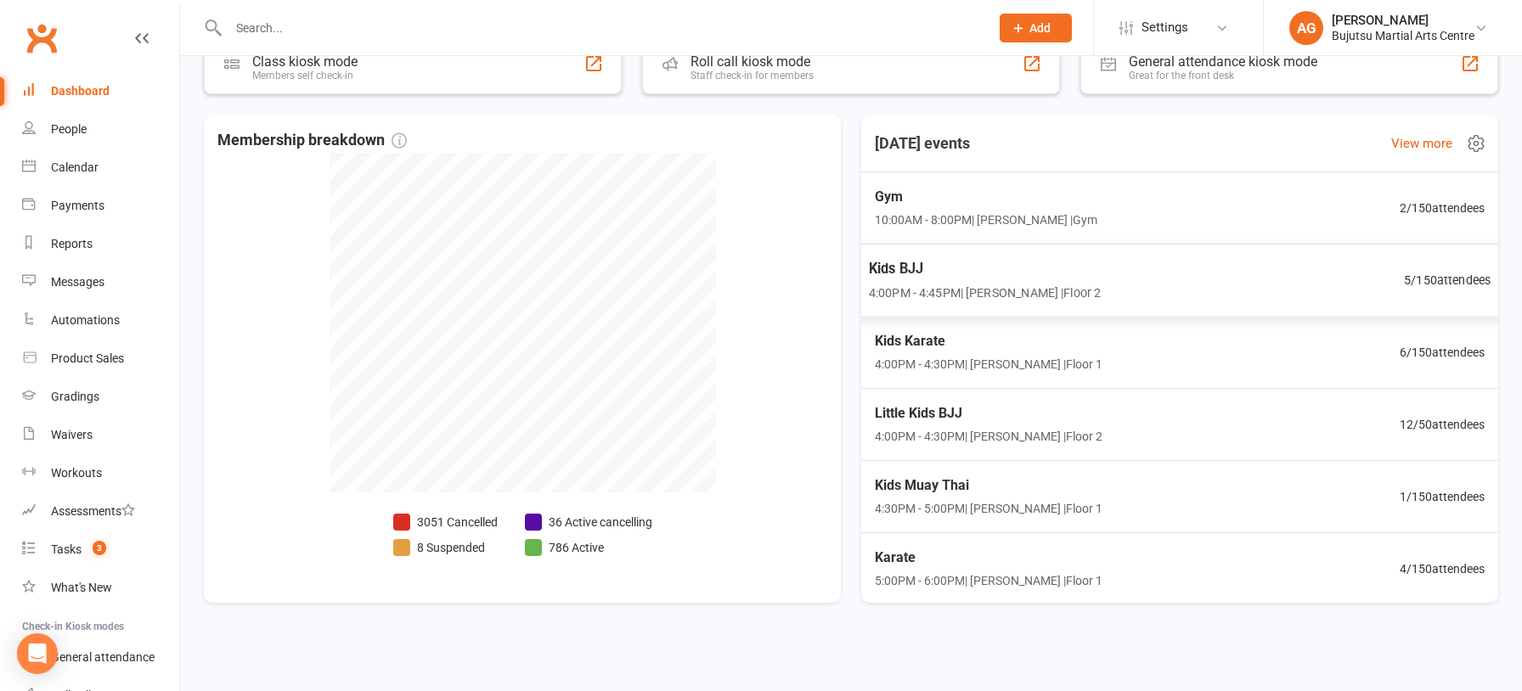
click at [891, 268] on span "Kids BJJ" at bounding box center [985, 268] width 232 height 22
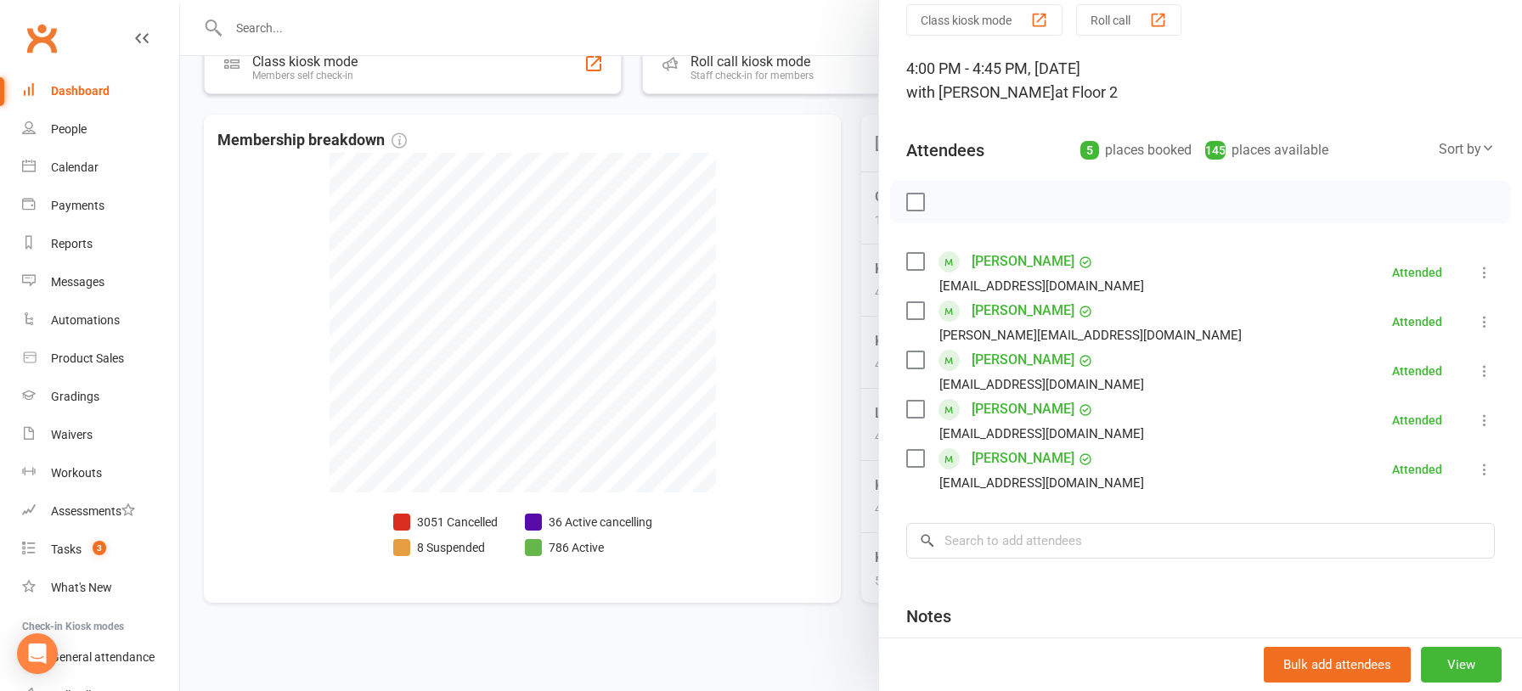
scroll to position [228, 0]
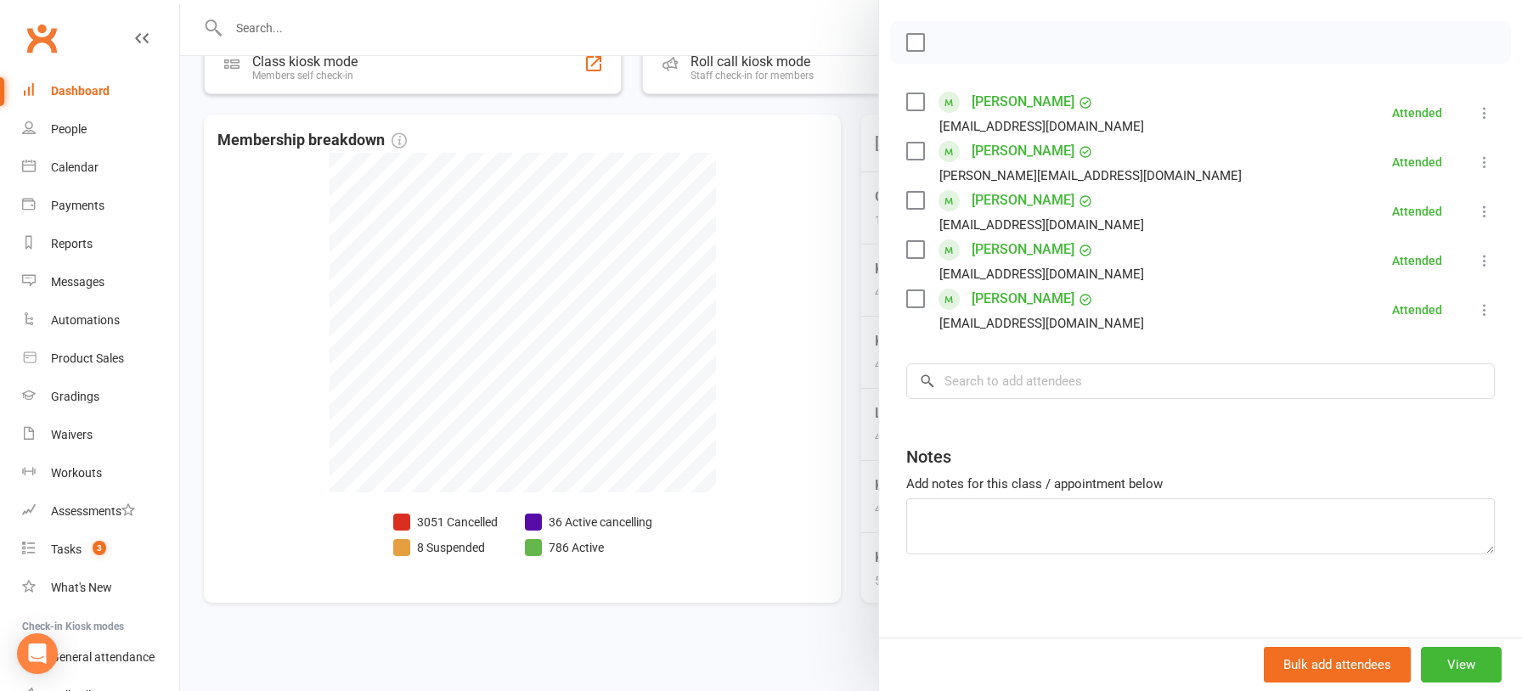
click at [771, 354] on div at bounding box center [851, 345] width 1342 height 691
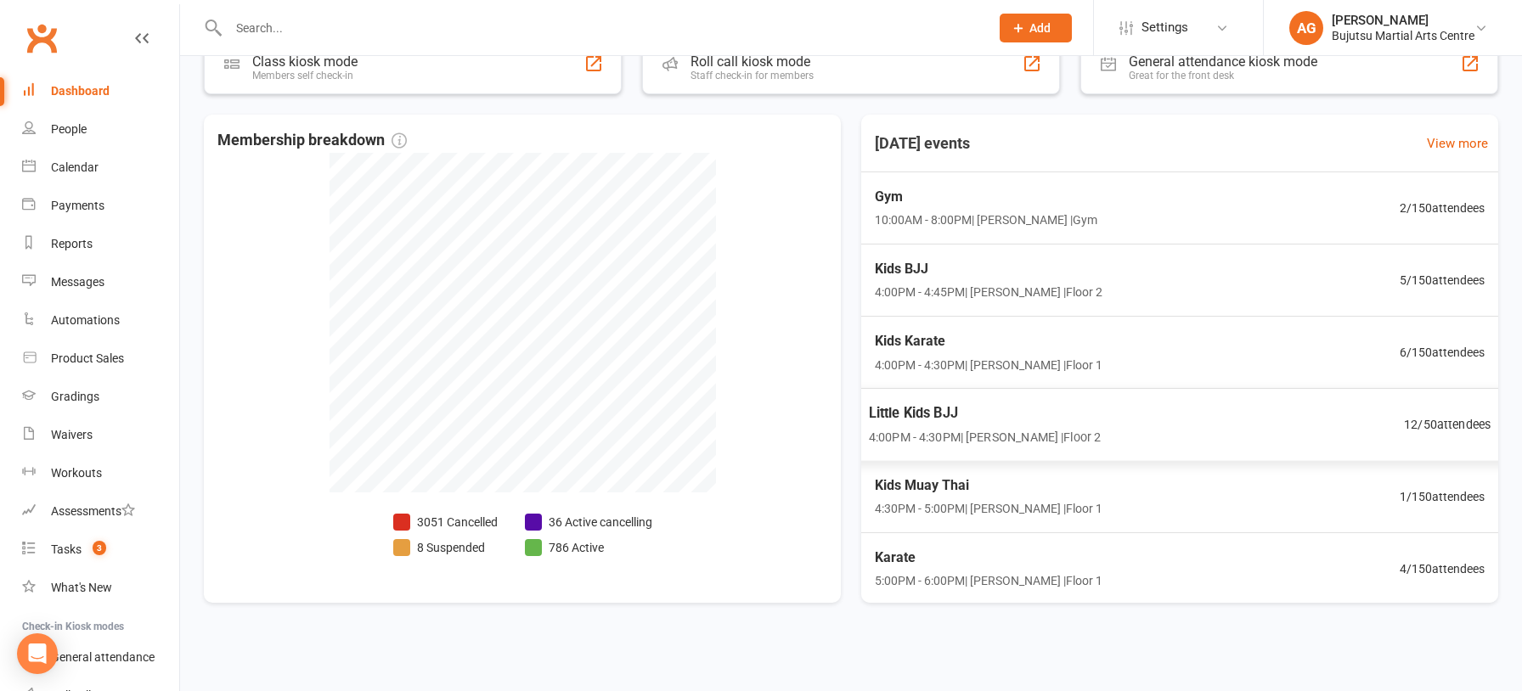
click at [918, 410] on span "Little Kids BJJ" at bounding box center [985, 413] width 232 height 22
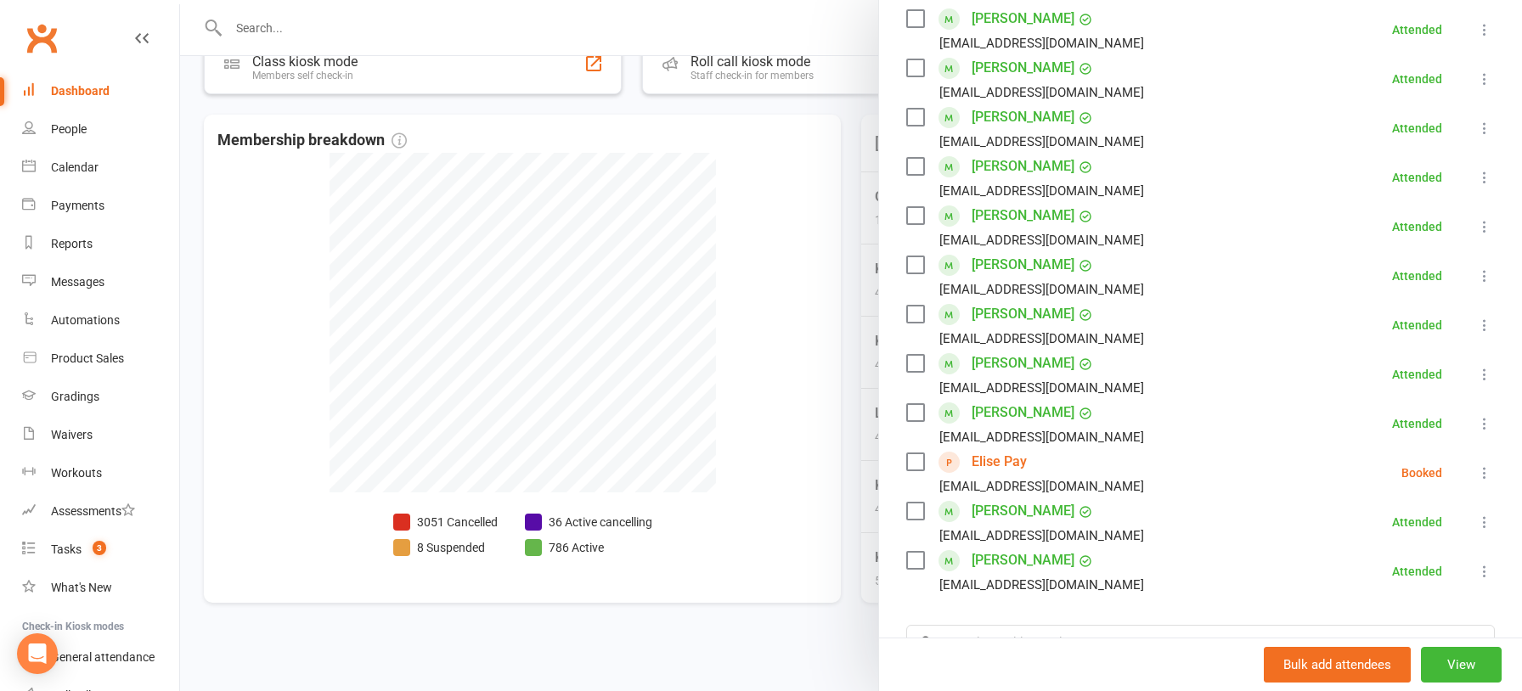
scroll to position [316, 0]
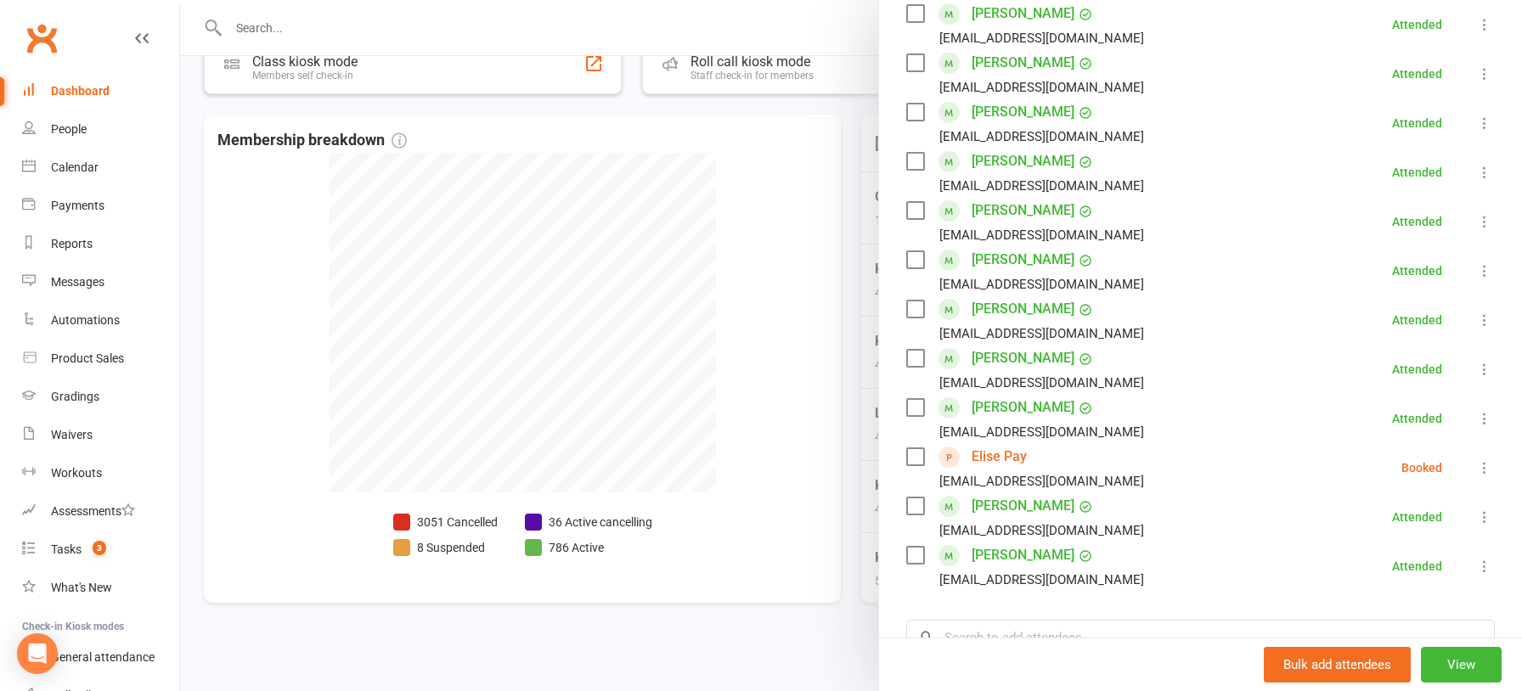
click at [977, 455] on link "Elise Pay" at bounding box center [998, 456] width 55 height 27
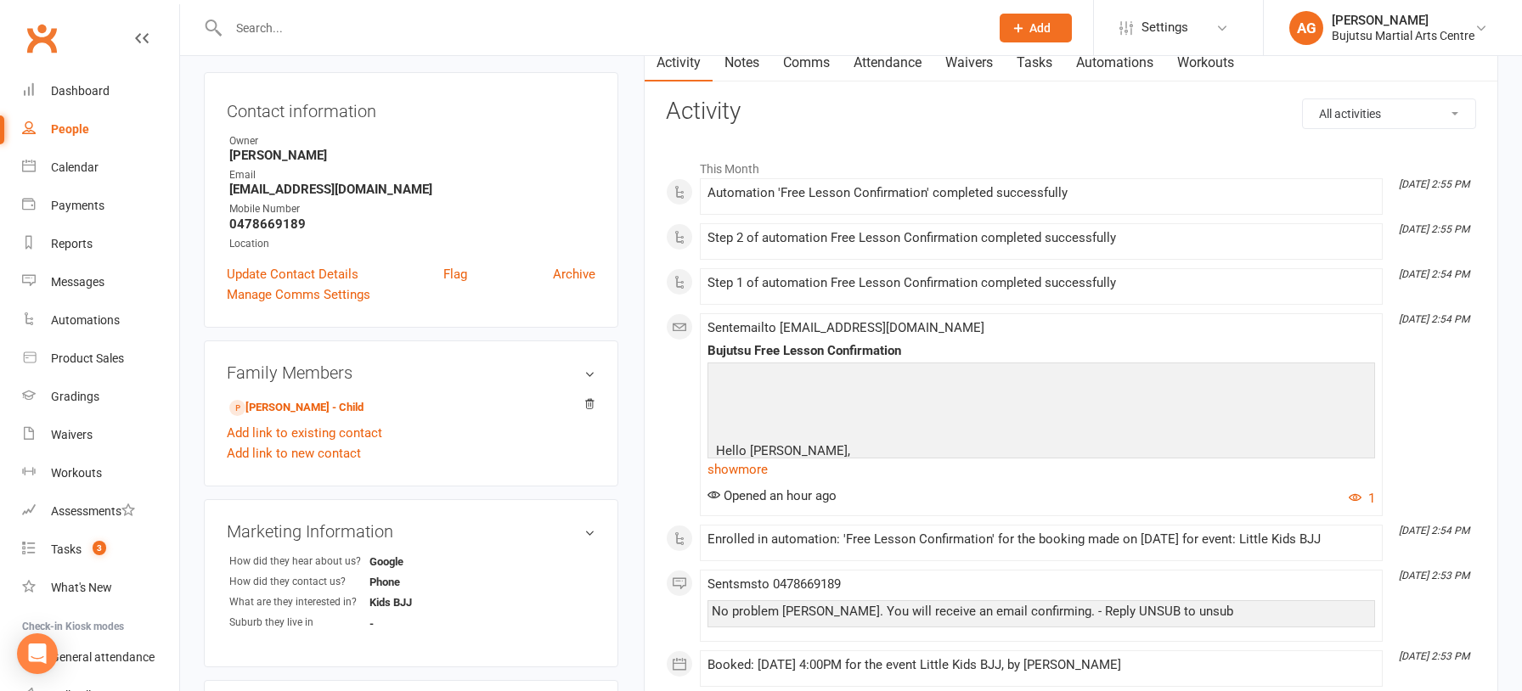
scroll to position [160, 0]
click at [754, 464] on link "show more" at bounding box center [1040, 470] width 667 height 24
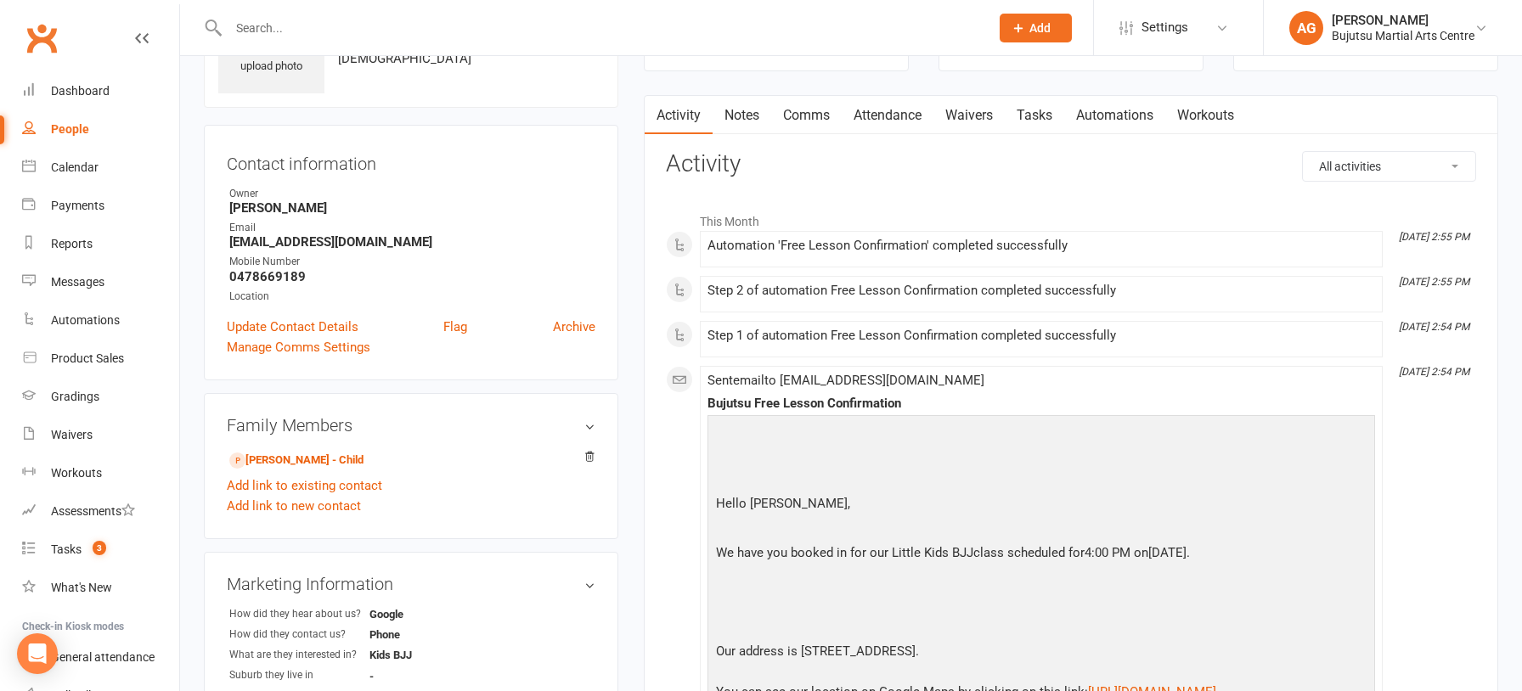
scroll to position [0, 0]
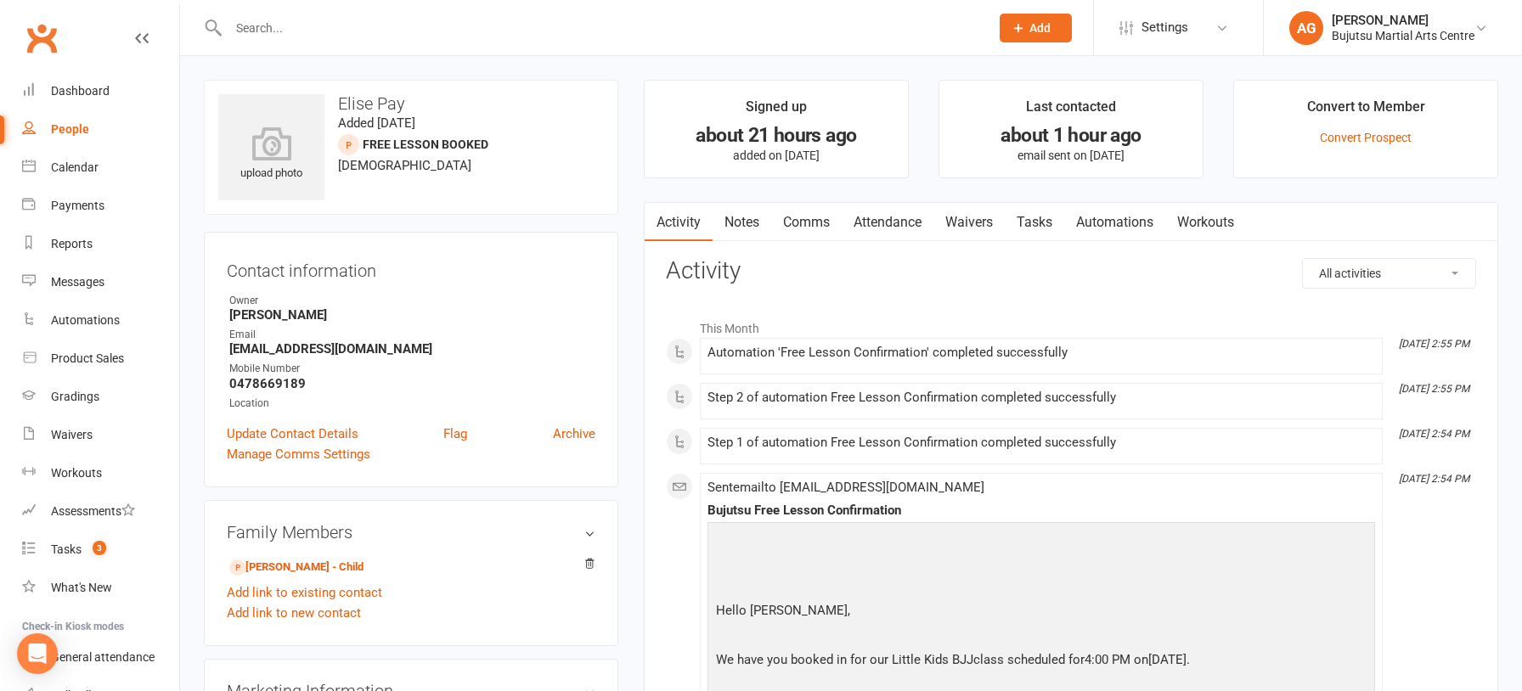
click at [901, 218] on link "Attendance" at bounding box center [887, 222] width 92 height 39
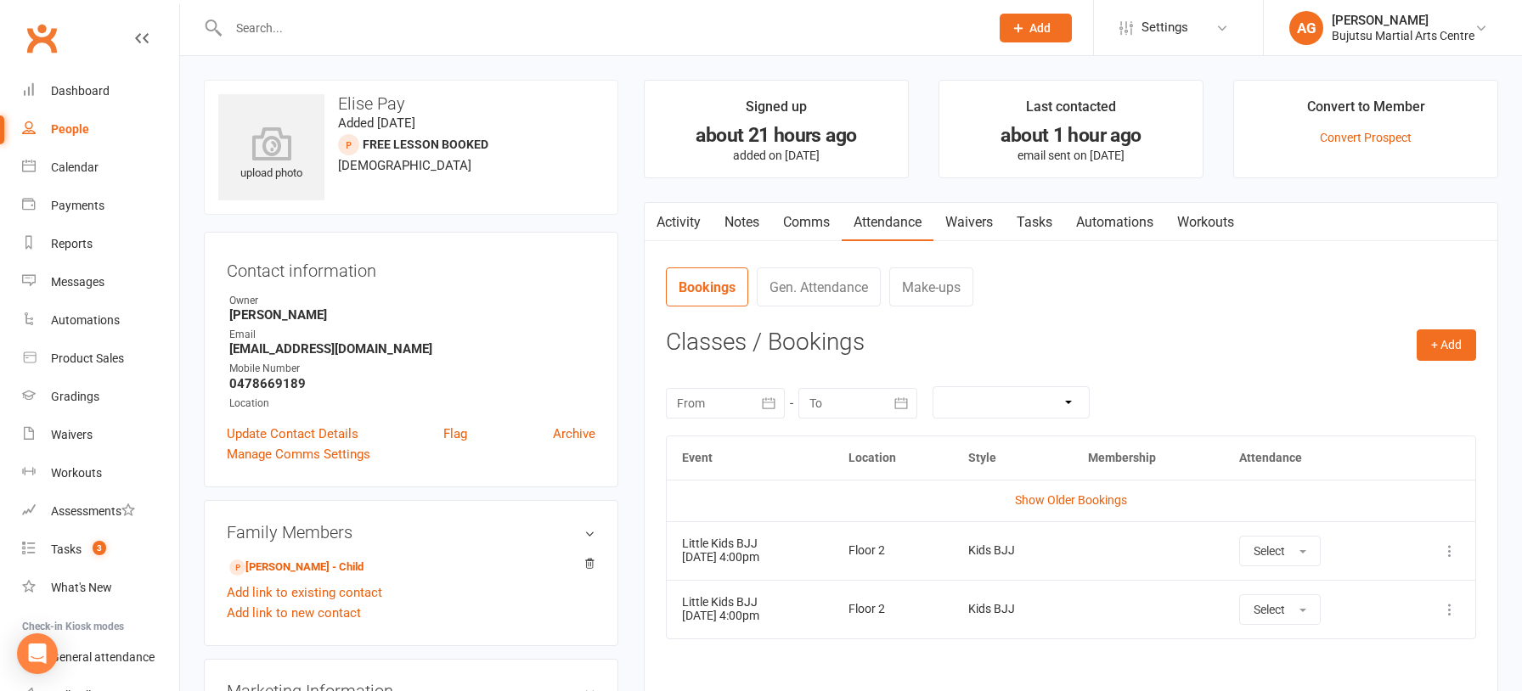
click at [674, 216] on link "Activity" at bounding box center [678, 222] width 68 height 39
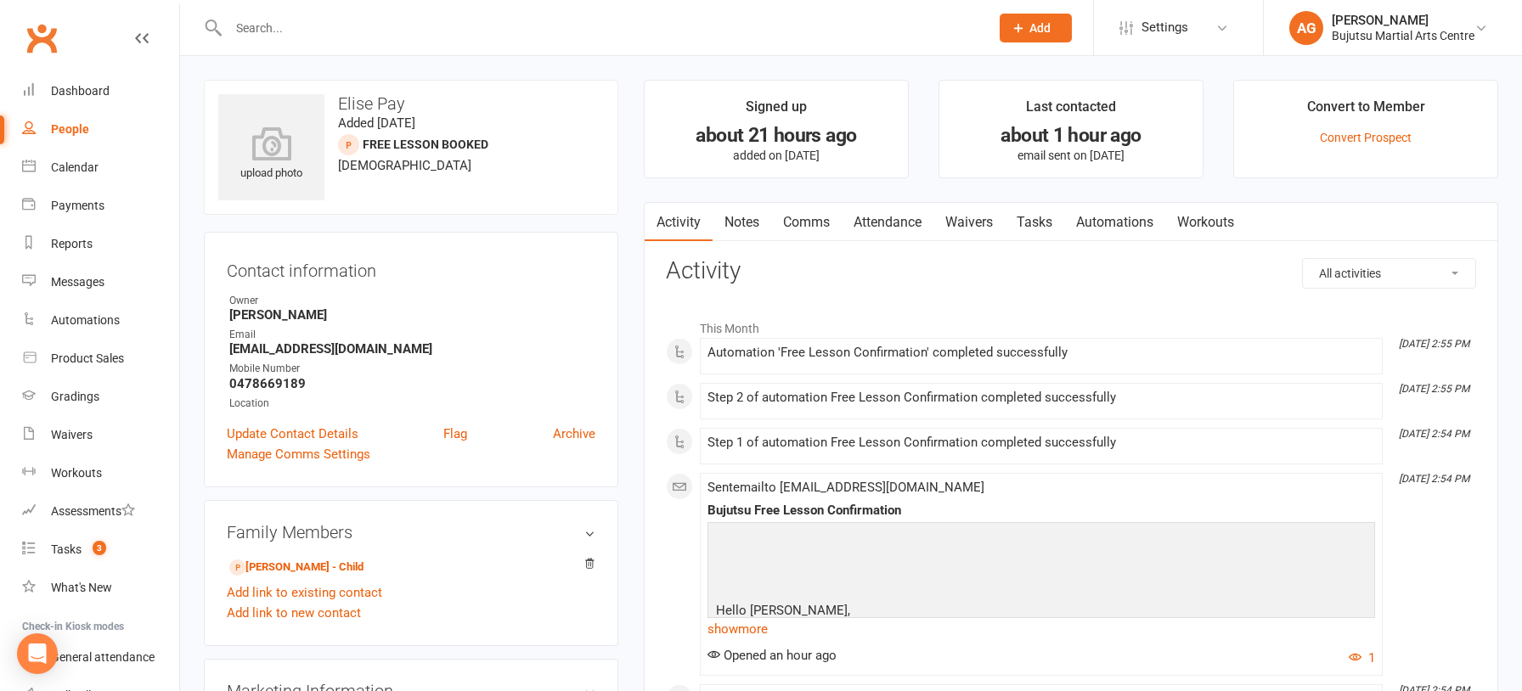
click at [739, 217] on link "Notes" at bounding box center [741, 222] width 59 height 39
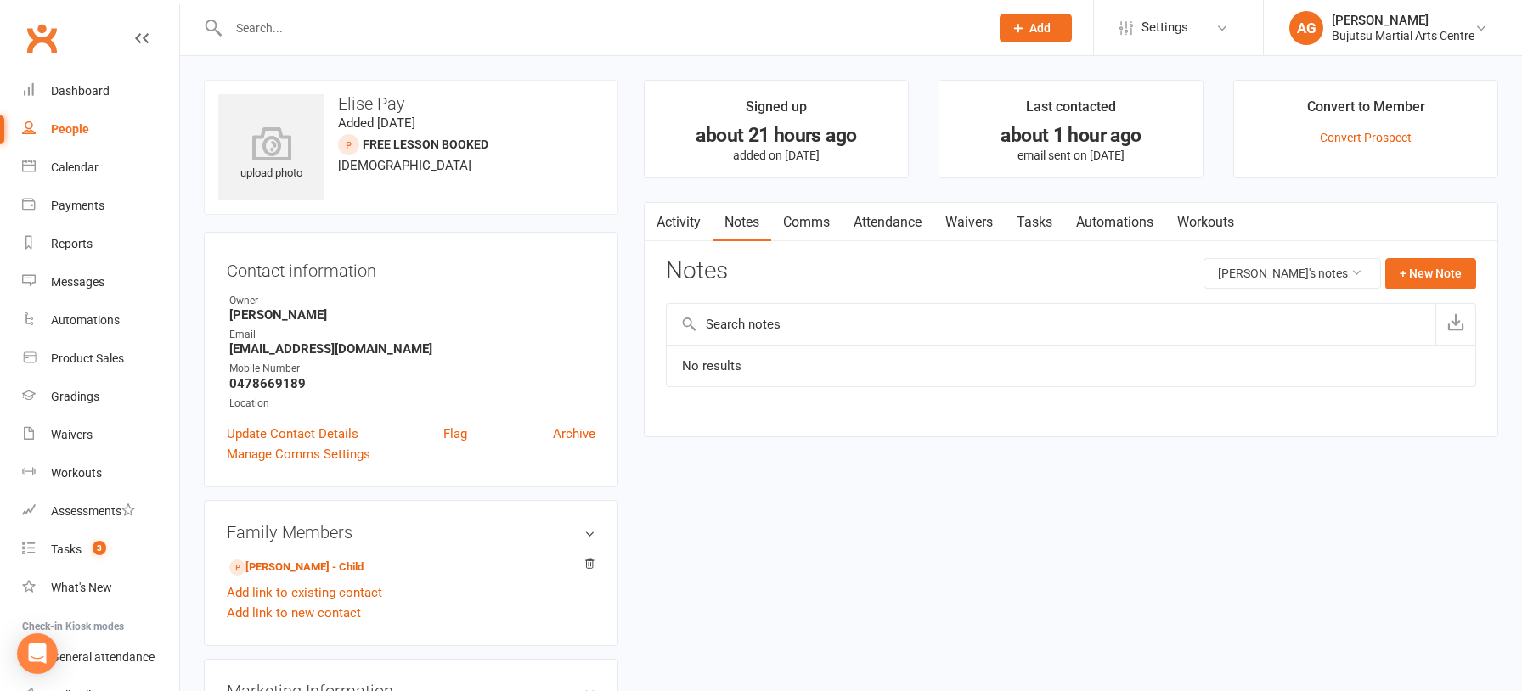
click at [900, 222] on link "Attendance" at bounding box center [887, 222] width 92 height 39
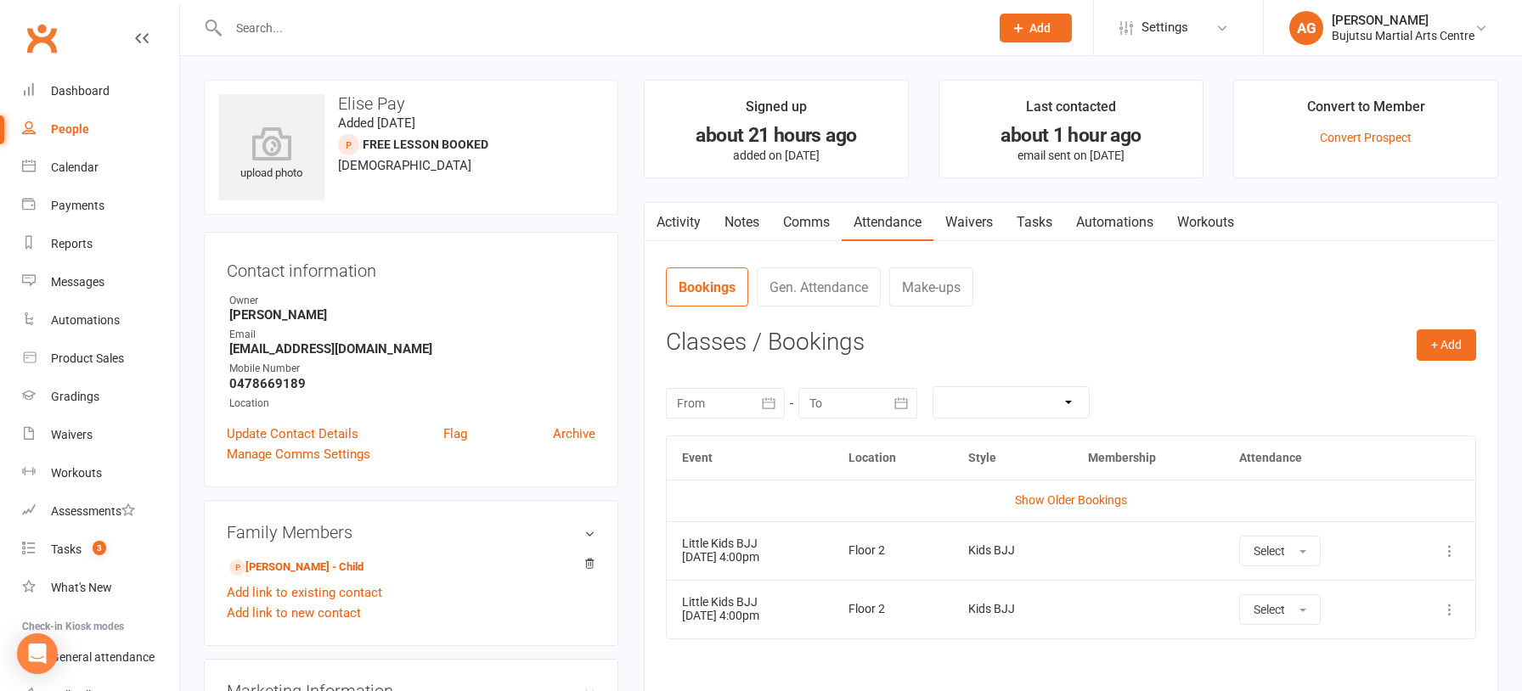
click at [1448, 549] on icon at bounding box center [1449, 551] width 17 height 17
click at [1371, 650] on link "Remove booking" at bounding box center [1375, 652] width 168 height 34
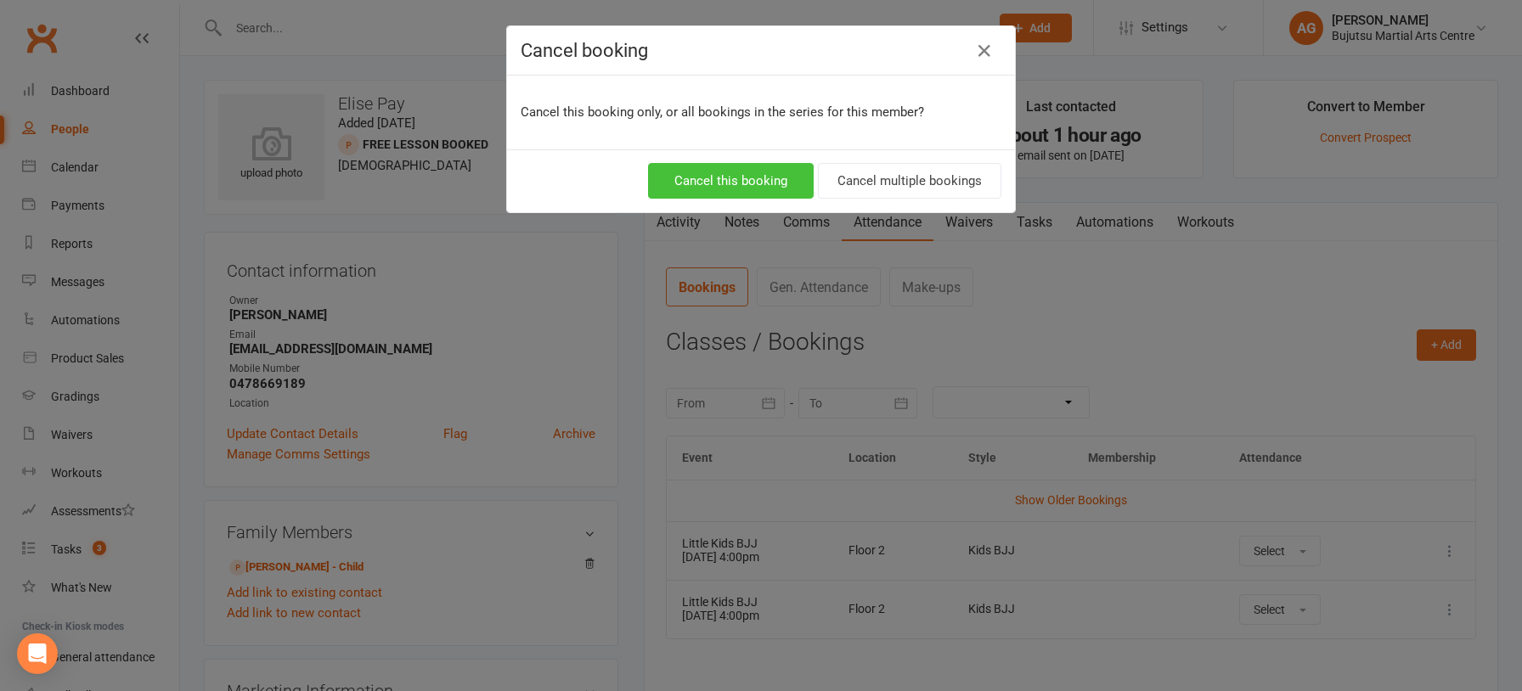
click at [726, 185] on button "Cancel this booking" at bounding box center [731, 181] width 166 height 36
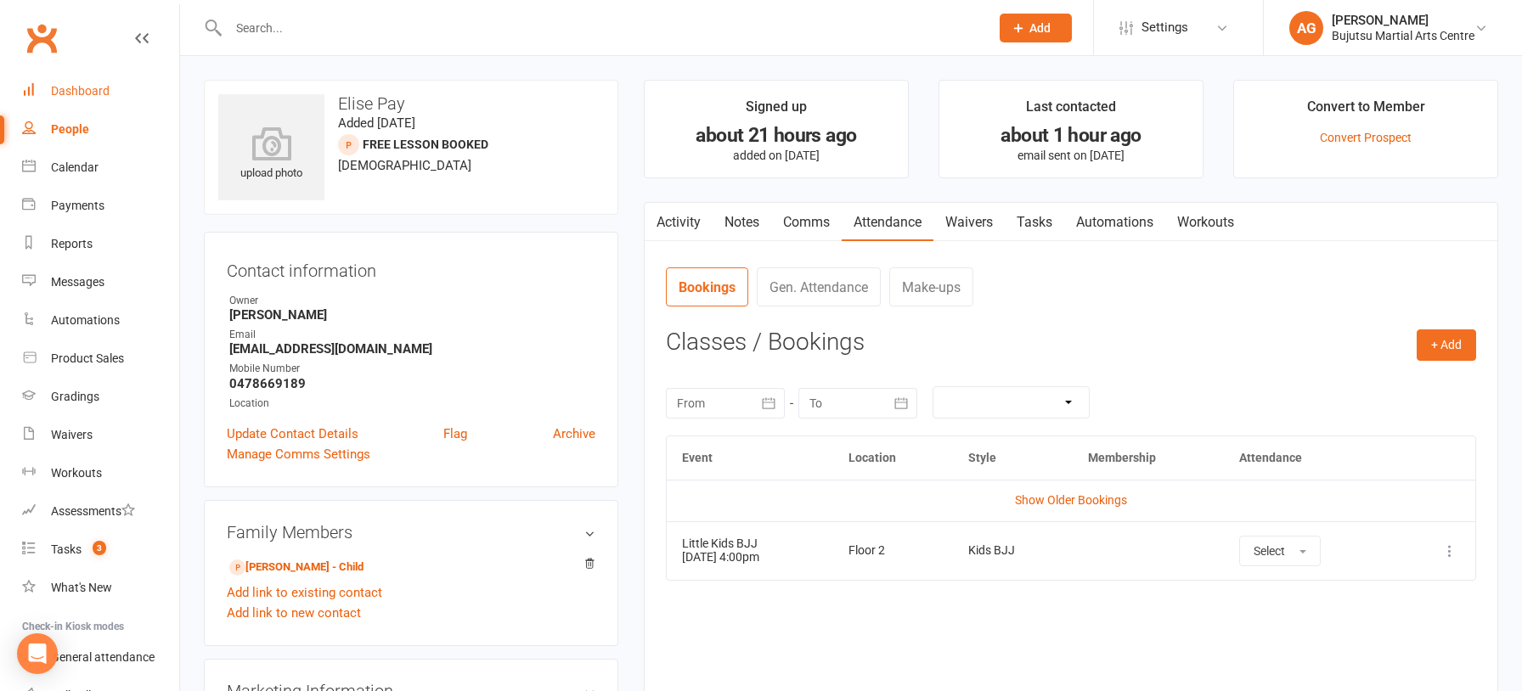
click at [82, 88] on div "Dashboard" at bounding box center [80, 91] width 59 height 14
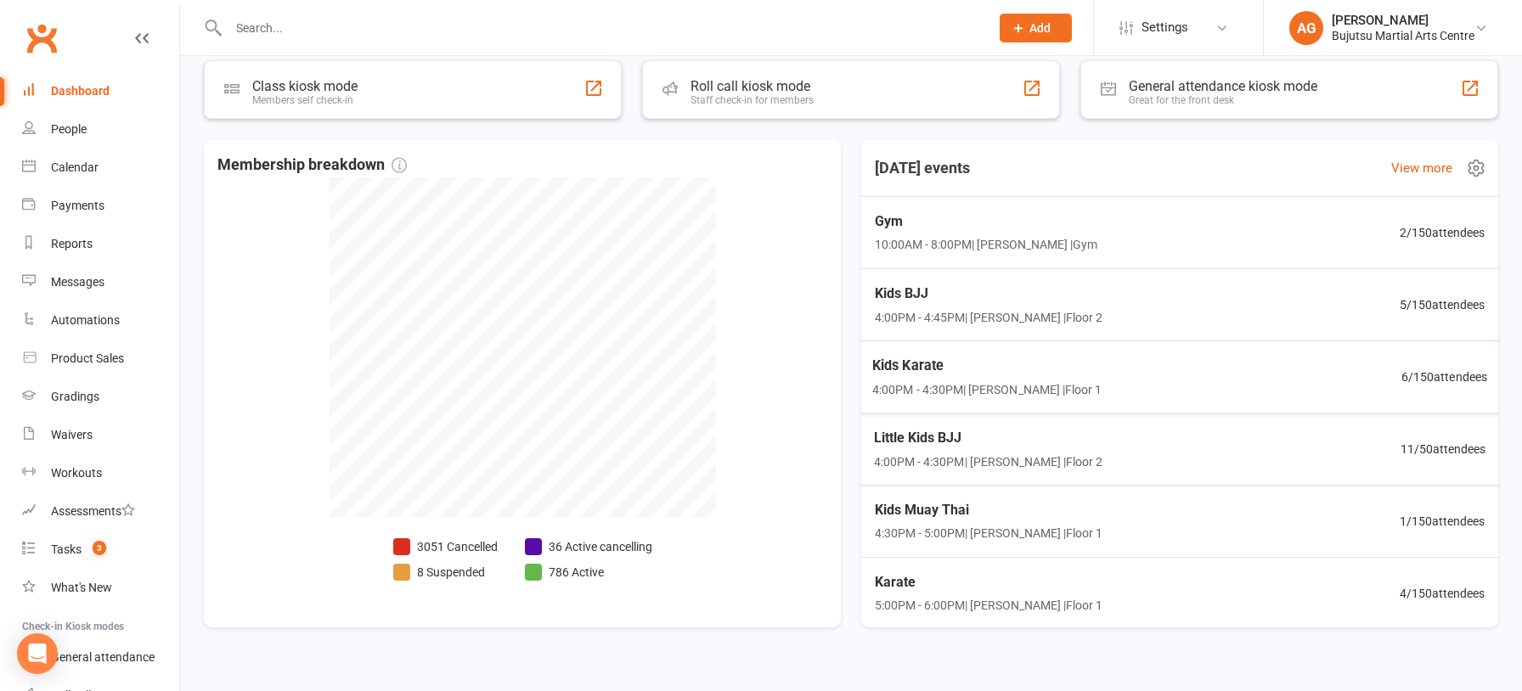
scroll to position [569, 0]
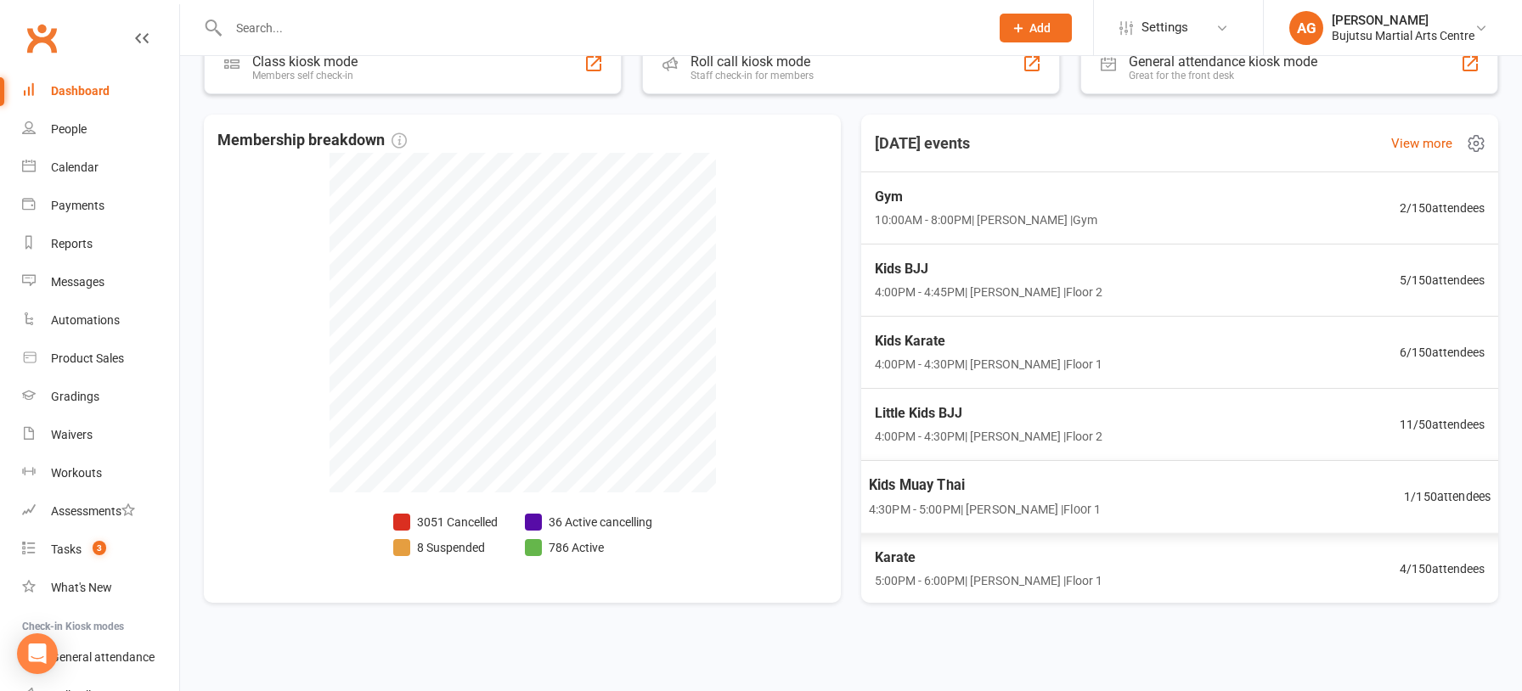
click at [1434, 493] on span "1 / 150 attendees" at bounding box center [1447, 497] width 87 height 20
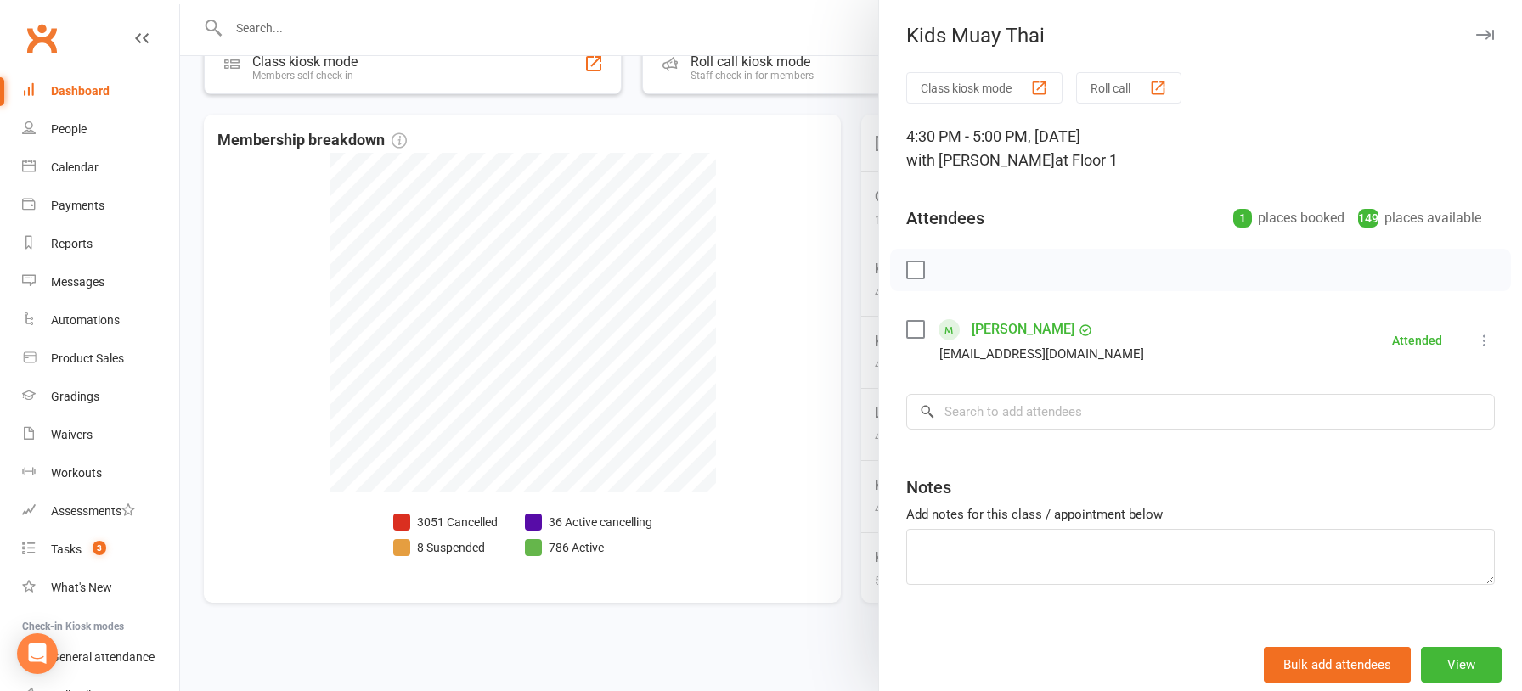
click at [756, 411] on div at bounding box center [851, 345] width 1342 height 691
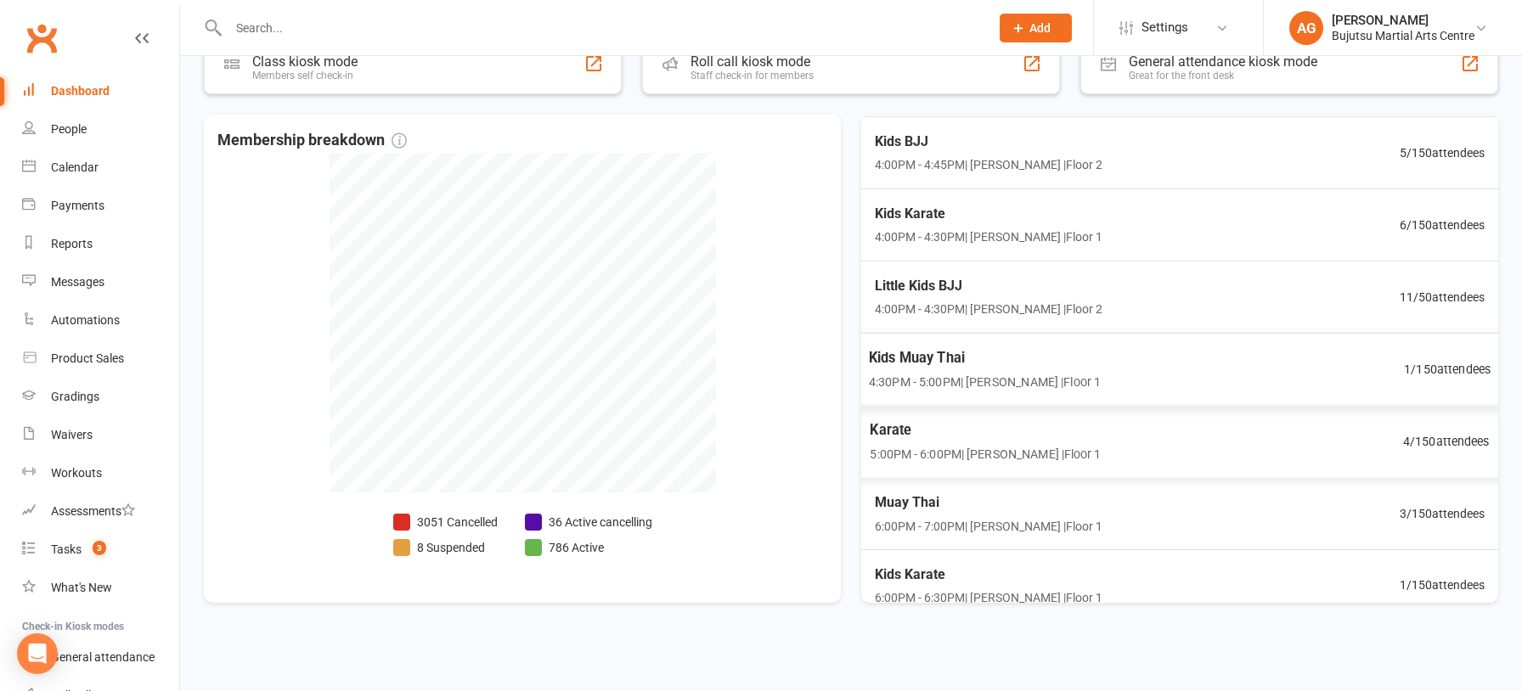
scroll to position [132, 0]
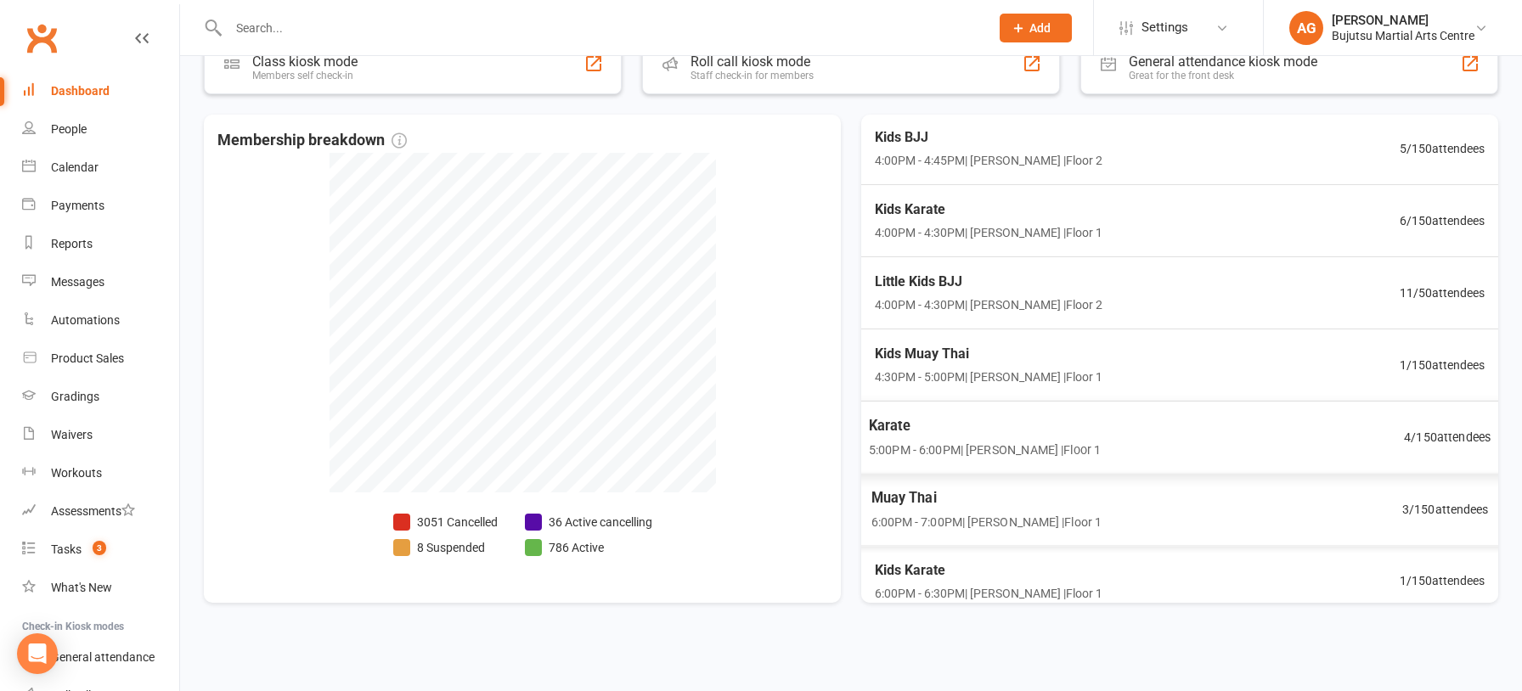
click at [1444, 433] on span "4 / 150 attendees" at bounding box center [1447, 437] width 87 height 20
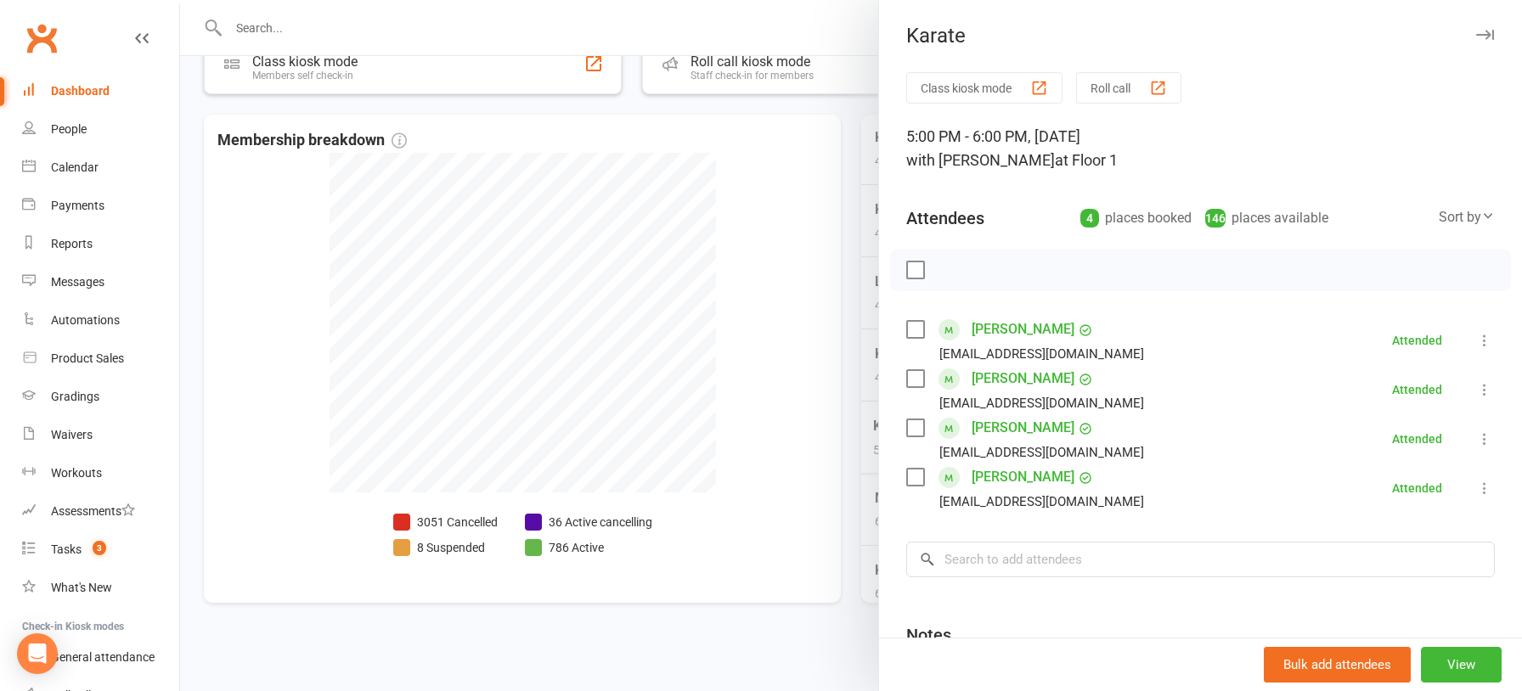
click at [798, 415] on div at bounding box center [851, 345] width 1342 height 691
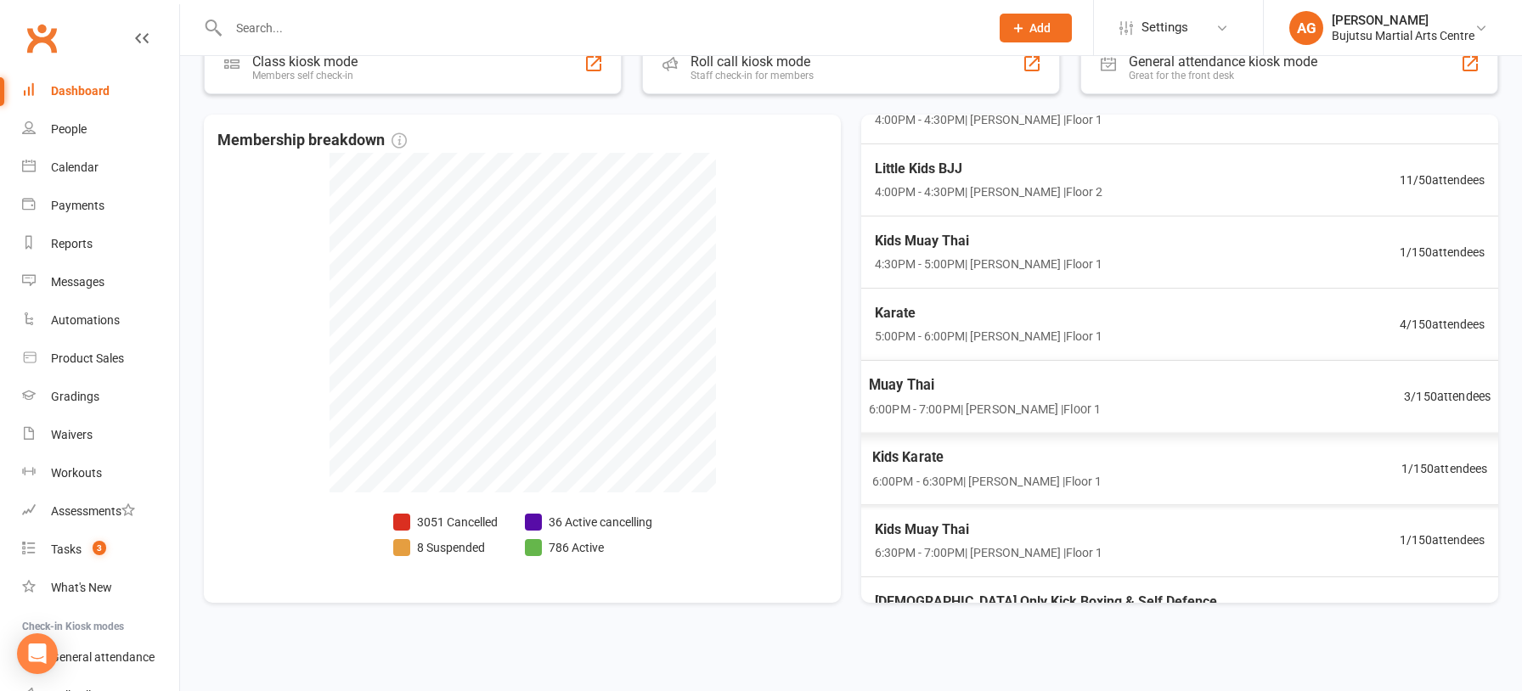
scroll to position [247, 0]
click at [1445, 461] on span "1 / 150 attendees" at bounding box center [1447, 466] width 87 height 20
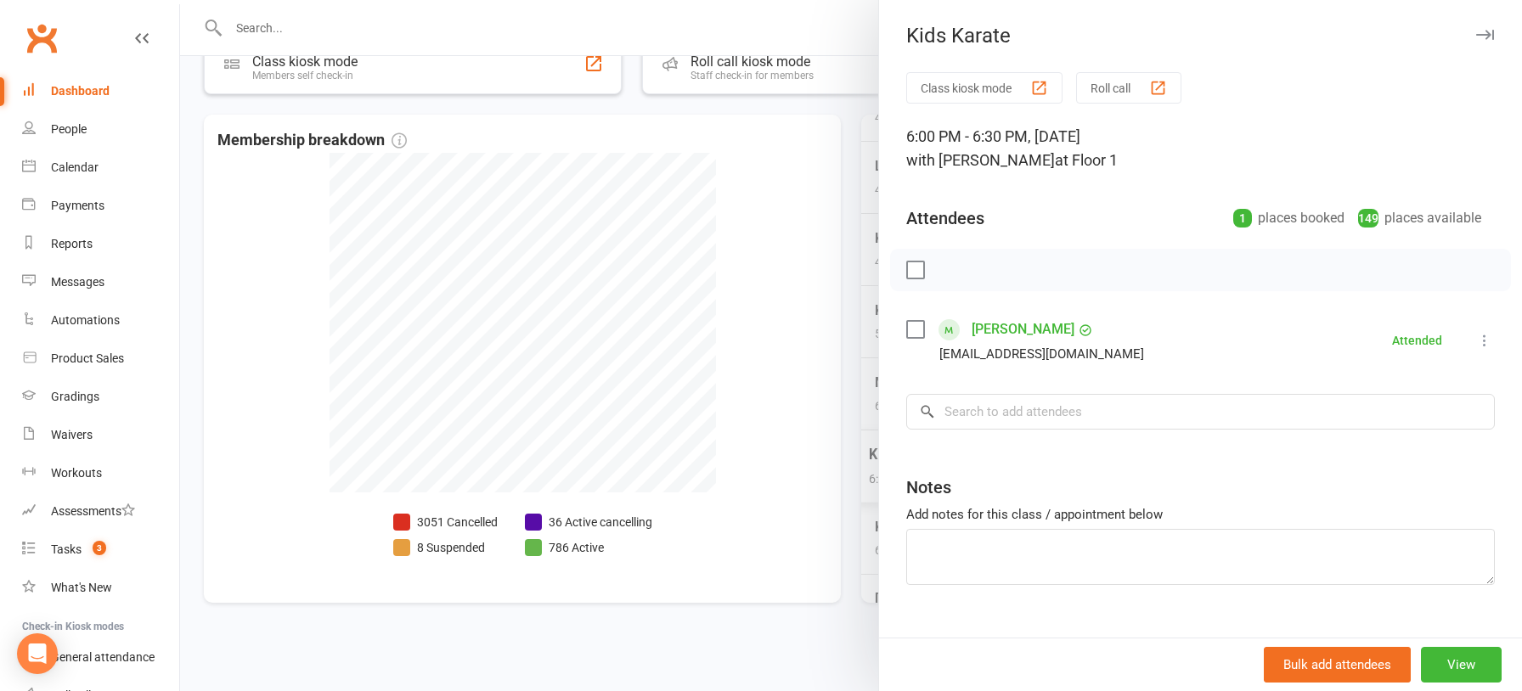
click at [768, 441] on div at bounding box center [851, 345] width 1342 height 691
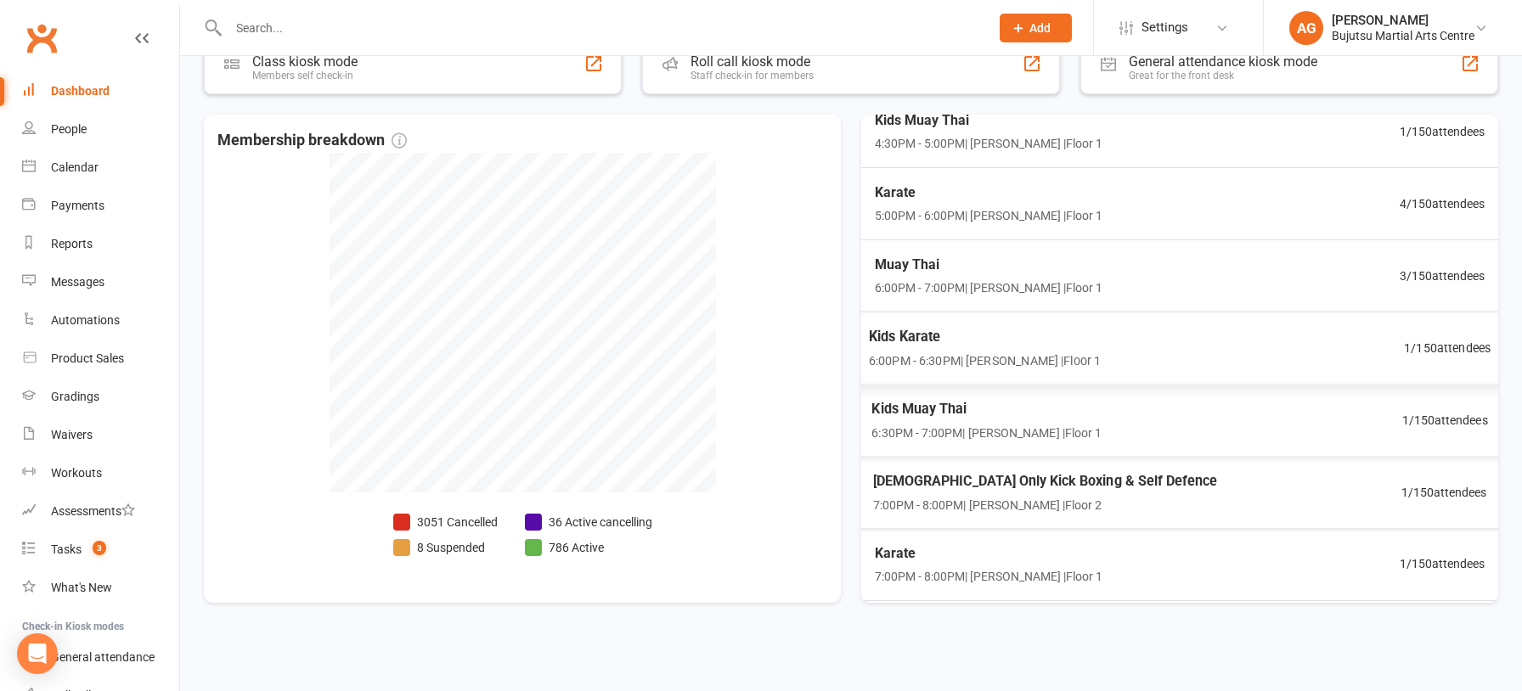
scroll to position [367, 0]
click at [1457, 421] on span "1 / 150 attendees" at bounding box center [1447, 418] width 87 height 20
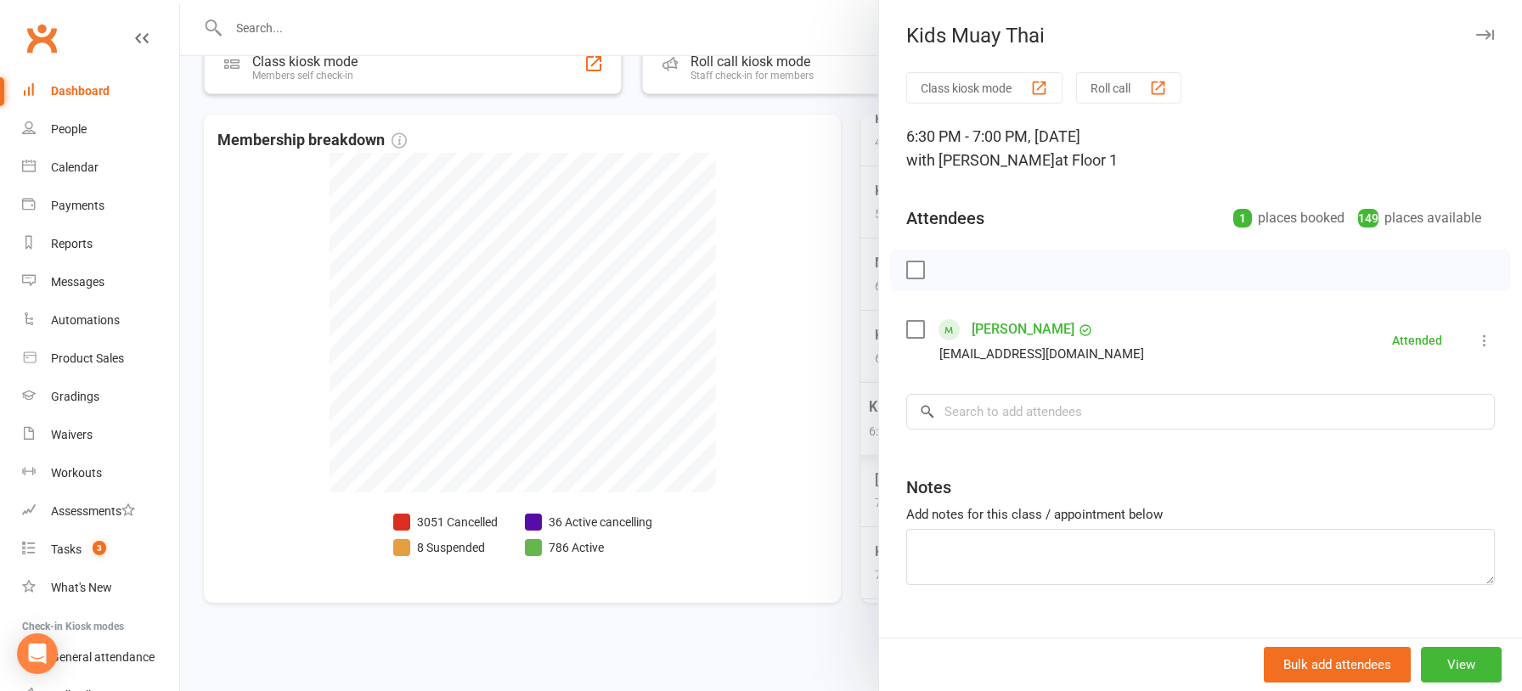
drag, startPoint x: 729, startPoint y: 416, endPoint x: 843, endPoint y: 425, distance: 115.0
click at [730, 416] on div at bounding box center [851, 345] width 1342 height 691
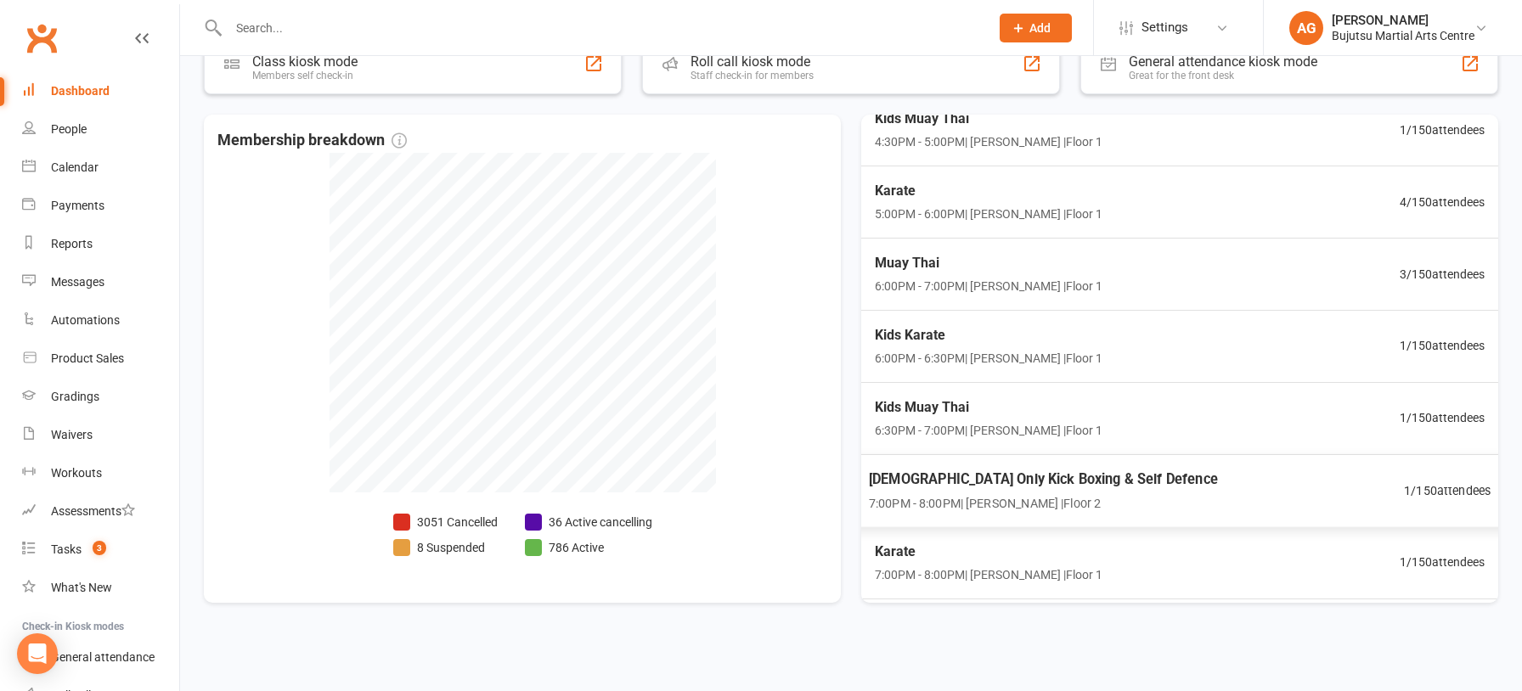
click at [1444, 491] on span "1 / 150 attendees" at bounding box center [1447, 491] width 87 height 20
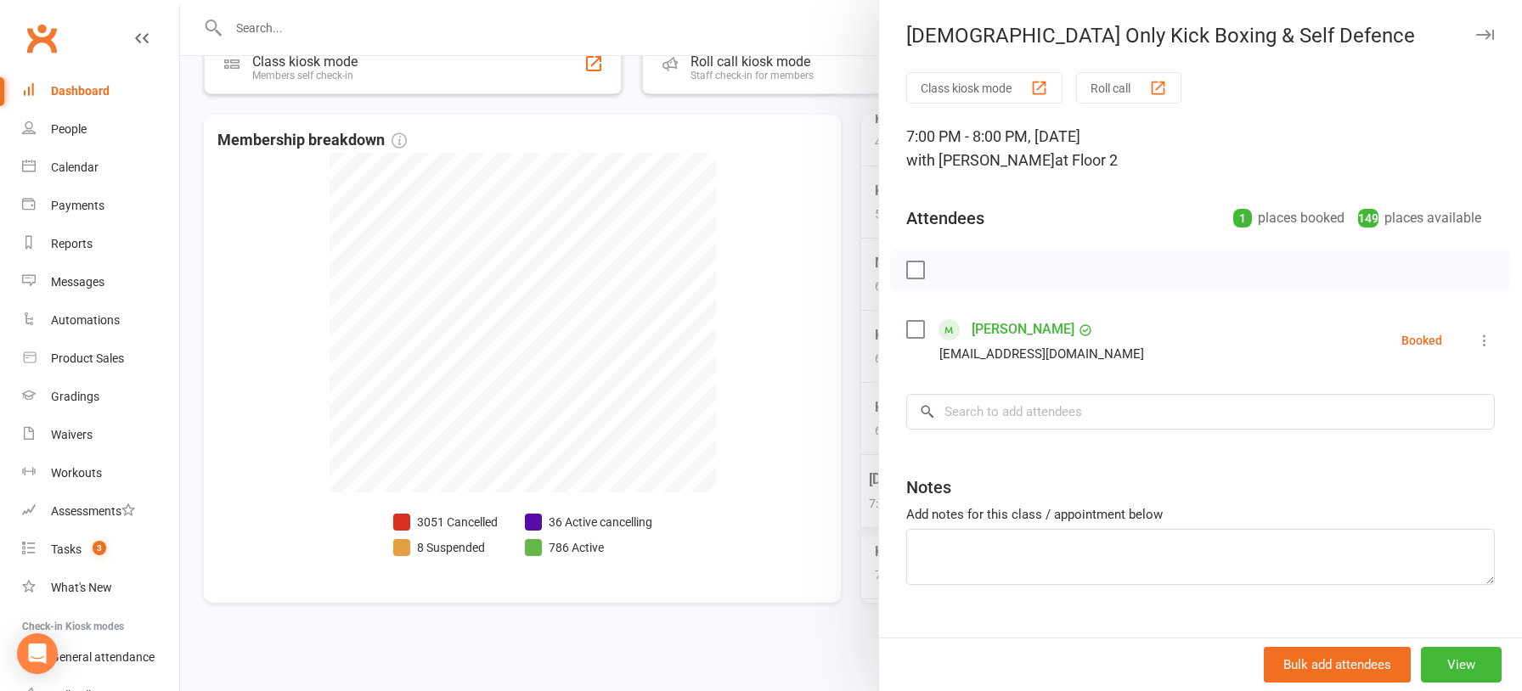
click at [732, 450] on div at bounding box center [851, 345] width 1342 height 691
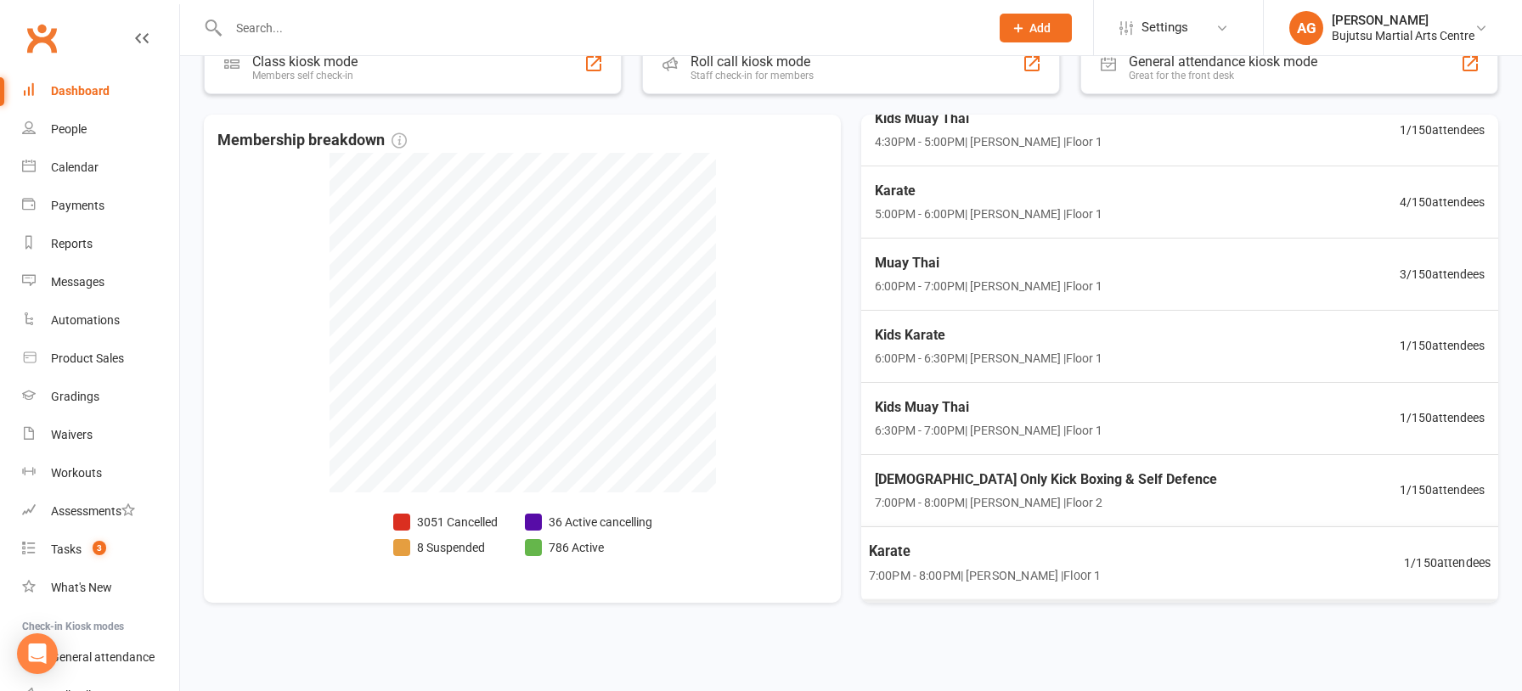
click at [1470, 558] on span "1 / 150 attendees" at bounding box center [1447, 563] width 87 height 20
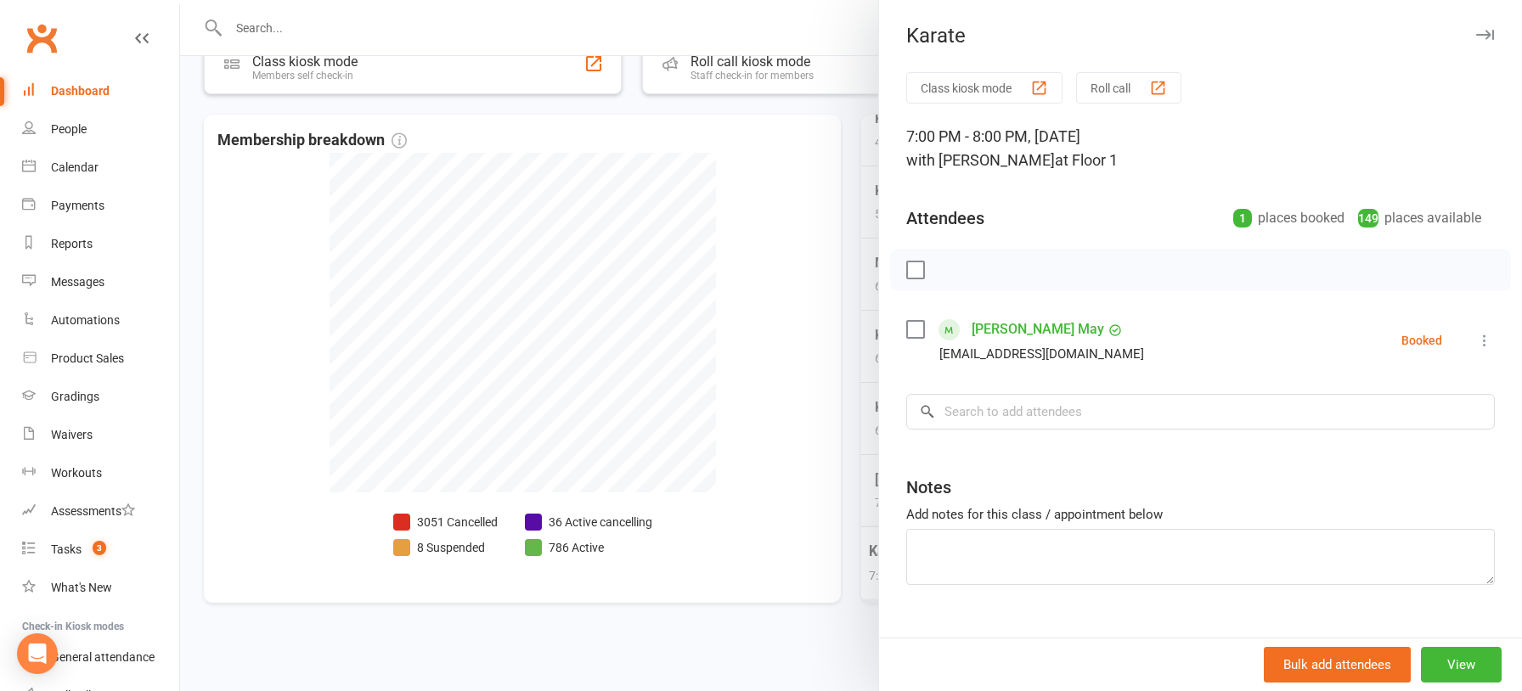
click at [818, 496] on div at bounding box center [851, 345] width 1342 height 691
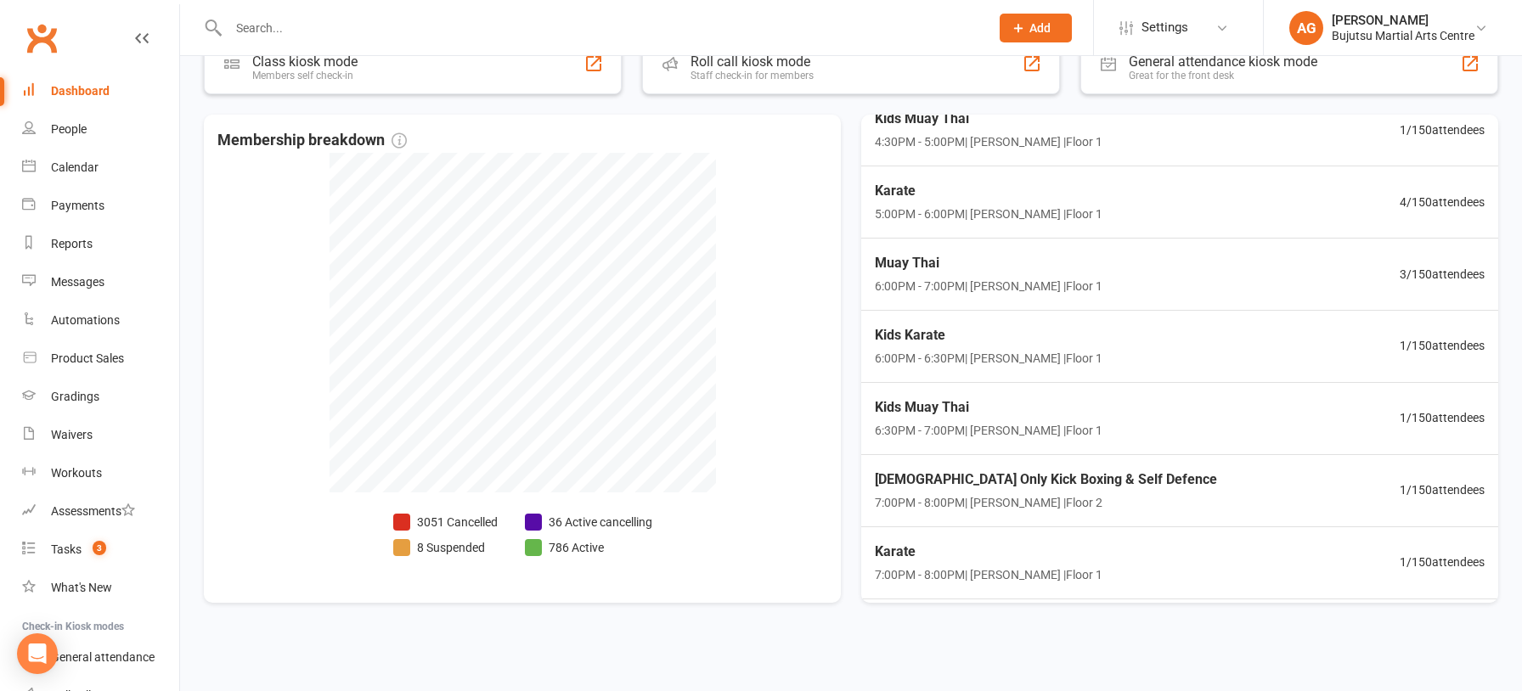
click at [78, 86] on div "Dashboard" at bounding box center [80, 91] width 59 height 14
click at [91, 89] on div "Dashboard" at bounding box center [80, 91] width 59 height 14
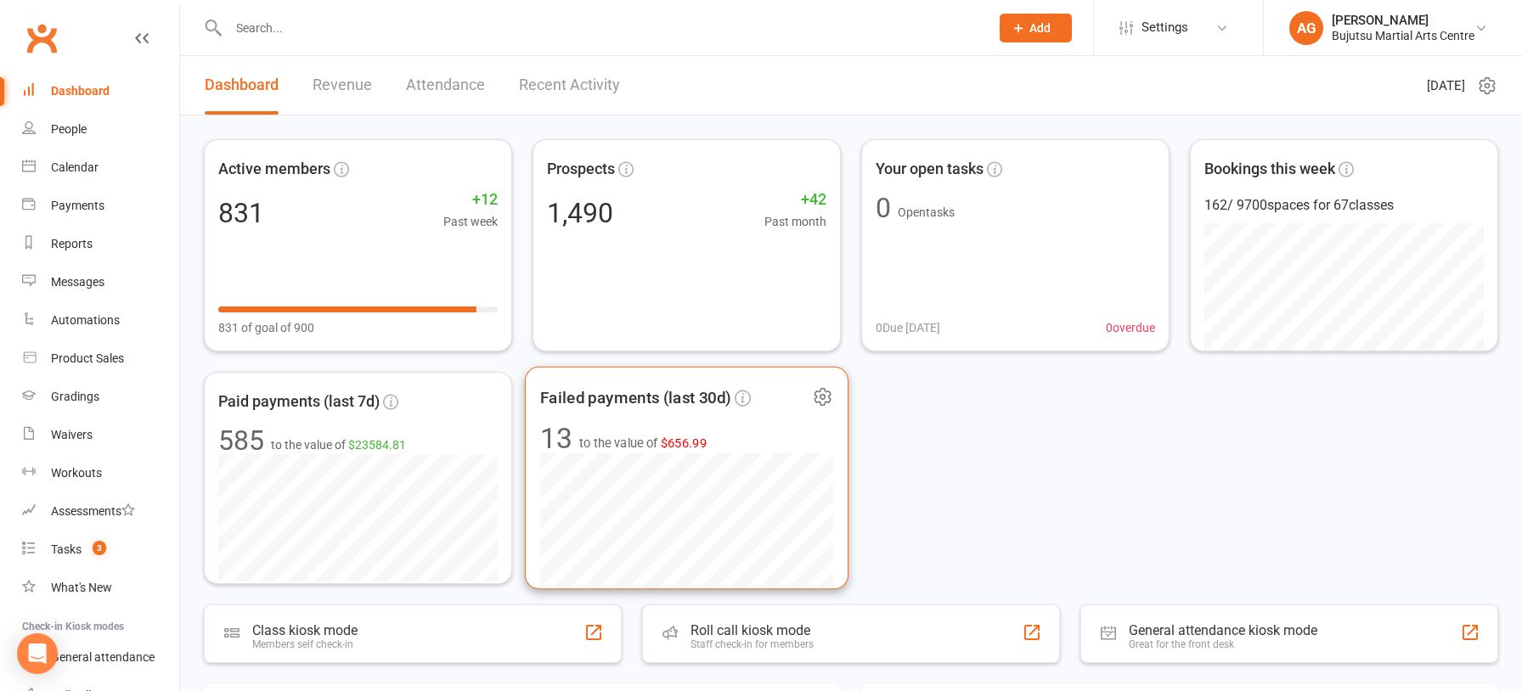
click at [692, 441] on span "$656.99" at bounding box center [684, 443] width 47 height 14
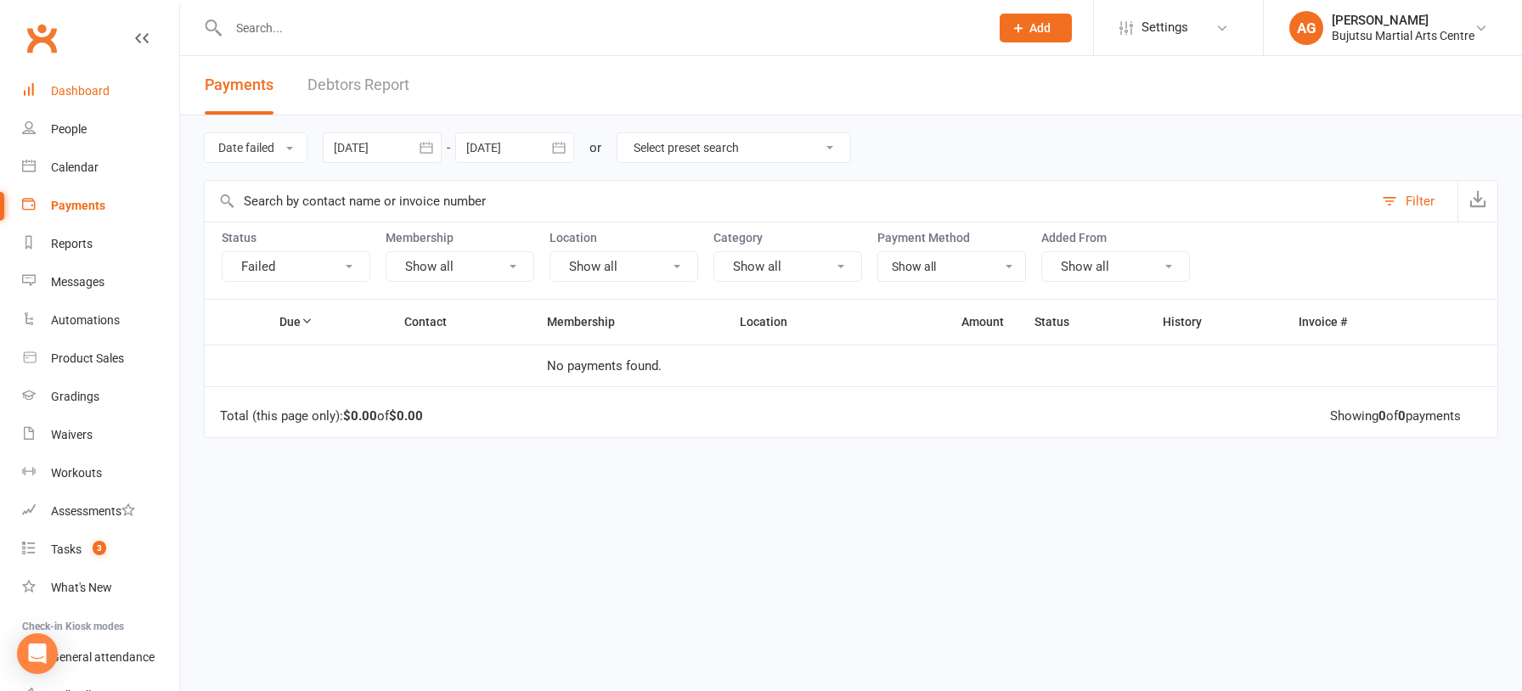
click at [75, 88] on div "Dashboard" at bounding box center [80, 91] width 59 height 14
